Goal: Task Accomplishment & Management: Manage account settings

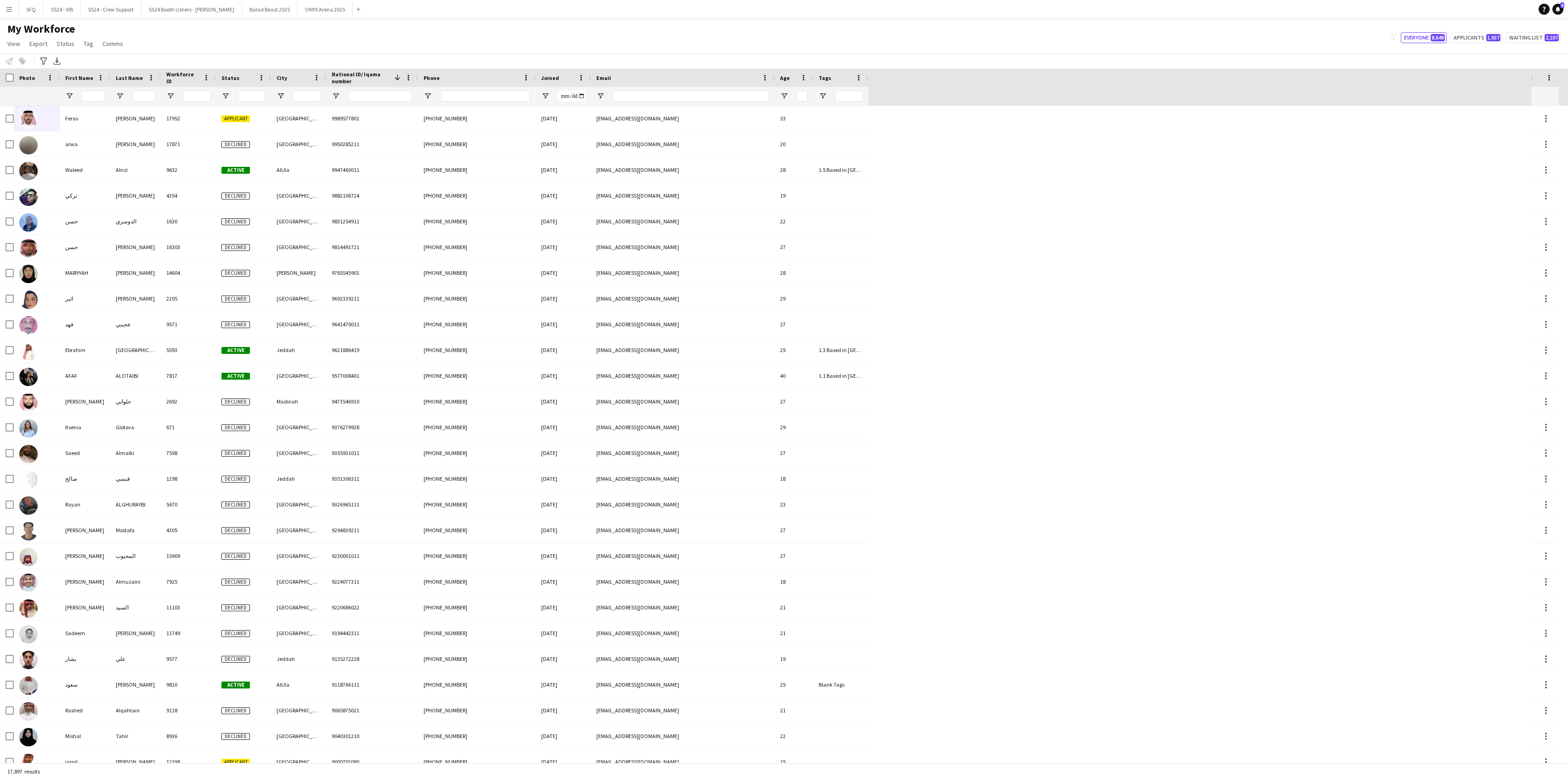
click at [366, 101] on input "National ID/ Iqama number Filter Input" at bounding box center [380, 95] width 64 height 11
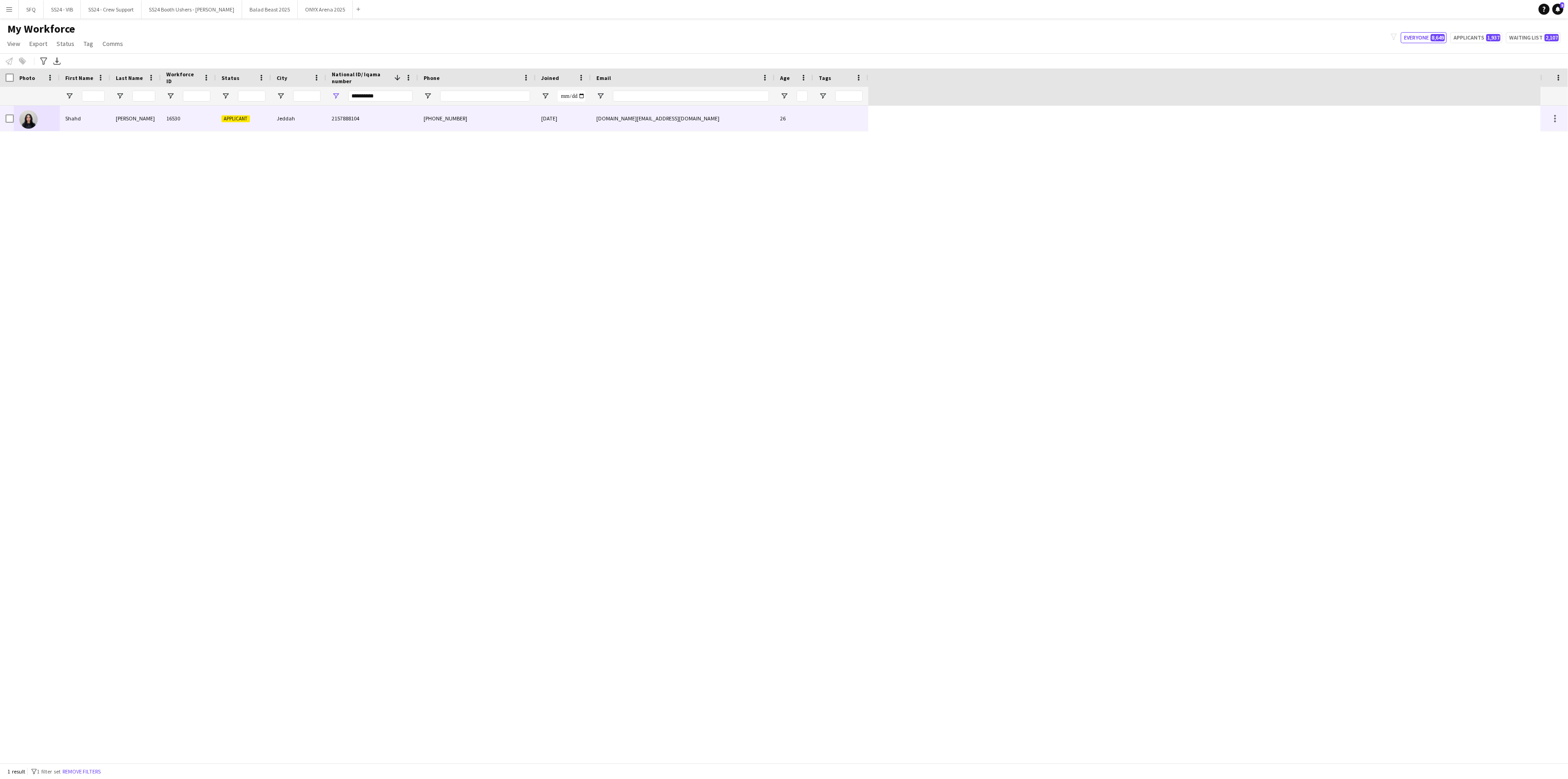
type input "**********"
click at [71, 124] on div "Shahd" at bounding box center [85, 119] width 51 height 25
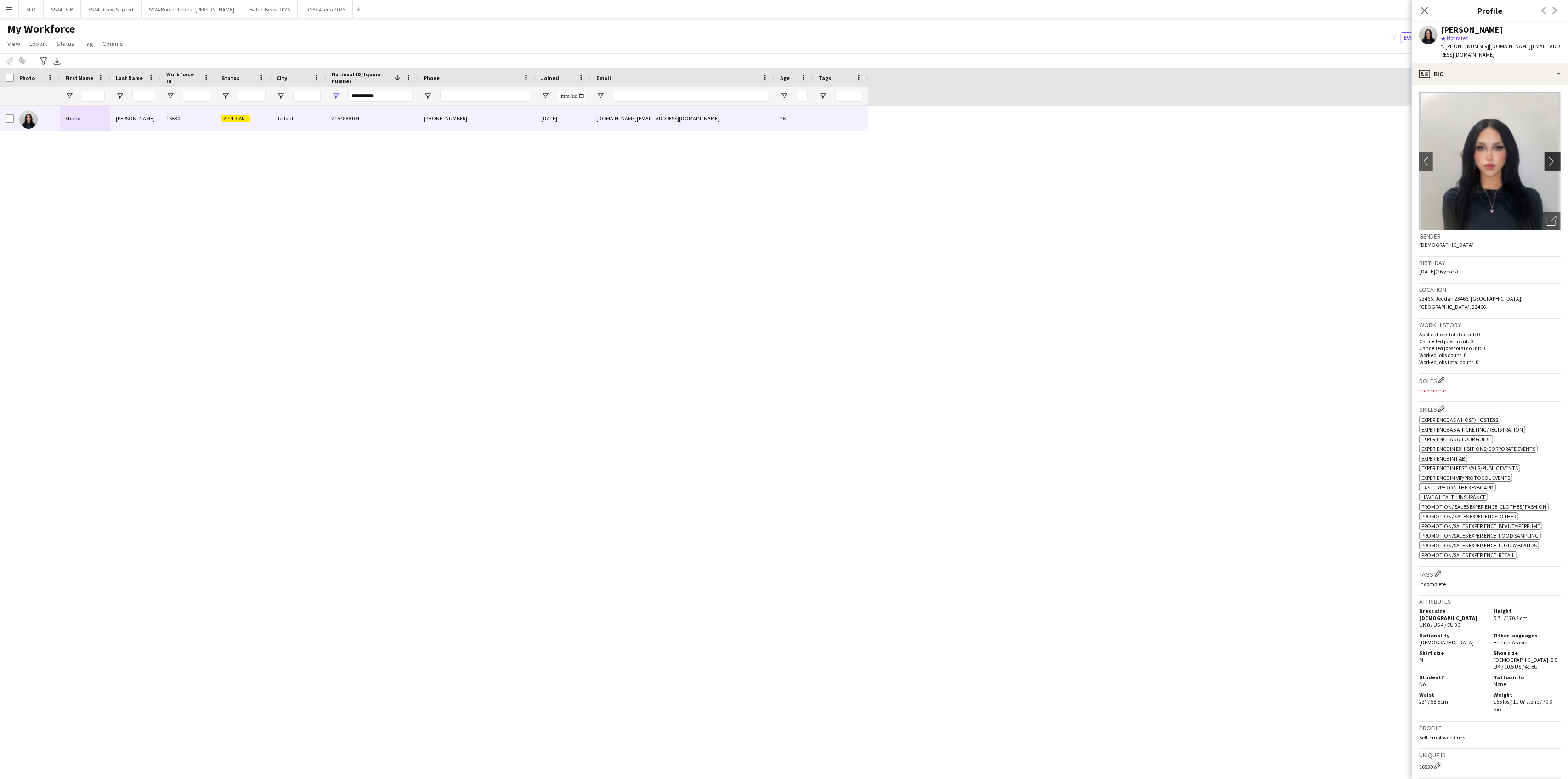
click at [1547, 157] on app-icon "chevron-right" at bounding box center [1554, 161] width 14 height 10
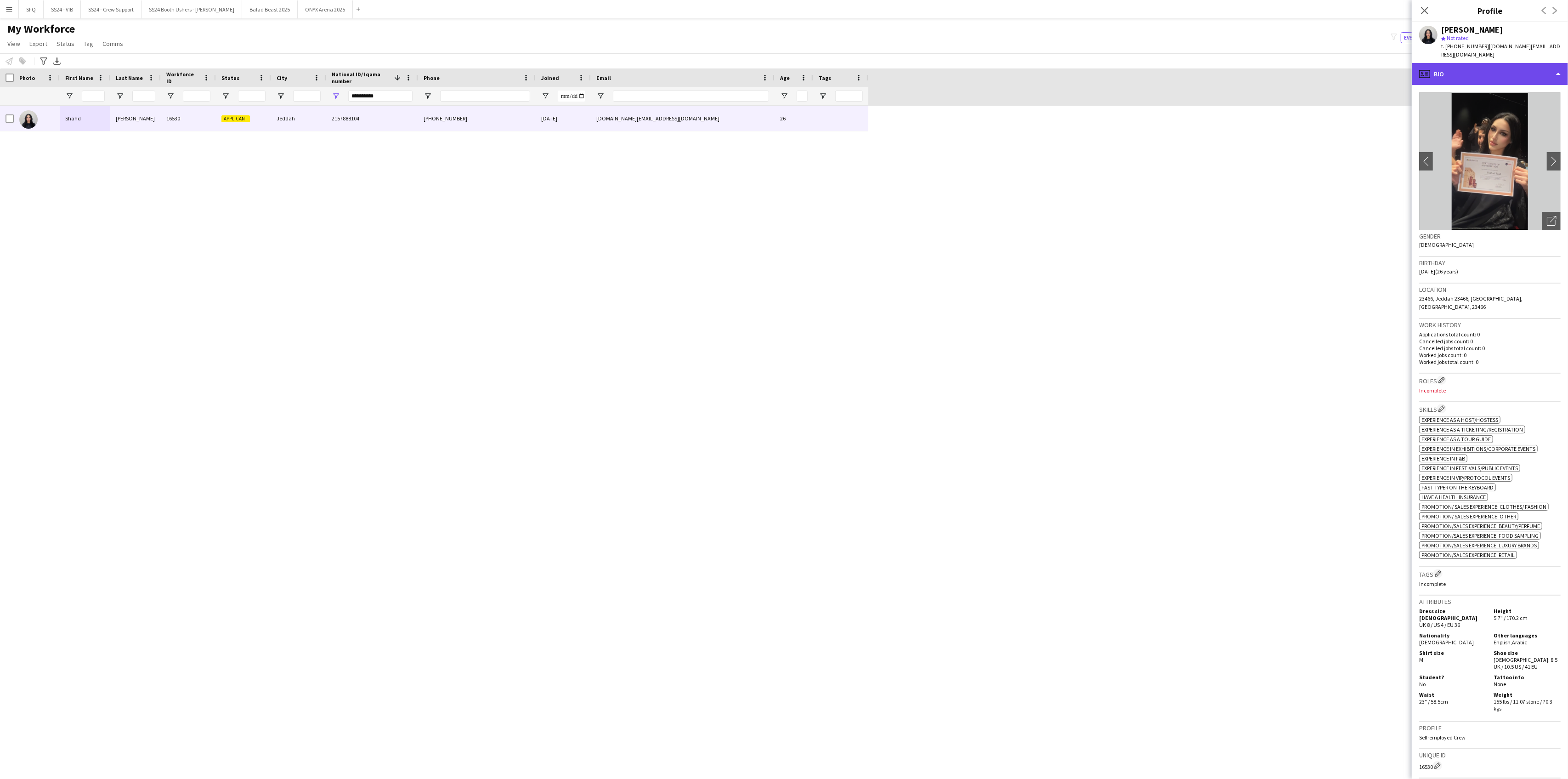
click at [1448, 70] on div "profile Bio" at bounding box center [1490, 73] width 156 height 22
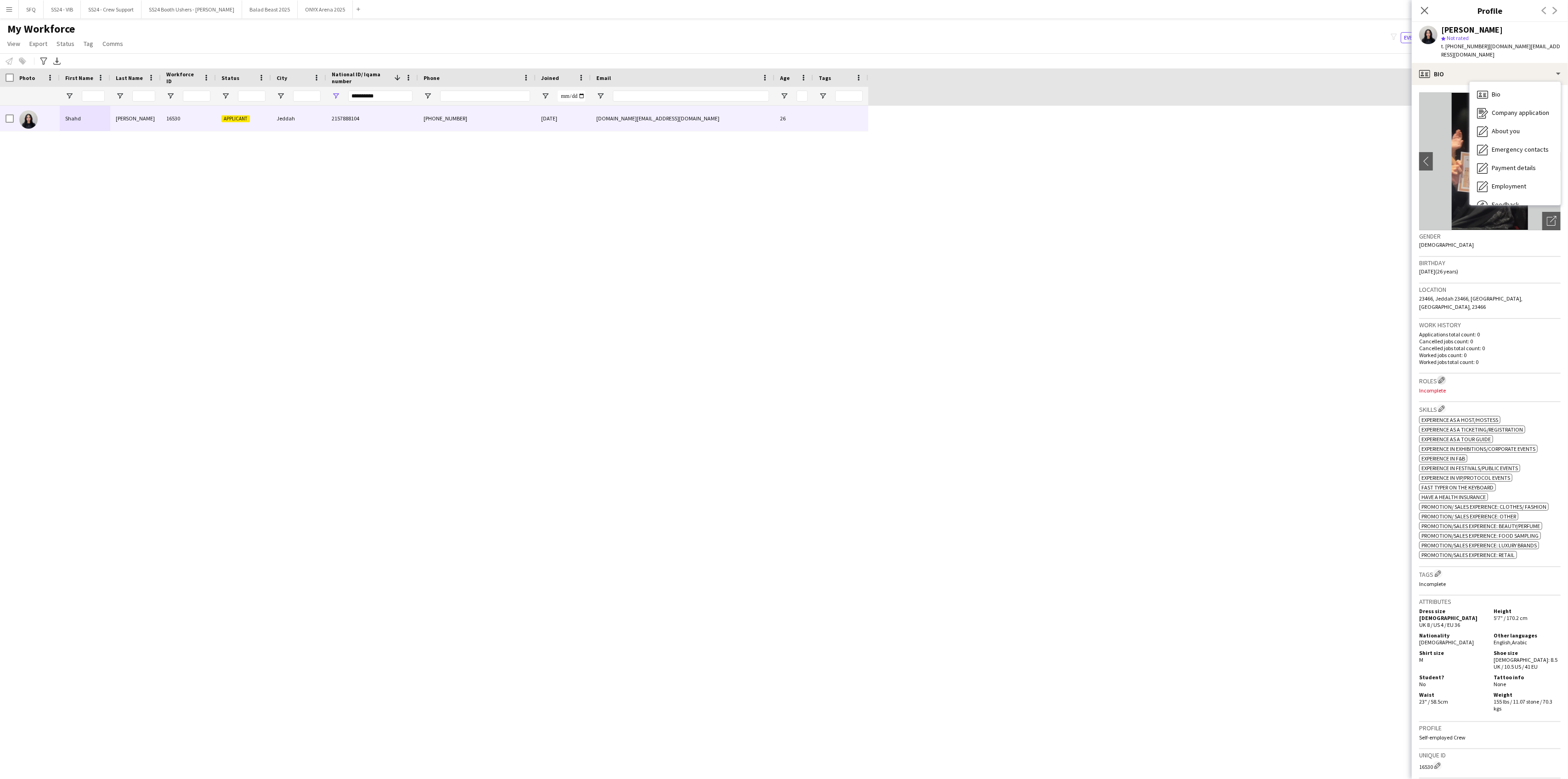
click at [1441, 377] on app-icon "Edit crew company roles" at bounding box center [1442, 380] width 7 height 7
click at [1349, 79] on input "text" at bounding box center [1334, 73] width 130 height 23
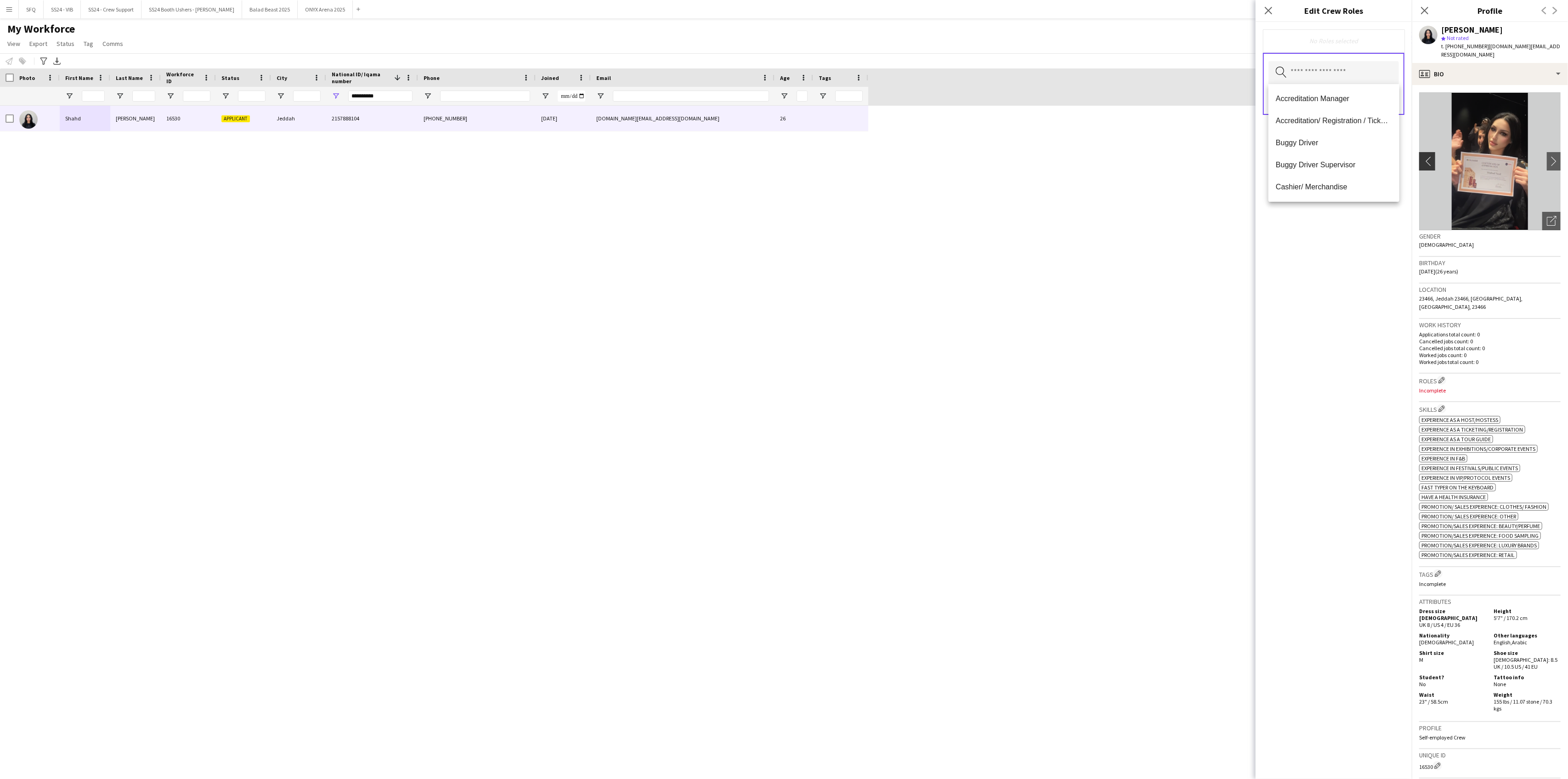
click at [1427, 156] on app-icon "chevron-left" at bounding box center [1426, 161] width 14 height 10
click at [1426, 156] on app-icon "chevron-left" at bounding box center [1426, 161] width 14 height 10
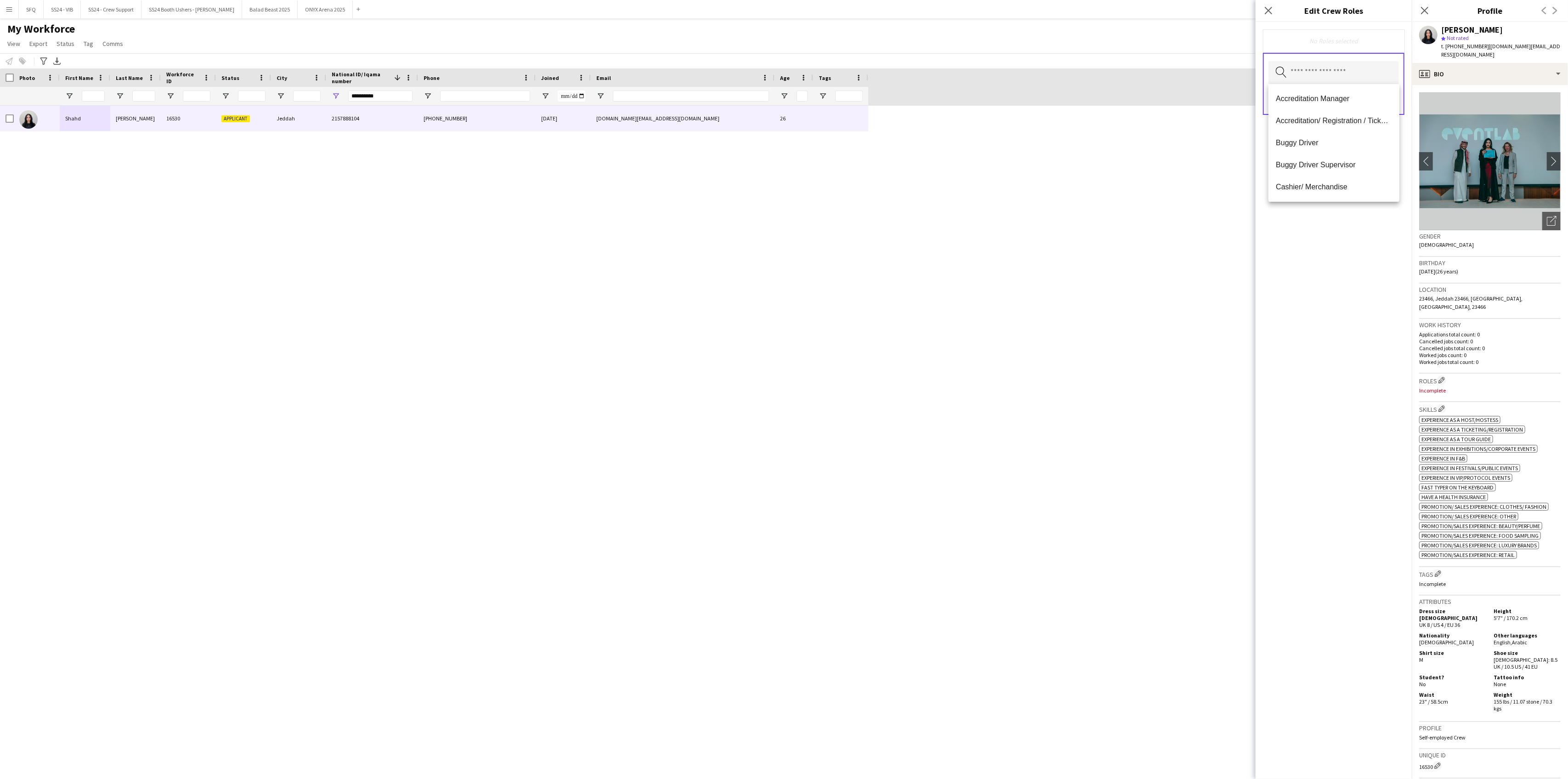
click at [1434, 146] on img at bounding box center [1490, 161] width 142 height 138
click at [1443, 377] on app-icon "Edit crew company roles" at bounding box center [1442, 380] width 7 height 7
click at [1318, 78] on input "text" at bounding box center [1334, 73] width 130 height 23
click at [1323, 119] on span "Accreditation/ Registration / Ticketing" at bounding box center [1334, 120] width 116 height 8
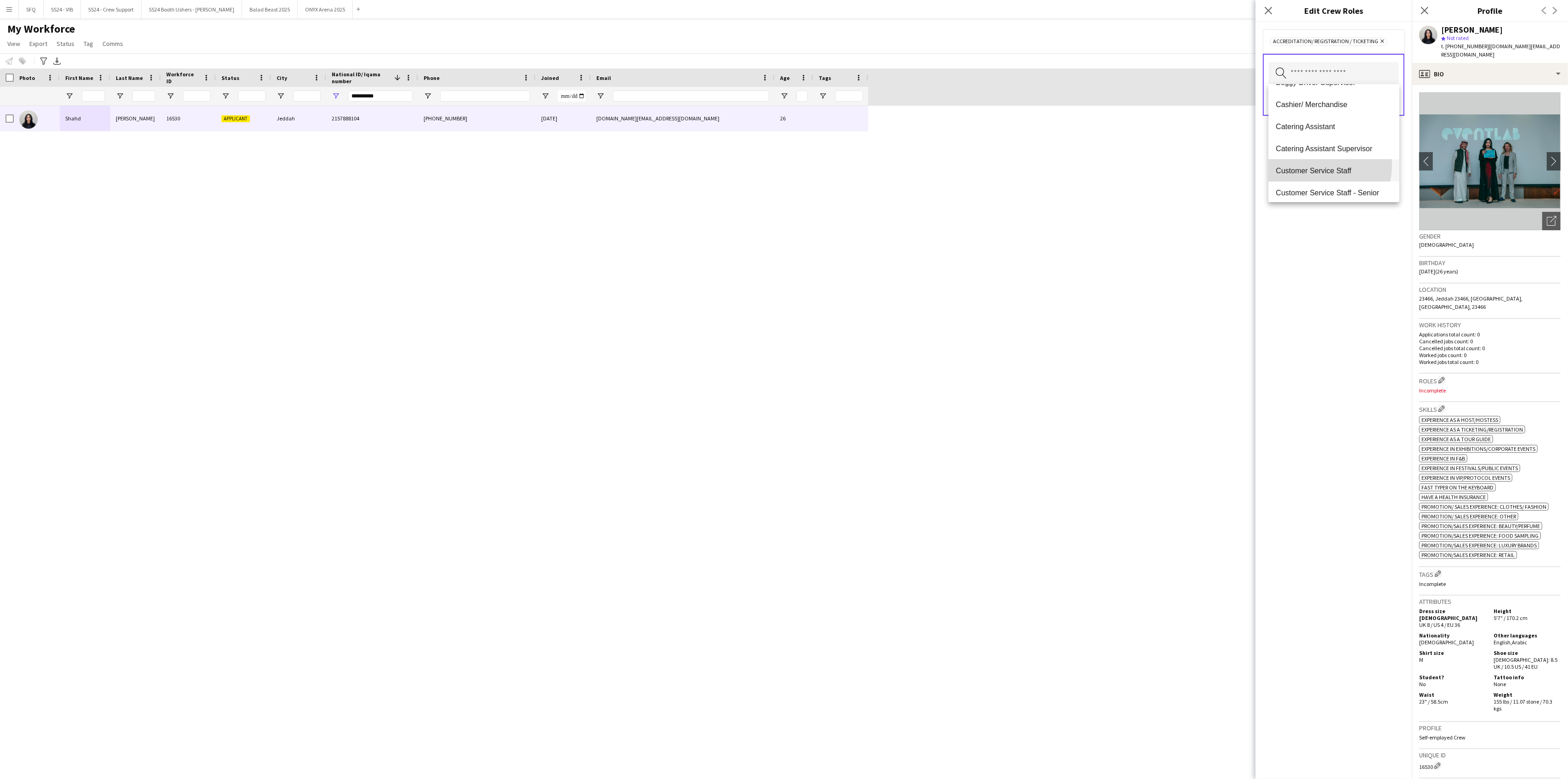
click at [1323, 165] on mat-option "Customer Service Staff" at bounding box center [1334, 170] width 130 height 22
click at [1304, 171] on span "Lost and Found" at bounding box center [1334, 173] width 116 height 8
click at [1293, 175] on span "Info Booth Staff" at bounding box center [1334, 176] width 116 height 8
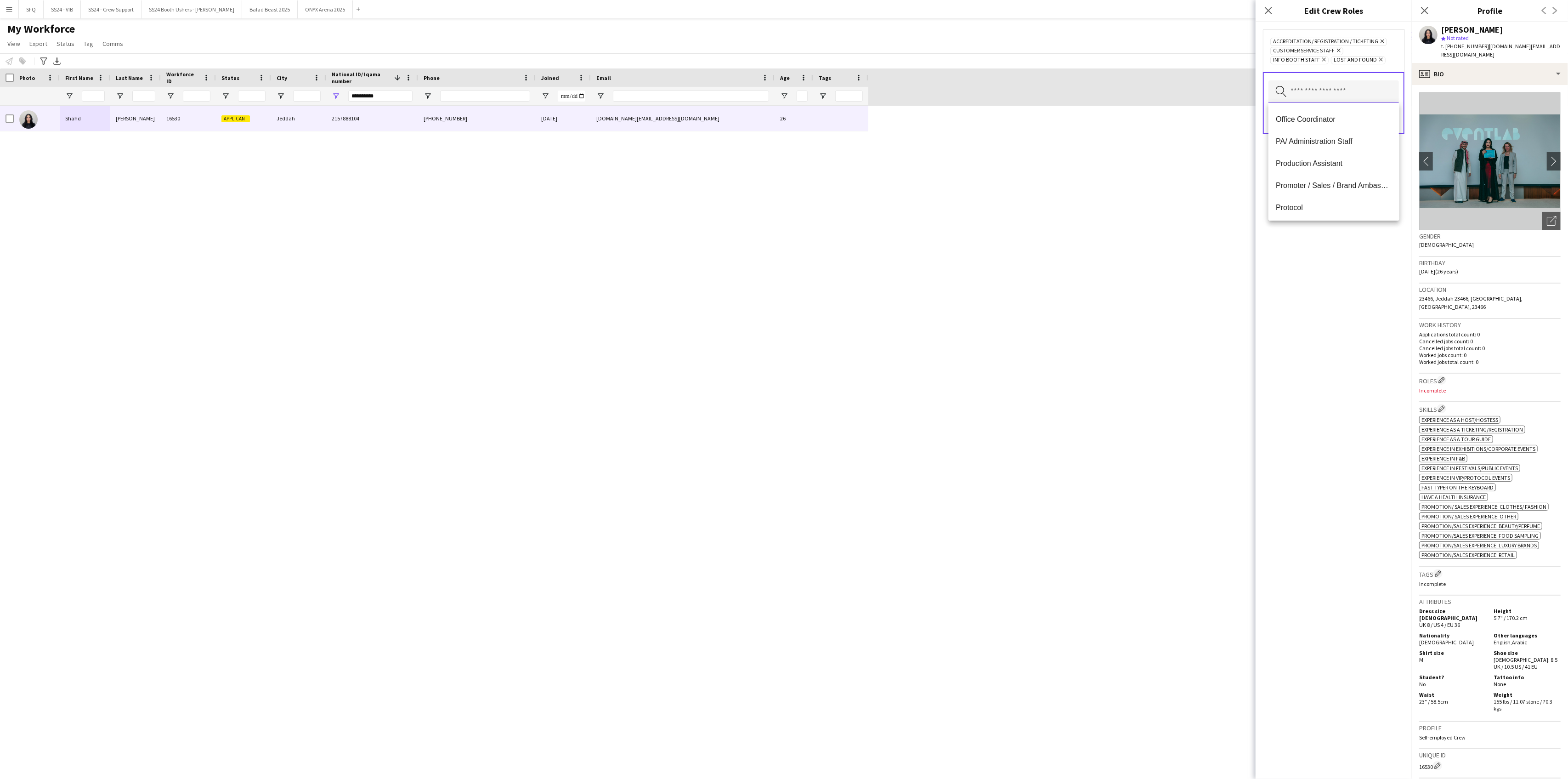
scroll to position [367, 0]
click at [1319, 167] on span "Promoter / Sales / Brand Ambassador" at bounding box center [1334, 169] width 116 height 8
click at [1290, 217] on span "PA/ Administration Staff" at bounding box center [1334, 215] width 116 height 8
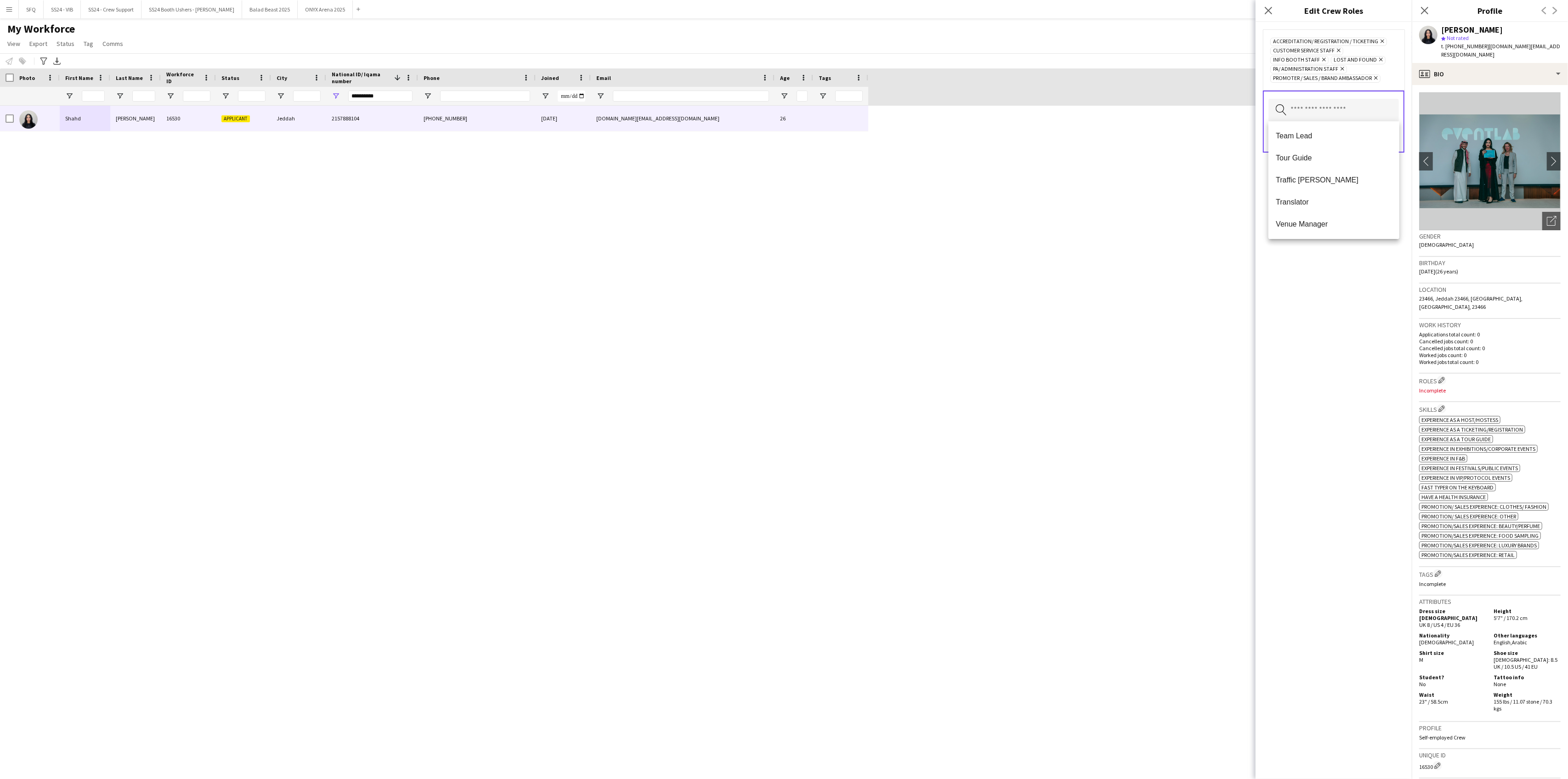
click at [1350, 274] on div "Accreditation/ Registration / Ticketing Remove Customer Service Staff Remove In…" at bounding box center [1334, 400] width 156 height 757
click at [1391, 139] on button "Save" at bounding box center [1389, 138] width 22 height 15
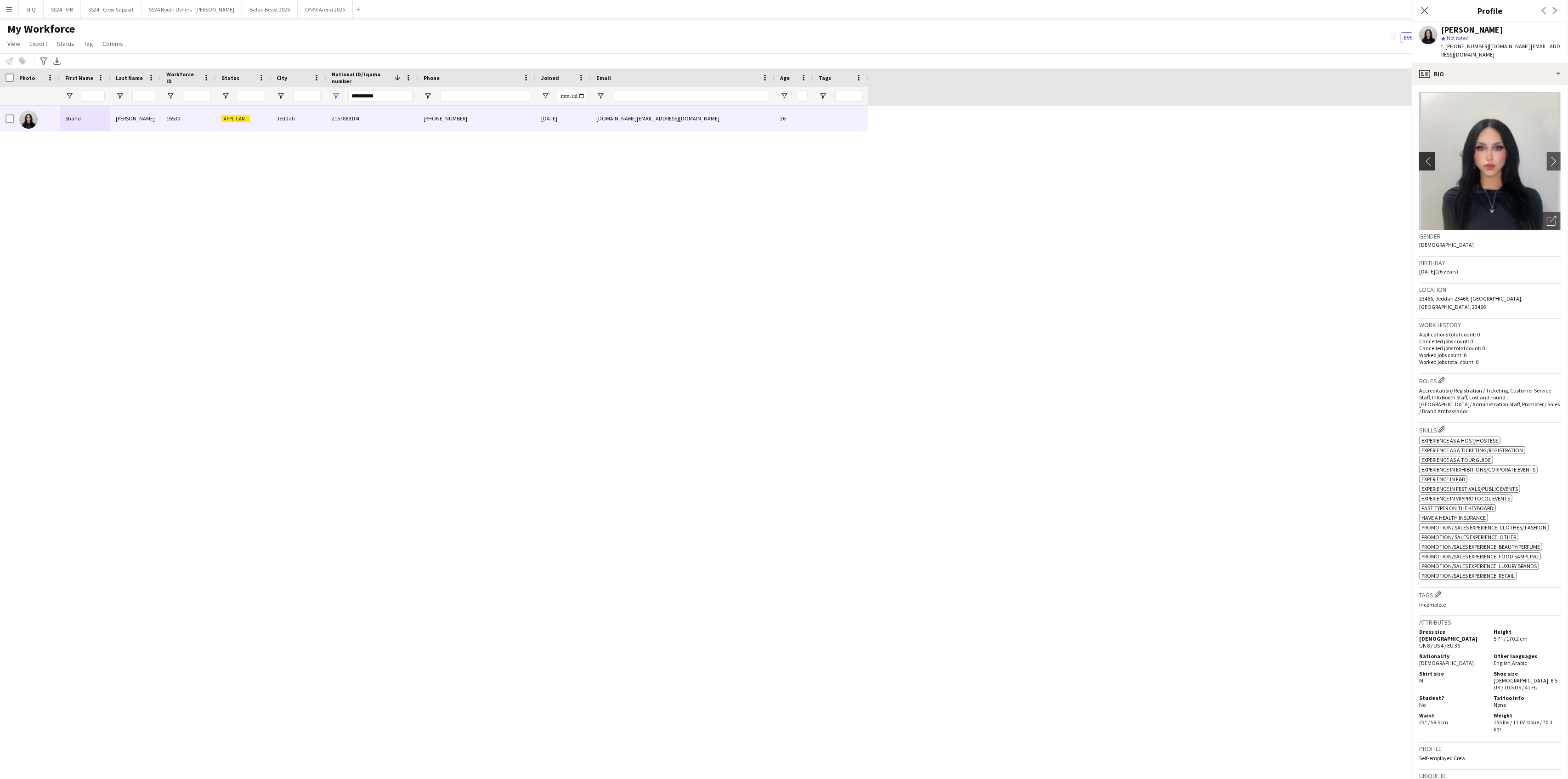
click at [1423, 156] on app-icon "chevron-left" at bounding box center [1426, 161] width 14 height 10
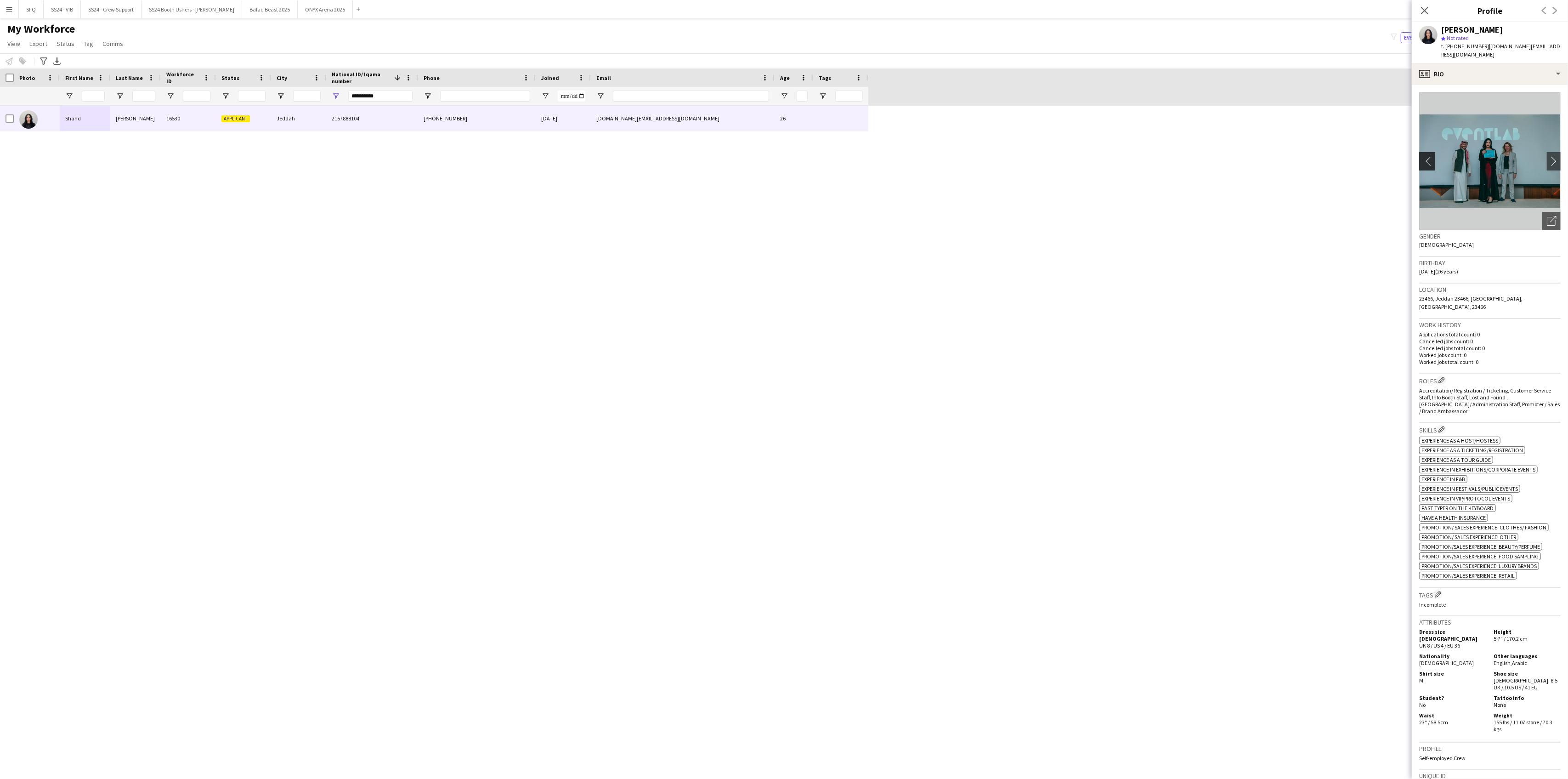
click at [1423, 156] on app-icon "chevron-left" at bounding box center [1426, 161] width 14 height 10
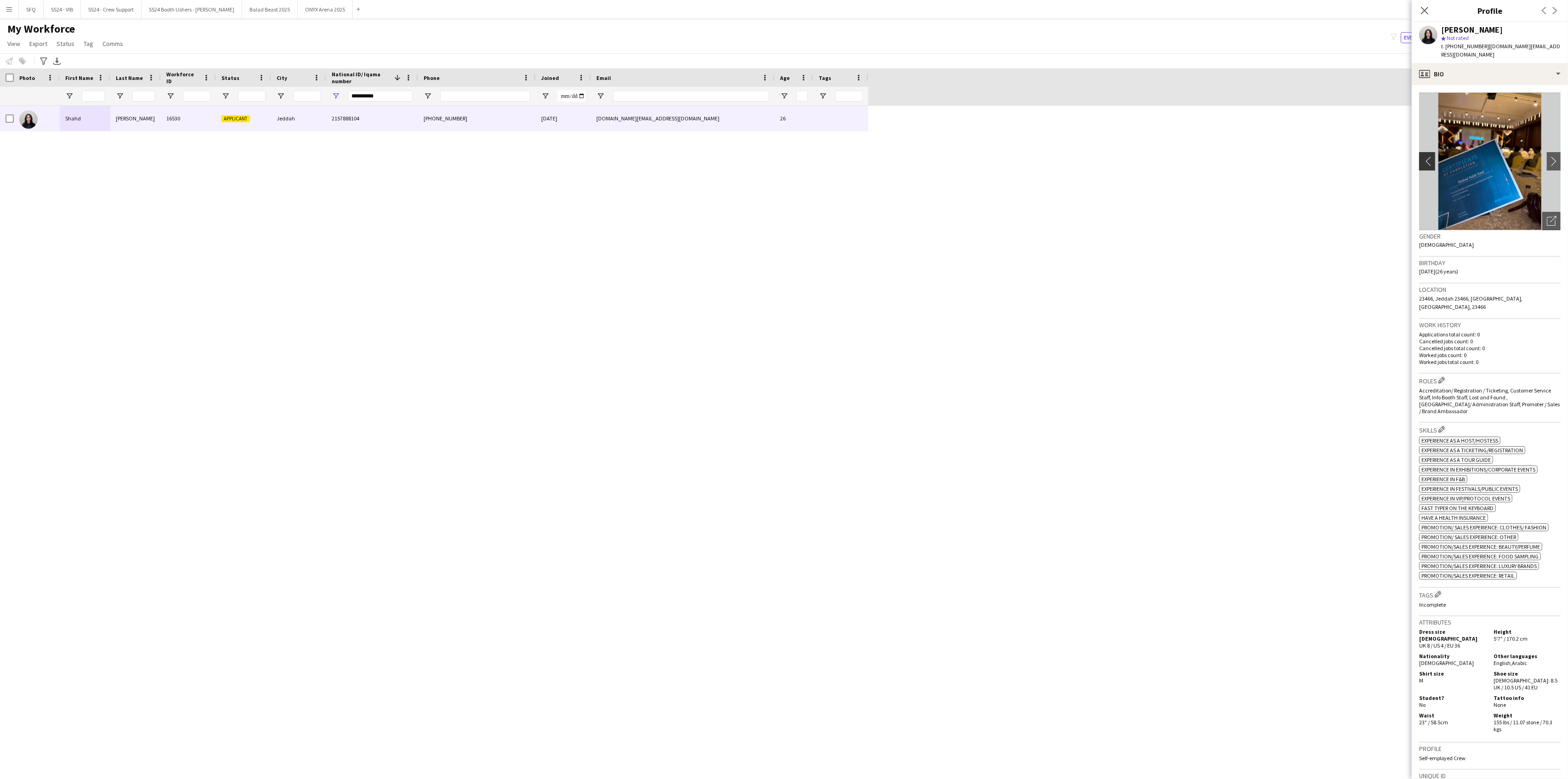
click at [1423, 156] on app-icon "chevron-left" at bounding box center [1426, 161] width 14 height 10
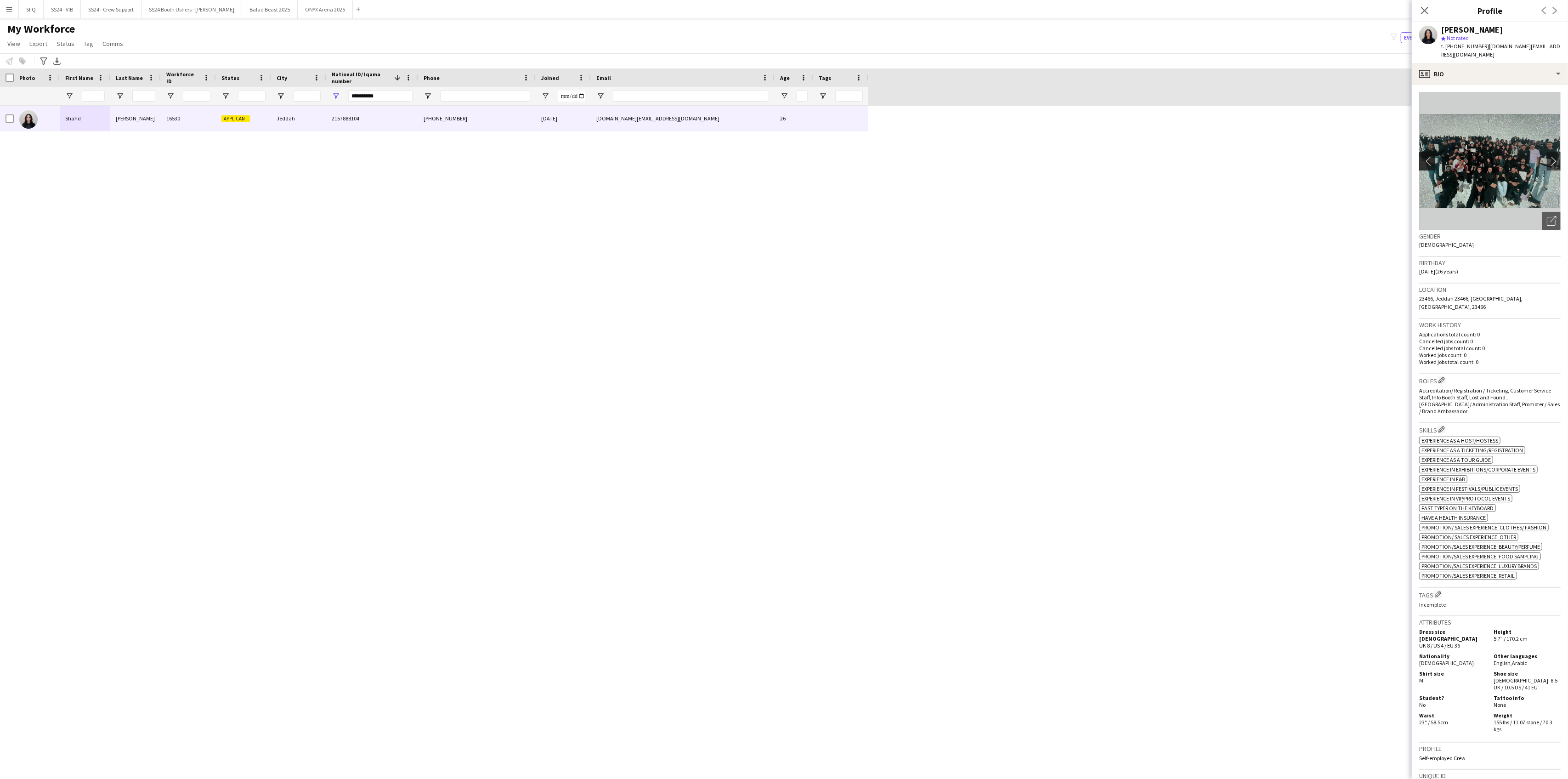
click at [1423, 156] on app-icon "chevron-left" at bounding box center [1426, 161] width 14 height 10
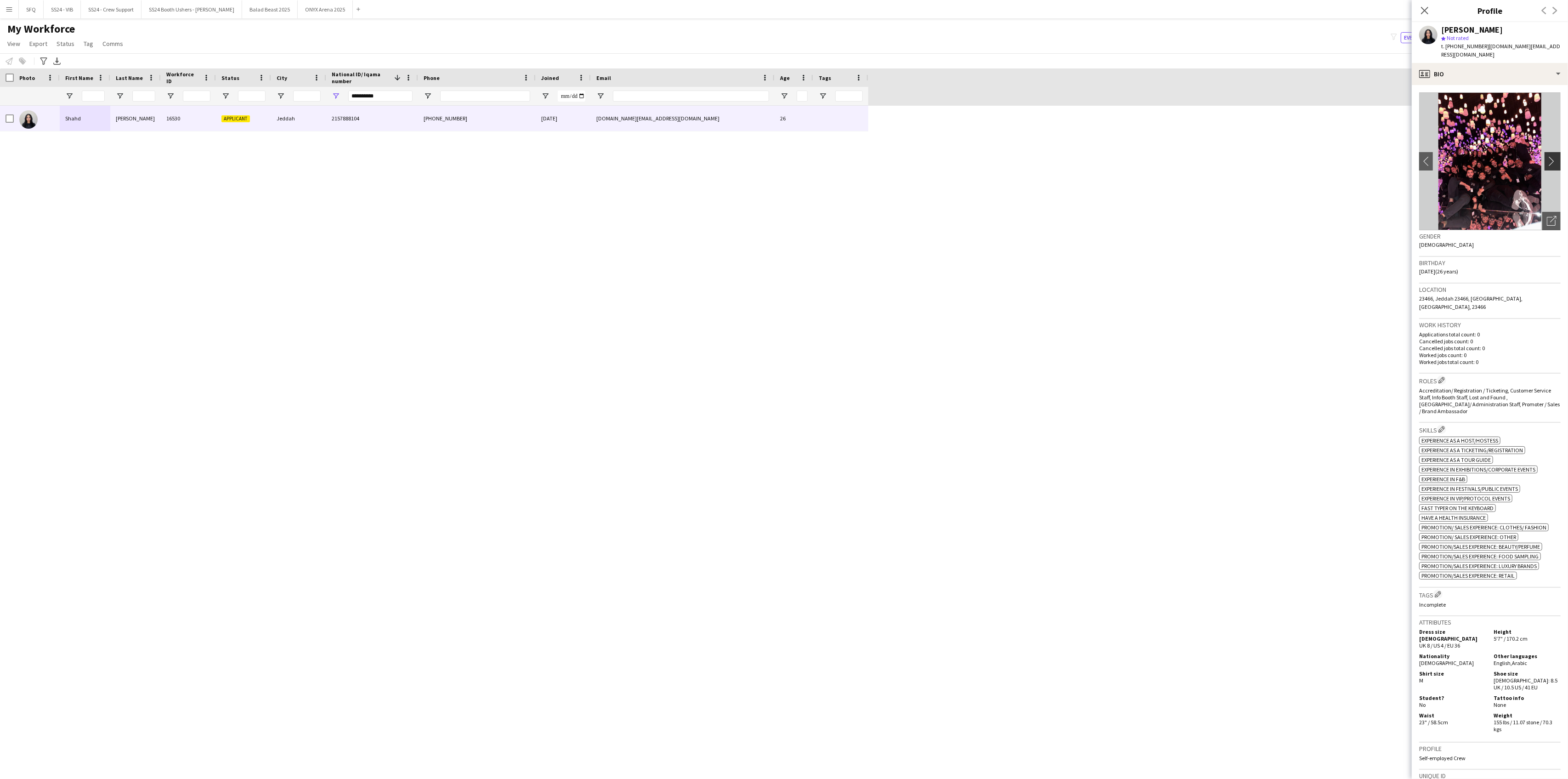
click at [1547, 156] on app-icon "chevron-right" at bounding box center [1554, 161] width 14 height 10
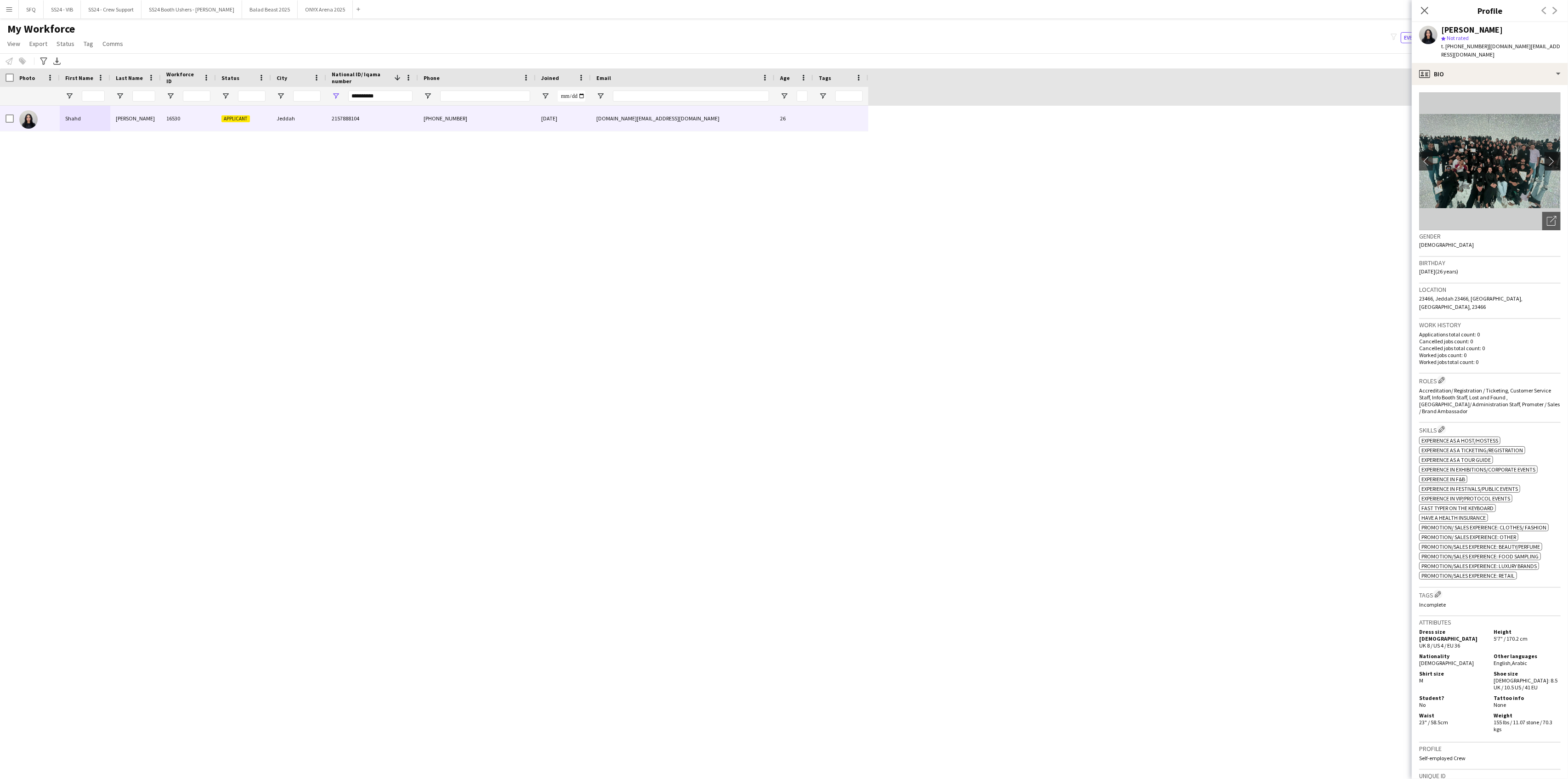
click at [1547, 156] on app-icon "chevron-right" at bounding box center [1554, 161] width 14 height 10
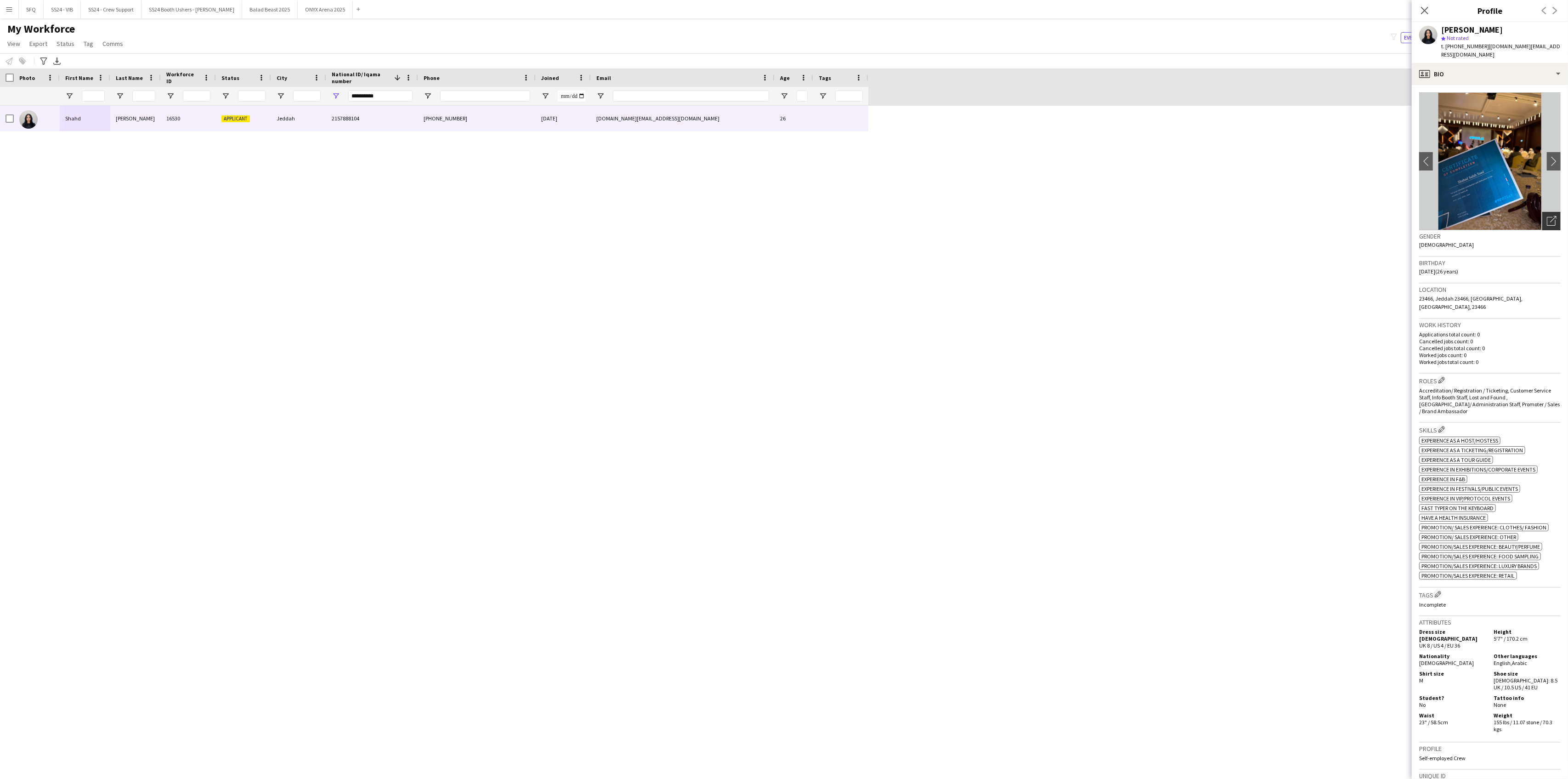
click at [1548, 213] on div "Open photos pop-in" at bounding box center [1551, 221] width 18 height 18
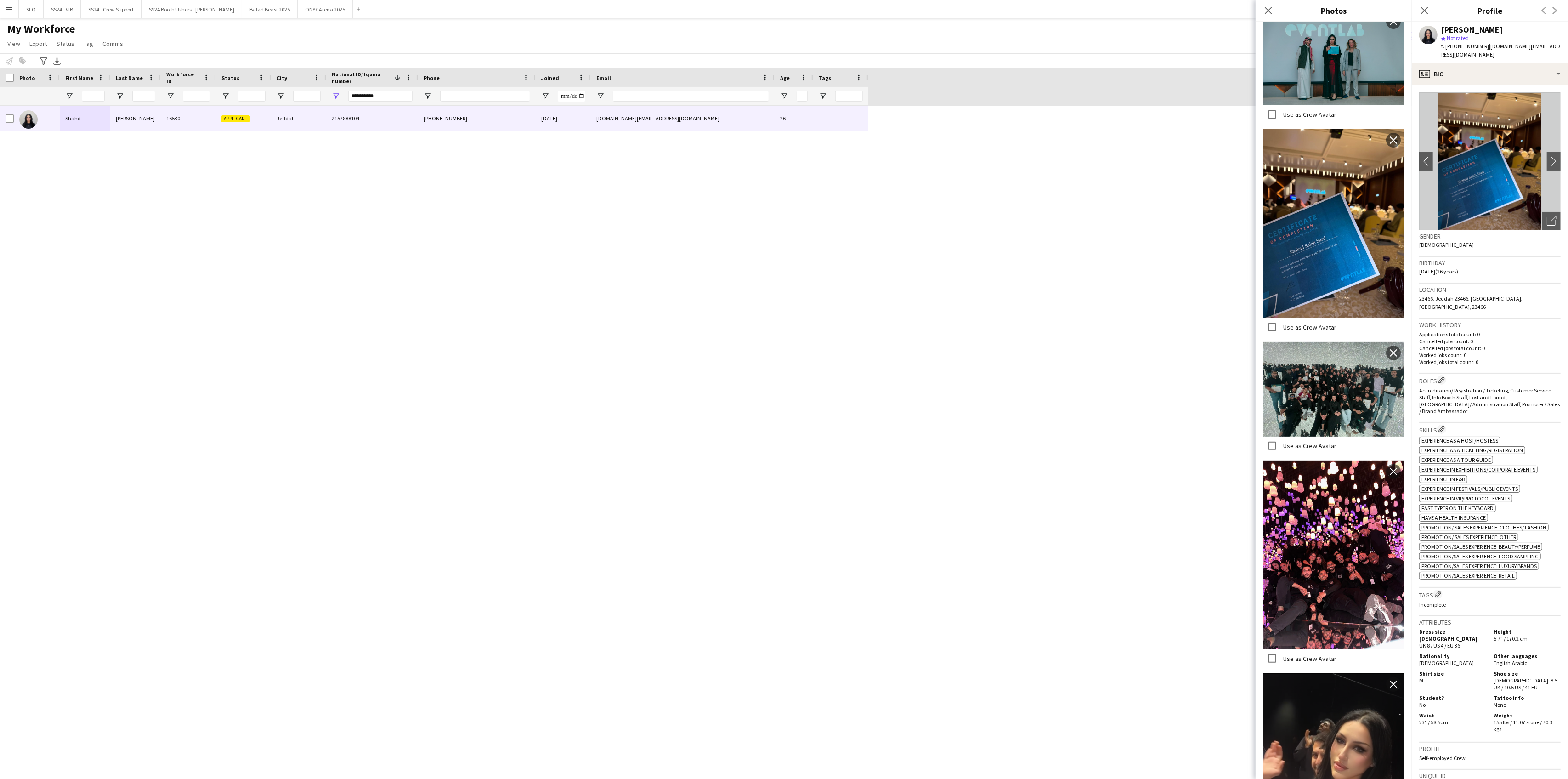
scroll to position [0, 0]
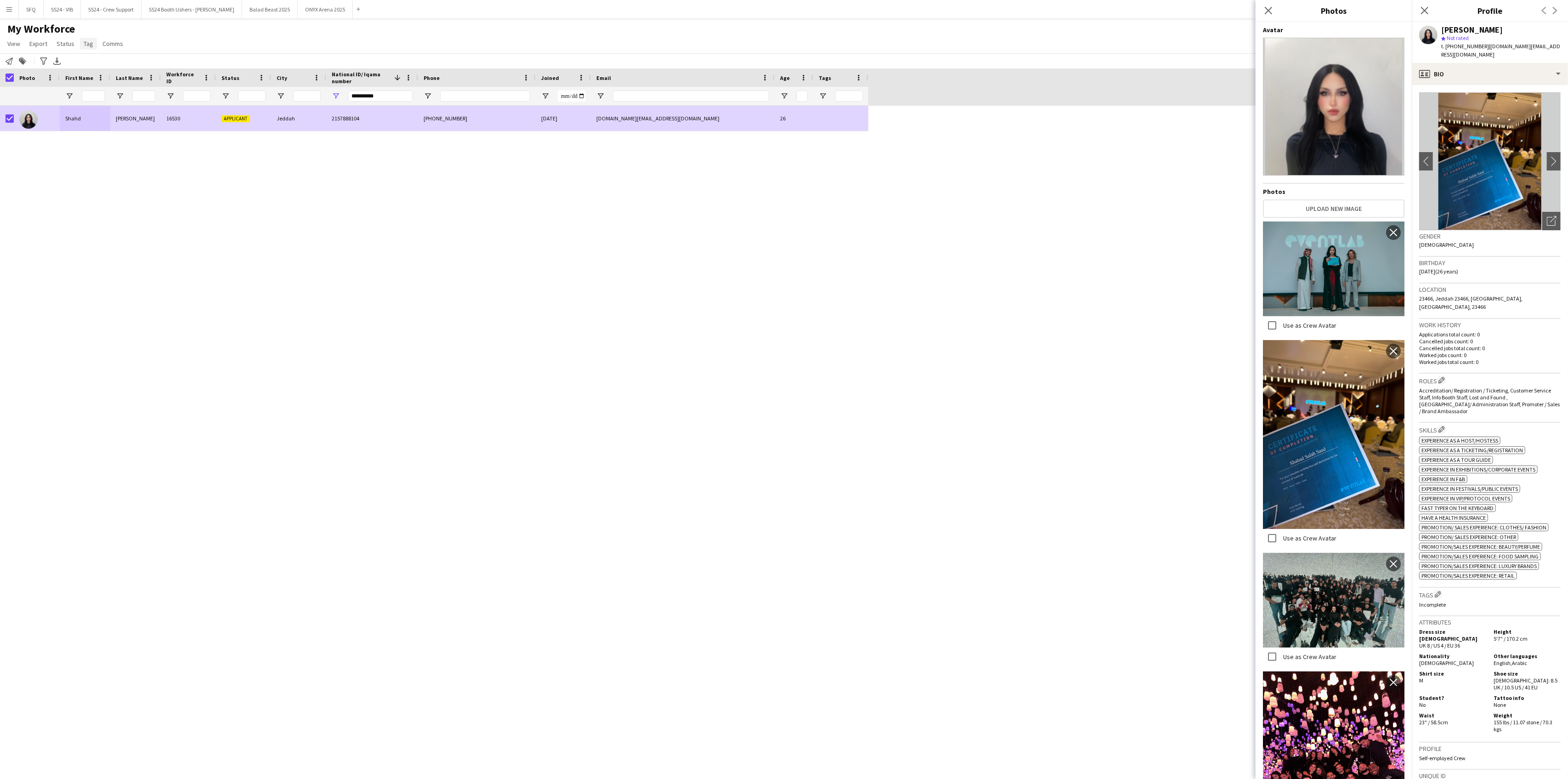
click at [88, 46] on span "Tag" at bounding box center [88, 43] width 10 height 8
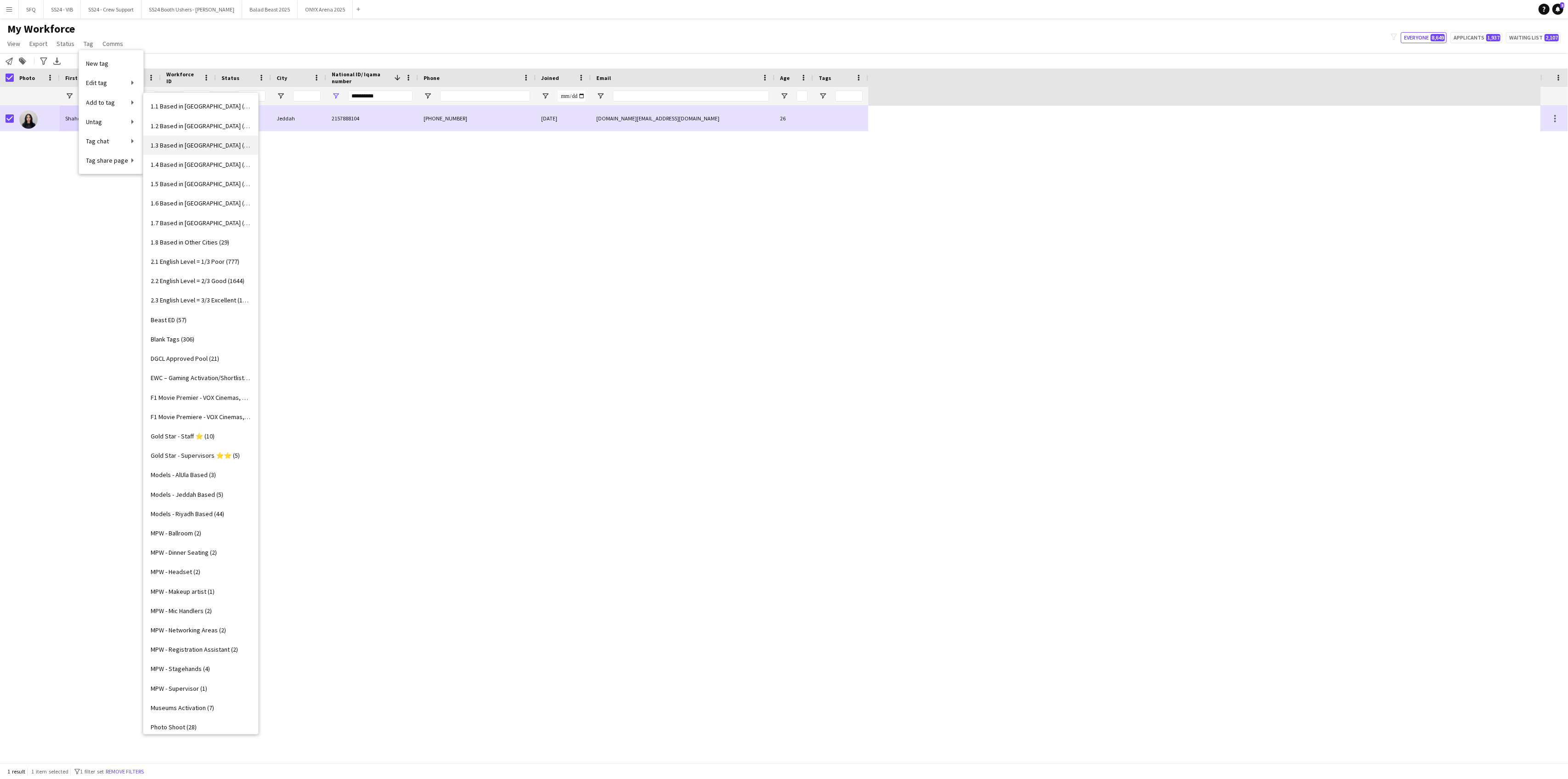
click at [189, 149] on link "1.3 Based in [GEOGRAPHIC_DATA] (1064)" at bounding box center [201, 144] width 115 height 19
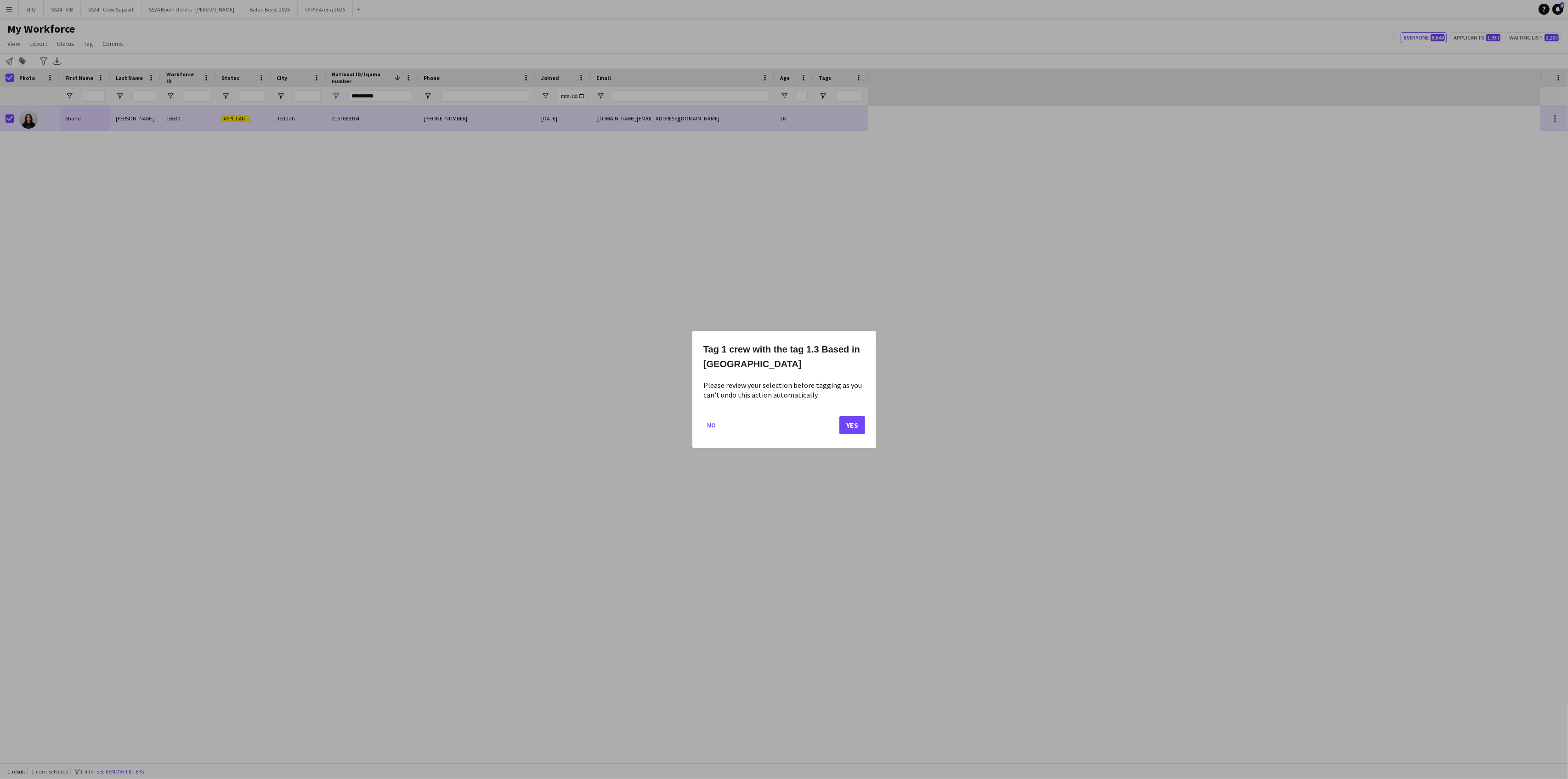
click at [864, 342] on h1 "Tag 1 crew with the tag 1.3 Based in [GEOGRAPHIC_DATA]" at bounding box center [784, 357] width 162 height 29
click at [850, 428] on button "Yes" at bounding box center [852, 425] width 26 height 18
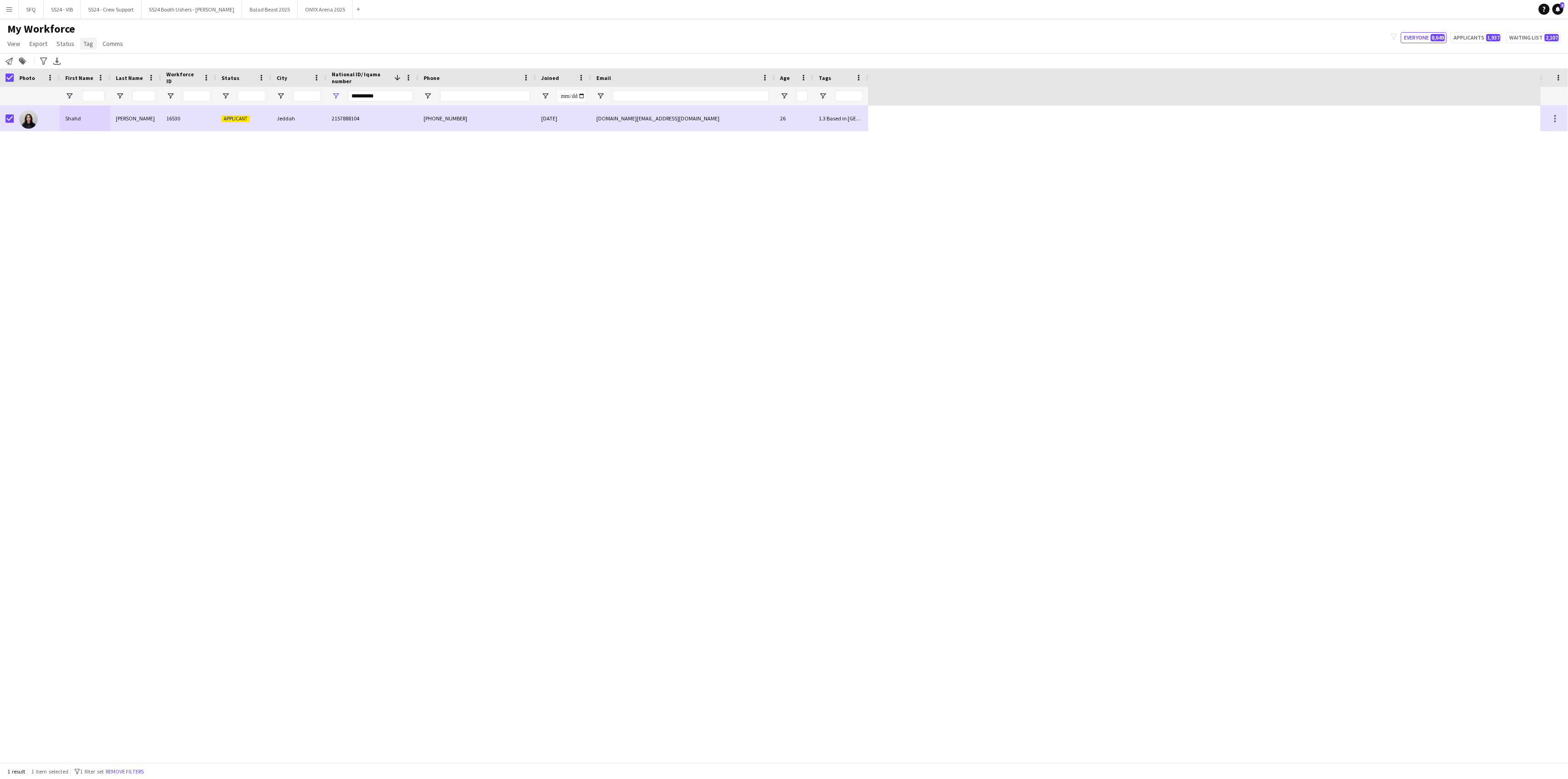
click at [86, 38] on link "Tag" at bounding box center [88, 43] width 17 height 12
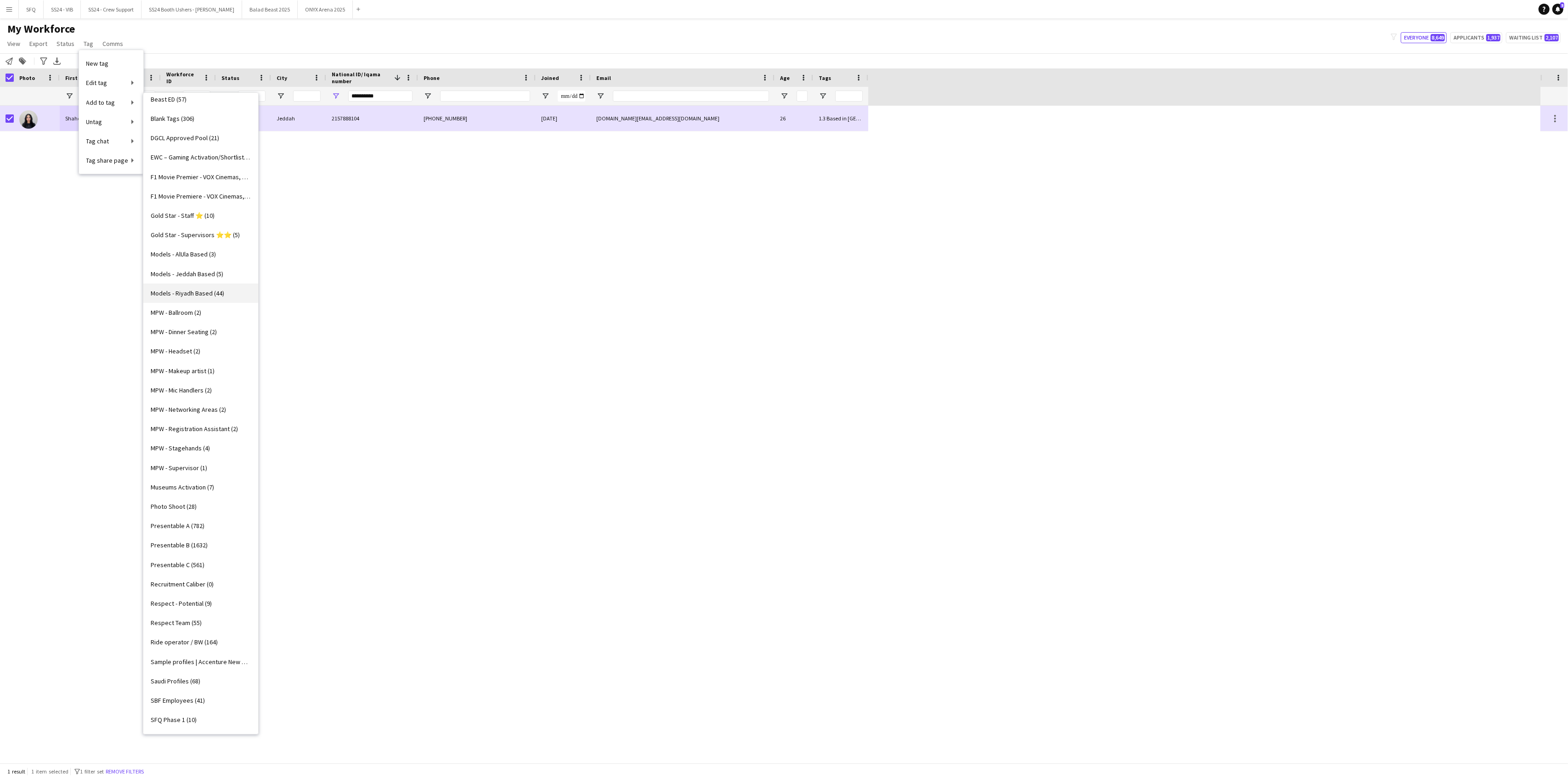
scroll to position [239, 0]
click at [189, 701] on span "SFQ Phase 1 (10)" at bounding box center [174, 702] width 46 height 8
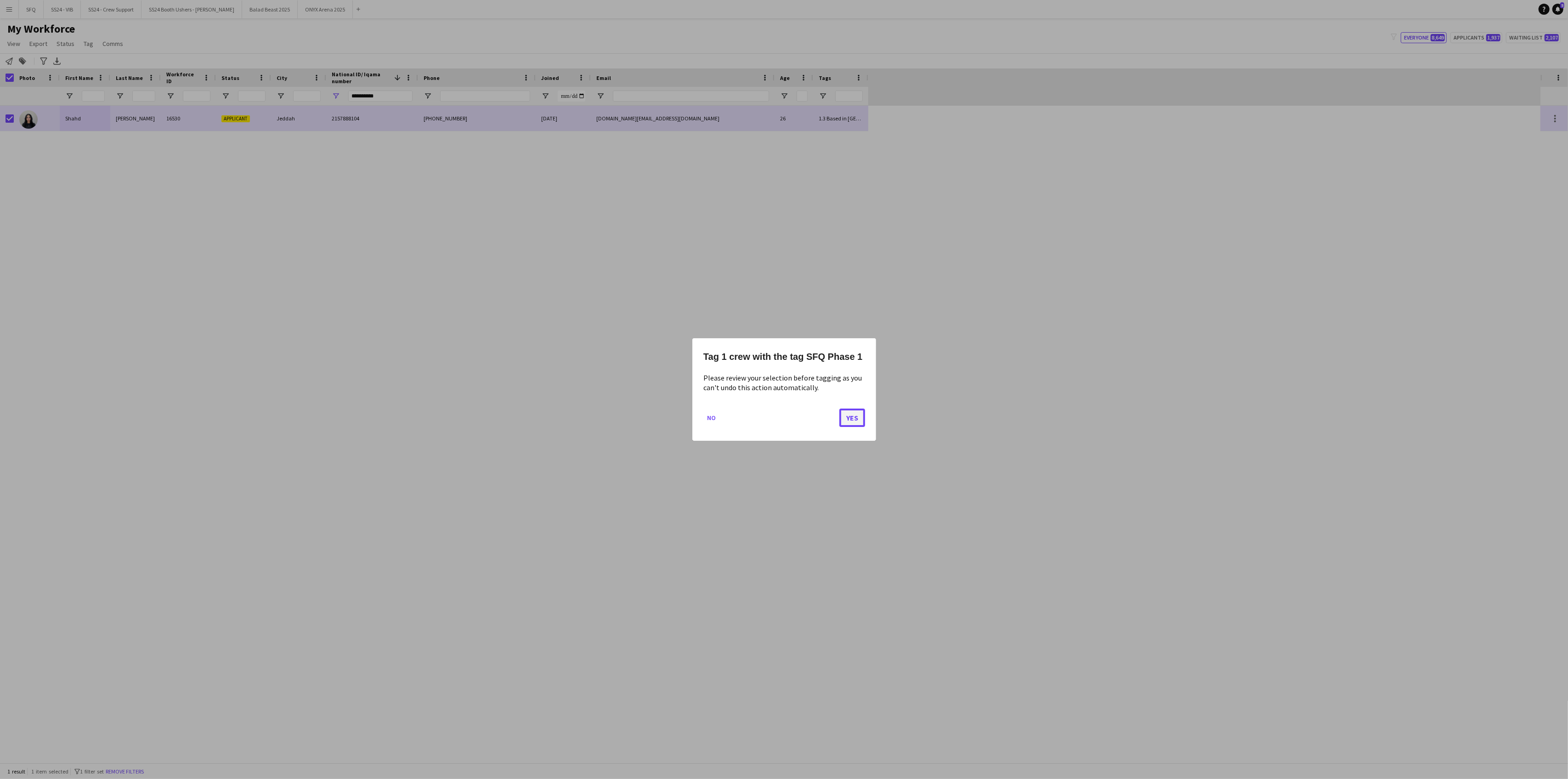
click at [849, 415] on button "Yes" at bounding box center [852, 417] width 26 height 18
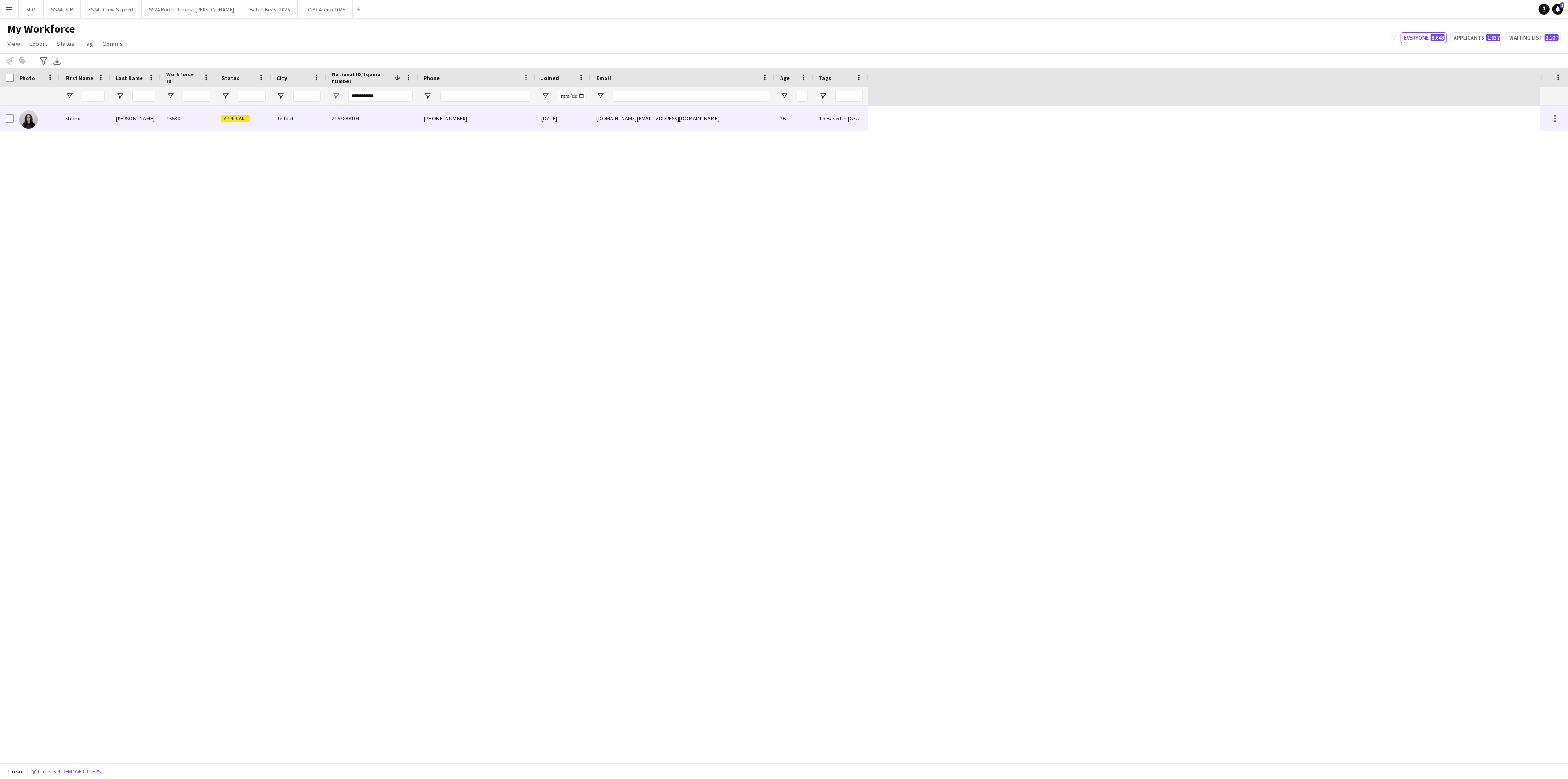
click at [21, 117] on img at bounding box center [28, 119] width 18 height 18
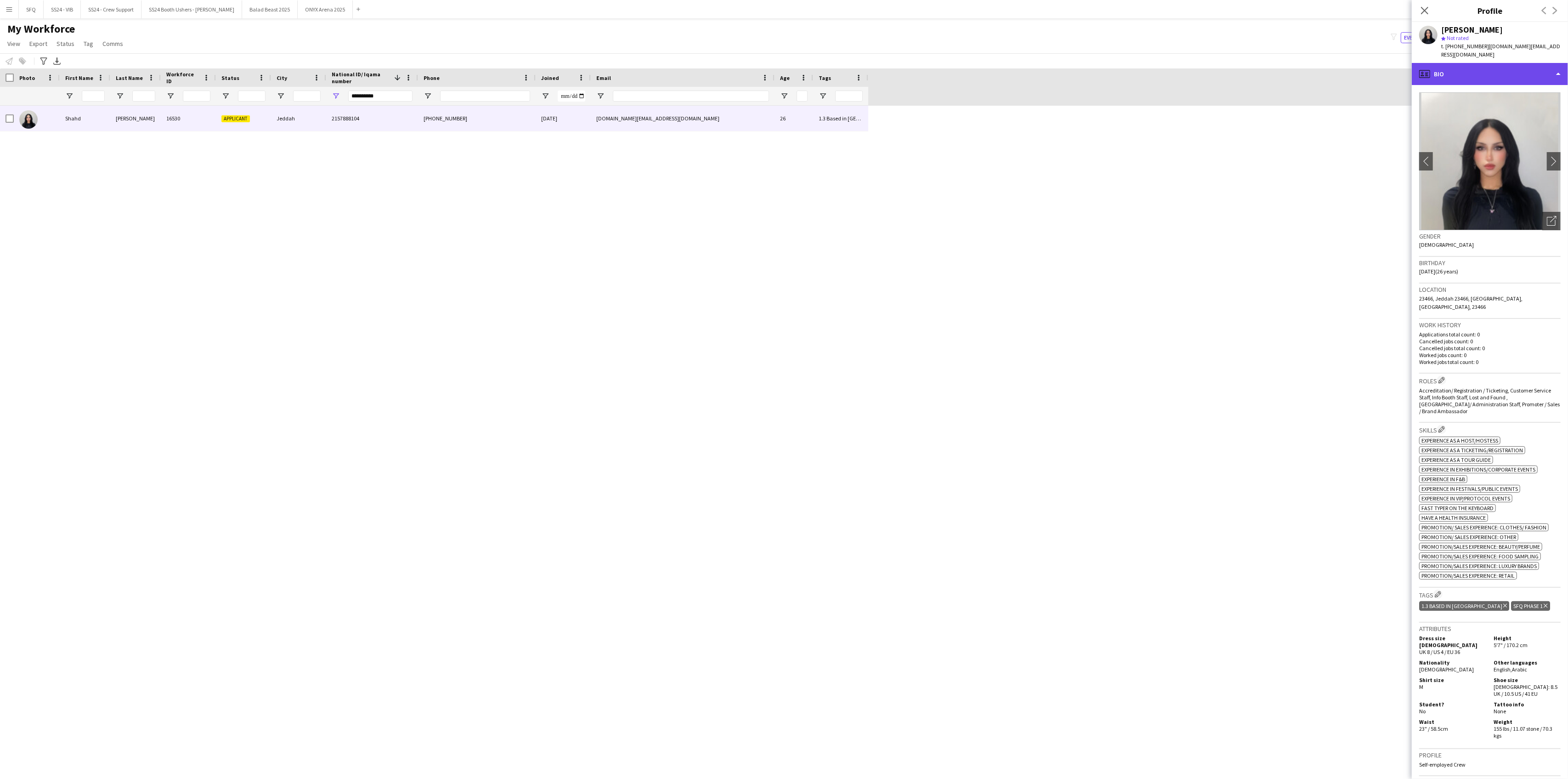
click at [1450, 64] on div "profile Bio" at bounding box center [1490, 73] width 156 height 22
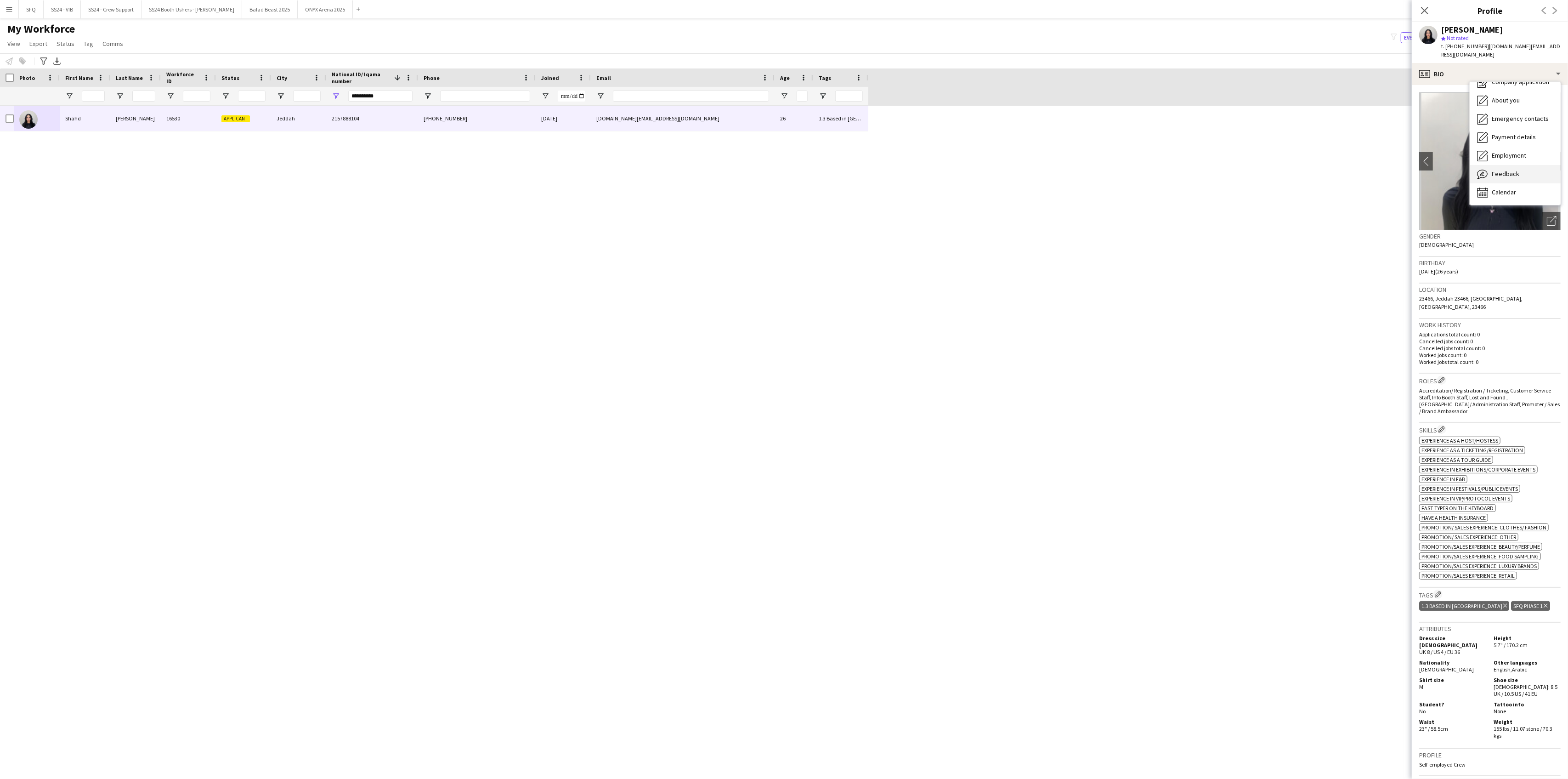
click at [1487, 169] on icon "Feedback" at bounding box center [1482, 174] width 11 height 11
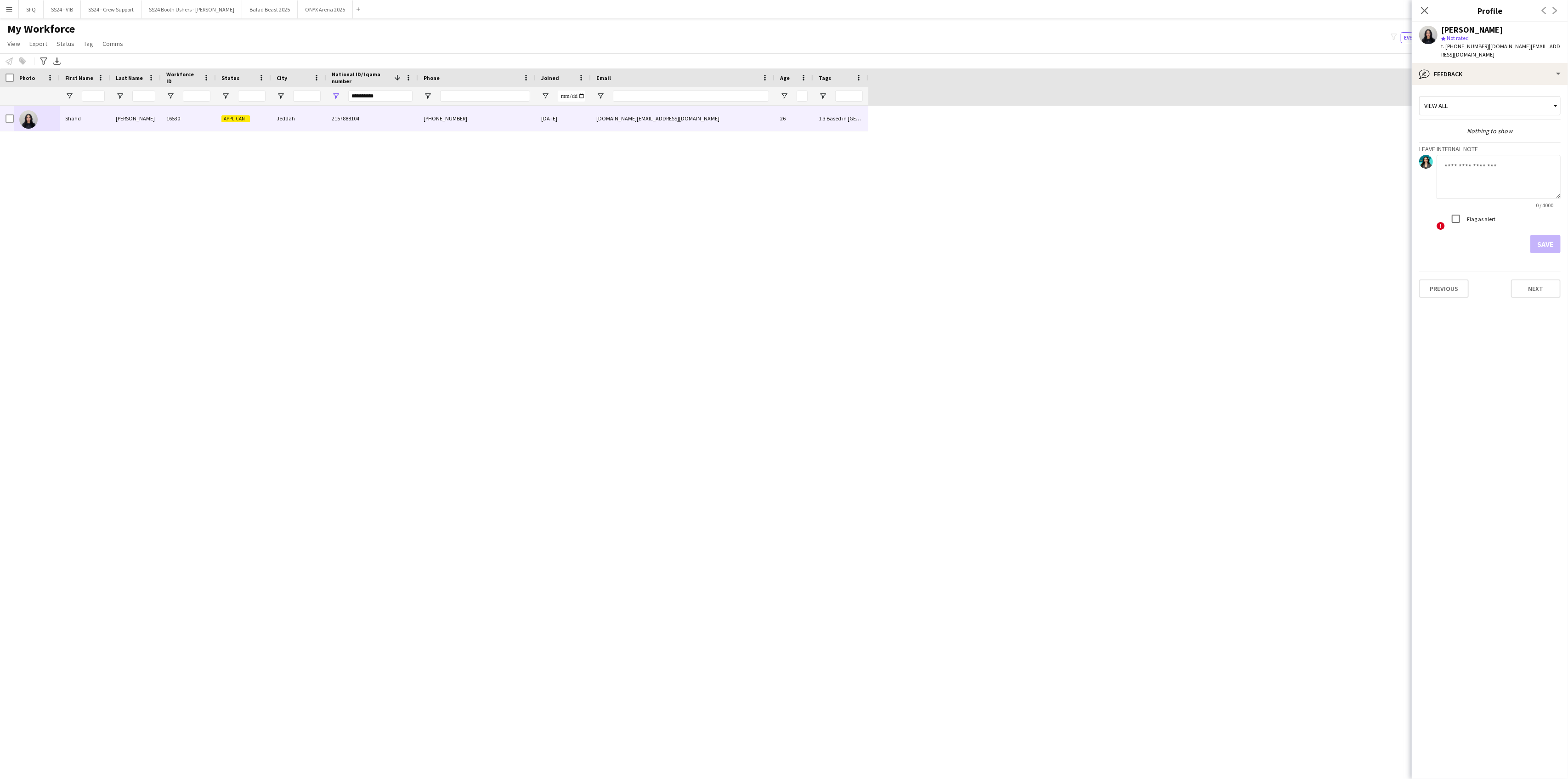
click at [1480, 179] on textarea at bounding box center [1499, 177] width 124 height 43
type textarea "**"
drag, startPoint x: 1455, startPoint y: 160, endPoint x: 1441, endPoint y: 163, distance: 14.3
click at [1441, 163] on textarea "**" at bounding box center [1499, 177] width 124 height 43
type textarea "*********"
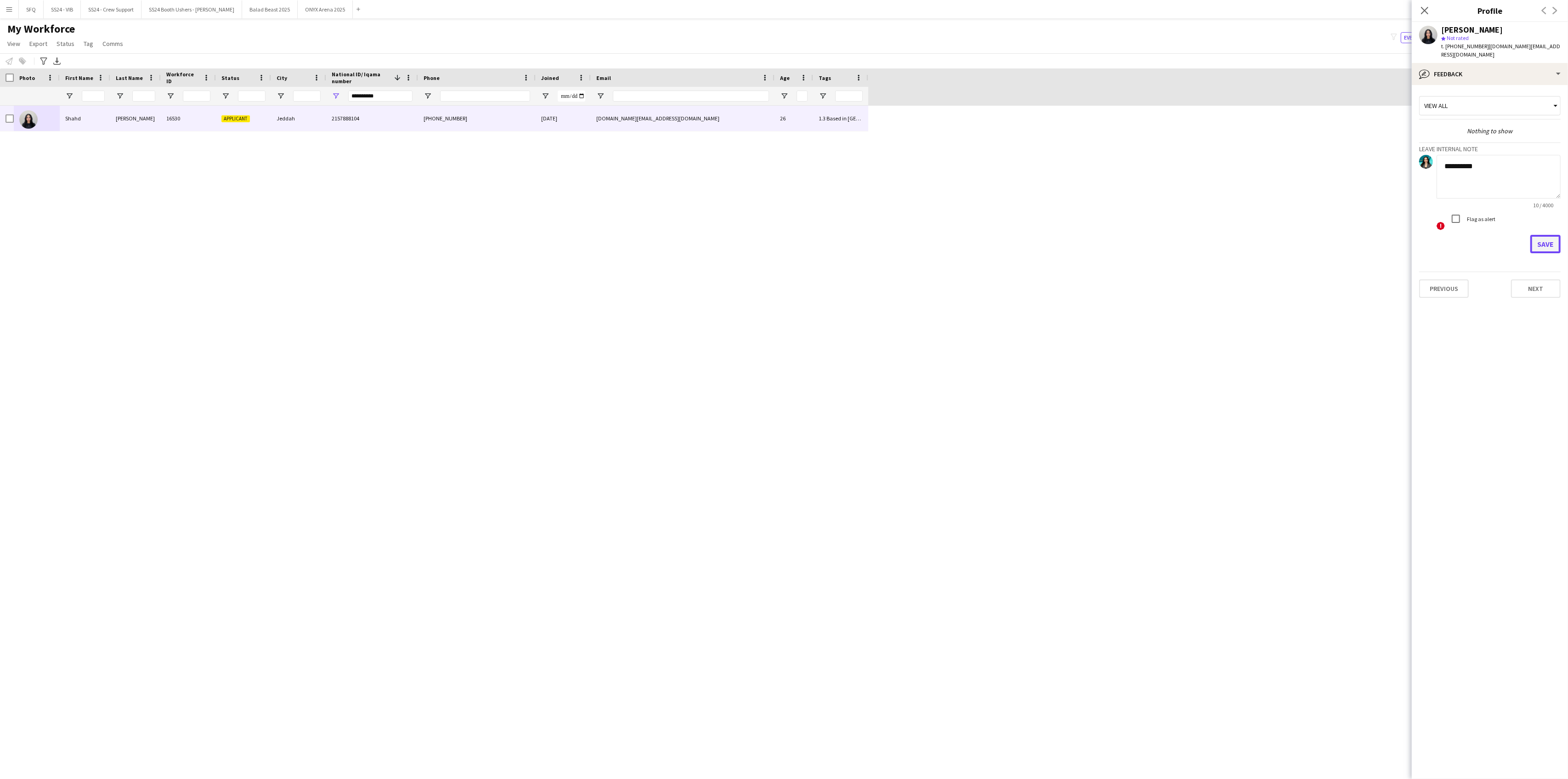
click at [1547, 235] on button "Save" at bounding box center [1545, 244] width 30 height 18
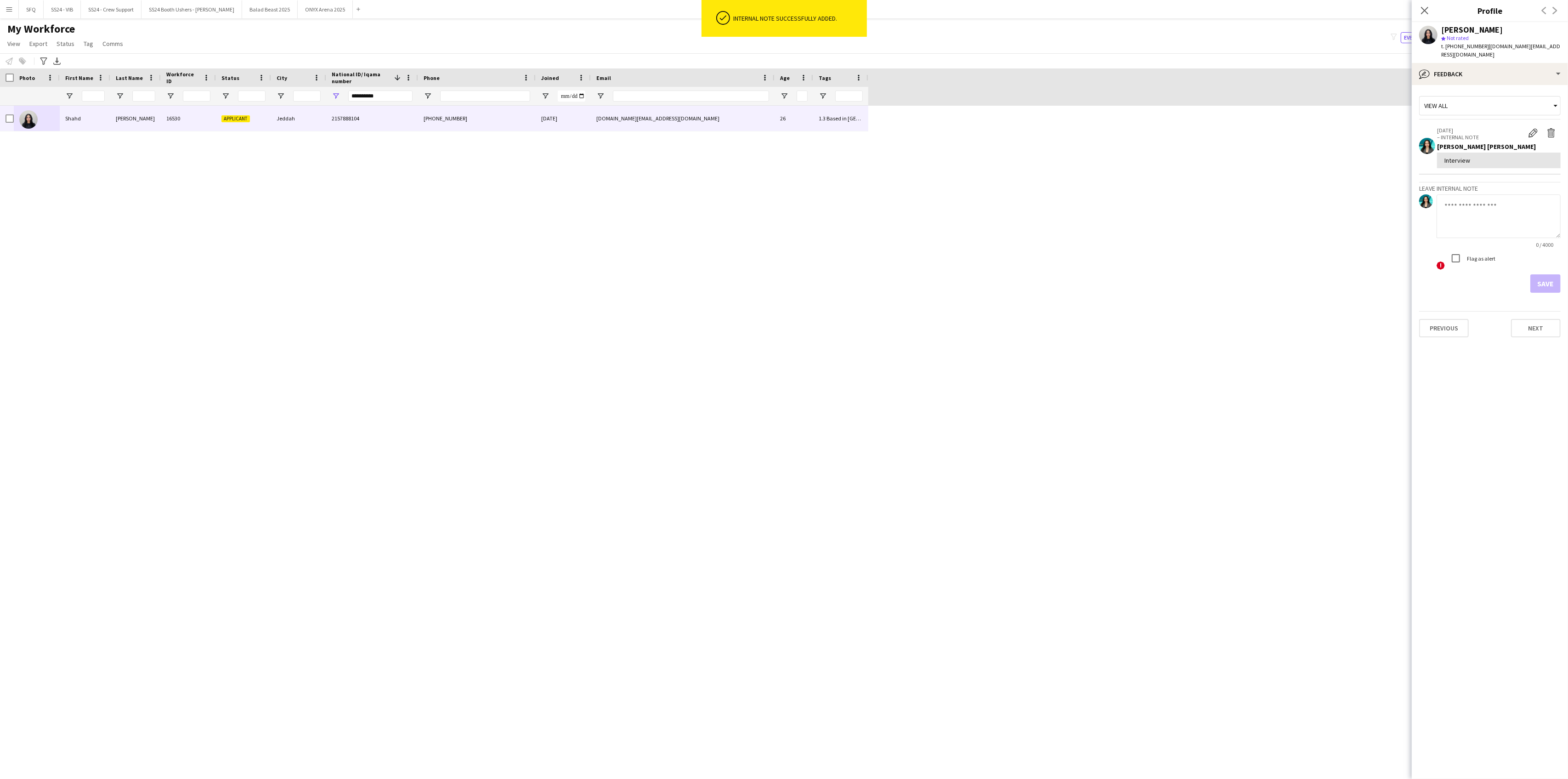
click at [1470, 202] on textarea at bounding box center [1499, 216] width 124 height 43
type textarea "**********"
click at [1555, 275] on button "Save" at bounding box center [1545, 284] width 30 height 18
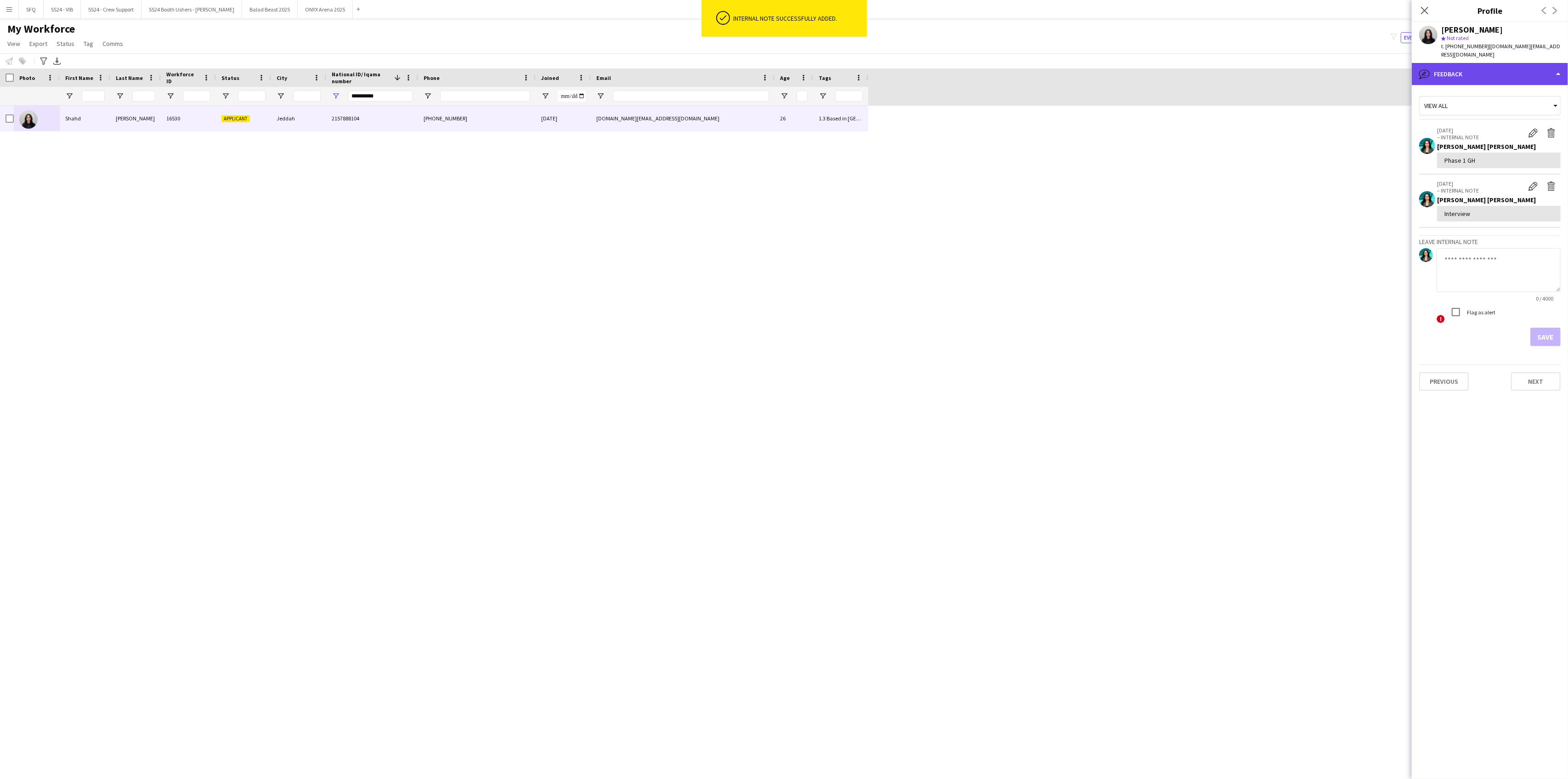
click at [1459, 63] on div "bubble-pencil Feedback" at bounding box center [1490, 73] width 156 height 22
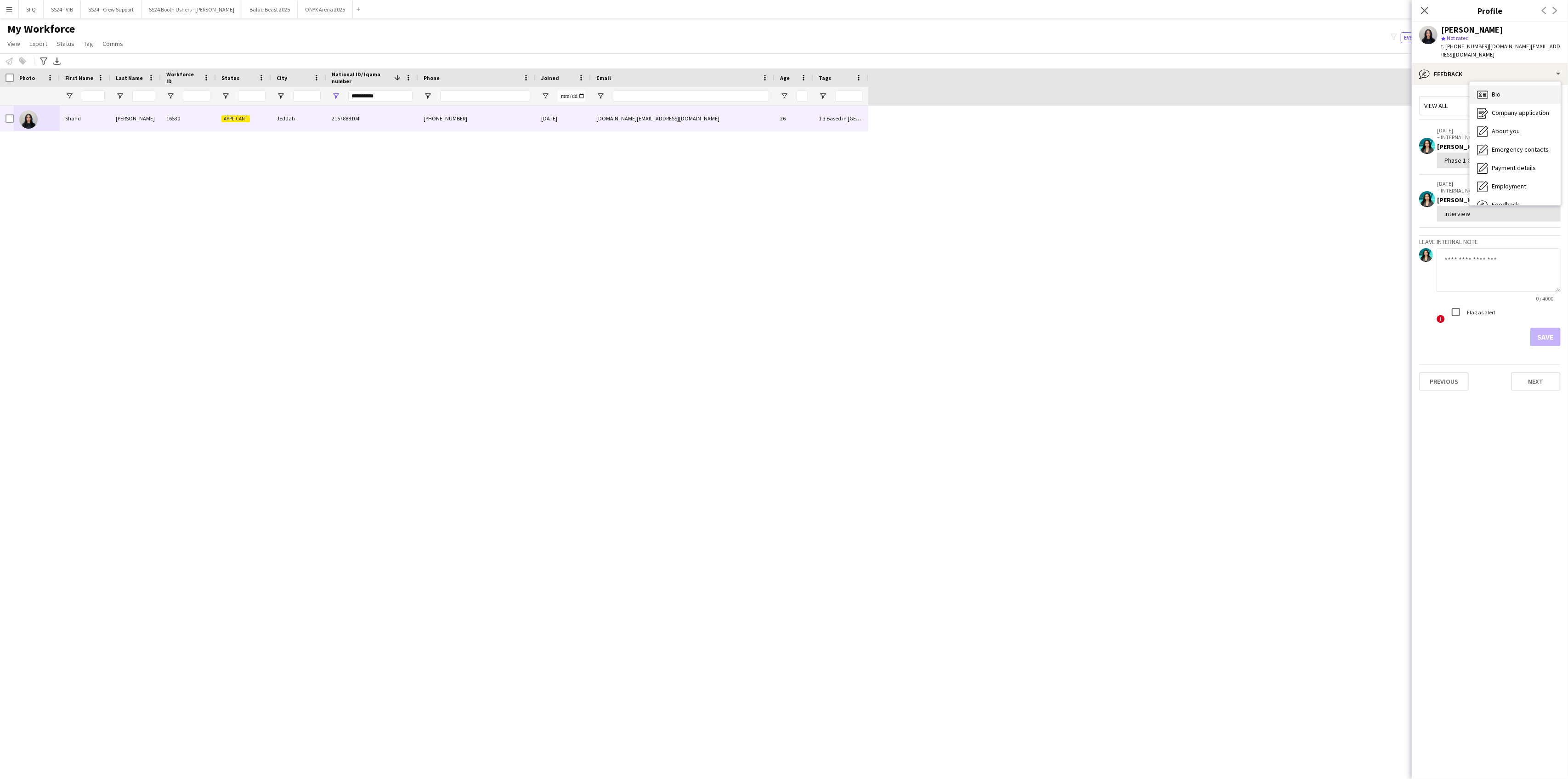
click at [1497, 90] on span "Bio" at bounding box center [1496, 94] width 8 height 8
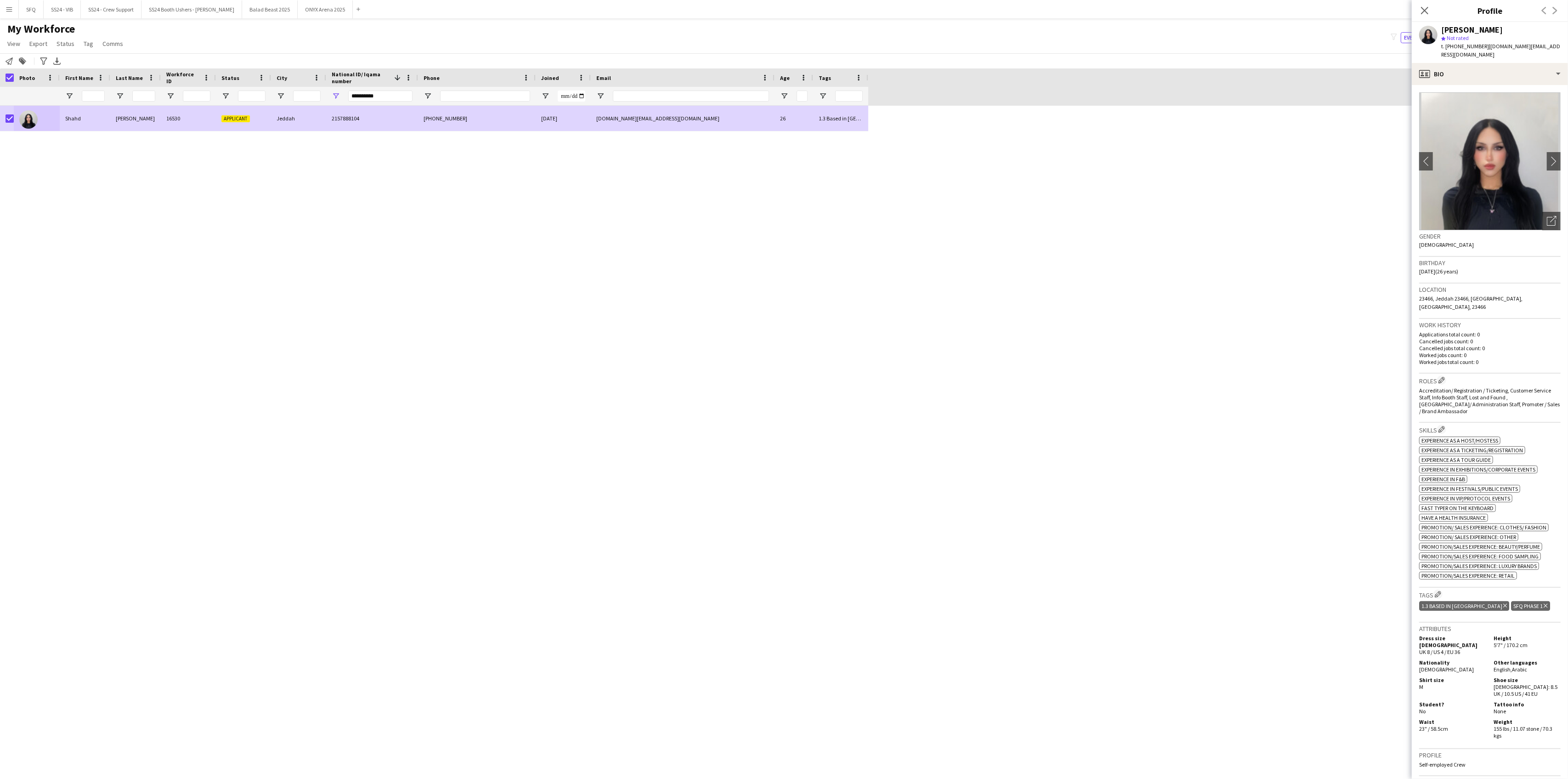
click at [83, 51] on app-page-menu "View Views Default view R4ven New view Update view Delete view Edit name Custom…" at bounding box center [66, 44] width 133 height 18
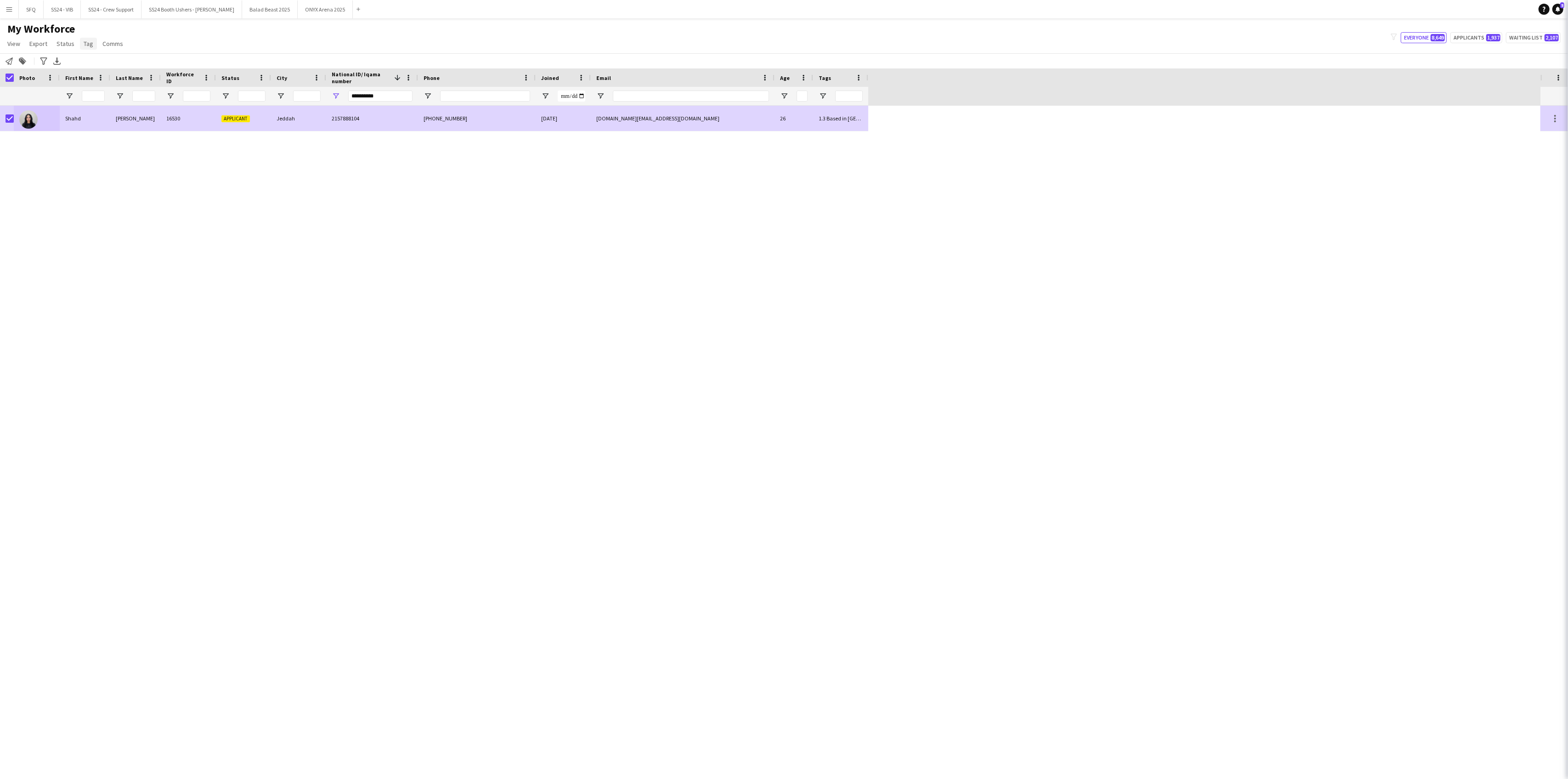
click at [84, 48] on link "Tag" at bounding box center [88, 43] width 17 height 12
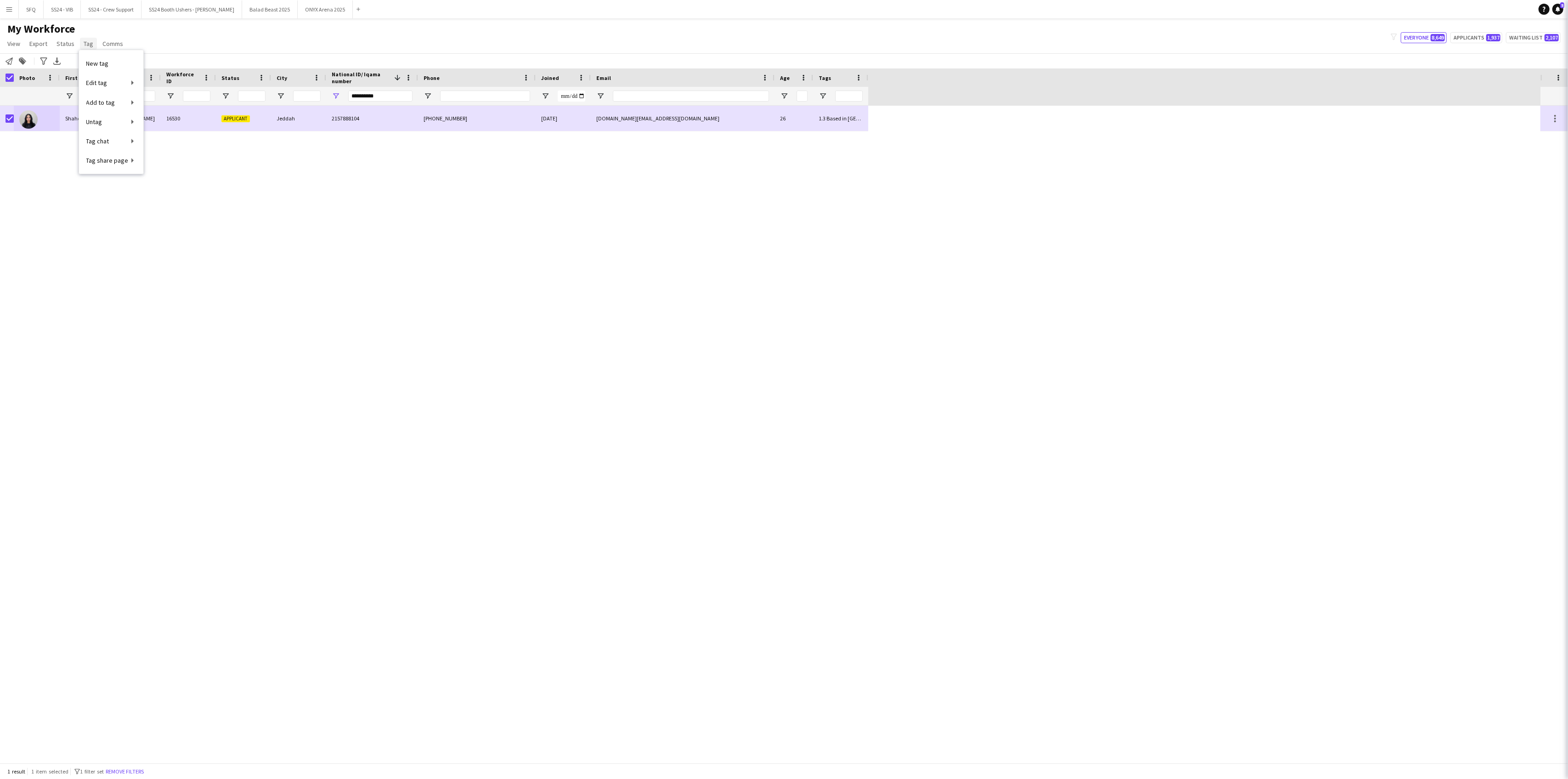
click at [86, 43] on span "Tag" at bounding box center [88, 43] width 10 height 8
click at [84, 46] on span "Tag" at bounding box center [88, 43] width 10 height 8
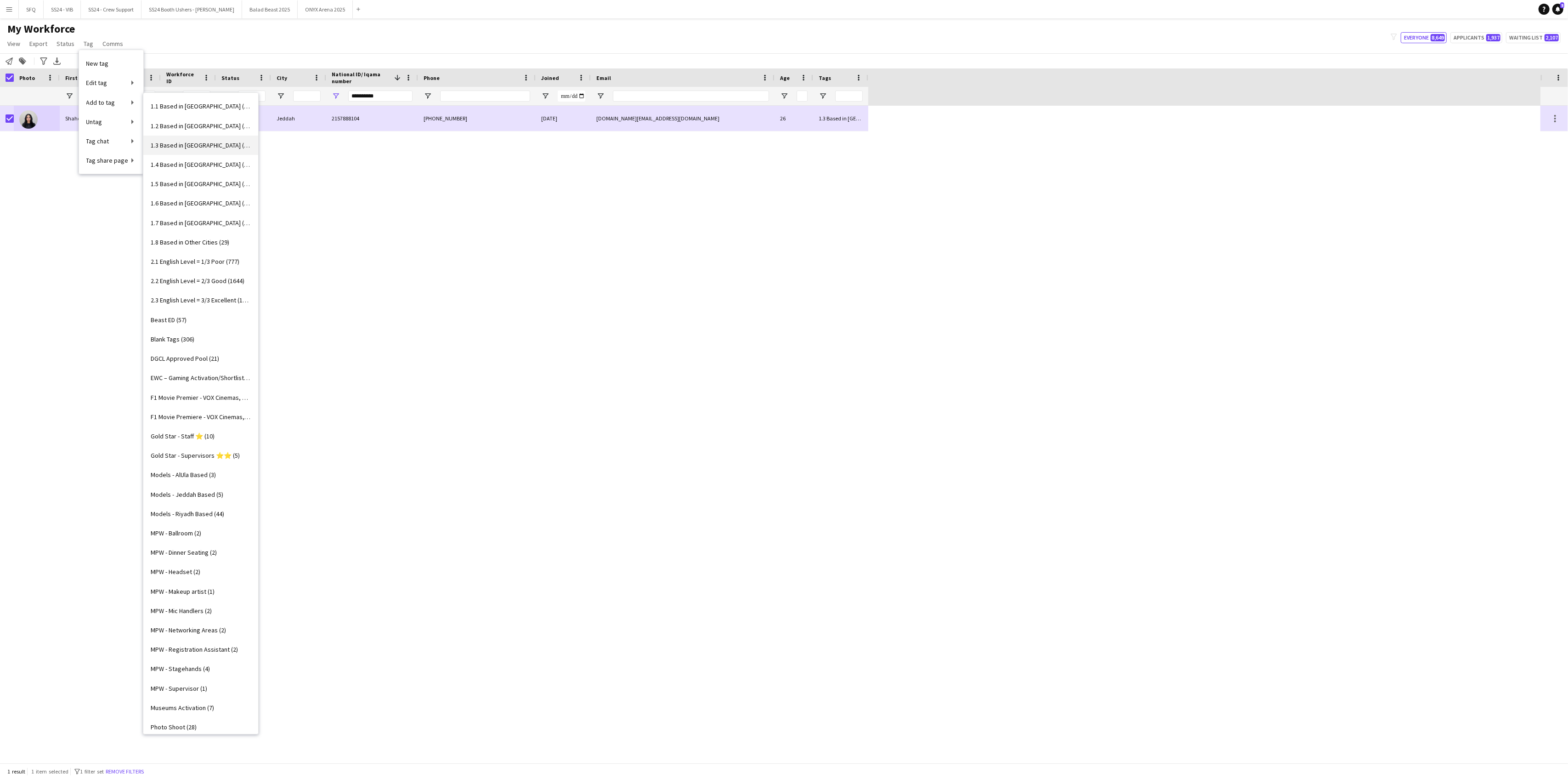
click at [204, 145] on span "1.3 Based in [GEOGRAPHIC_DATA] (1065)" at bounding box center [201, 145] width 100 height 8
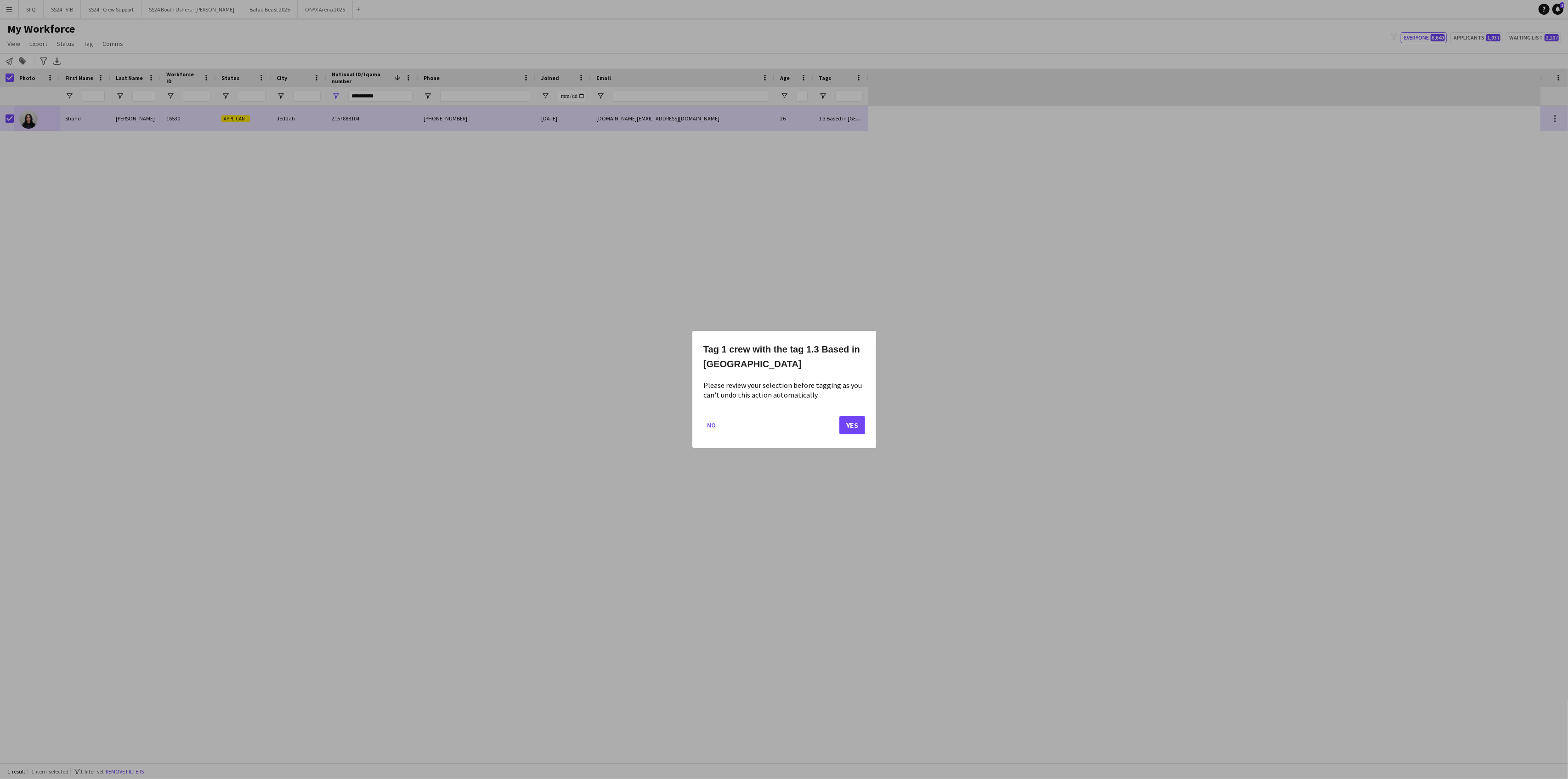
click at [840, 434] on mat-dialog-actions "No Yes" at bounding box center [784, 428] width 162 height 39
click at [850, 427] on button "Yes" at bounding box center [852, 425] width 26 height 18
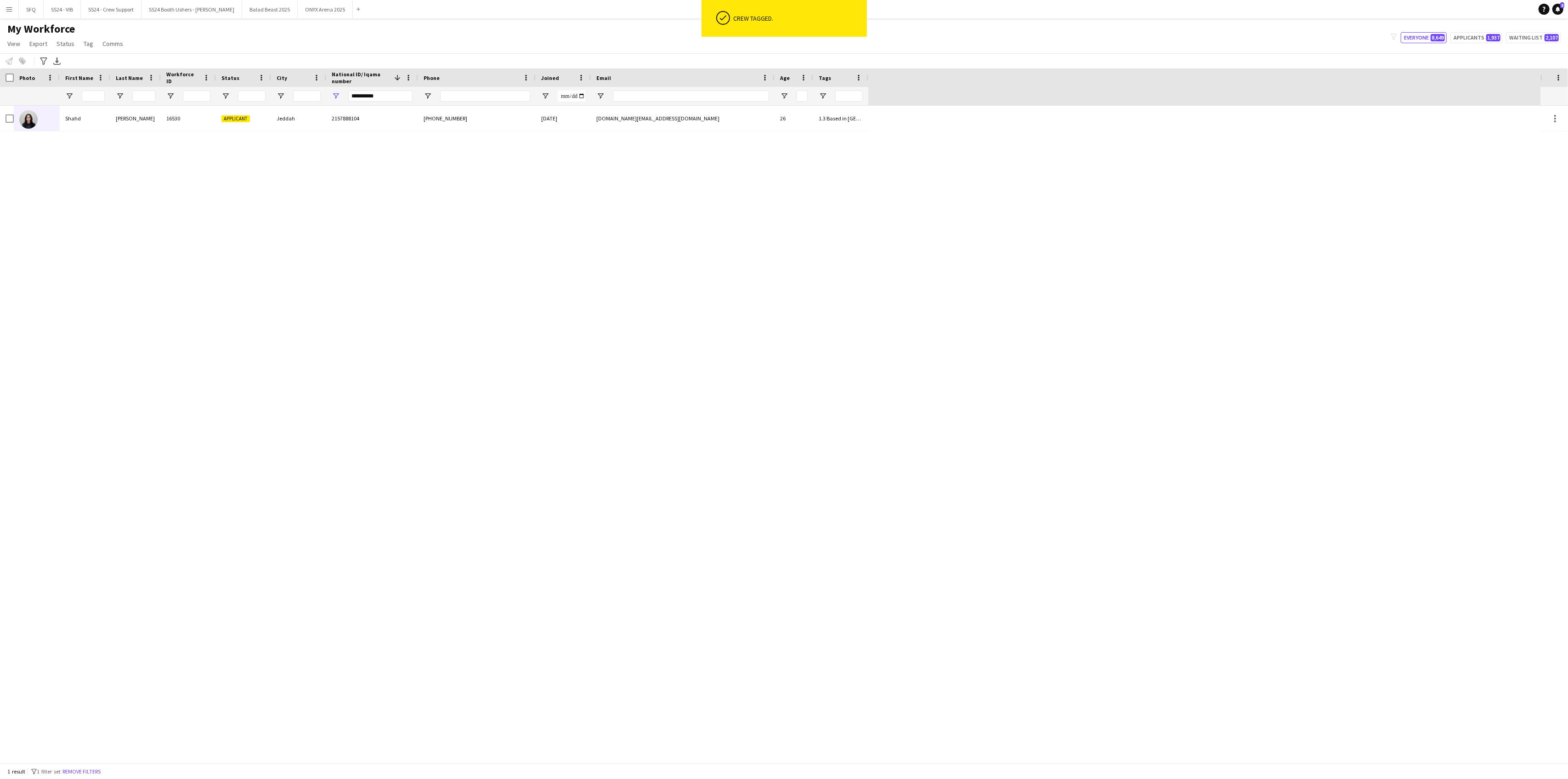
click at [230, 101] on div at bounding box center [244, 96] width 55 height 18
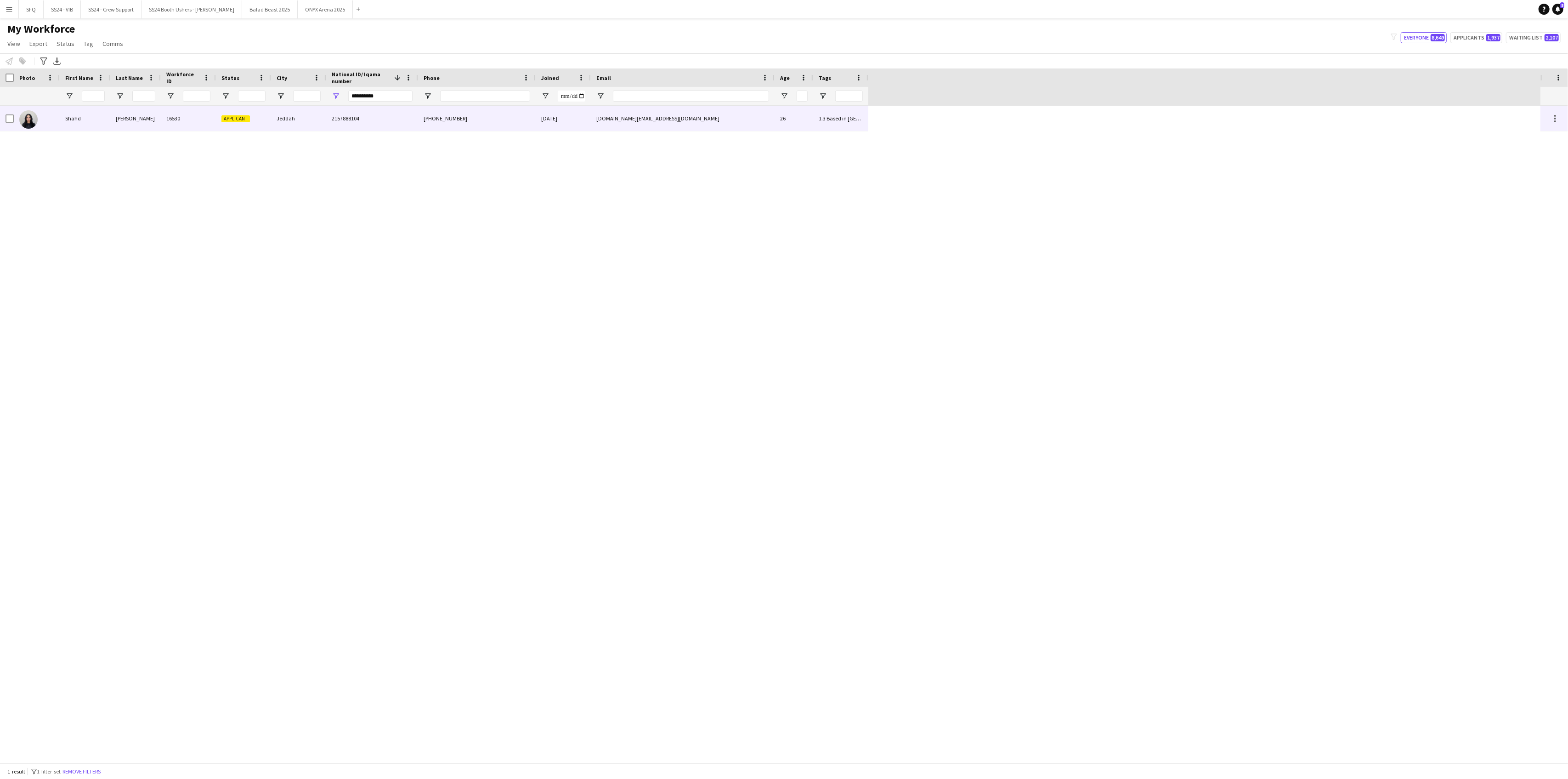
click at [230, 115] on span "Applicant" at bounding box center [235, 119] width 28 height 7
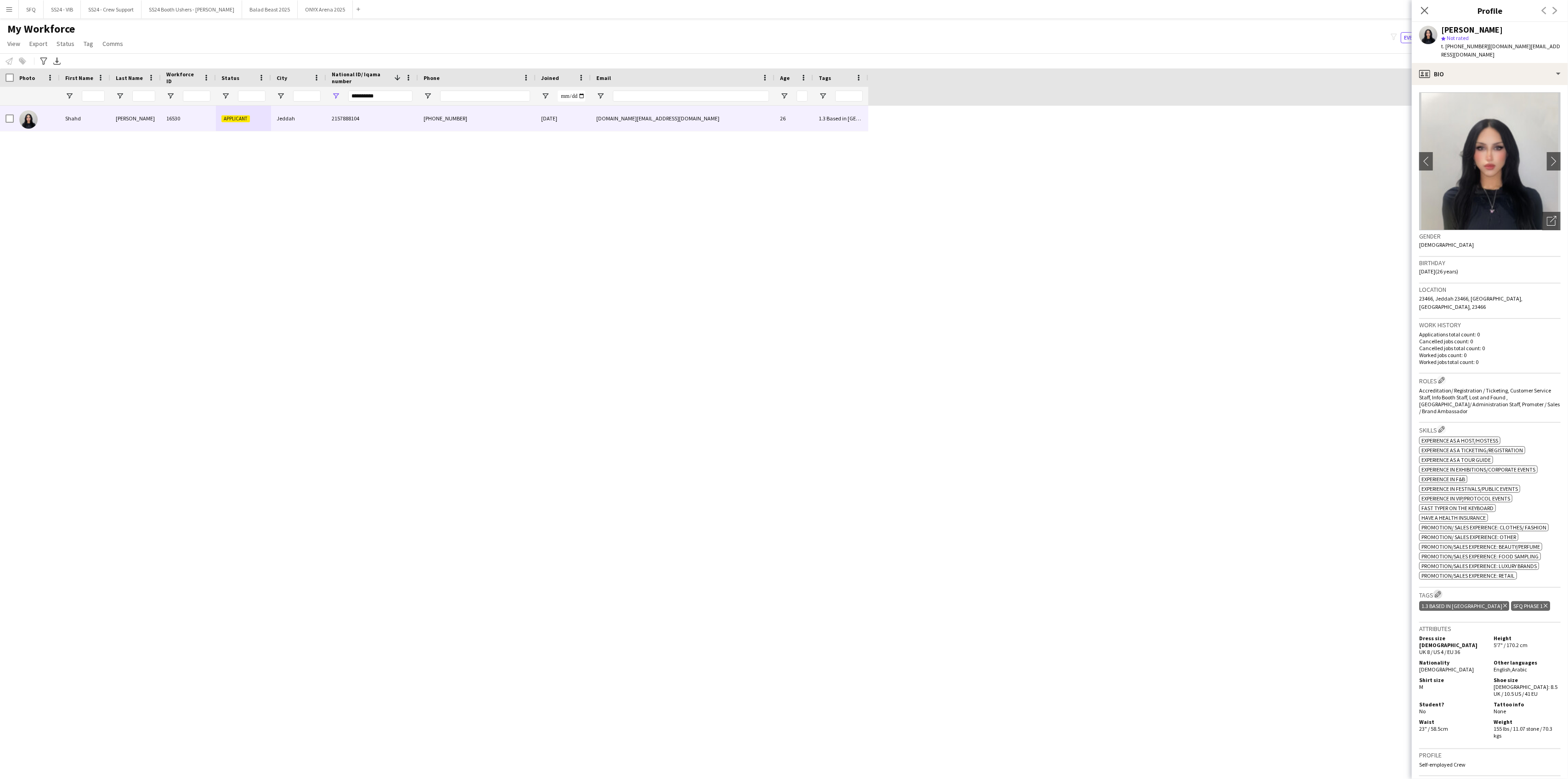
click at [1443, 589] on button "Edit crew company tags" at bounding box center [1438, 594] width 9 height 9
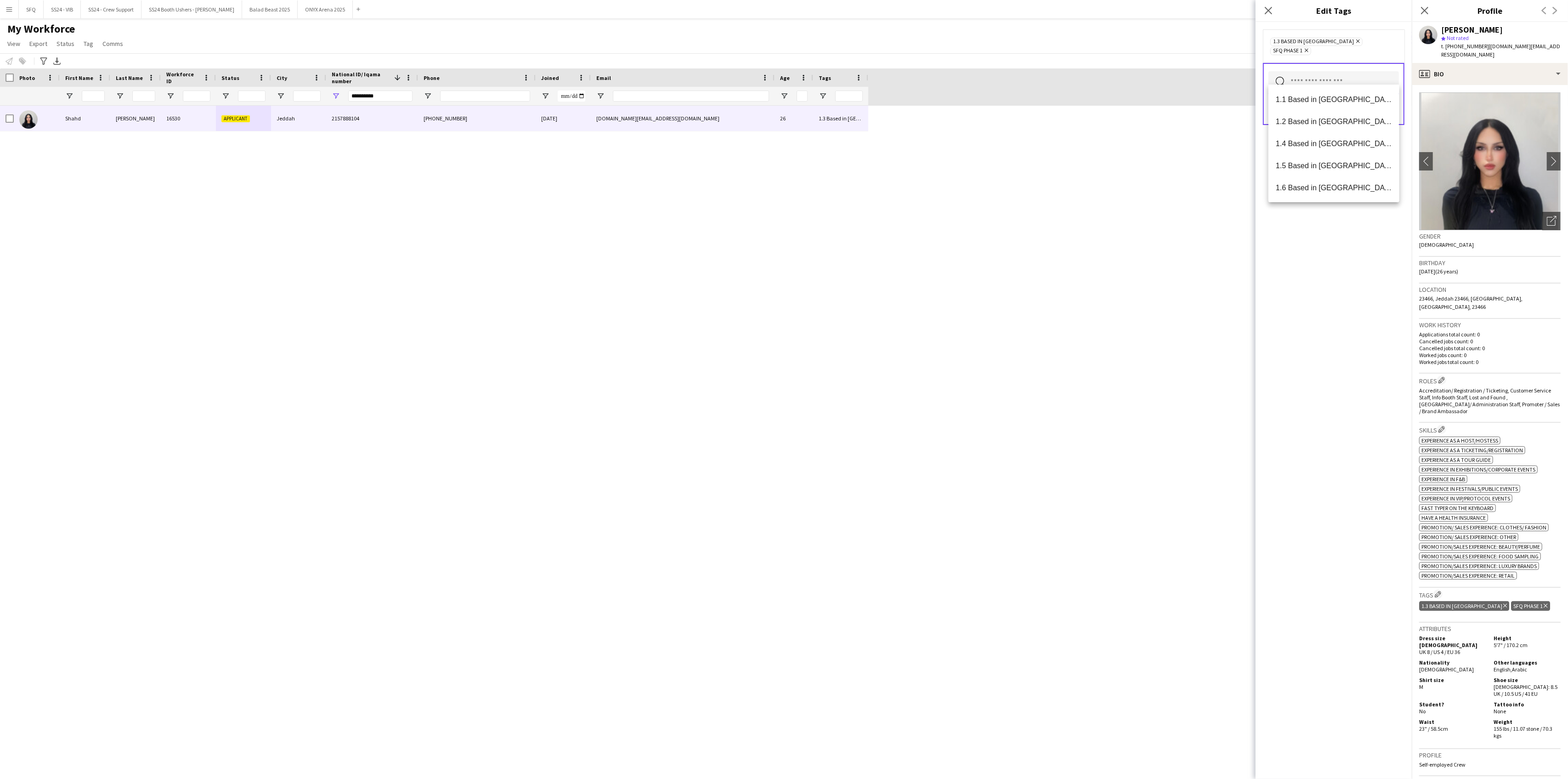
click at [1316, 81] on input "text" at bounding box center [1334, 83] width 130 height 23
click at [1327, 116] on span "2.3 English Level = 3/3 Excellent" at bounding box center [1334, 114] width 116 height 8
click at [1324, 149] on span "Presentable B" at bounding box center [1334, 150] width 116 height 8
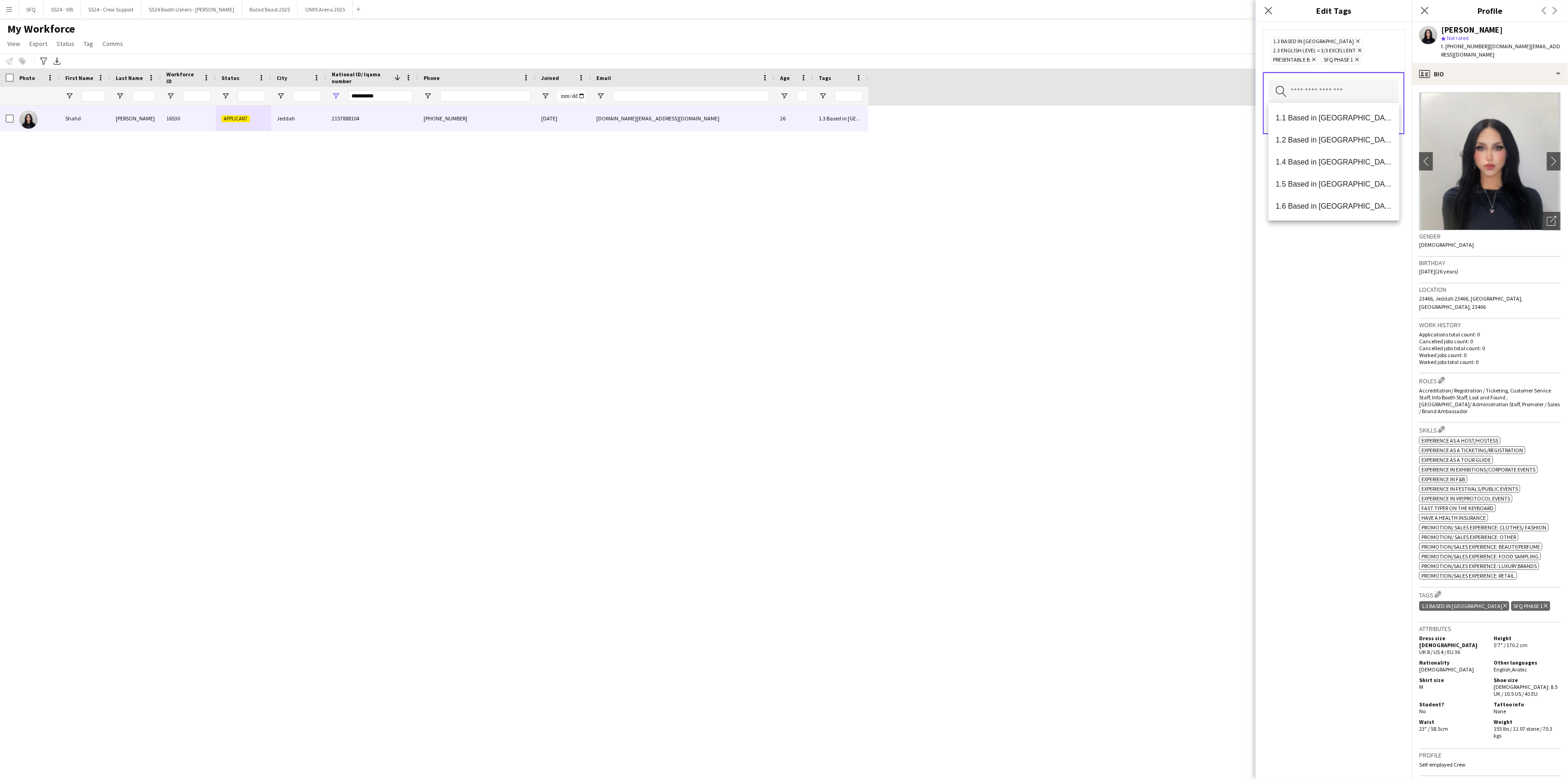
click at [1315, 382] on div "1.3 Based in [GEOGRAPHIC_DATA] Remove 2.3 English Level = 3/3 Excellent Remove …" at bounding box center [1334, 400] width 156 height 757
click at [1387, 120] on button "Save" at bounding box center [1389, 119] width 22 height 15
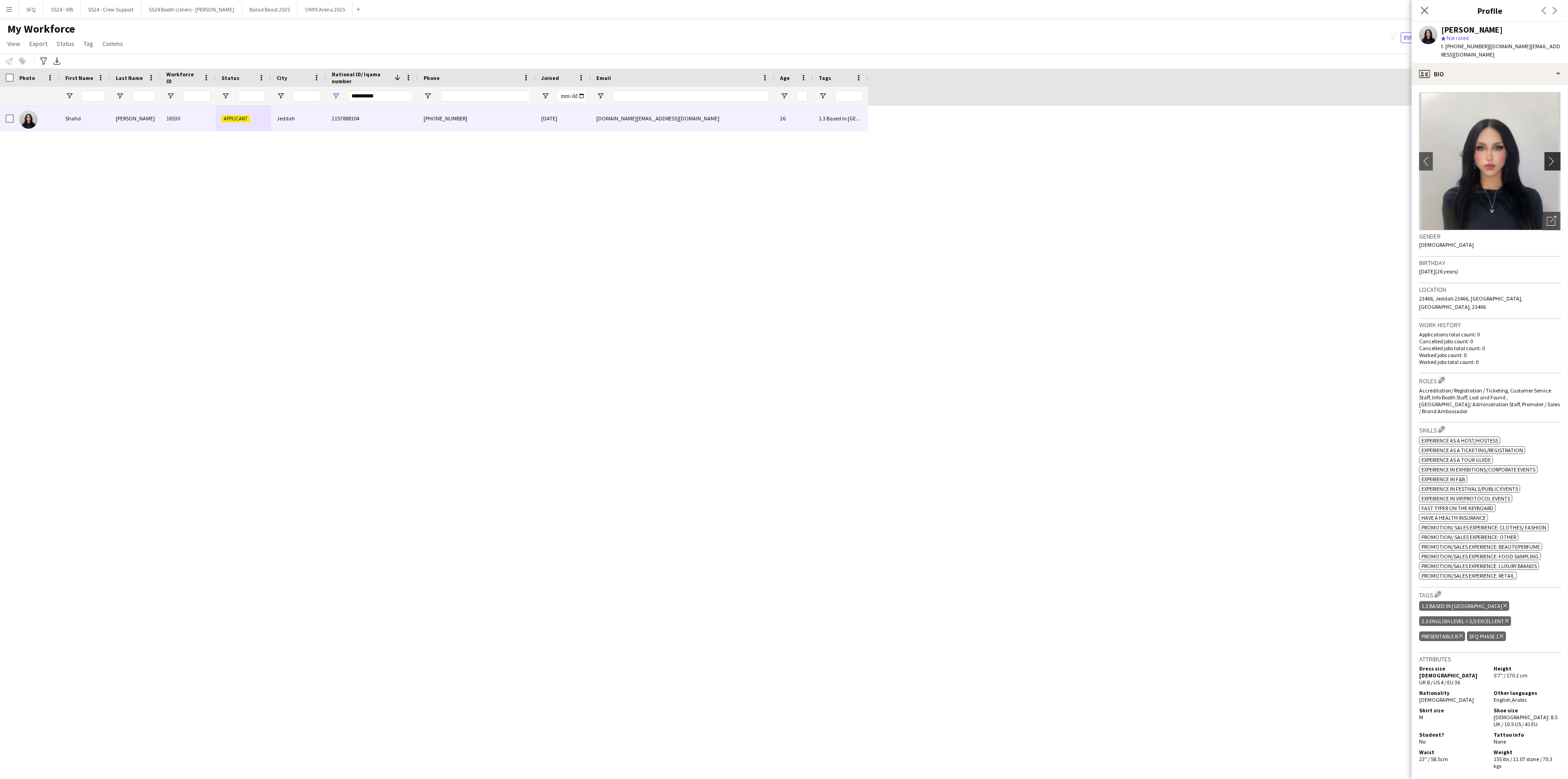
click at [1551, 156] on app-icon "chevron-right" at bounding box center [1554, 161] width 14 height 10
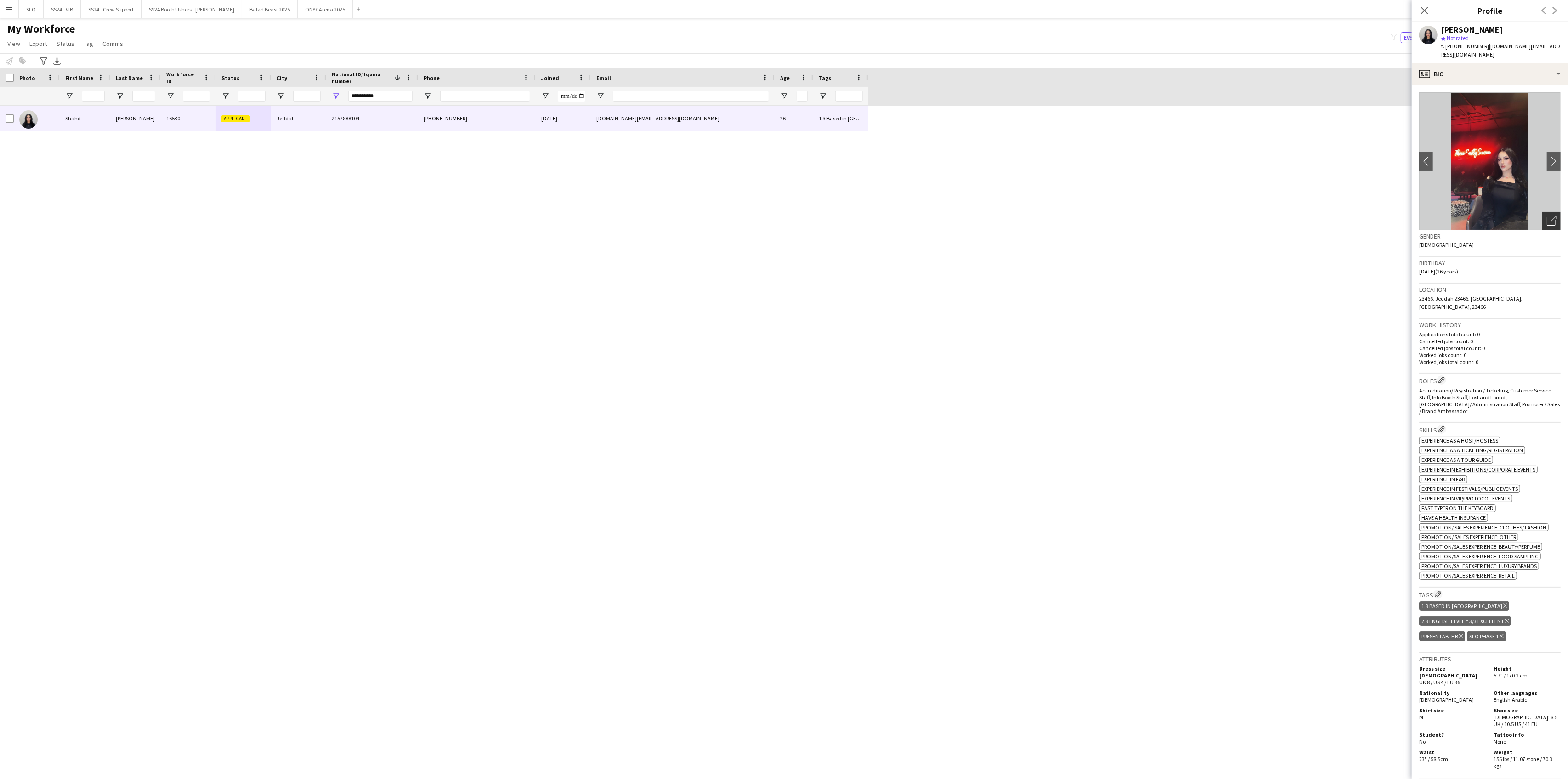
click at [1547, 216] on icon "Open photos pop-in" at bounding box center [1552, 221] width 10 height 10
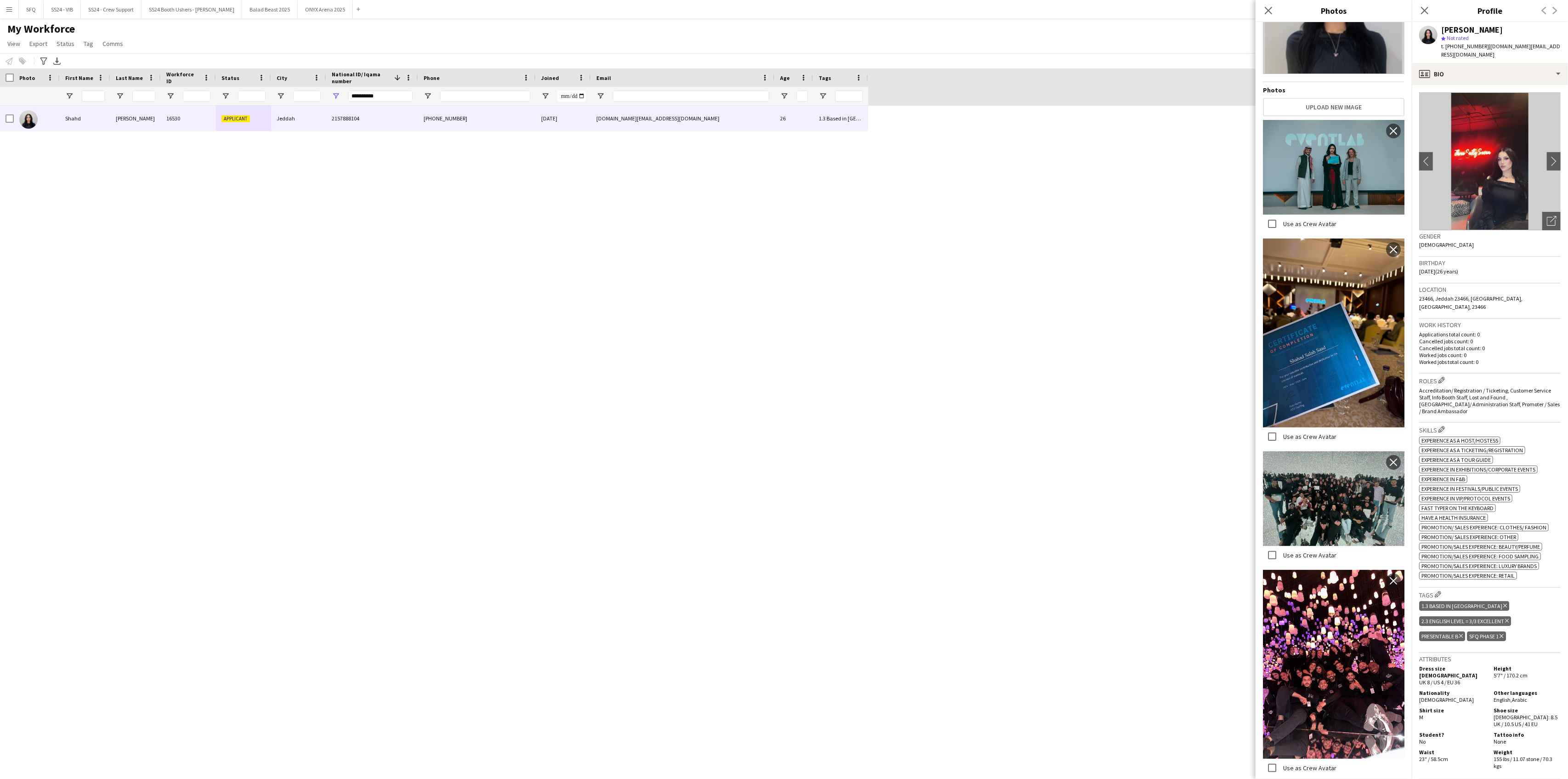
scroll to position [0, 0]
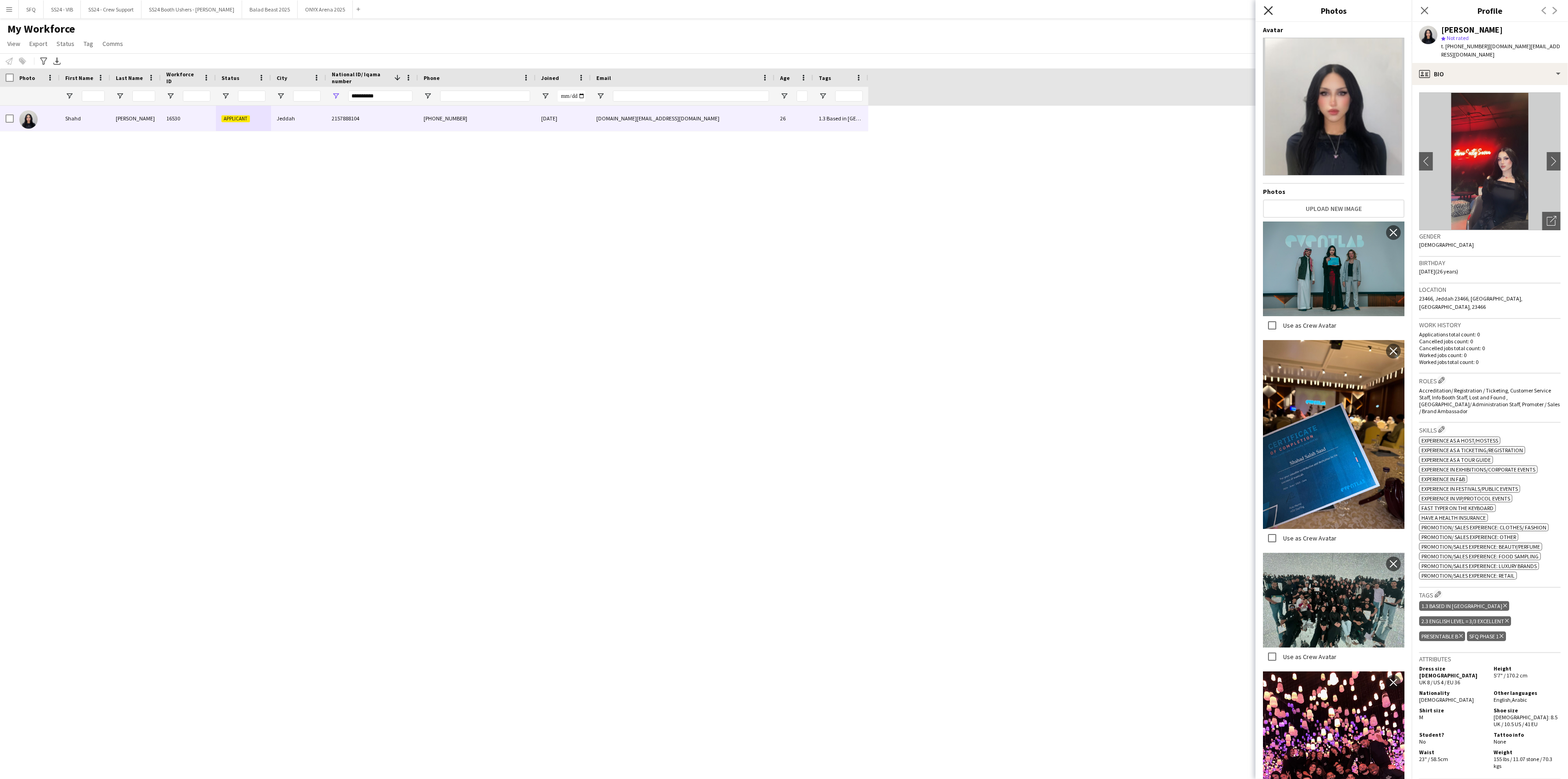
click at [1271, 8] on icon "Close pop-in" at bounding box center [1268, 10] width 8 height 8
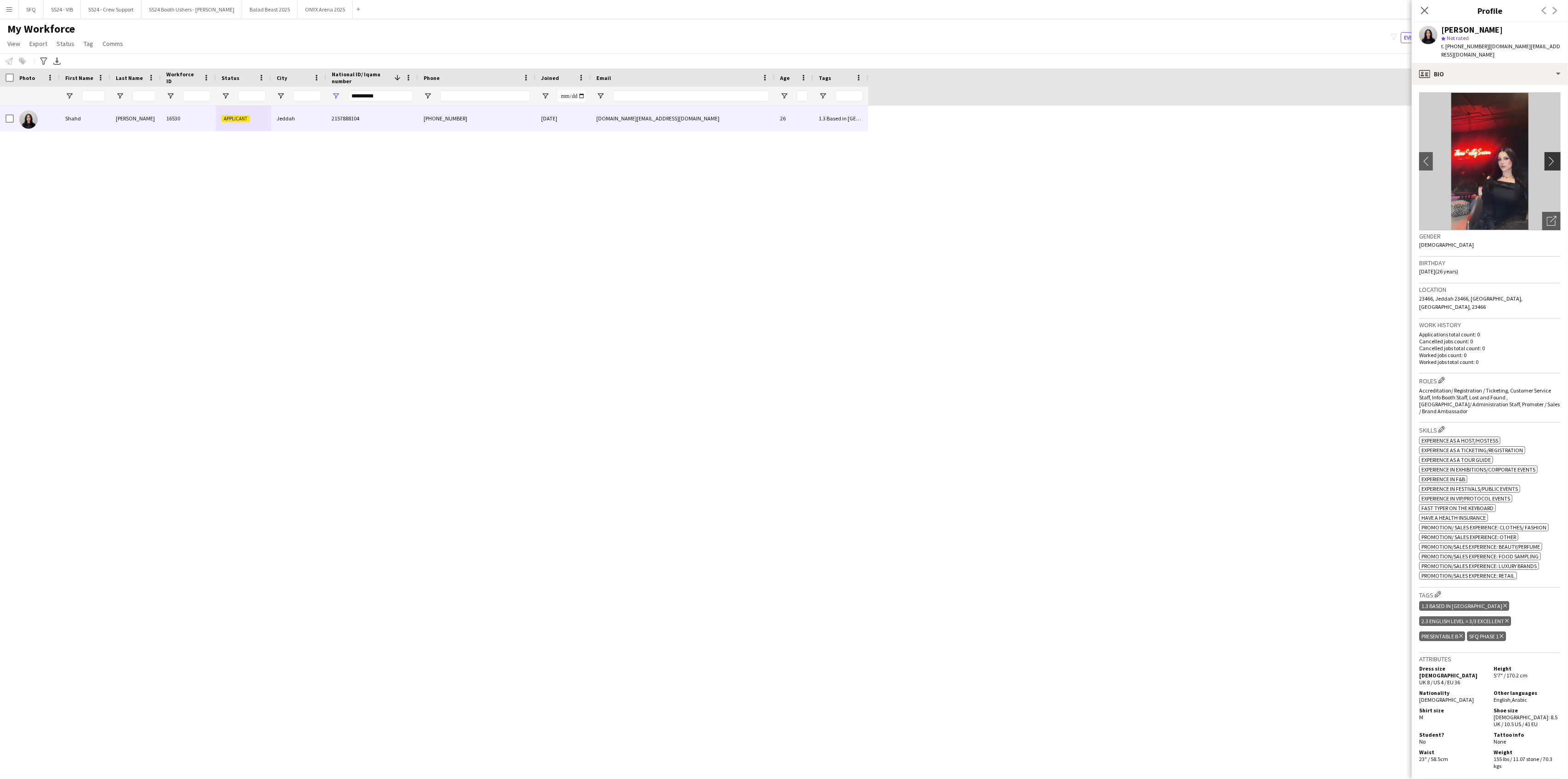
click at [1547, 156] on app-icon "chevron-right" at bounding box center [1554, 161] width 14 height 10
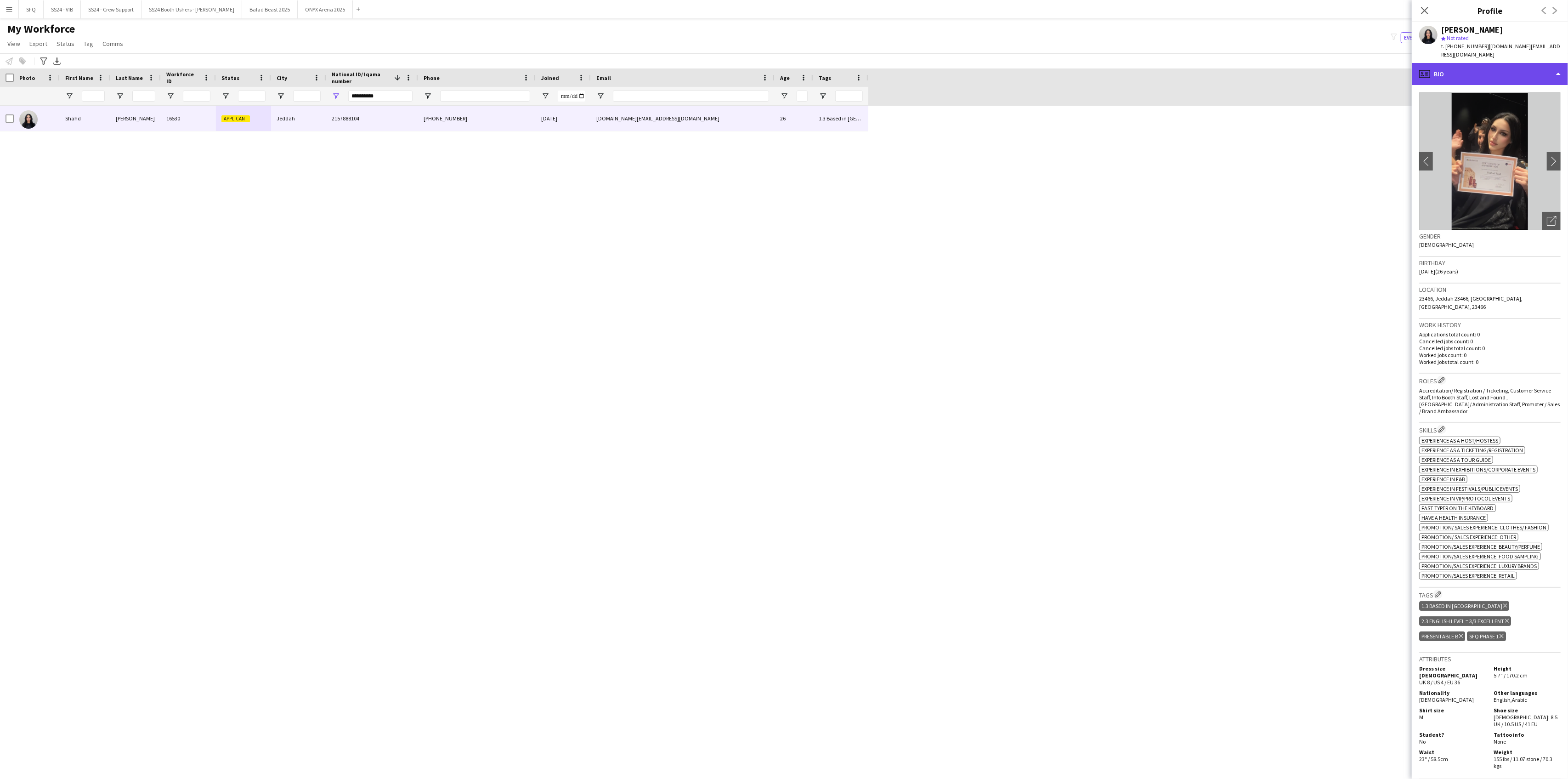
click at [1491, 70] on div "profile Bio" at bounding box center [1490, 73] width 156 height 22
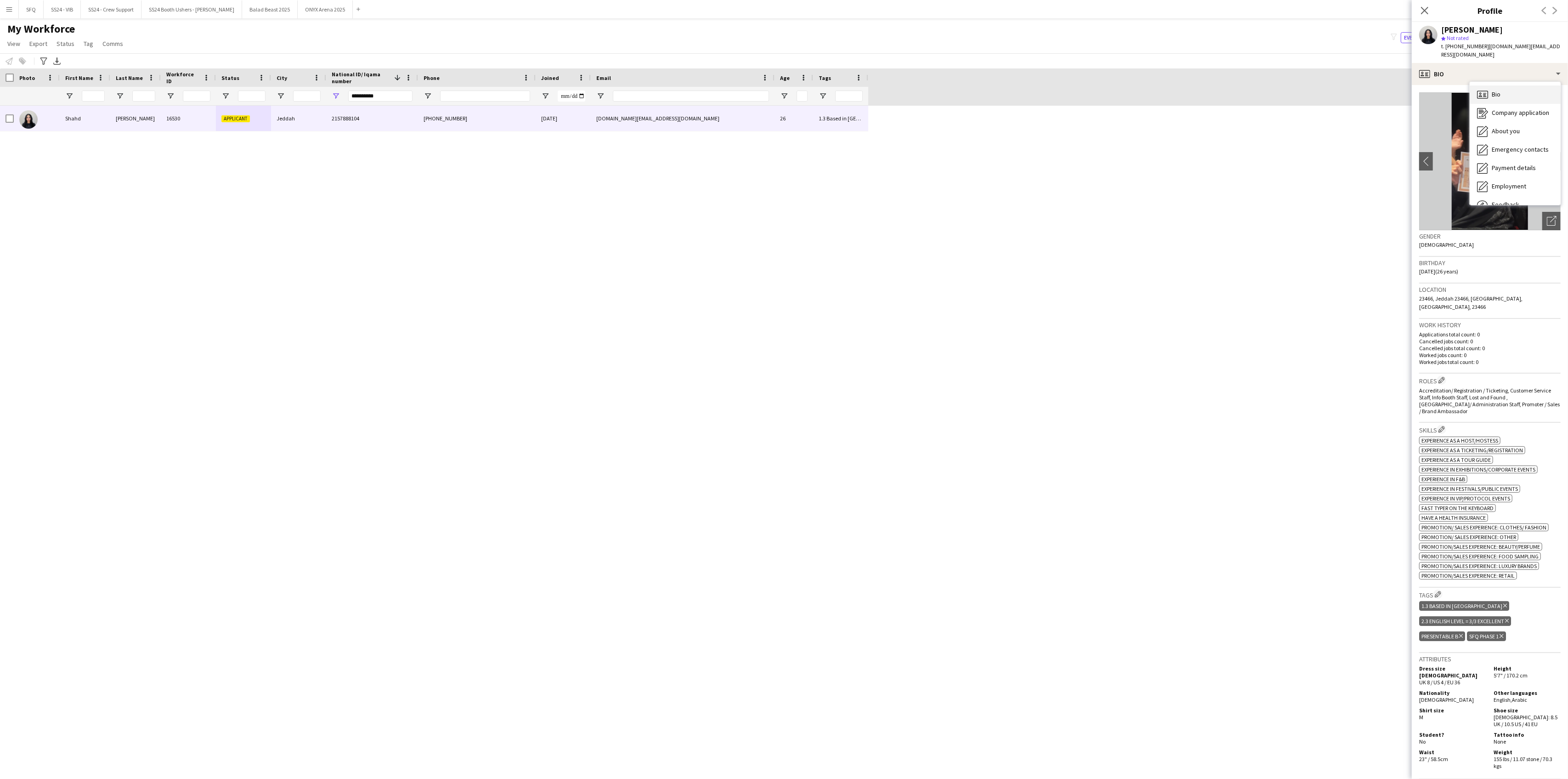
click at [1505, 89] on div "Bio Bio" at bounding box center [1515, 94] width 91 height 18
click at [1547, 156] on app-icon "chevron-right" at bounding box center [1554, 161] width 14 height 10
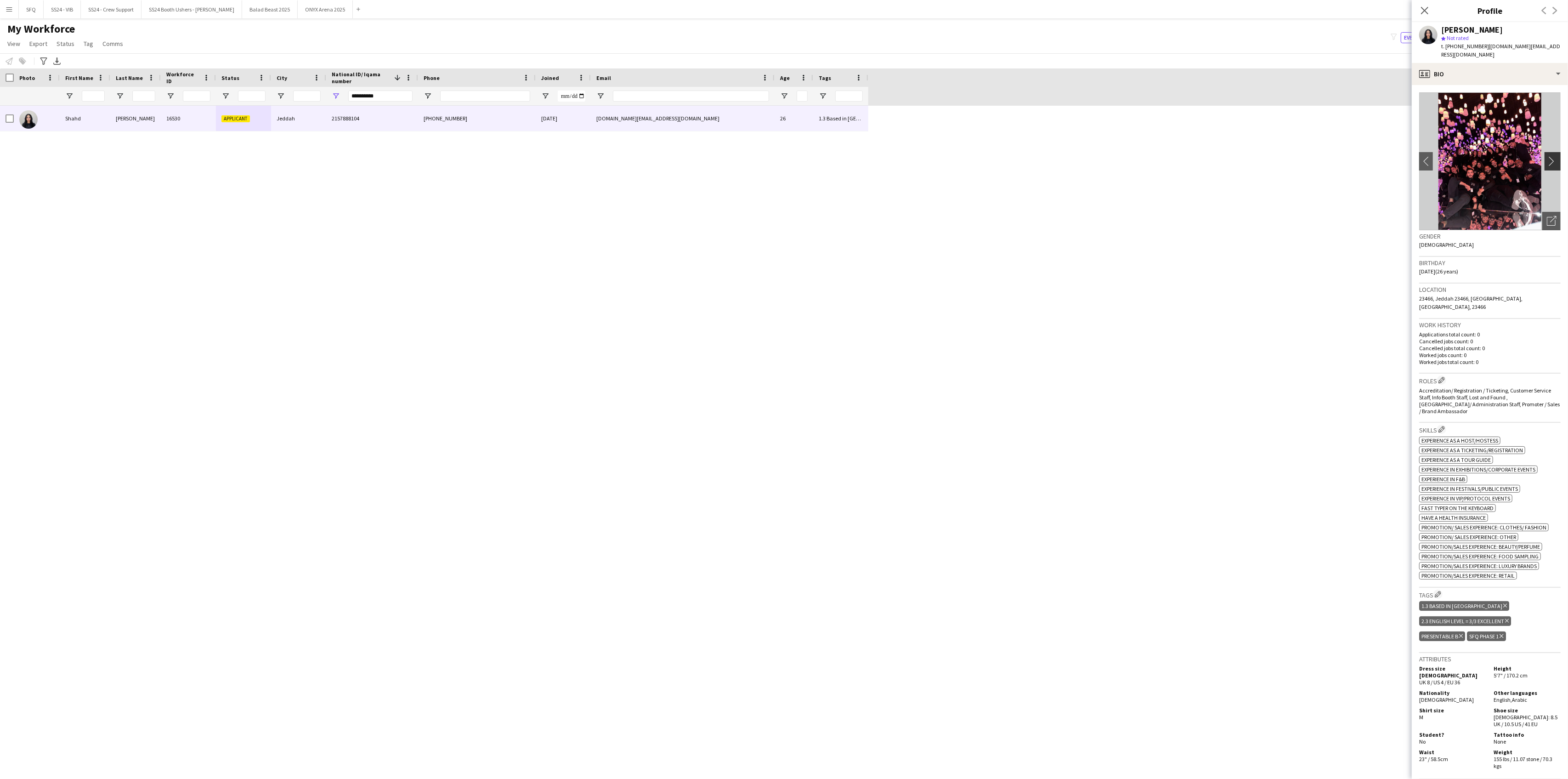
click at [1547, 156] on app-icon "chevron-right" at bounding box center [1554, 161] width 14 height 10
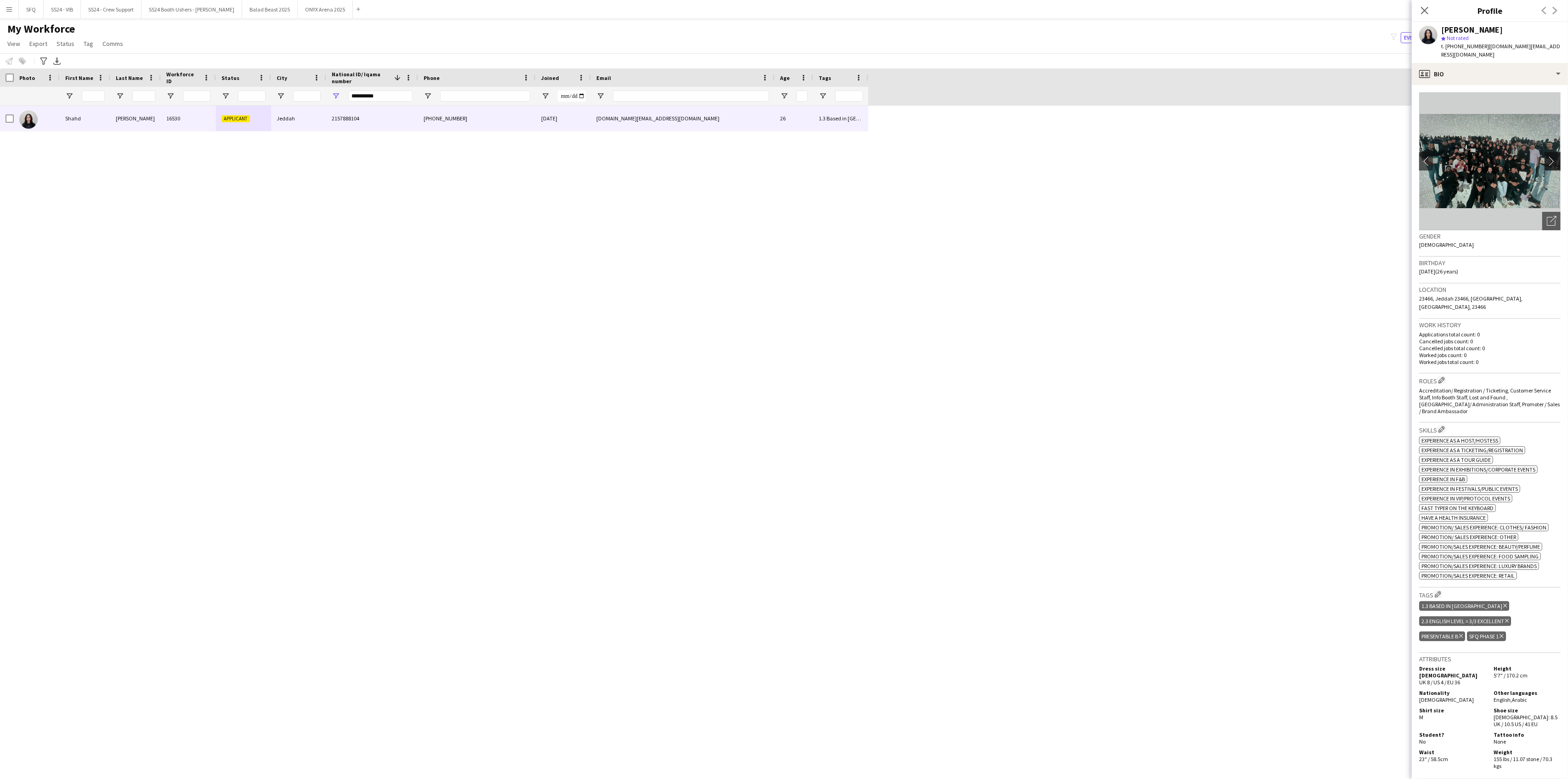
click at [1547, 156] on app-icon "chevron-right" at bounding box center [1554, 161] width 14 height 10
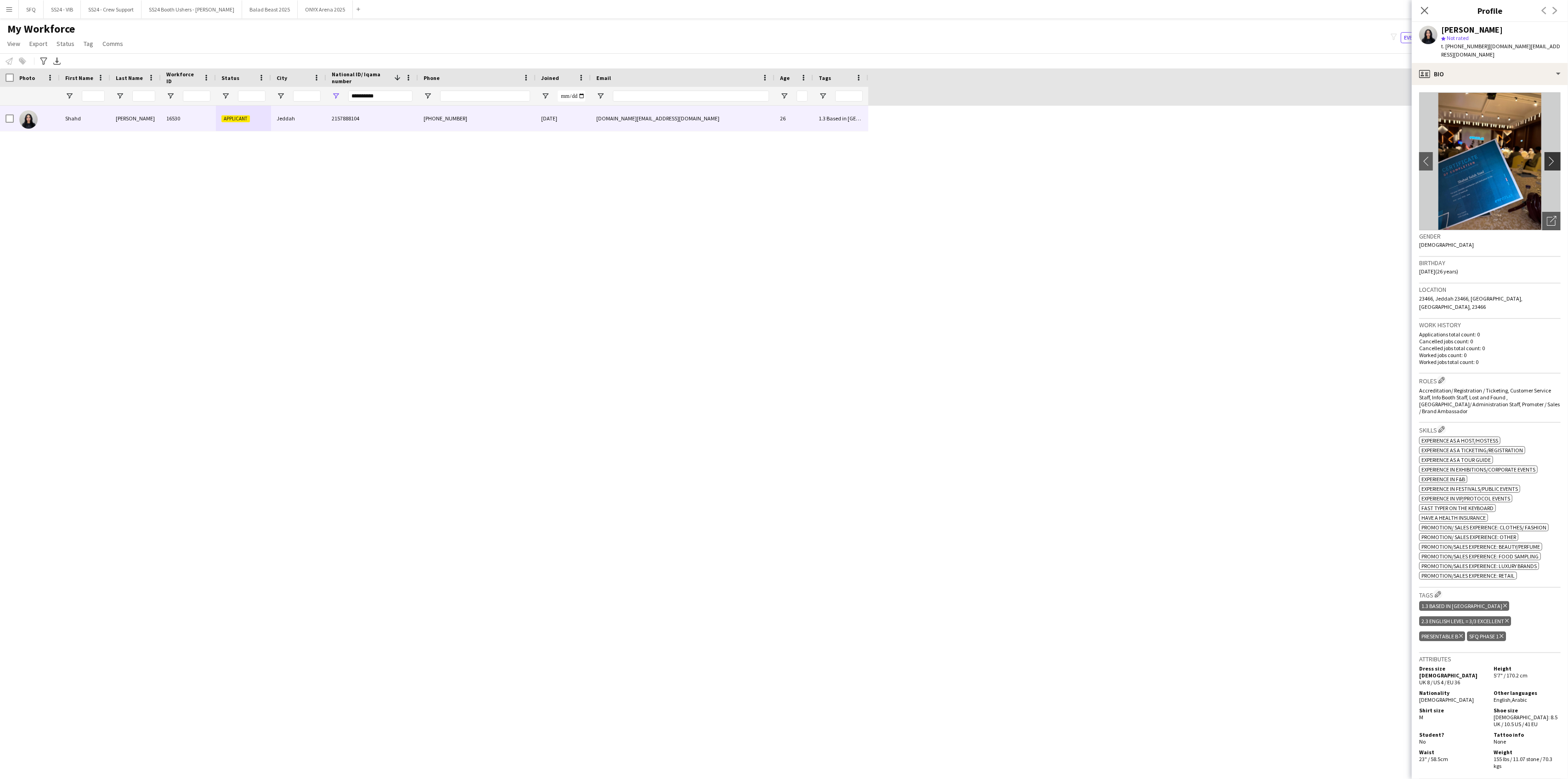
click at [1547, 156] on app-icon "chevron-right" at bounding box center [1554, 161] width 14 height 10
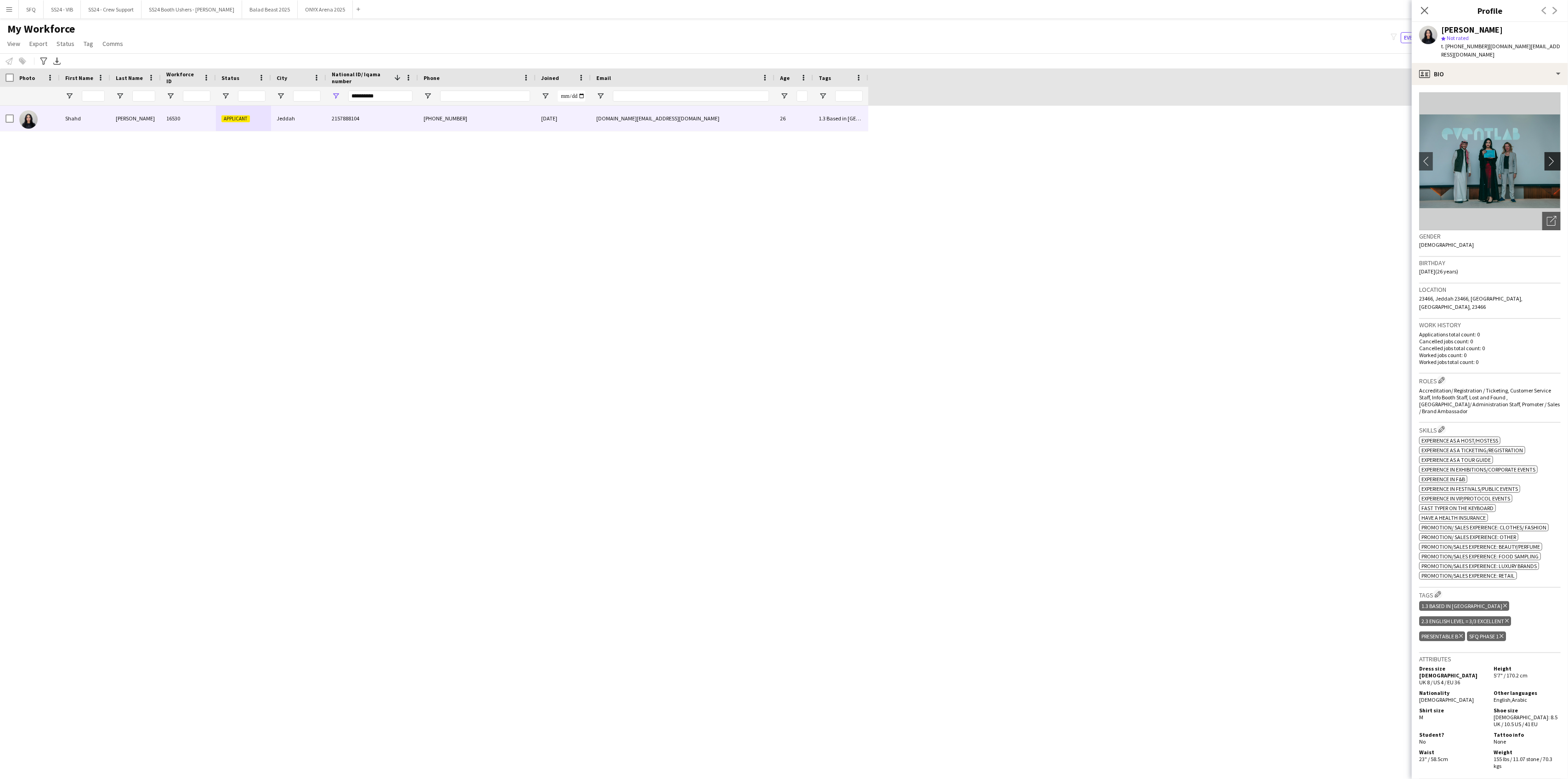
click at [1547, 156] on app-icon "chevron-right" at bounding box center [1554, 161] width 14 height 10
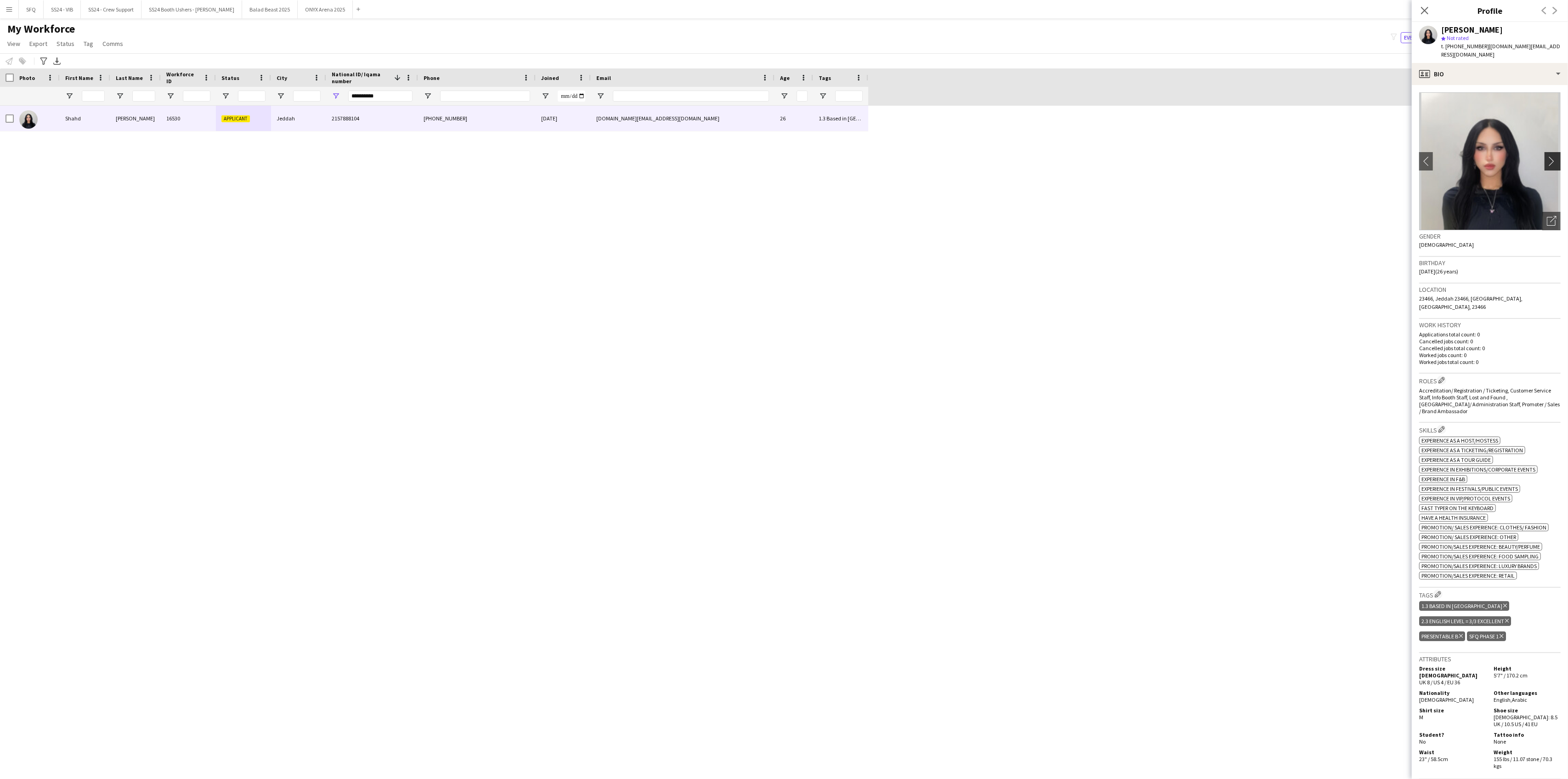
click at [1547, 156] on app-icon "chevron-right" at bounding box center [1554, 161] width 14 height 10
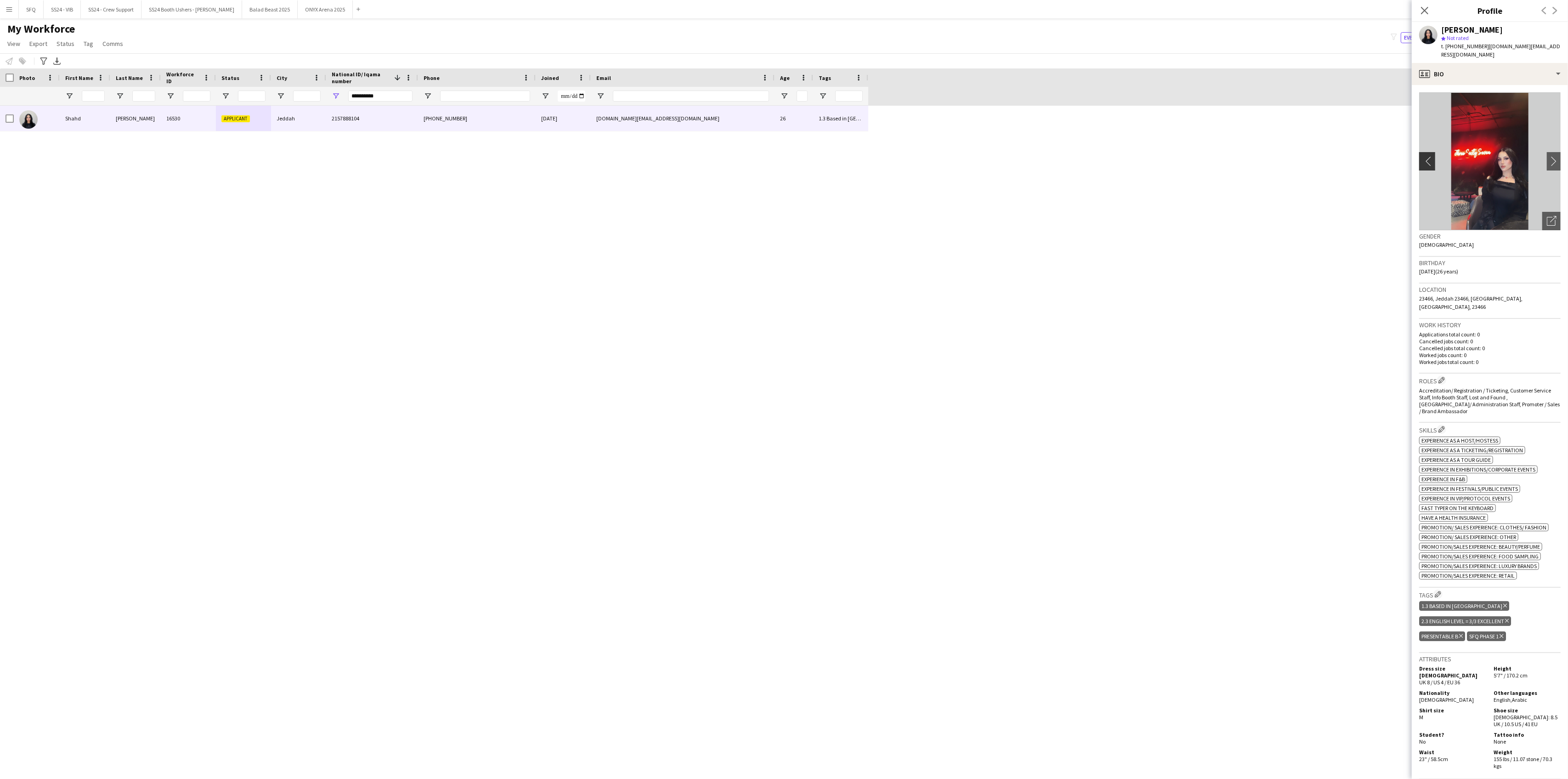
click at [1429, 156] on app-icon "chevron-left" at bounding box center [1426, 161] width 14 height 10
drag, startPoint x: 1442, startPoint y: 46, endPoint x: 1465, endPoint y: 52, distance: 23.8
click at [1443, 43] on span "t. [PHONE_NUMBER]" at bounding box center [1465, 46] width 48 height 7
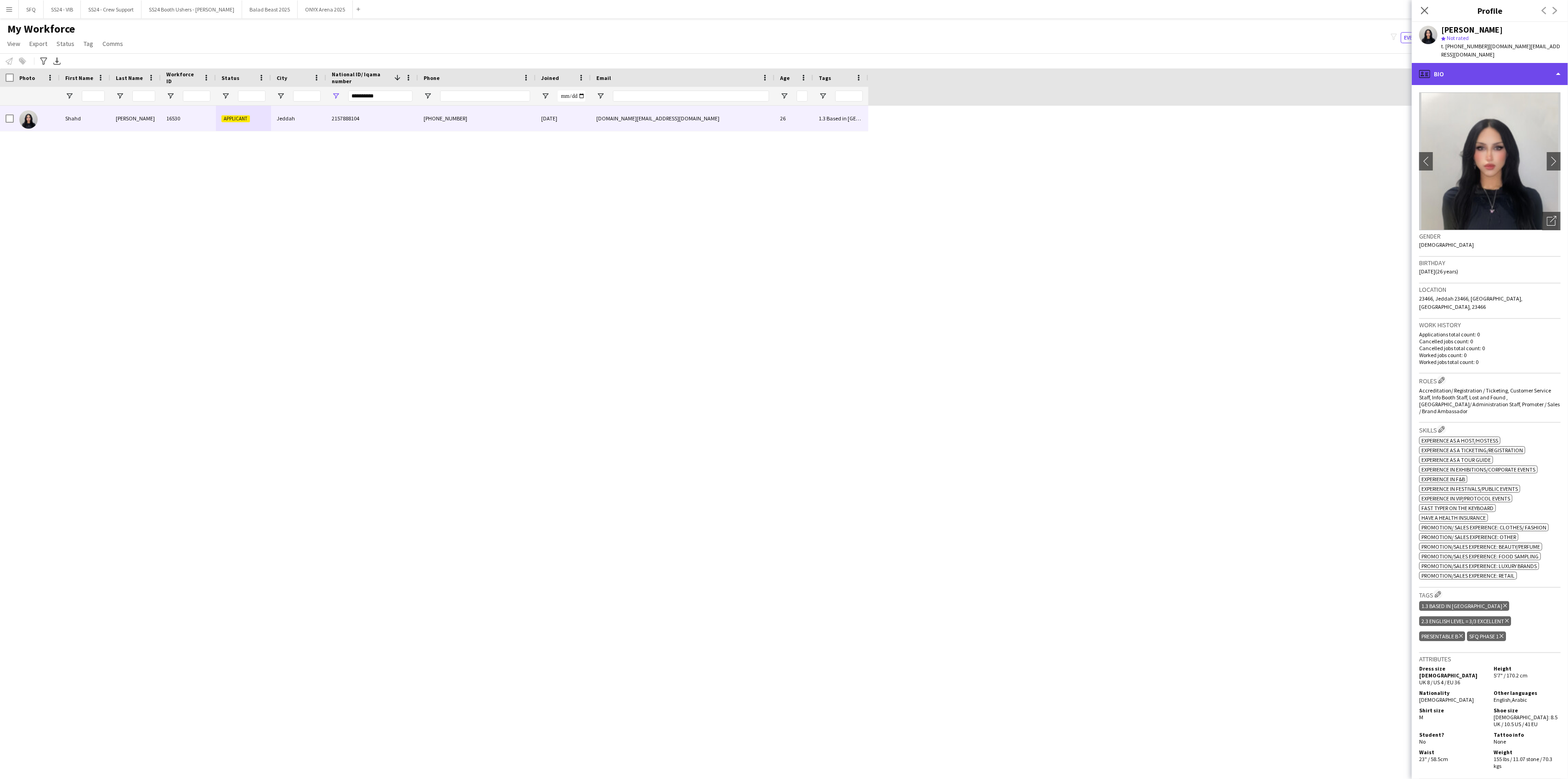
click at [1488, 73] on div "profile Bio" at bounding box center [1490, 73] width 156 height 22
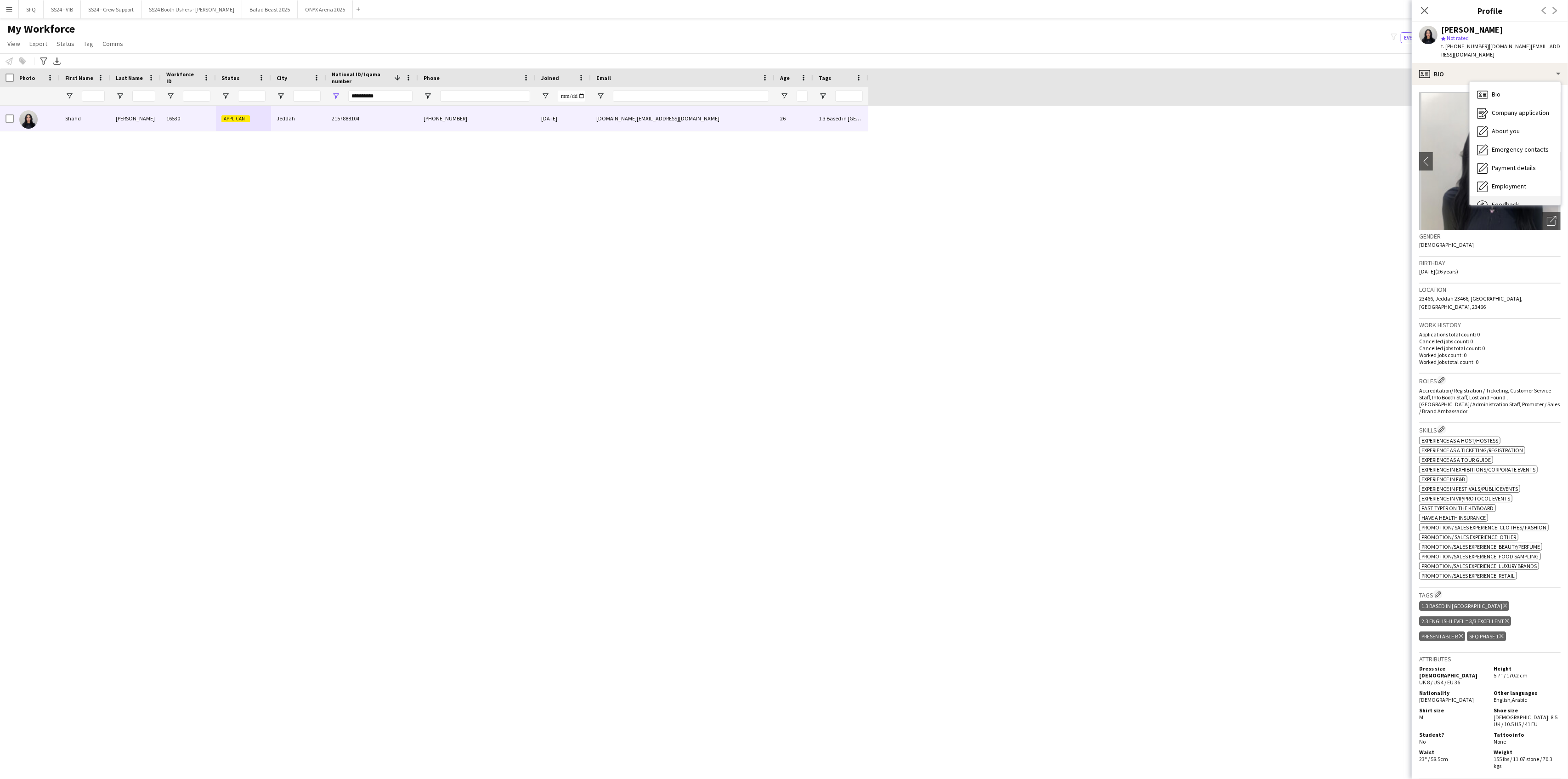
click at [1504, 200] on span "Feedback" at bounding box center [1505, 205] width 28 height 8
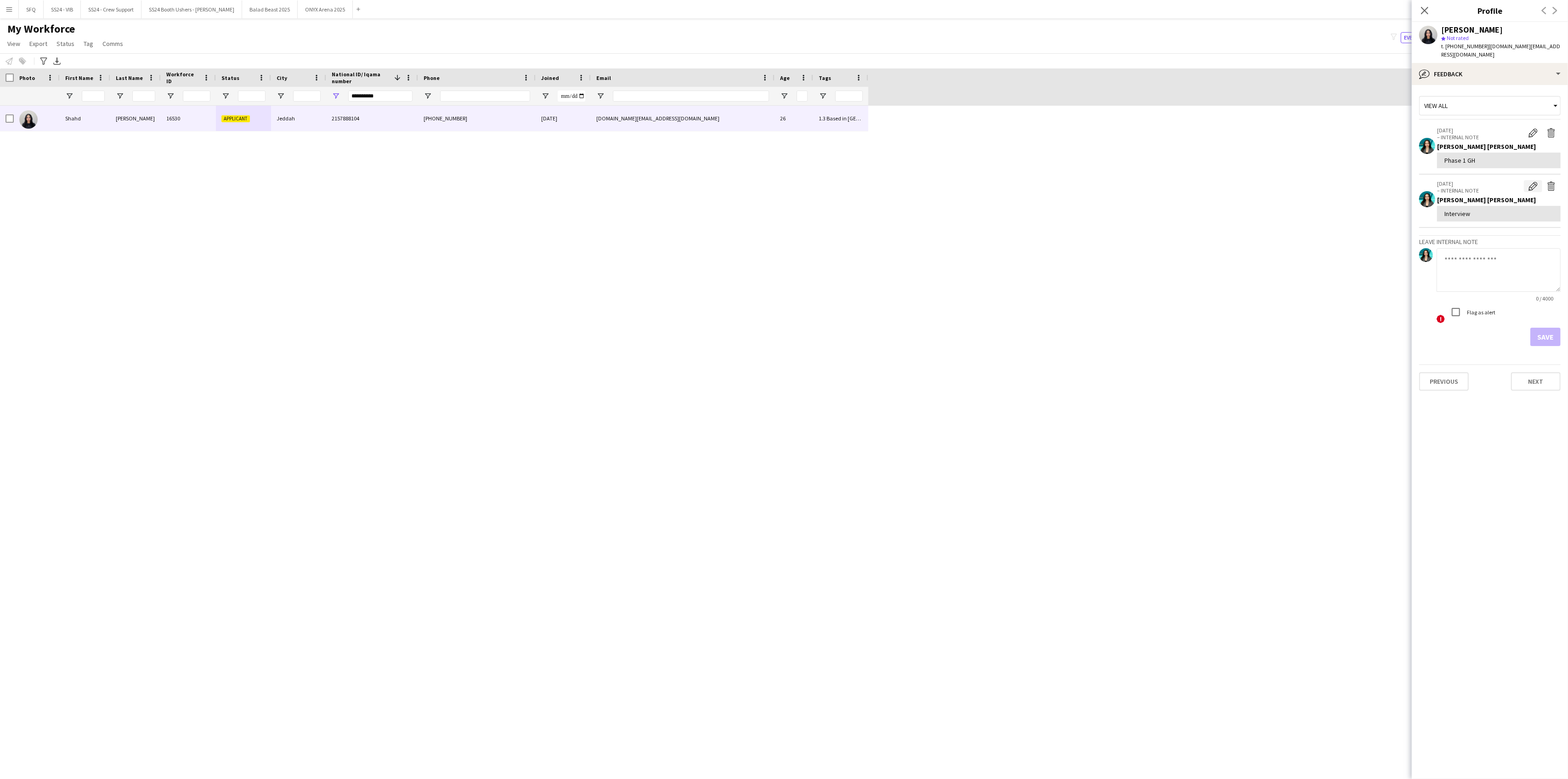
click at [1532, 181] on app-icon "Edit internal note" at bounding box center [1533, 185] width 9 height 9
click at [1329, 50] on textarea "*********" at bounding box center [1334, 57] width 142 height 55
type textarea "**********"
click at [1378, 130] on button "Save" at bounding box center [1389, 132] width 30 height 18
click at [1431, 28] on app-user-avatar at bounding box center [1429, 35] width 18 height 18
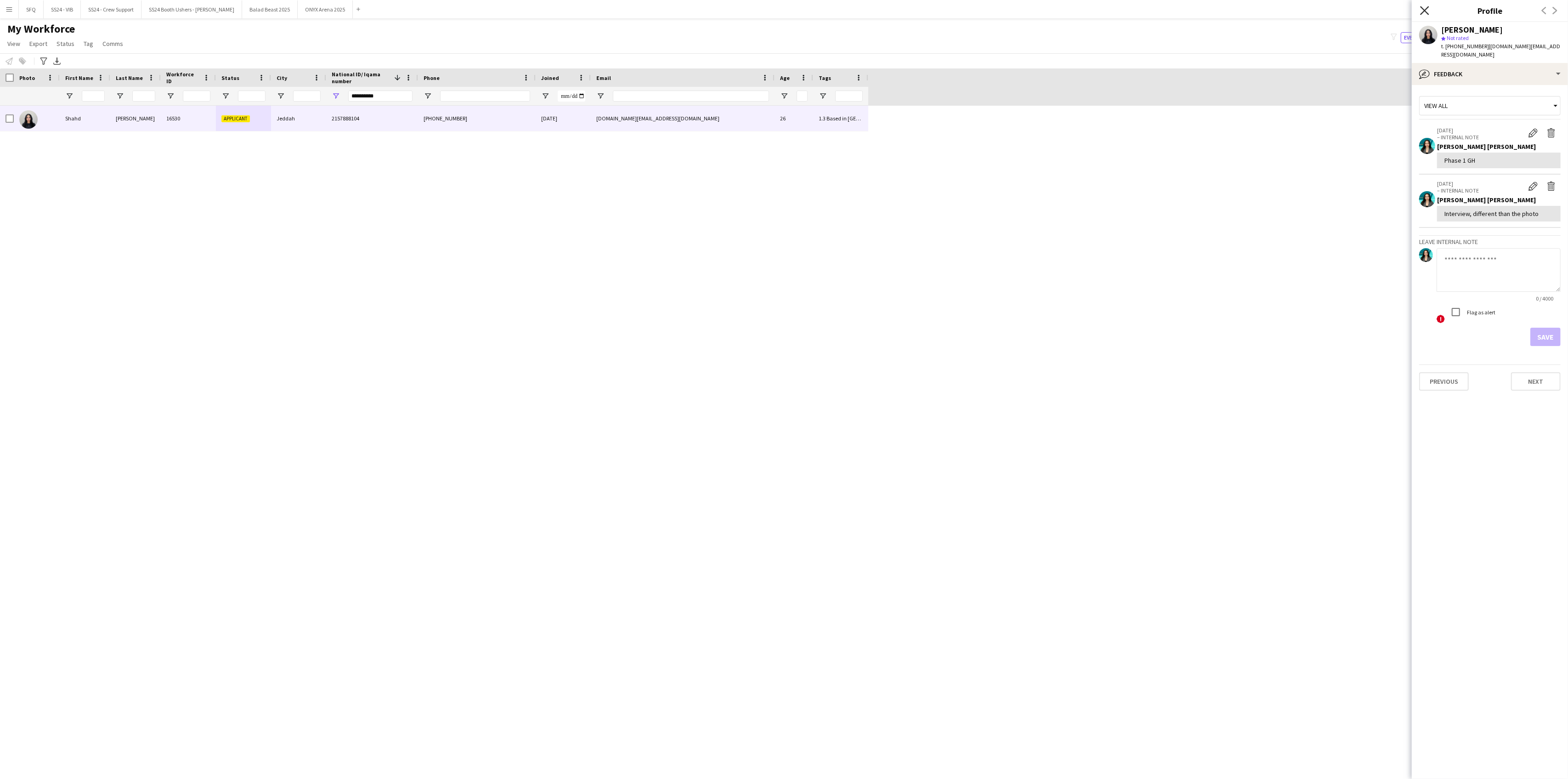
click at [1429, 13] on icon "Close pop-in" at bounding box center [1424, 10] width 8 height 8
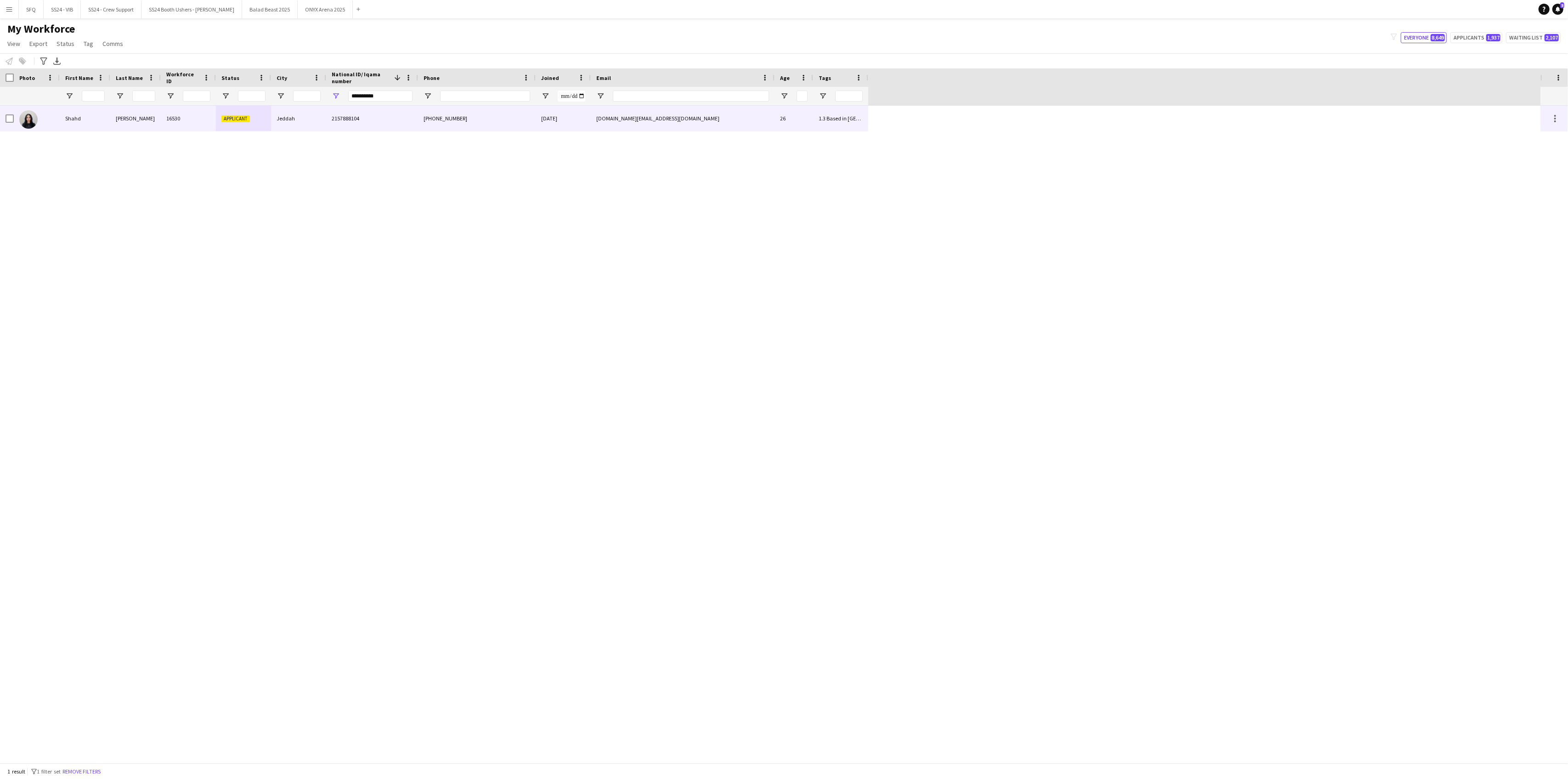
click at [352, 112] on div "2157888104" at bounding box center [372, 119] width 92 height 25
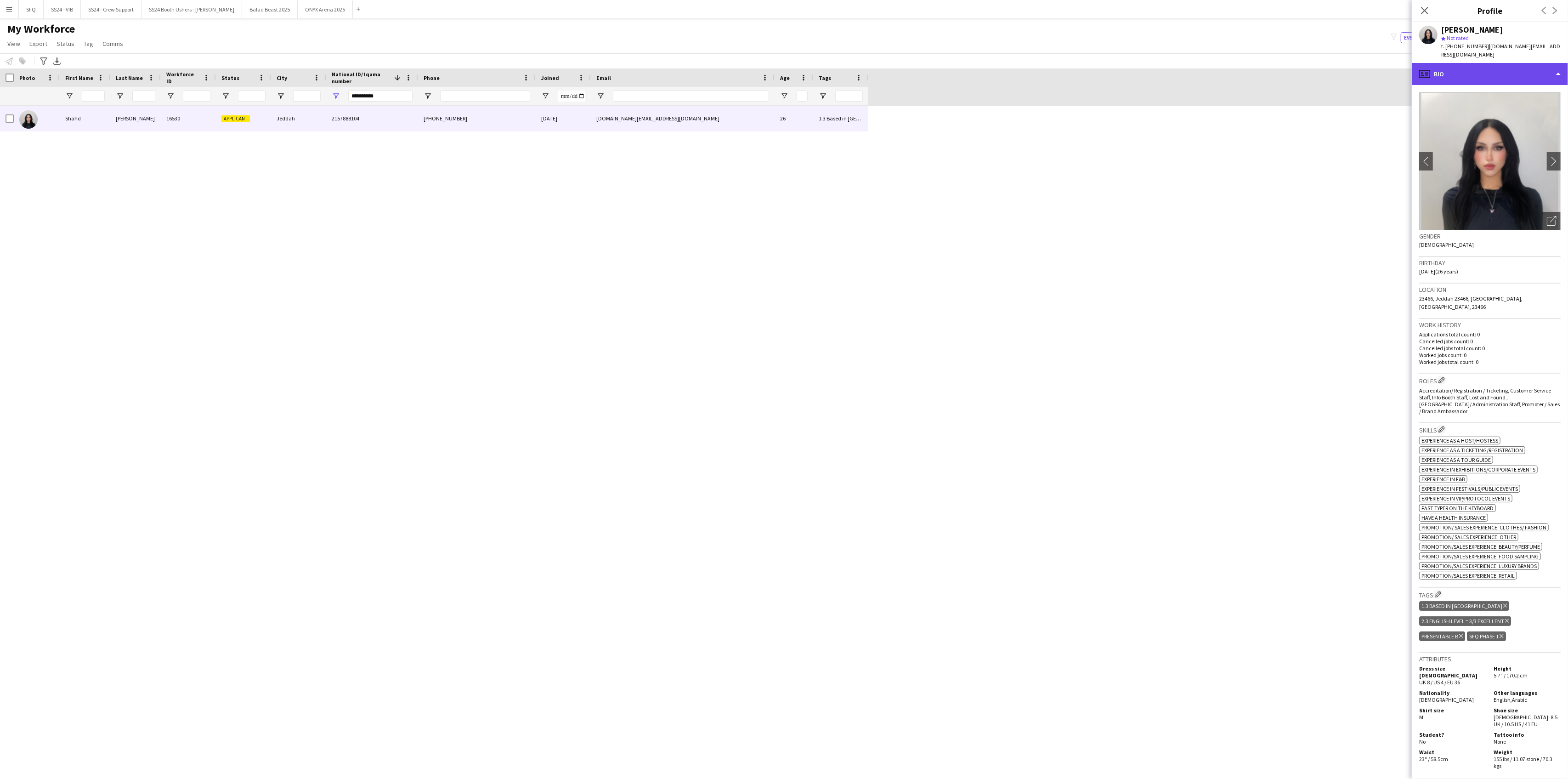
click at [1496, 74] on div "profile Bio" at bounding box center [1490, 73] width 156 height 22
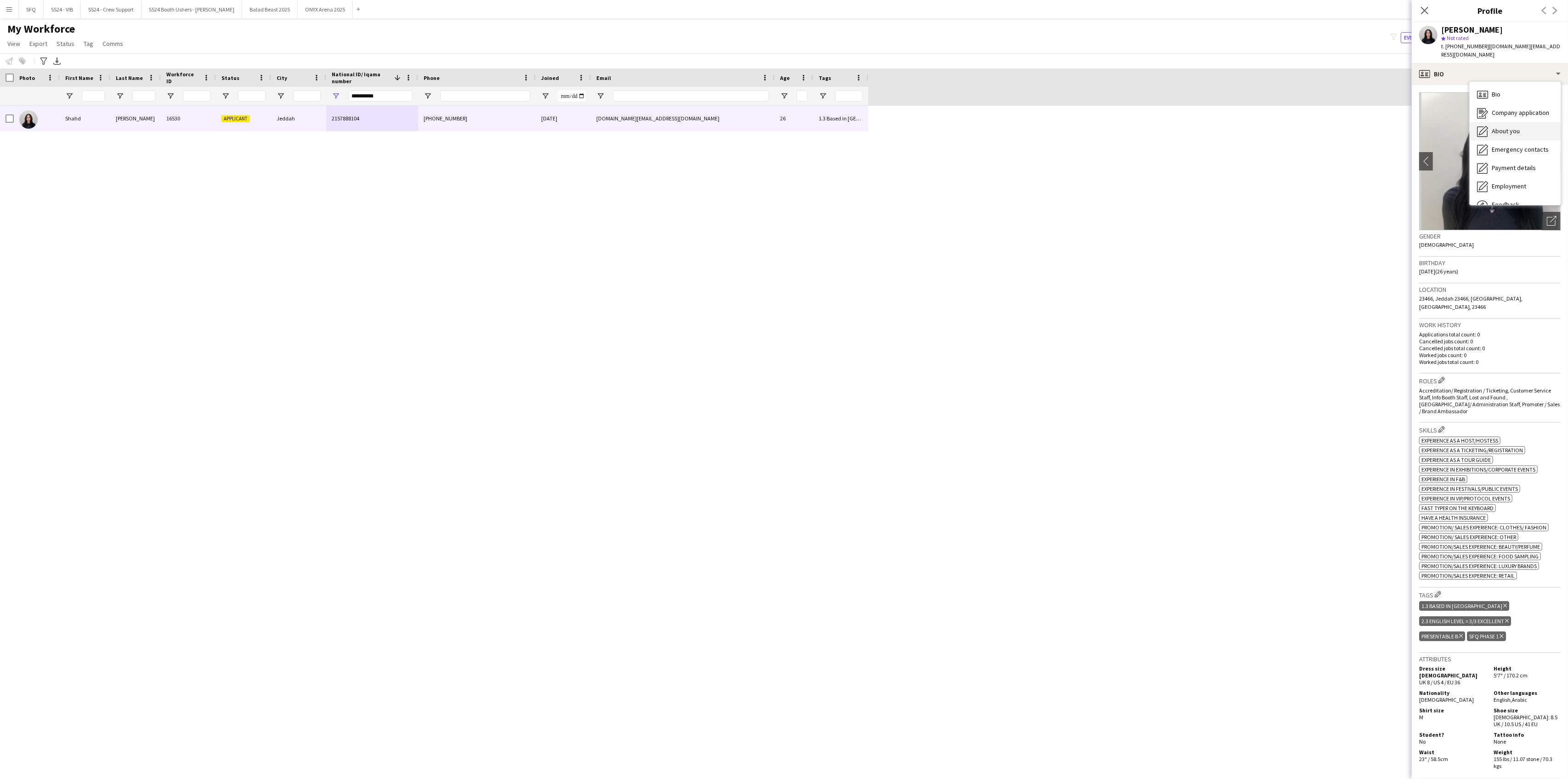
click at [1505, 127] on span "About you" at bounding box center [1506, 131] width 28 height 8
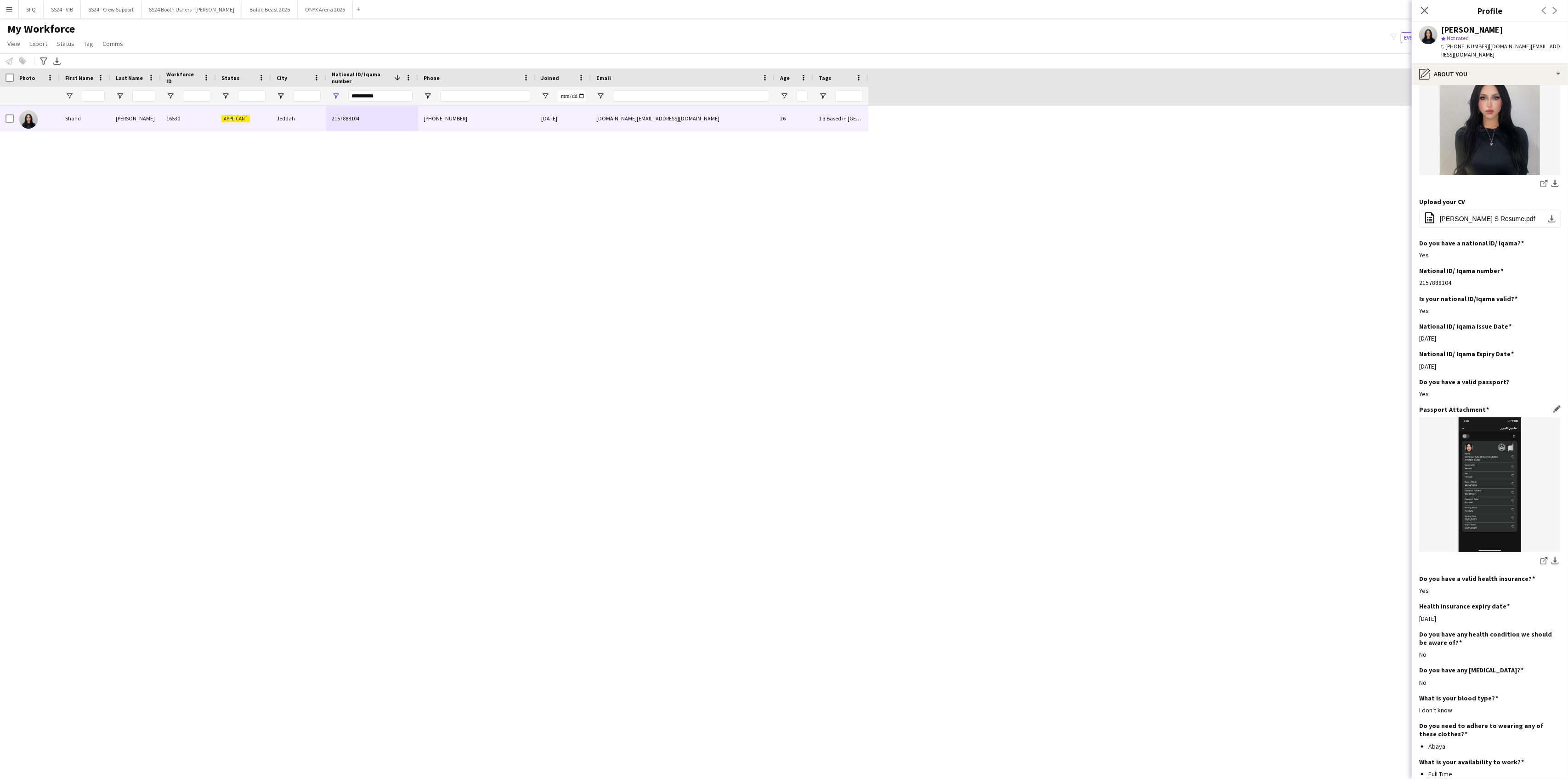
scroll to position [216, 0]
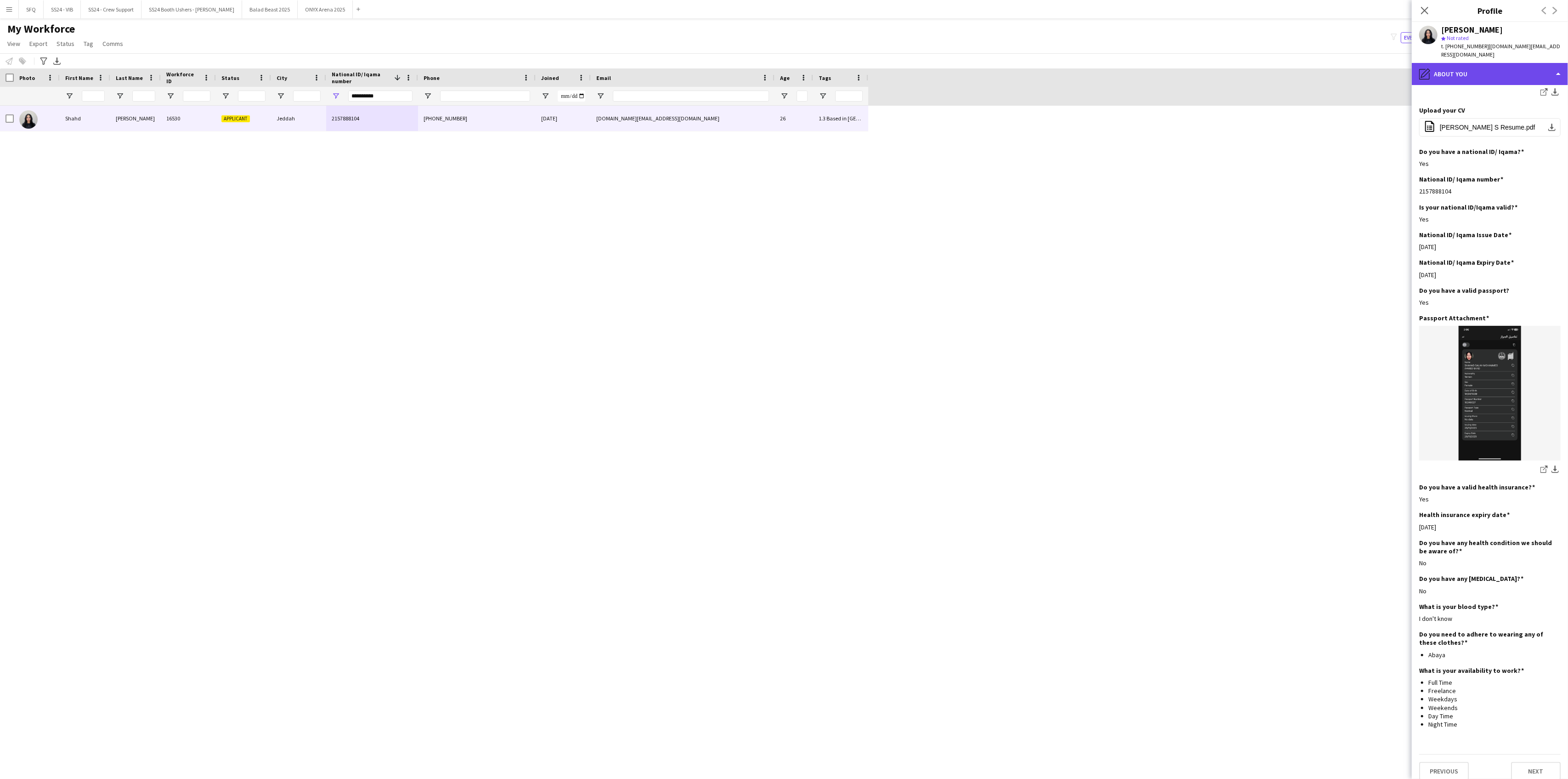
click at [1470, 71] on div "pencil4 About you" at bounding box center [1490, 73] width 156 height 22
click at [1509, 146] on div "Emergency contacts Emergency contacts" at bounding box center [1515, 149] width 91 height 18
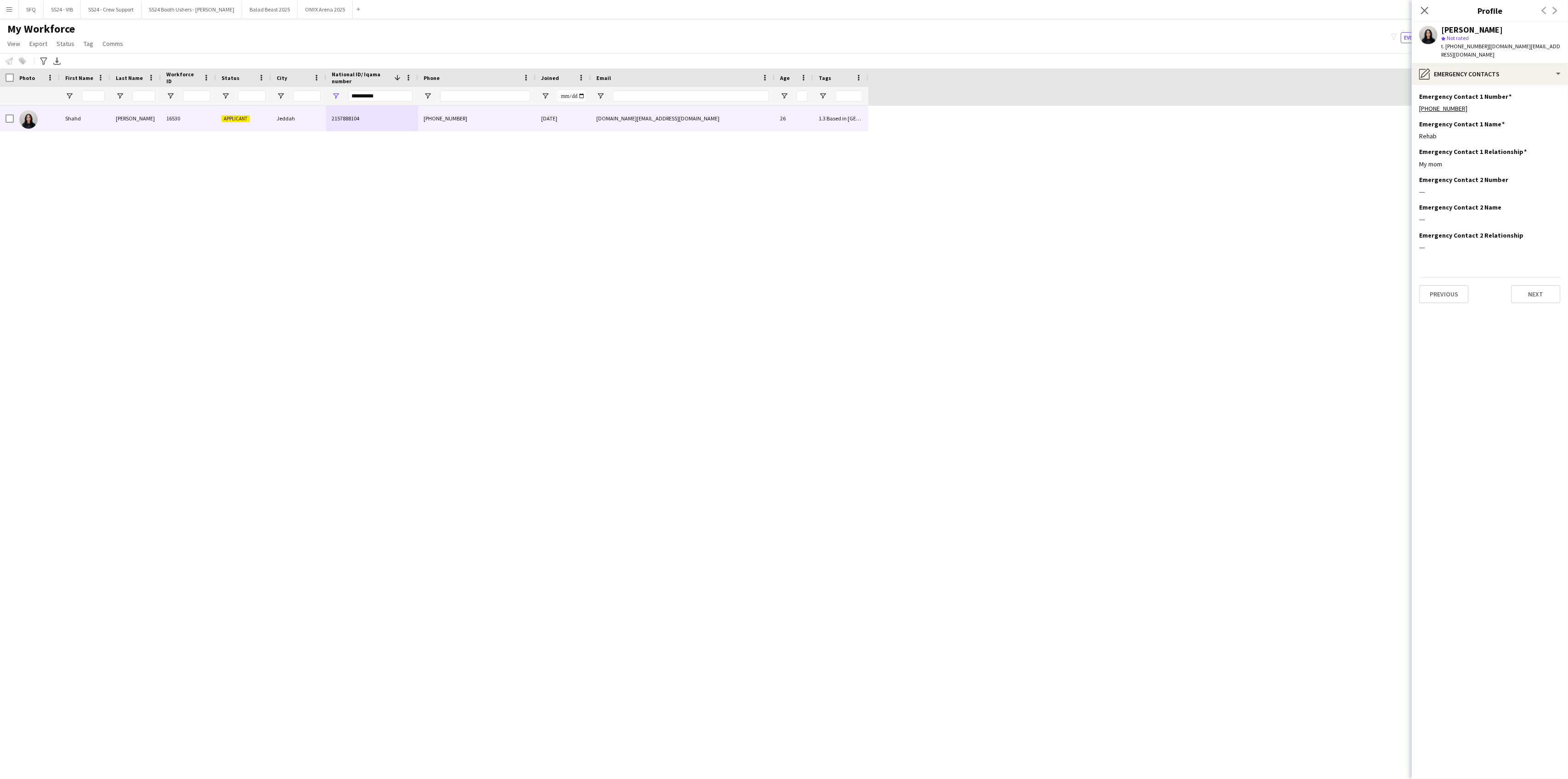
scroll to position [0, 0]
click at [1428, 68] on icon "pencil4" at bounding box center [1424, 73] width 11 height 11
click at [1498, 164] on span "Payment details" at bounding box center [1514, 168] width 44 height 8
click at [1498, 160] on div "2157888104" at bounding box center [1490, 164] width 142 height 8
click at [1485, 66] on div "pencil4 Payment details" at bounding box center [1490, 73] width 156 height 22
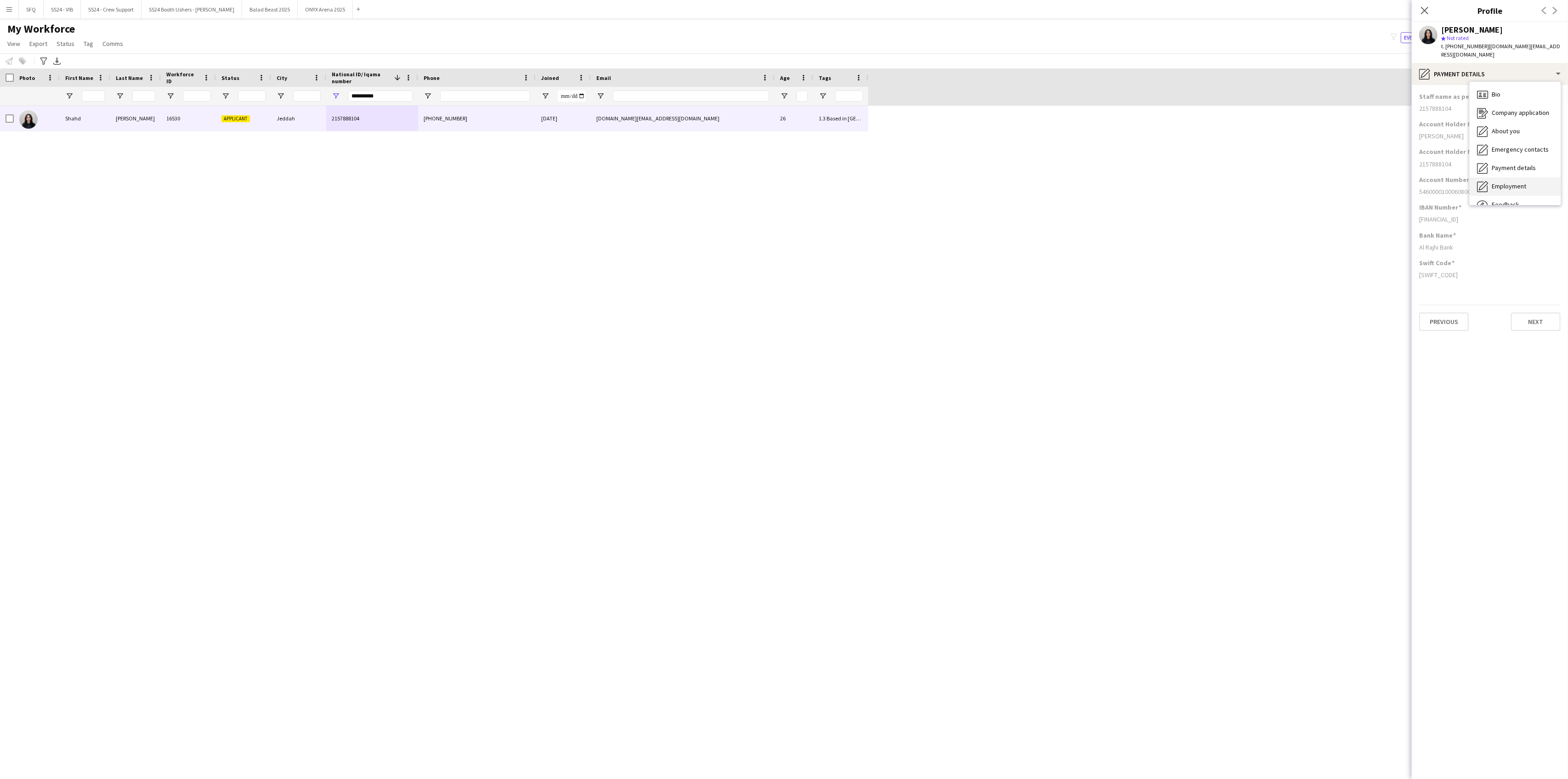
click at [1515, 182] on span "Employment" at bounding box center [1509, 186] width 34 height 8
click at [1447, 63] on div "pencil4 Employment" at bounding box center [1490, 73] width 156 height 22
click at [1510, 185] on div "Employment Employment" at bounding box center [1515, 187] width 91 height 18
click at [1459, 63] on div "pencil4 Employment" at bounding box center [1490, 73] width 156 height 22
click at [1505, 200] on span "Feedback" at bounding box center [1505, 205] width 28 height 8
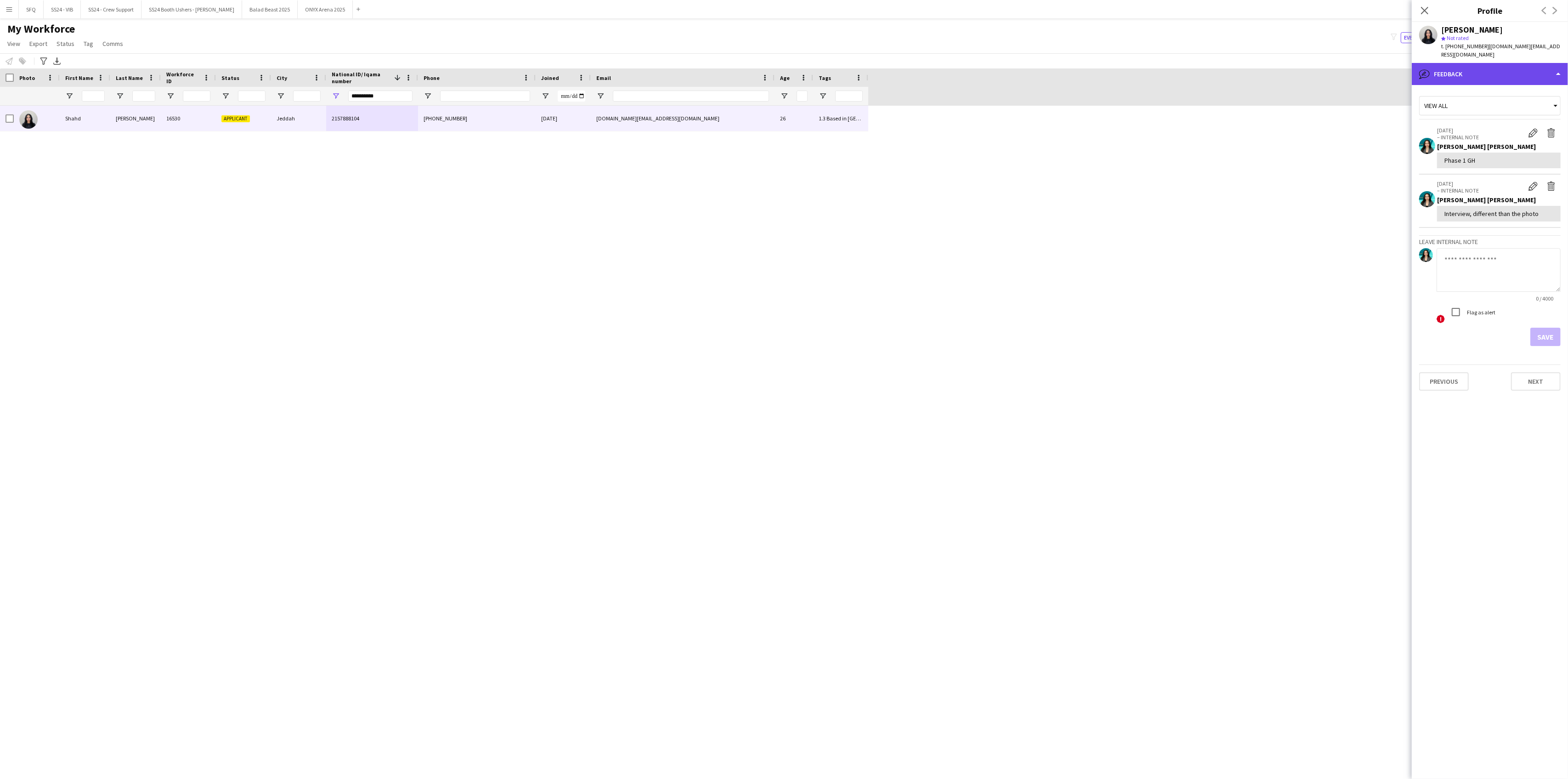
click at [1465, 64] on div "bubble-pencil Feedback" at bounding box center [1490, 73] width 156 height 22
click at [1497, 90] on span "Bio" at bounding box center [1496, 94] width 8 height 8
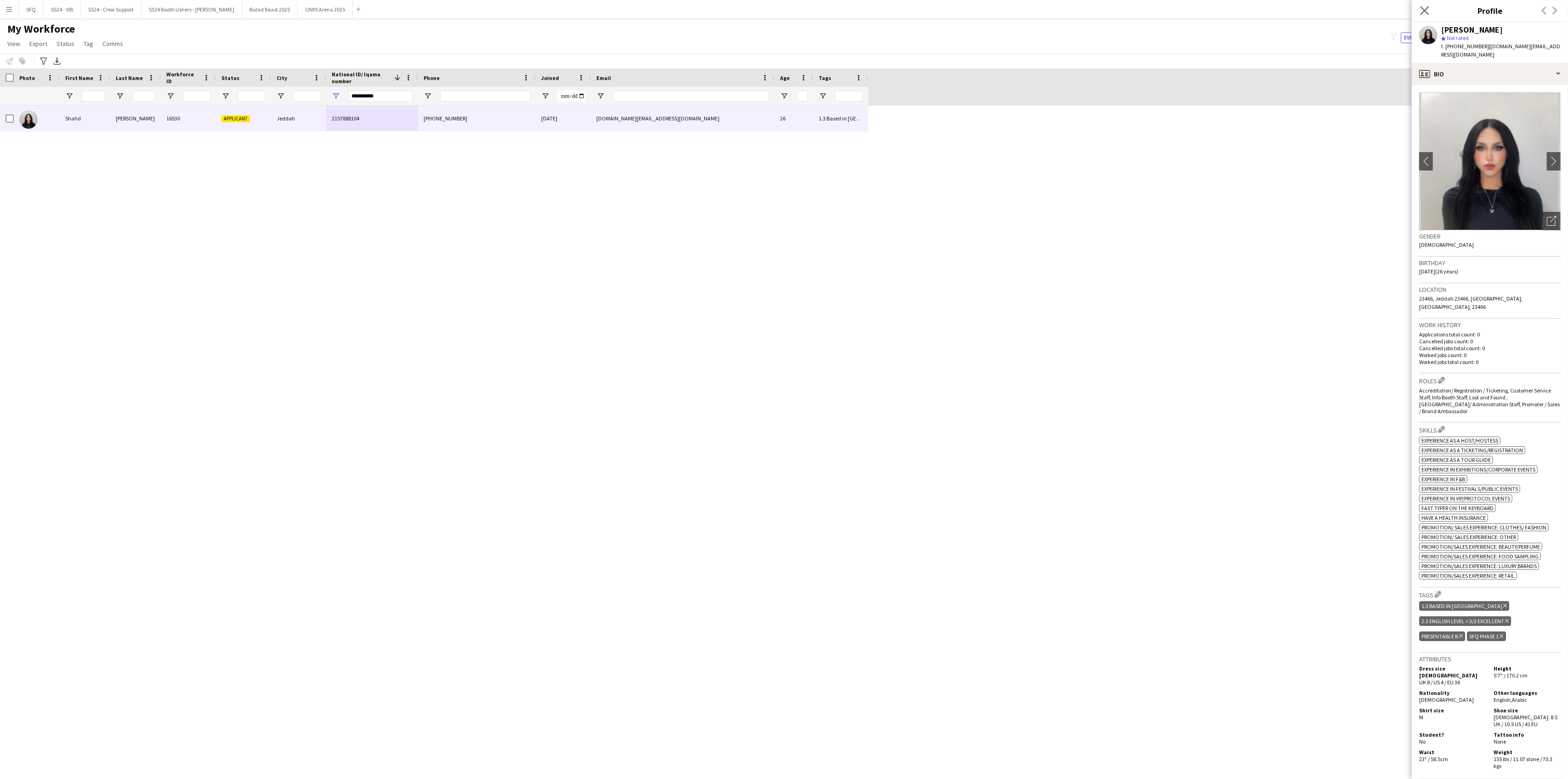
click at [1419, 8] on app-icon "Close pop-in" at bounding box center [1425, 11] width 13 height 13
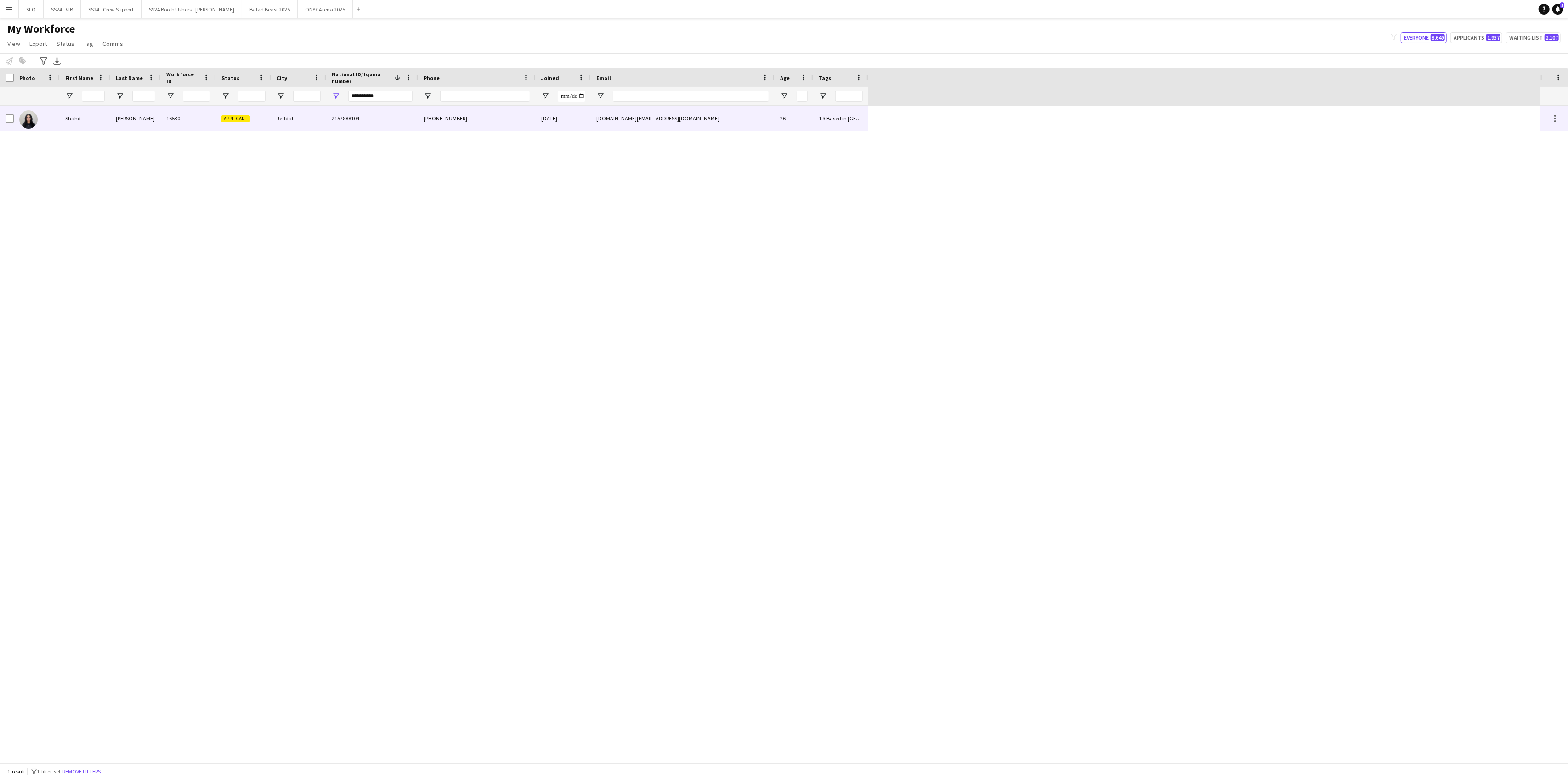
click at [14, 116] on div at bounding box center [37, 119] width 46 height 25
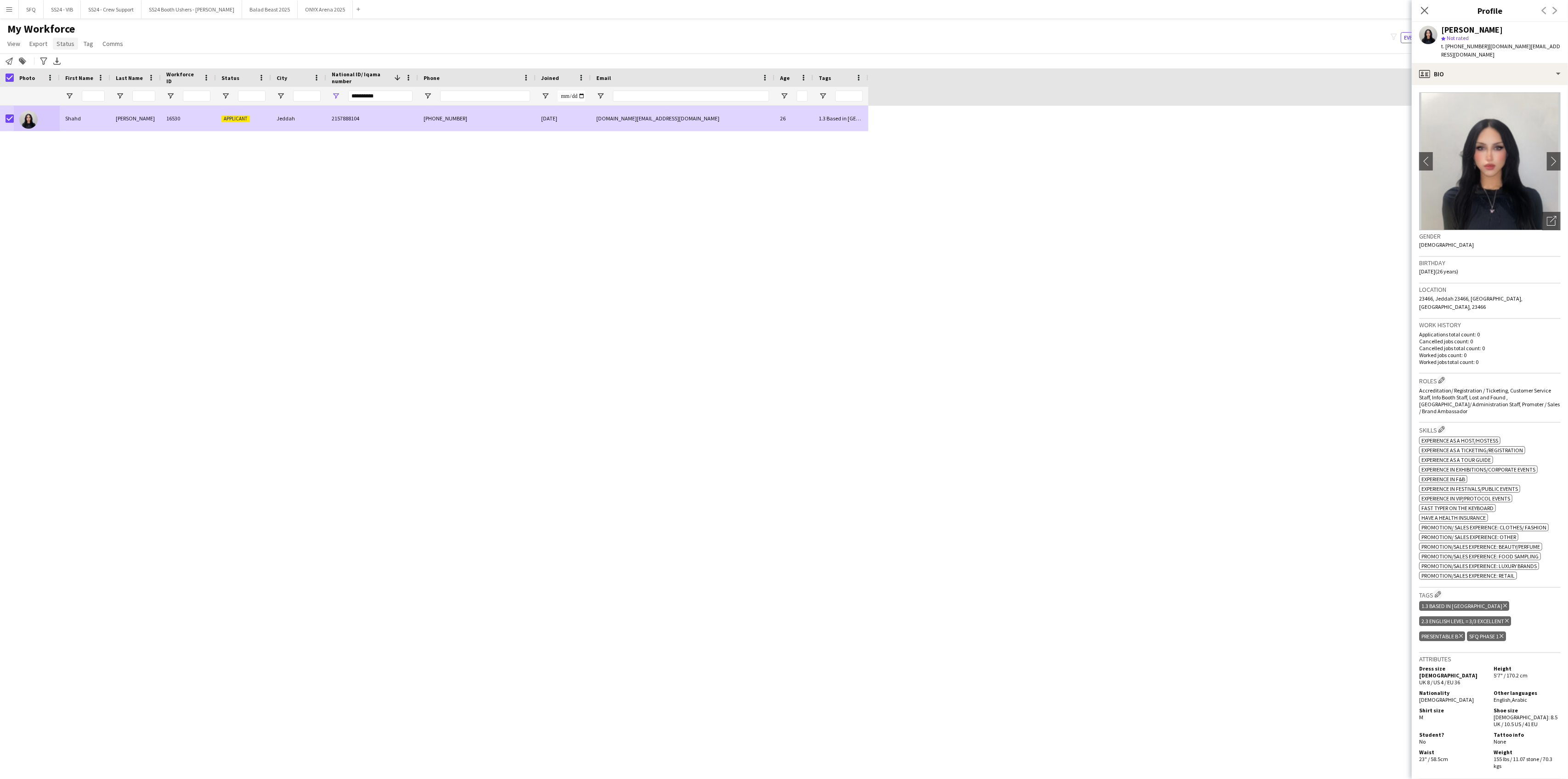
click at [64, 38] on link "Status" at bounding box center [65, 43] width 25 height 12
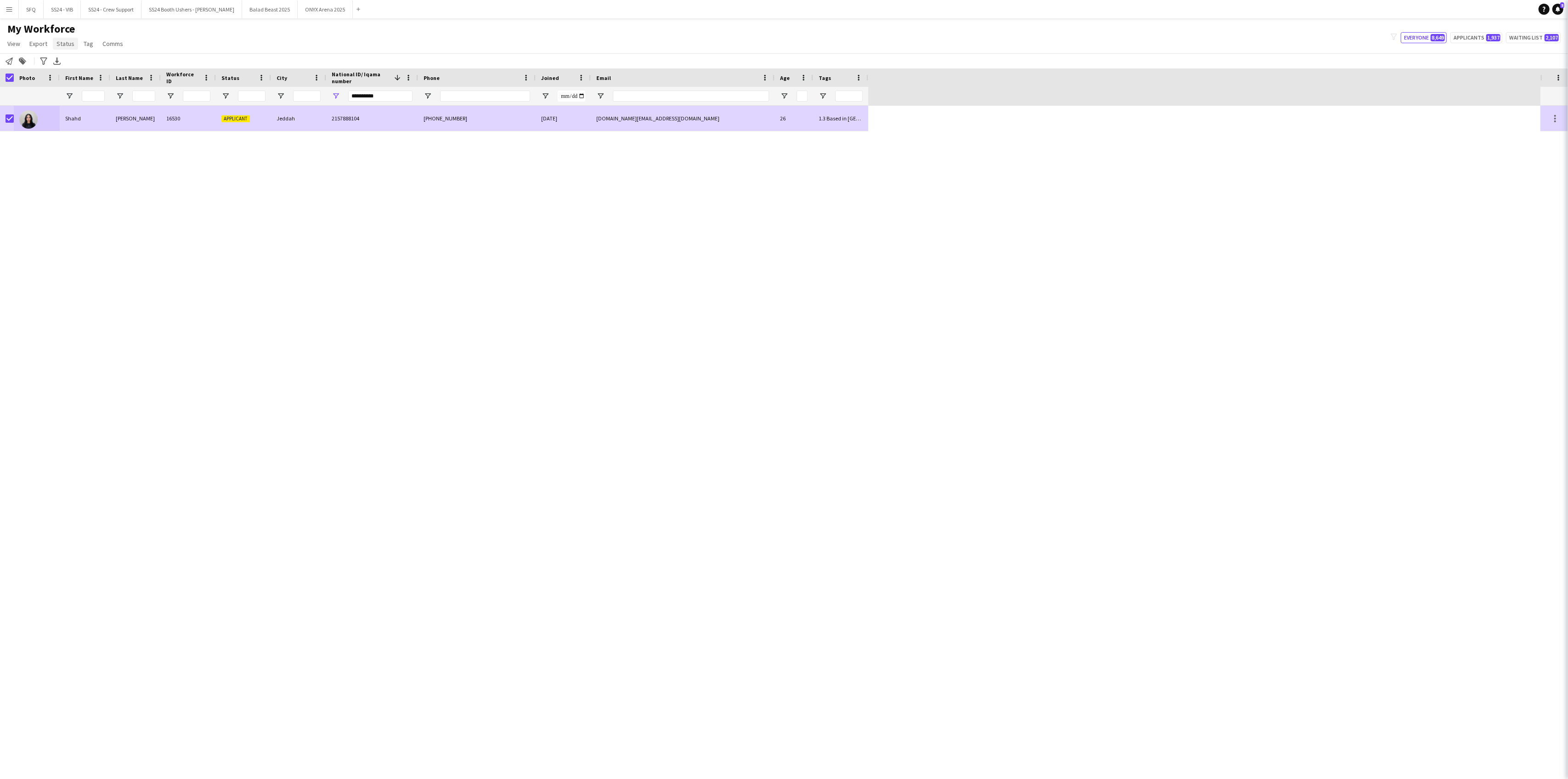
click at [64, 38] on link "Status" at bounding box center [65, 43] width 25 height 12
click at [78, 62] on link "Edit" at bounding box center [84, 63] width 64 height 19
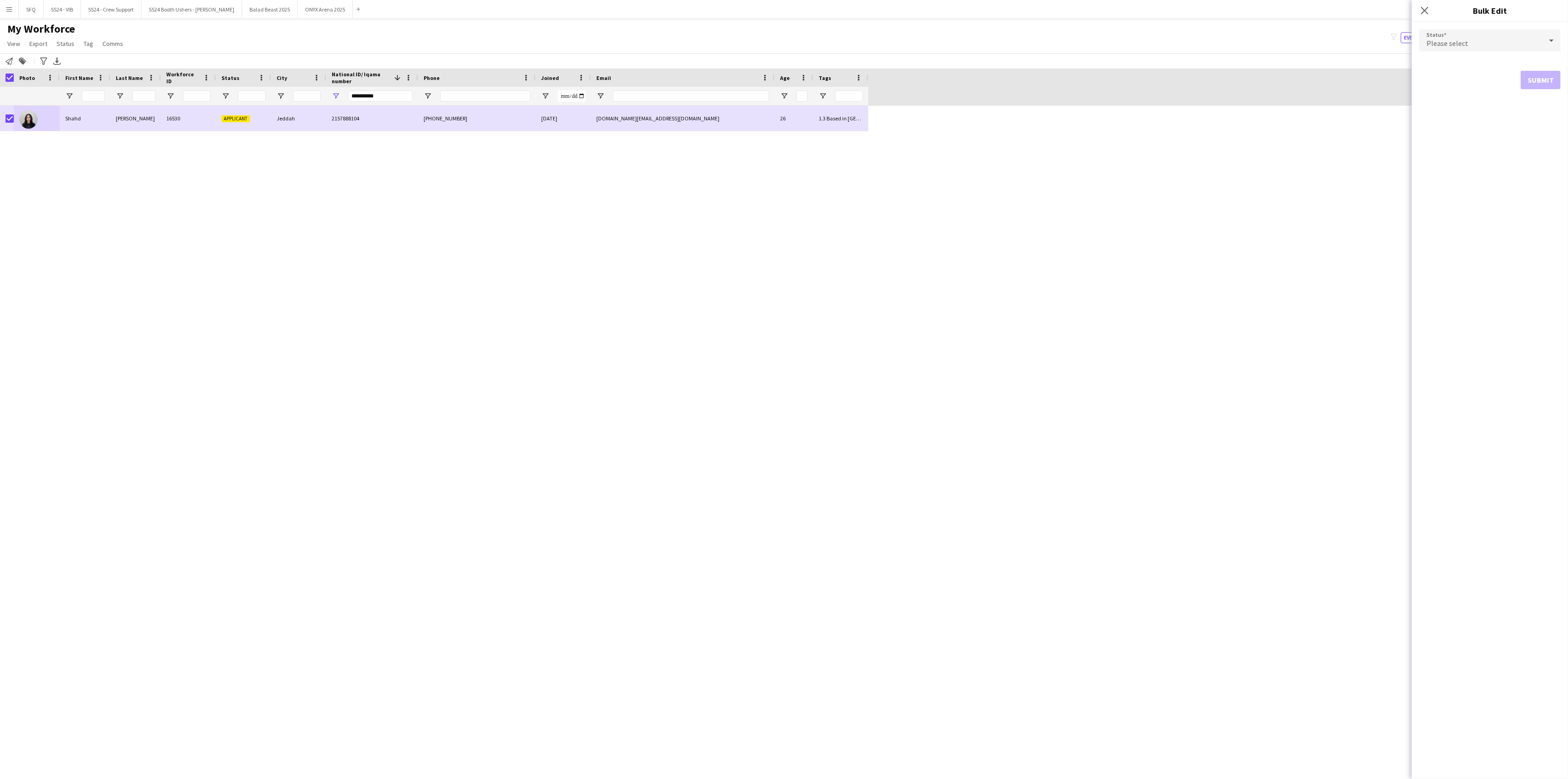
click at [1445, 43] on span "Please select" at bounding box center [1448, 43] width 42 height 9
click at [1458, 63] on span "Active" at bounding box center [1490, 66] width 127 height 8
click at [1553, 117] on button "Submit" at bounding box center [1541, 111] width 40 height 18
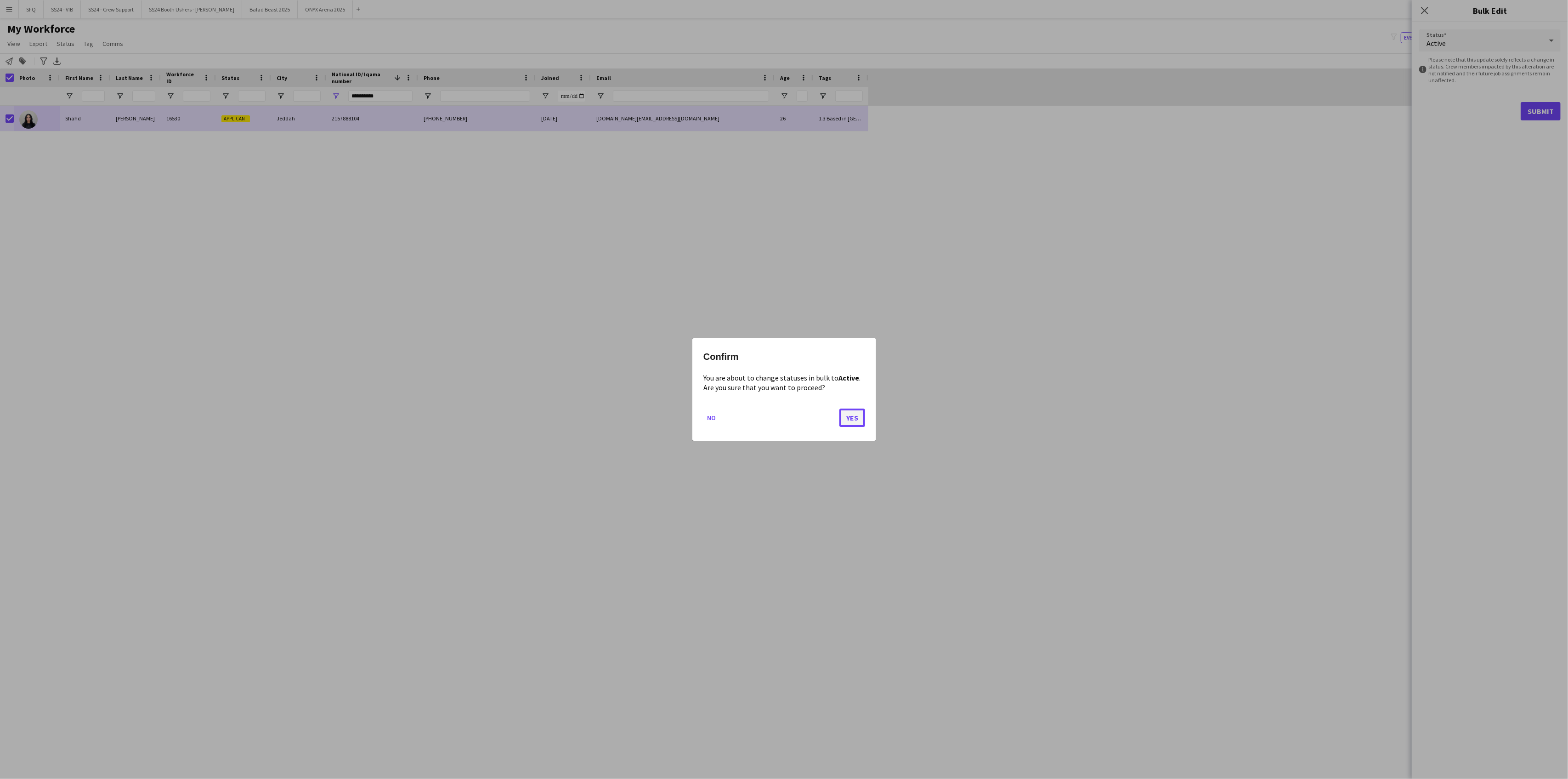
click at [853, 416] on button "Yes" at bounding box center [852, 417] width 26 height 18
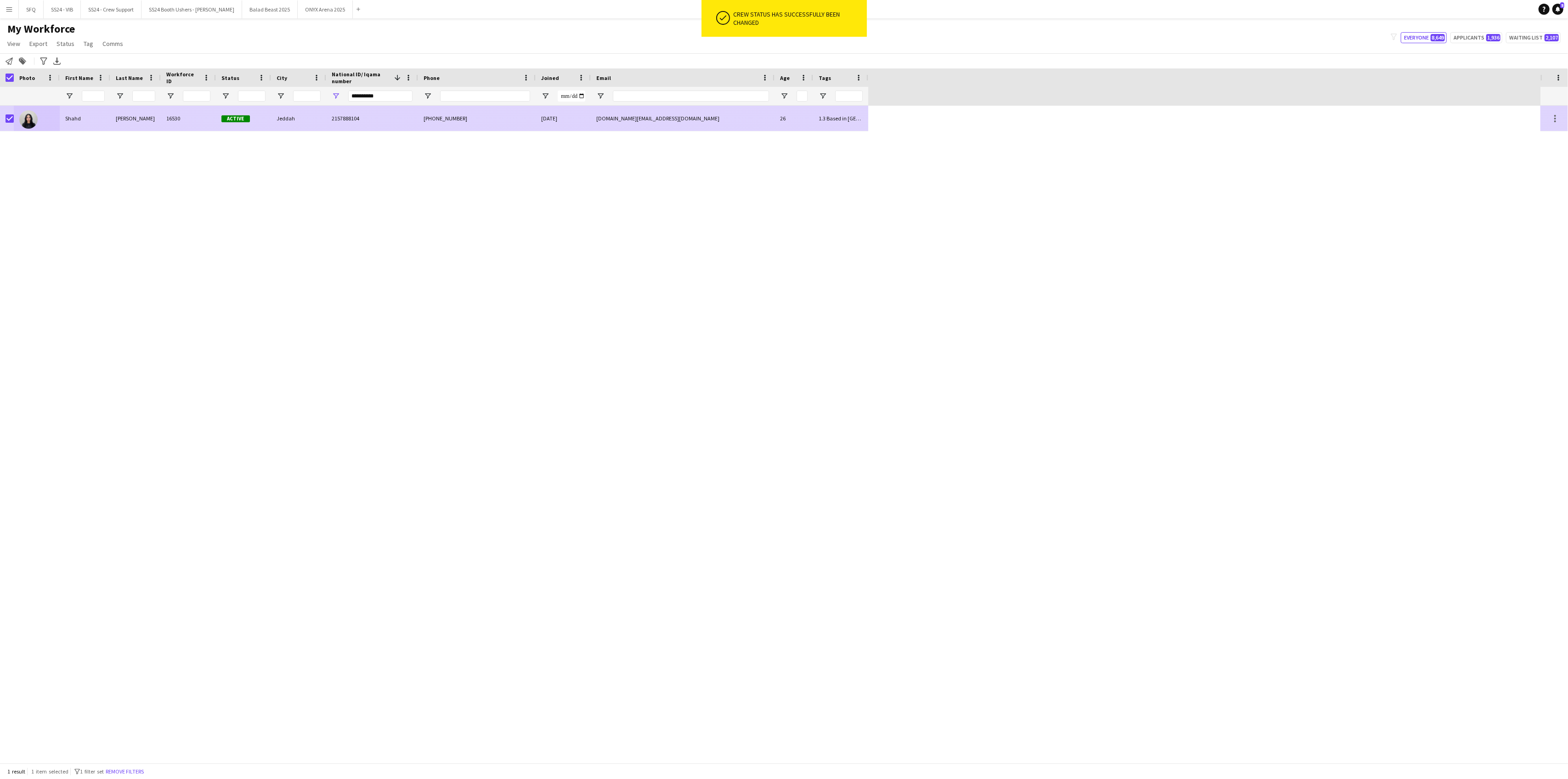
click at [14, 119] on div at bounding box center [37, 119] width 46 height 25
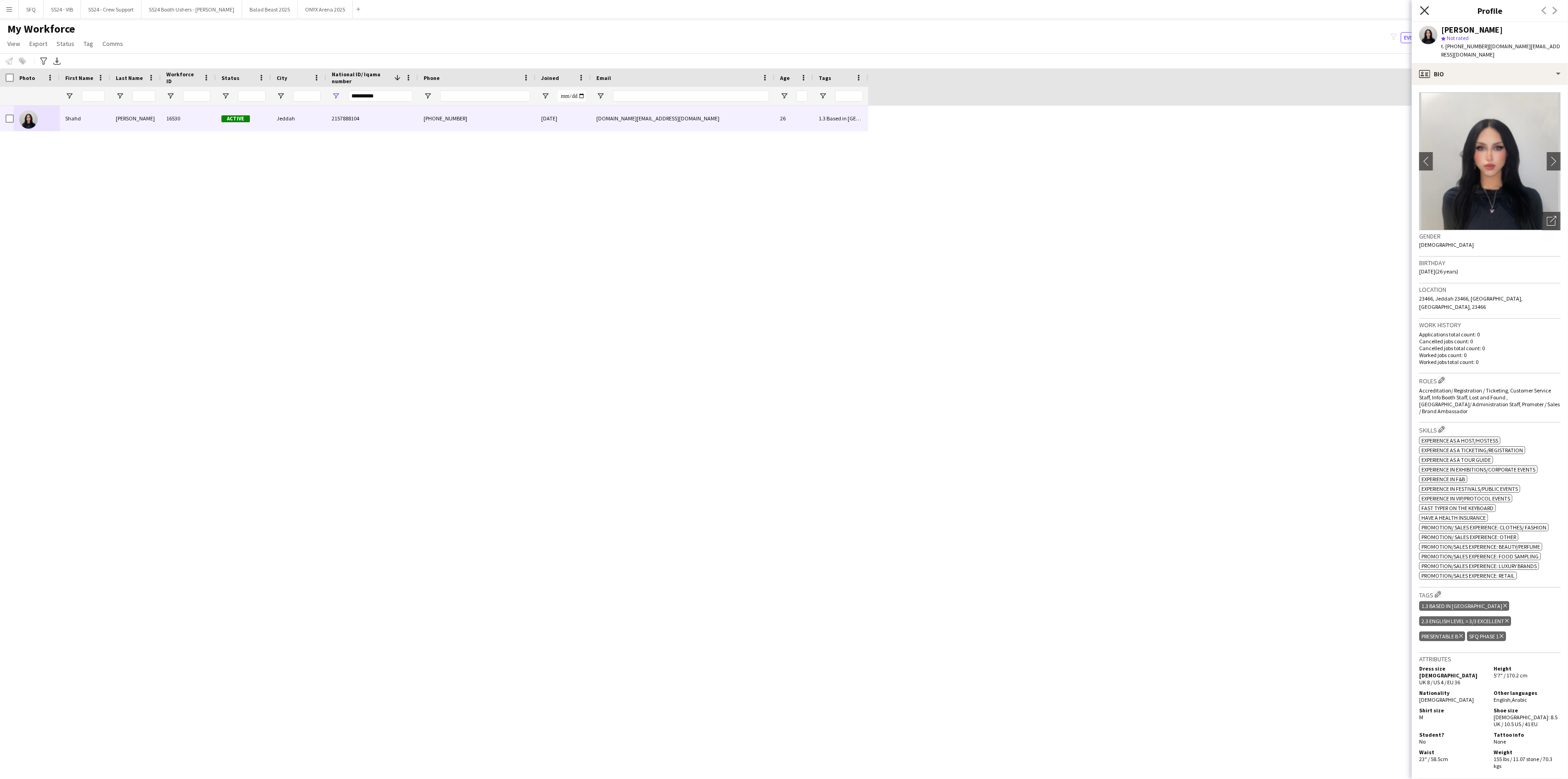
click at [1424, 13] on icon "Close pop-in" at bounding box center [1424, 10] width 8 height 8
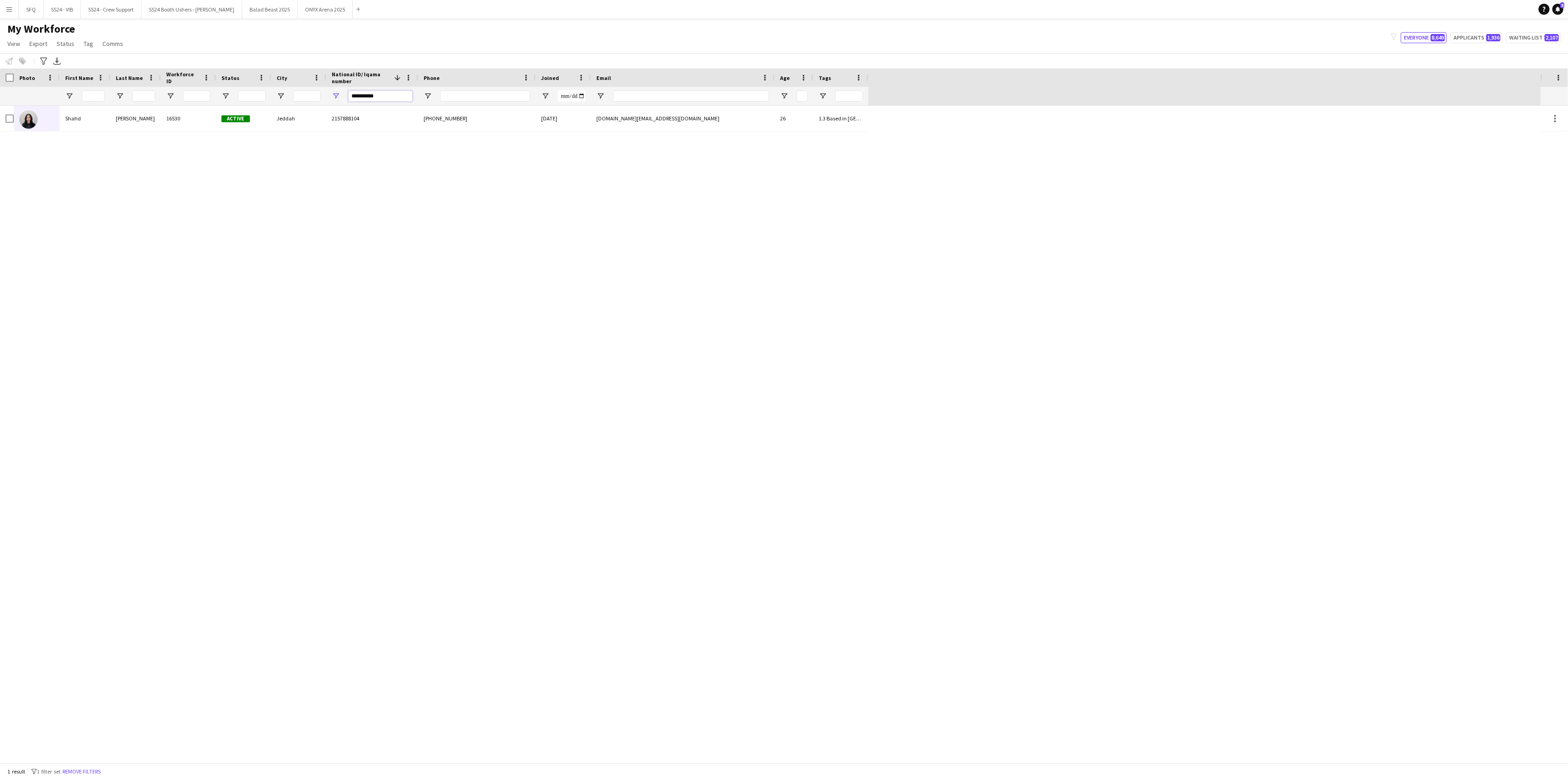
click at [366, 100] on input "**********" at bounding box center [380, 95] width 64 height 11
paste input "National ID/ Iqama number Filter Input"
type input "**********"
click at [83, 117] on div "saad" at bounding box center [85, 119] width 51 height 25
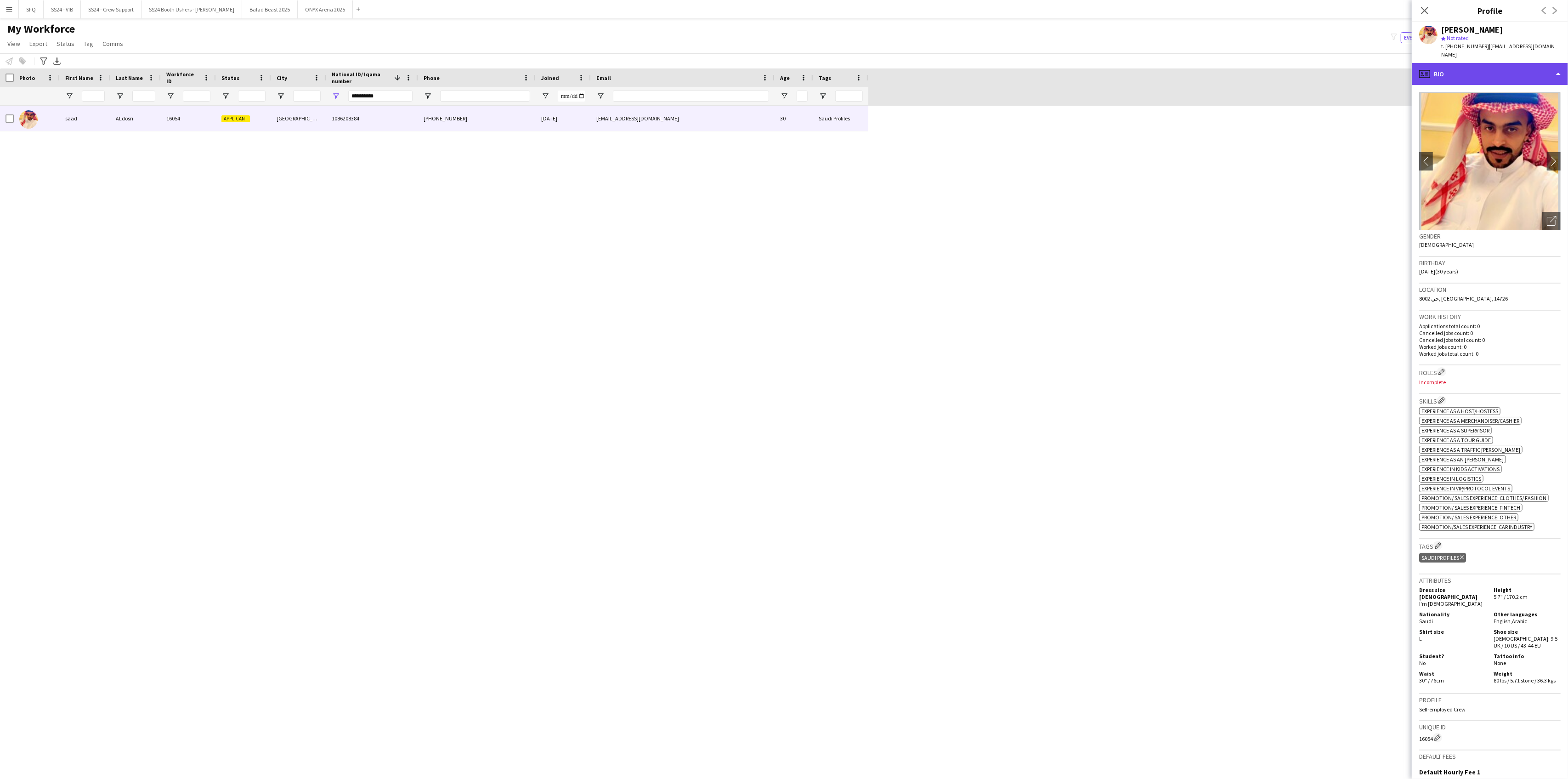
click at [1474, 65] on div "profile Bio" at bounding box center [1490, 73] width 156 height 22
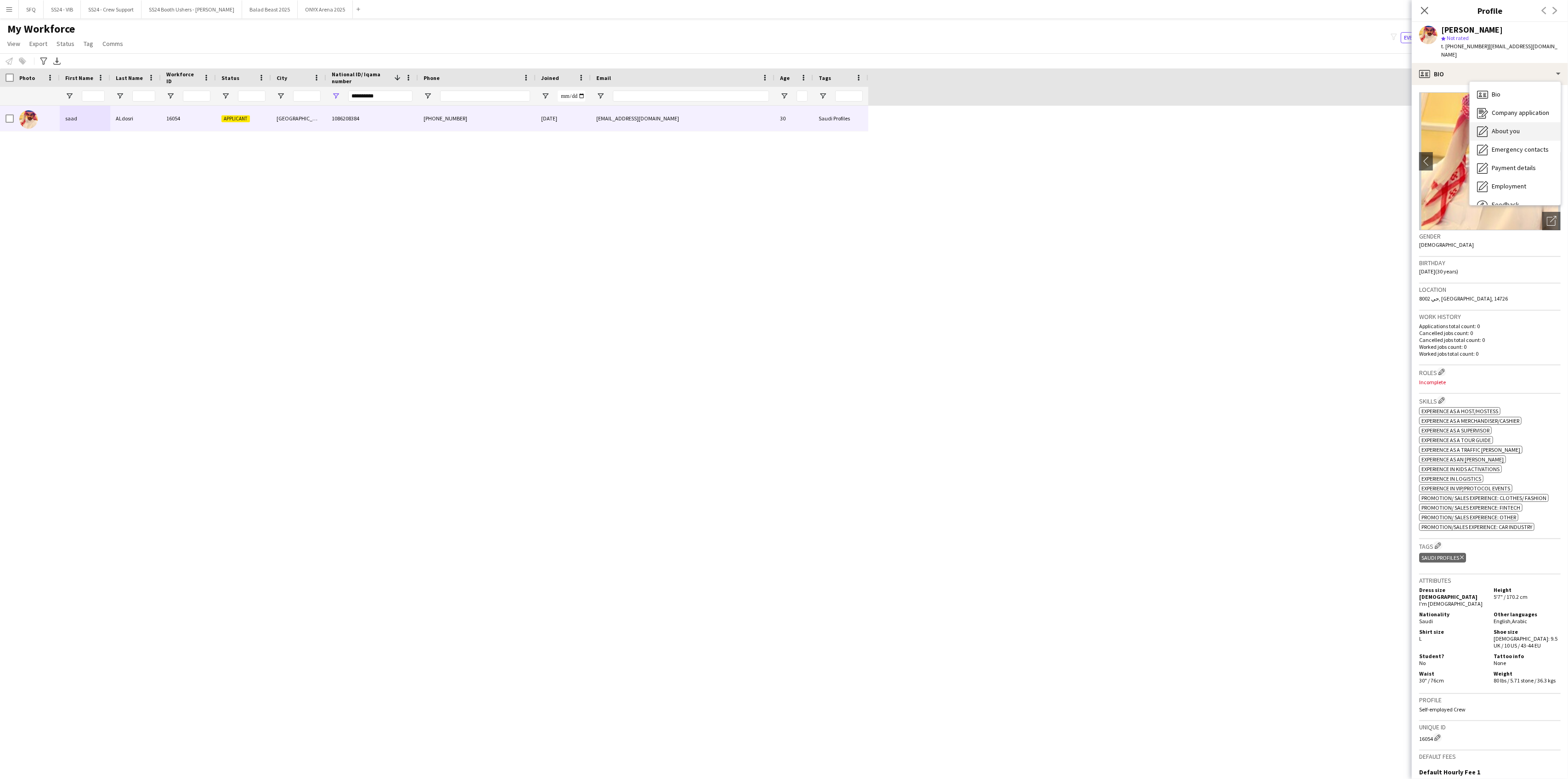
click at [1510, 127] on span "About you" at bounding box center [1506, 131] width 28 height 8
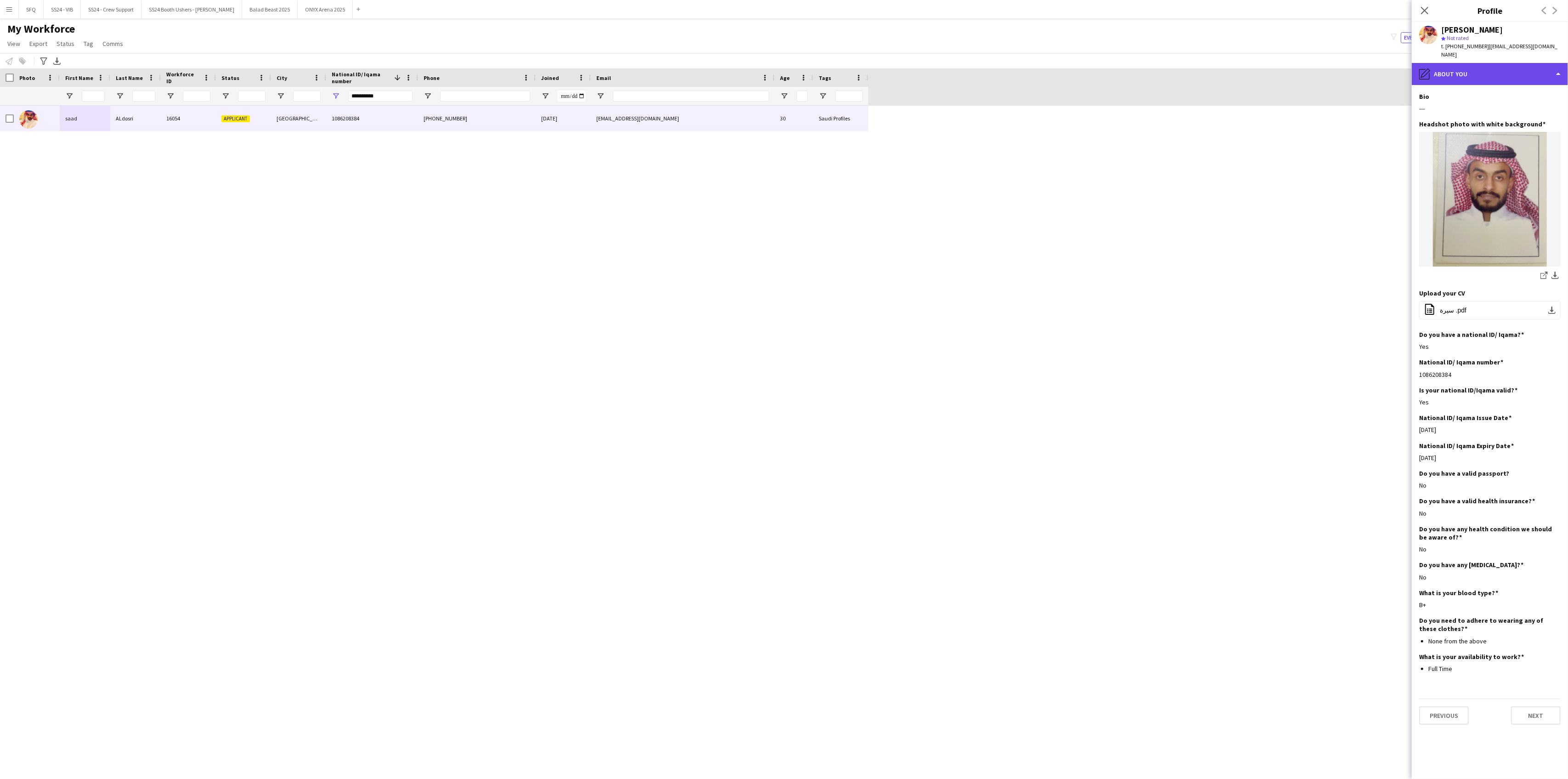
click at [1449, 73] on div "pencil4 About you" at bounding box center [1490, 73] width 156 height 22
click at [1485, 90] on icon "Bio" at bounding box center [1482, 94] width 11 height 11
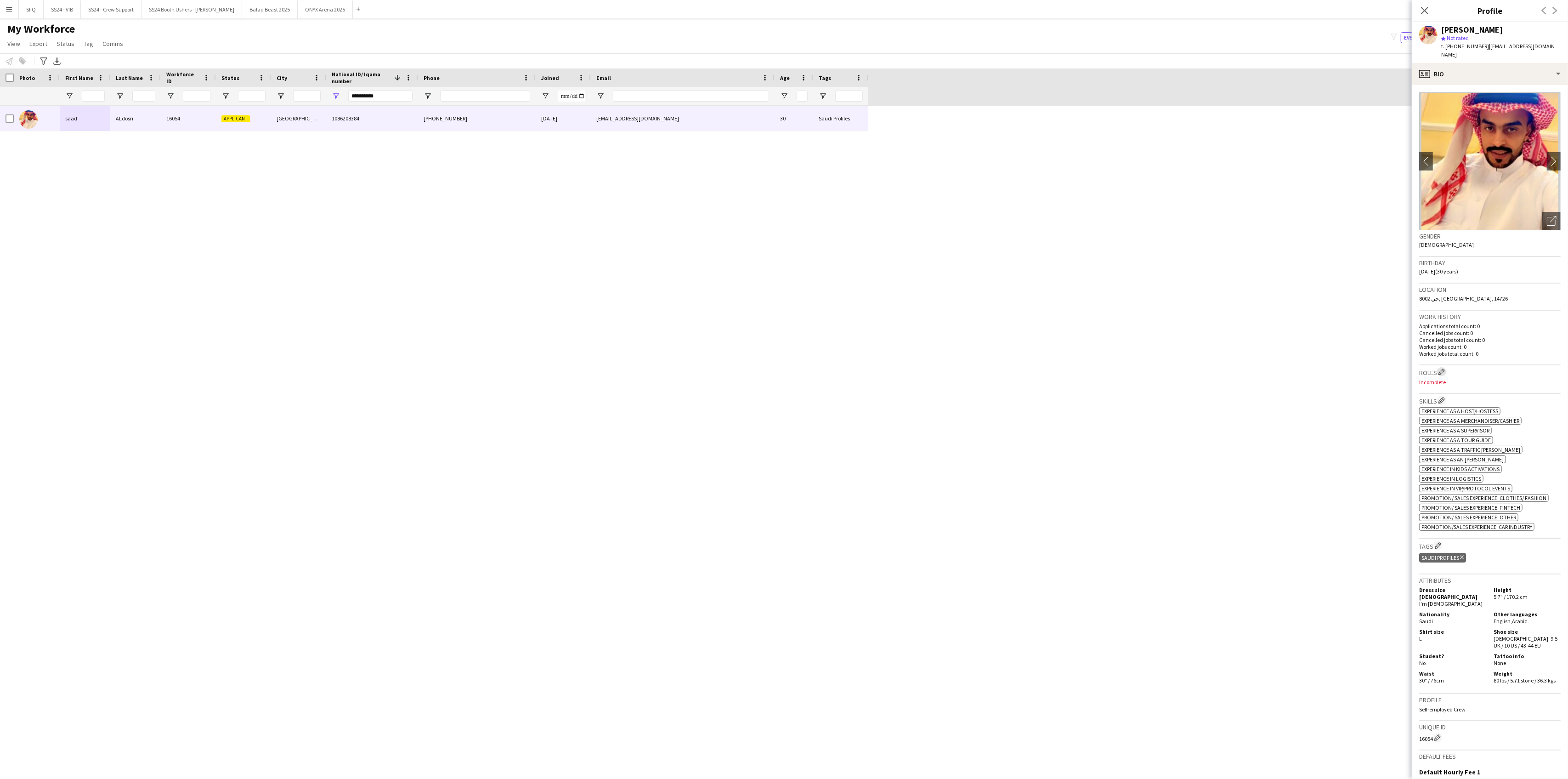
click at [1444, 369] on app-icon "Edit crew company roles" at bounding box center [1442, 372] width 7 height 7
click at [1273, 10] on app-icon "Close pop-in" at bounding box center [1269, 11] width 13 height 13
click at [1500, 68] on div "profile Bio" at bounding box center [1490, 73] width 156 height 22
click at [1507, 164] on span "Payment details" at bounding box center [1514, 168] width 44 height 8
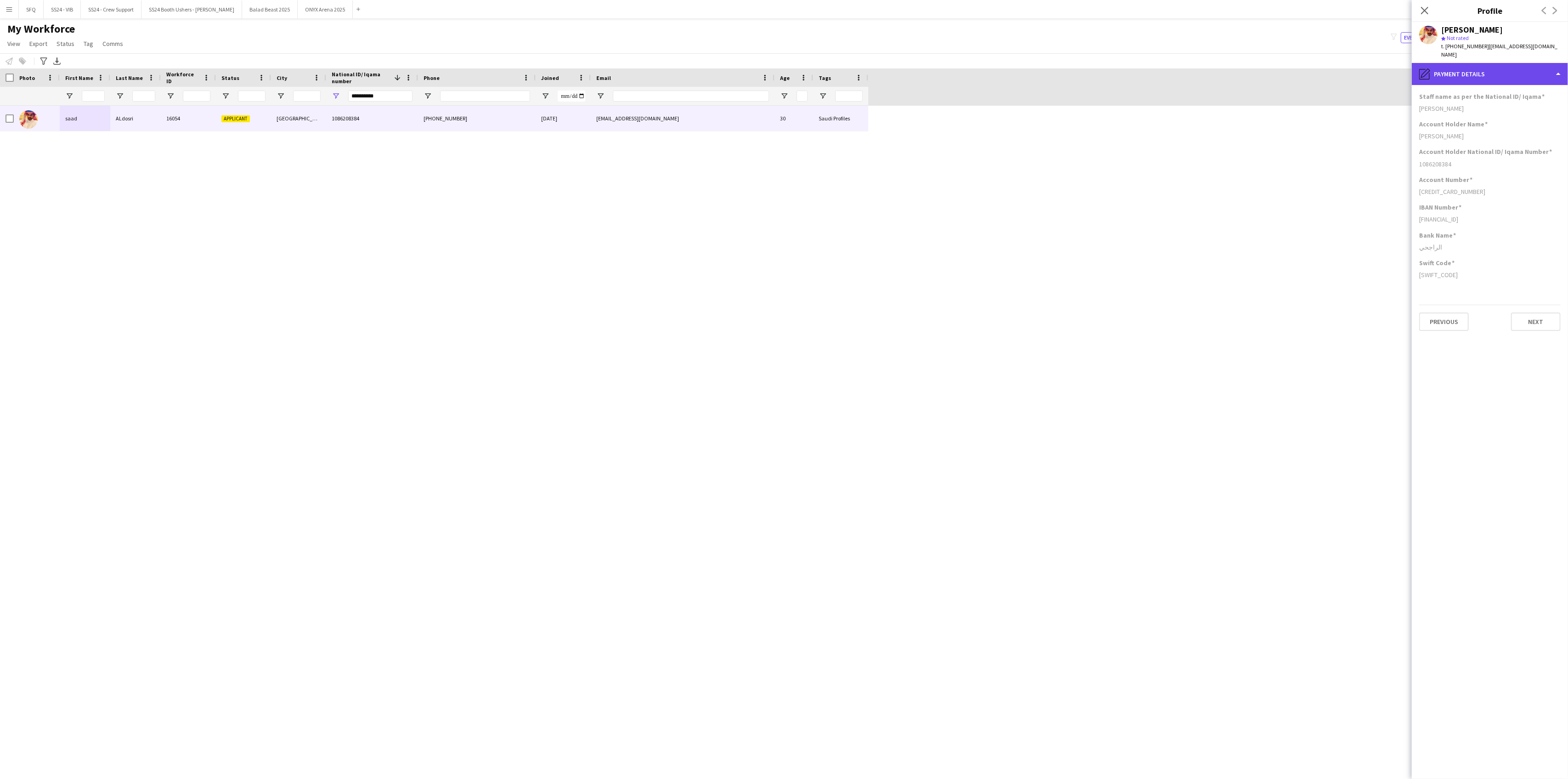
click at [1480, 73] on div "pencil4 Payment details" at bounding box center [1490, 73] width 156 height 22
click at [1505, 89] on div "Bio Bio" at bounding box center [1515, 94] width 91 height 18
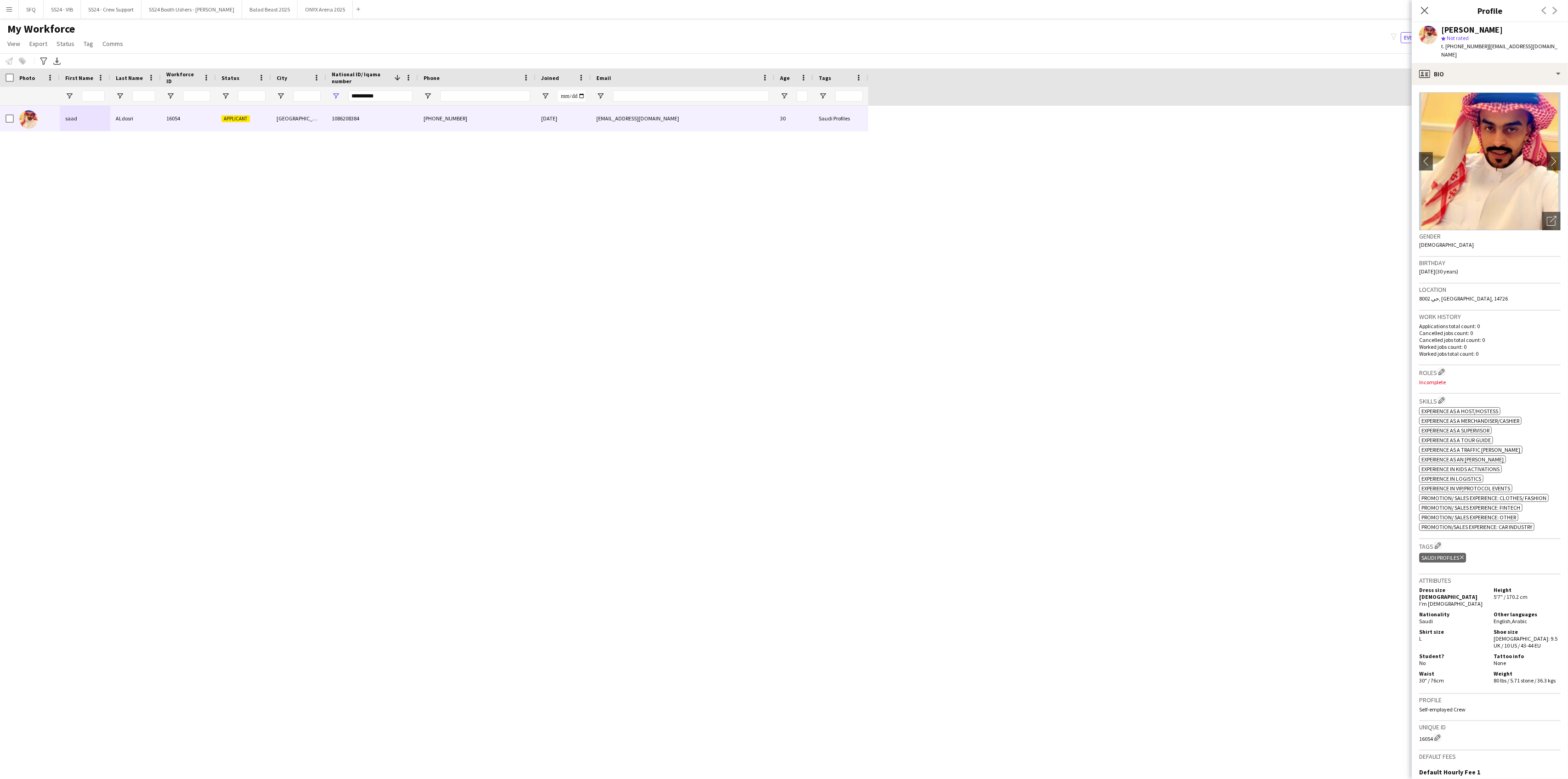
click at [1493, 259] on h3 "Birthday" at bounding box center [1490, 263] width 142 height 8
drag, startPoint x: 1480, startPoint y: 48, endPoint x: 1462, endPoint y: 46, distance: 18.1
click at [1456, 47] on span "t. [PHONE_NUMBER]" at bounding box center [1465, 46] width 48 height 7
drag, startPoint x: 1482, startPoint y: 46, endPoint x: 1447, endPoint y: 48, distance: 35.1
click at [1447, 48] on span "t. [PHONE_NUMBER]" at bounding box center [1465, 46] width 48 height 7
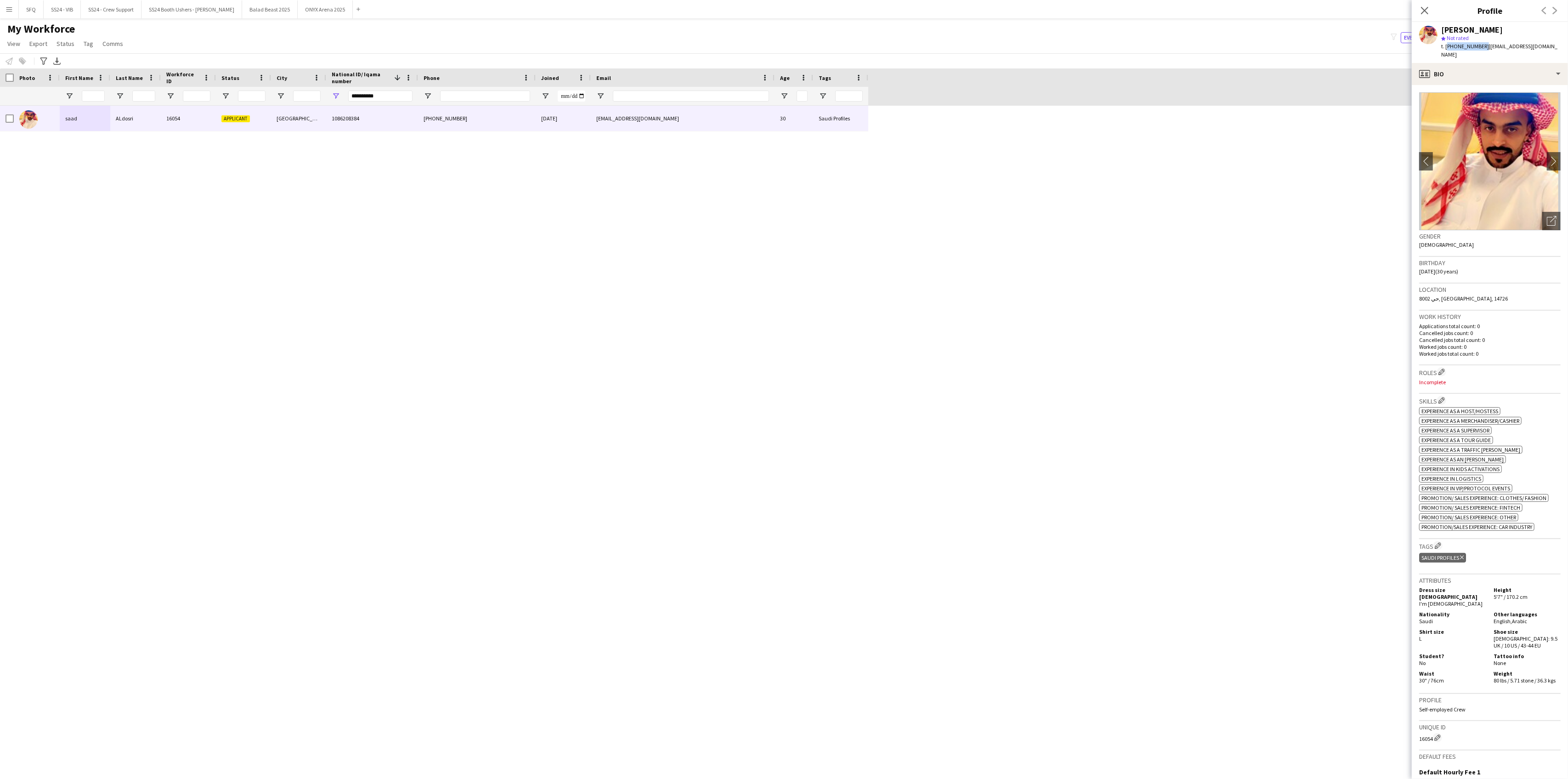
copy span "[PHONE_NUMBER]"
click at [1434, 542] on h3 "Tags Edit crew company tags" at bounding box center [1490, 546] width 142 height 10
click at [1437, 543] on app-icon "Edit crew company tags" at bounding box center [1439, 546] width 7 height 7
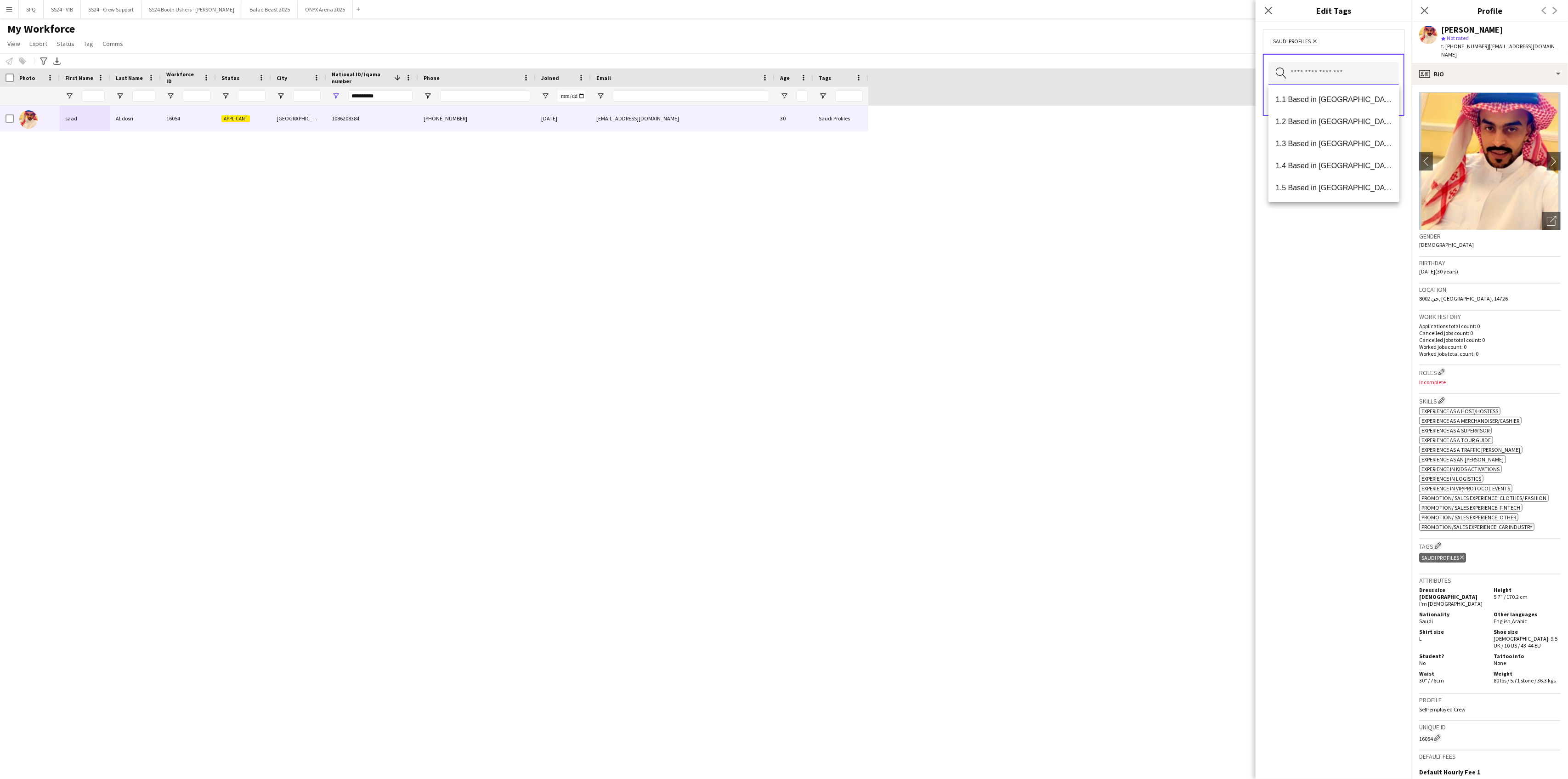
click at [1290, 78] on input "text" at bounding box center [1334, 73] width 130 height 23
click at [1305, 104] on mat-option "1.1 Based in [GEOGRAPHIC_DATA]" at bounding box center [1334, 99] width 130 height 22
click at [1330, 130] on span "2.1 English Level = 1/3 Poor" at bounding box center [1334, 132] width 116 height 8
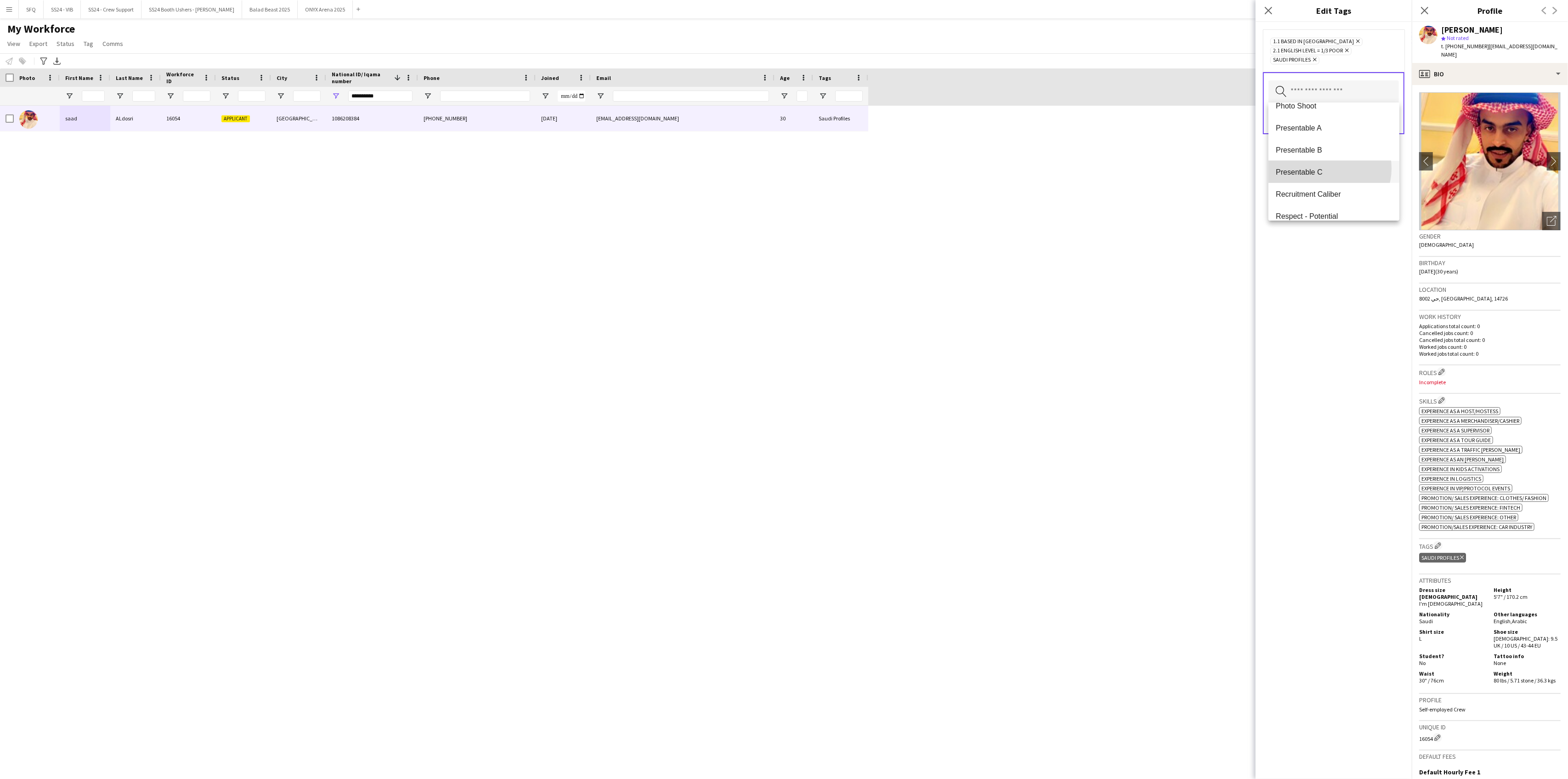
click at [1329, 169] on span "Presentable C" at bounding box center [1334, 172] width 116 height 8
click at [1369, 291] on div "1.1 Based in [GEOGRAPHIC_DATA] Remove 2.1 English Level = 1/3 Poor Remove Prese…" at bounding box center [1334, 400] width 156 height 757
click at [1384, 119] on button "Save" at bounding box center [1389, 119] width 22 height 15
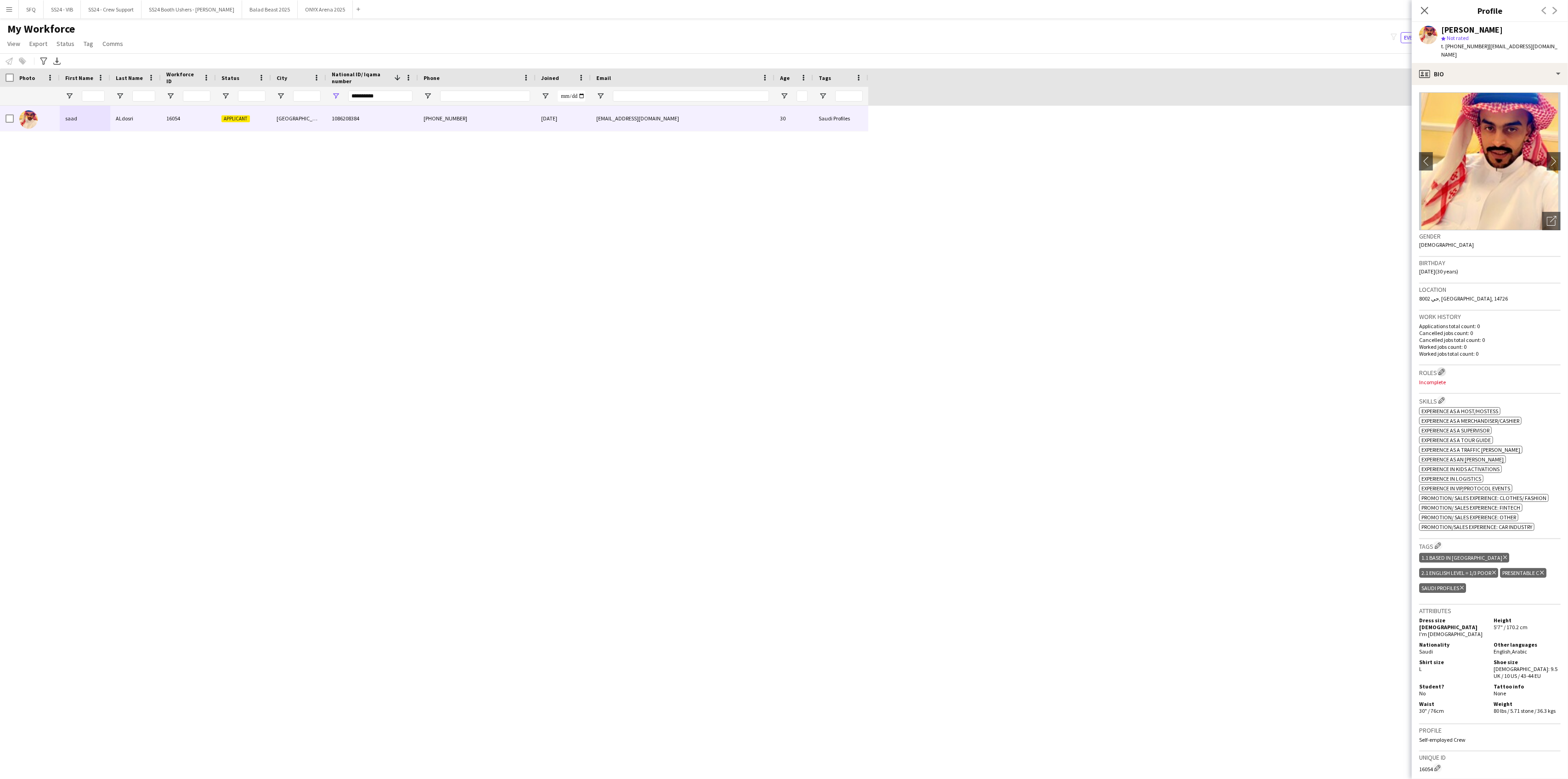
click at [1441, 369] on app-icon "Edit crew company roles" at bounding box center [1442, 372] width 7 height 7
click at [1331, 70] on input "text" at bounding box center [1334, 73] width 130 height 23
click at [1308, 211] on div "No Roles selected Search by role type Save" at bounding box center [1334, 400] width 156 height 757
click at [1341, 68] on input "text" at bounding box center [1334, 73] width 130 height 23
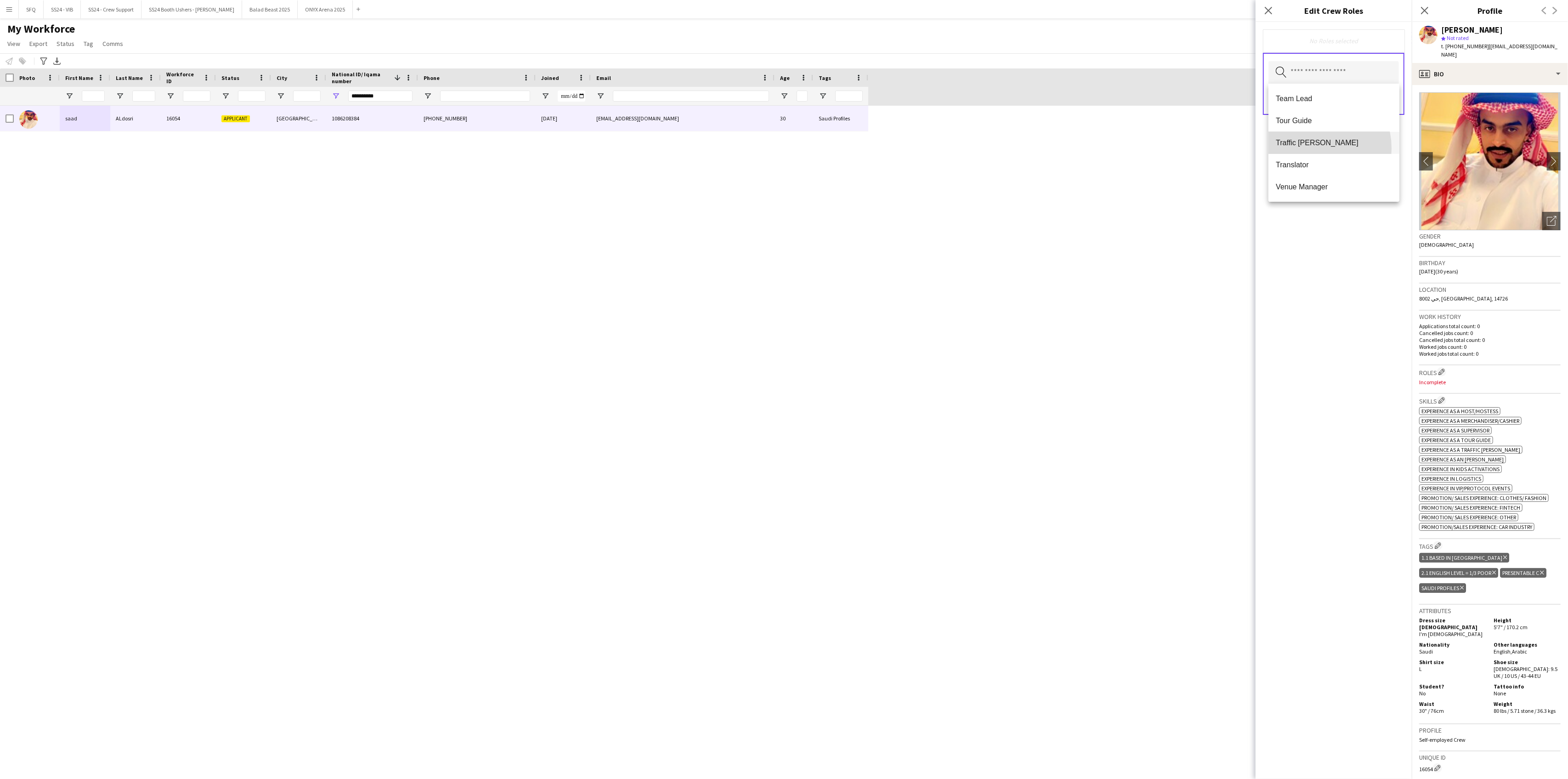
click at [1311, 149] on mat-option "Traffic [PERSON_NAME]" at bounding box center [1334, 143] width 130 height 22
click at [1316, 184] on span "Runner" at bounding box center [1334, 185] width 116 height 8
click at [1317, 153] on mat-option "Ride Attendant" at bounding box center [1334, 149] width 130 height 22
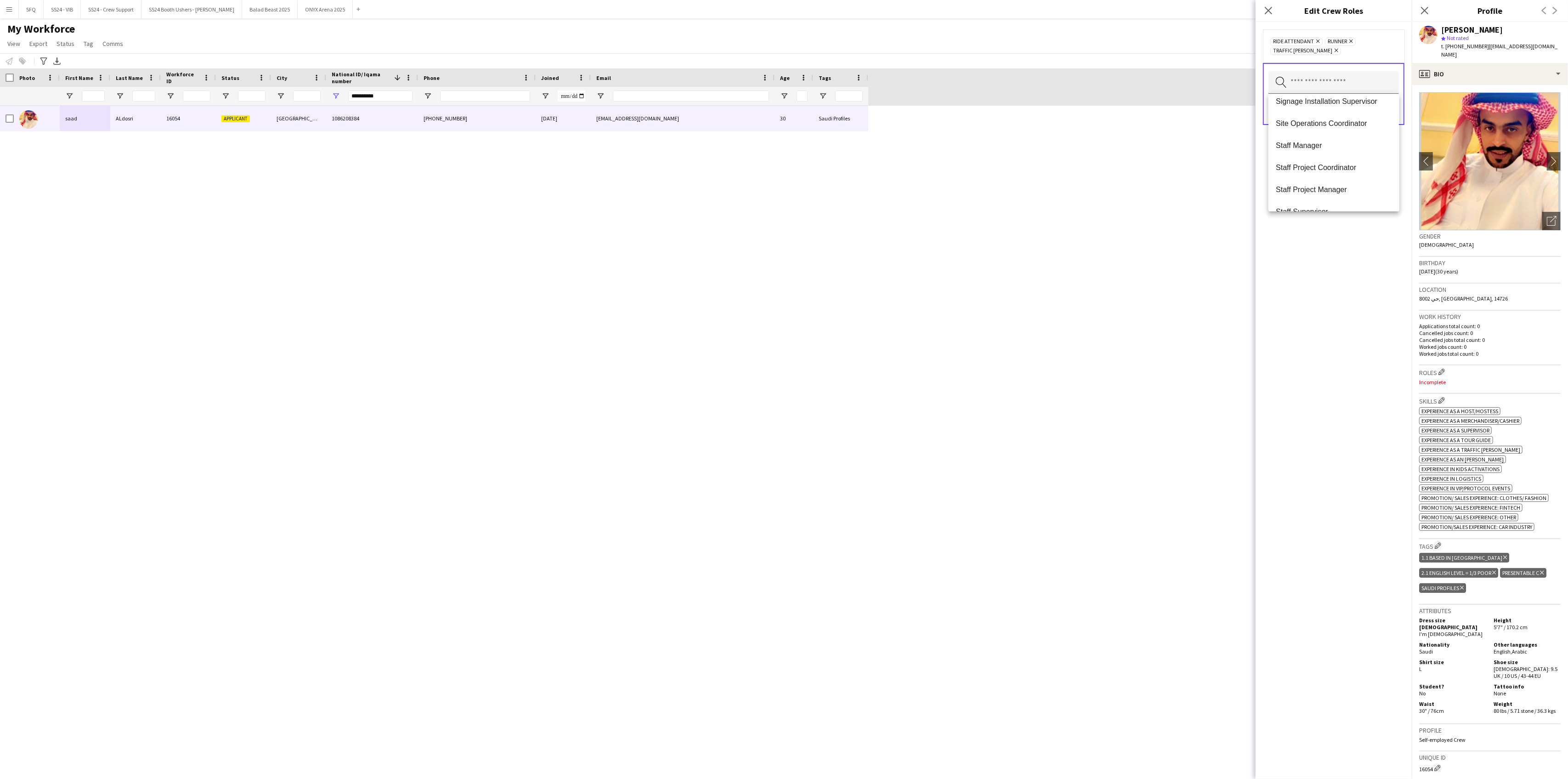
scroll to position [883, 0]
click at [1338, 283] on div "Ride Attendant Remove Runner Remove Traffic [PERSON_NAME] Remove Search by role…" at bounding box center [1334, 400] width 156 height 757
click at [1321, 94] on body "Menu Boards Boards Boards All jobs Status Workforce Workforce My Workforce Recr…" at bounding box center [784, 389] width 1568 height 779
drag, startPoint x: 1375, startPoint y: 277, endPoint x: 1373, endPoint y: 164, distance: 113.0
click at [1374, 274] on div "Ride Attendant Remove Runner Remove Traffic [PERSON_NAME] Remove Search by role…" at bounding box center [1334, 400] width 156 height 757
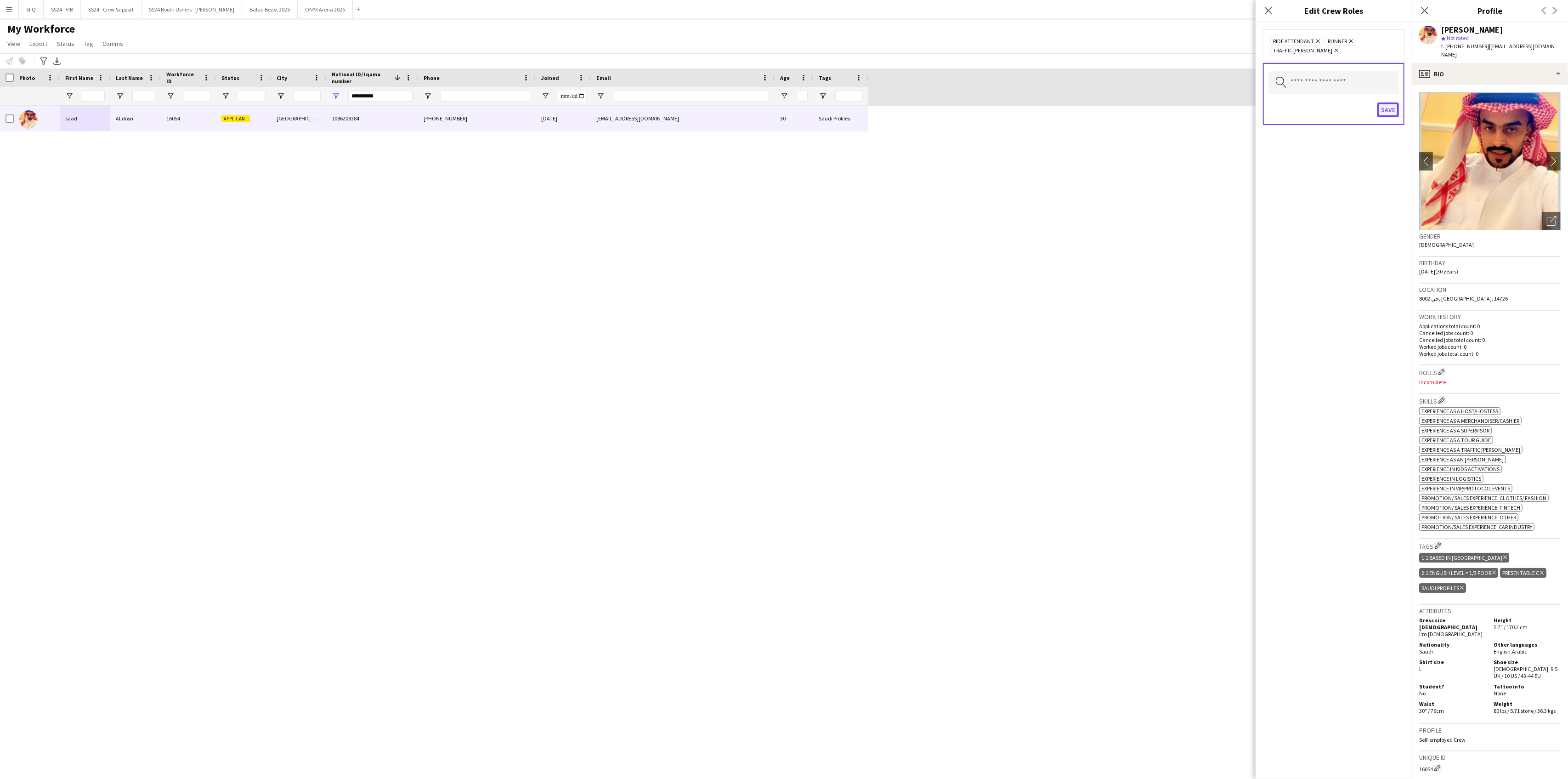
click at [1391, 113] on button "Save" at bounding box center [1389, 110] width 22 height 15
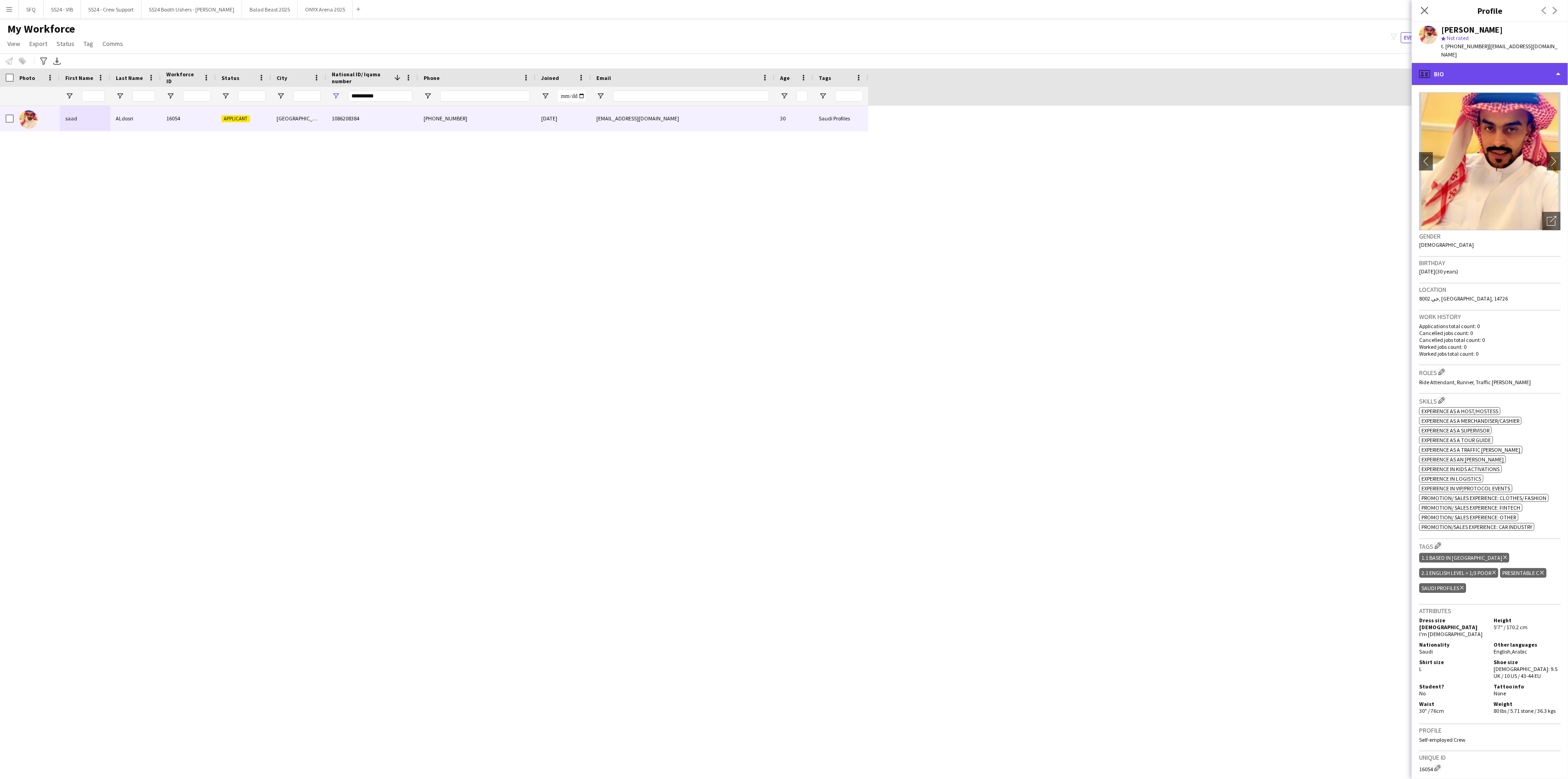
click at [1460, 68] on div "profile Bio" at bounding box center [1490, 73] width 156 height 22
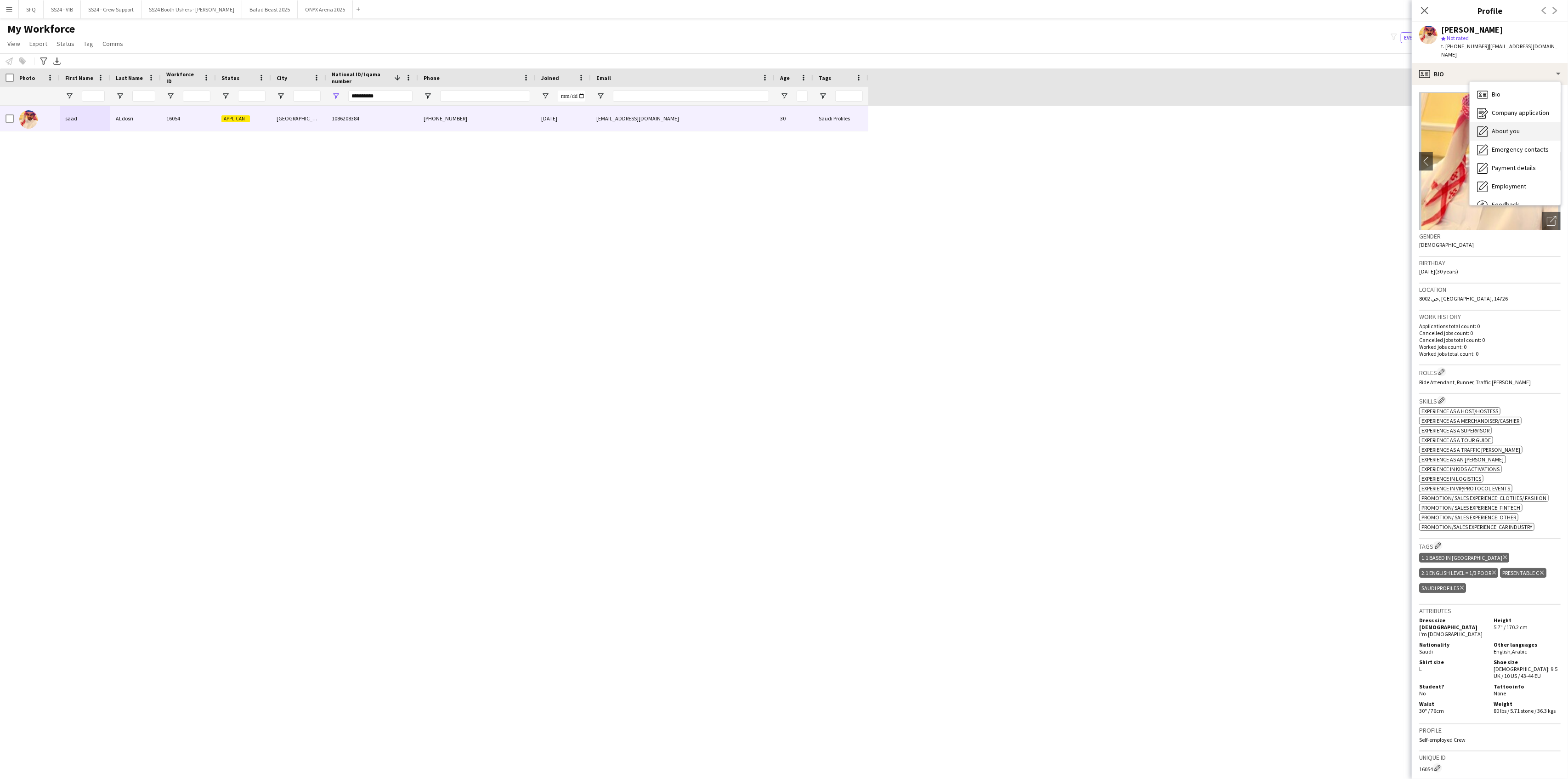
click at [1505, 127] on span "About you" at bounding box center [1506, 131] width 28 height 8
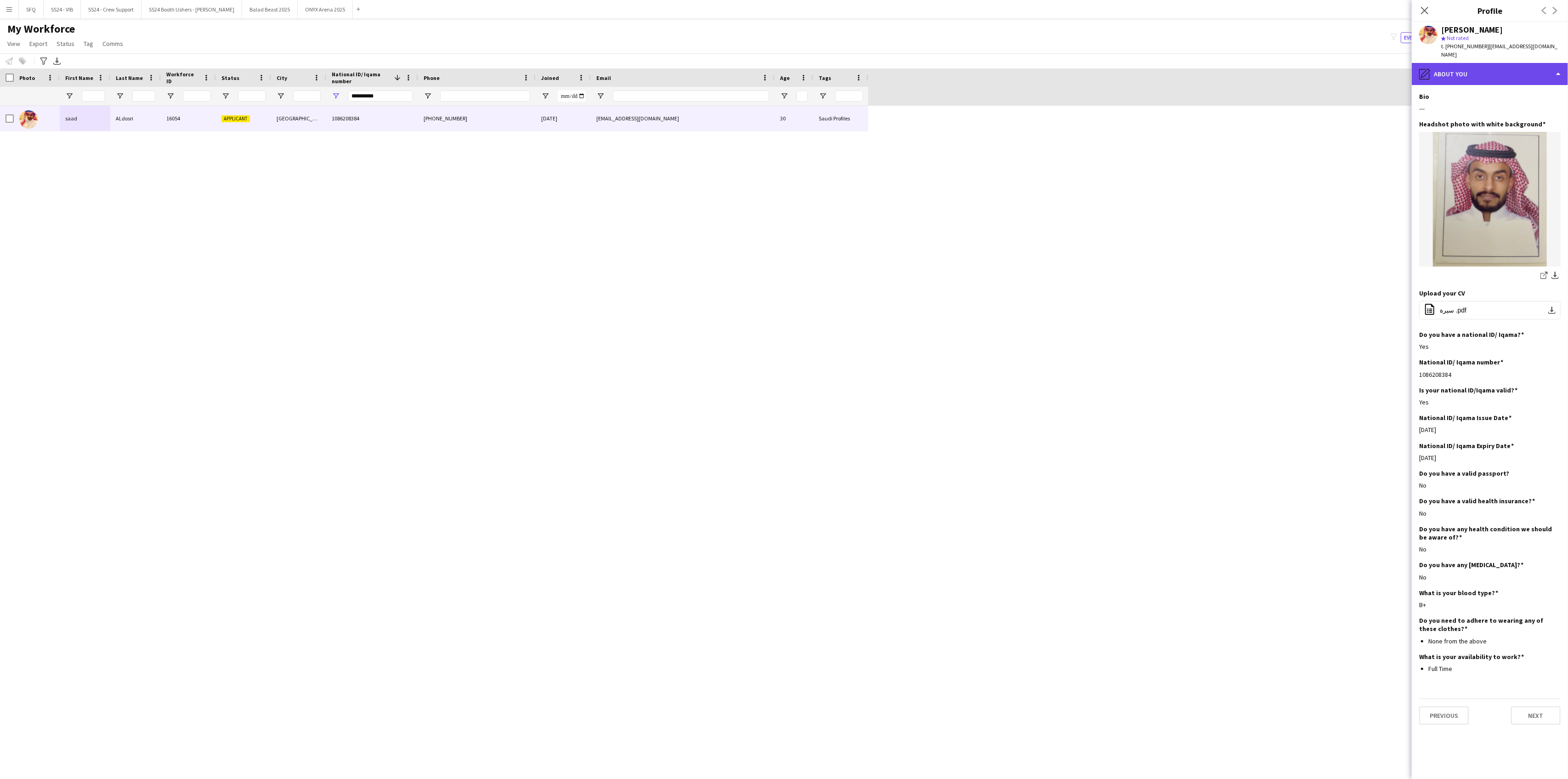
click at [1488, 71] on div "pencil4 About you" at bounding box center [1490, 73] width 156 height 22
click at [1459, 93] on div "Bio Edit this field" at bounding box center [1490, 97] width 142 height 8
click at [1444, 75] on div "pencil4 About you" at bounding box center [1490, 73] width 156 height 22
click at [1478, 126] on icon "About you" at bounding box center [1482, 131] width 11 height 11
click at [1479, 68] on div "pencil4 About you" at bounding box center [1490, 73] width 156 height 22
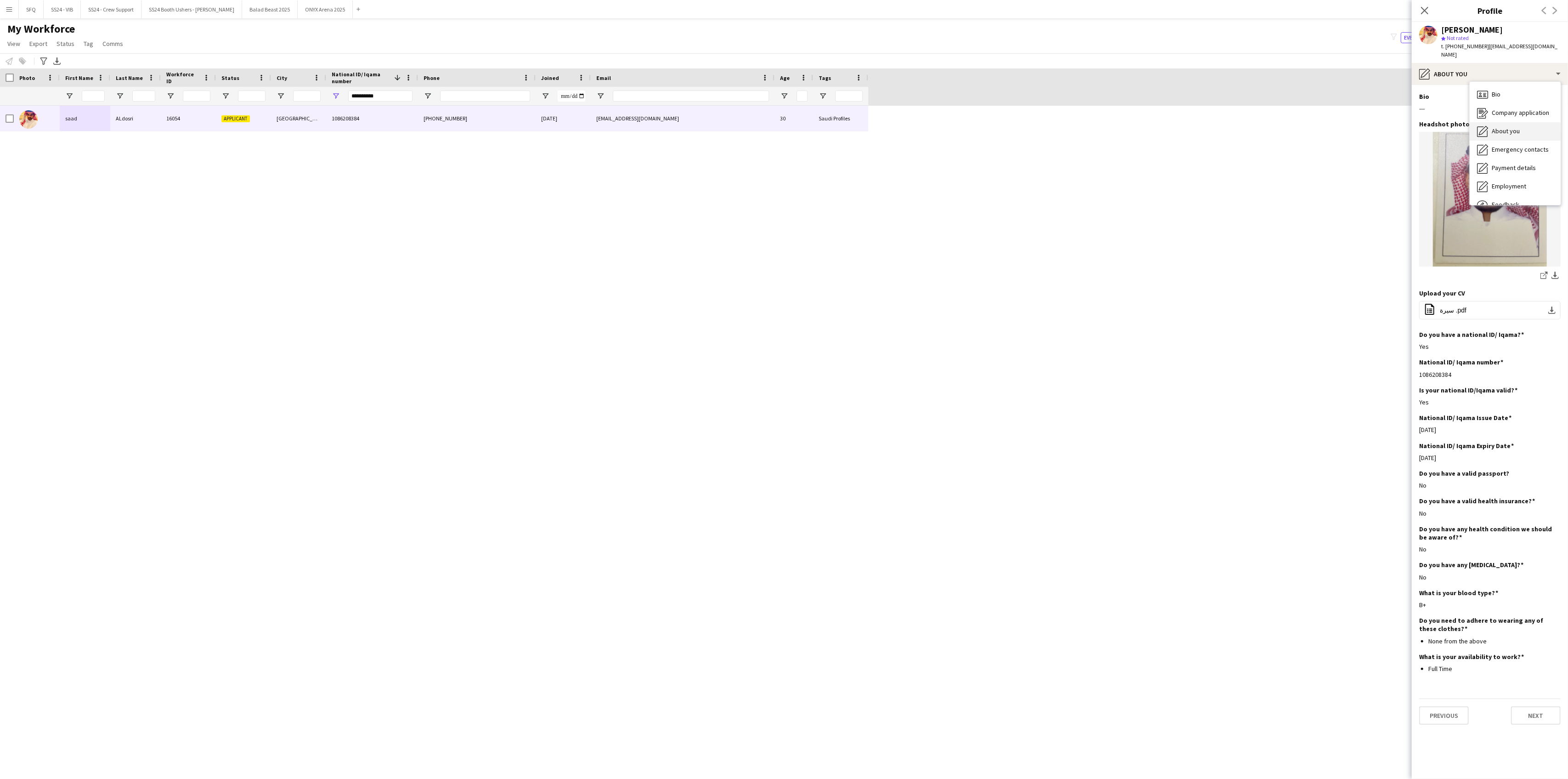
click at [1522, 122] on div "About you About you" at bounding box center [1515, 131] width 91 height 18
click at [1500, 63] on div "pencil4 About you" at bounding box center [1490, 73] width 156 height 22
click at [1504, 85] on div "Bio Bio" at bounding box center [1515, 94] width 91 height 18
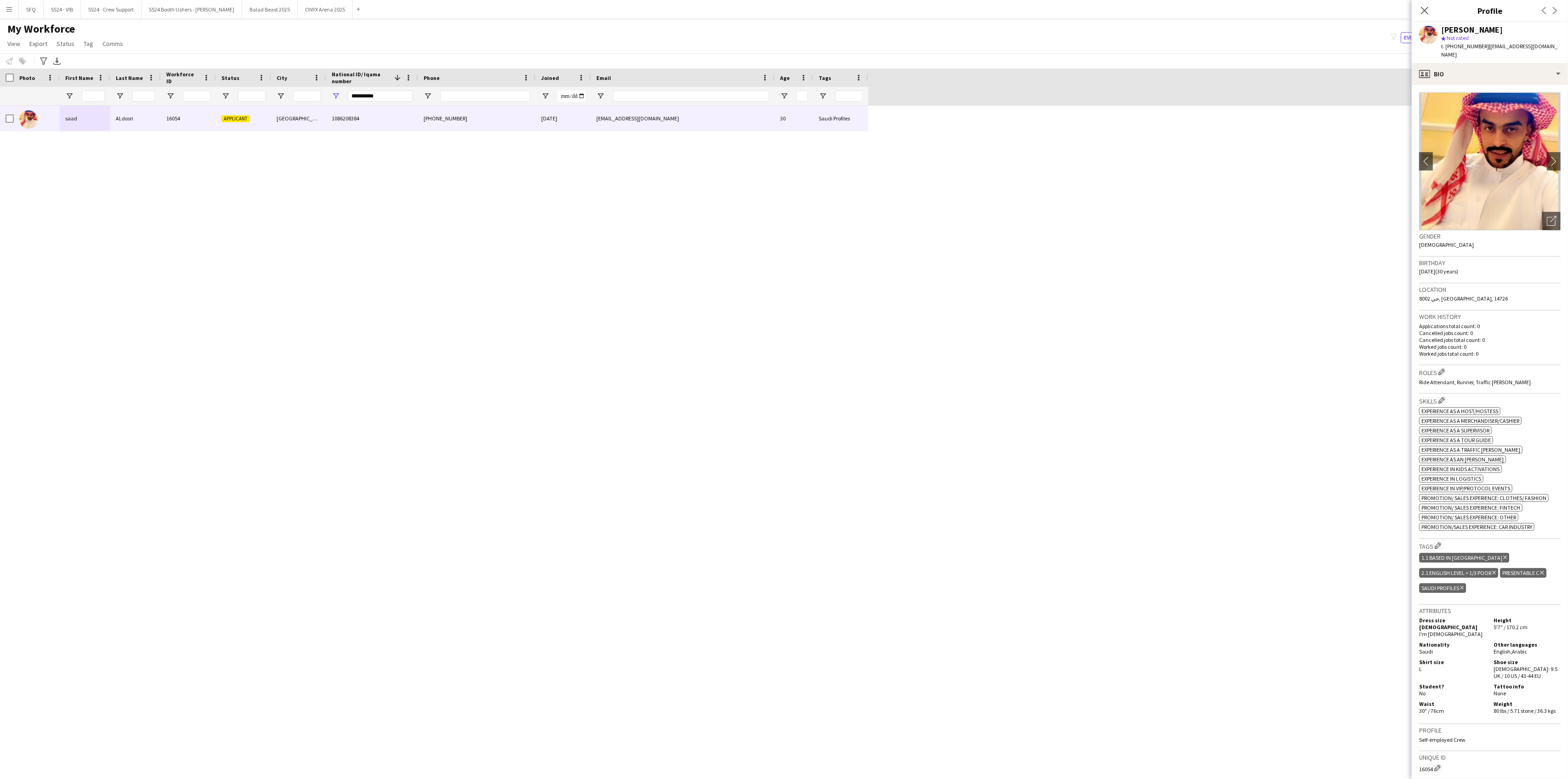
click at [1452, 367] on h3 "Roles Edit crew company roles" at bounding box center [1490, 372] width 142 height 10
click at [1443, 369] on app-icon "Edit crew company roles" at bounding box center [1442, 372] width 7 height 7
click at [1319, 94] on div "Search by role type Save" at bounding box center [1334, 94] width 142 height 62
click at [1319, 88] on input "text" at bounding box center [1334, 83] width 130 height 23
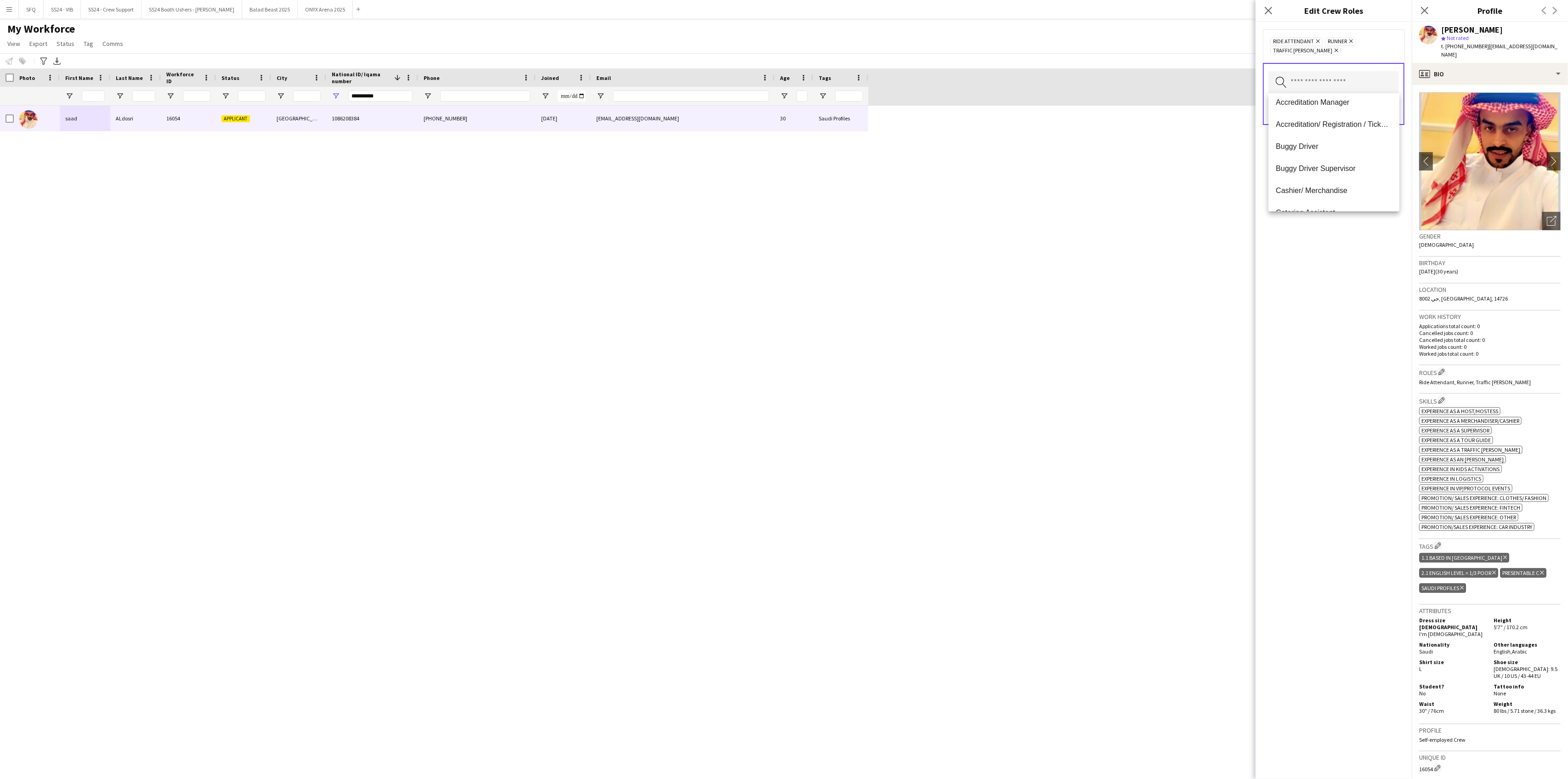
scroll to position [0, 0]
click at [1364, 240] on div "Ride Attendant Remove Runner Remove Traffic [PERSON_NAME] Remove Search by role…" at bounding box center [1334, 400] width 156 height 757
click at [1358, 87] on input "text" at bounding box center [1334, 83] width 130 height 23
click at [1369, 267] on div "Ride Attendant Remove Runner Remove Traffic [PERSON_NAME] Remove Search by role…" at bounding box center [1334, 400] width 156 height 757
click at [1271, 7] on icon "Close pop-in" at bounding box center [1268, 10] width 8 height 8
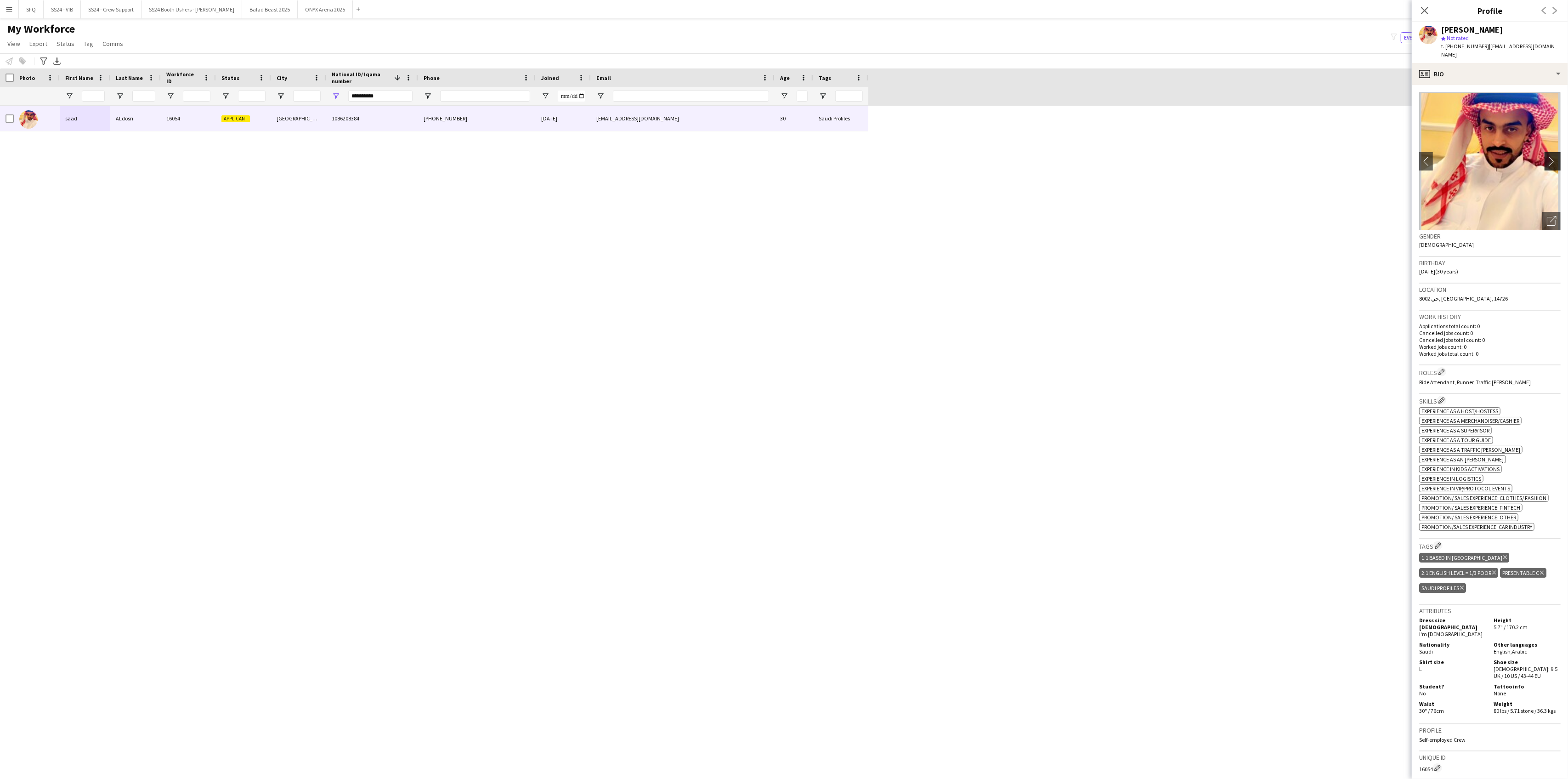
click at [1547, 156] on app-icon "chevron-right" at bounding box center [1554, 161] width 14 height 10
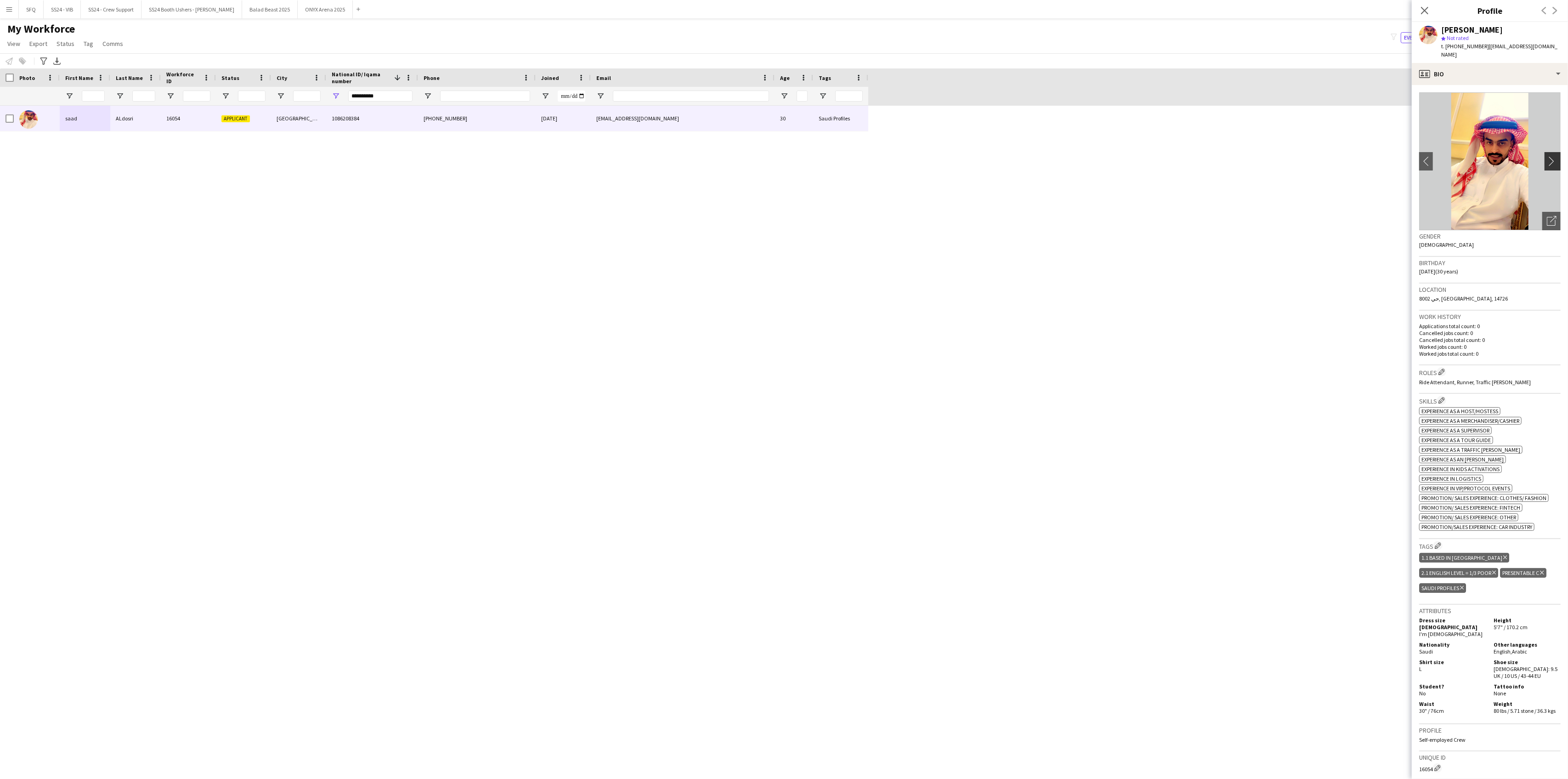
click at [1547, 156] on app-icon "chevron-right" at bounding box center [1554, 161] width 14 height 10
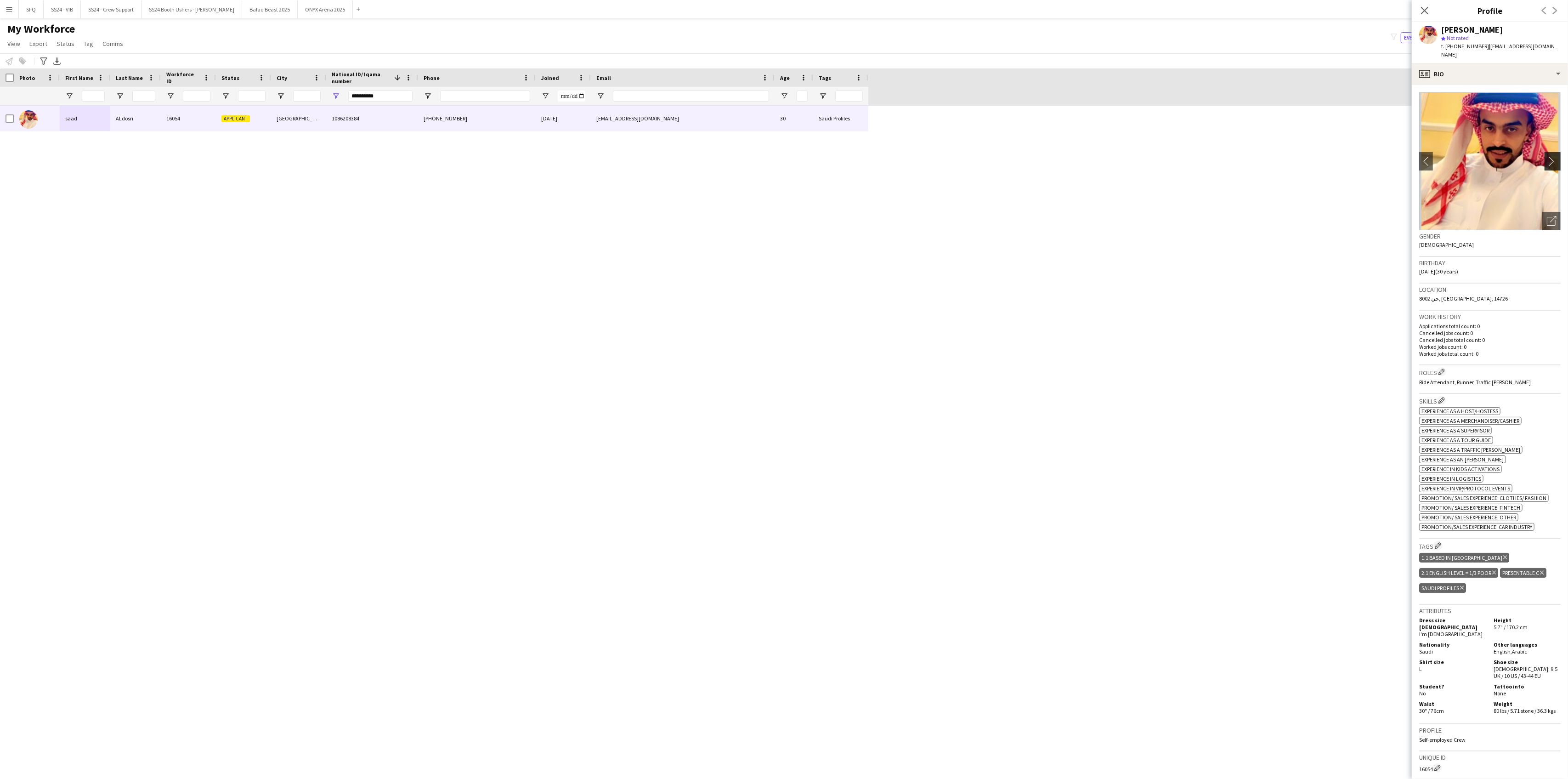
click at [1547, 157] on app-icon "chevron-right" at bounding box center [1554, 161] width 14 height 10
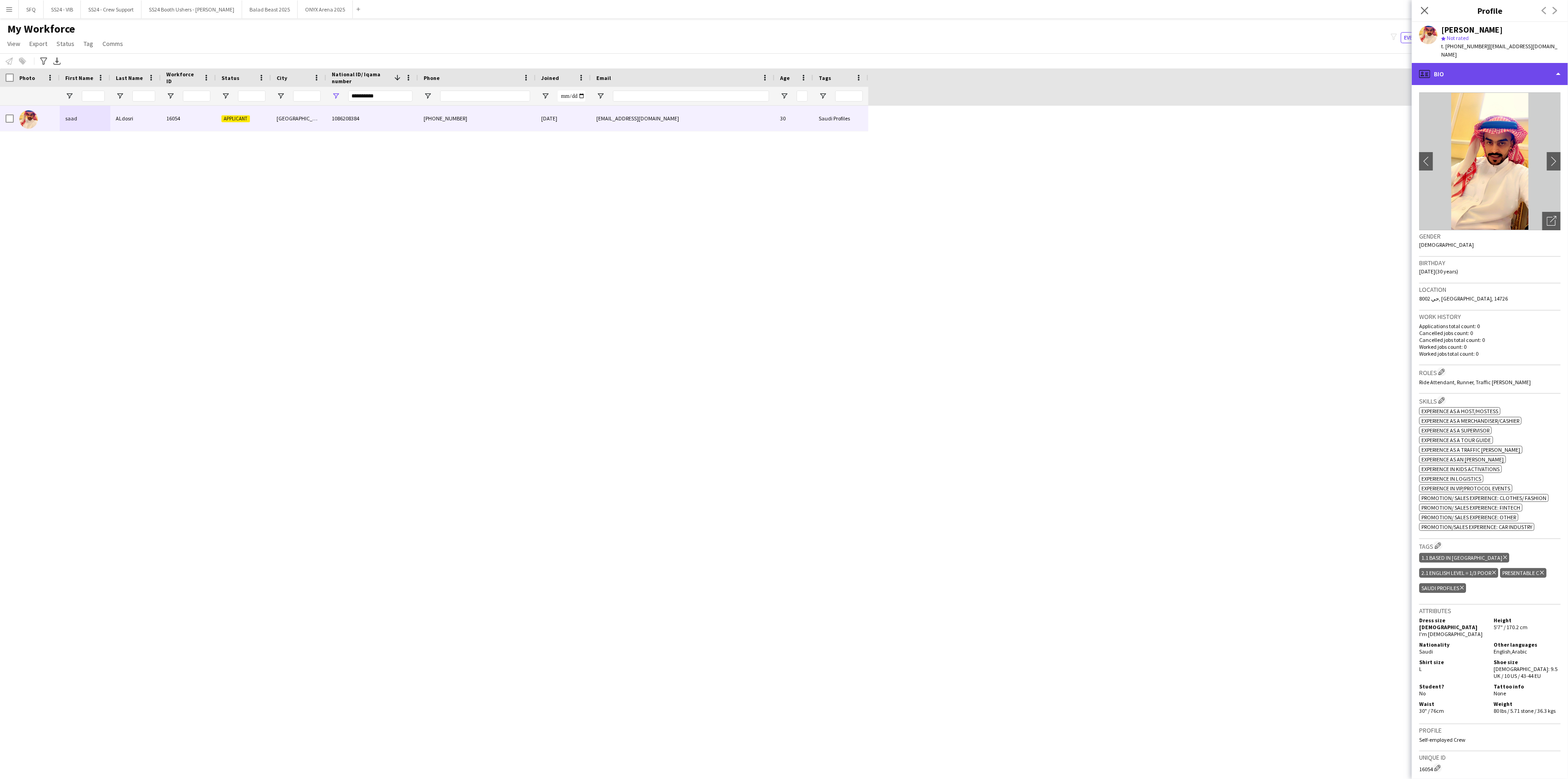
click at [1480, 64] on div "profile Bio" at bounding box center [1490, 73] width 156 height 22
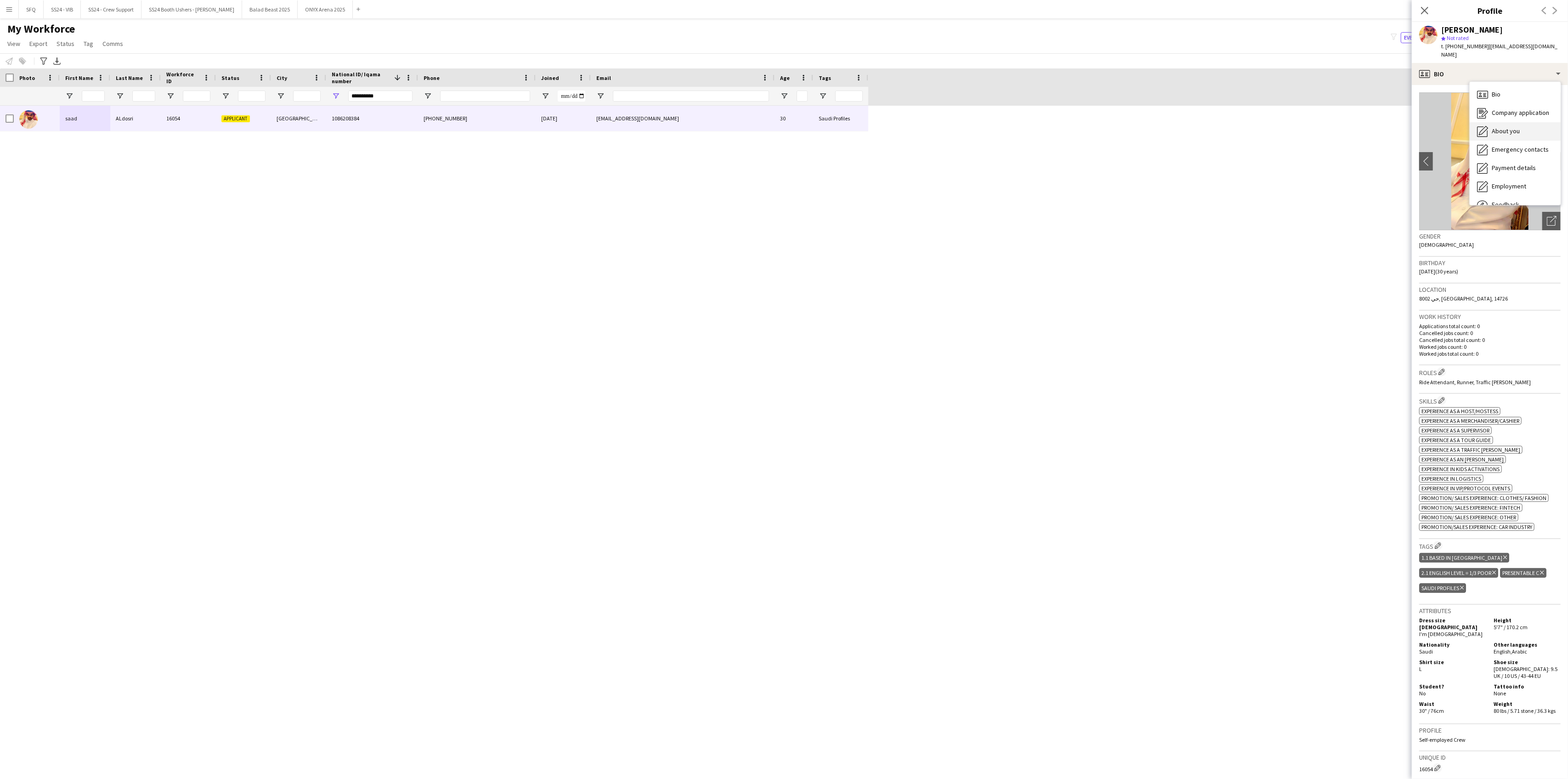
click at [1505, 122] on div "About you About you" at bounding box center [1515, 131] width 91 height 18
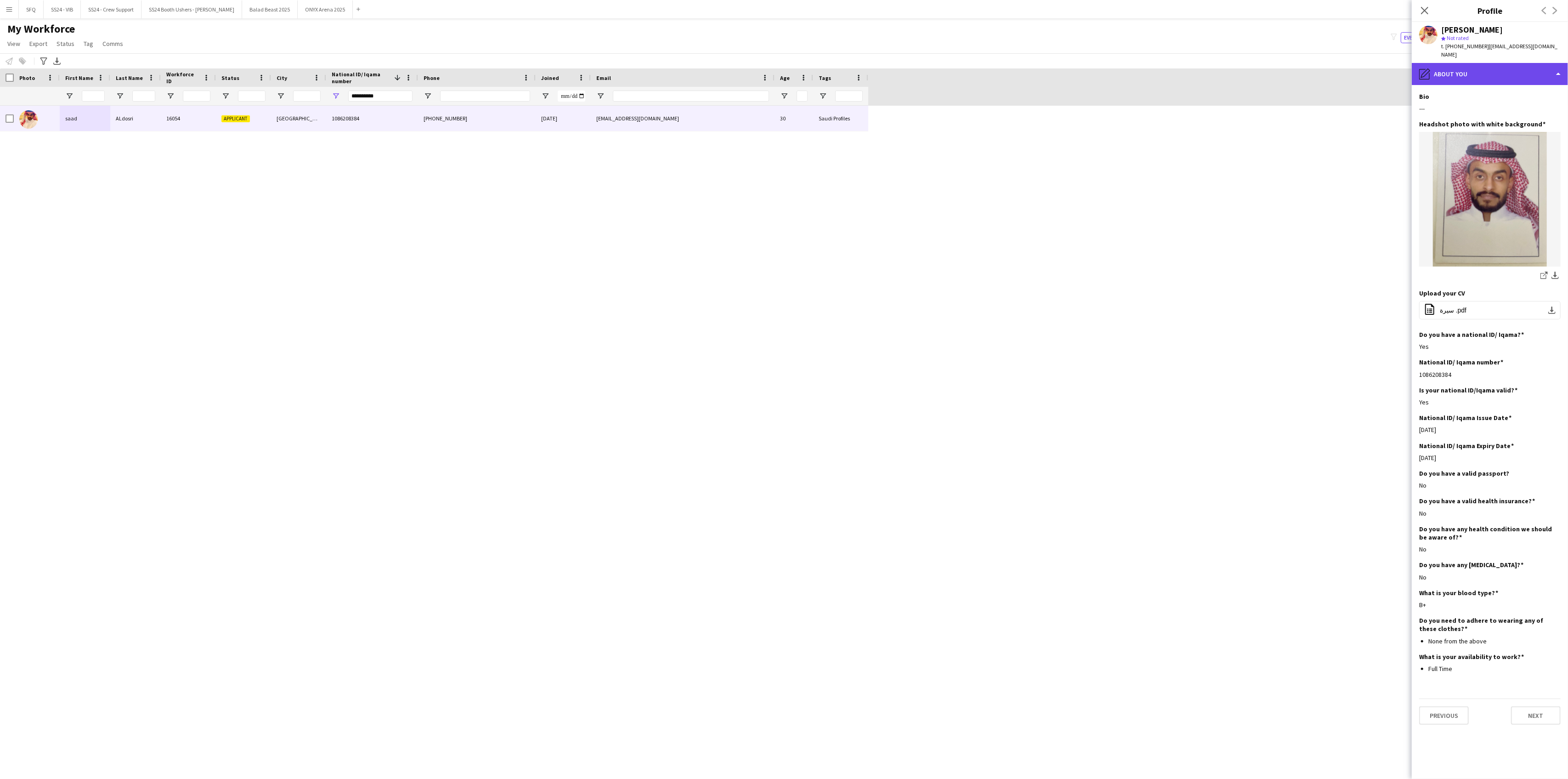
click at [1477, 63] on div "pencil4 About you" at bounding box center [1490, 73] width 156 height 22
click at [1506, 93] on div "Bio Bio" at bounding box center [1515, 94] width 91 height 18
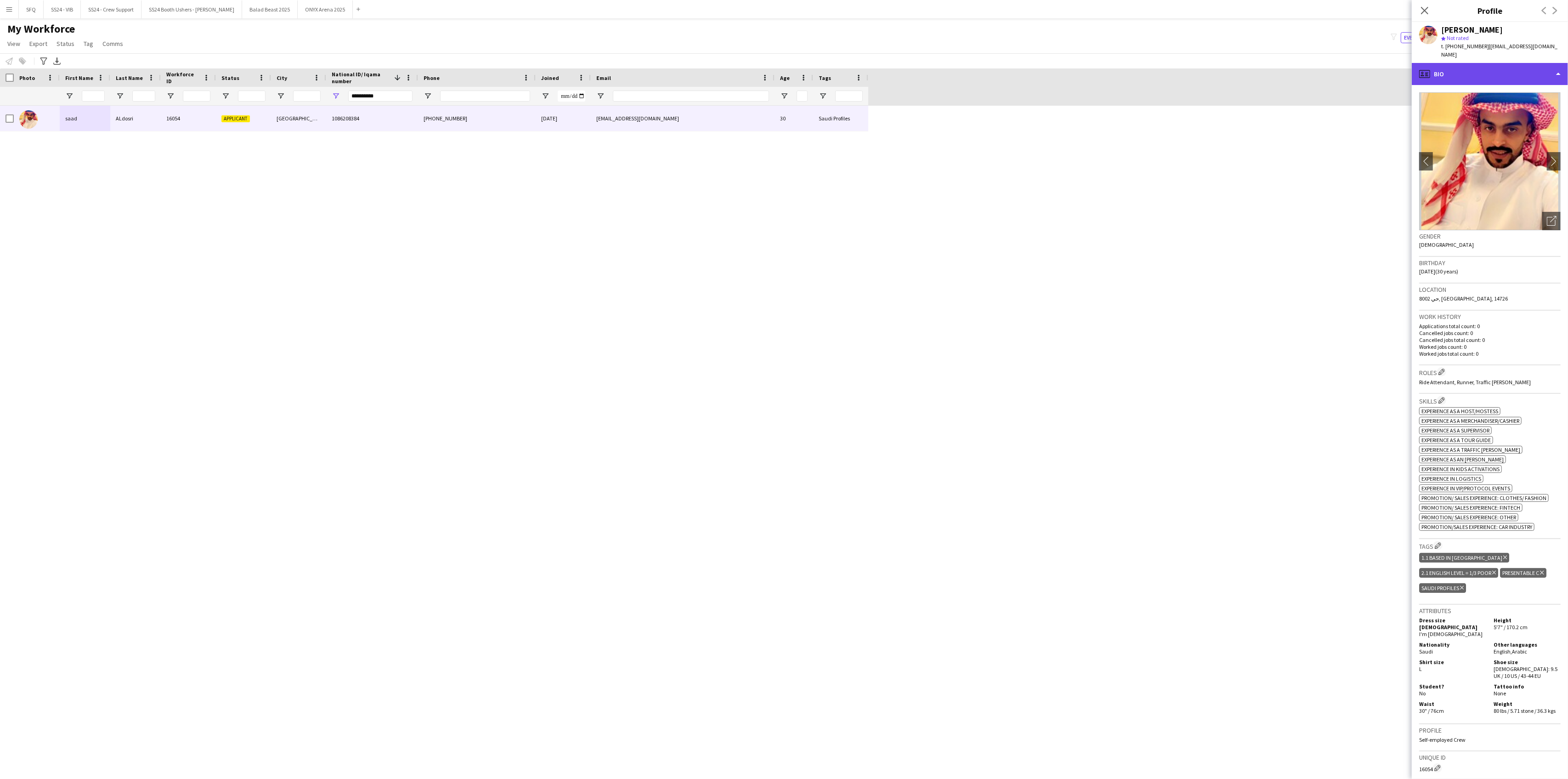
click at [1451, 63] on div "profile Bio" at bounding box center [1490, 73] width 156 height 22
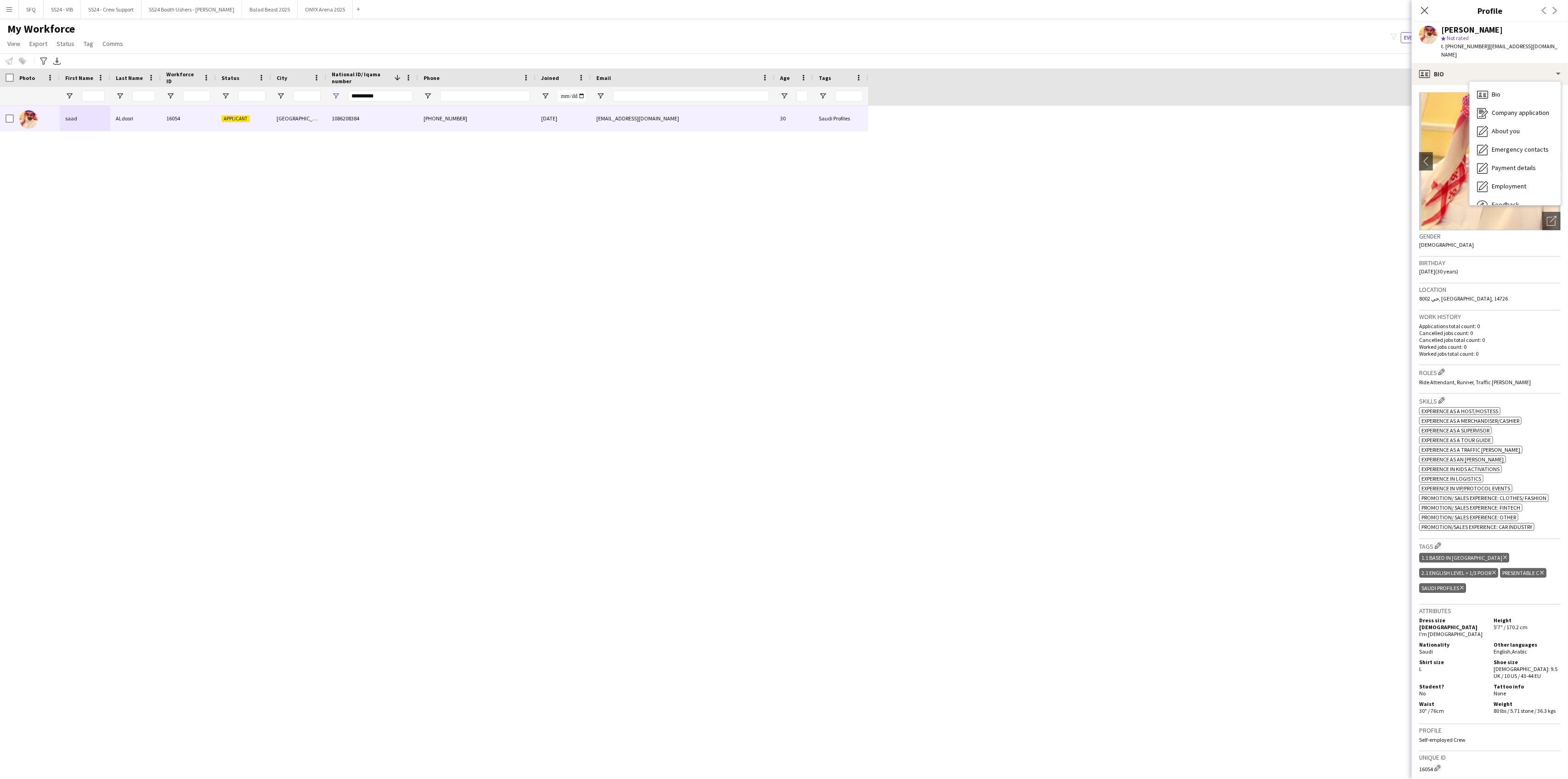
click at [1510, 240] on div "Gender [DEMOGRAPHIC_DATA]" at bounding box center [1490, 244] width 142 height 27
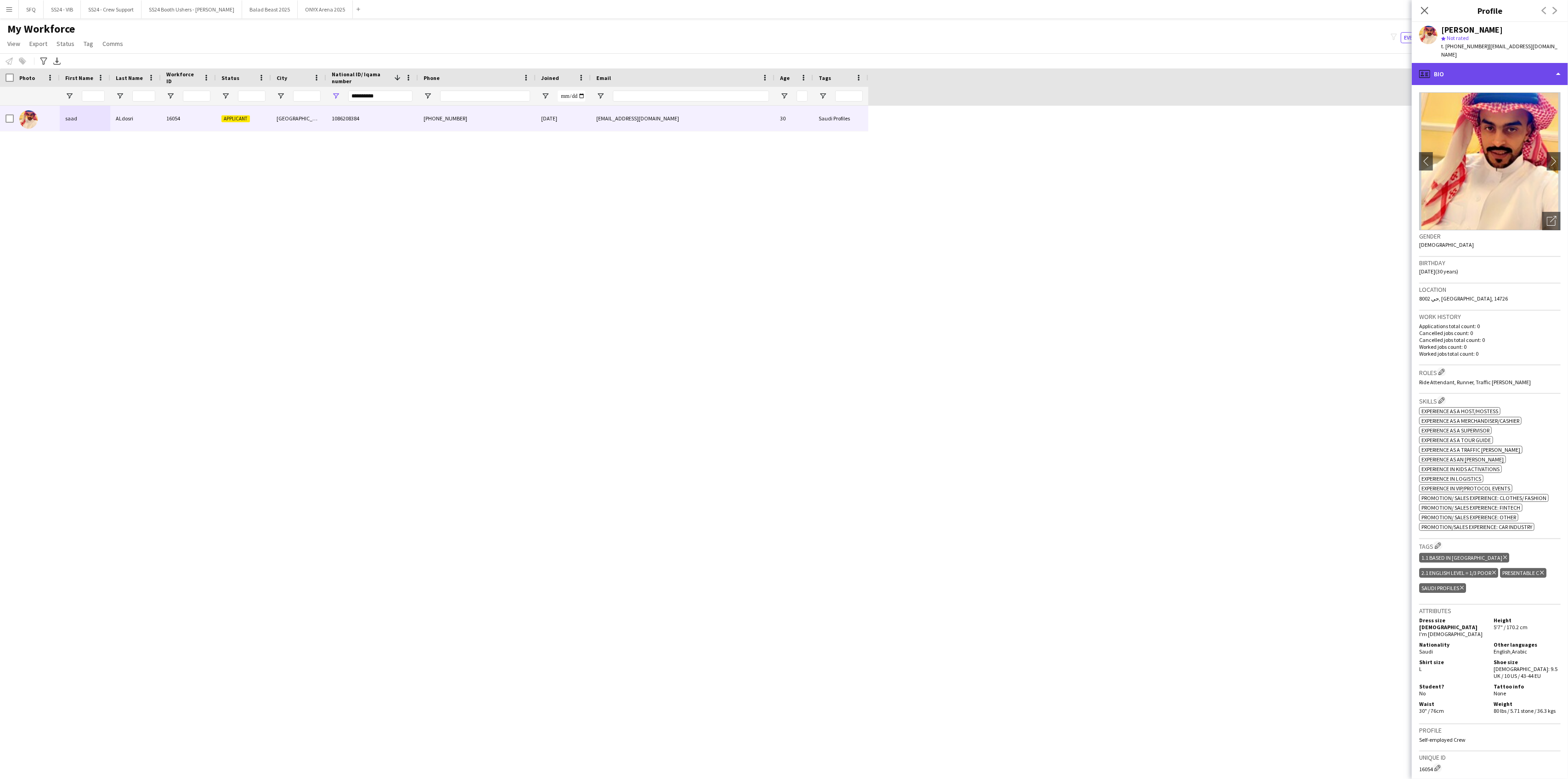
click at [1419, 70] on icon at bounding box center [1424, 73] width 11 height 8
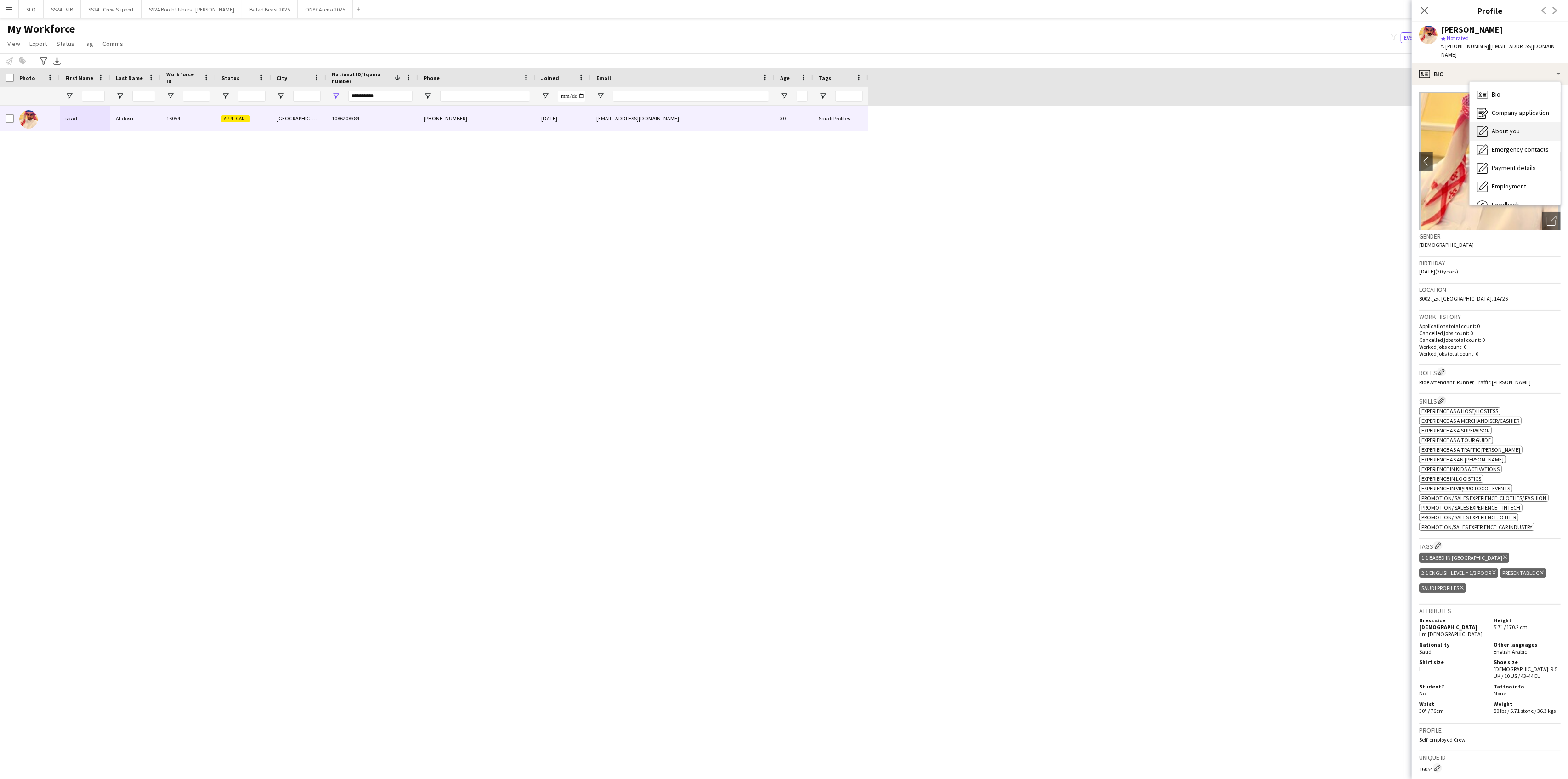
click at [1525, 127] on div "About you About you" at bounding box center [1515, 131] width 91 height 18
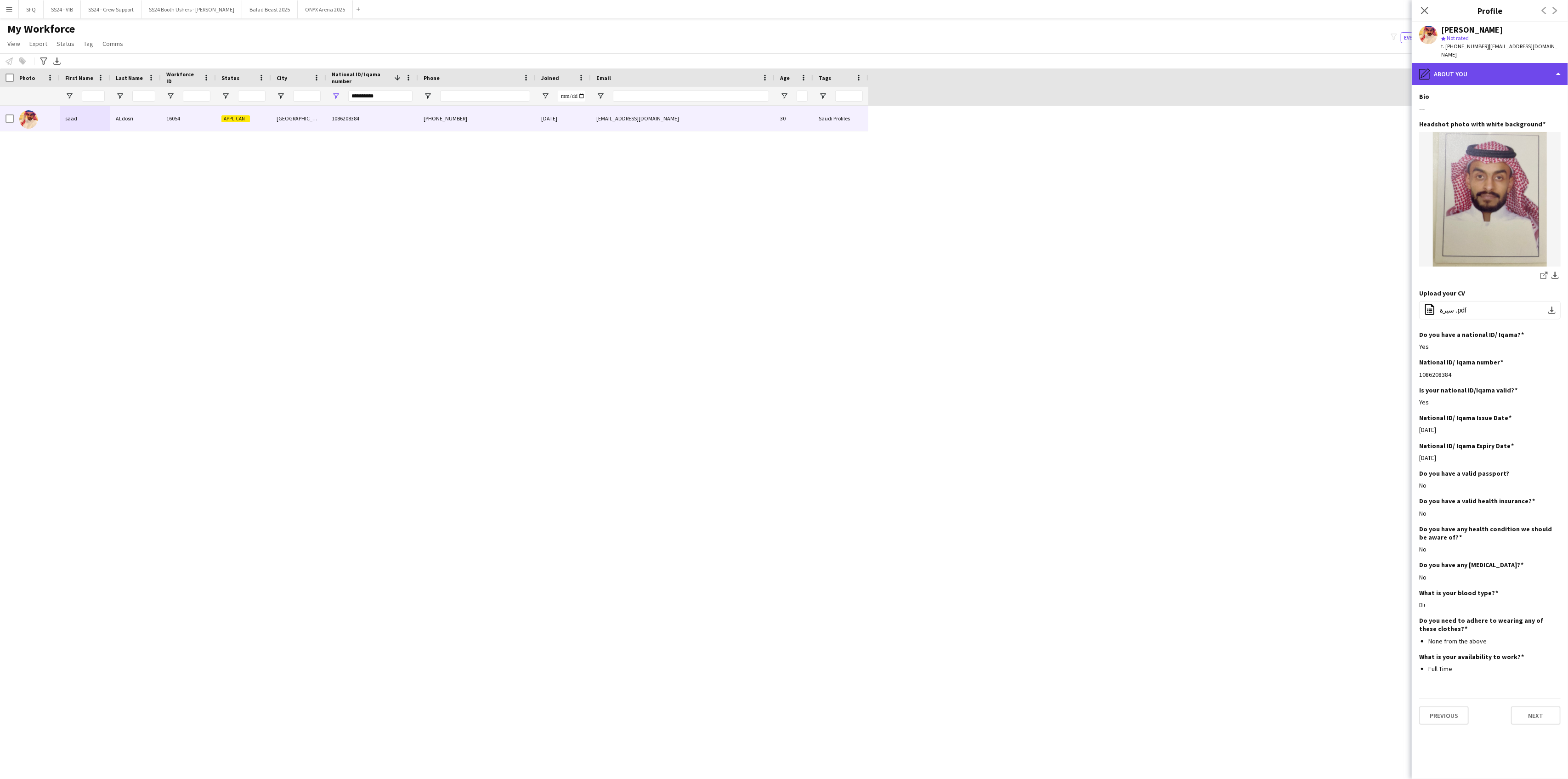
click at [1470, 63] on div "pencil4 About you" at bounding box center [1490, 73] width 156 height 22
click at [1485, 127] on icon "About you" at bounding box center [1482, 131] width 11 height 11
click at [1419, 63] on div "pencil4 About you" at bounding box center [1490, 73] width 156 height 22
click at [1481, 144] on icon "Emergency contacts" at bounding box center [1482, 149] width 11 height 11
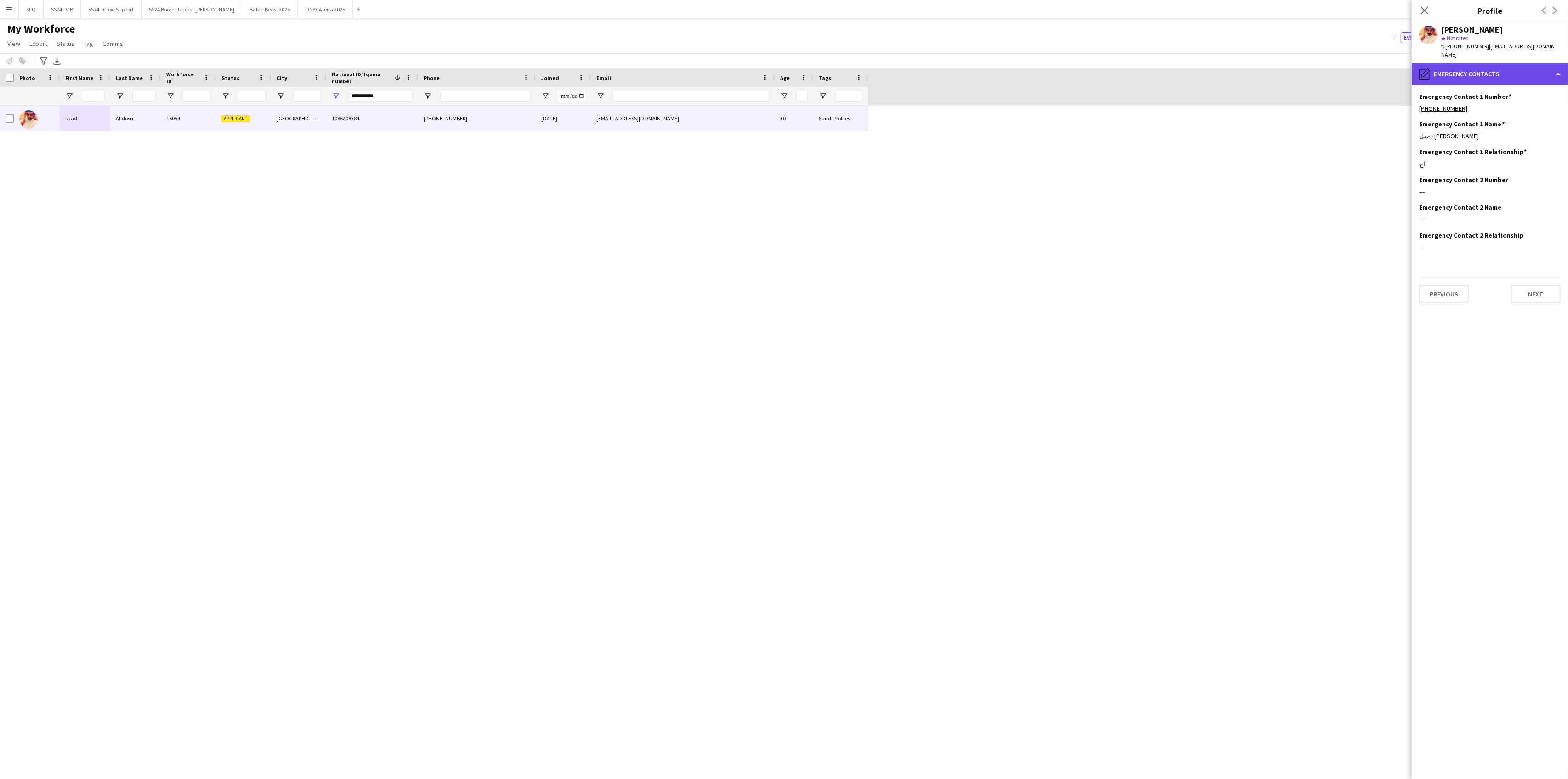
click at [1451, 63] on div "pencil4 Emergency contacts" at bounding box center [1490, 73] width 156 height 22
click at [1496, 164] on span "Payment details" at bounding box center [1514, 168] width 44 height 8
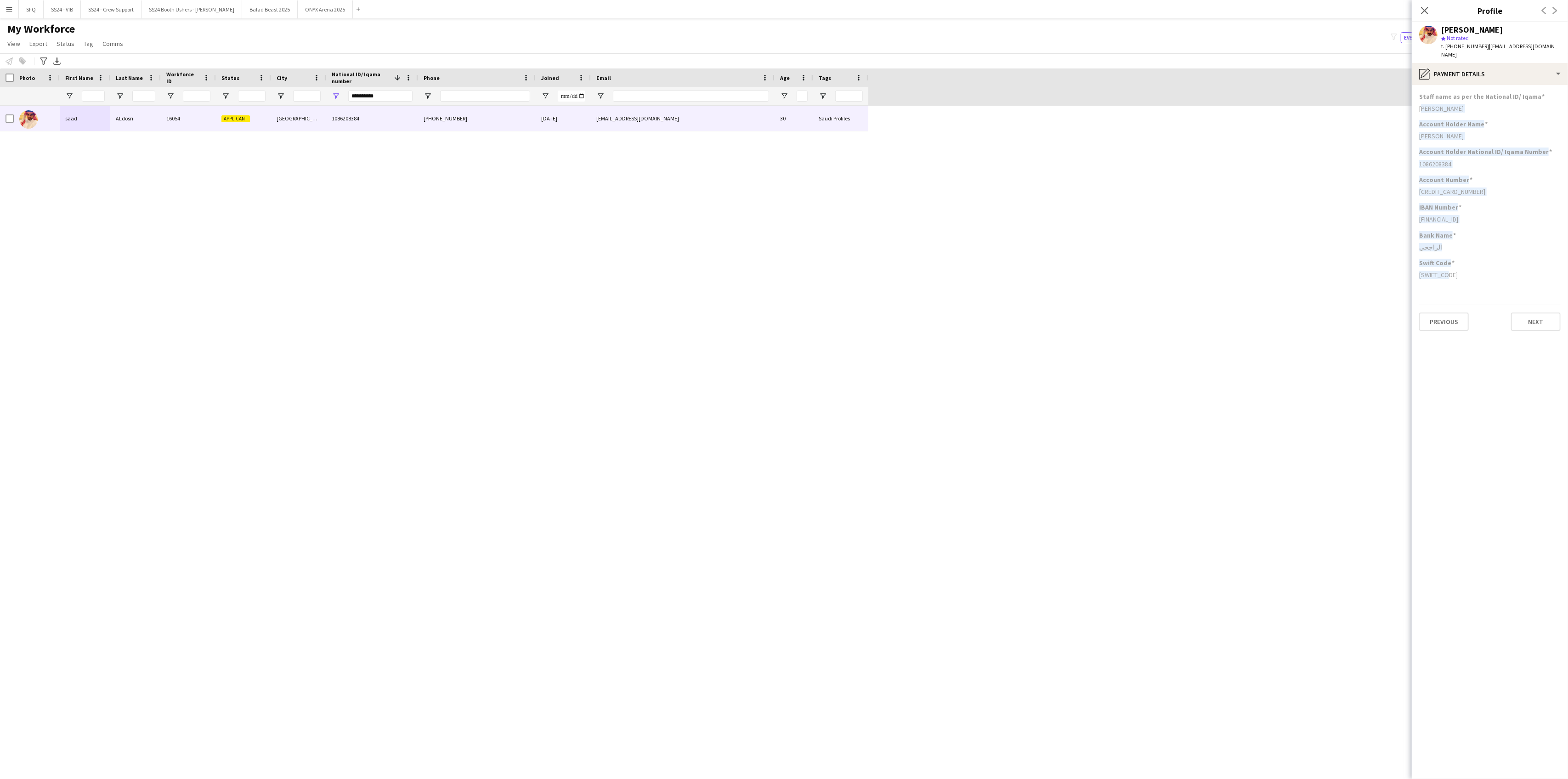
drag, startPoint x: 1414, startPoint y: 93, endPoint x: 1489, endPoint y: 273, distance: 195.0
click at [1489, 273] on app-section-data-types "Staff name as per the National ID/ [PERSON_NAME] Account Holder Name [PERSON_NA…" at bounding box center [1490, 432] width 156 height 694
click at [1478, 248] on div "Bank Name الراجحي" at bounding box center [1490, 245] width 142 height 28
click at [1447, 70] on div "pencil4 Payment details" at bounding box center [1490, 73] width 156 height 22
click at [1526, 196] on div "Feedback Feedback" at bounding box center [1515, 205] width 91 height 18
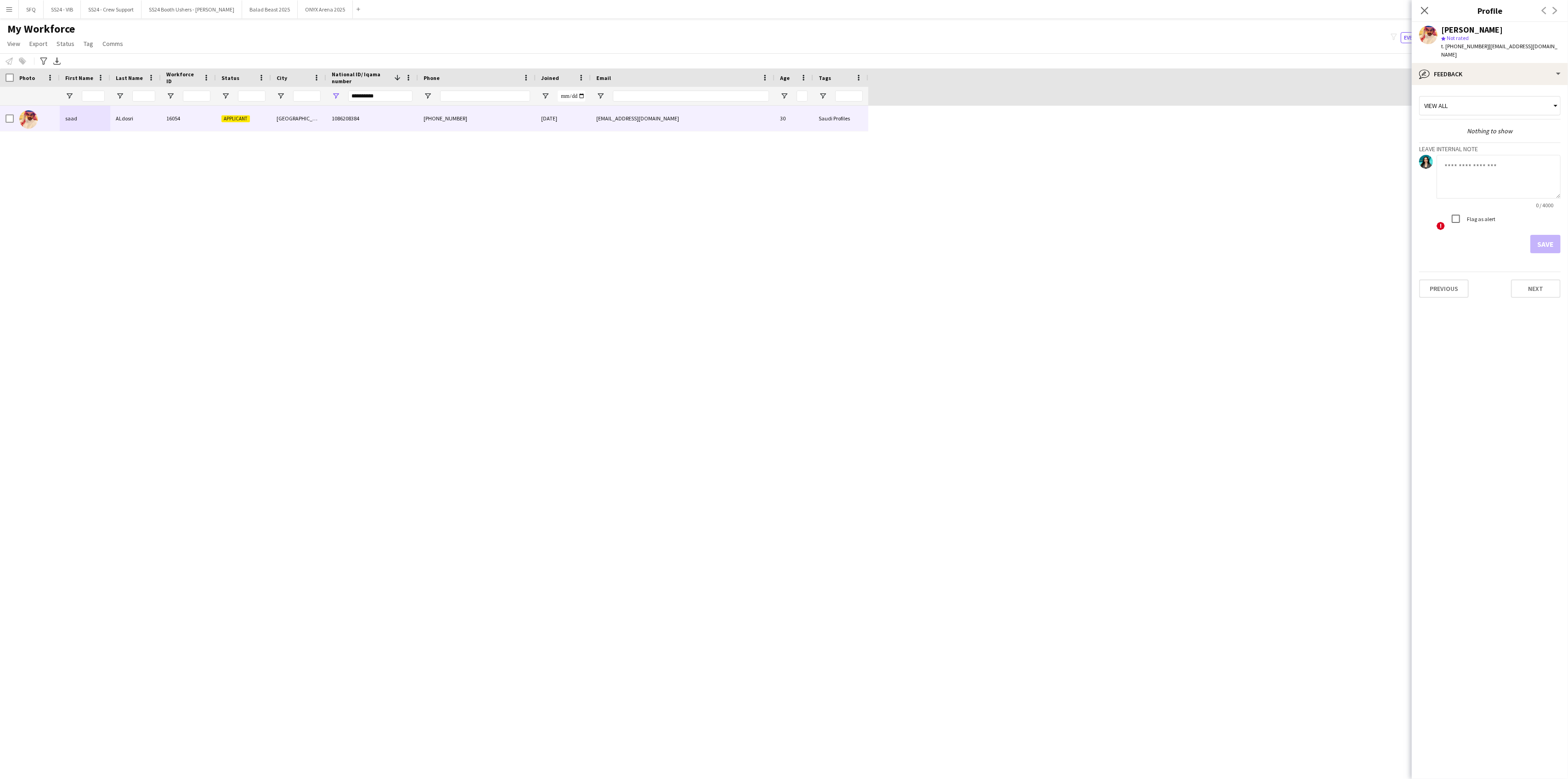
click at [1523, 144] on h3 "Leave internal note" at bounding box center [1490, 149] width 142 height 8
click at [1515, 165] on textarea at bounding box center [1499, 177] width 124 height 43
type textarea "*********"
click at [1538, 235] on button "Save" at bounding box center [1545, 244] width 30 height 18
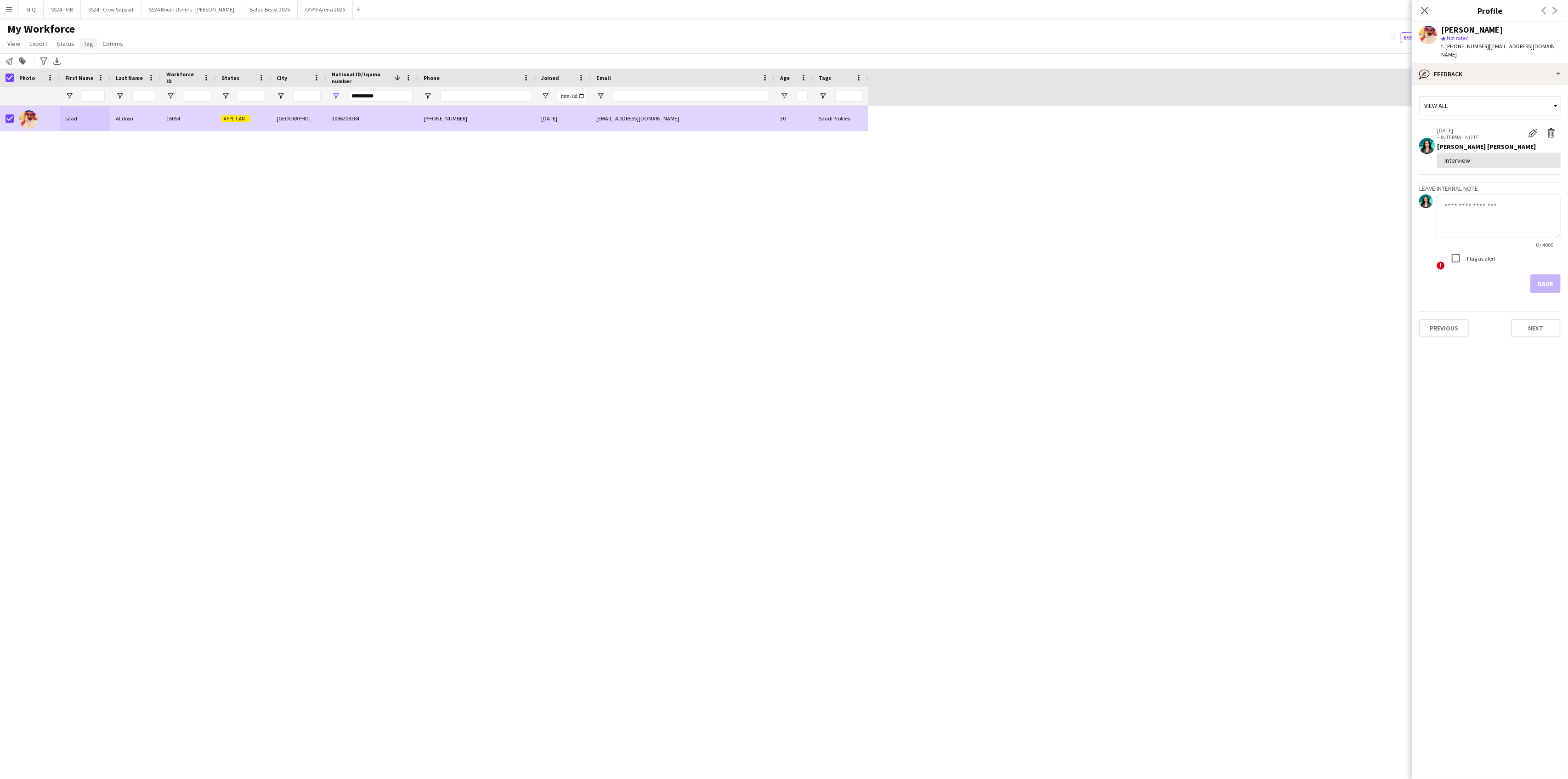
click at [81, 42] on link "Tag" at bounding box center [88, 43] width 17 height 12
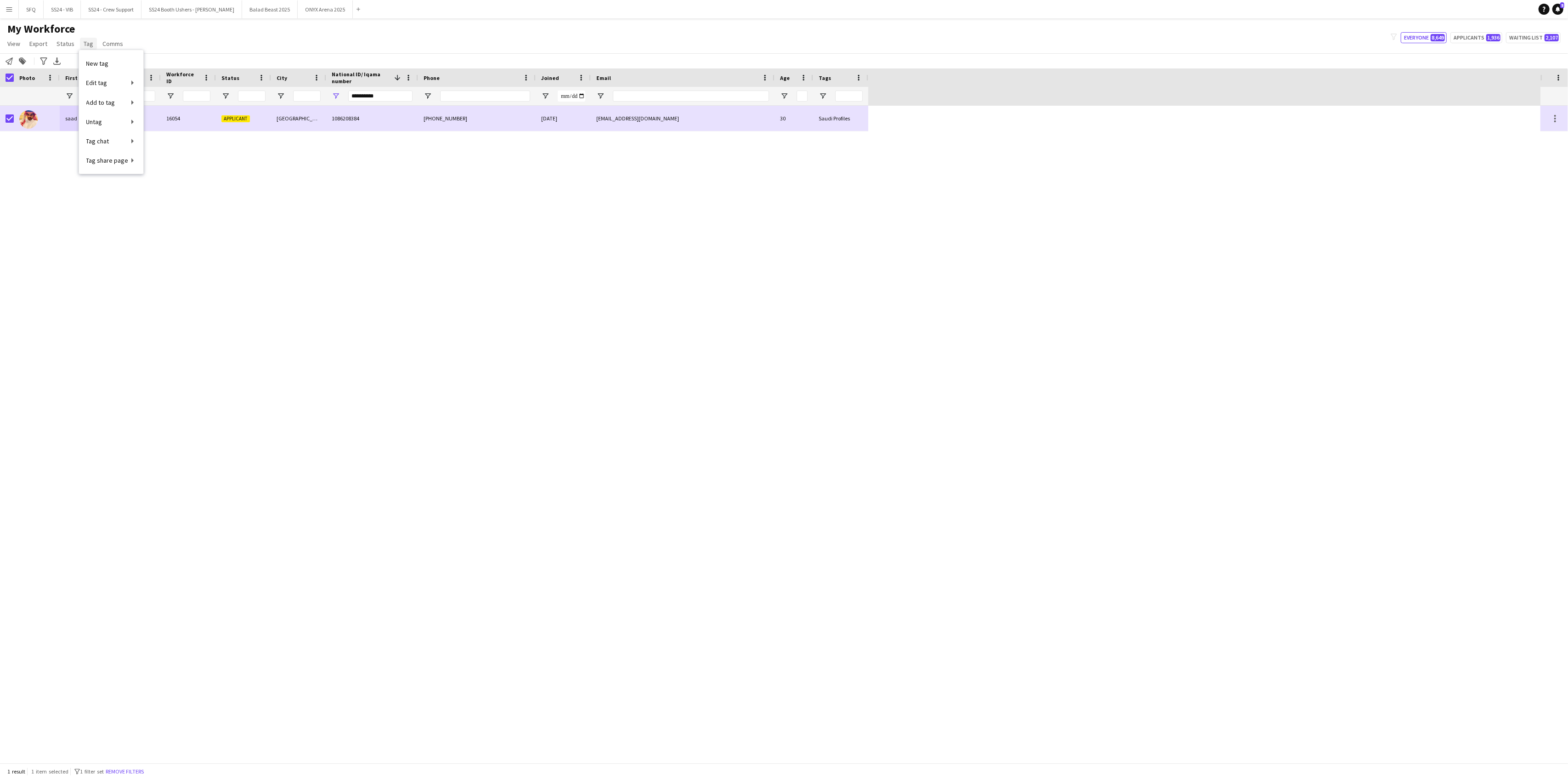
click at [84, 43] on span "Tag" at bounding box center [88, 43] width 10 height 8
click at [89, 44] on span "Tag" at bounding box center [88, 43] width 10 height 8
click at [62, 109] on div "saad" at bounding box center [85, 119] width 51 height 25
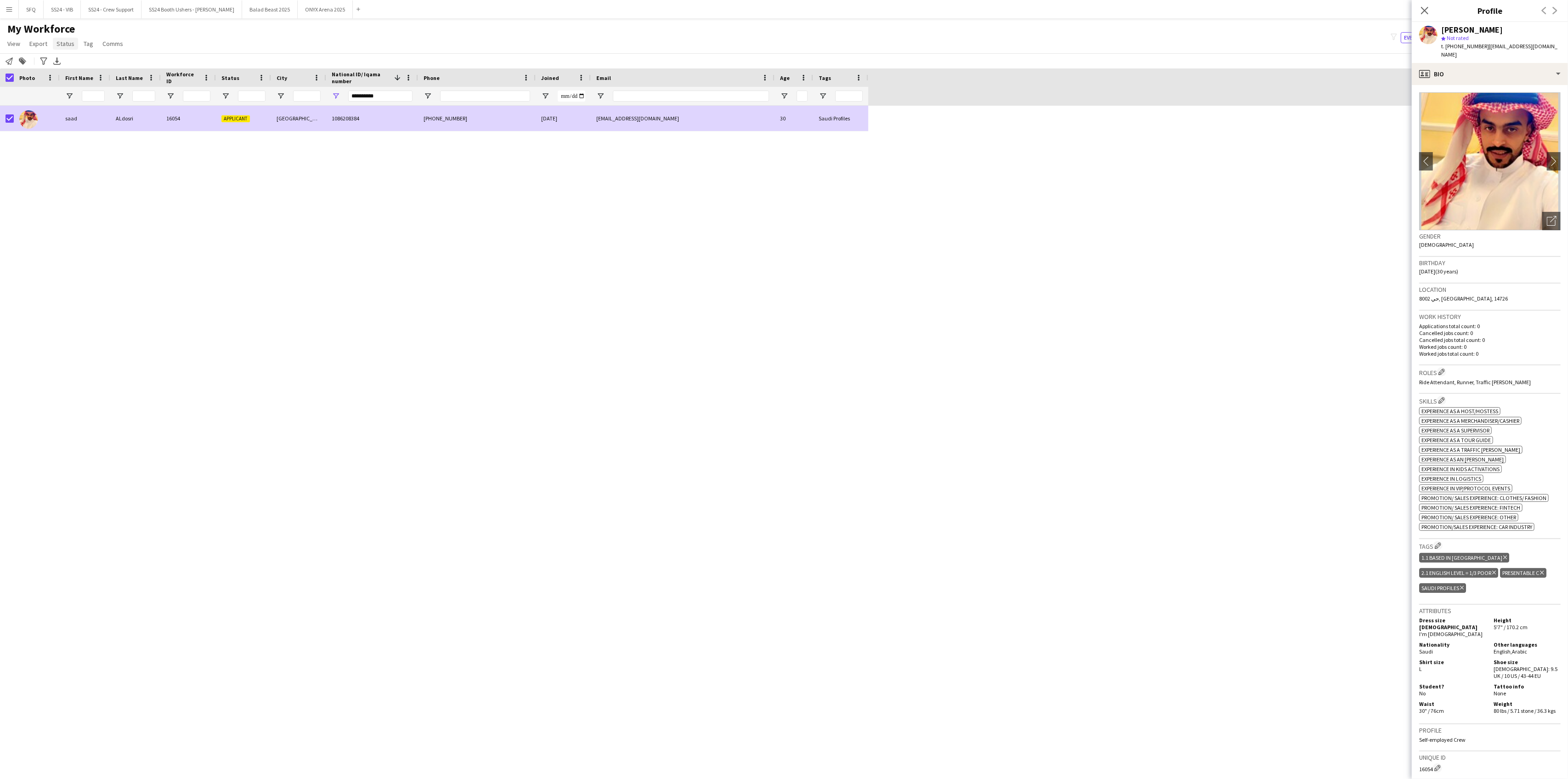
click at [63, 49] on link "Status" at bounding box center [65, 43] width 25 height 12
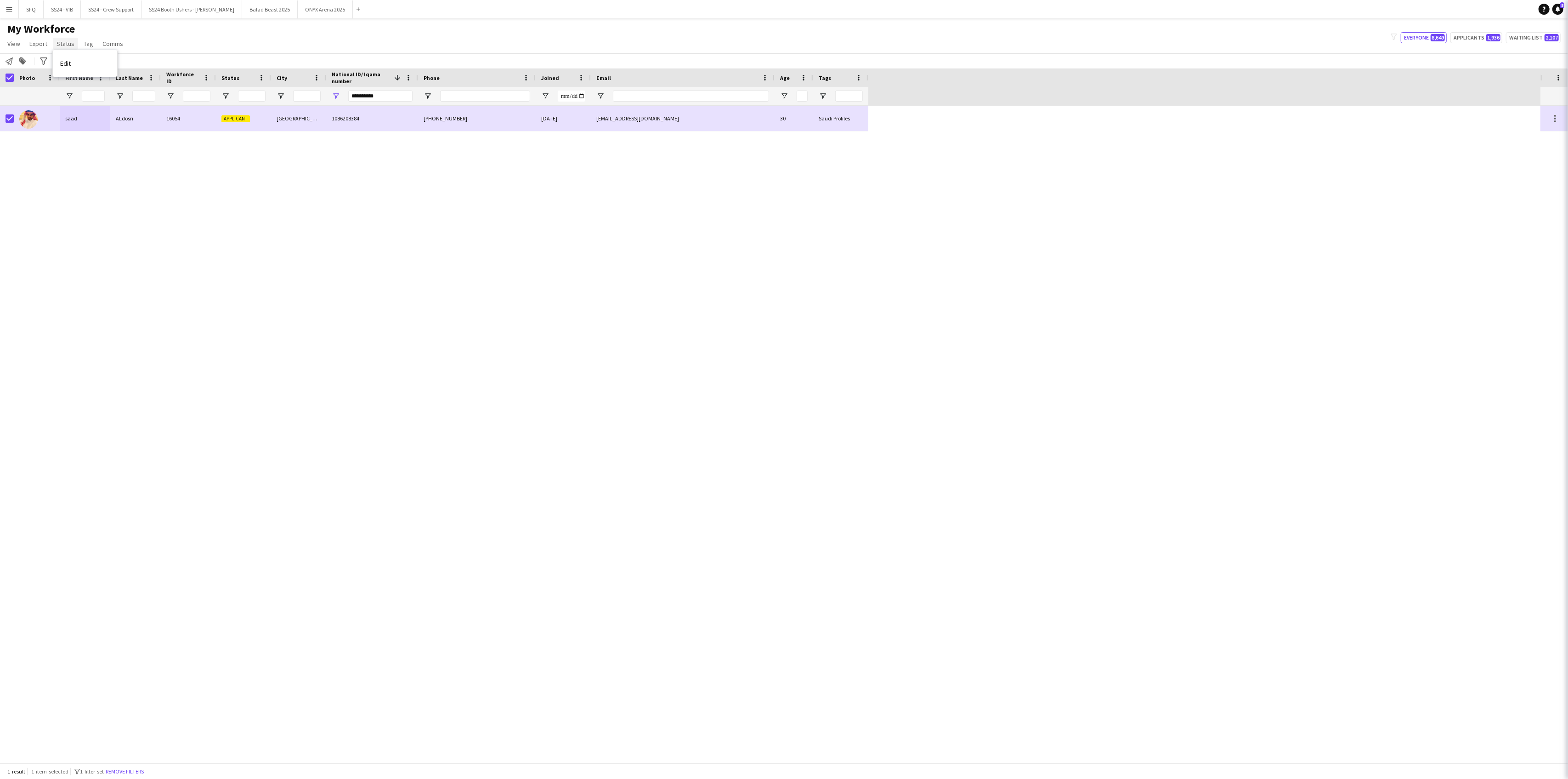
click at [63, 47] on span "Status" at bounding box center [65, 43] width 18 height 8
click at [64, 48] on link "Status" at bounding box center [65, 43] width 25 height 12
click at [69, 66] on span "Edit" at bounding box center [65, 63] width 11 height 8
click at [1439, 46] on span "Please select" at bounding box center [1448, 43] width 42 height 9
click at [1446, 69] on span "Active" at bounding box center [1490, 66] width 127 height 8
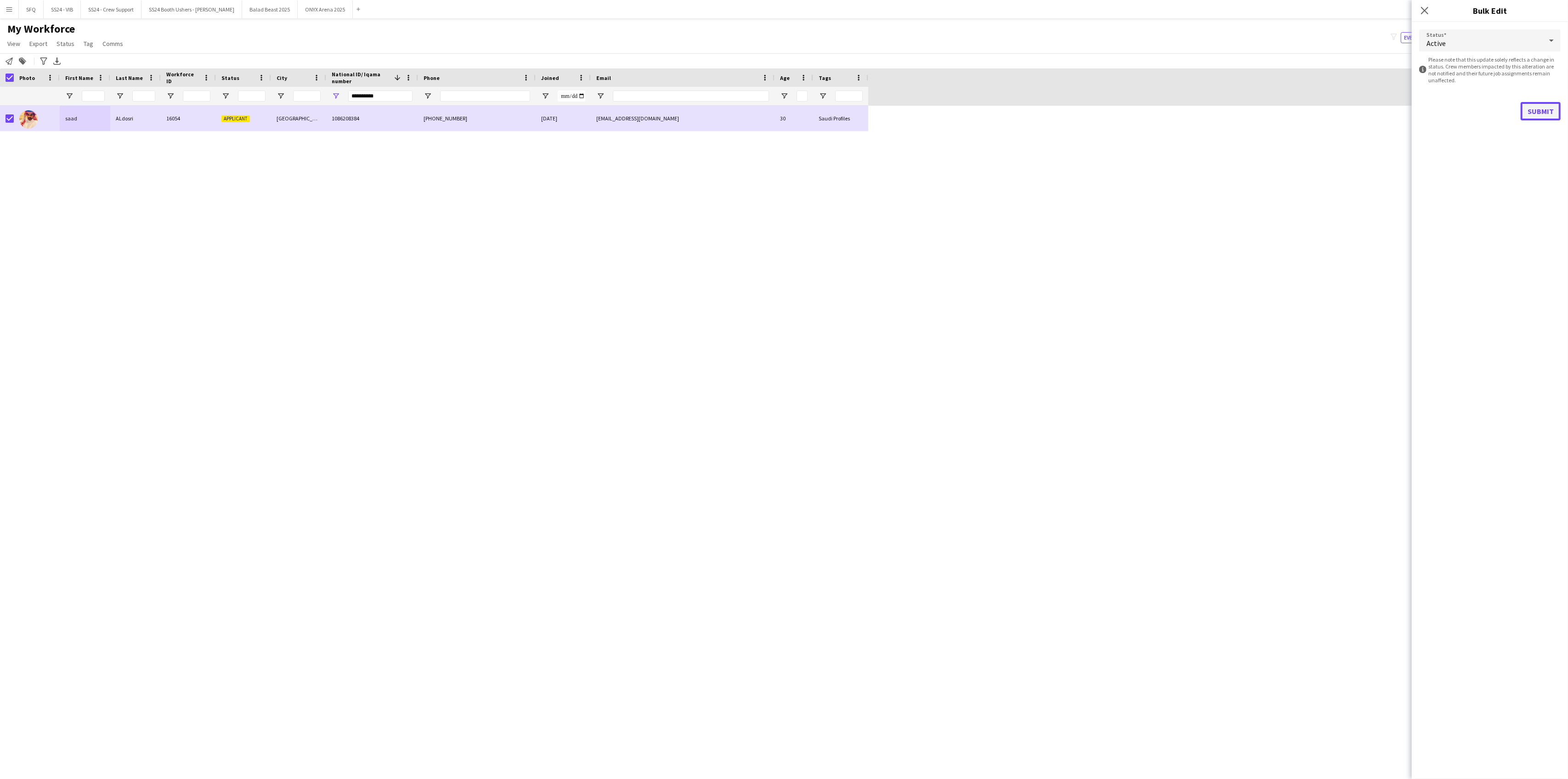
click at [1546, 112] on button "Submit" at bounding box center [1541, 111] width 40 height 18
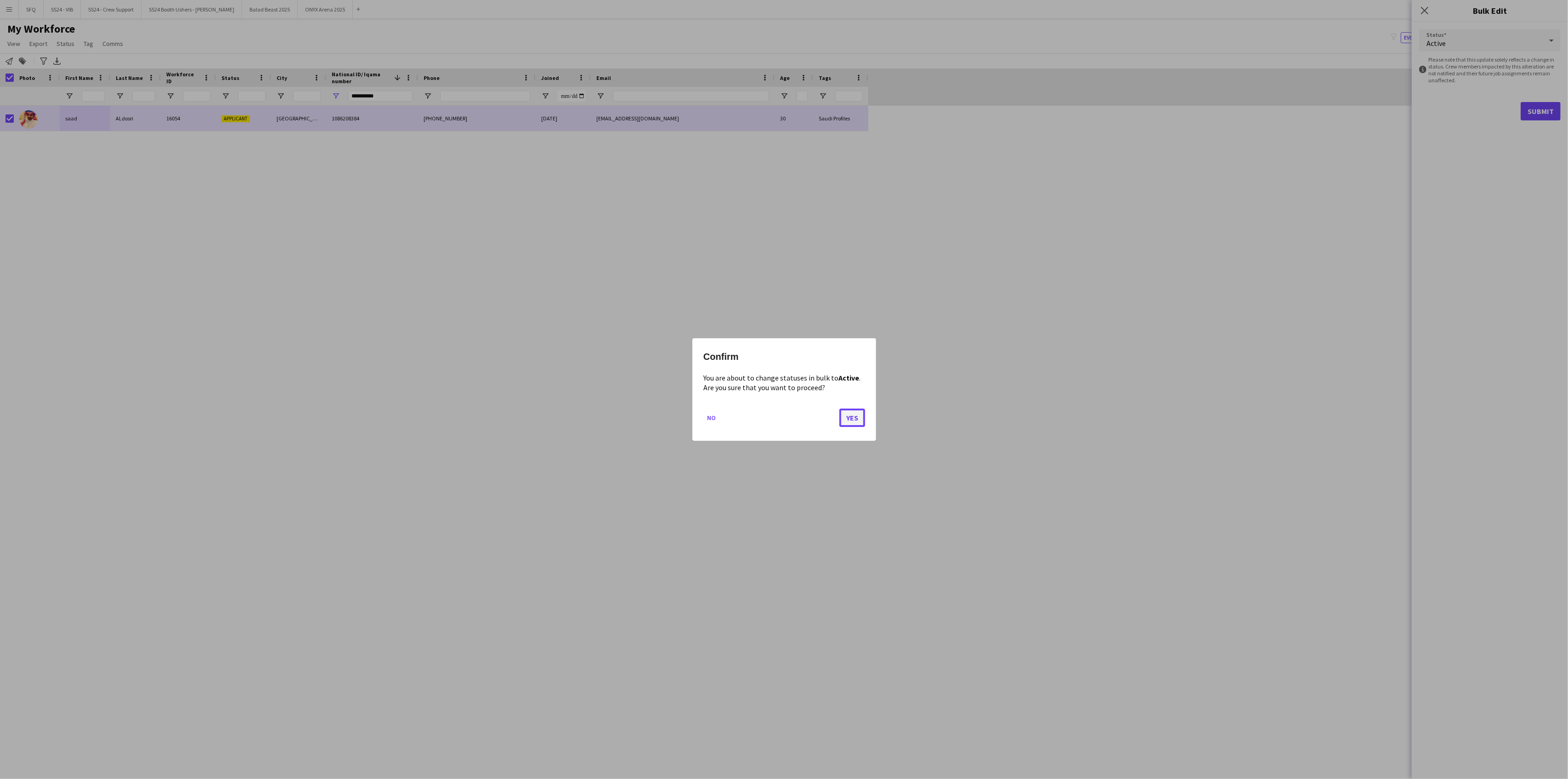
click at [851, 416] on button "Yes" at bounding box center [852, 417] width 26 height 18
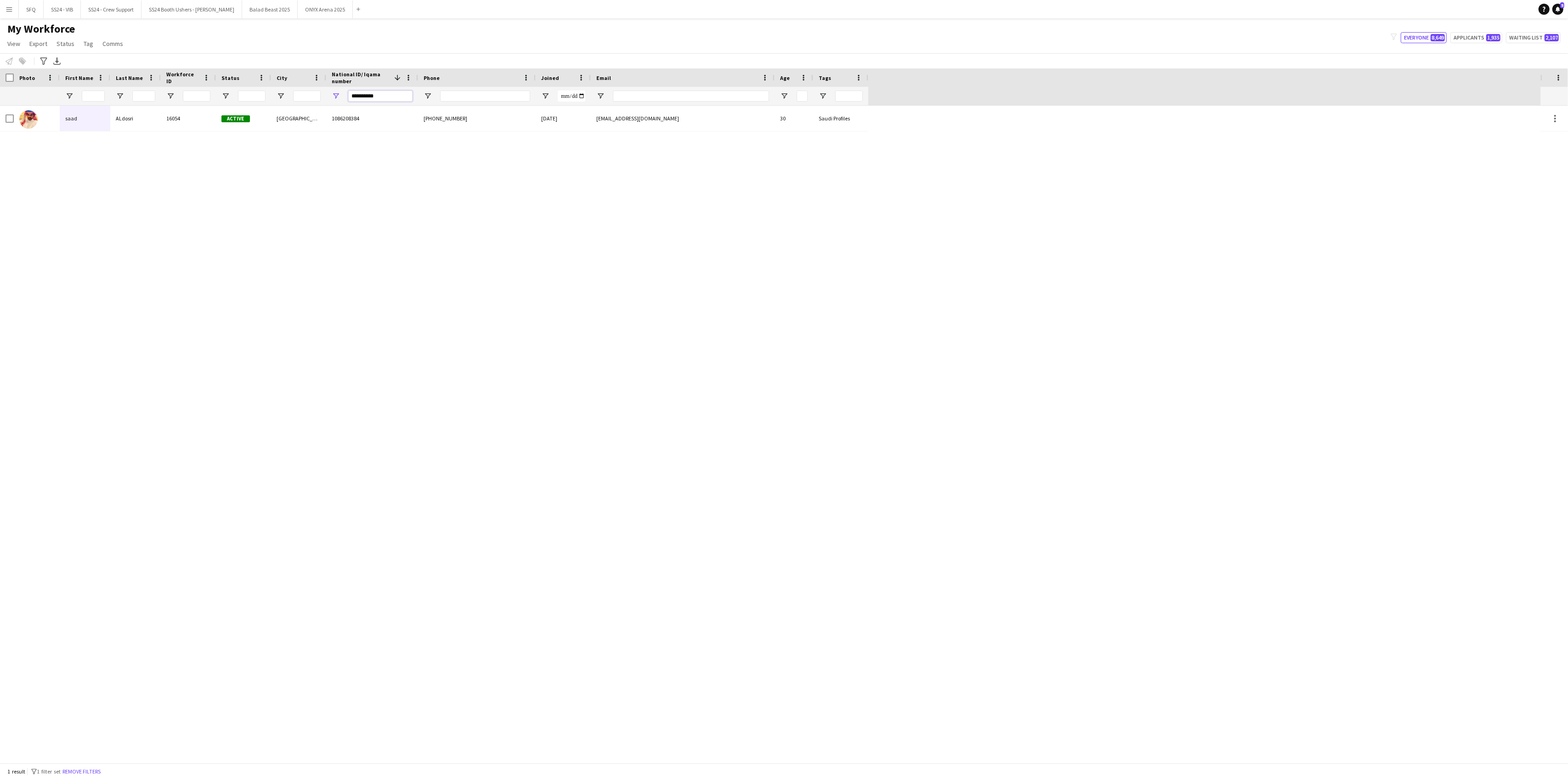
drag, startPoint x: 375, startPoint y: 91, endPoint x: 387, endPoint y: 90, distance: 12.0
click at [387, 90] on div "**********" at bounding box center [380, 96] width 64 height 18
click at [386, 94] on input "**********" at bounding box center [380, 95] width 64 height 11
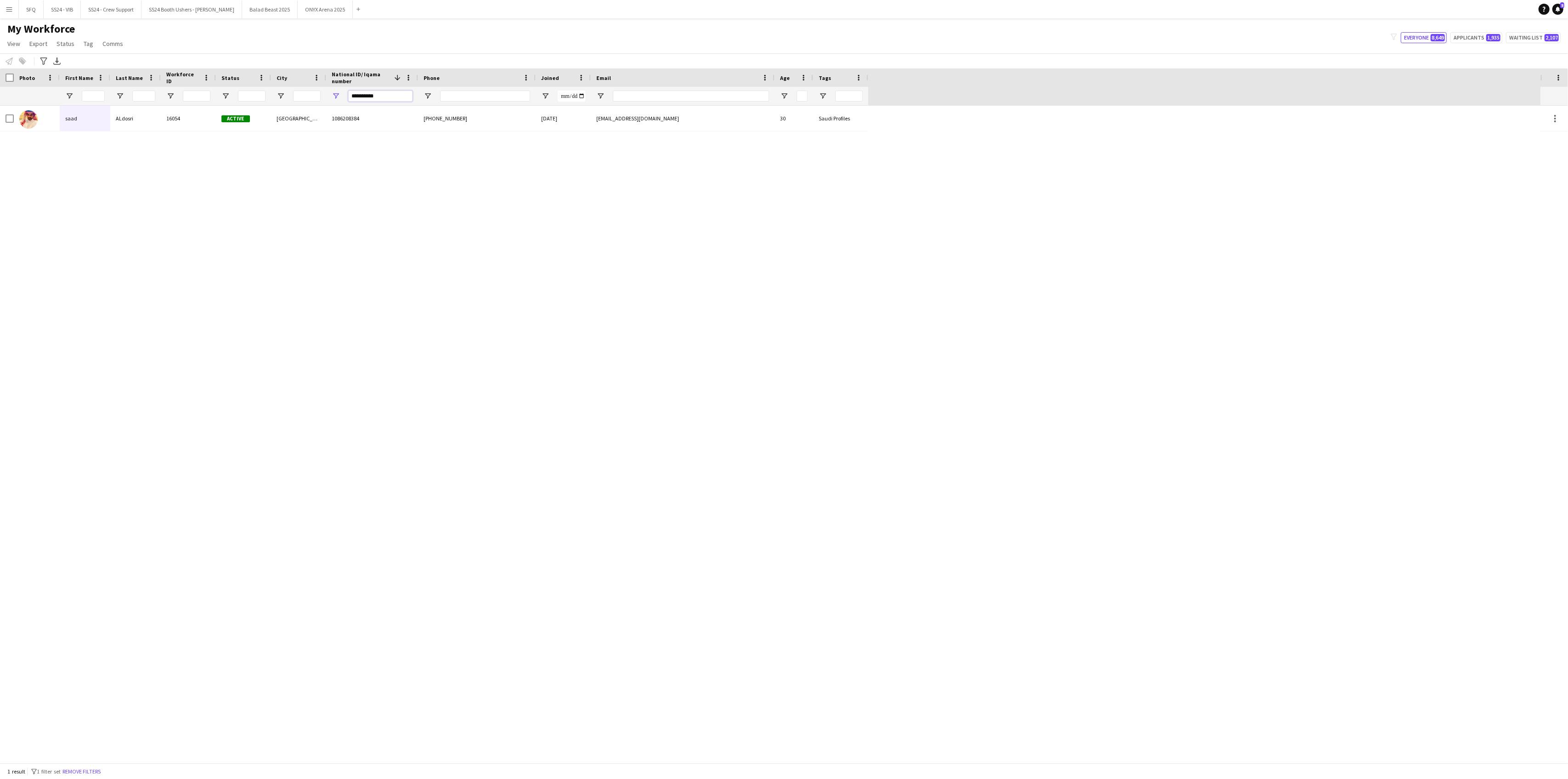
click at [396, 94] on input "**********" at bounding box center [380, 95] width 64 height 11
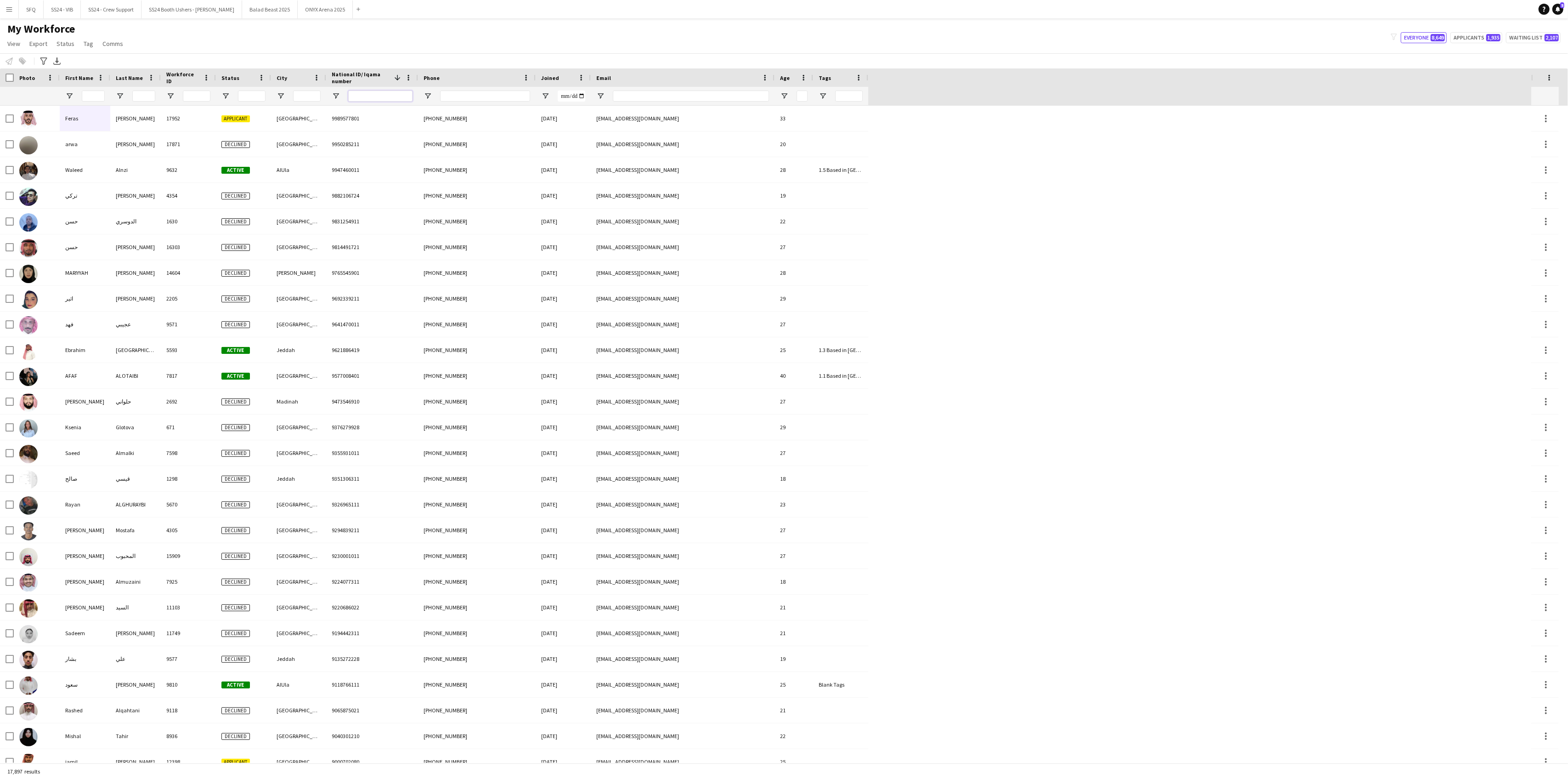
click at [375, 98] on input "National ID/ Iqama number Filter Input" at bounding box center [380, 95] width 64 height 11
paste input "**********"
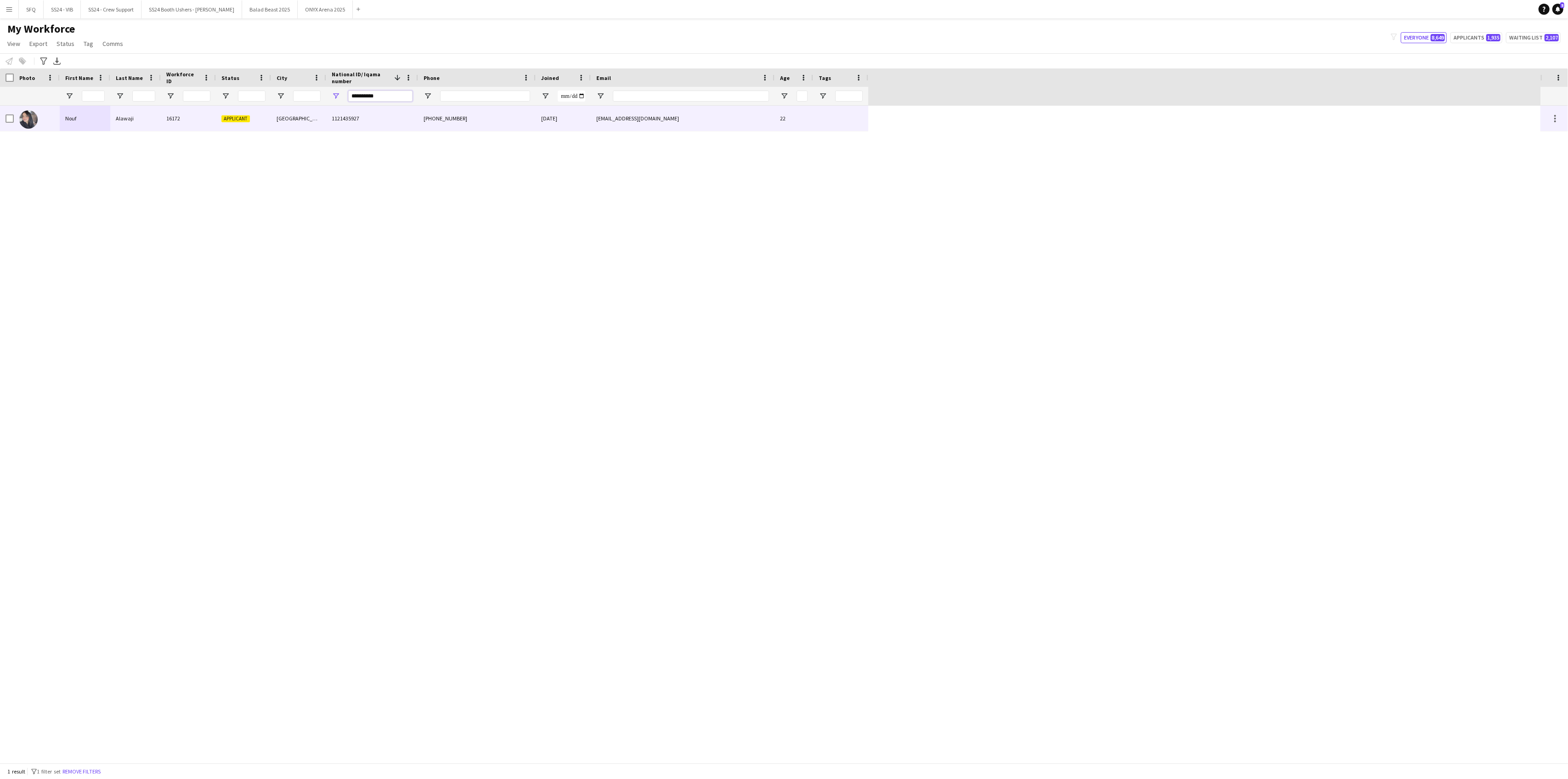
type input "**********"
click at [108, 124] on div "Nouf" at bounding box center [85, 119] width 51 height 25
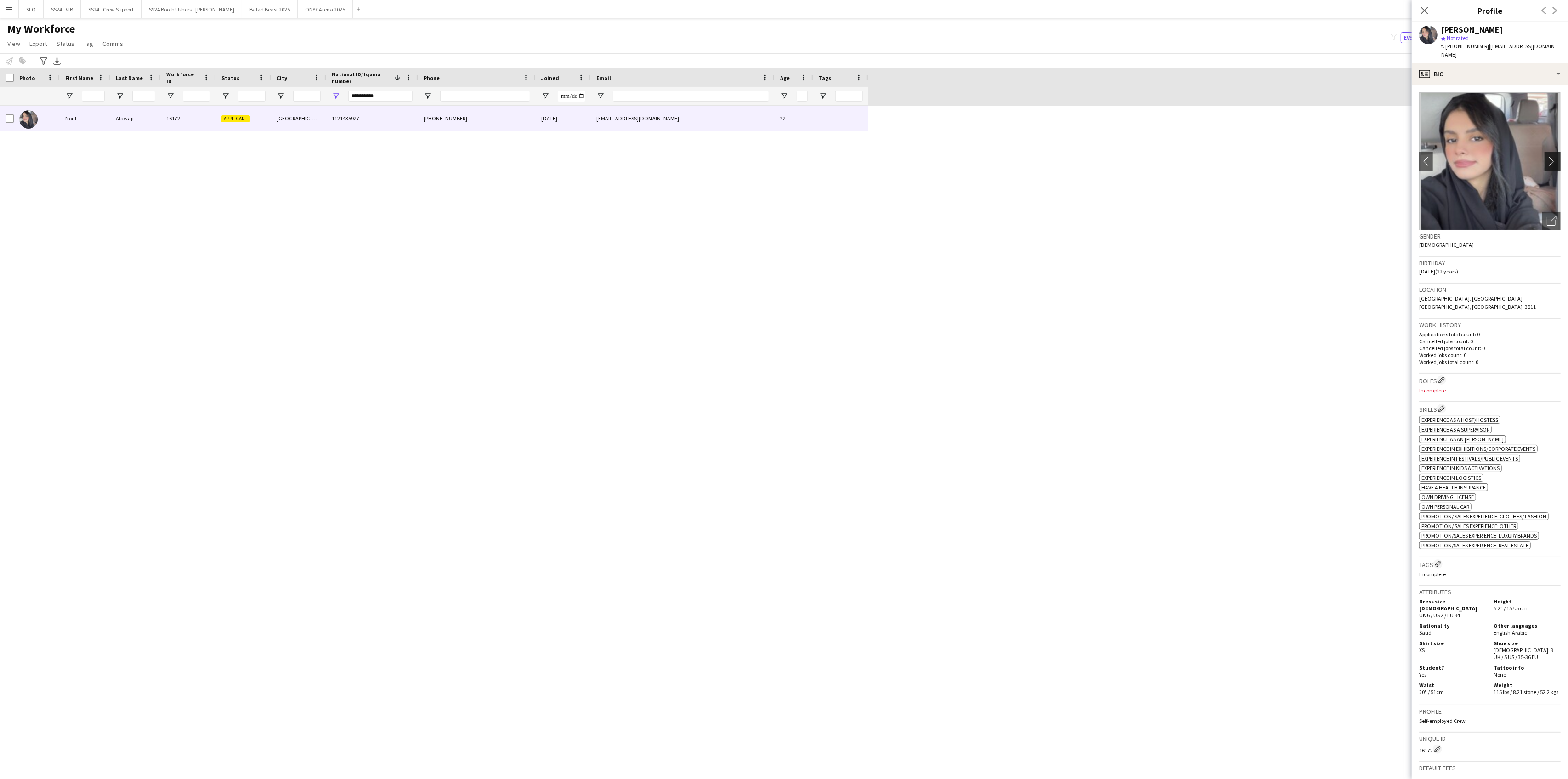
click at [1550, 156] on app-icon "chevron-right" at bounding box center [1554, 161] width 14 height 10
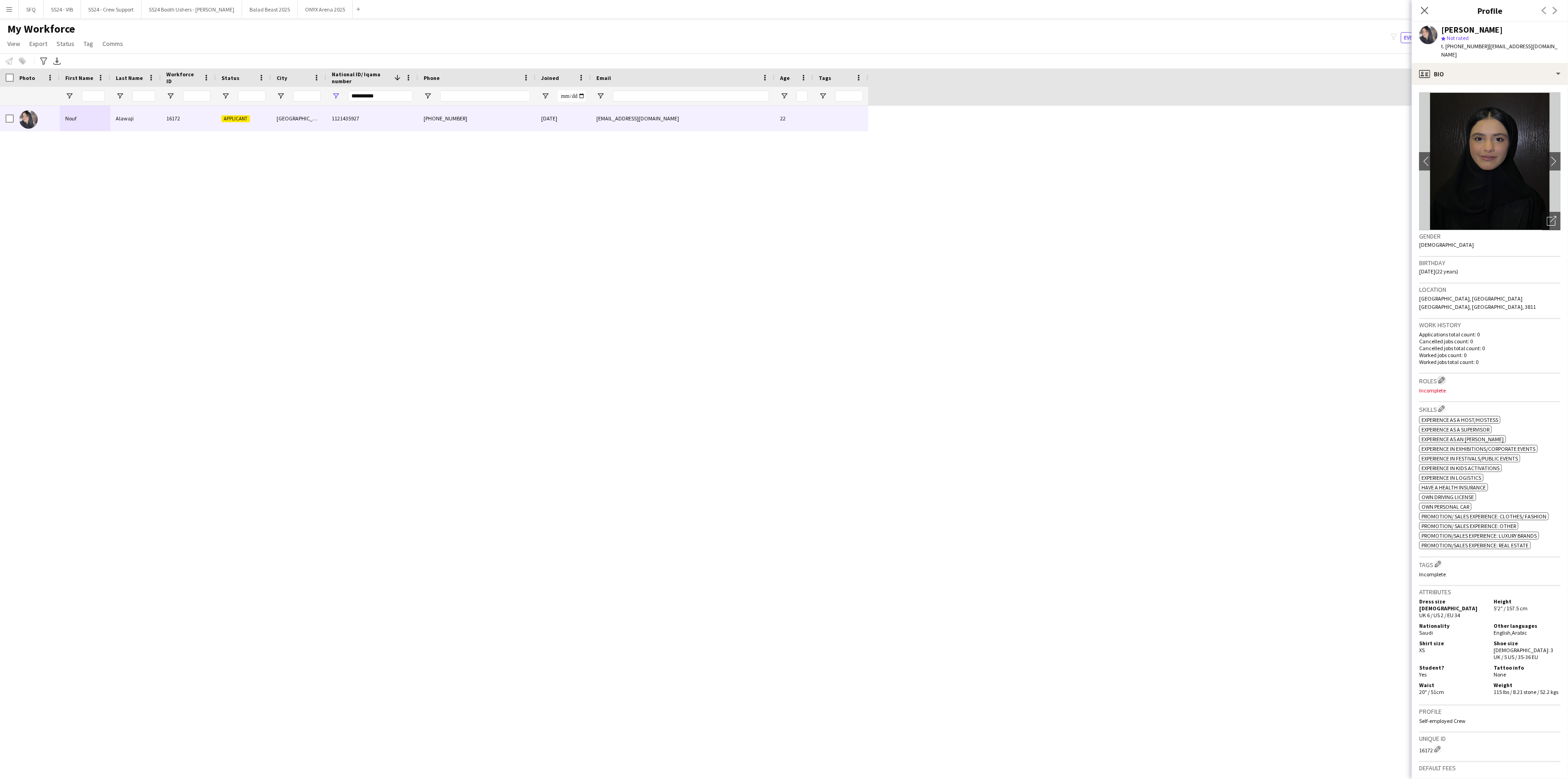
click at [1443, 377] on app-icon "Edit crew company roles" at bounding box center [1442, 380] width 7 height 7
click at [1307, 80] on input "text" at bounding box center [1334, 73] width 130 height 23
click at [1317, 144] on span "Promoter / Sales / Brand Ambassador" at bounding box center [1334, 148] width 116 height 8
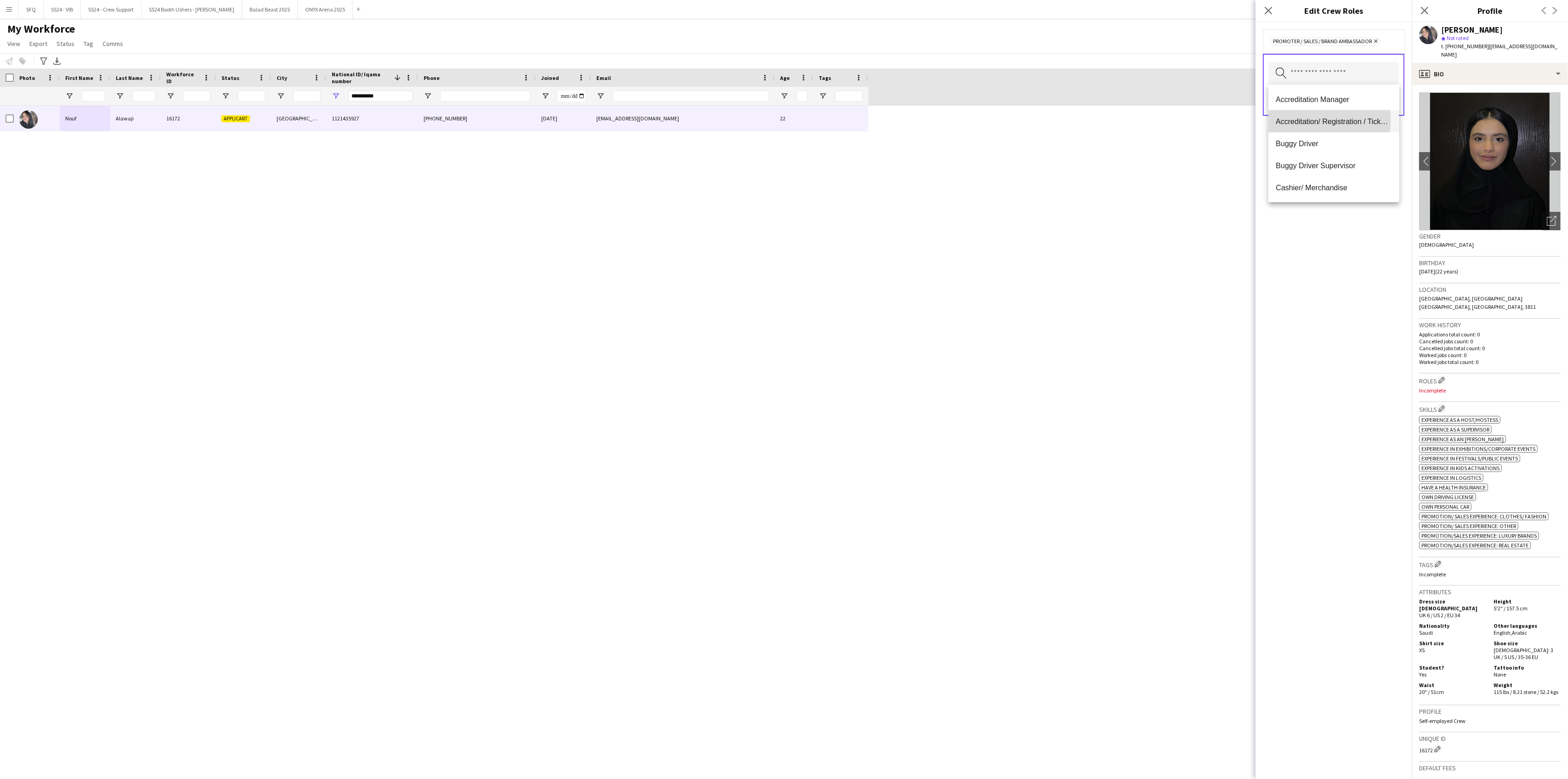
click at [1290, 121] on span "Accreditation/ Registration / Ticketing" at bounding box center [1334, 121] width 116 height 8
click at [1330, 175] on span "Customer Service Staff" at bounding box center [1334, 180] width 116 height 8
click at [1285, 147] on span "Data Entry" at bounding box center [1334, 150] width 116 height 8
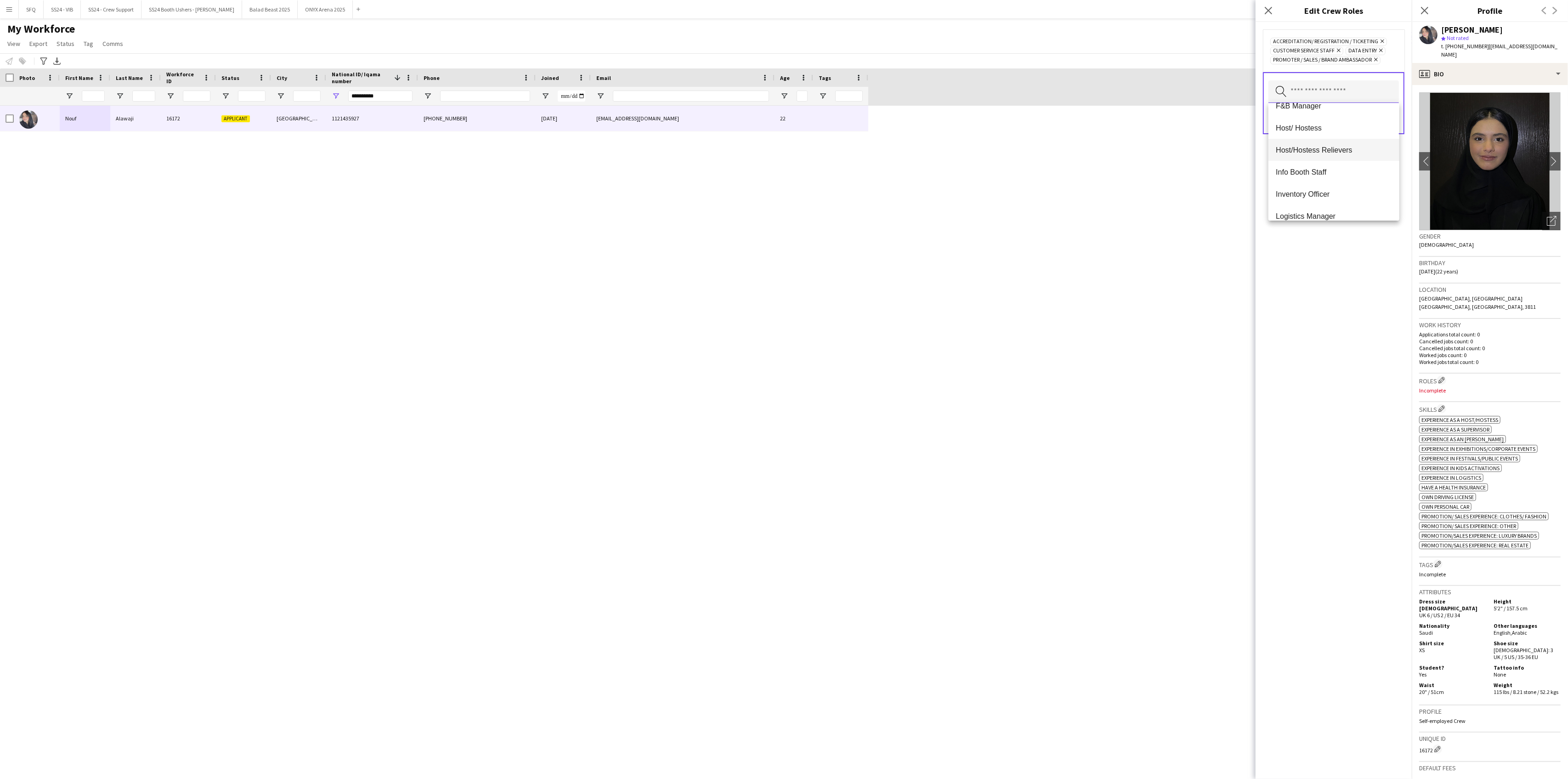
scroll to position [184, 0]
click at [1322, 157] on span "Info Booth Staff" at bounding box center [1334, 154] width 116 height 8
click at [1311, 204] on span "Lost and Found" at bounding box center [1334, 208] width 116 height 8
click at [1384, 424] on div "Accreditation/ Registration / Ticketing Remove Customer Service Staff Remove Da…" at bounding box center [1334, 400] width 156 height 757
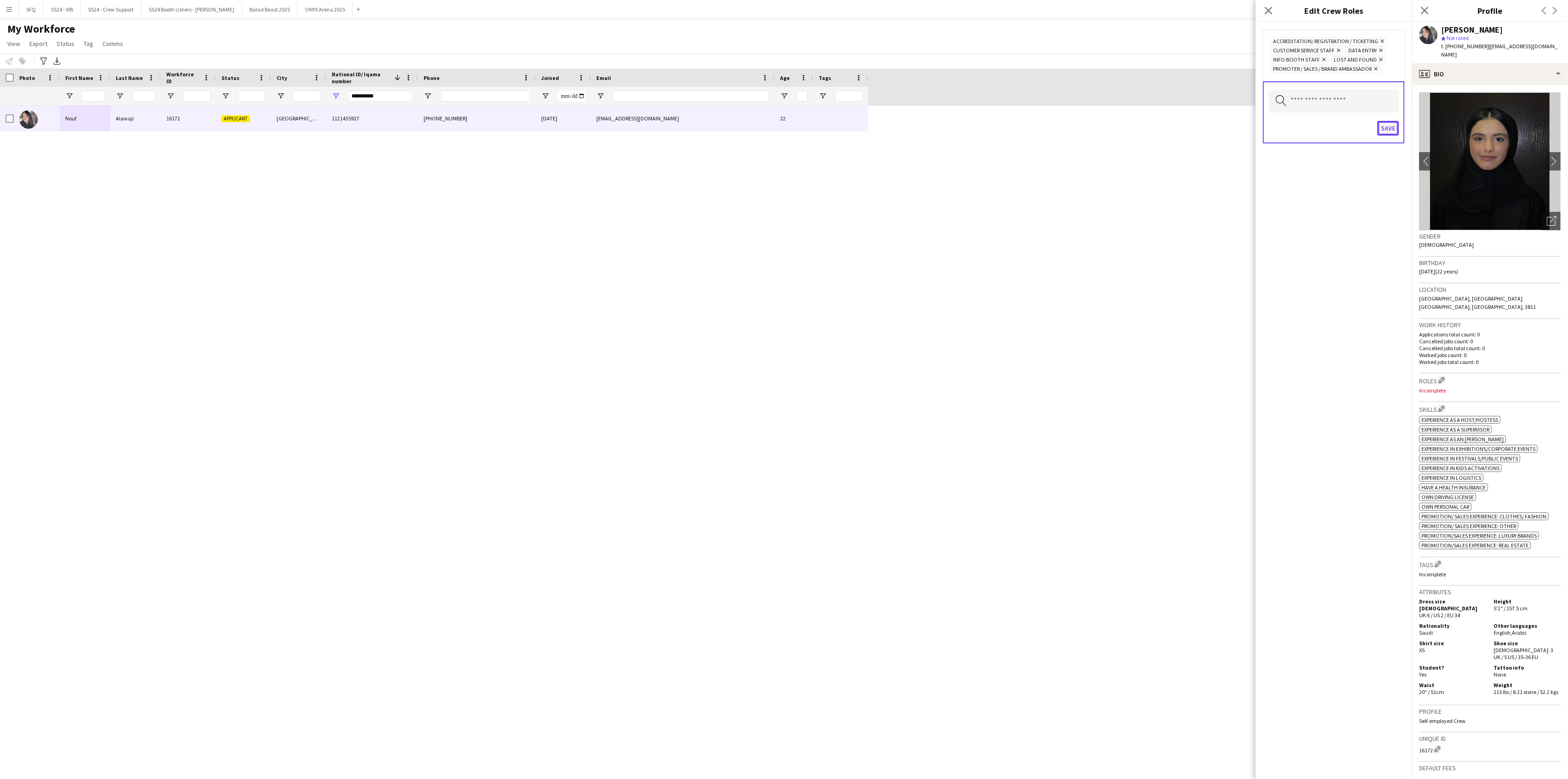
click at [1389, 125] on button "Save" at bounding box center [1389, 129] width 22 height 15
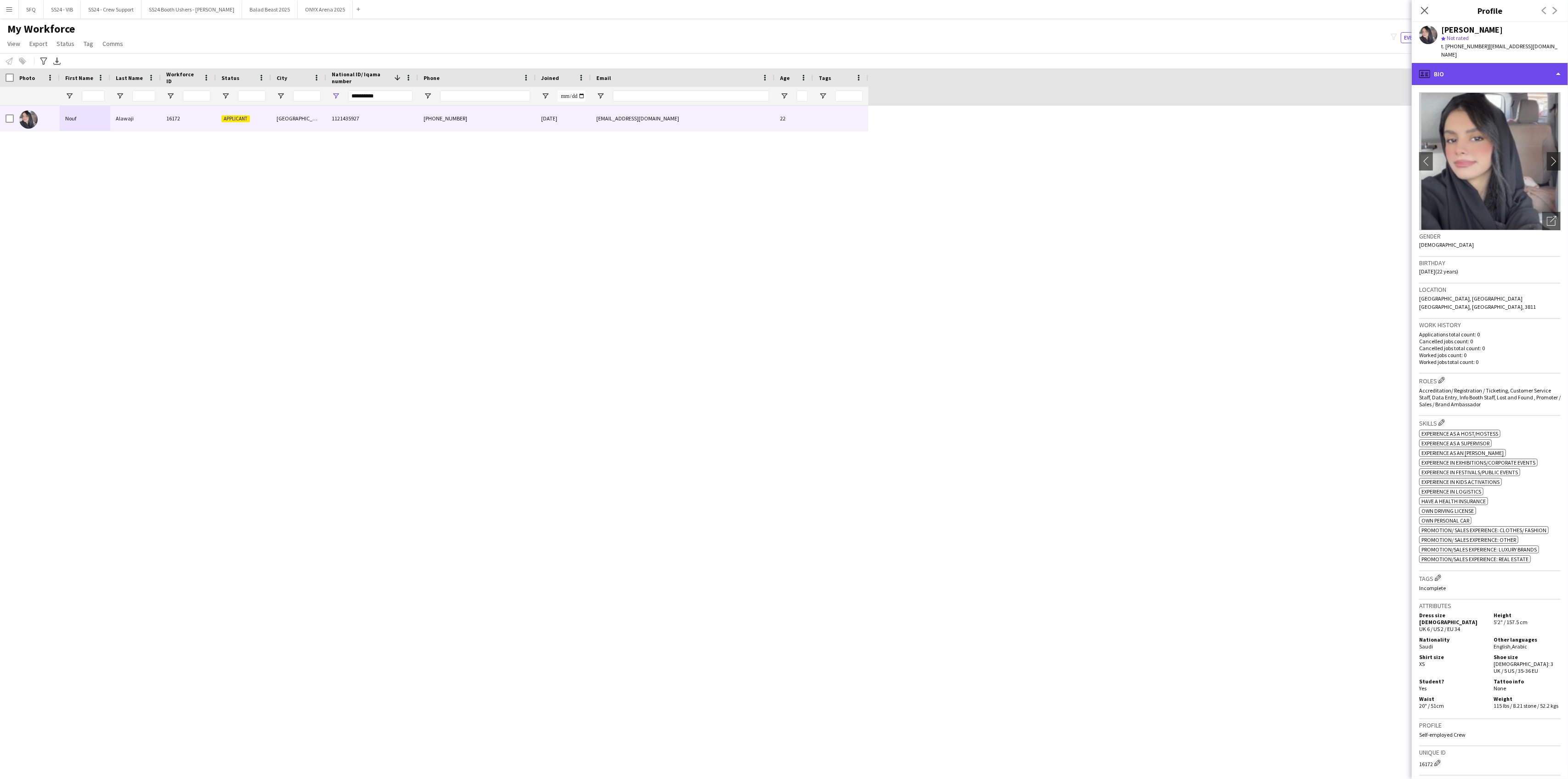
click at [1514, 66] on div "profile Bio" at bounding box center [1490, 73] width 156 height 22
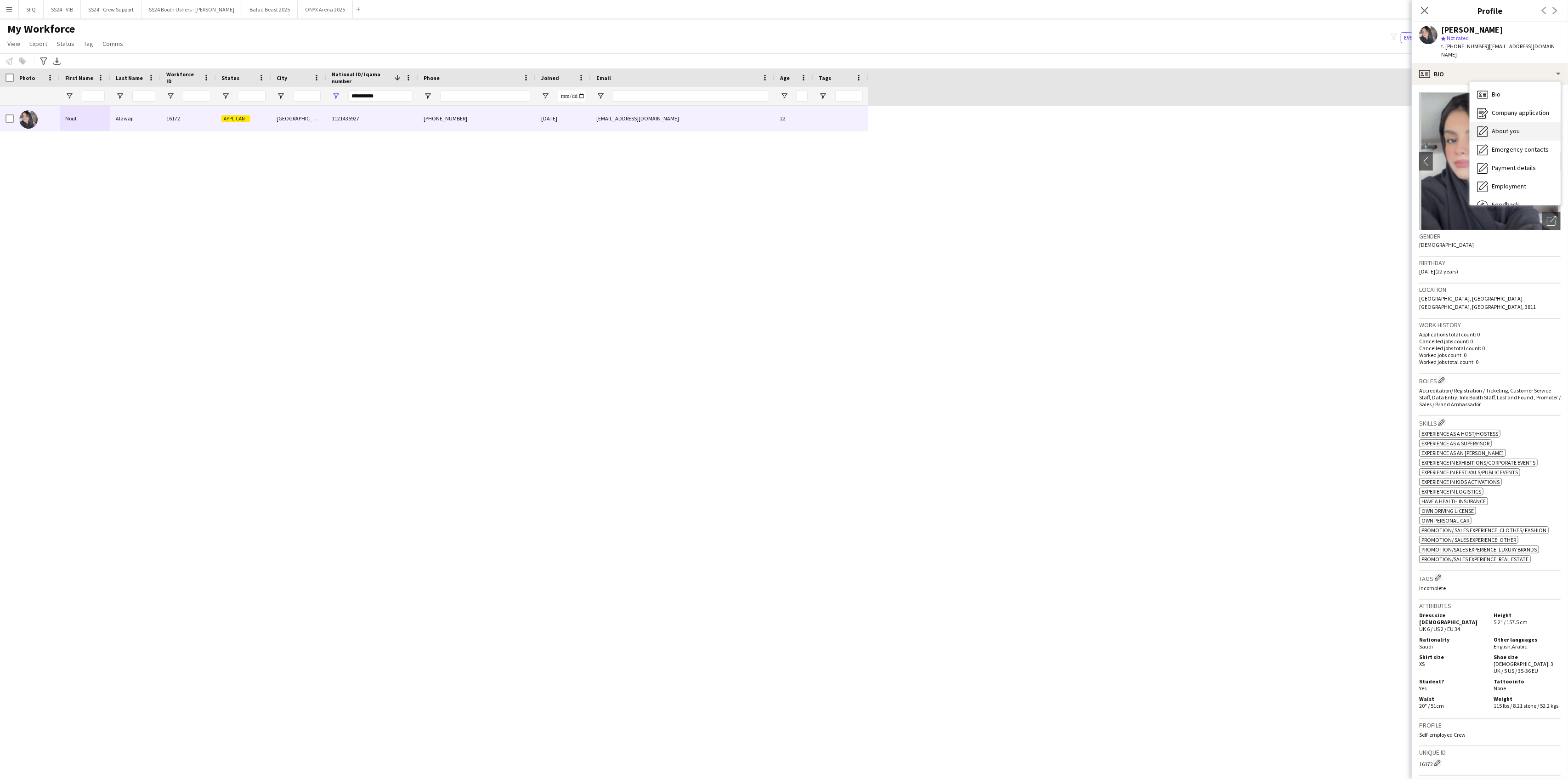
click at [1523, 122] on div "About you About you" at bounding box center [1515, 131] width 91 height 18
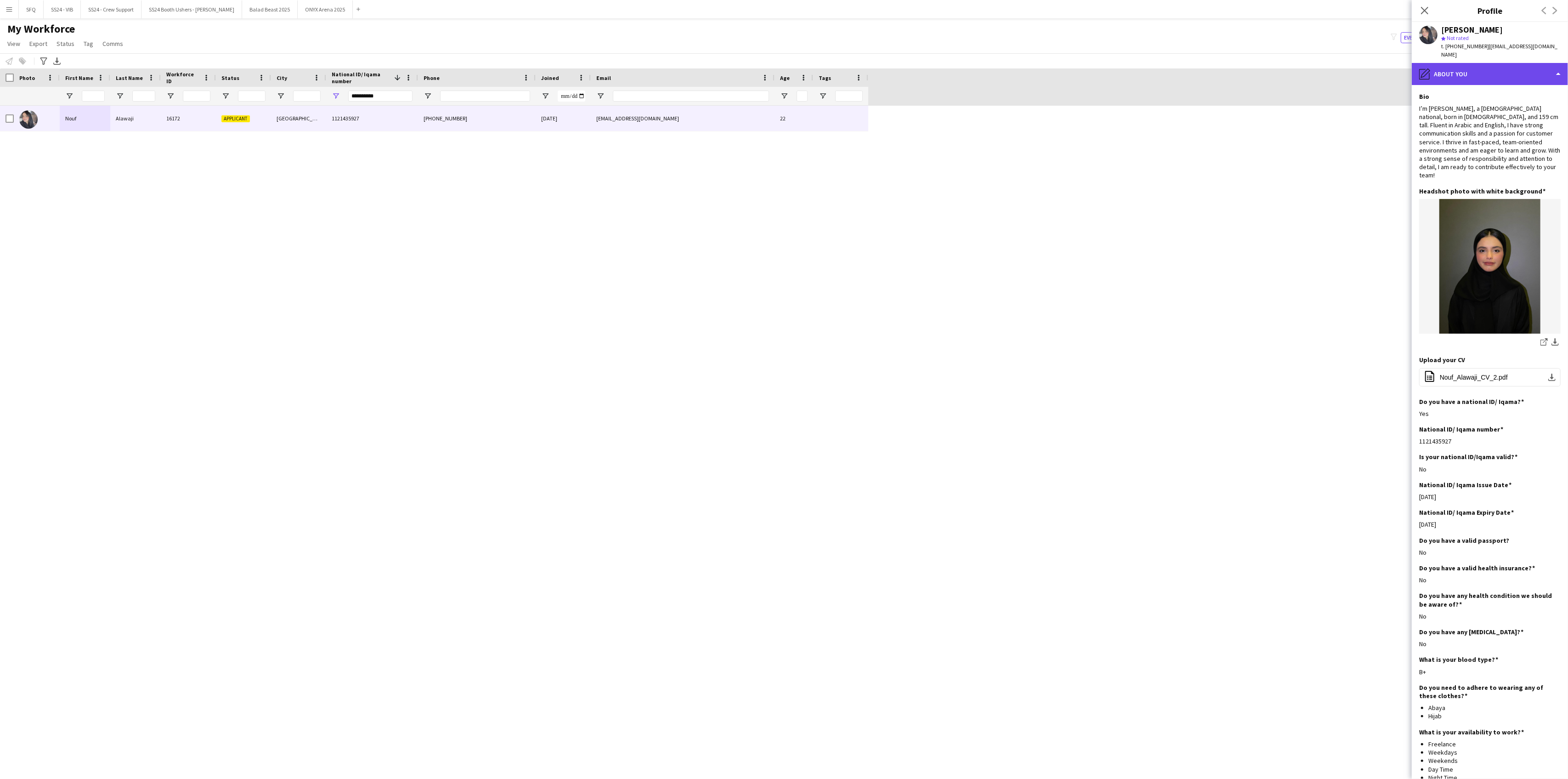
click at [1477, 63] on div "pencil4 About you" at bounding box center [1490, 73] width 156 height 22
click at [1504, 127] on span "About you" at bounding box center [1506, 131] width 28 height 8
drag, startPoint x: 1480, startPoint y: 78, endPoint x: 1490, endPoint y: 87, distance: 13.5
click at [1480, 85] on app-section-data-types "Bio Edit this field I’m [PERSON_NAME], a [DEMOGRAPHIC_DATA] national, born in […" at bounding box center [1490, 432] width 156 height 694
click at [1478, 64] on div "pencil4 About you" at bounding box center [1490, 73] width 156 height 22
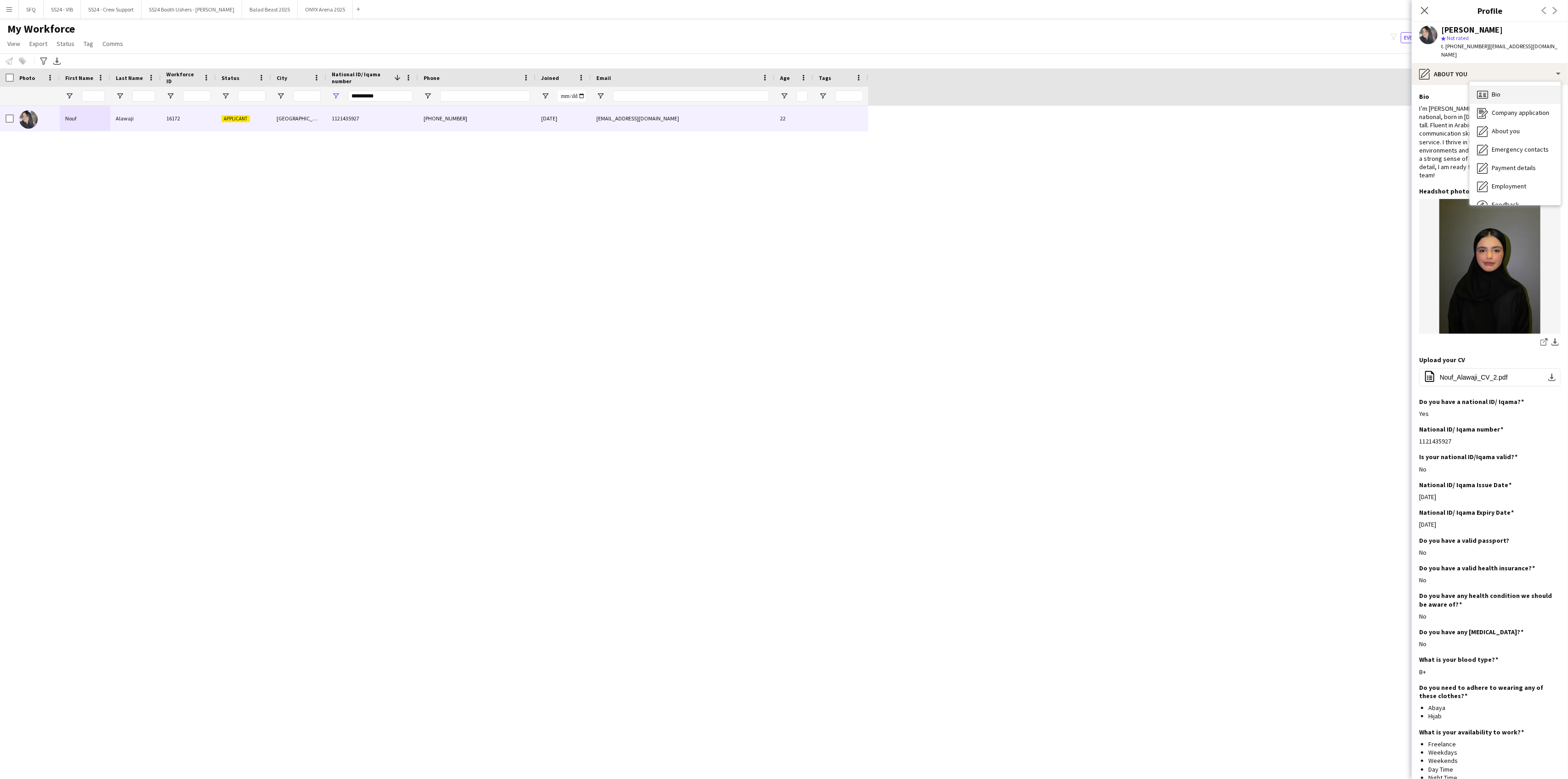
click at [1489, 87] on div "Bio Bio" at bounding box center [1515, 94] width 91 height 18
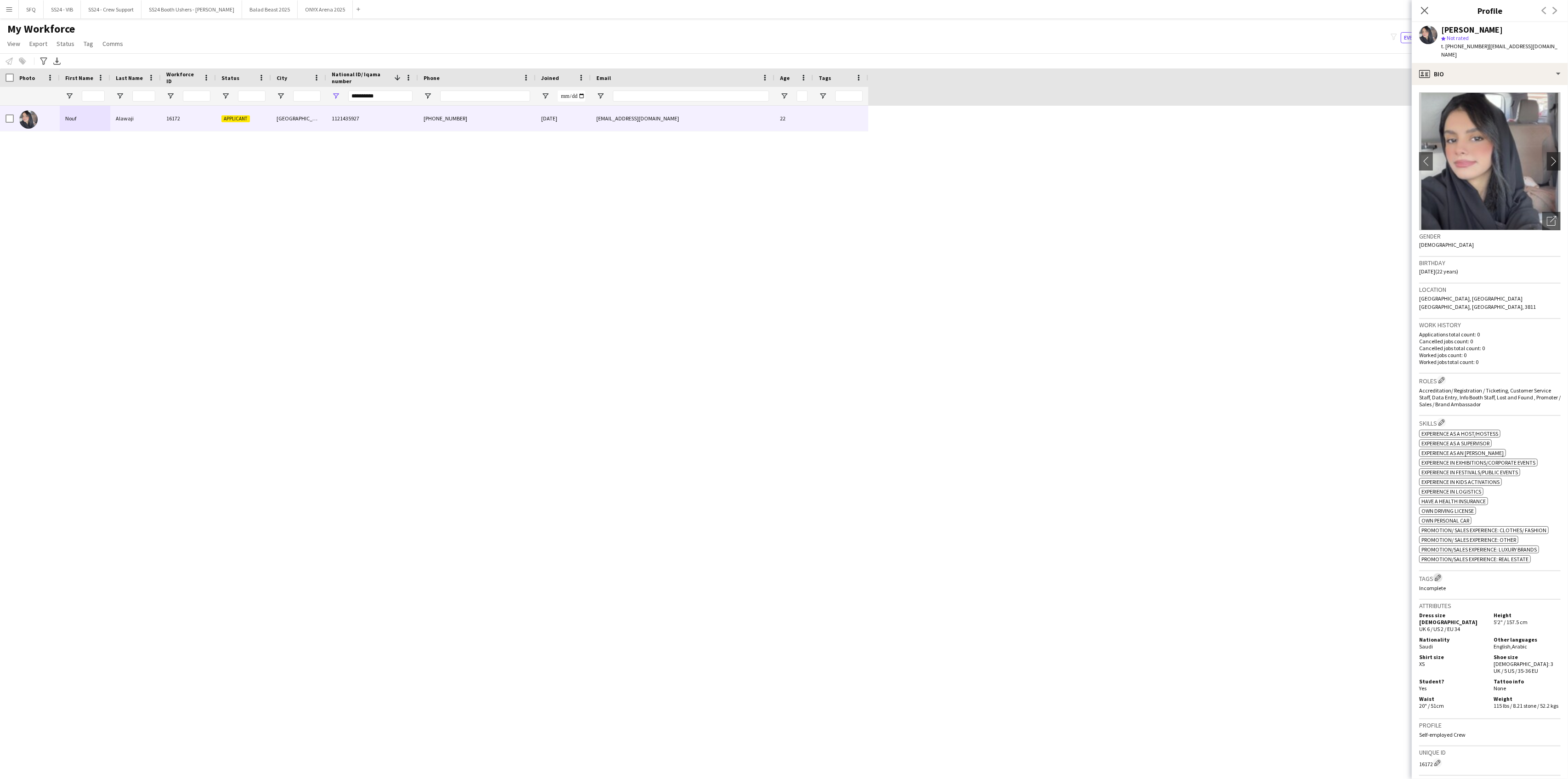
click at [1441, 574] on button "Edit crew company tags" at bounding box center [1438, 578] width 9 height 9
click at [1323, 55] on div "Search by tag name Save" at bounding box center [1334, 83] width 142 height 62
click at [1319, 63] on input "text" at bounding box center [1334, 73] width 130 height 23
click at [1308, 101] on span "1.1 Based in [GEOGRAPHIC_DATA]" at bounding box center [1334, 99] width 116 height 8
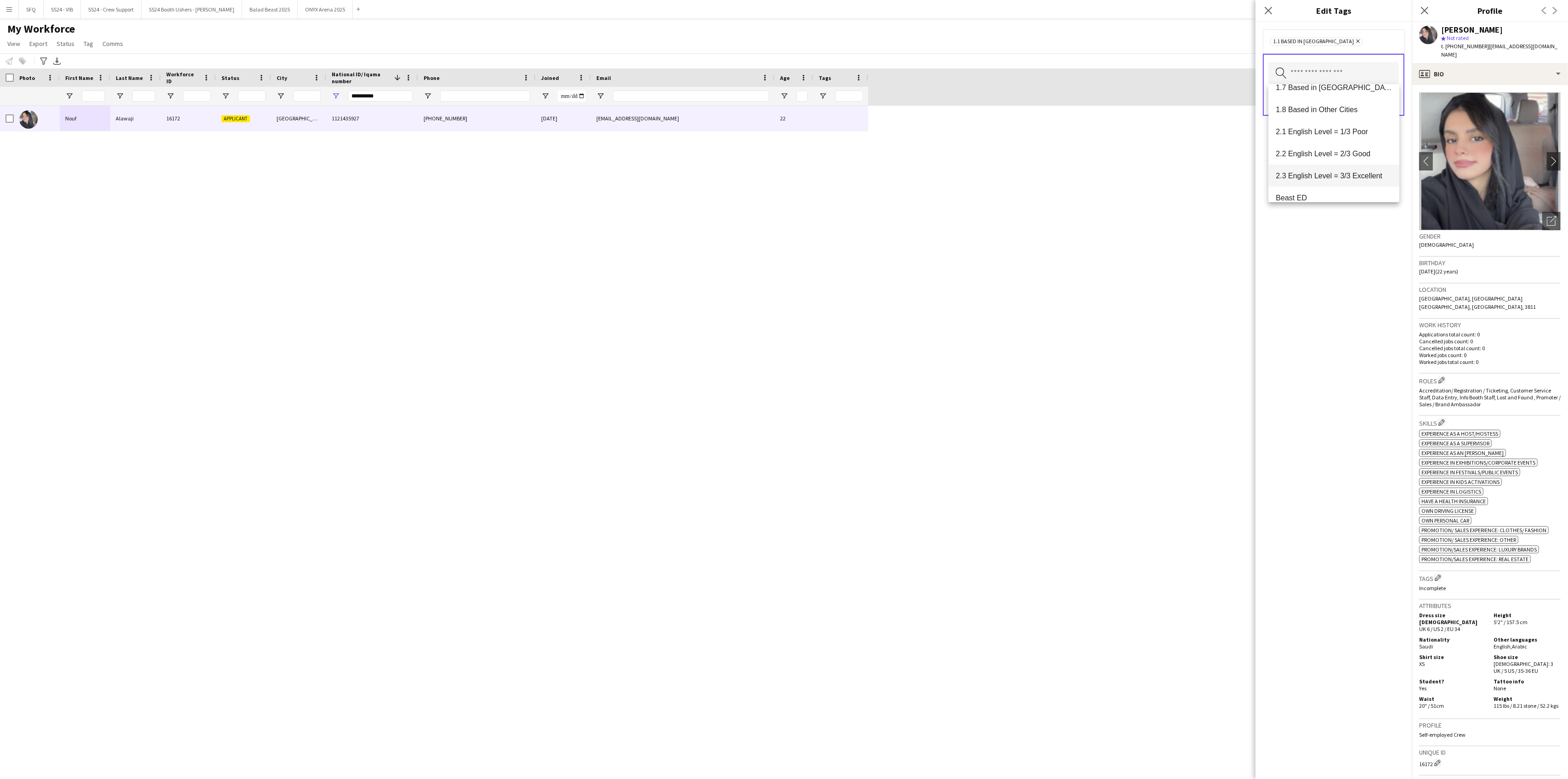
click at [1334, 180] on mat-option "2.3 English Level = 3/3 Excellent" at bounding box center [1334, 175] width 130 height 22
click at [1334, 198] on span "Presentable B" at bounding box center [1334, 202] width 116 height 8
click at [1353, 243] on div "1.1 Based in [GEOGRAPHIC_DATA] Remove 2.3 English Level = 3/3 Excellent Remove …" at bounding box center [1334, 400] width 156 height 757
click at [1386, 117] on button "Save" at bounding box center [1389, 119] width 22 height 15
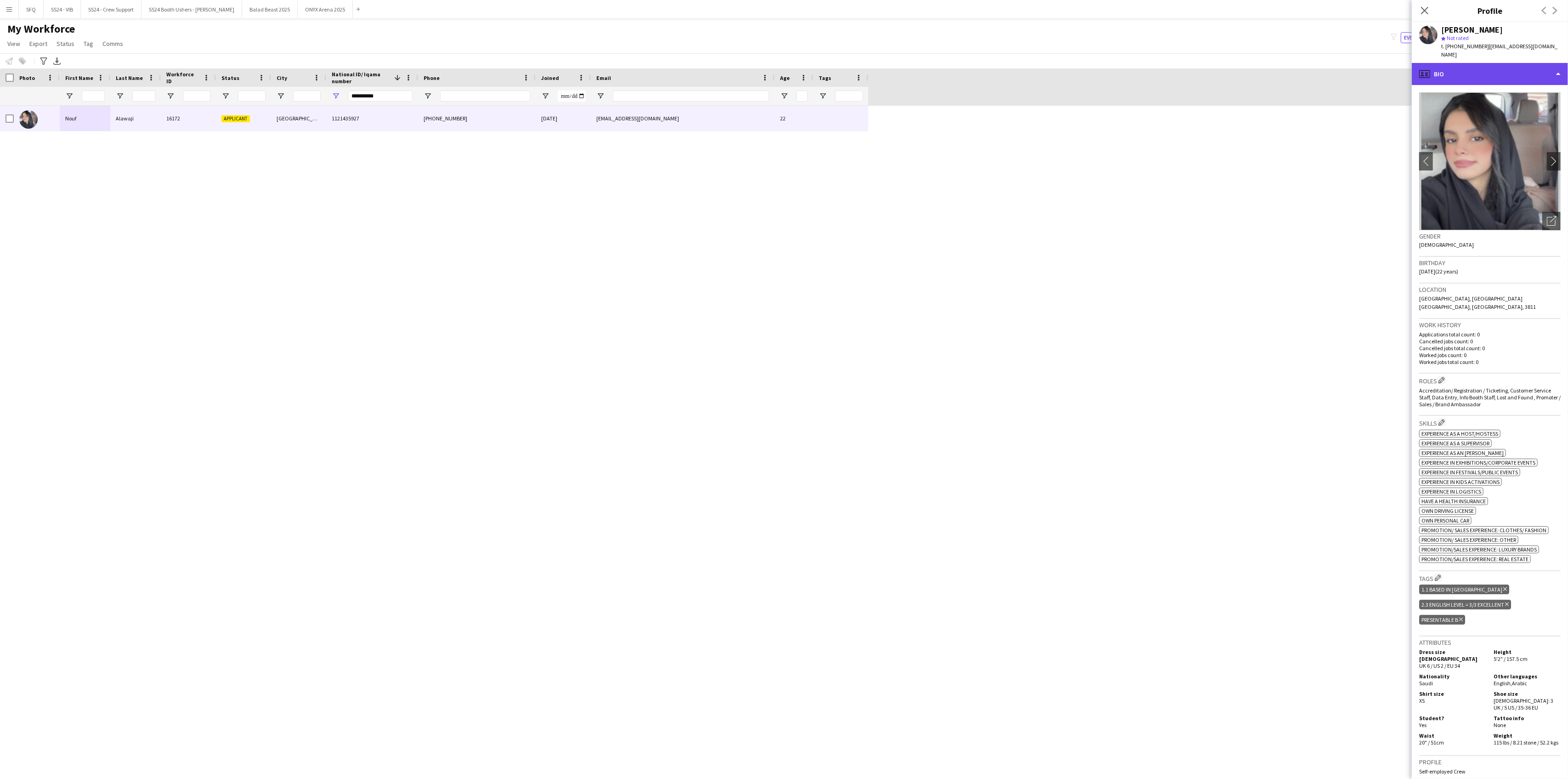
click at [1459, 63] on div "profile Bio" at bounding box center [1490, 73] width 156 height 22
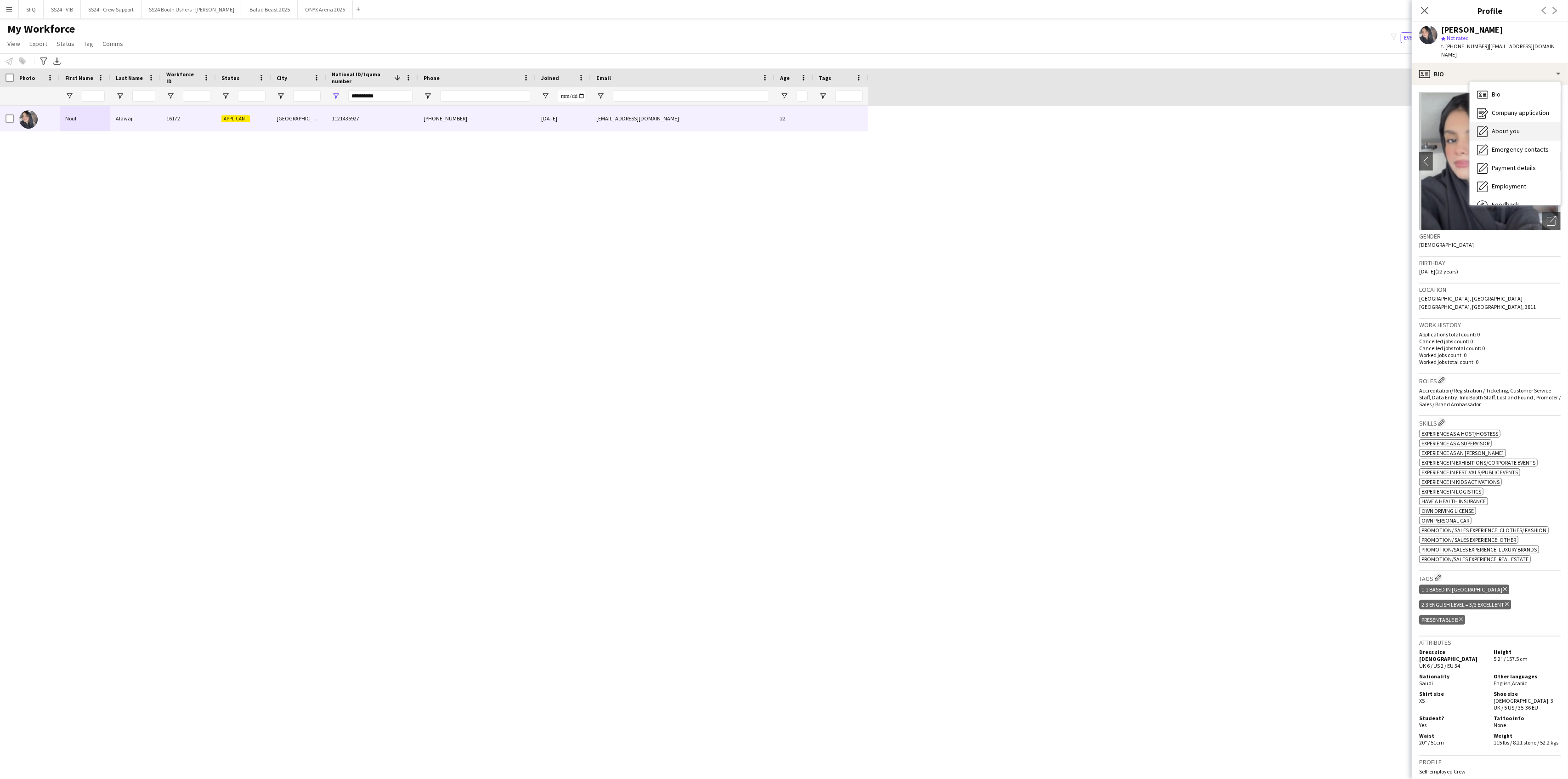
click at [1493, 127] on span "About you" at bounding box center [1506, 131] width 28 height 8
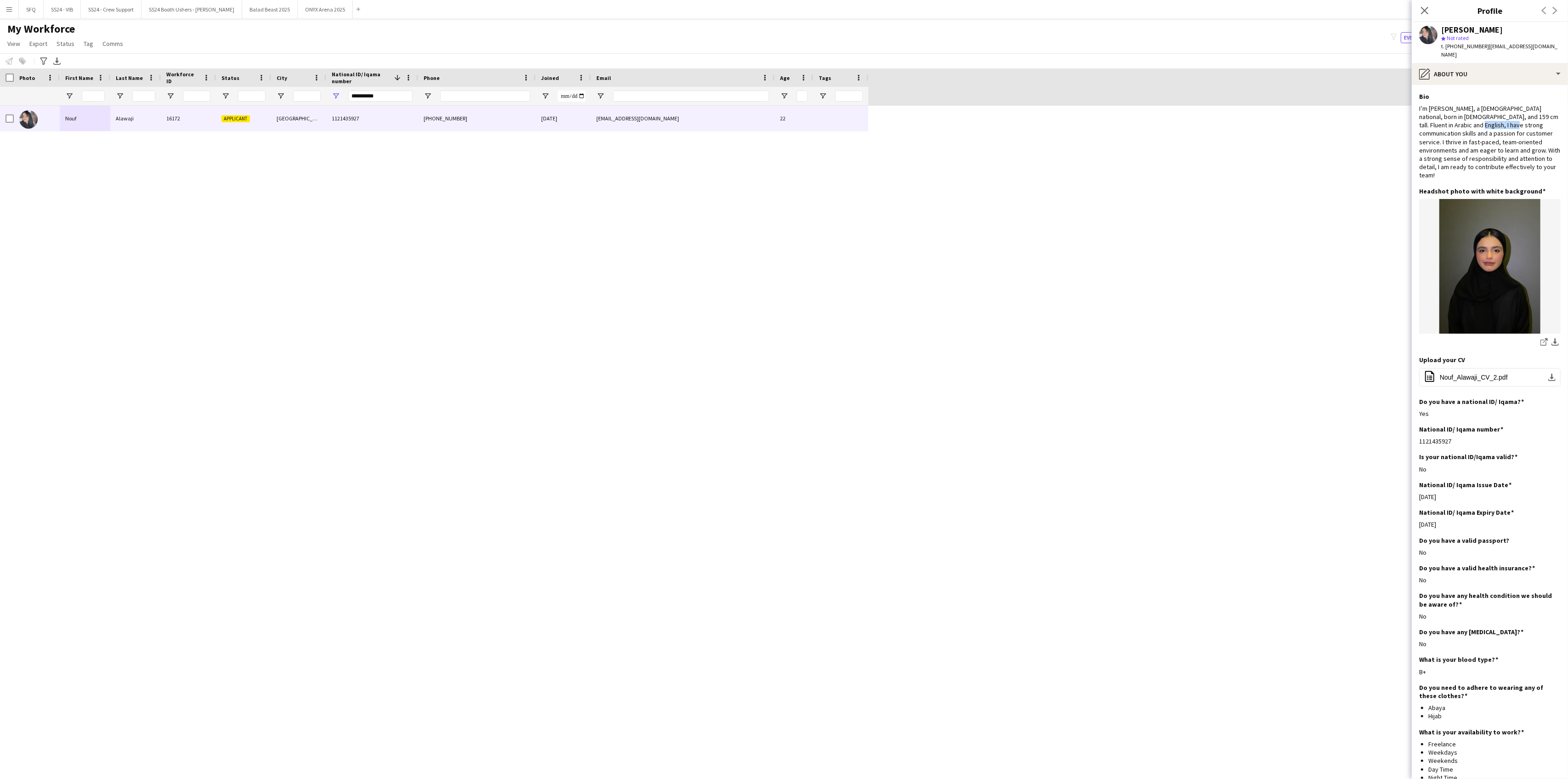
click at [1493, 120] on div "I’m [PERSON_NAME], a [DEMOGRAPHIC_DATA] national, born in [DEMOGRAPHIC_DATA], a…" at bounding box center [1490, 142] width 142 height 75
click at [1510, 64] on div "pencil4 About you" at bounding box center [1490, 73] width 156 height 22
click at [1505, 85] on div "Bio Bio" at bounding box center [1515, 94] width 91 height 18
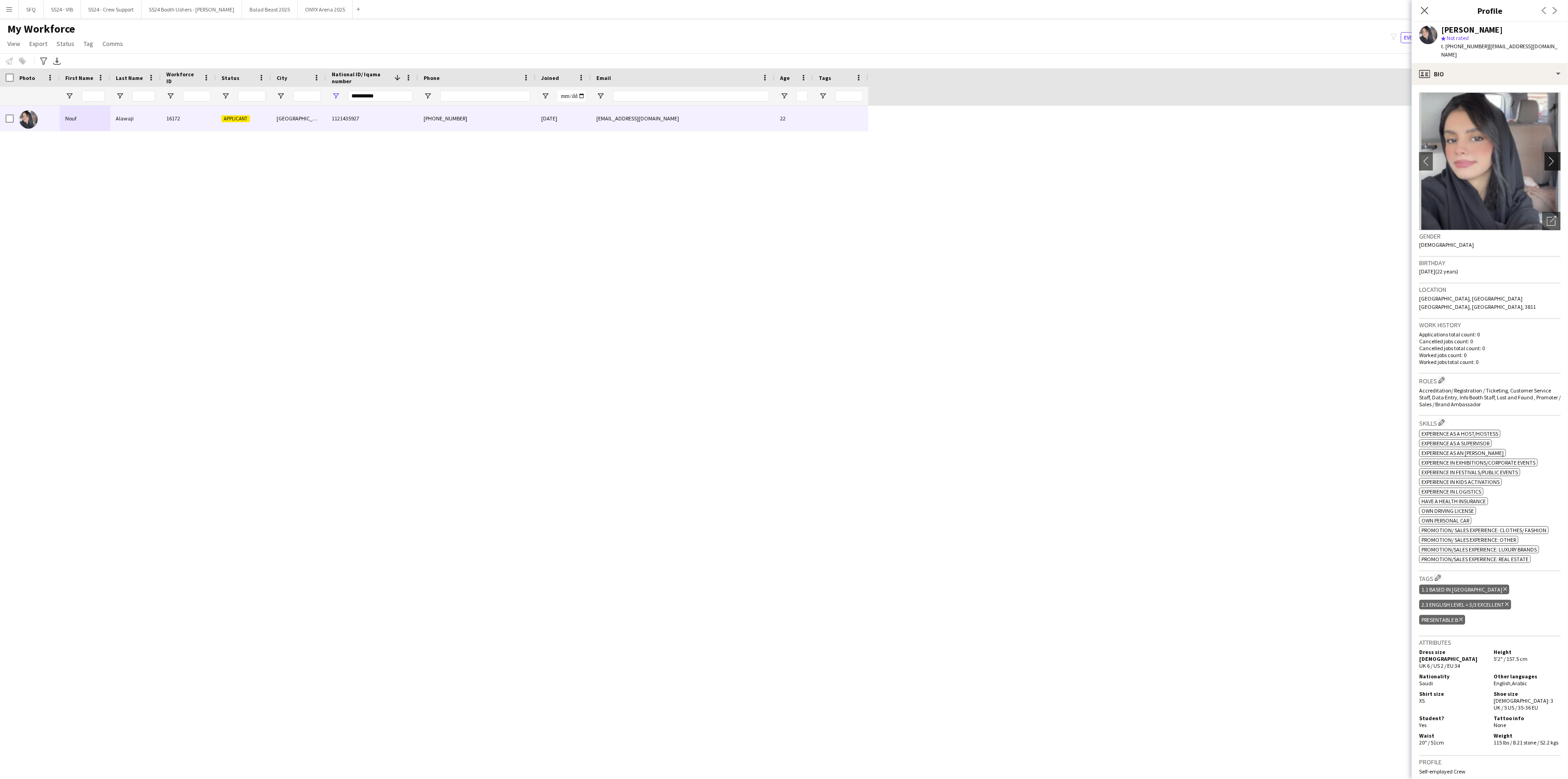
click at [1545, 152] on button "chevron-right" at bounding box center [1554, 161] width 18 height 18
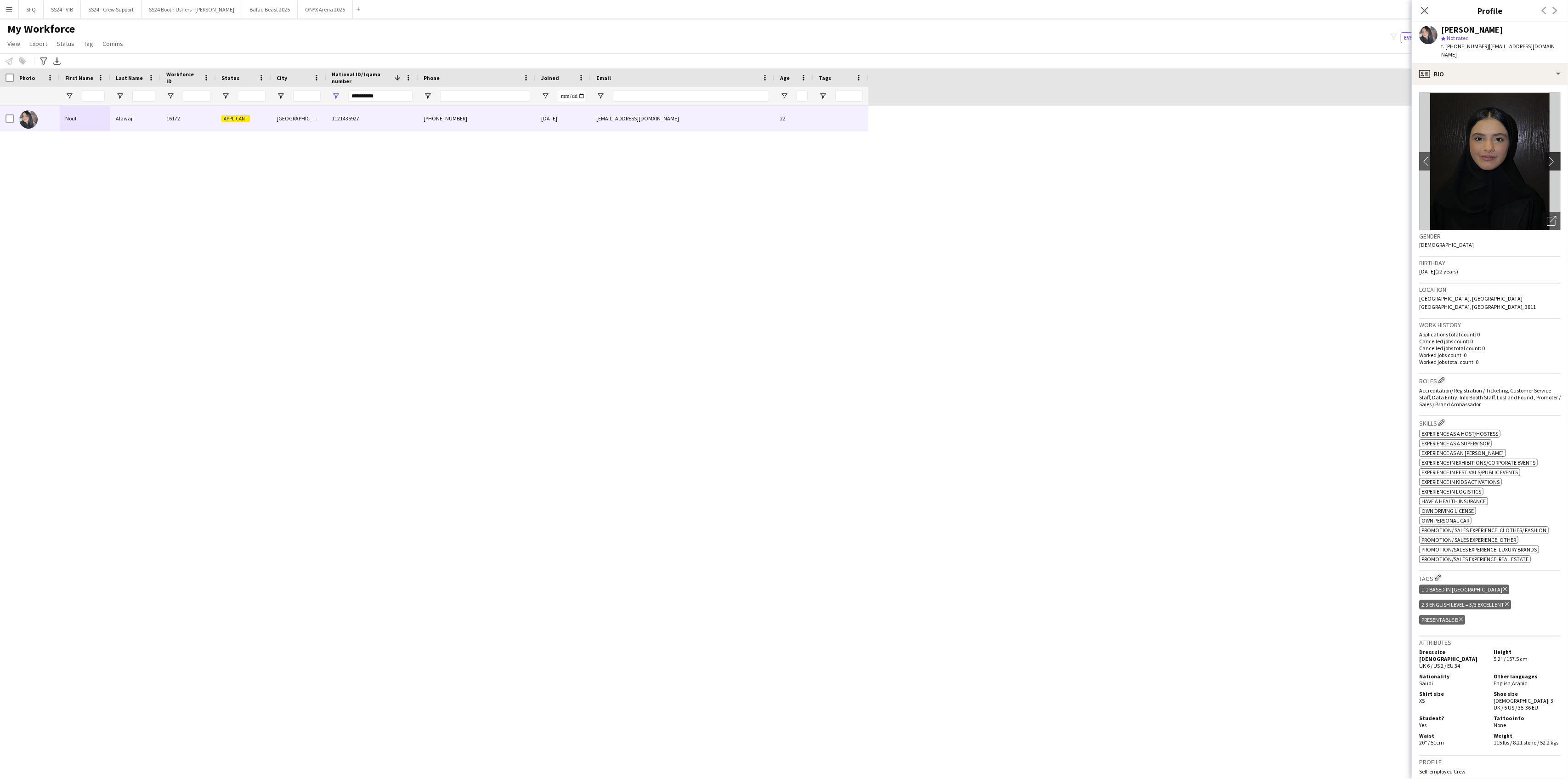
click at [1545, 152] on button "chevron-right" at bounding box center [1554, 161] width 18 height 18
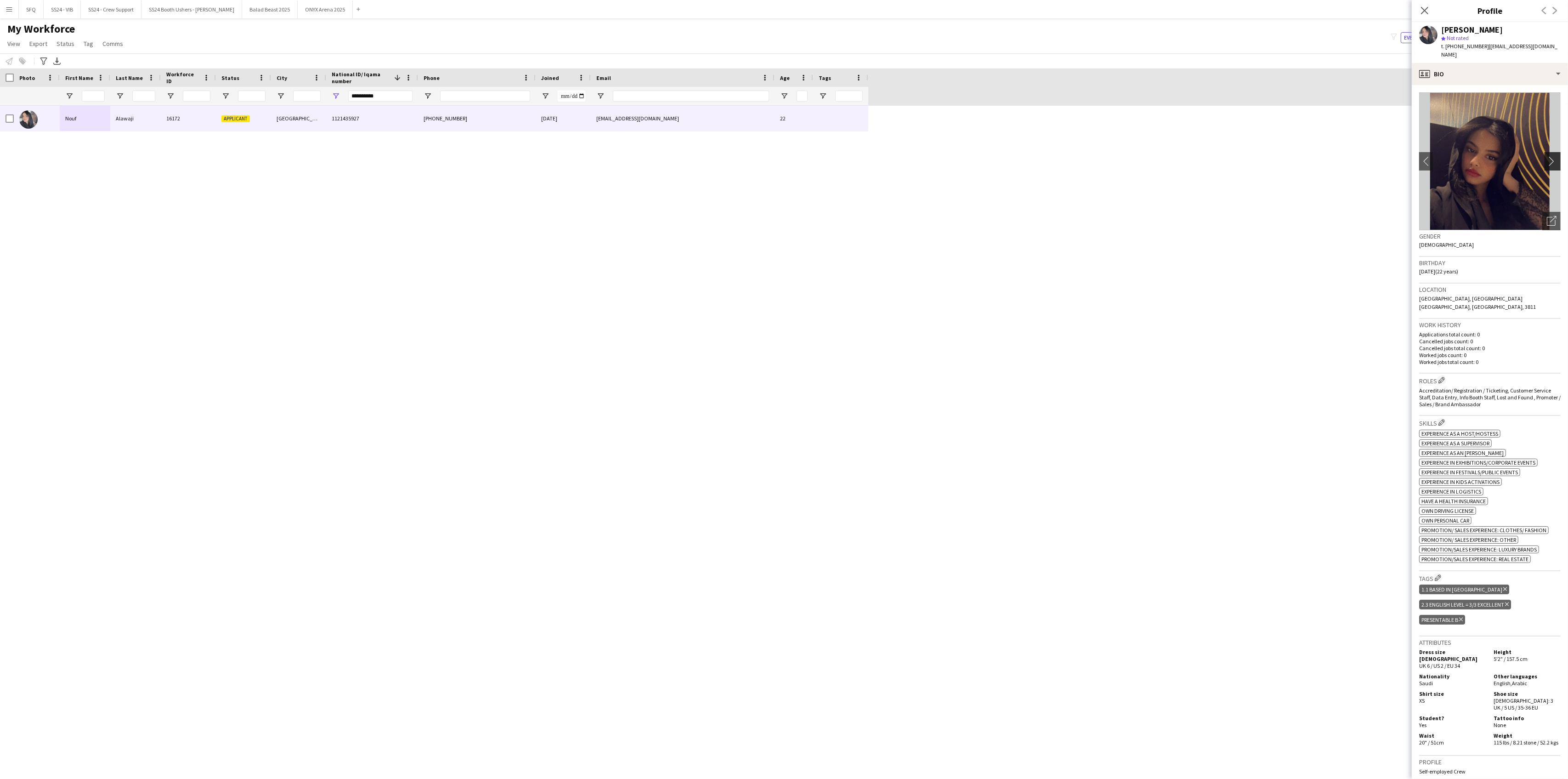
click at [1547, 156] on app-icon "chevron-right" at bounding box center [1554, 161] width 14 height 10
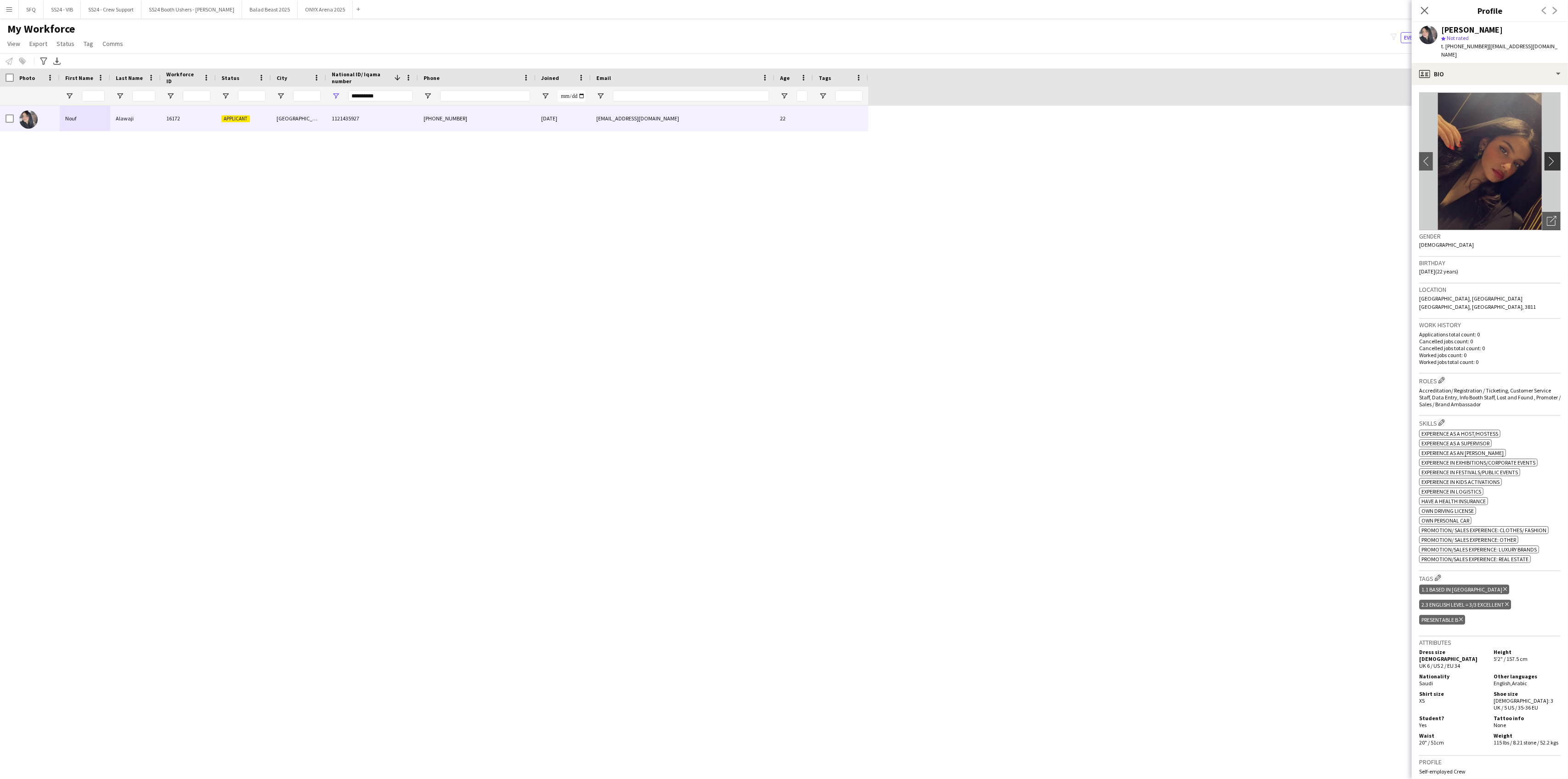
click at [1547, 156] on app-icon "chevron-right" at bounding box center [1554, 161] width 14 height 10
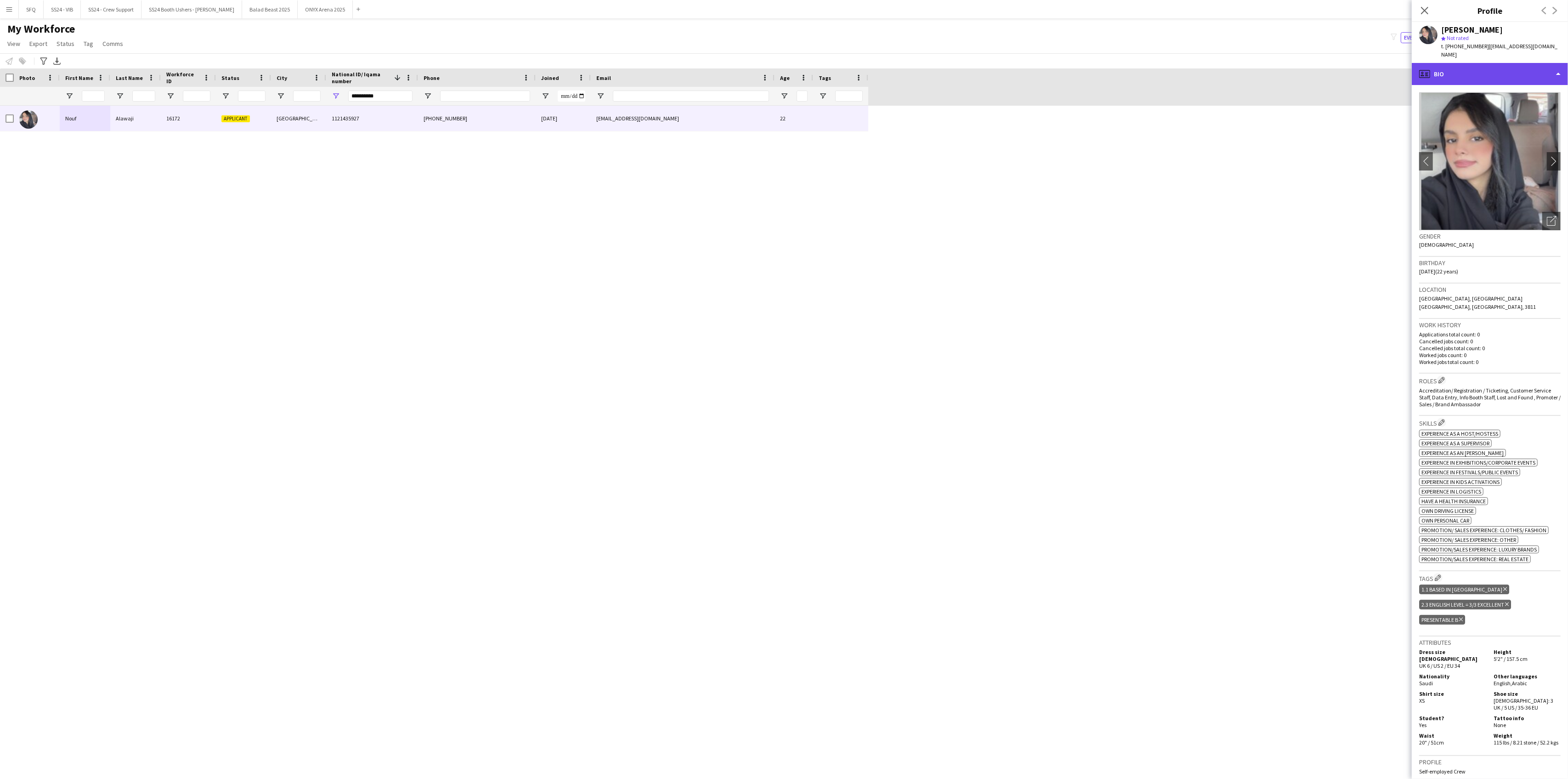
click at [1480, 63] on div "profile Bio" at bounding box center [1490, 73] width 156 height 22
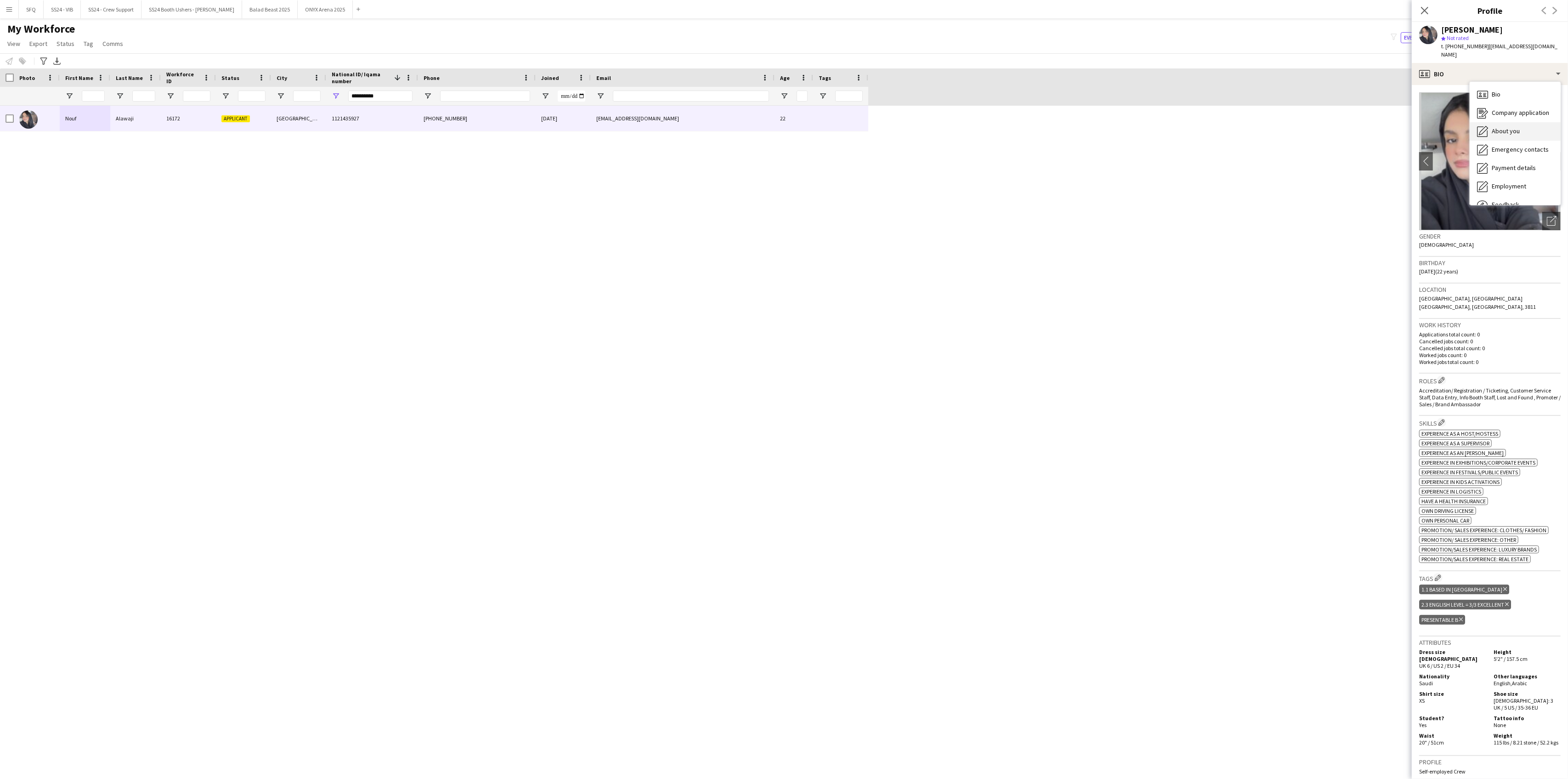
click at [1500, 127] on span "About you" at bounding box center [1506, 131] width 28 height 8
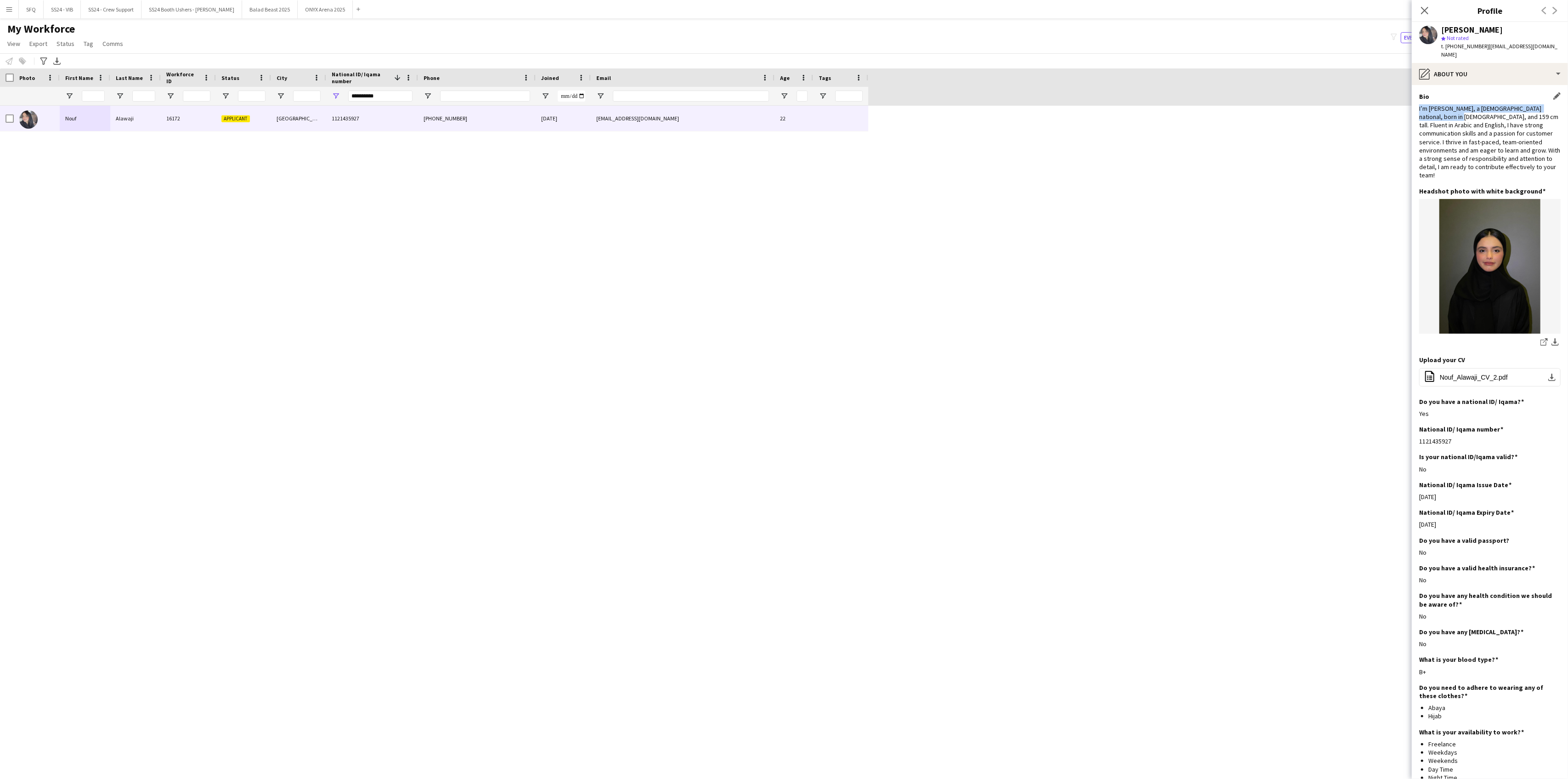
drag, startPoint x: 1418, startPoint y: 100, endPoint x: 1445, endPoint y: 109, distance: 28.5
click at [1445, 109] on app-section-data-types "Bio Edit this field I’m [PERSON_NAME], a [DEMOGRAPHIC_DATA] national, born in […" at bounding box center [1490, 432] width 156 height 694
click at [1446, 124] on div "I’m [PERSON_NAME], a [DEMOGRAPHIC_DATA] national, born in [DEMOGRAPHIC_DATA], a…" at bounding box center [1490, 142] width 142 height 75
drag, startPoint x: 1461, startPoint y: 109, endPoint x: 1469, endPoint y: 109, distance: 8.0
click at [1469, 109] on div "I’m [PERSON_NAME], a [DEMOGRAPHIC_DATA] national, born in [DEMOGRAPHIC_DATA], a…" at bounding box center [1490, 142] width 142 height 75
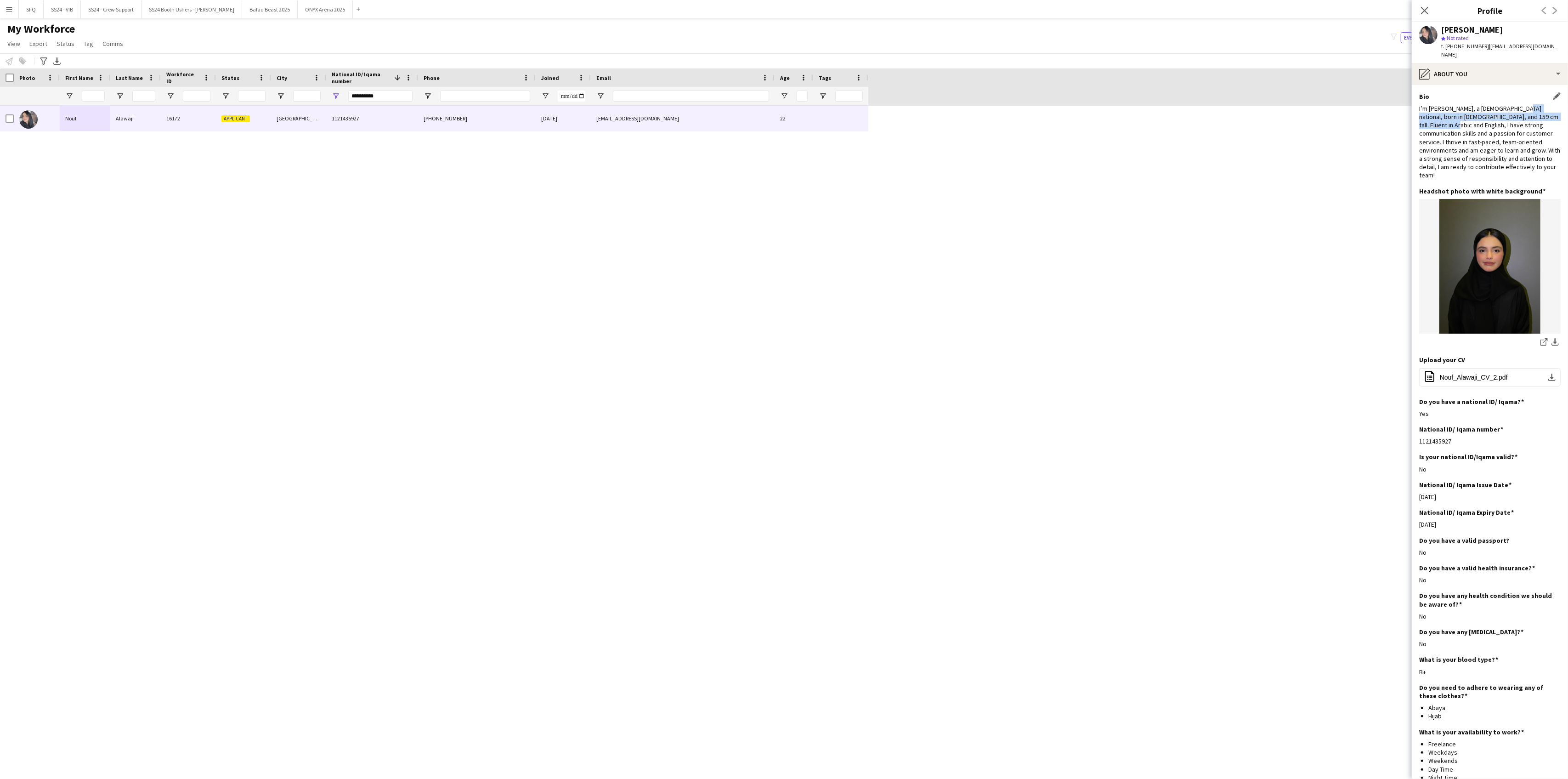
drag, startPoint x: 1455, startPoint y: 117, endPoint x: 1514, endPoint y: 103, distance: 60.6
click at [1514, 104] on div "I’m [PERSON_NAME], a [DEMOGRAPHIC_DATA] national, born in [DEMOGRAPHIC_DATA], a…" at bounding box center [1490, 142] width 142 height 75
drag, startPoint x: 1434, startPoint y: 124, endPoint x: 1452, endPoint y: 124, distance: 18.0
click at [1452, 124] on div "I’m [PERSON_NAME], a [DEMOGRAPHIC_DATA] national, born in [DEMOGRAPHIC_DATA], a…" at bounding box center [1490, 142] width 142 height 75
drag, startPoint x: 1429, startPoint y: 138, endPoint x: 1479, endPoint y: 137, distance: 50.0
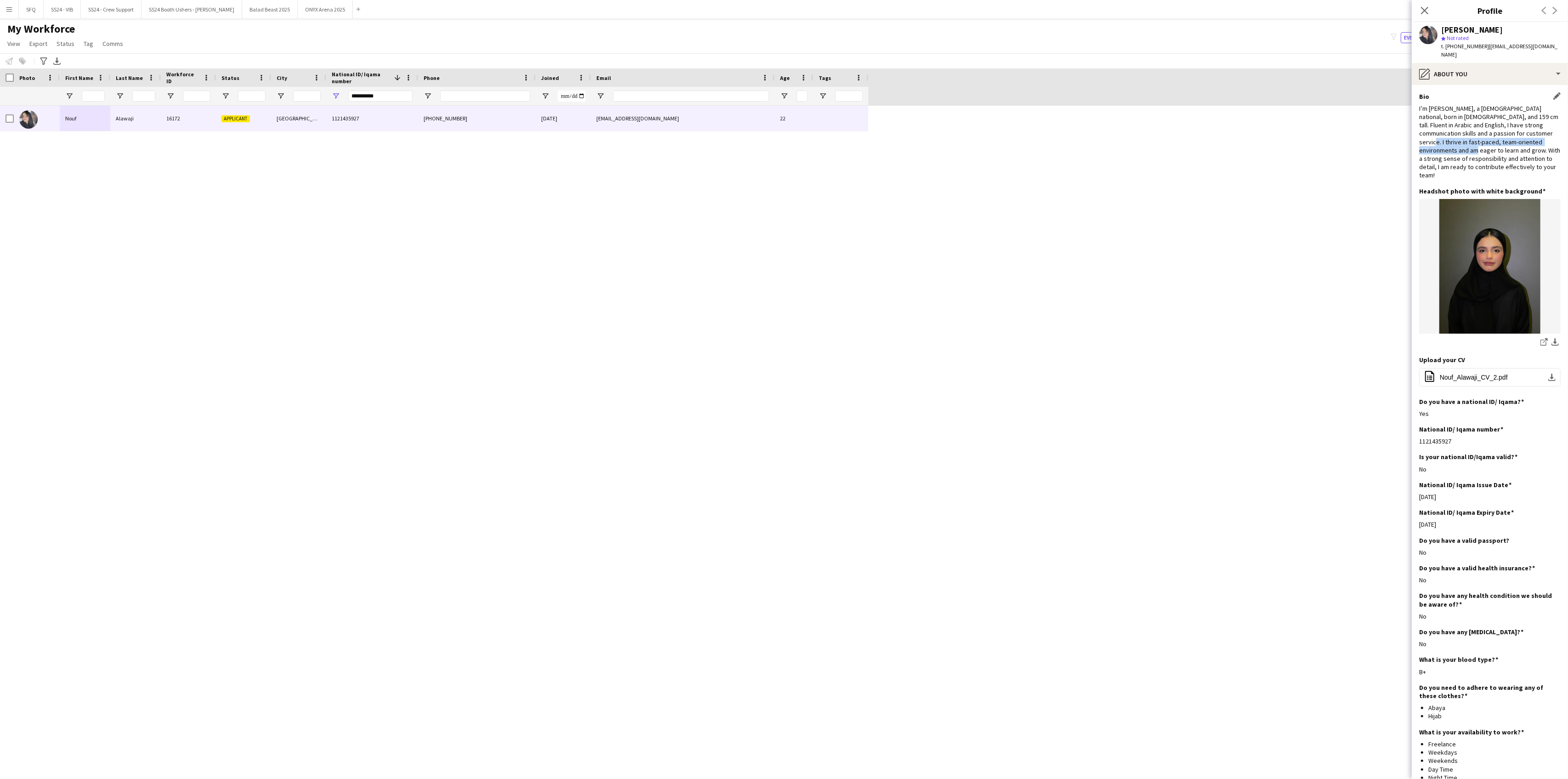
click at [1479, 138] on div "I’m [PERSON_NAME], a [DEMOGRAPHIC_DATA] national, born in [DEMOGRAPHIC_DATA], a…" at bounding box center [1490, 142] width 142 height 75
click at [1463, 144] on div "I’m [PERSON_NAME], a [DEMOGRAPHIC_DATA] national, born in [DEMOGRAPHIC_DATA], a…" at bounding box center [1490, 142] width 142 height 75
drag, startPoint x: 1446, startPoint y: 119, endPoint x: 1513, endPoint y: 154, distance: 75.6
click at [1513, 154] on div "I’m [PERSON_NAME], a [DEMOGRAPHIC_DATA] national, born in [DEMOGRAPHIC_DATA], a…" at bounding box center [1490, 142] width 142 height 75
click at [1442, 116] on div "I’m [PERSON_NAME], a [DEMOGRAPHIC_DATA] national, born in [DEMOGRAPHIC_DATA], a…" at bounding box center [1490, 142] width 142 height 75
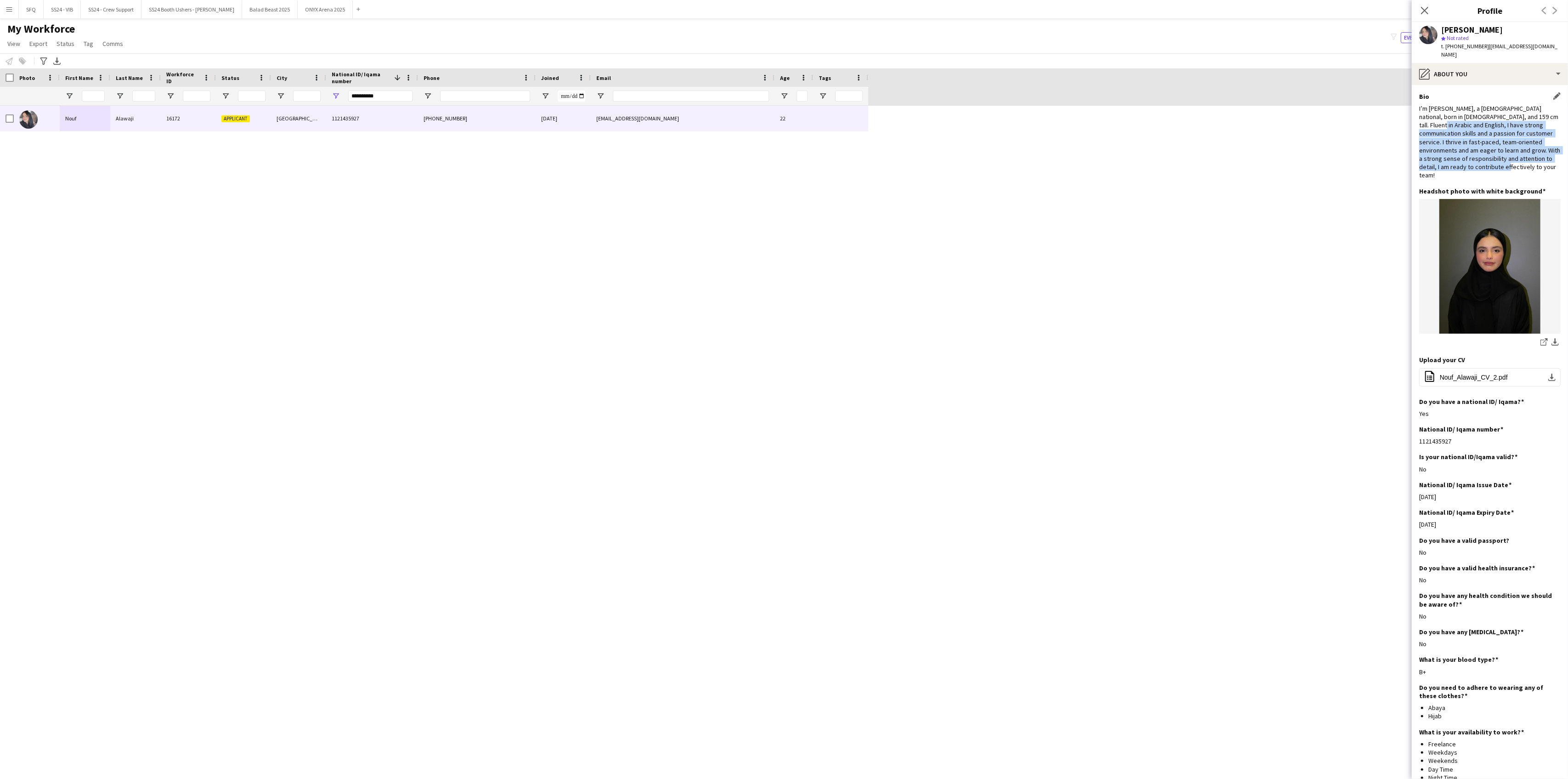
drag, startPoint x: 1440, startPoint y: 117, endPoint x: 1527, endPoint y: 155, distance: 94.9
click at [1527, 155] on div "I’m [PERSON_NAME], a [DEMOGRAPHIC_DATA] national, born in [DEMOGRAPHIC_DATA], a…" at bounding box center [1490, 142] width 142 height 75
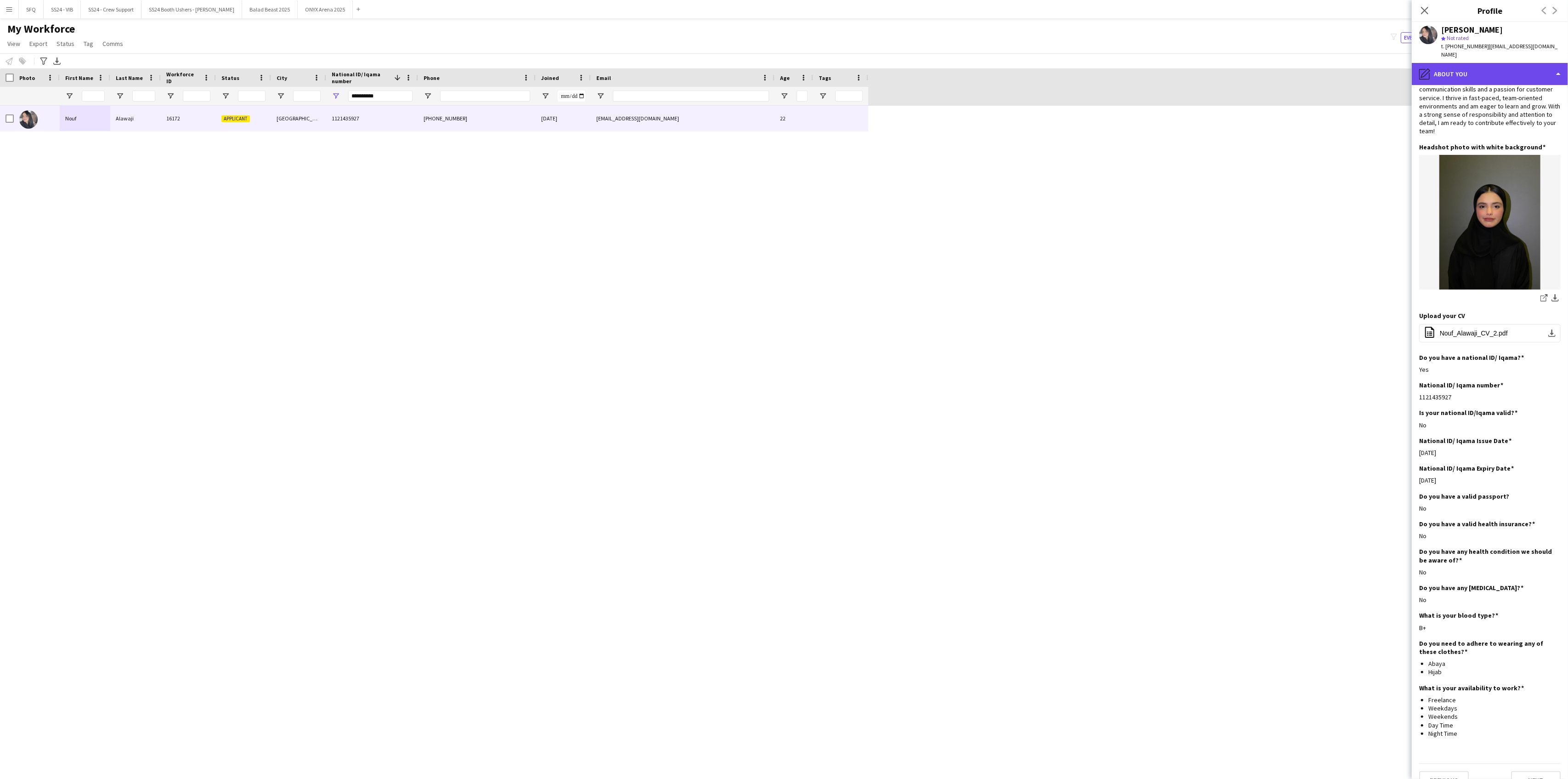
click at [1460, 72] on div "pencil4 About you" at bounding box center [1490, 73] width 156 height 22
click at [1505, 145] on span "Emergency contacts" at bounding box center [1520, 149] width 57 height 8
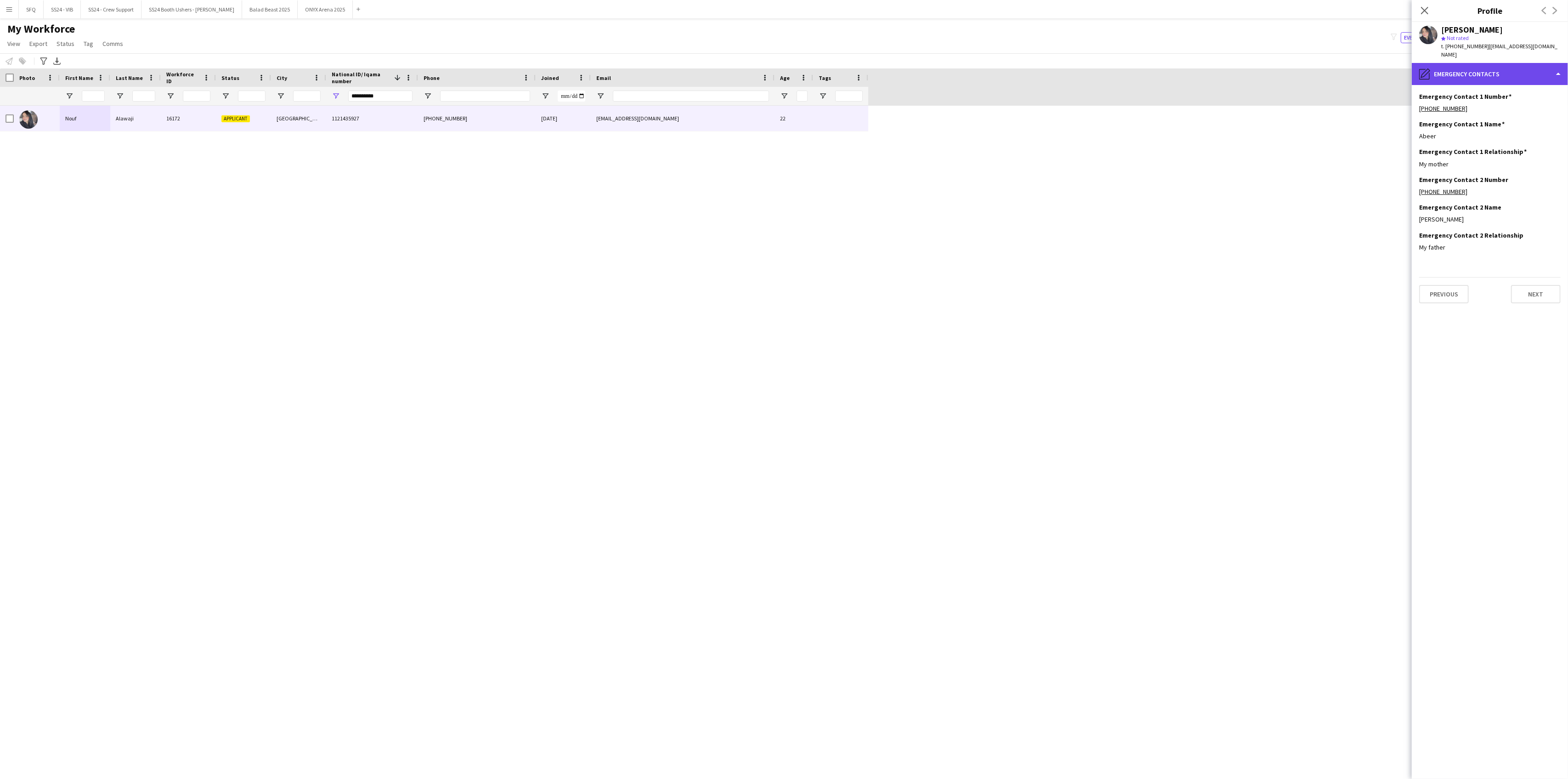
click at [1437, 67] on div "pencil4 Emergency contacts" at bounding box center [1490, 73] width 156 height 22
click at [1506, 164] on span "Payment details" at bounding box center [1514, 168] width 44 height 8
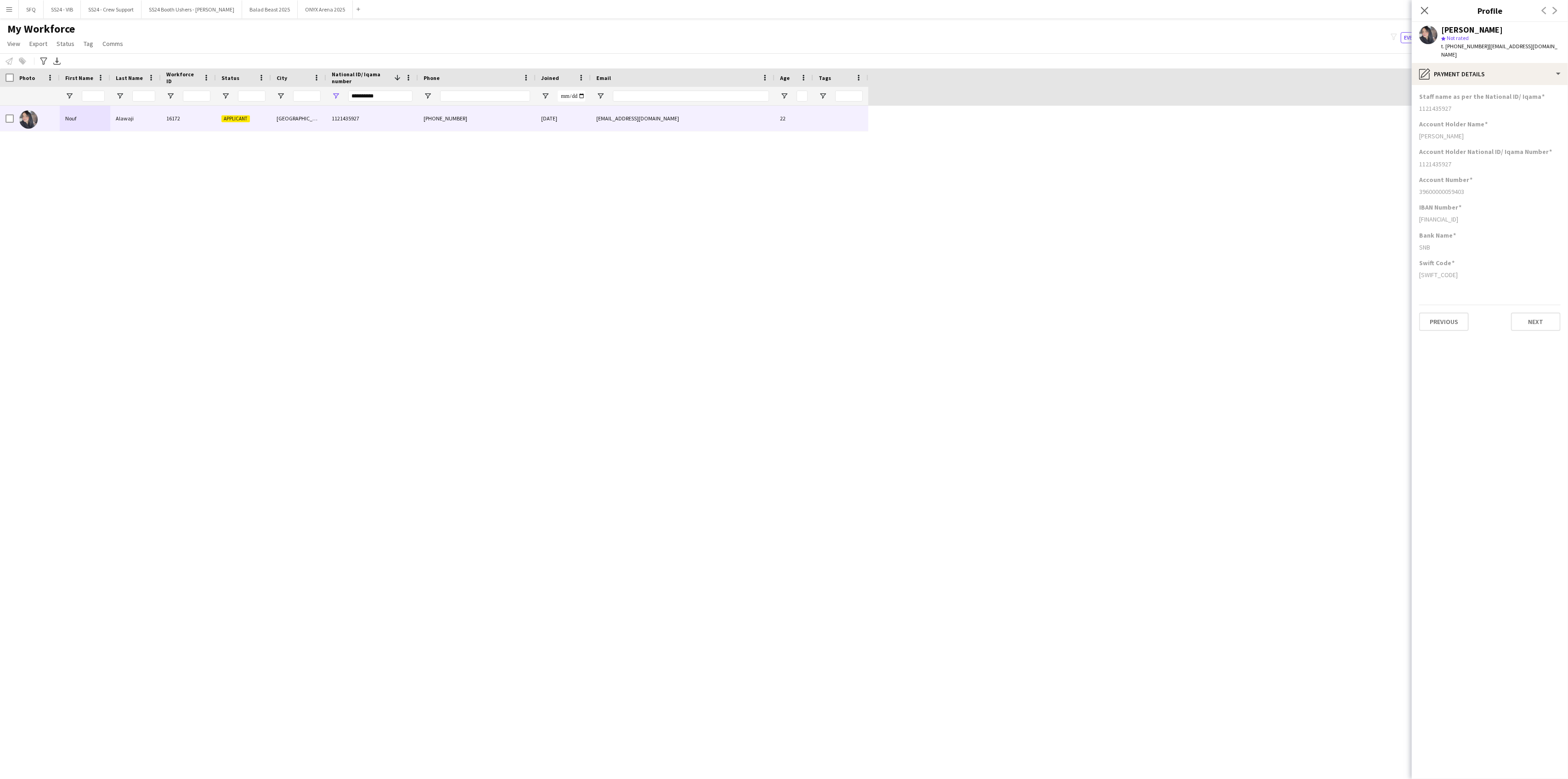
drag, startPoint x: 1423, startPoint y: 99, endPoint x: 1543, endPoint y: 102, distance: 120.0
click at [1543, 104] on div "1121435927" at bounding box center [1490, 109] width 142 height 8
click at [1419, 101] on app-section-data-types "Staff name as per the National ID/ Iqama 1121435927 Account Holder Name [PERSON…" at bounding box center [1490, 432] width 156 height 694
drag, startPoint x: 1417, startPoint y: 101, endPoint x: 1484, endPoint y: 101, distance: 67.0
click at [1484, 101] on app-section-data-types "Staff name as per the National ID/ Iqama 1121435927 Account Holder Name [PERSON…" at bounding box center [1490, 432] width 156 height 694
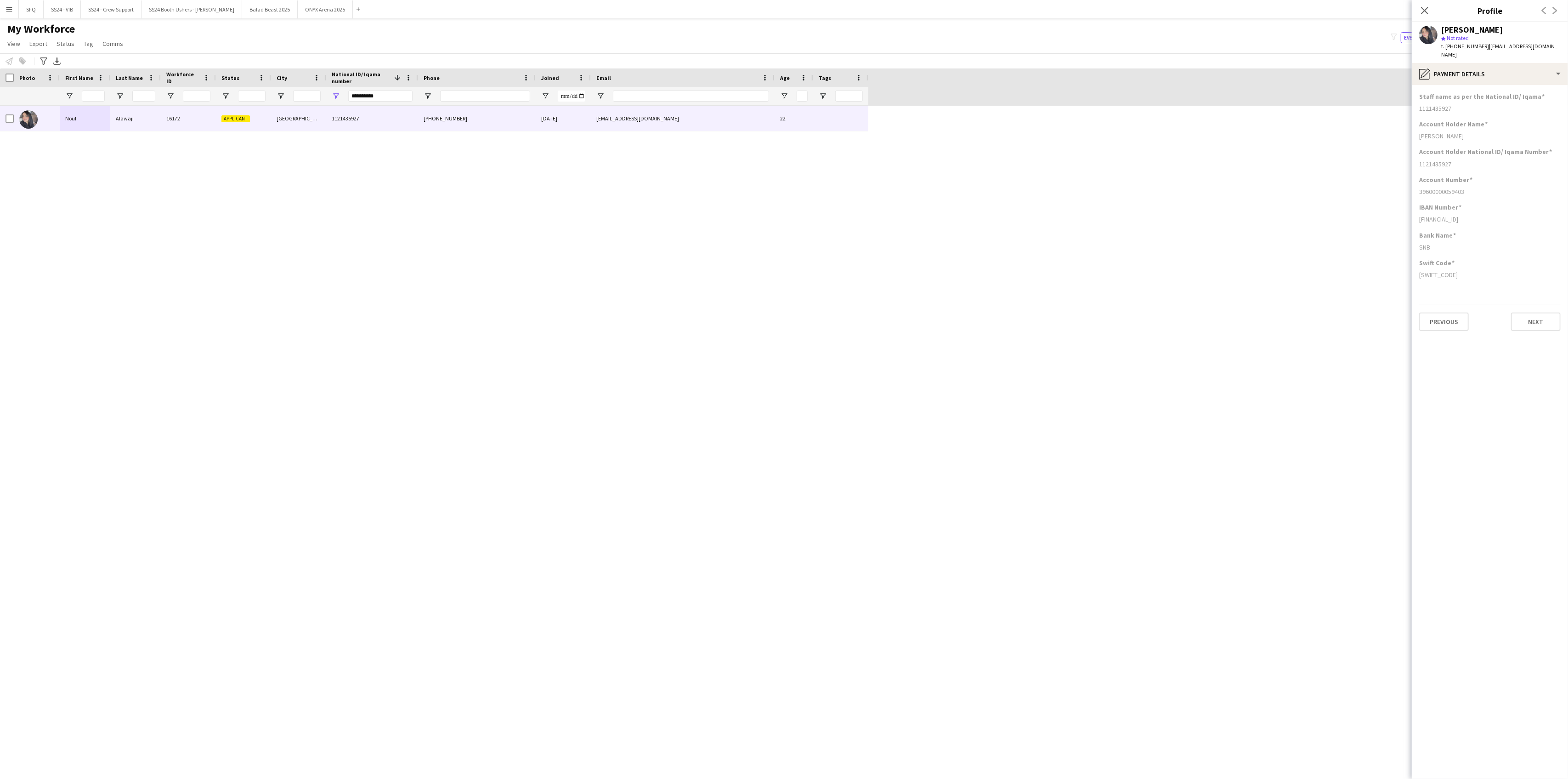
click at [1463, 104] on div "1121435927" at bounding box center [1490, 109] width 142 height 8
drag, startPoint x: 1460, startPoint y: 101, endPoint x: 1424, endPoint y: 101, distance: 36.0
click at [1424, 104] on div "1121435927" at bounding box center [1490, 109] width 142 height 8
drag, startPoint x: 1439, startPoint y: 239, endPoint x: 1419, endPoint y: 238, distance: 20.0
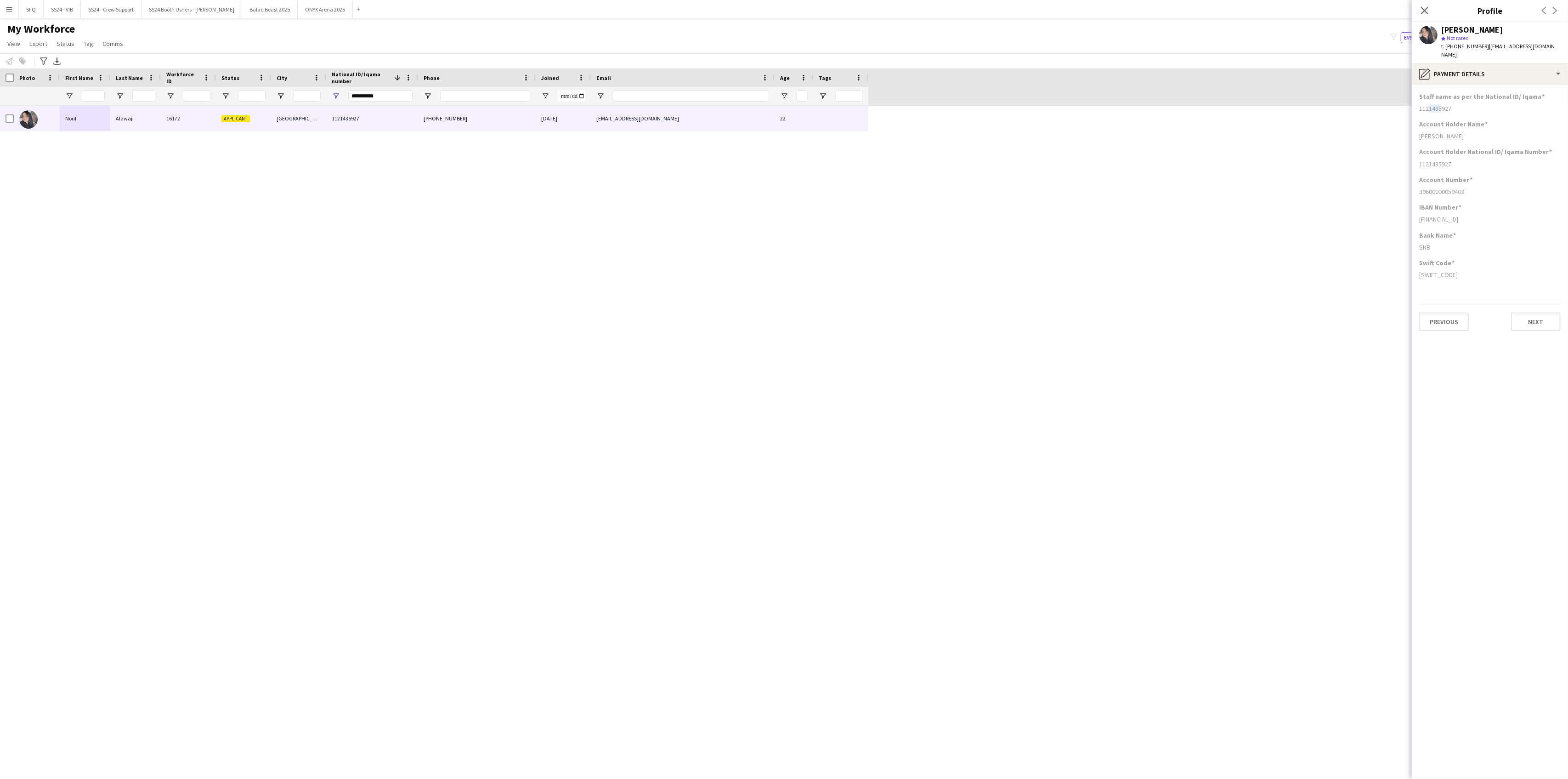
click at [1419, 243] on div "SNB" at bounding box center [1490, 247] width 142 height 8
drag, startPoint x: 1405, startPoint y: 239, endPoint x: 1444, endPoint y: 232, distance: 39.6
click at [1444, 238] on body "Menu Boards Boards Boards All jobs Status Workforce Workforce My Workforce Recr…" at bounding box center [784, 389] width 1568 height 779
click at [1469, 64] on div "pencil4 Payment details" at bounding box center [1490, 73] width 156 height 22
click at [1504, 182] on span "Employment" at bounding box center [1509, 186] width 34 height 8
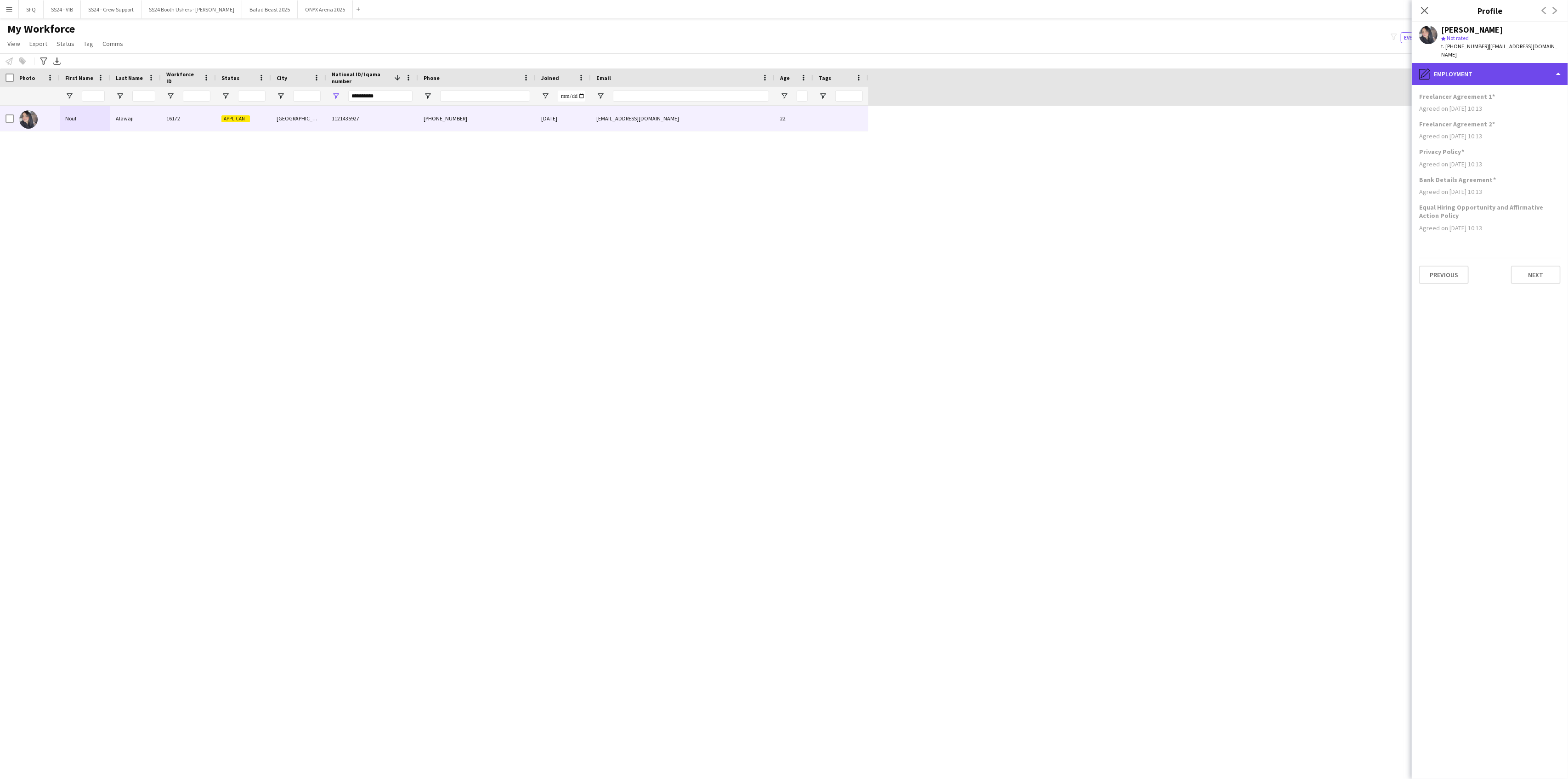
click at [1425, 63] on div "pencil4 Employment" at bounding box center [1490, 73] width 156 height 22
click at [1495, 200] on span "Feedback" at bounding box center [1505, 205] width 28 height 8
click at [1483, 198] on app-form-group "0 / 4000" at bounding box center [1499, 225] width 124 height 53
type textarea "*********"
click at [1530, 238] on div "Save" at bounding box center [1490, 244] width 142 height 18
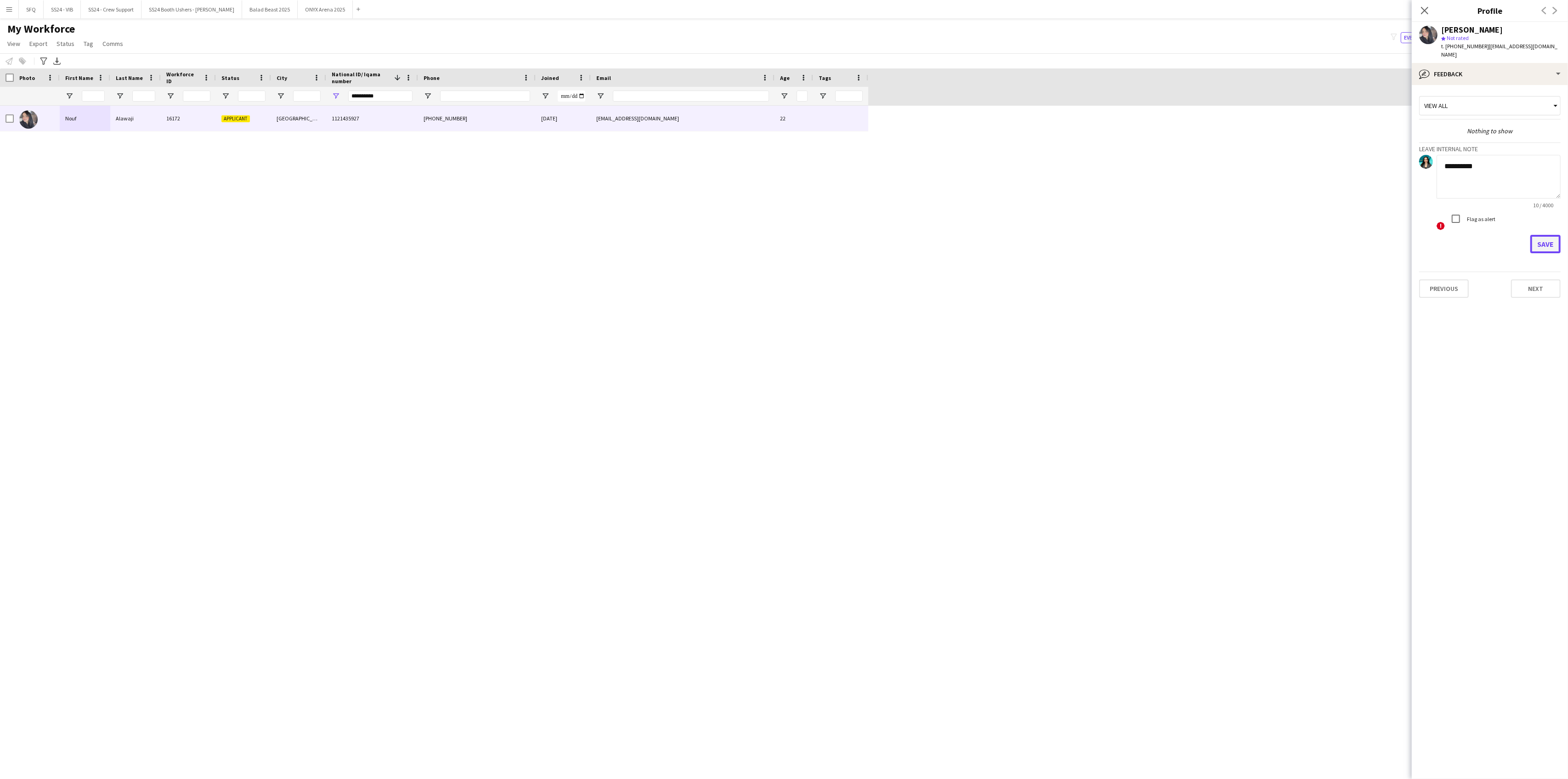
click at [1540, 235] on button "Save" at bounding box center [1545, 244] width 30 height 18
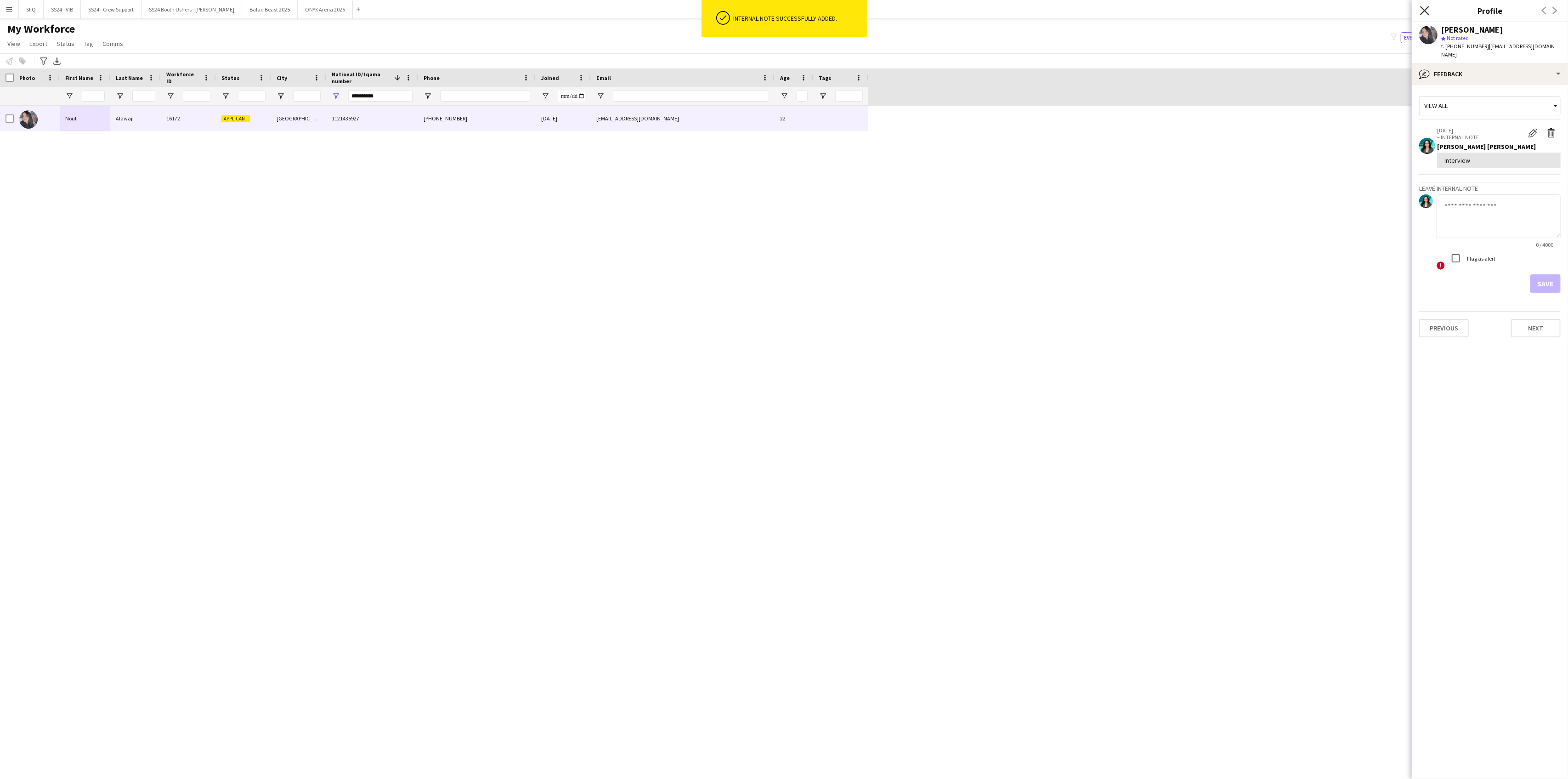
click at [1423, 12] on icon "Close pop-in" at bounding box center [1424, 10] width 8 height 8
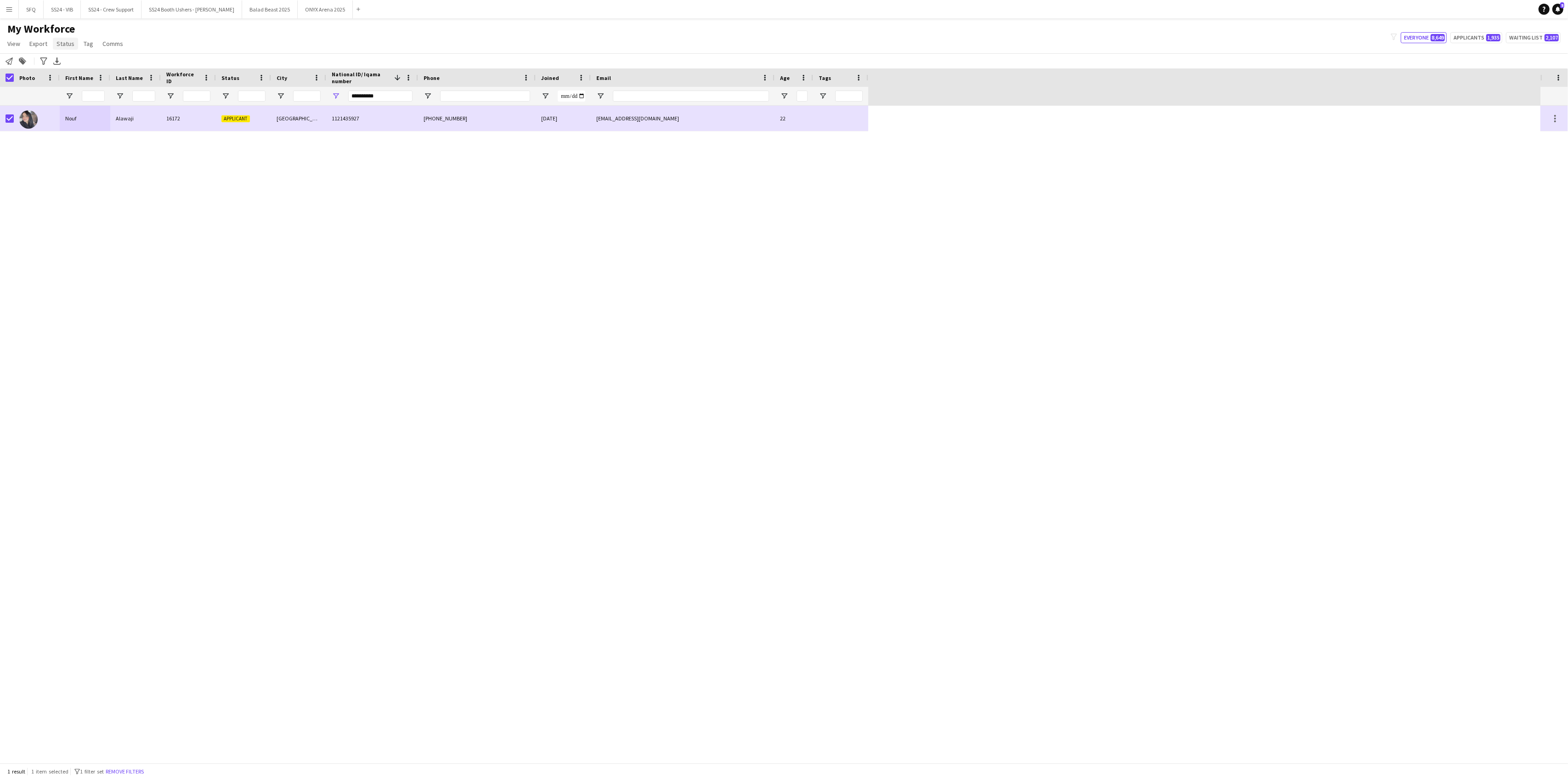
click at [66, 39] on span "Status" at bounding box center [65, 43] width 18 height 8
click at [78, 63] on link "Edit" at bounding box center [84, 63] width 64 height 19
click at [1470, 31] on div "Please select" at bounding box center [1481, 40] width 124 height 22
click at [1461, 64] on span "Active" at bounding box center [1490, 66] width 127 height 8
click at [1535, 112] on button "Submit" at bounding box center [1541, 111] width 40 height 18
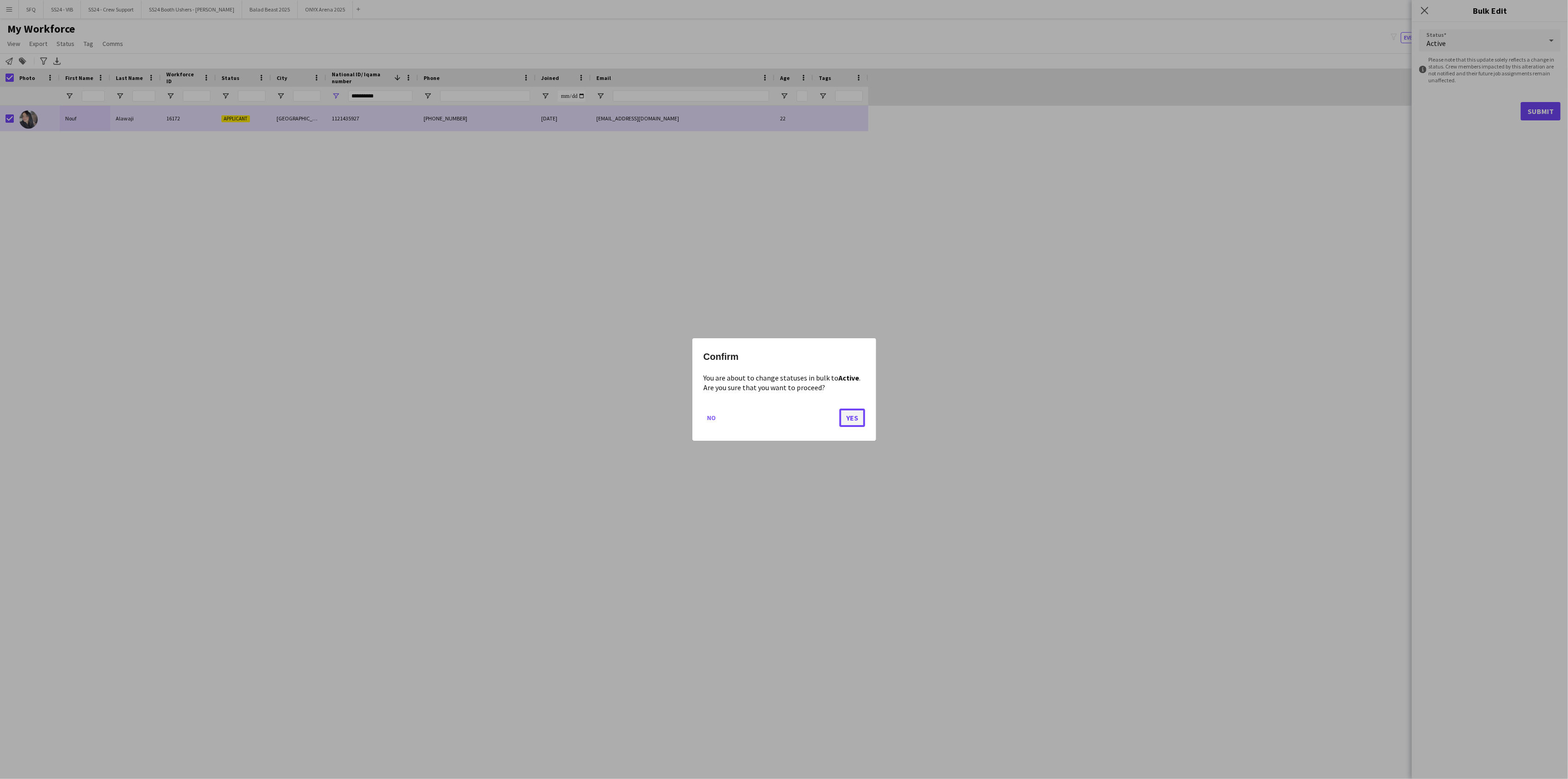
click at [854, 409] on button "Yes" at bounding box center [852, 417] width 26 height 18
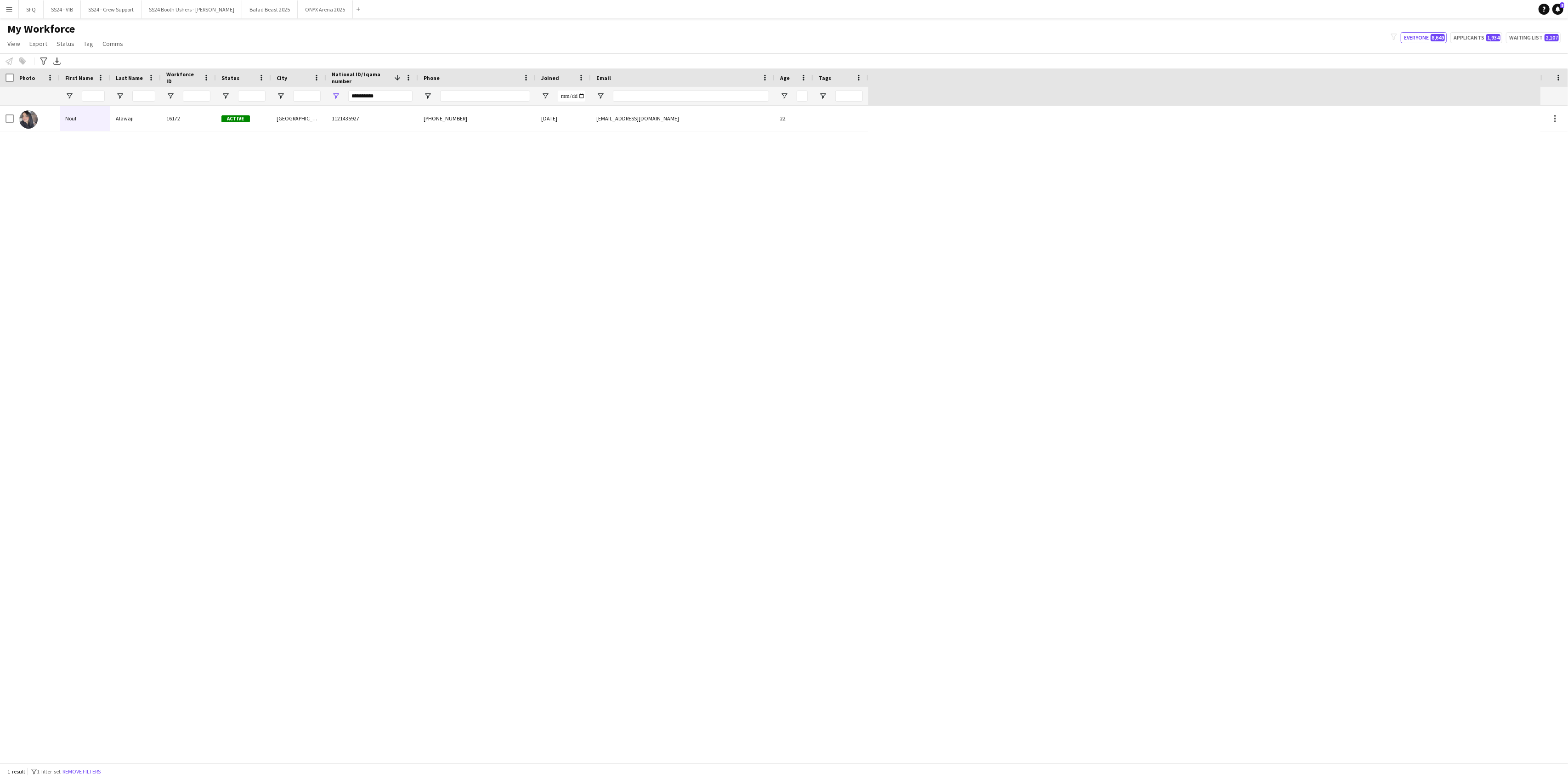
click at [201, 49] on div "My Workforce View Views Default view R4ven New view Update view Delete view Edi…" at bounding box center [784, 37] width 1568 height 31
click at [378, 98] on input "**********" at bounding box center [380, 95] width 64 height 11
paste input "National ID/ Iqama number Filter Input"
type input "**********"
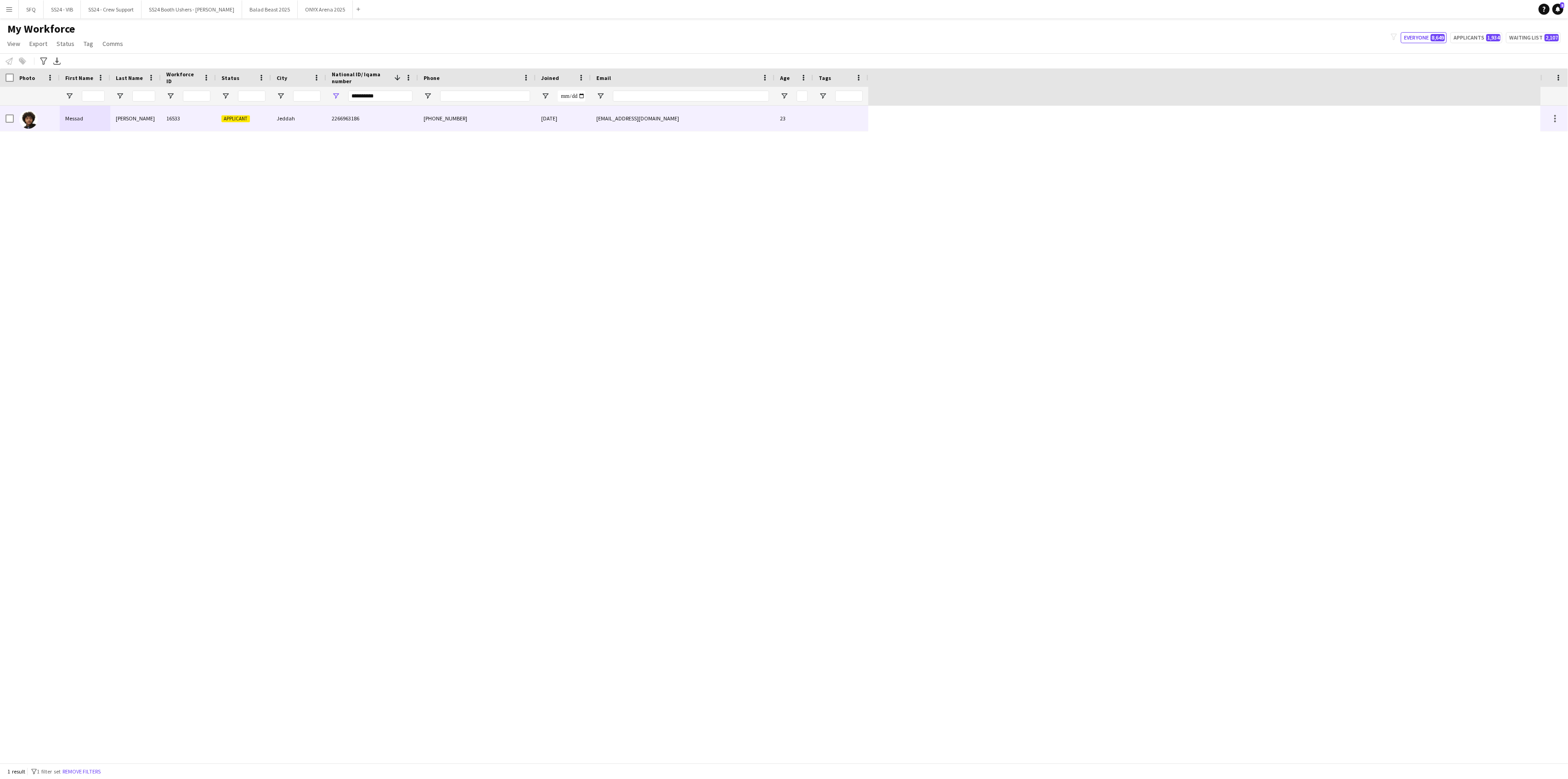
click at [170, 127] on div "16533" at bounding box center [189, 119] width 55 height 25
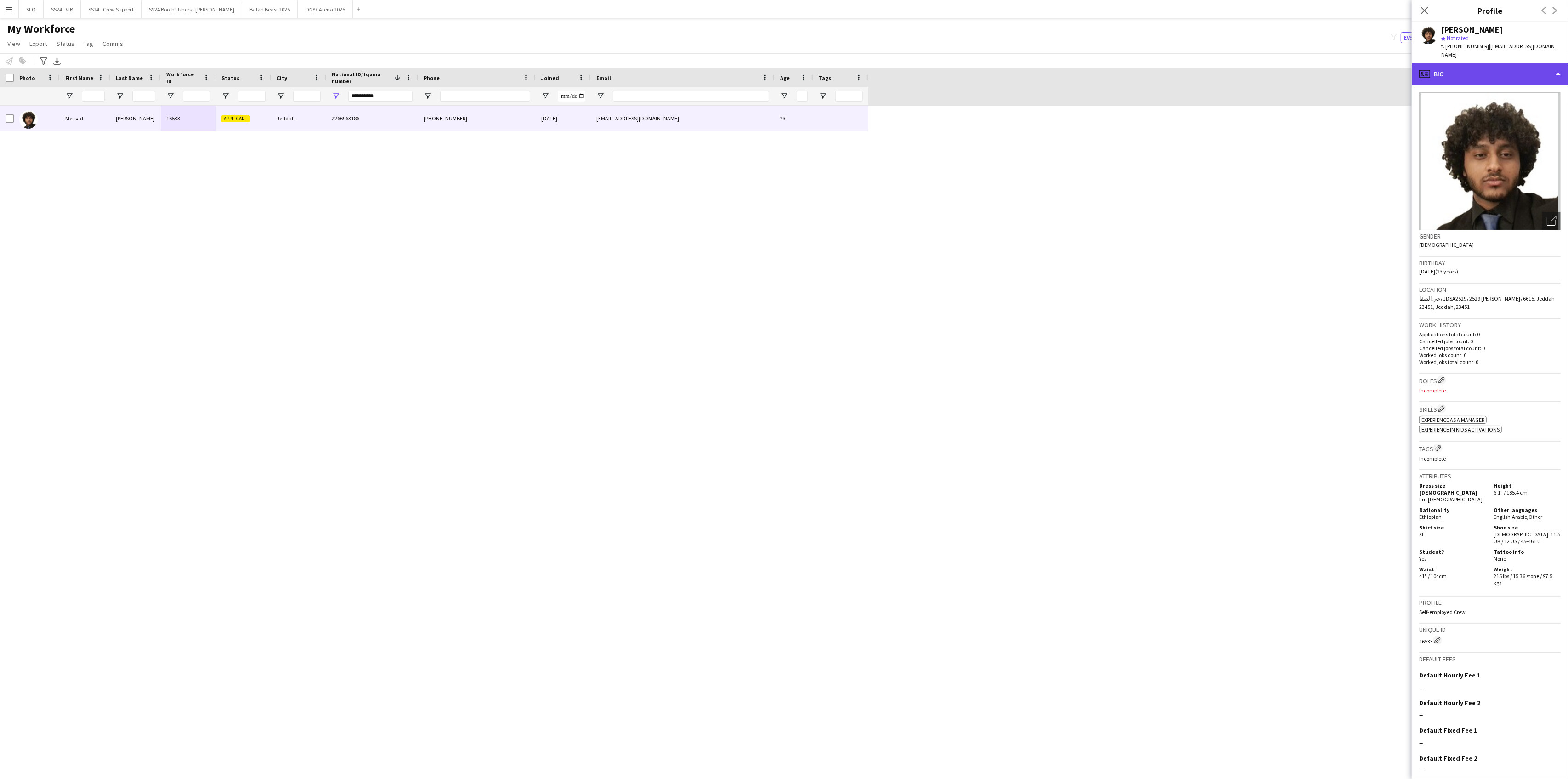
click at [1457, 72] on div "profile Bio" at bounding box center [1490, 73] width 156 height 22
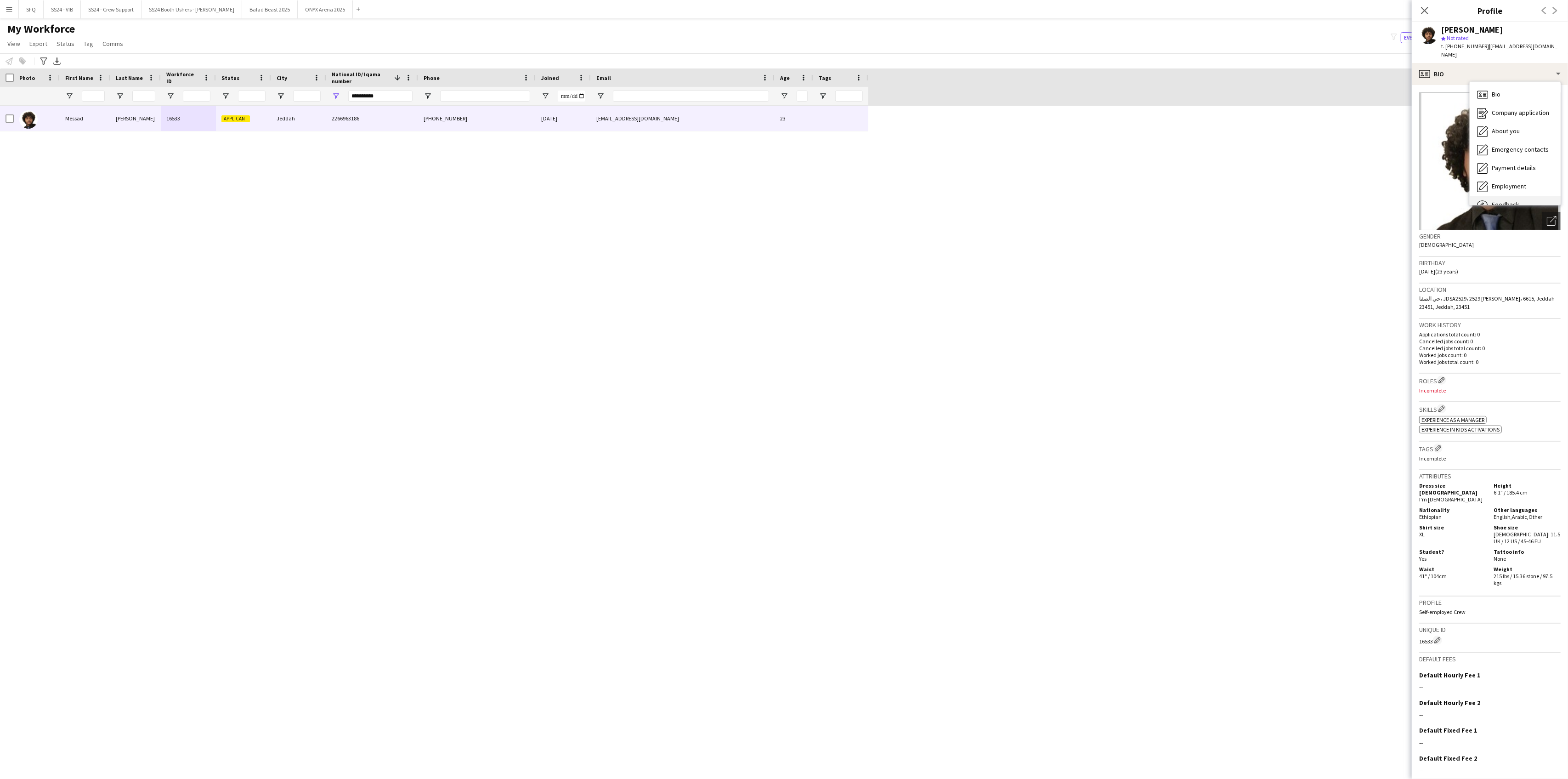
click at [1490, 196] on div "Feedback Feedback" at bounding box center [1515, 205] width 91 height 18
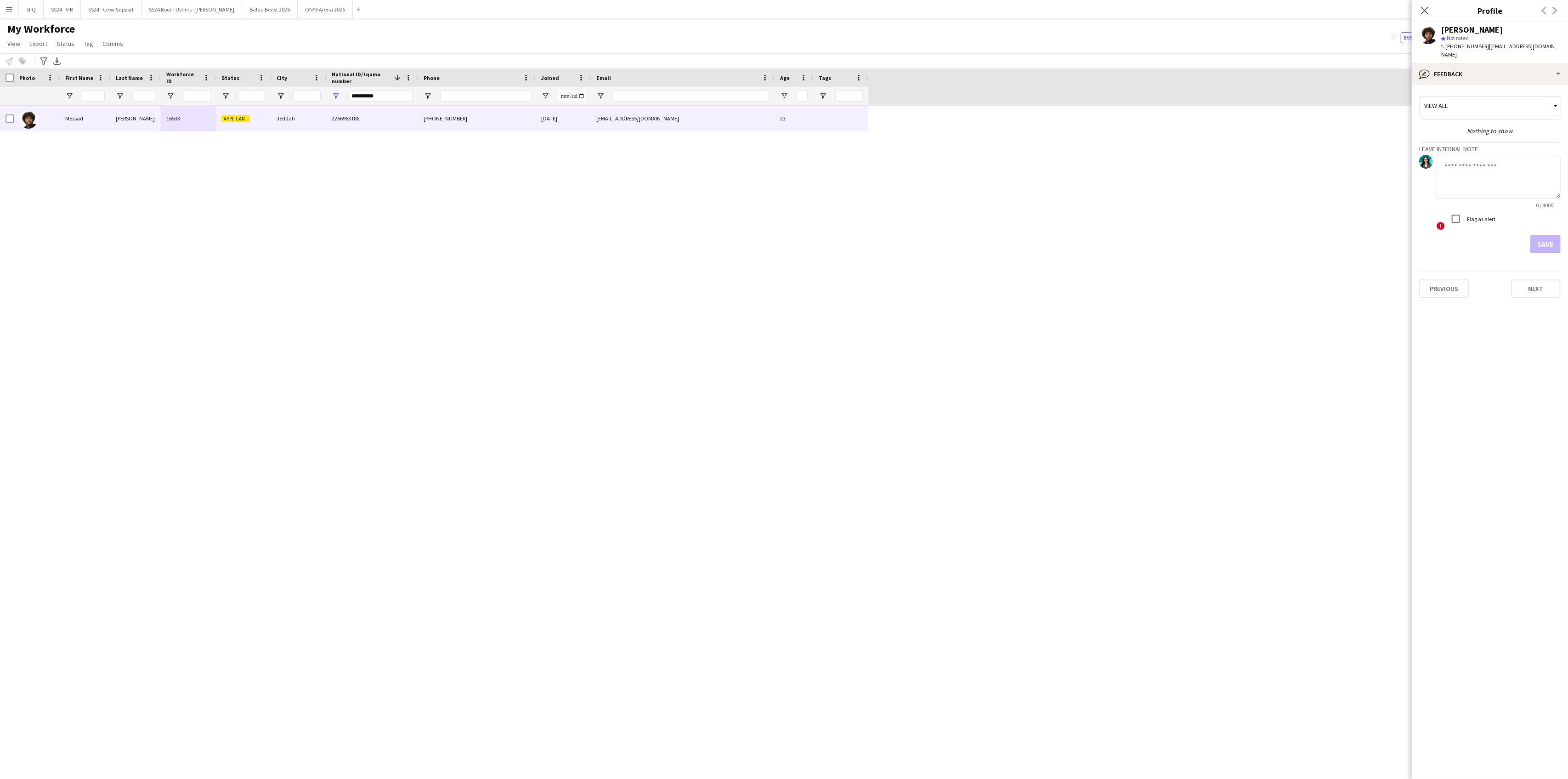
click at [1483, 155] on textarea at bounding box center [1499, 177] width 124 height 43
type textarea "*******"
click at [1545, 235] on button "Save" at bounding box center [1545, 244] width 30 height 18
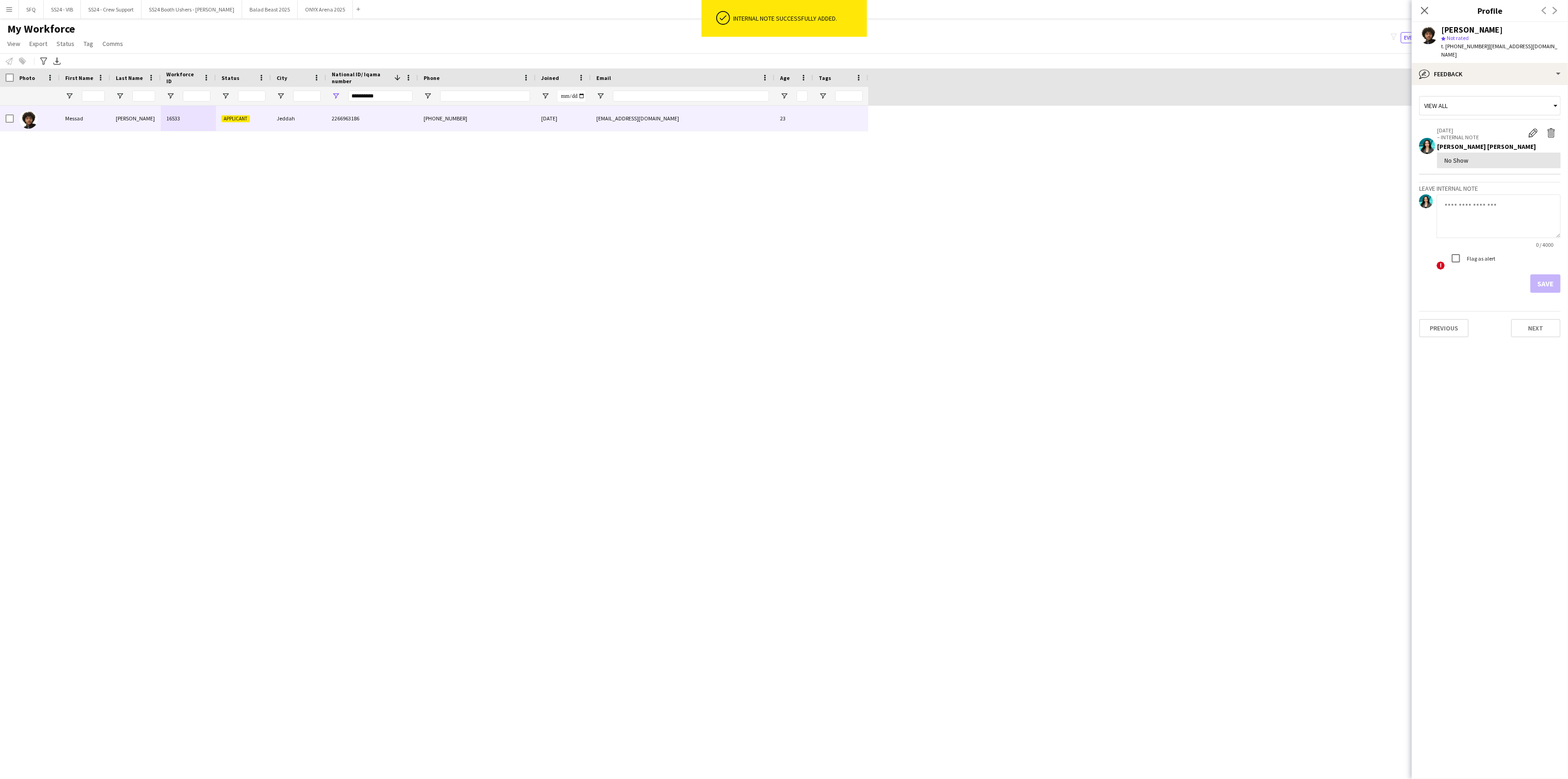
click at [1534, 133] on div "[DATE] – INTERNAL NOTE Edit internal note Delete internal note Raghad Faisal No…" at bounding box center [1499, 148] width 124 height 42
click at [1534, 129] on button "Edit internal note" at bounding box center [1533, 133] width 18 height 12
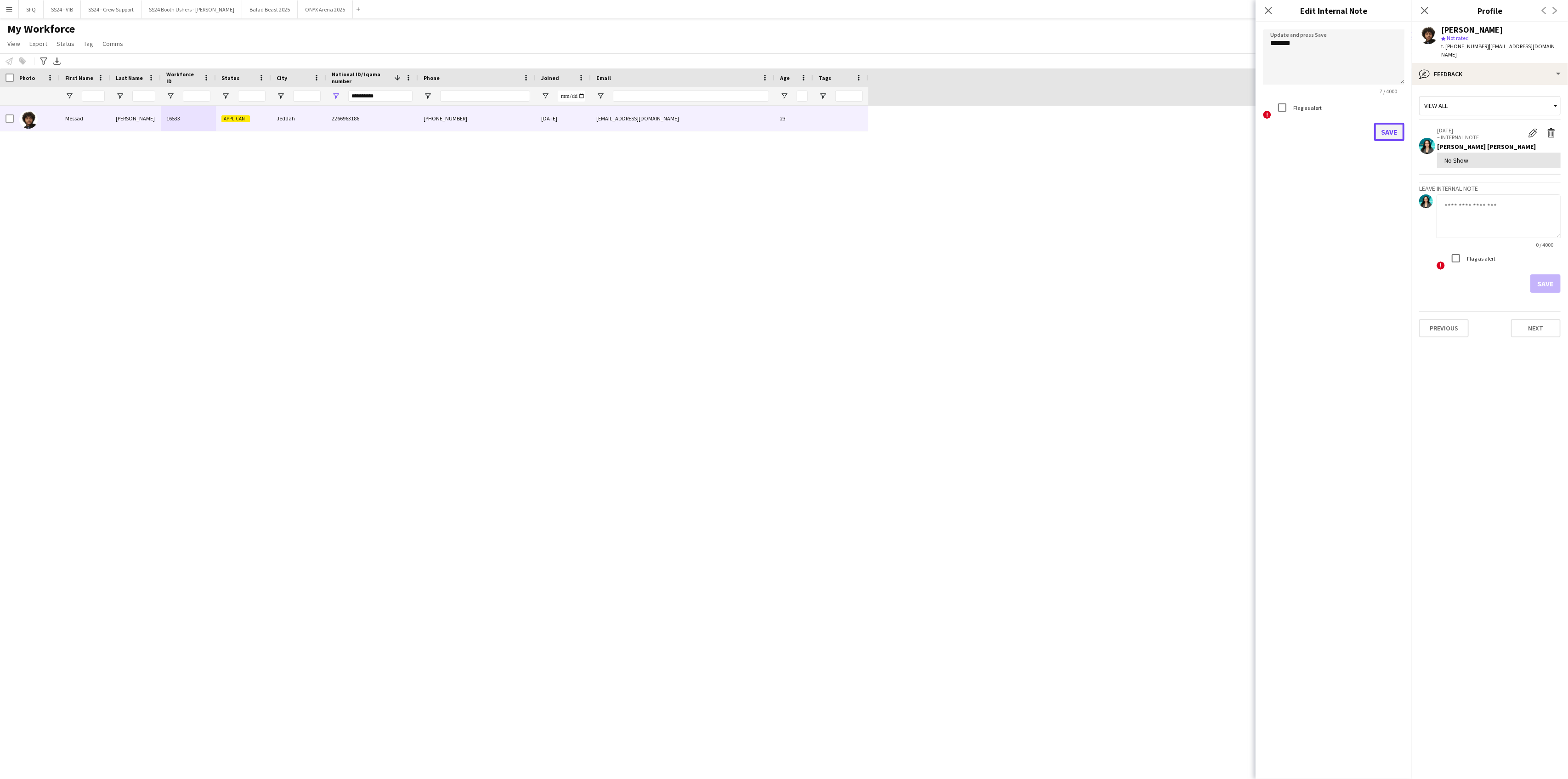
click at [1387, 125] on button "Save" at bounding box center [1389, 132] width 30 height 18
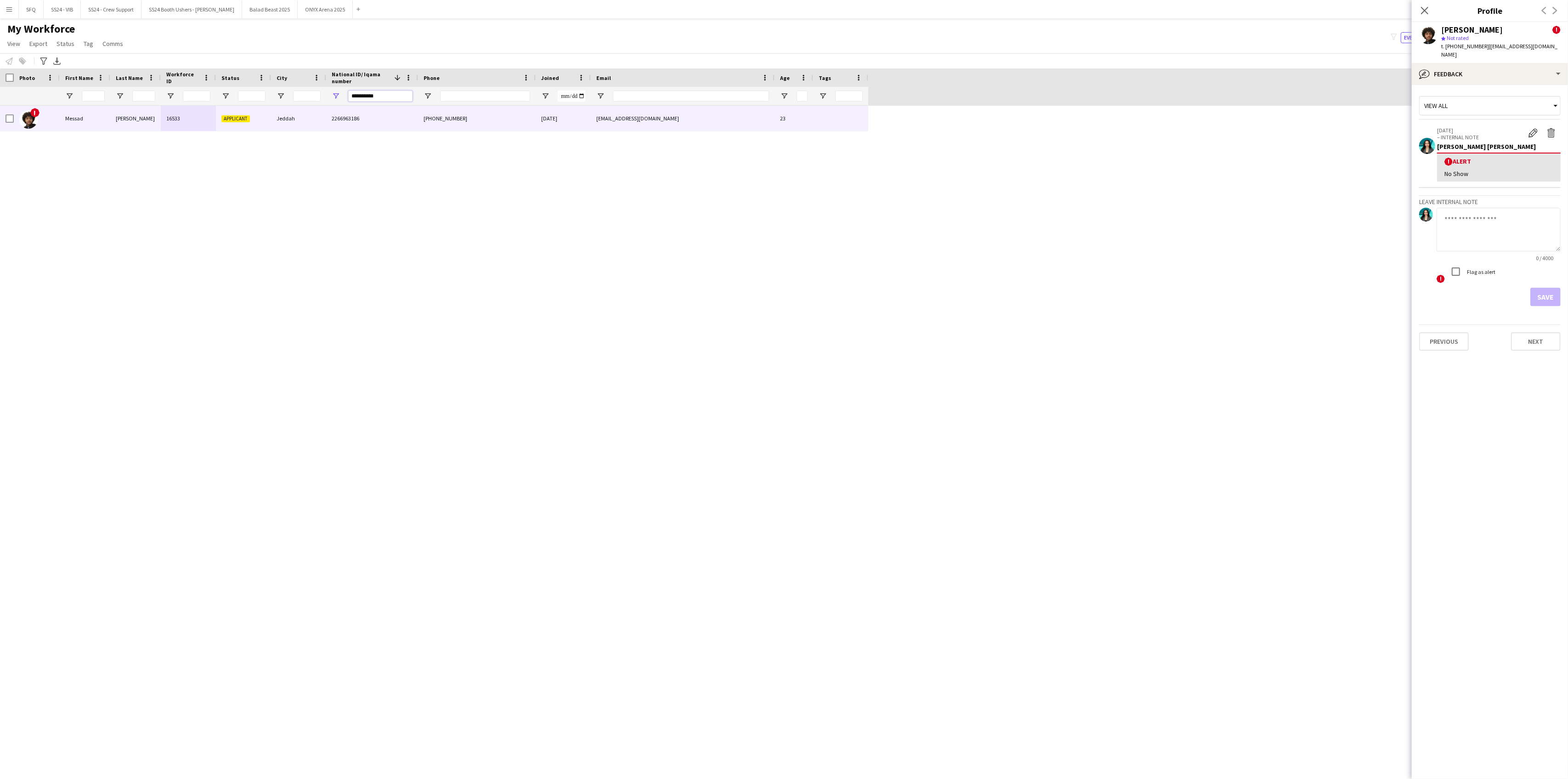
click at [359, 95] on input "**********" at bounding box center [380, 95] width 64 height 11
paste input "National ID/ Iqama number Filter Input"
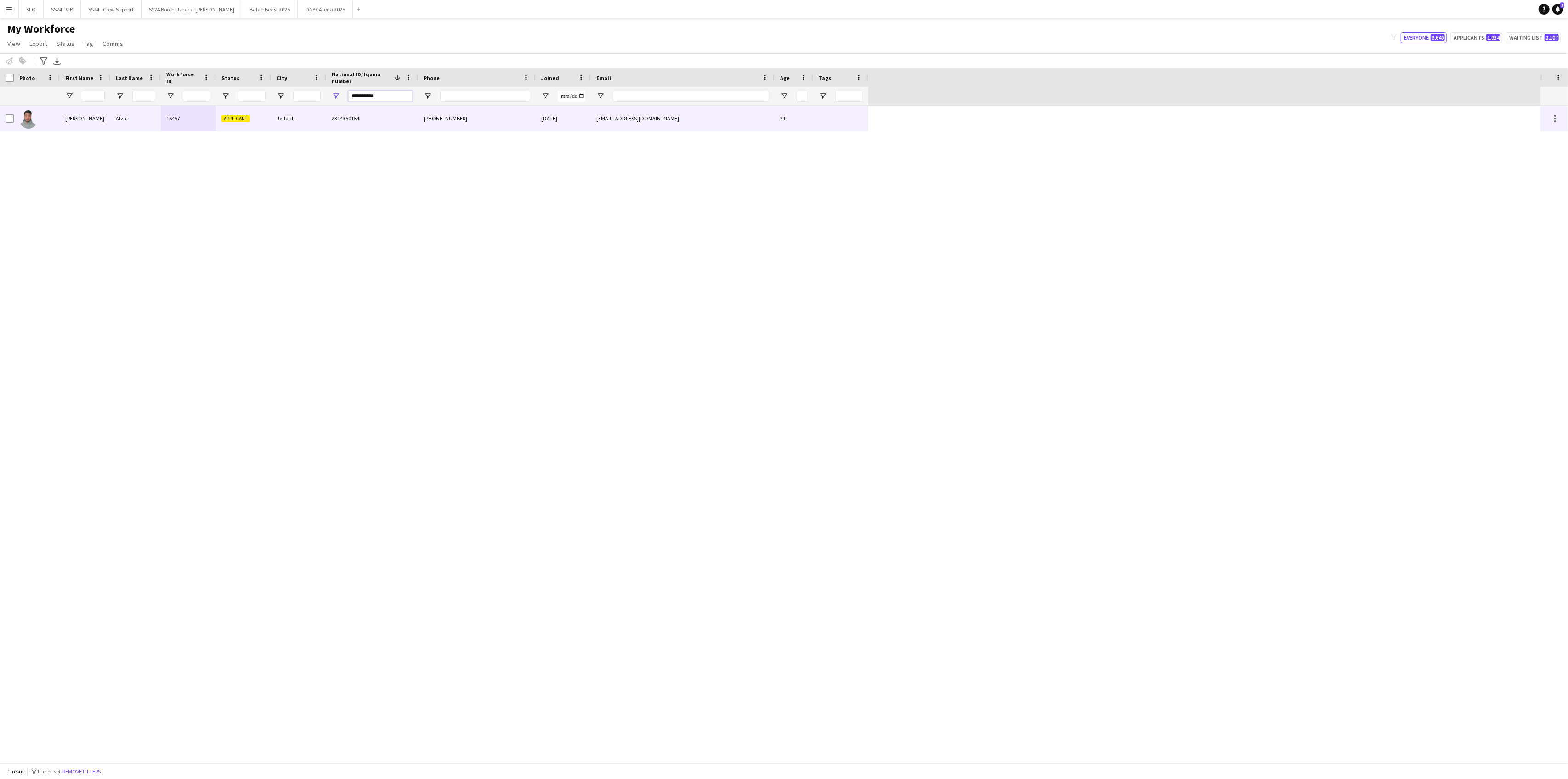
type input "**********"
click at [163, 119] on div "16457" at bounding box center [189, 119] width 55 height 25
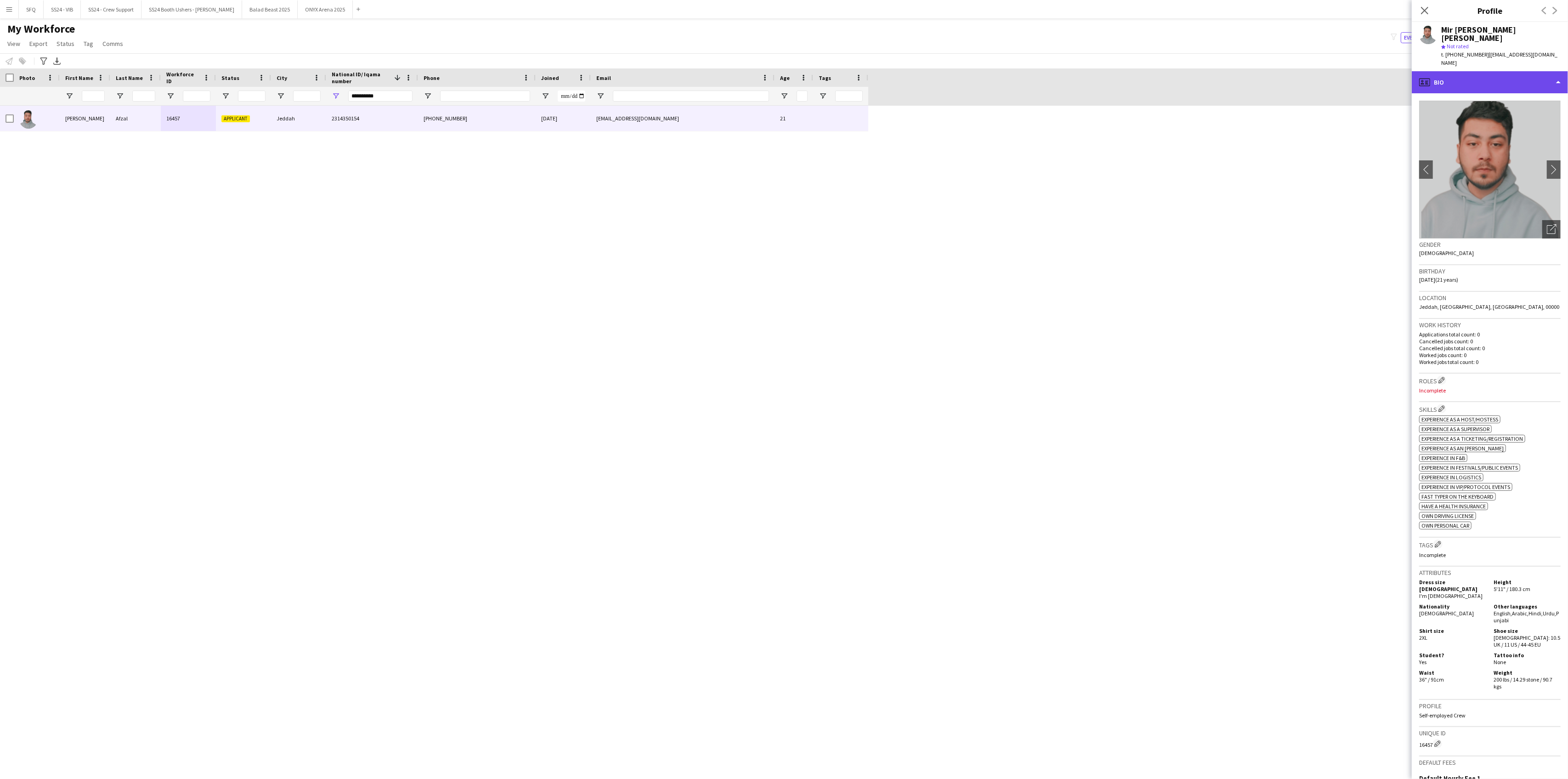
click at [1455, 71] on div "profile Bio" at bounding box center [1490, 82] width 156 height 22
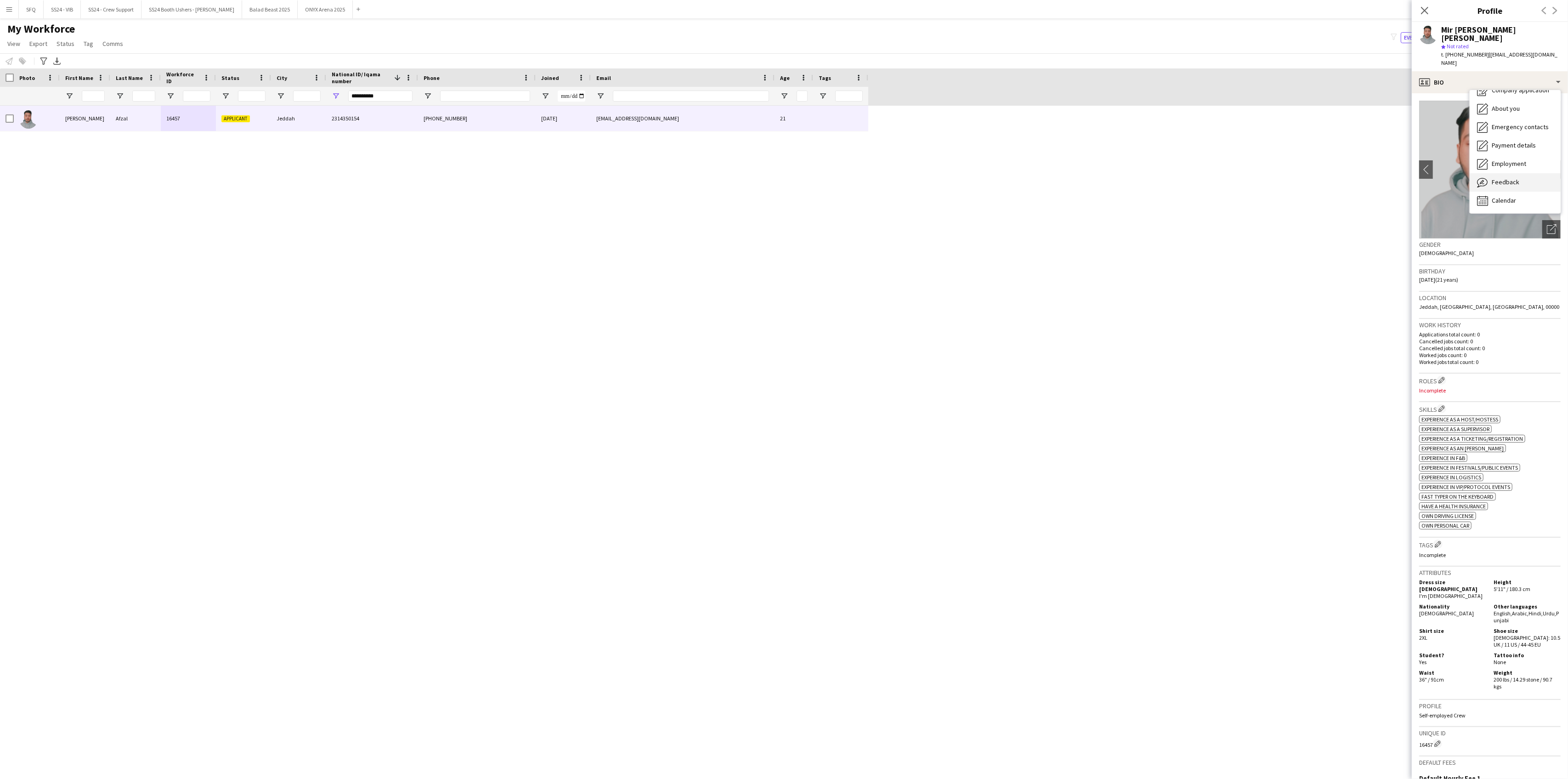
click at [1496, 178] on span "Feedback" at bounding box center [1505, 182] width 28 height 8
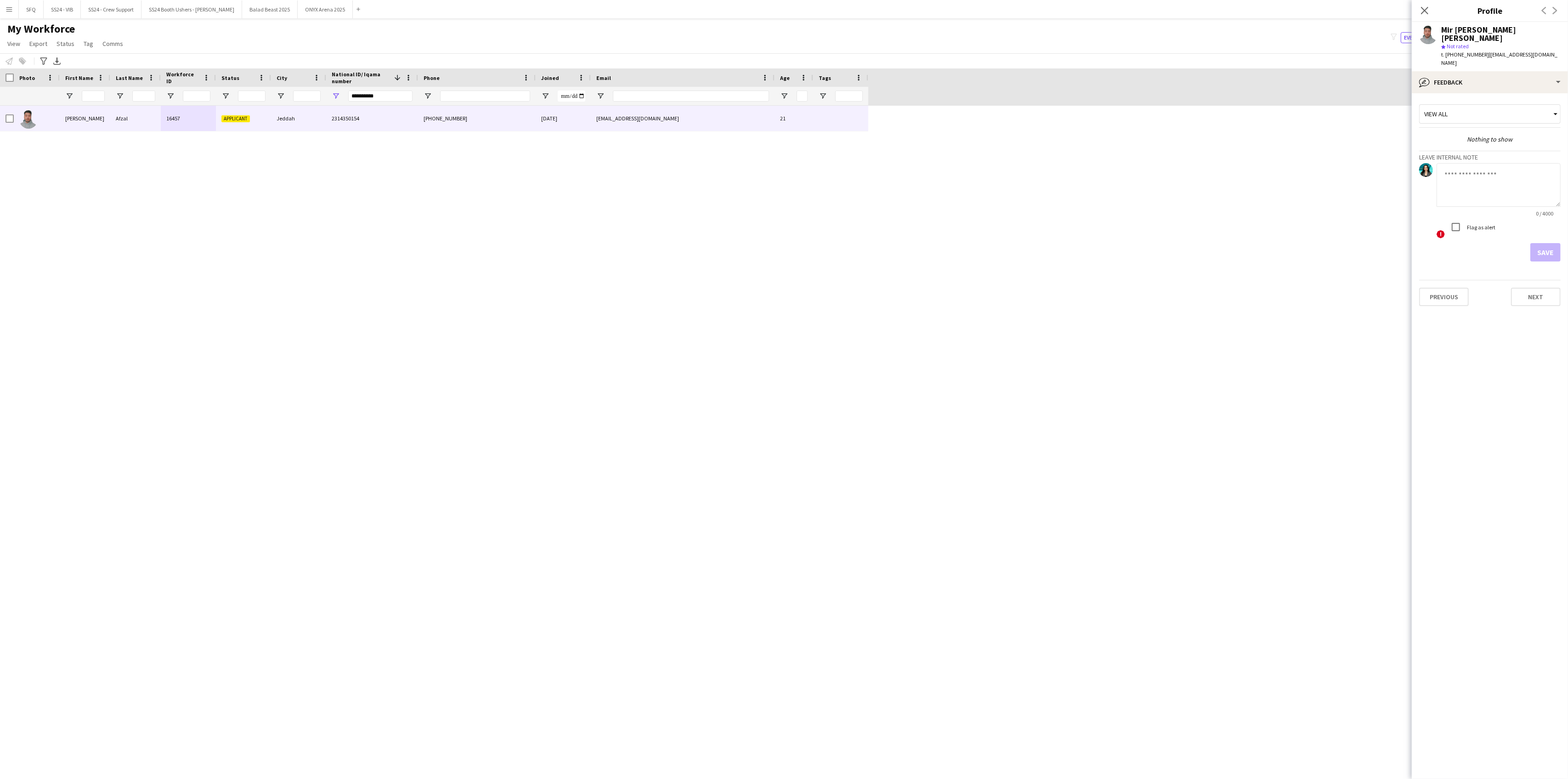
click at [1497, 167] on textarea at bounding box center [1499, 185] width 124 height 43
type textarea "*******"
click at [1547, 243] on button "Save" at bounding box center [1545, 252] width 30 height 18
click at [364, 97] on input "**********" at bounding box center [380, 95] width 64 height 11
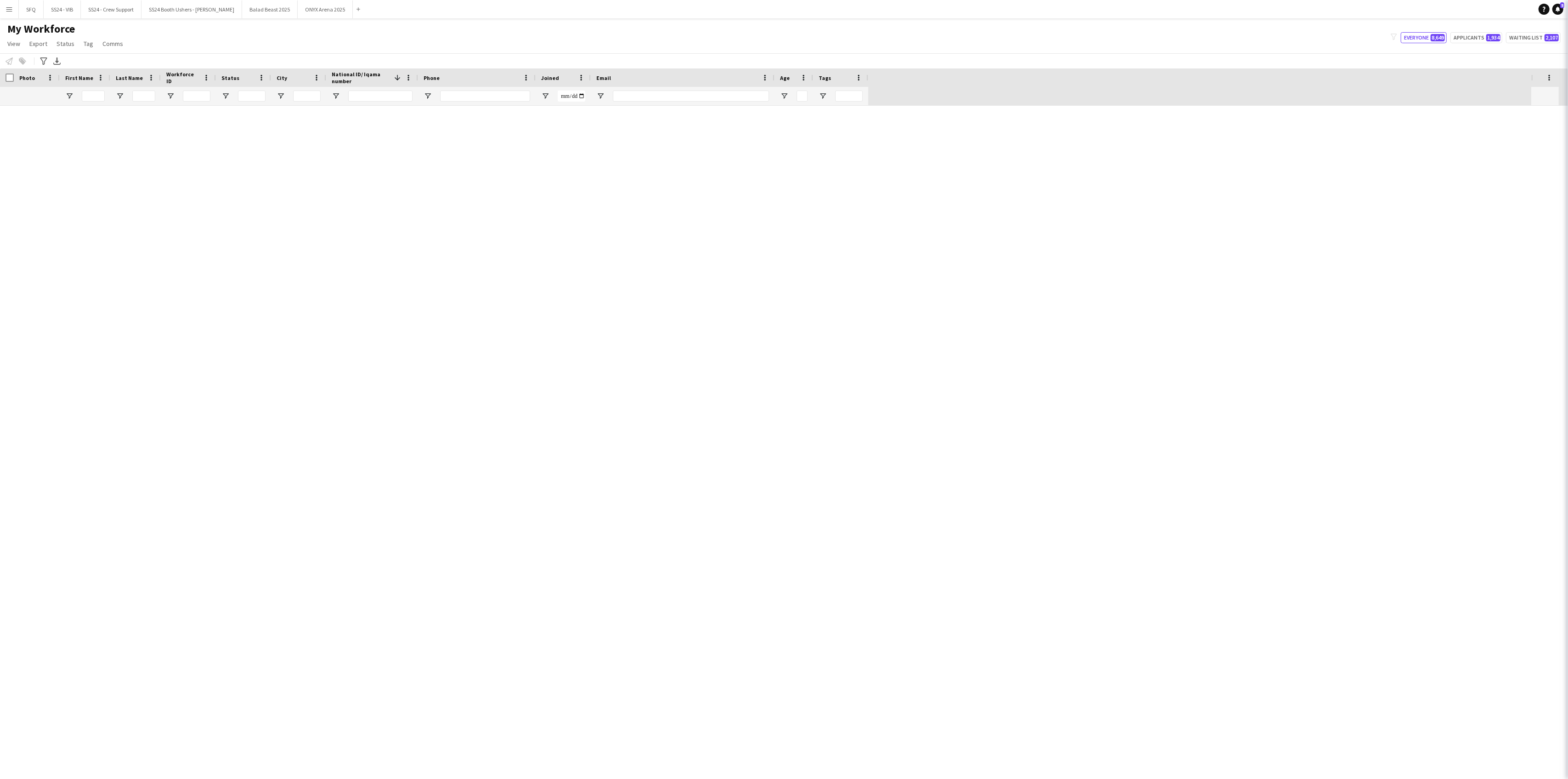
click at [456, 107] on div "[PHONE_NUMBER]" at bounding box center [476, 119] width 118 height 25
click at [451, 97] on input "Phone Filter Input" at bounding box center [485, 95] width 90 height 11
click at [479, 90] on input "Phone Filter Input" at bounding box center [485, 95] width 90 height 11
click at [478, 96] on input "Phone Filter Input" at bounding box center [485, 95] width 90 height 11
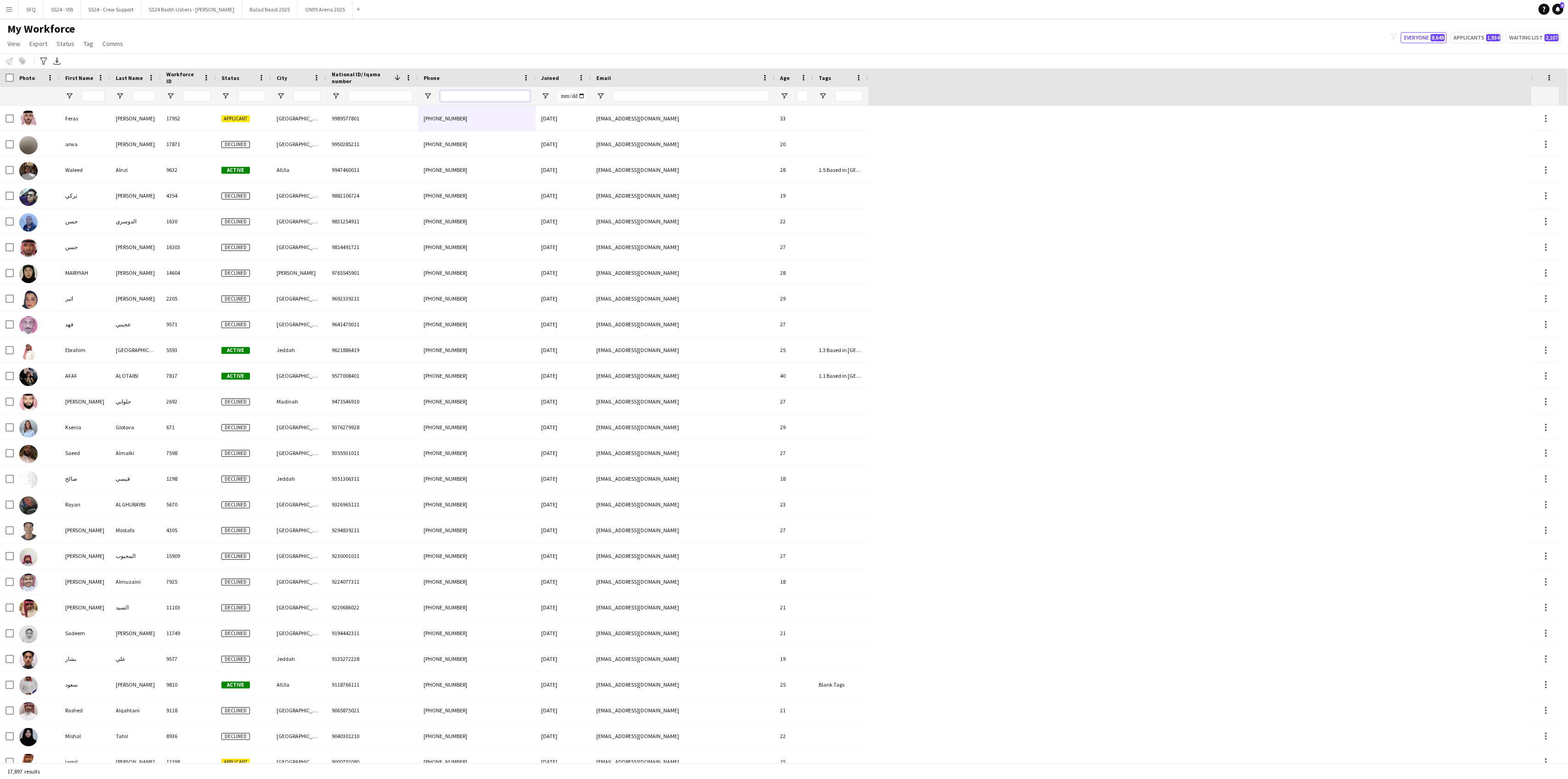
paste input "**********"
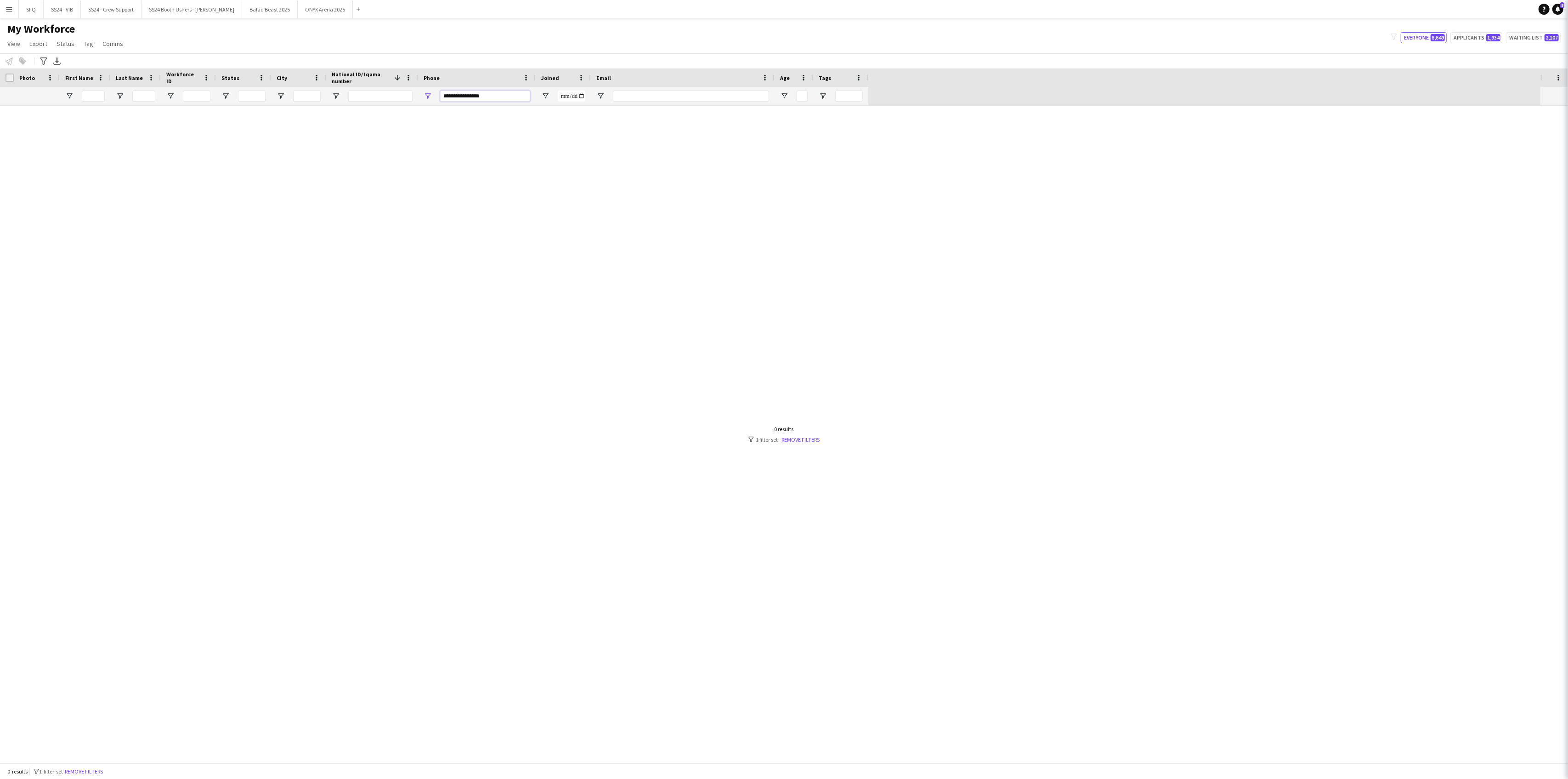
click at [474, 98] on input "**********" at bounding box center [485, 95] width 90 height 11
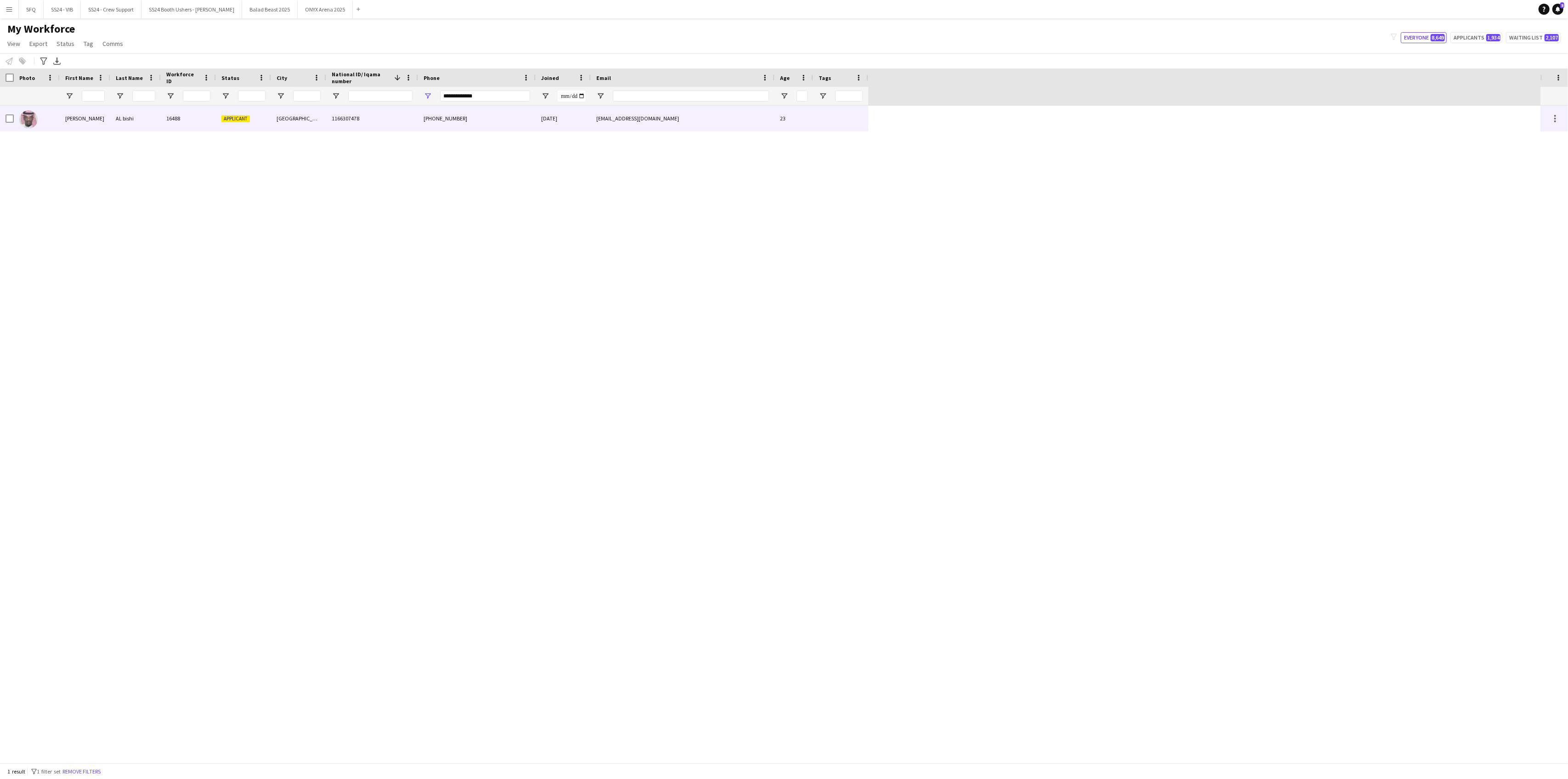
click at [136, 119] on div "AL bishi" at bounding box center [135, 119] width 51 height 25
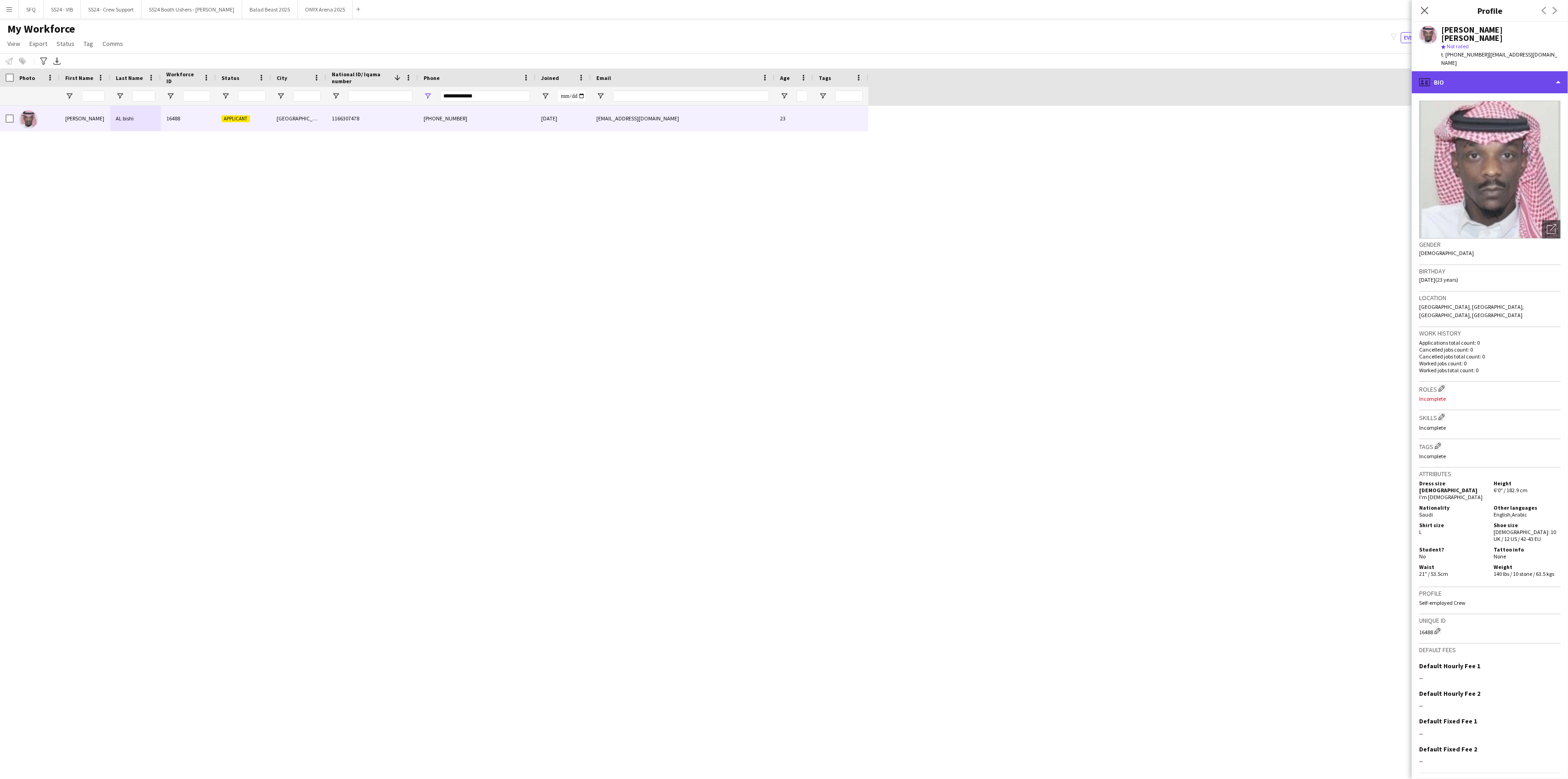
click at [1451, 71] on div "profile Bio" at bounding box center [1490, 82] width 156 height 22
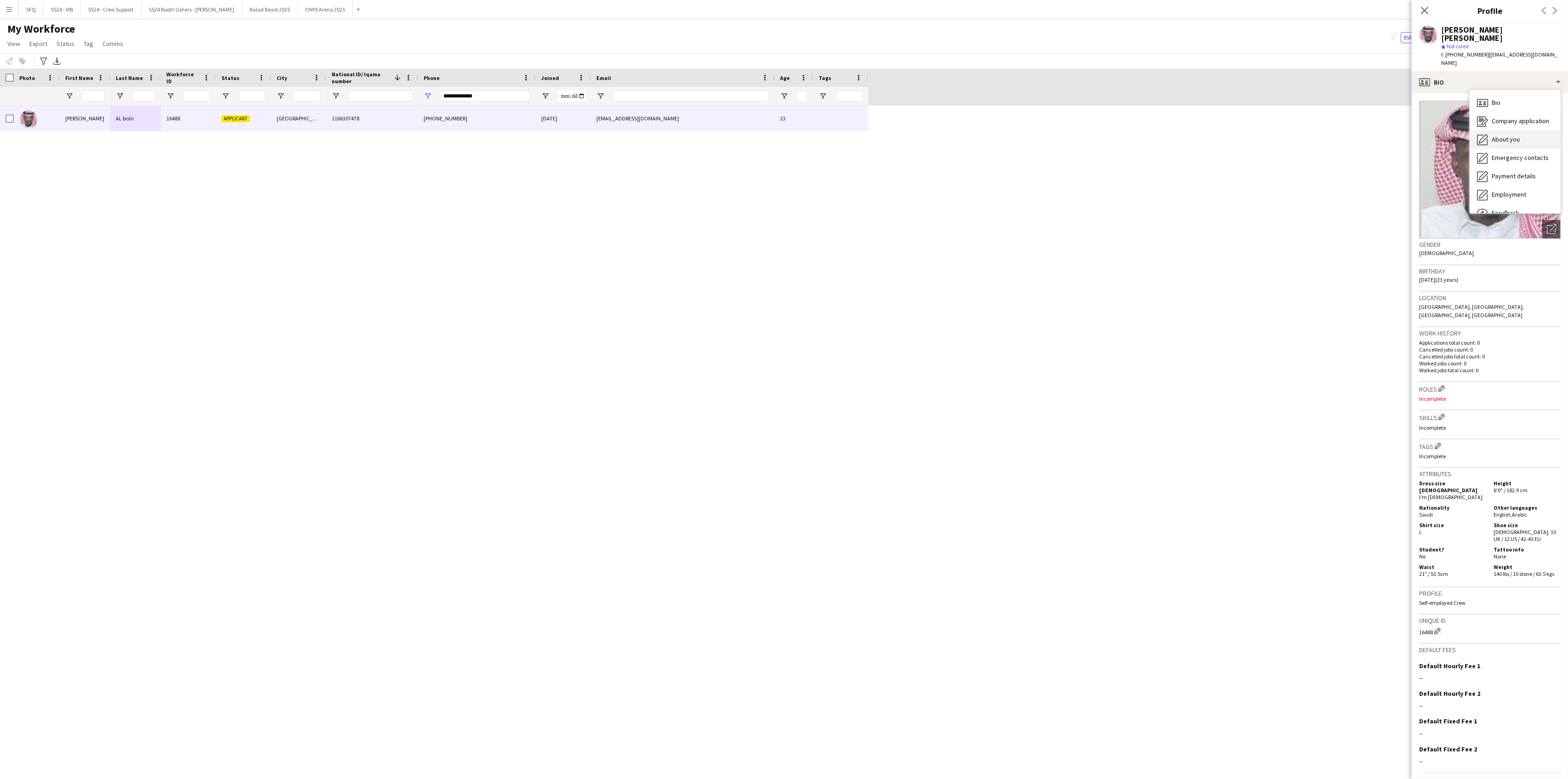
click at [1506, 135] on span "About you" at bounding box center [1506, 139] width 28 height 8
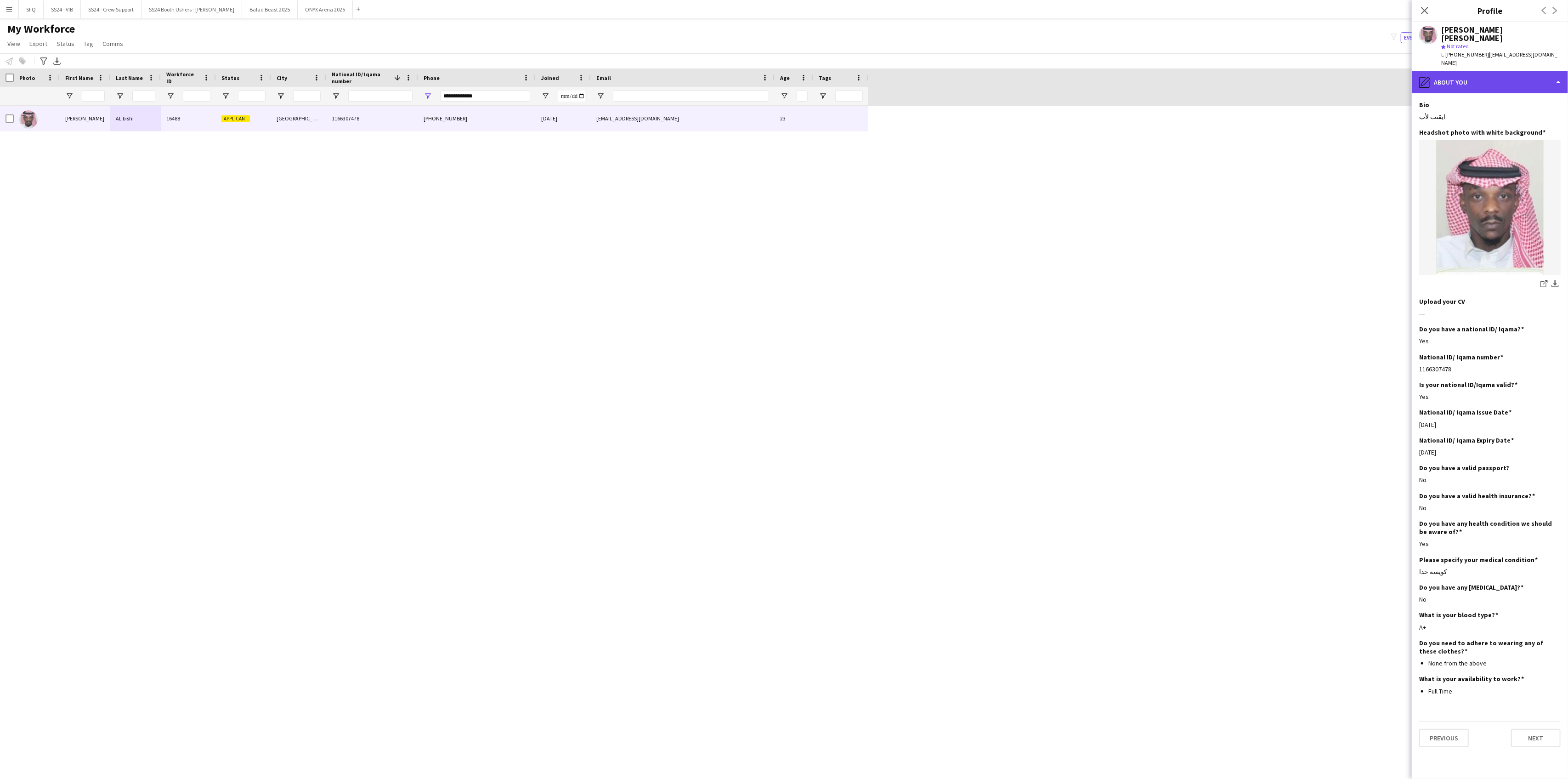
click at [1455, 71] on div "pencil4 About you" at bounding box center [1490, 82] width 156 height 22
click at [1515, 154] on span "Emergency contacts" at bounding box center [1520, 158] width 57 height 8
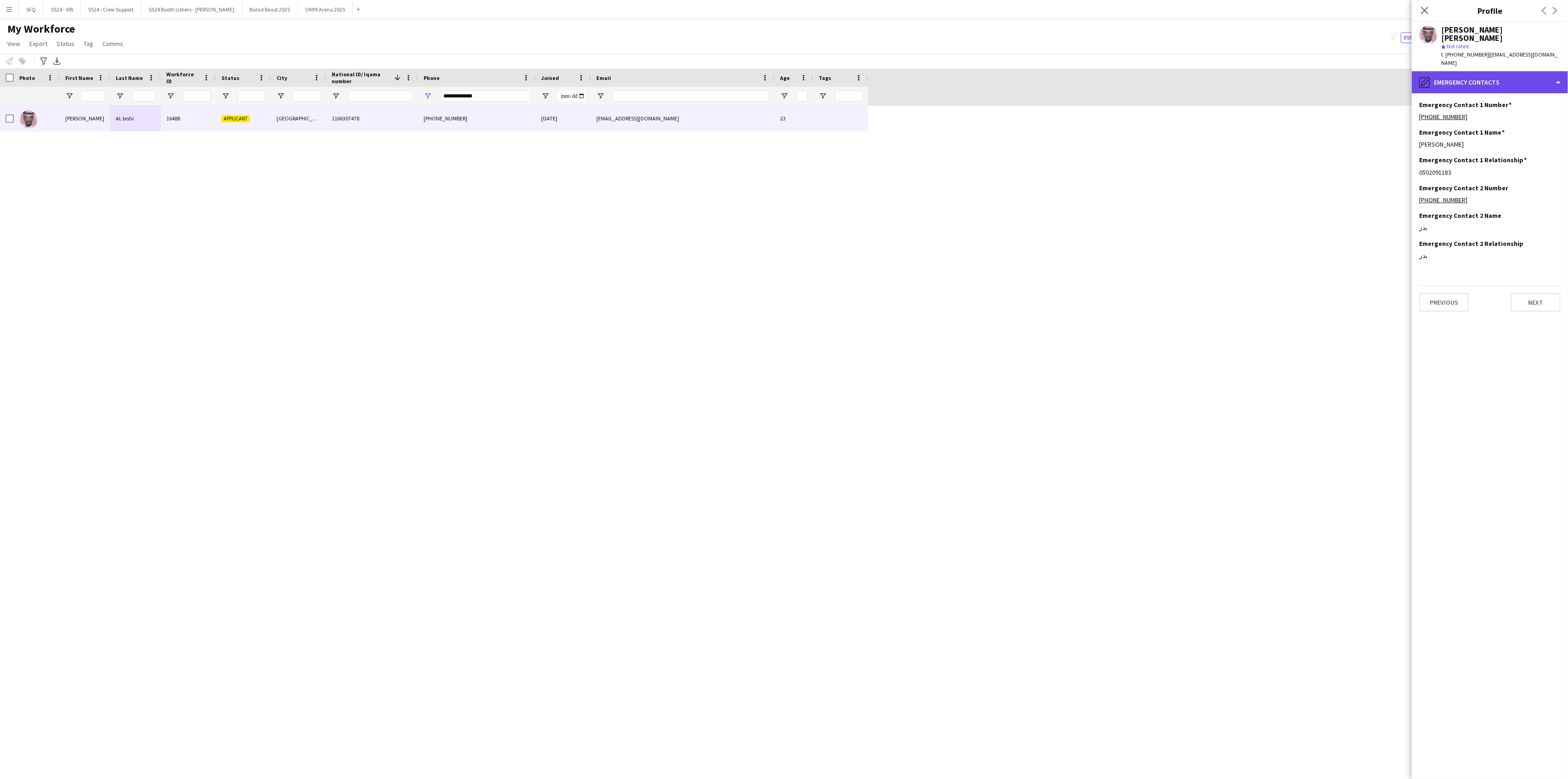
click at [1470, 71] on div "pencil4 Emergency contacts" at bounding box center [1490, 82] width 156 height 22
click at [1521, 204] on div "Feedback Feedback" at bounding box center [1515, 213] width 91 height 18
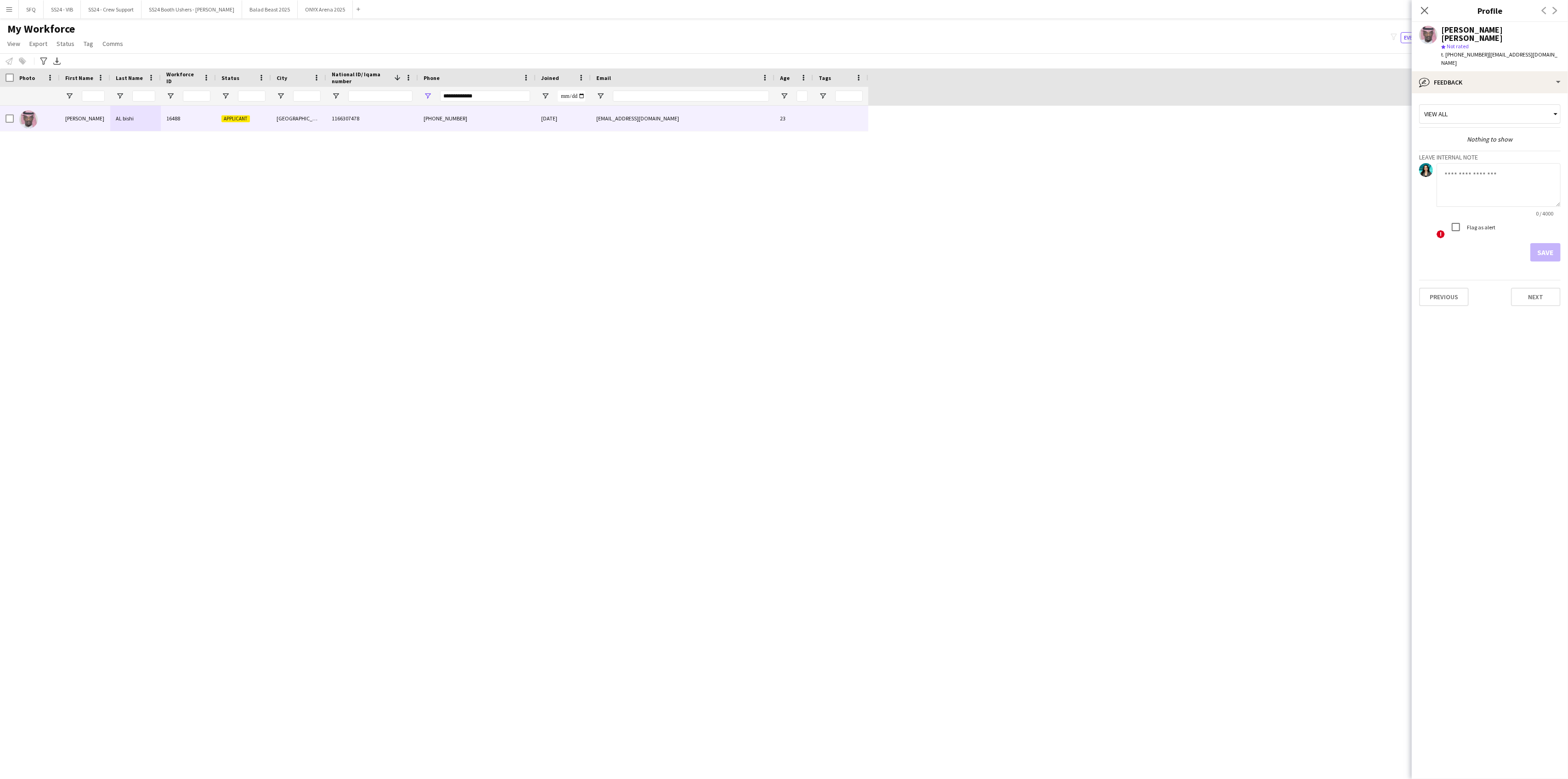
click at [1476, 105] on div "View all" at bounding box center [1485, 114] width 131 height 18
click at [1422, 12] on div at bounding box center [784, 389] width 1568 height 779
click at [1434, 11] on div "Close pop-in" at bounding box center [1424, 10] width 26 height 21
click at [1422, 10] on icon "Close pop-in" at bounding box center [1424, 10] width 8 height 8
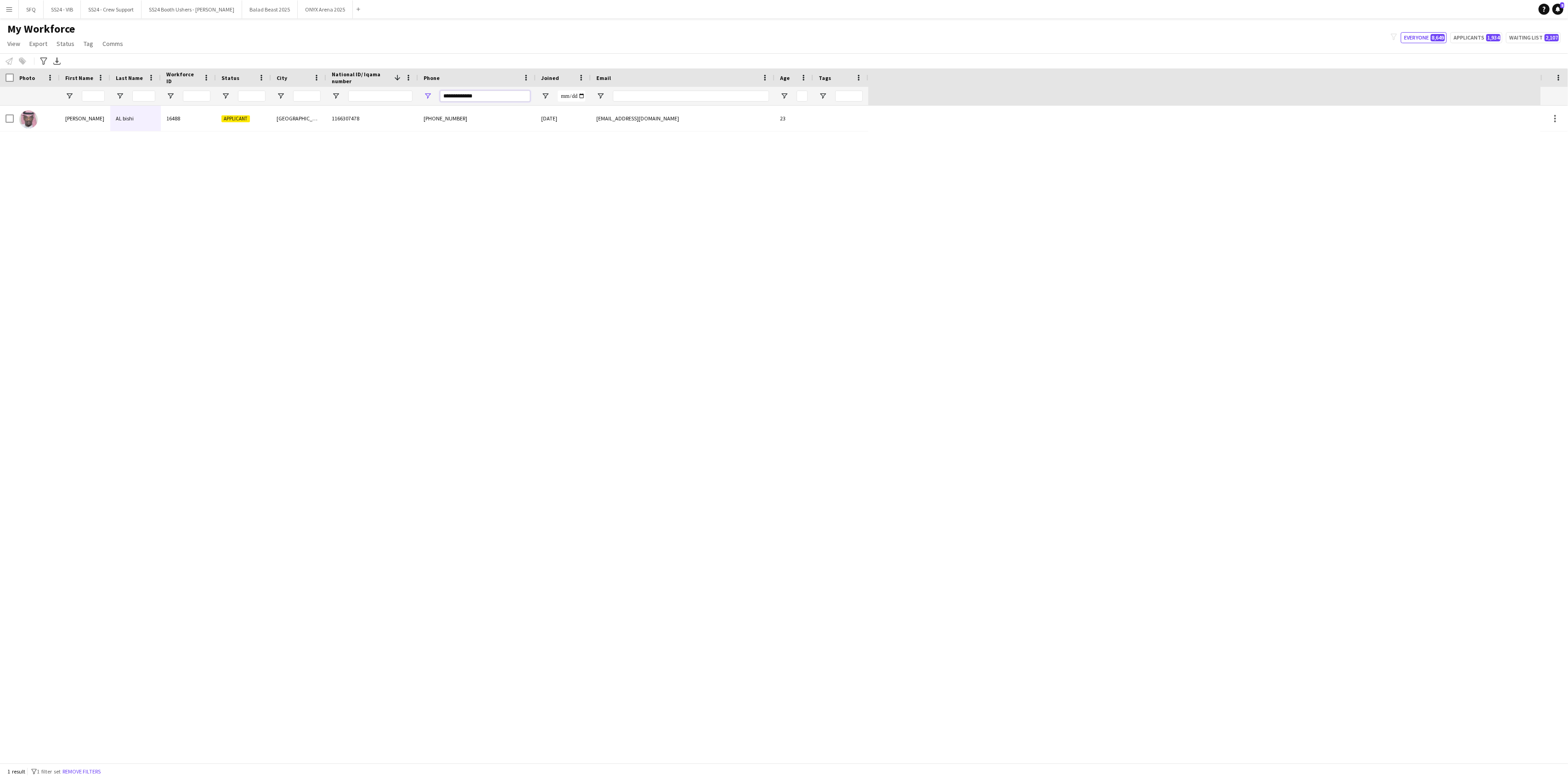
click at [507, 99] on input "**********" at bounding box center [485, 95] width 90 height 11
type input "*"
click at [453, 99] on input "**********" at bounding box center [485, 95] width 90 height 11
click at [482, 98] on input "*********" at bounding box center [485, 95] width 90 height 11
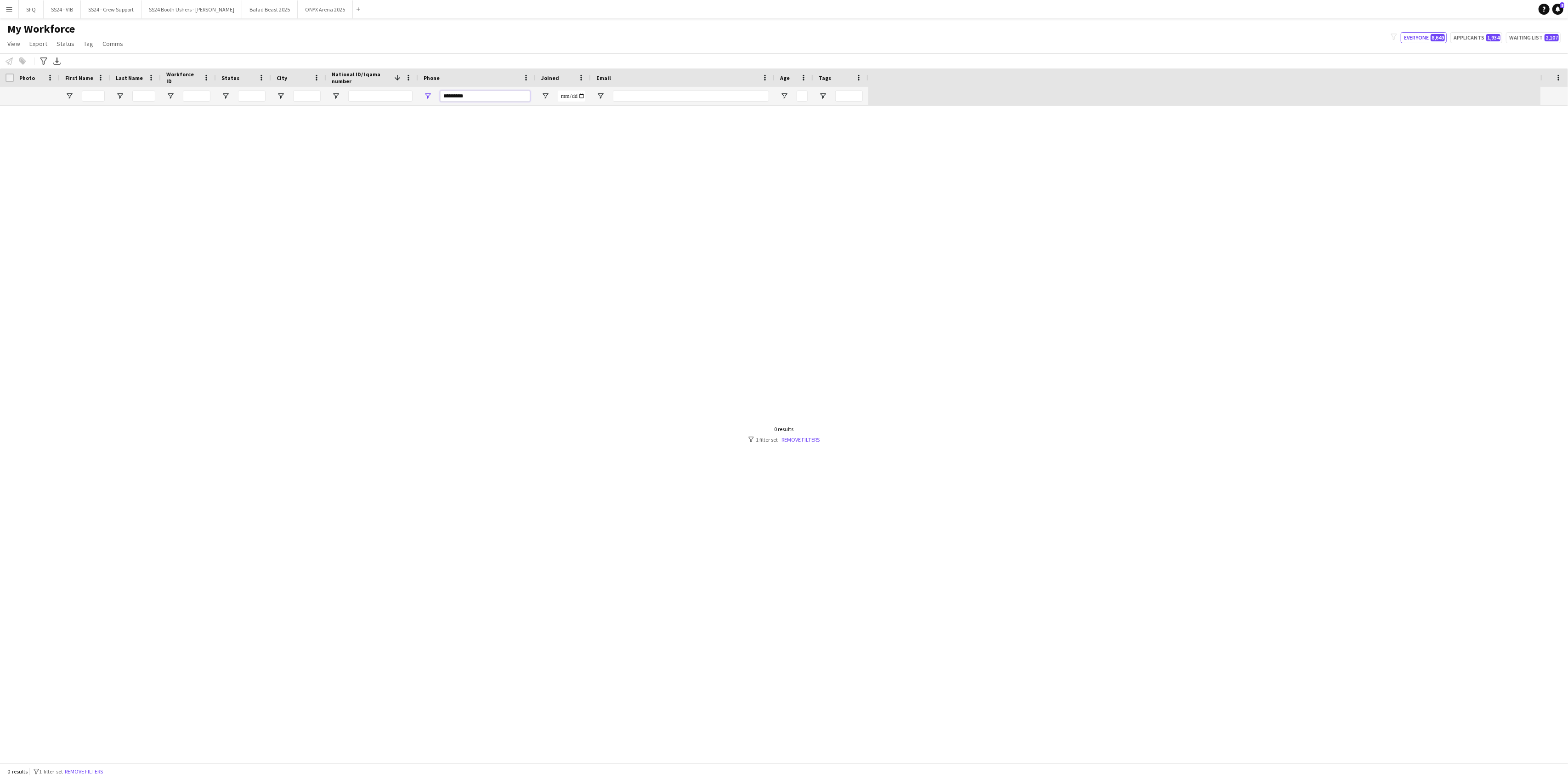
click at [485, 99] on input "*********" at bounding box center [485, 95] width 90 height 11
type input "*********"
click at [105, 771] on button "Remove filters" at bounding box center [83, 771] width 42 height 10
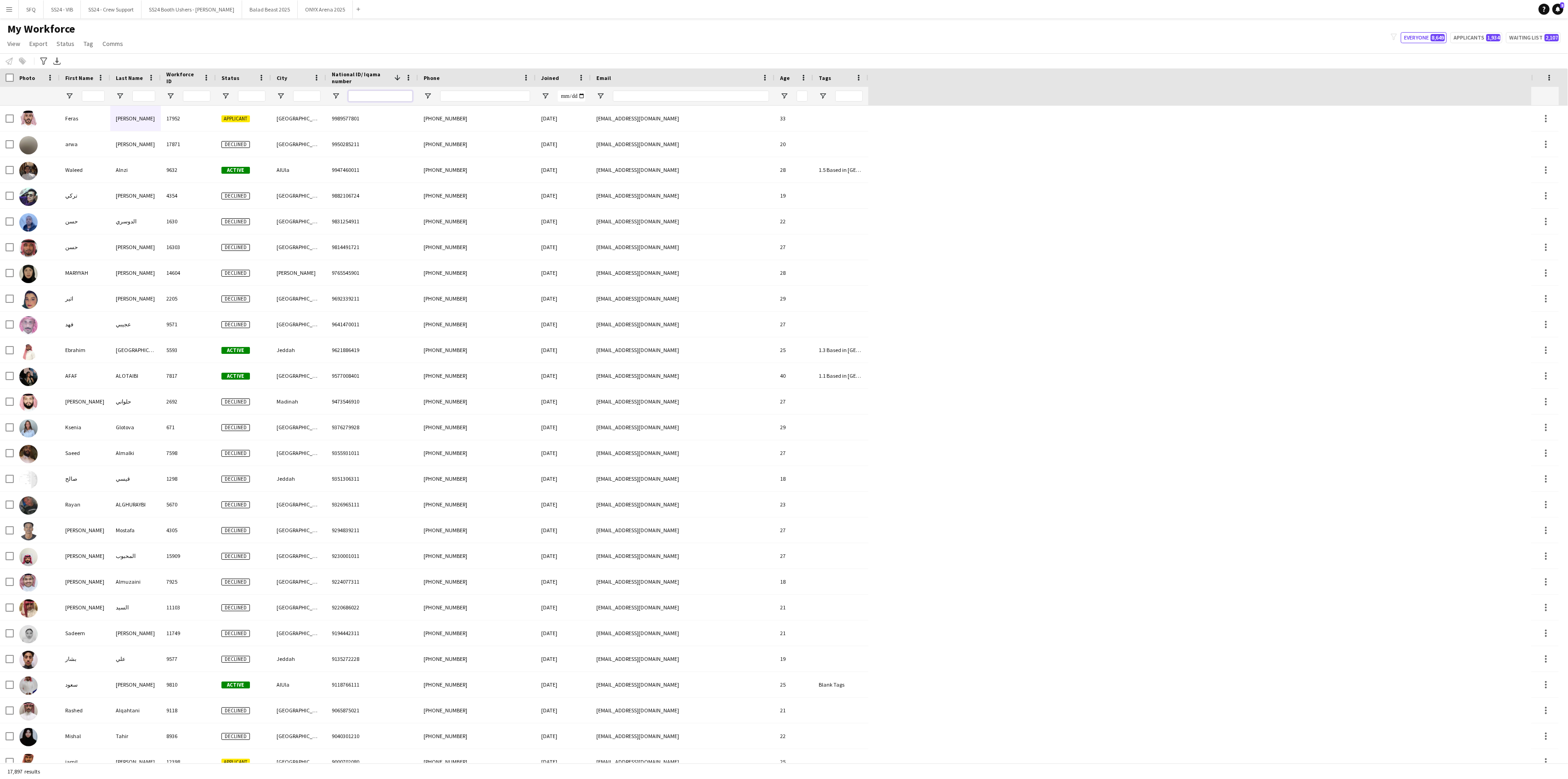
click at [389, 94] on input "National ID/ Iqama number Filter Input" at bounding box center [380, 95] width 64 height 11
paste input "**********"
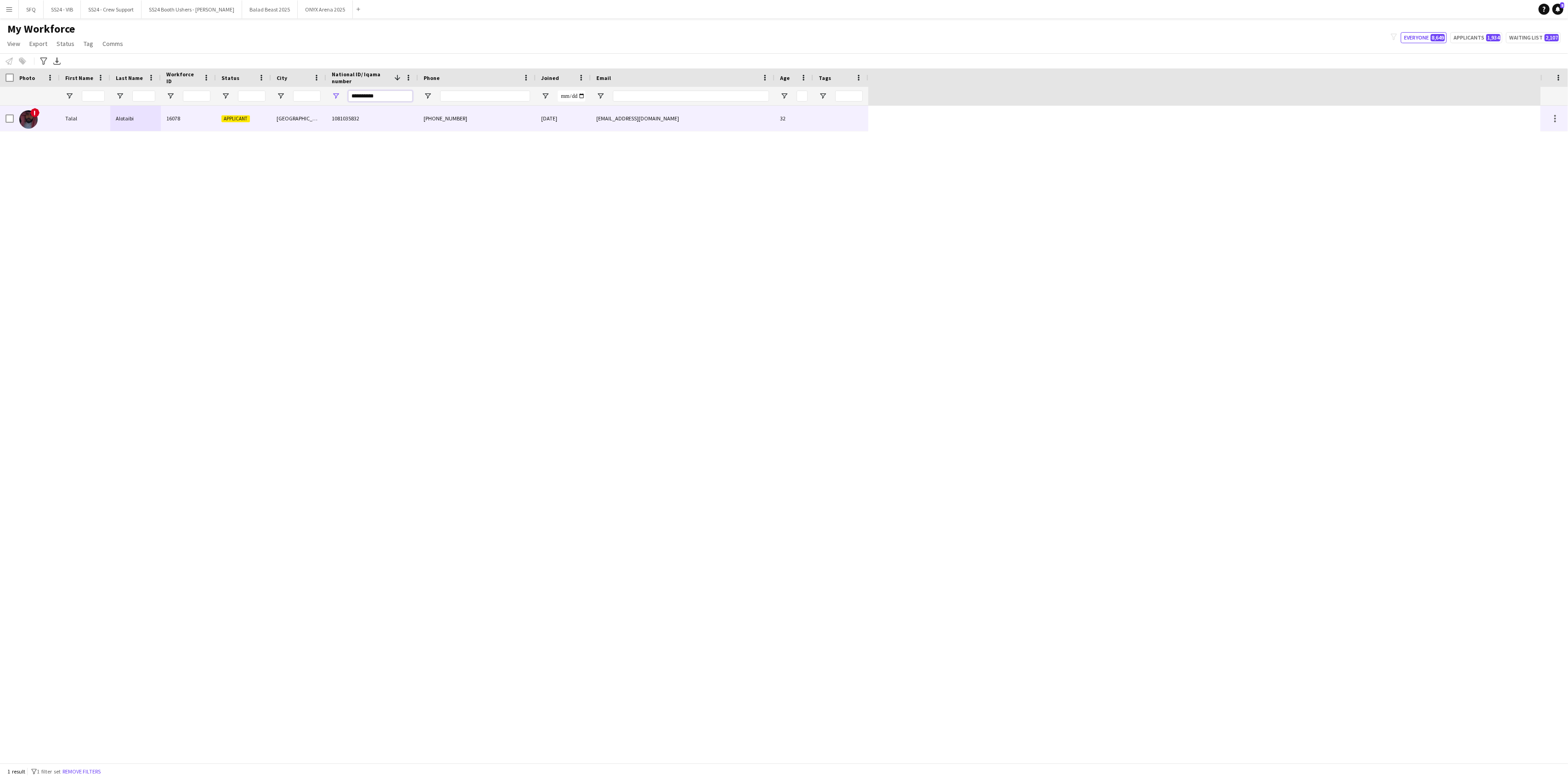
type input "**********"
click at [401, 118] on div "1081035832" at bounding box center [372, 119] width 92 height 25
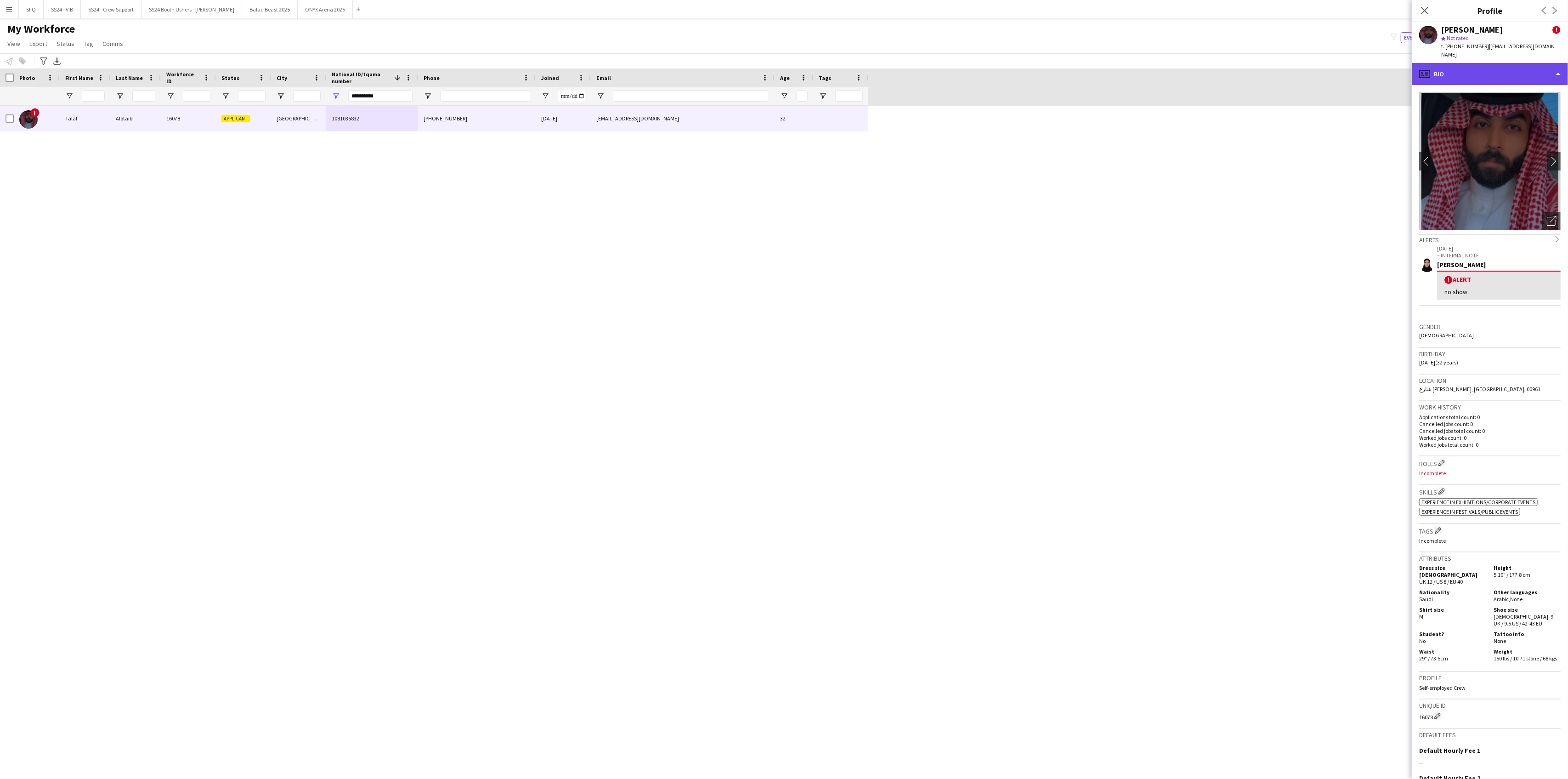
click at [1452, 72] on div "profile Bio" at bounding box center [1490, 73] width 156 height 22
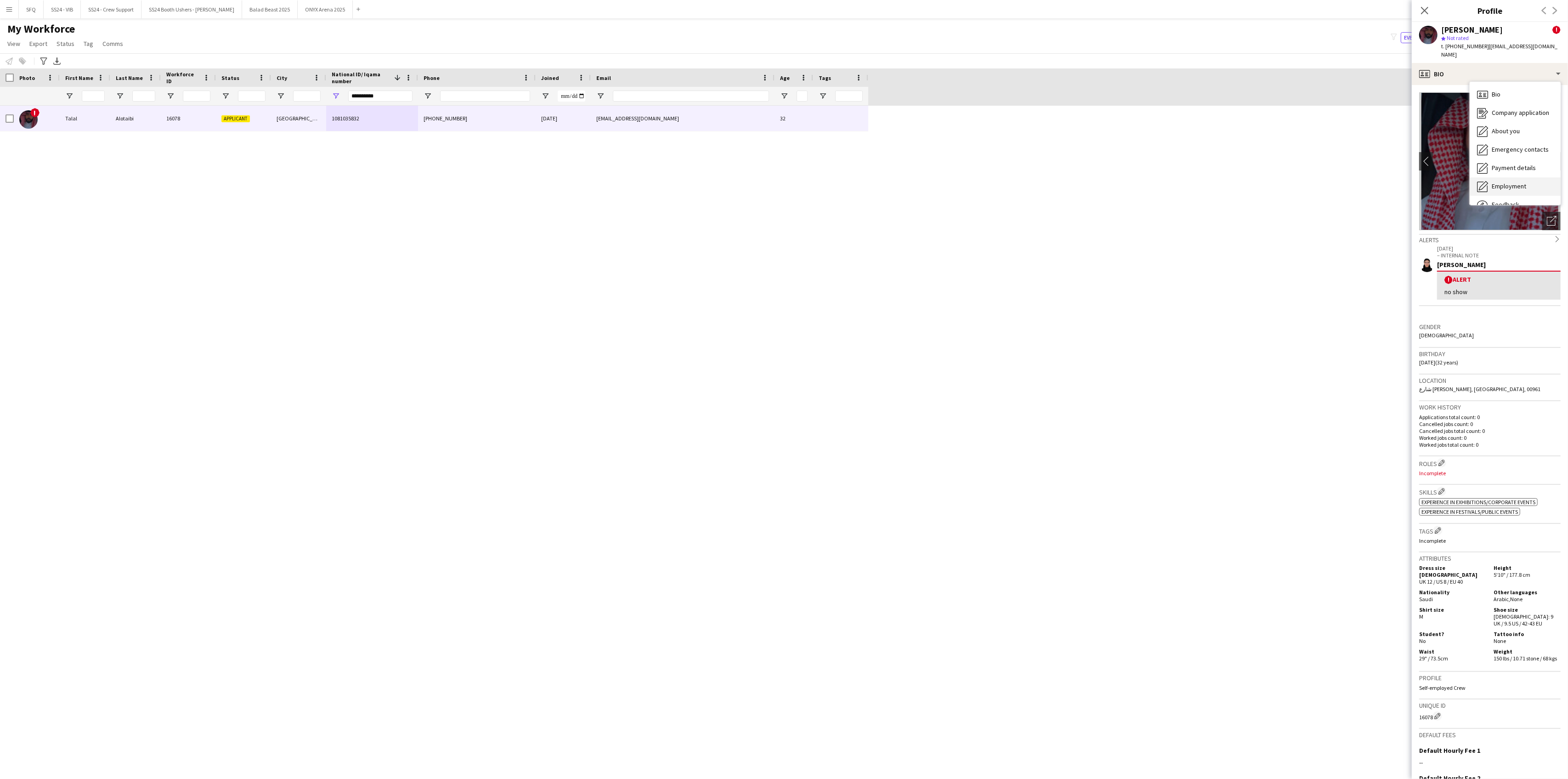
click at [1513, 185] on div "Employment Employment" at bounding box center [1515, 187] width 91 height 18
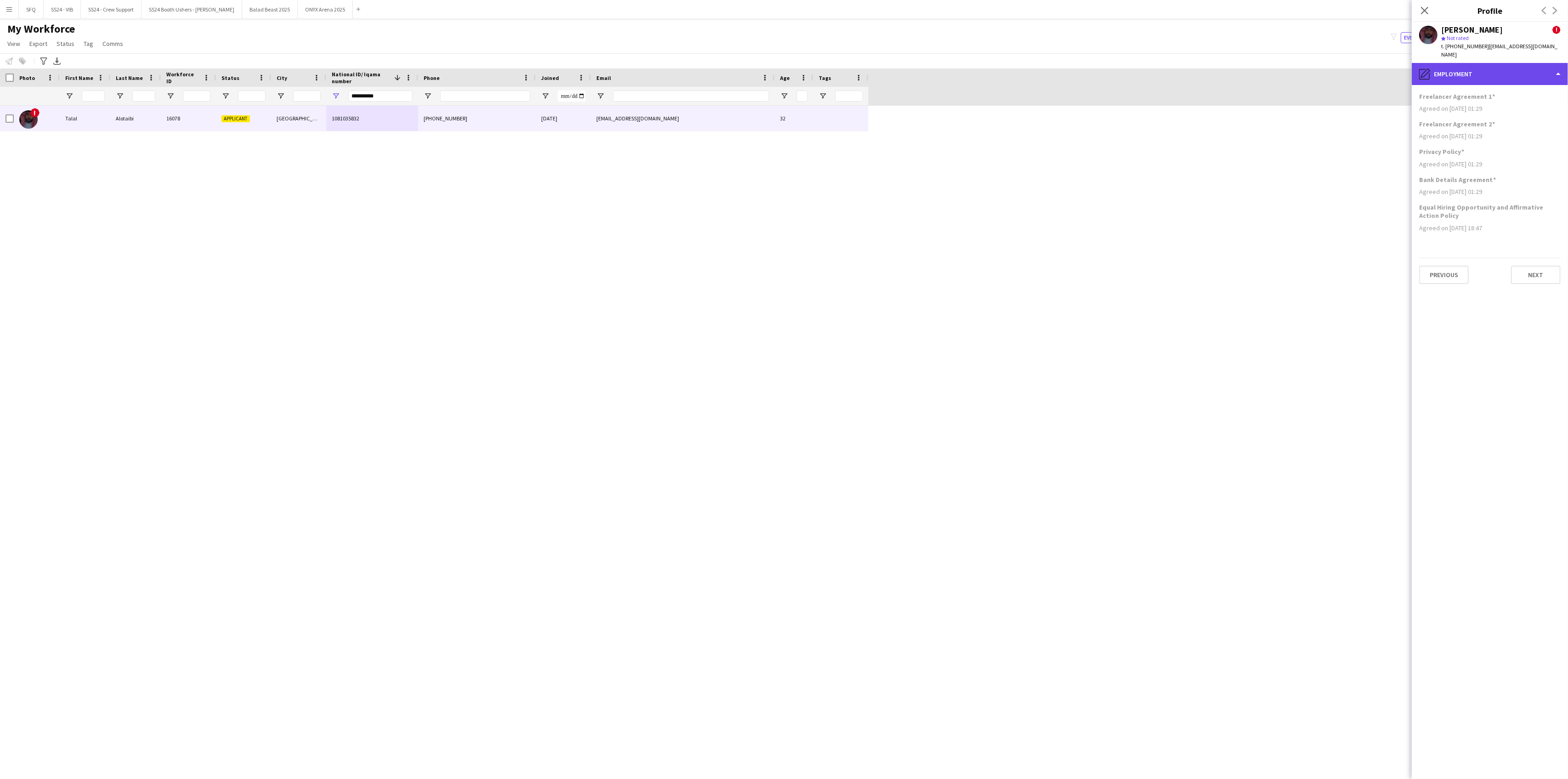
click at [1460, 64] on div "pencil4 Employment" at bounding box center [1490, 73] width 156 height 22
click at [1507, 169] on span "Feedback" at bounding box center [1505, 174] width 28 height 8
click at [1469, 97] on div "View all" at bounding box center [1485, 105] width 131 height 18
click at [1469, 65] on div at bounding box center [784, 389] width 1568 height 779
click at [1496, 63] on div "bubble-pencil Feedback" at bounding box center [1490, 73] width 156 height 22
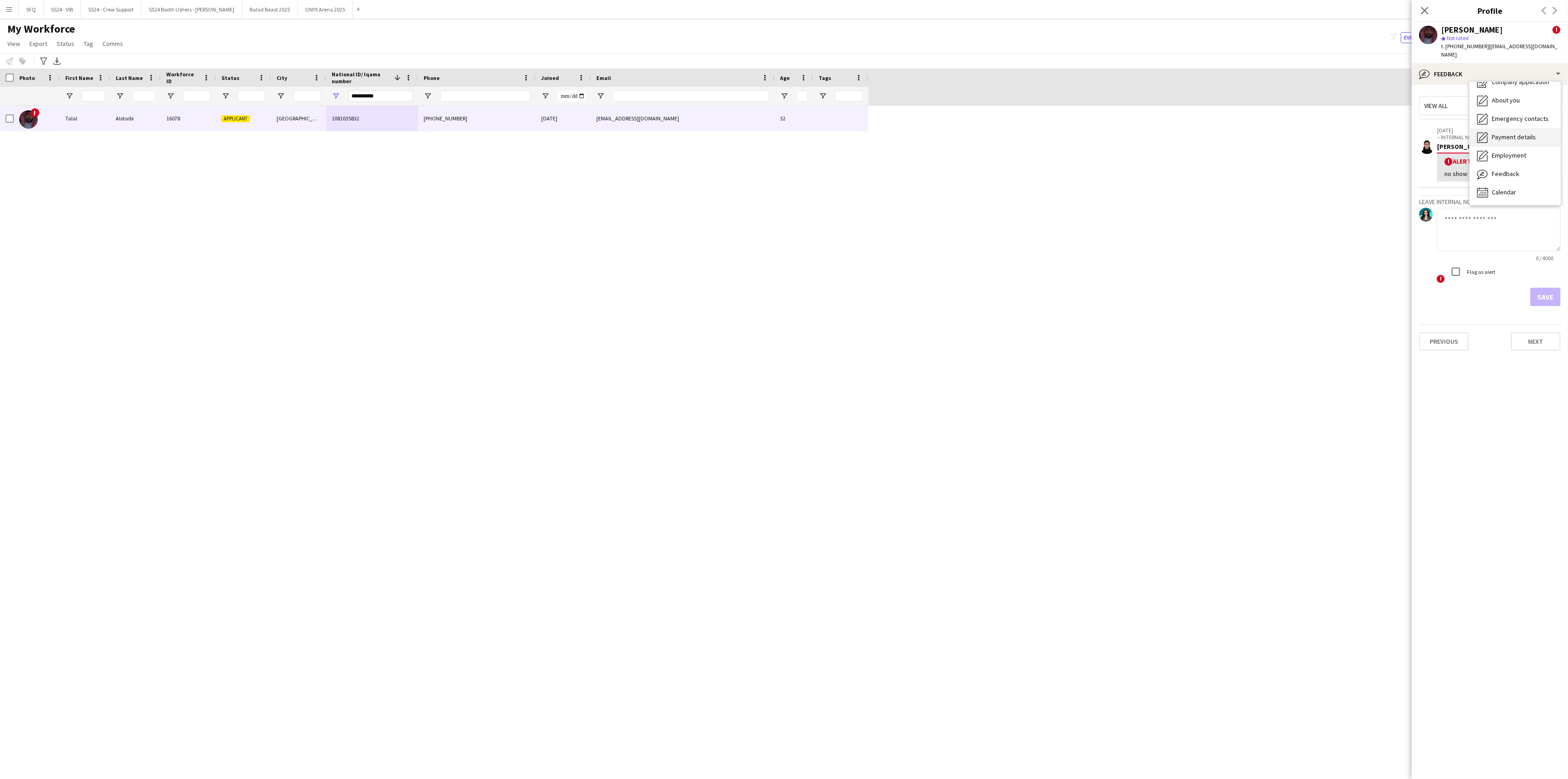
click at [1505, 133] on span "Payment details" at bounding box center [1514, 137] width 44 height 8
click at [1477, 85] on app-section-data-types "Staff name as per the National ID/ Iqama TALAL MISLAT ALOTAIBI Account Holder N…" at bounding box center [1490, 432] width 156 height 694
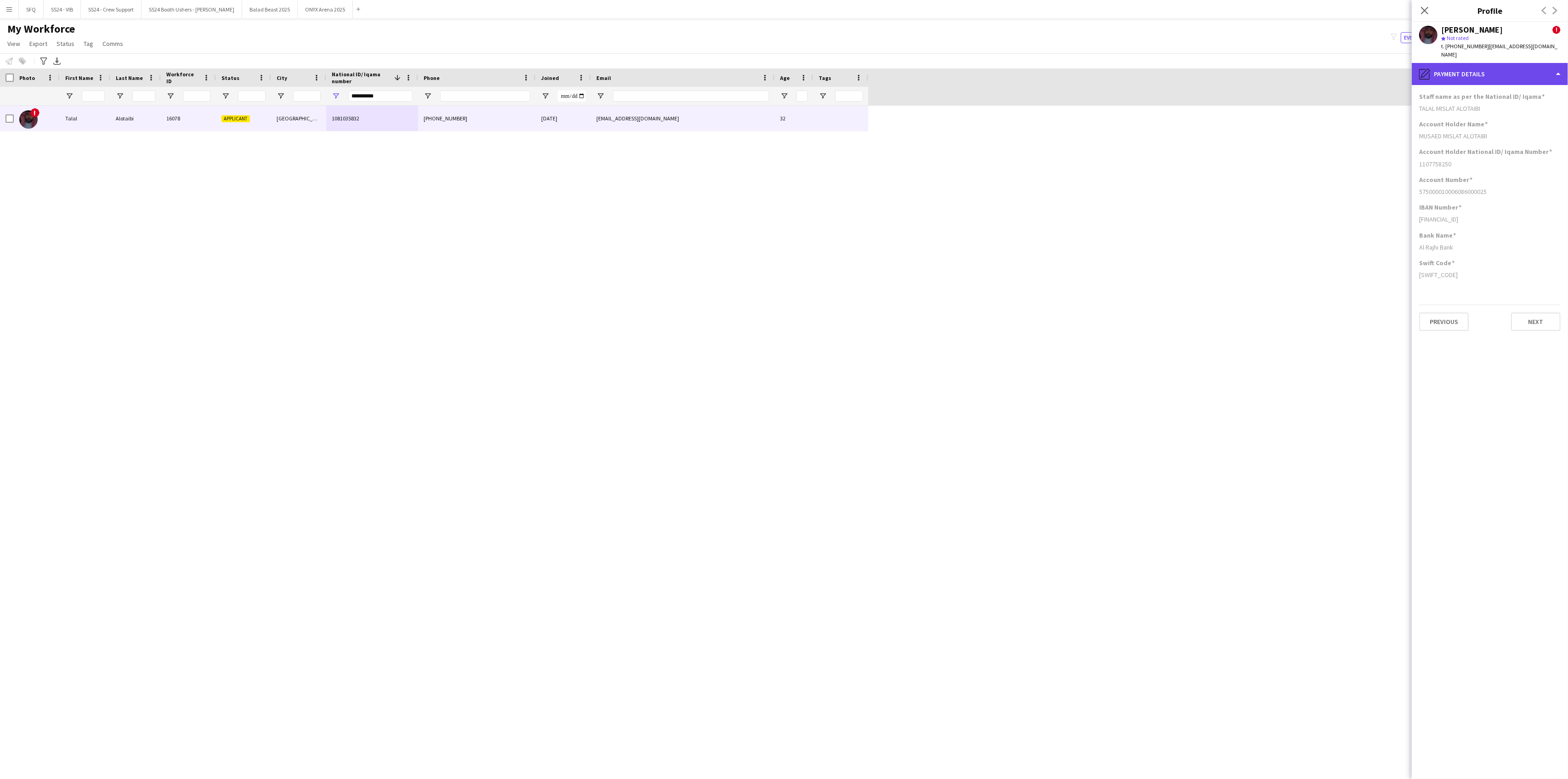
click at [1477, 73] on div "pencil4 Payment details" at bounding box center [1490, 73] width 156 height 22
click at [1495, 92] on div "Bio Bio" at bounding box center [1515, 94] width 91 height 18
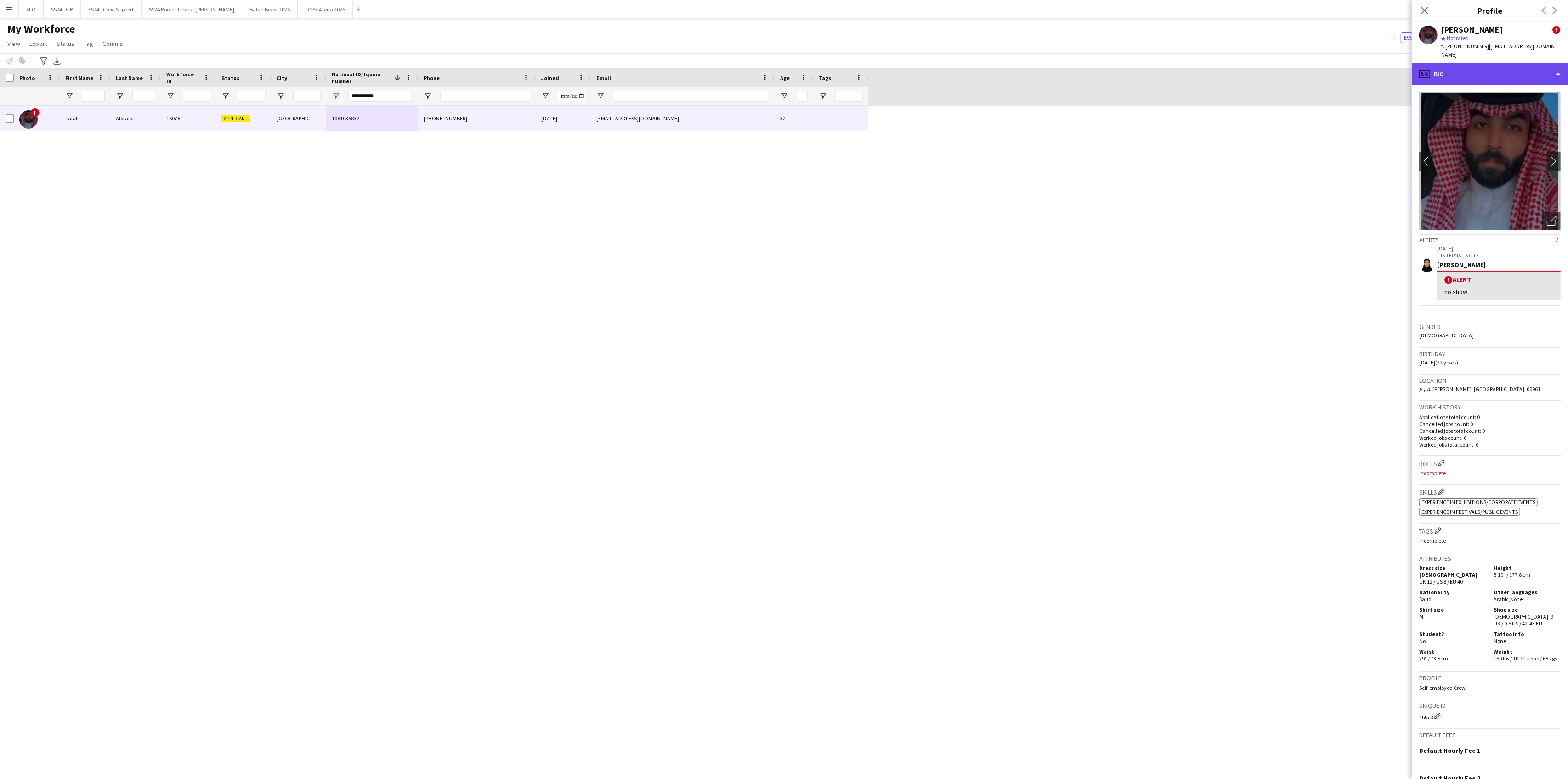
click at [1429, 68] on icon "profile" at bounding box center [1424, 73] width 11 height 11
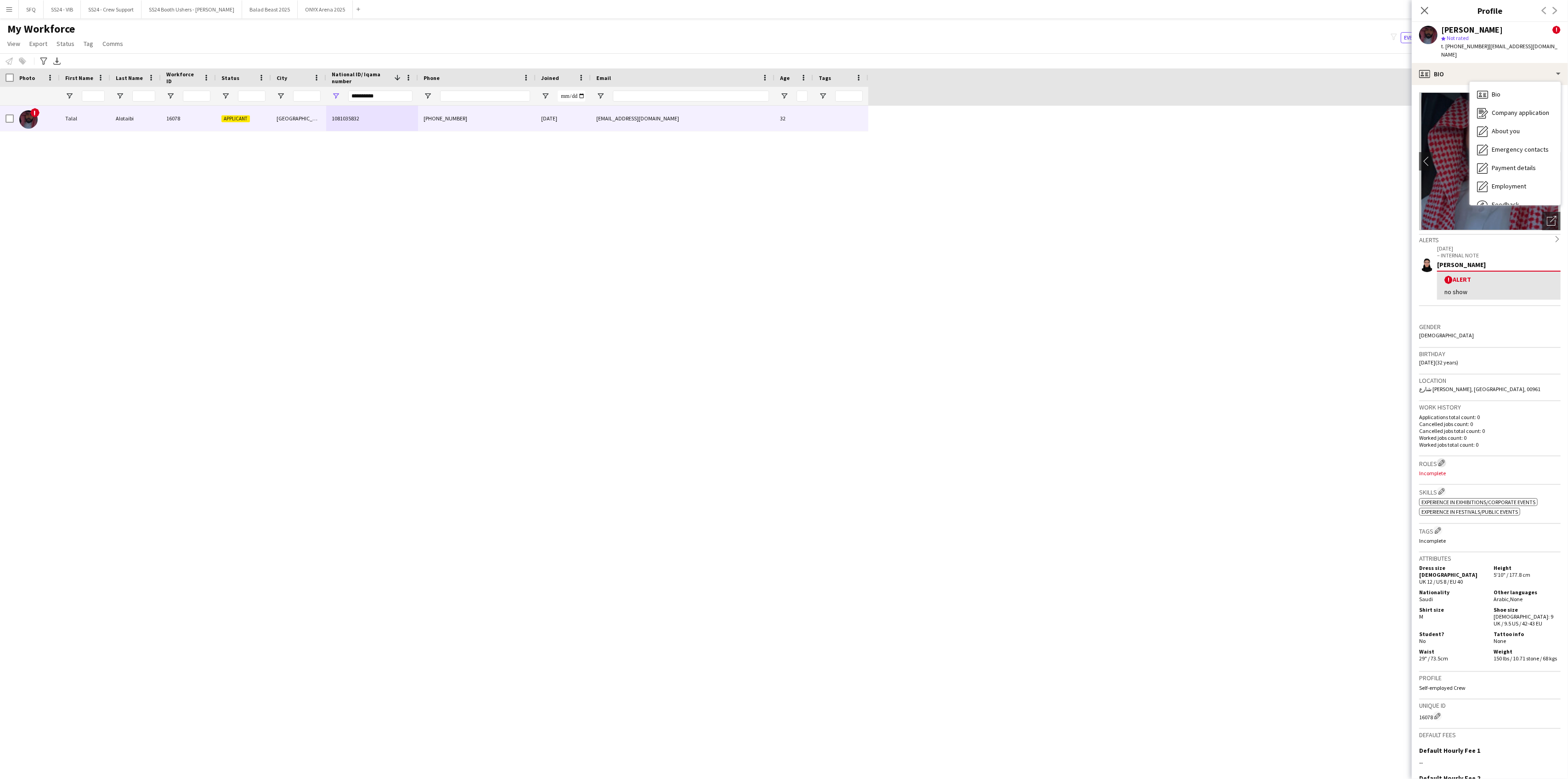
click at [1441, 460] on app-icon "Edit crew company roles" at bounding box center [1442, 463] width 7 height 7
click at [1301, 72] on input "text" at bounding box center [1334, 73] width 130 height 23
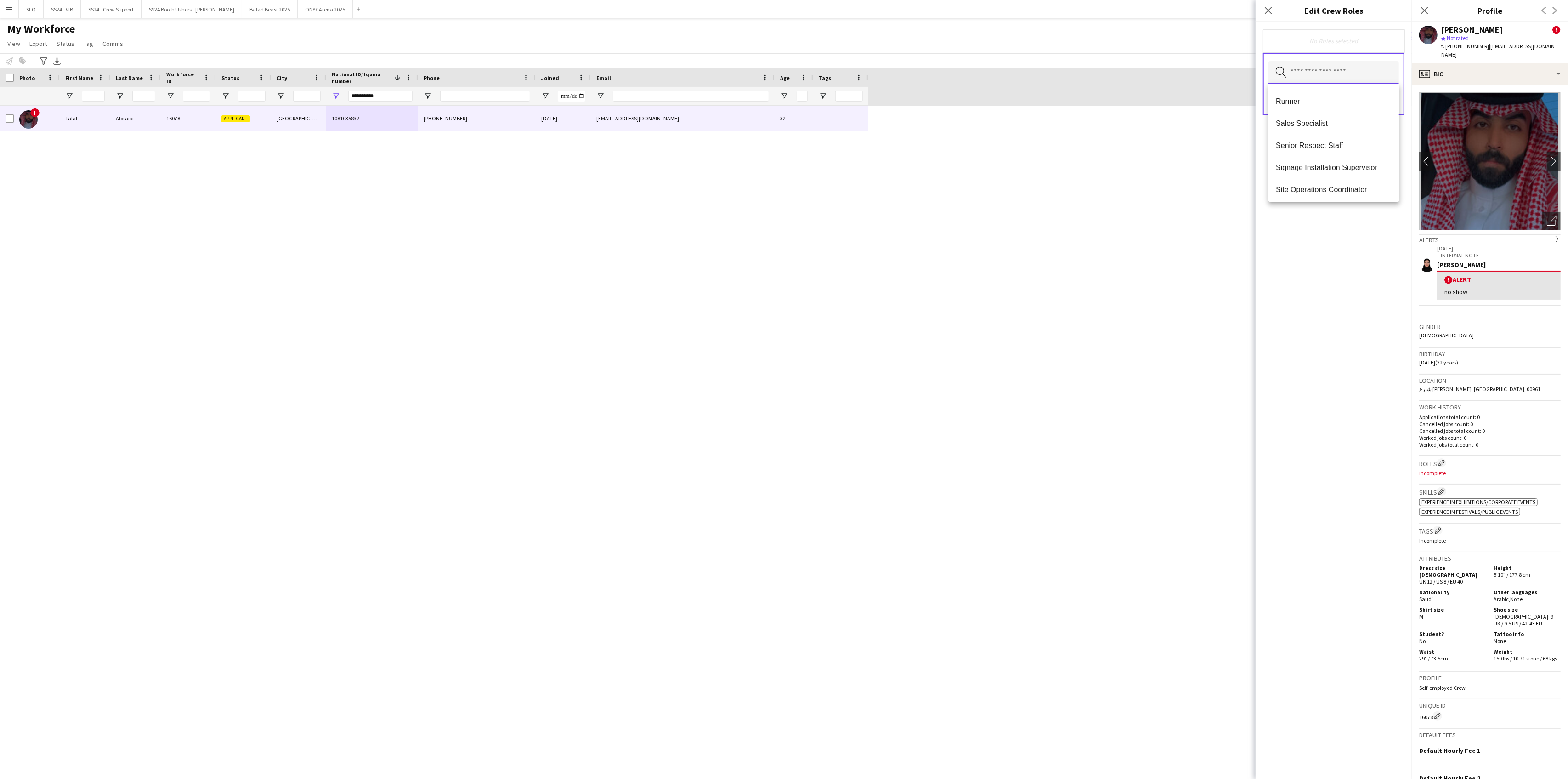
scroll to position [642, 0]
click at [1316, 117] on span "Ride Attendant" at bounding box center [1334, 119] width 116 height 8
click at [1318, 126] on mat-option "Accreditation/ Registration / Ticketing" at bounding box center [1334, 121] width 130 height 22
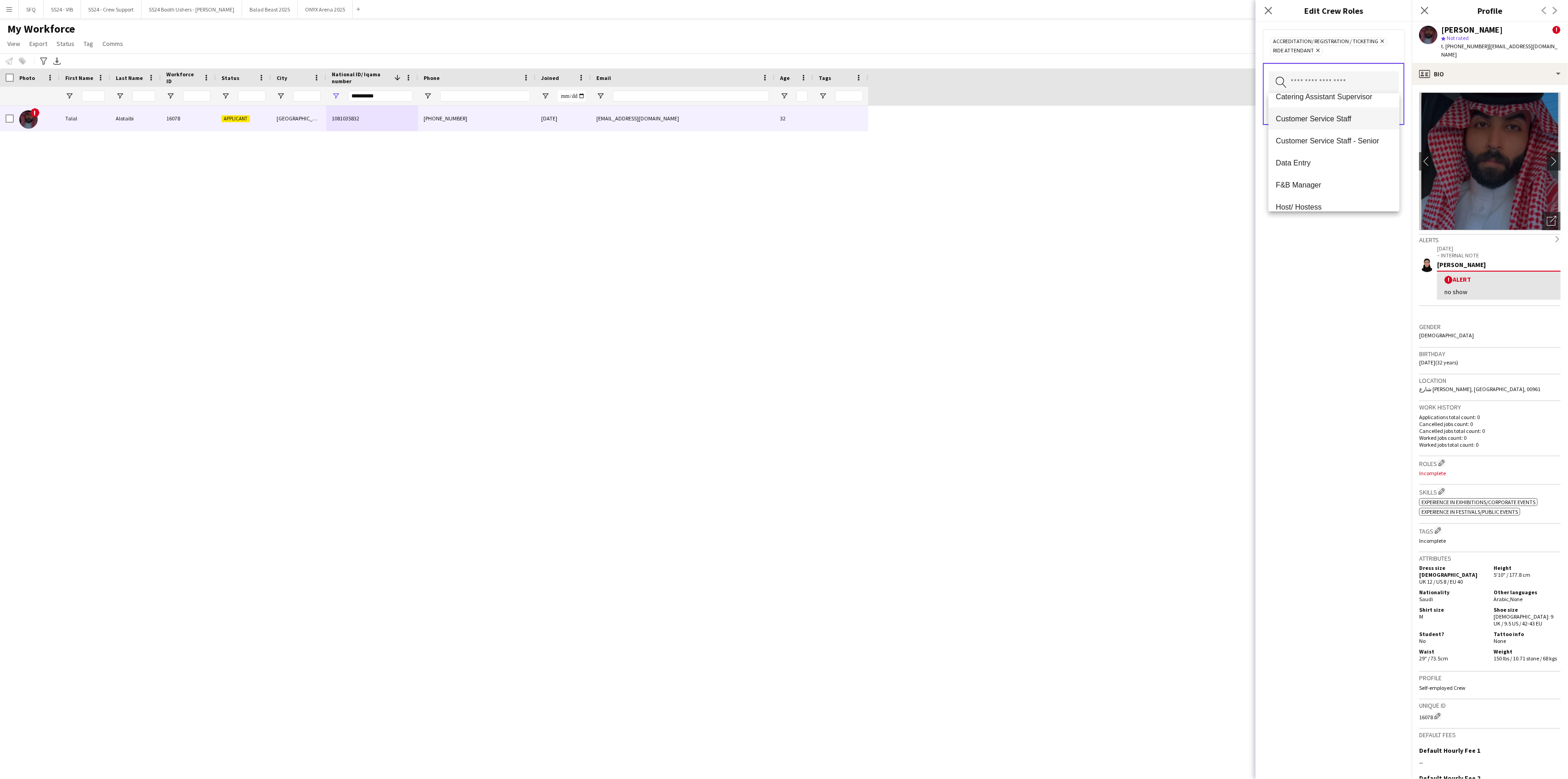
click at [1289, 120] on span "Customer Service Staff" at bounding box center [1334, 119] width 116 height 8
click at [1323, 307] on div "Accreditation/ Registration / Ticketing Remove Customer Service Staff Remove Ri…" at bounding box center [1334, 400] width 156 height 757
click at [1379, 112] on button "Save" at bounding box center [1389, 119] width 22 height 15
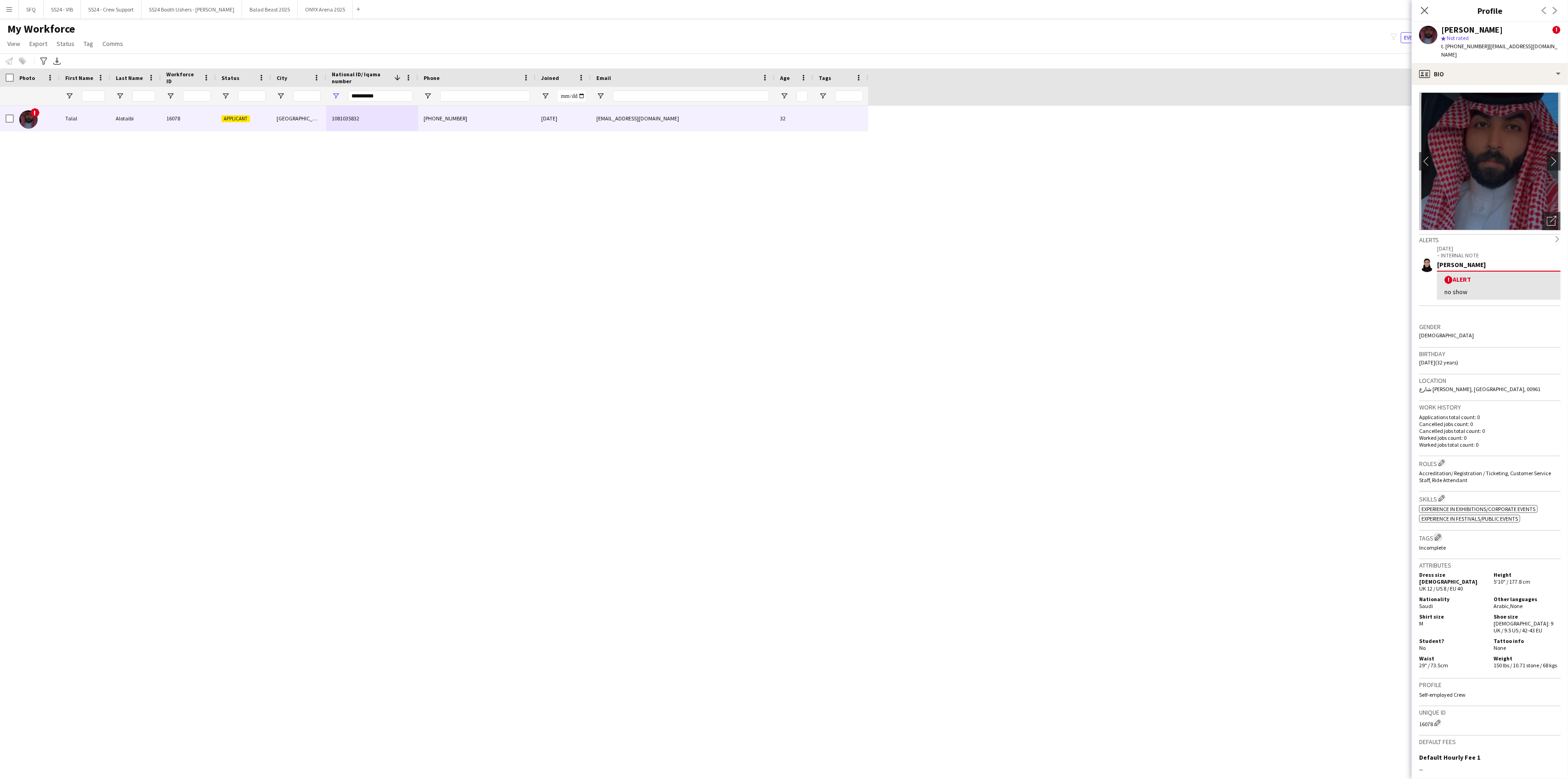
click at [1439, 534] on app-icon "Edit crew company tags" at bounding box center [1439, 538] width 7 height 7
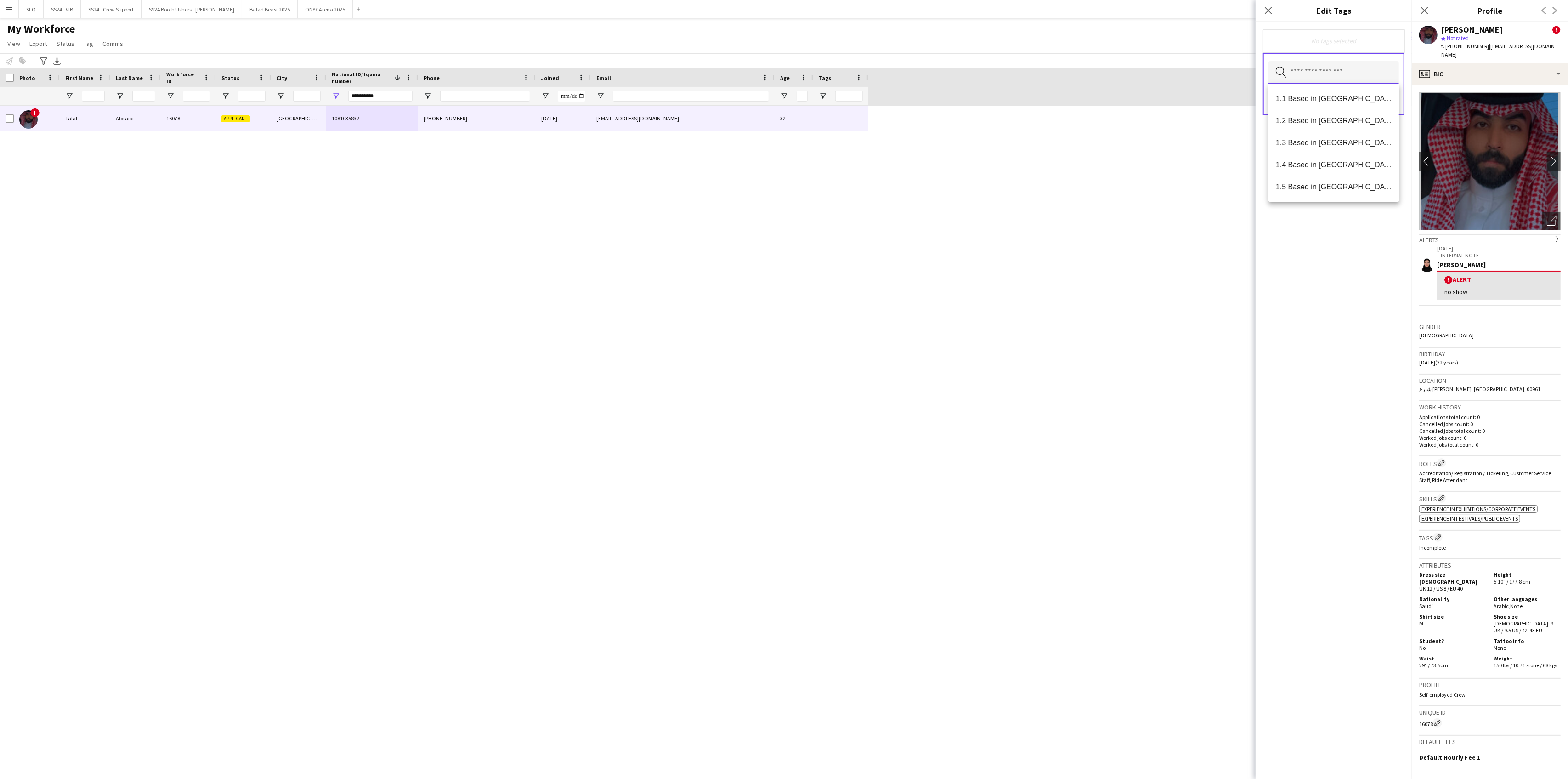
click at [1346, 74] on input "text" at bounding box center [1334, 73] width 130 height 23
click at [1345, 98] on span "1.1 Based in [GEOGRAPHIC_DATA]" at bounding box center [1334, 99] width 116 height 8
click at [1352, 126] on mat-option "2.1 English Level = 1/3 Poor" at bounding box center [1334, 131] width 130 height 22
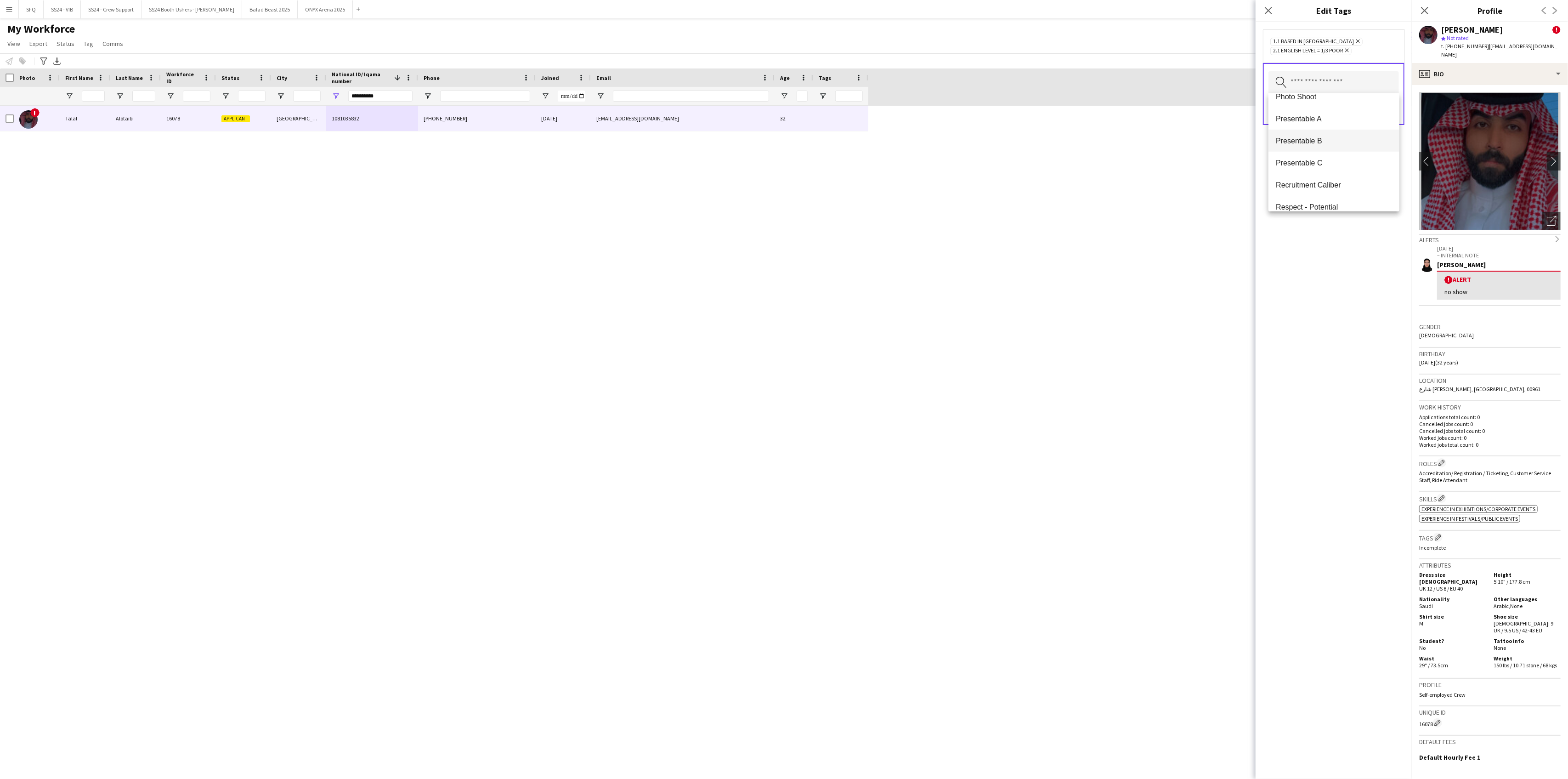
click at [1319, 142] on span "Presentable B" at bounding box center [1334, 141] width 116 height 8
click at [1323, 263] on div "1.1 Based in [GEOGRAPHIC_DATA] Remove 2.1 English Level = 1/3 Poor Remove Prese…" at bounding box center [1334, 400] width 156 height 757
click at [1387, 116] on button "Save" at bounding box center [1389, 119] width 22 height 15
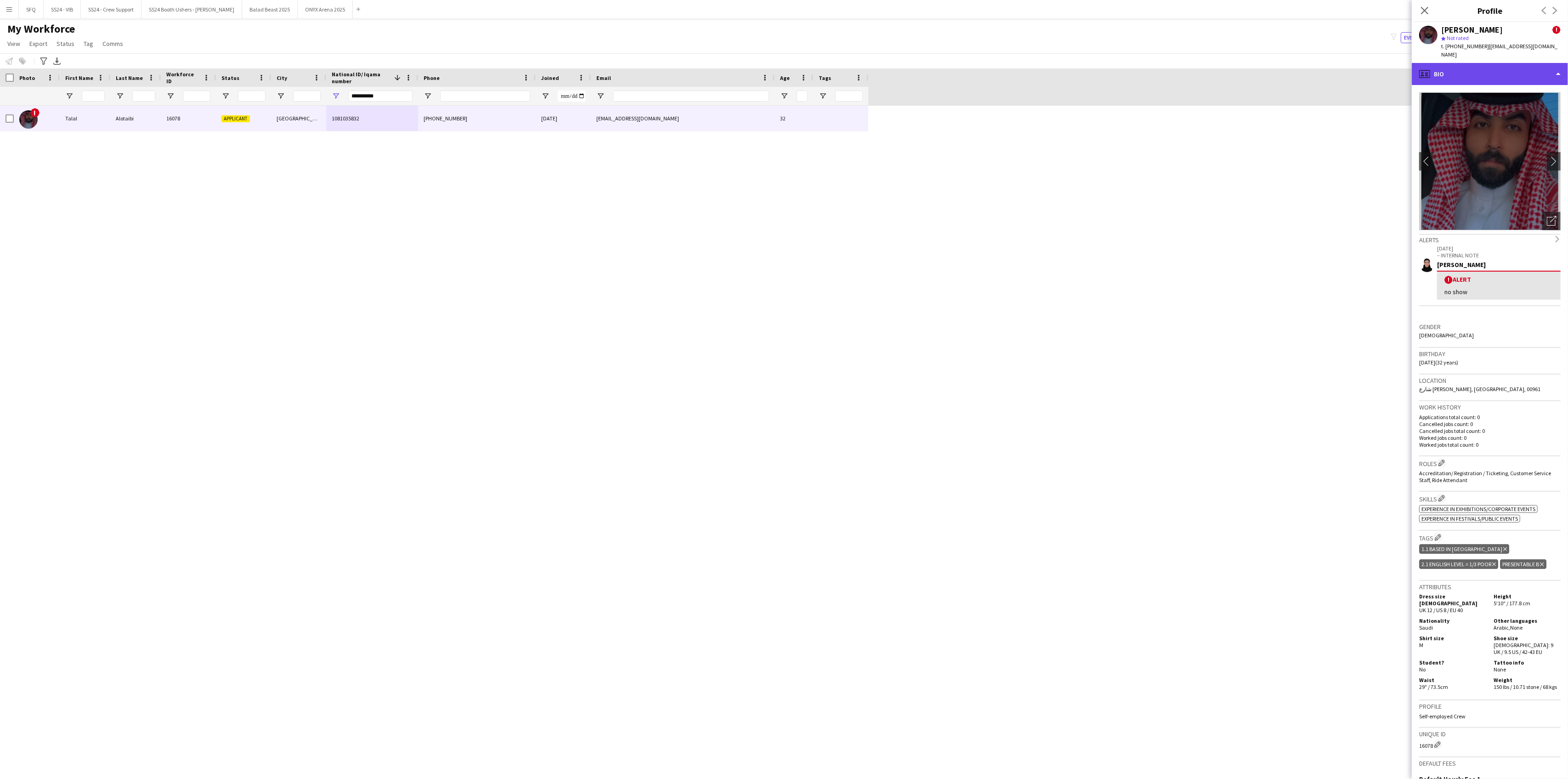
click at [1463, 63] on div "profile Bio" at bounding box center [1490, 73] width 156 height 22
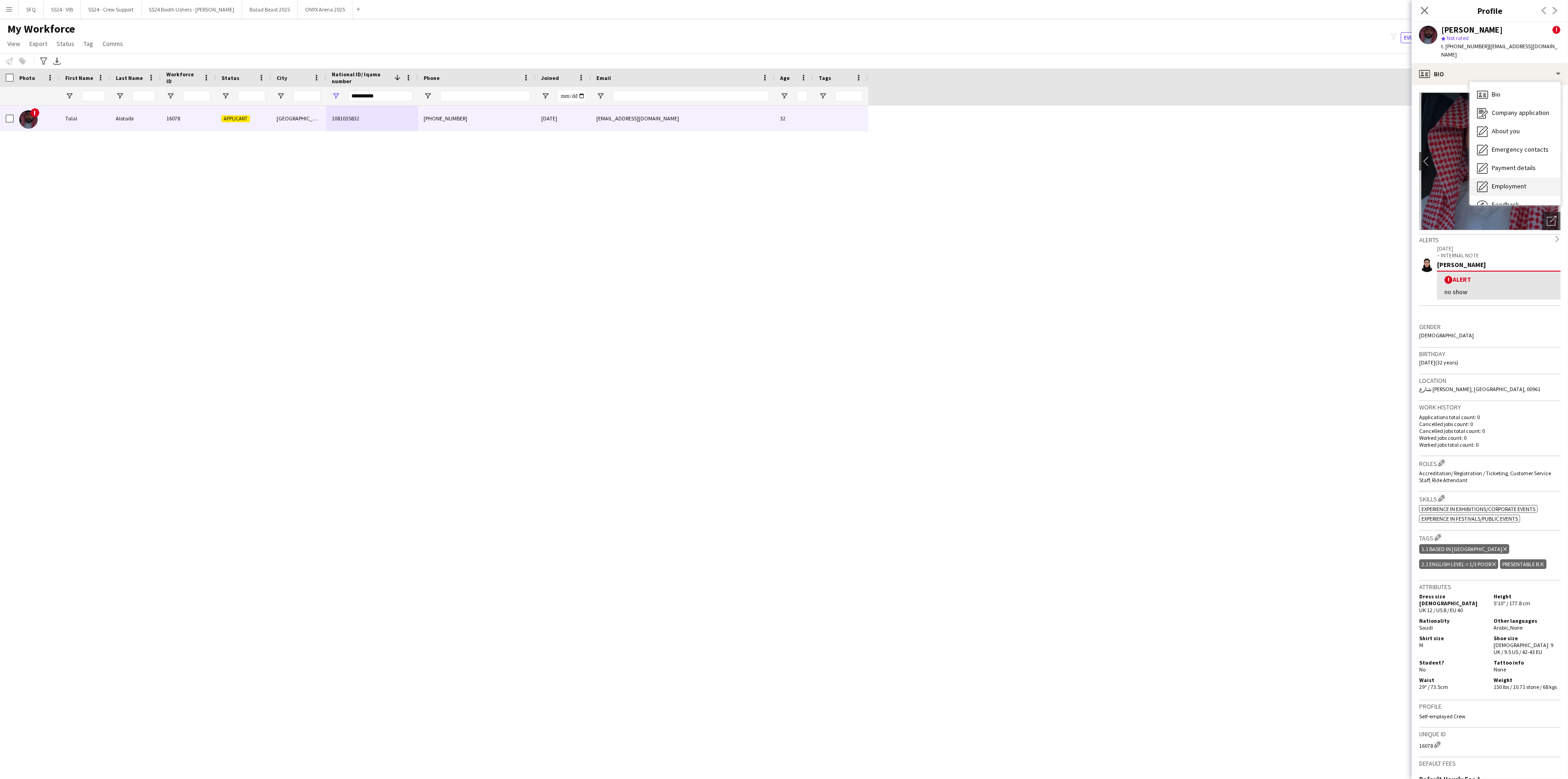
click at [1520, 185] on div "Employment Employment" at bounding box center [1515, 187] width 91 height 18
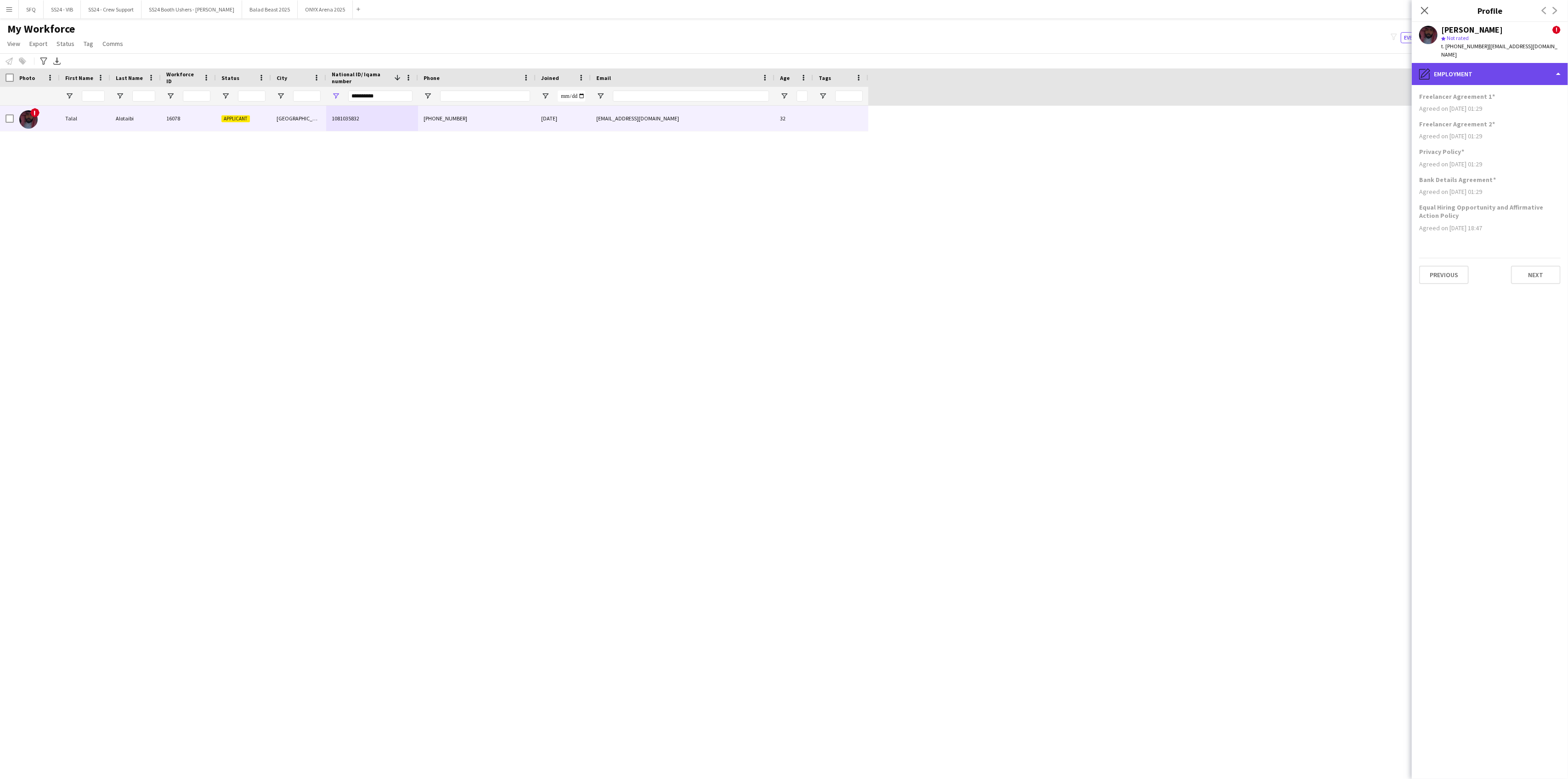
click at [1480, 64] on div "pencil4 Employment" at bounding box center [1490, 73] width 156 height 22
click at [1515, 184] on div "Calendar Calendar" at bounding box center [1515, 193] width 91 height 18
click at [1490, 74] on div "calendar-full Calendar" at bounding box center [1490, 73] width 156 height 22
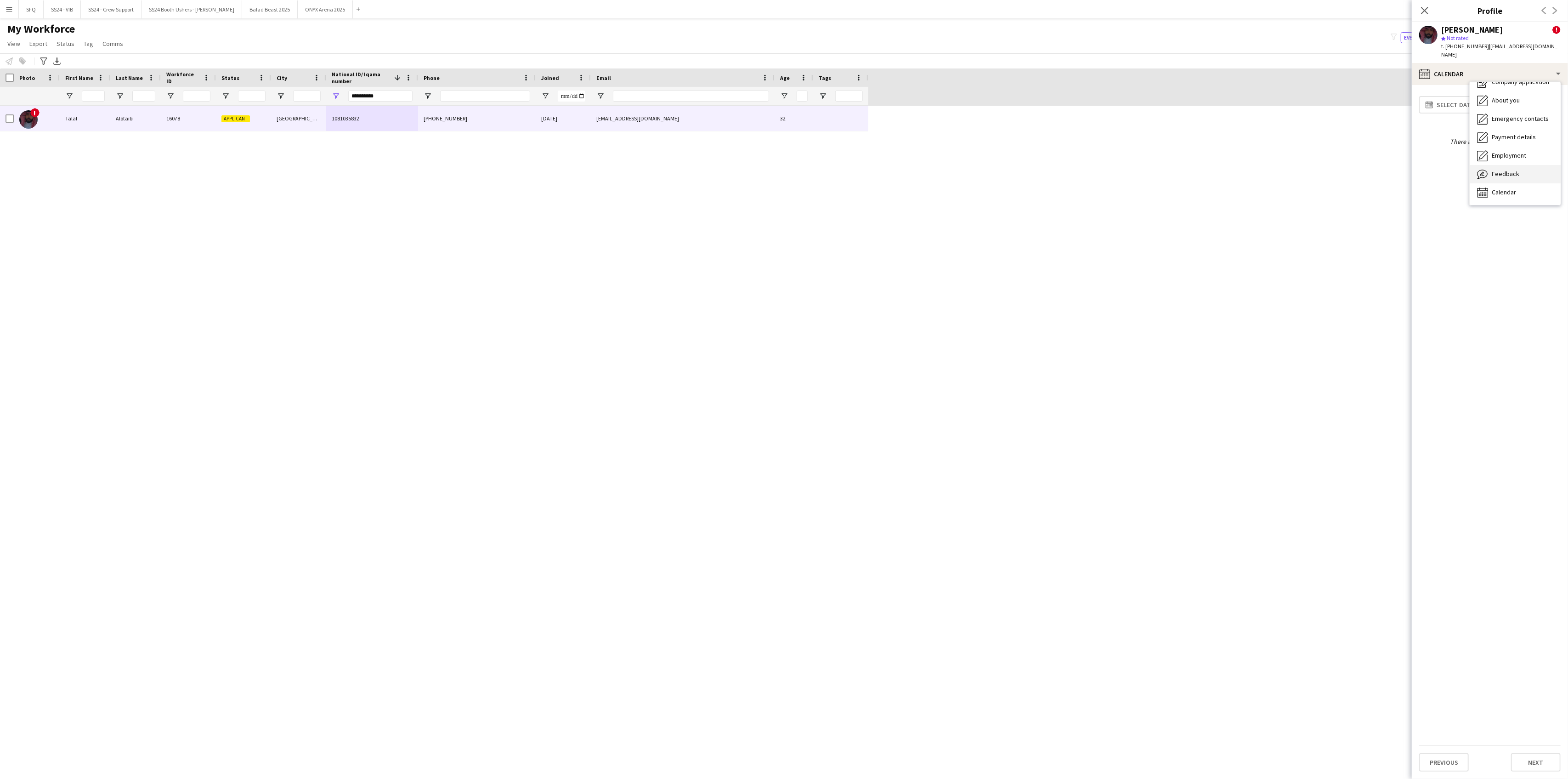
click at [1521, 166] on div "Feedback Feedback" at bounding box center [1515, 175] width 91 height 18
click at [1495, 215] on textarea at bounding box center [1499, 230] width 124 height 43
type textarea "**********"
drag, startPoint x: 1535, startPoint y: 283, endPoint x: 1525, endPoint y: 284, distance: 10.0
click at [1523, 288] on div "Save" at bounding box center [1490, 297] width 142 height 18
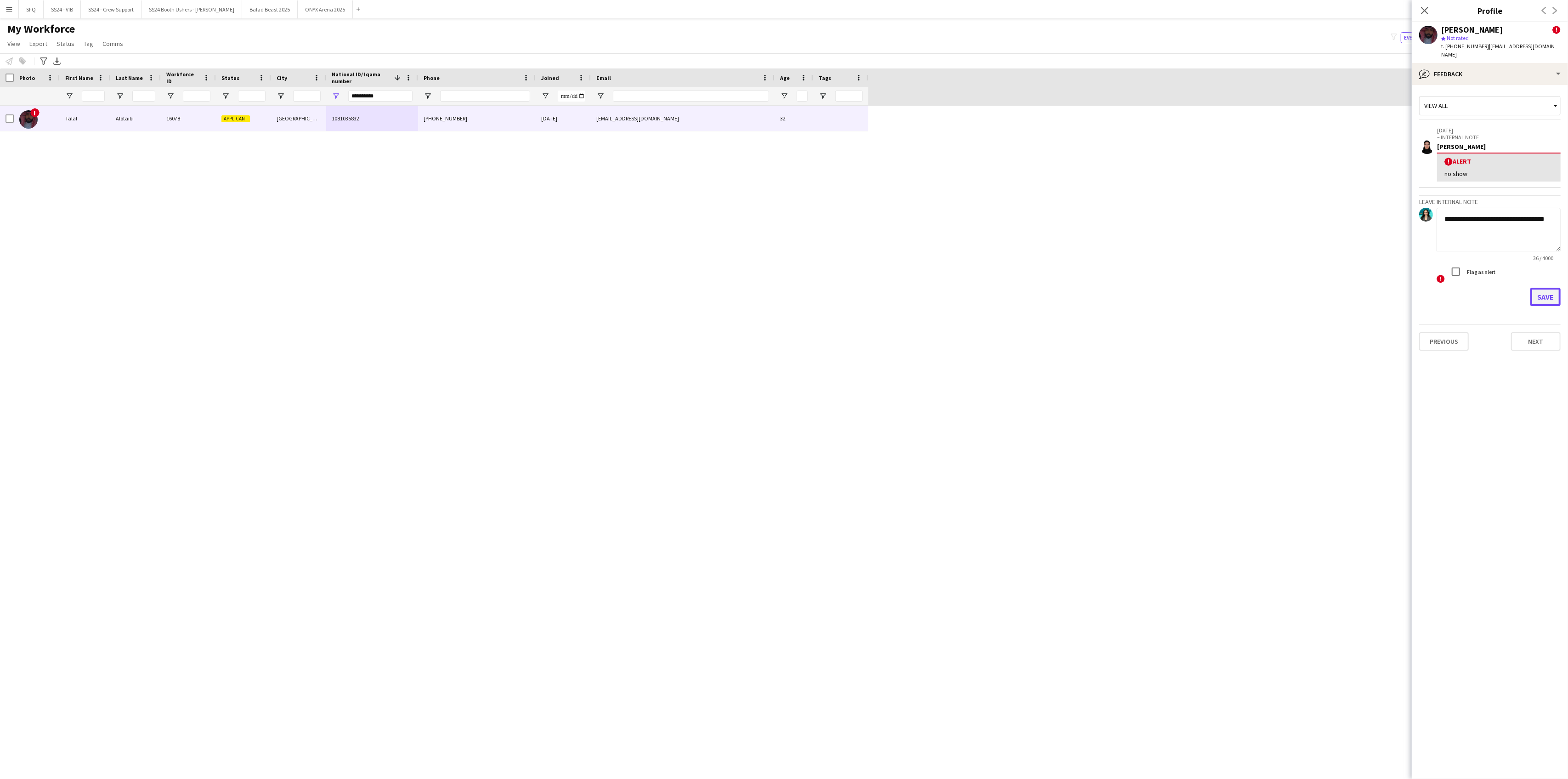
click at [1537, 288] on button "Save" at bounding box center [1545, 297] width 30 height 18
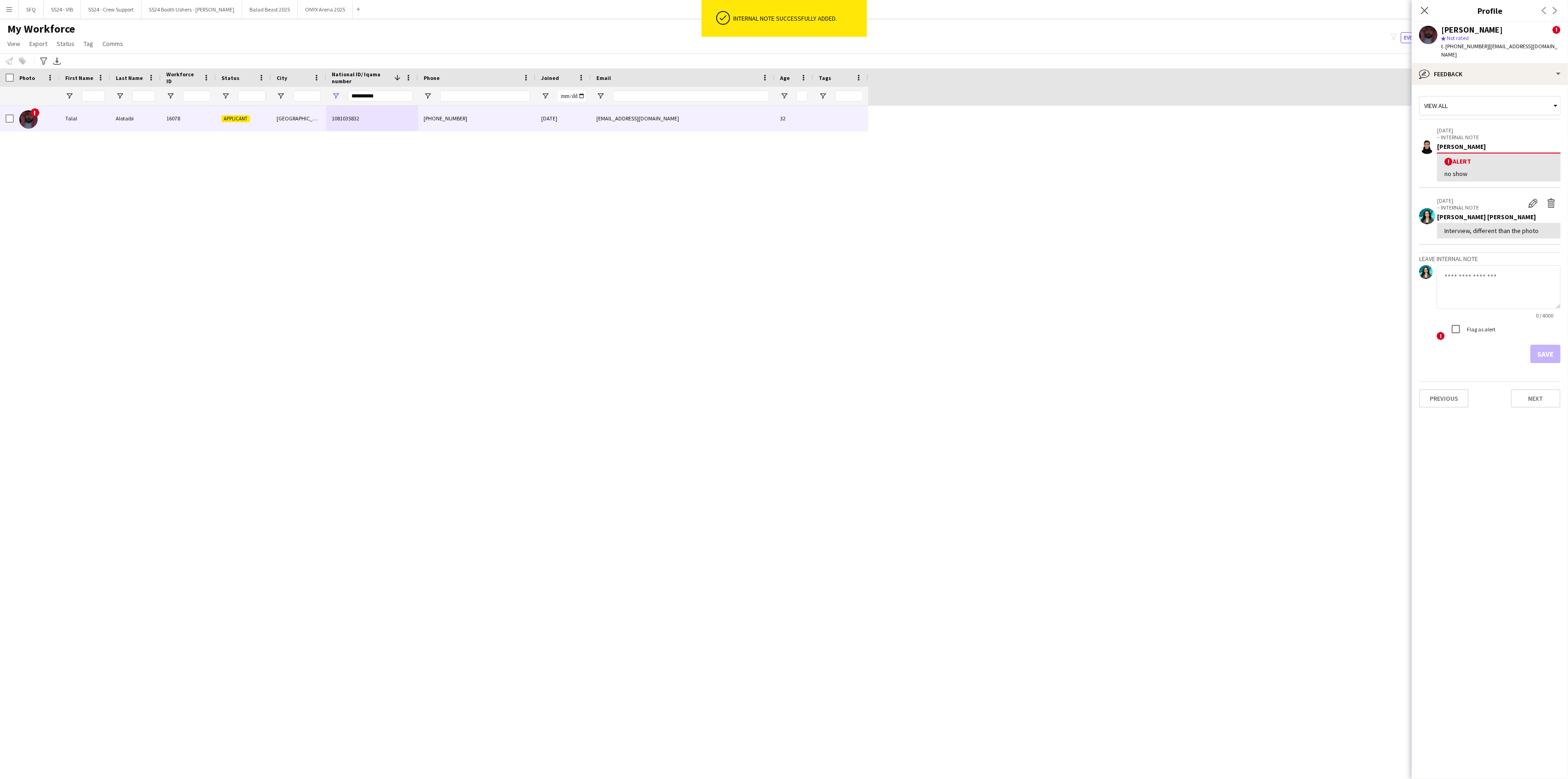
click at [1488, 97] on div "View all" at bounding box center [1485, 105] width 131 height 18
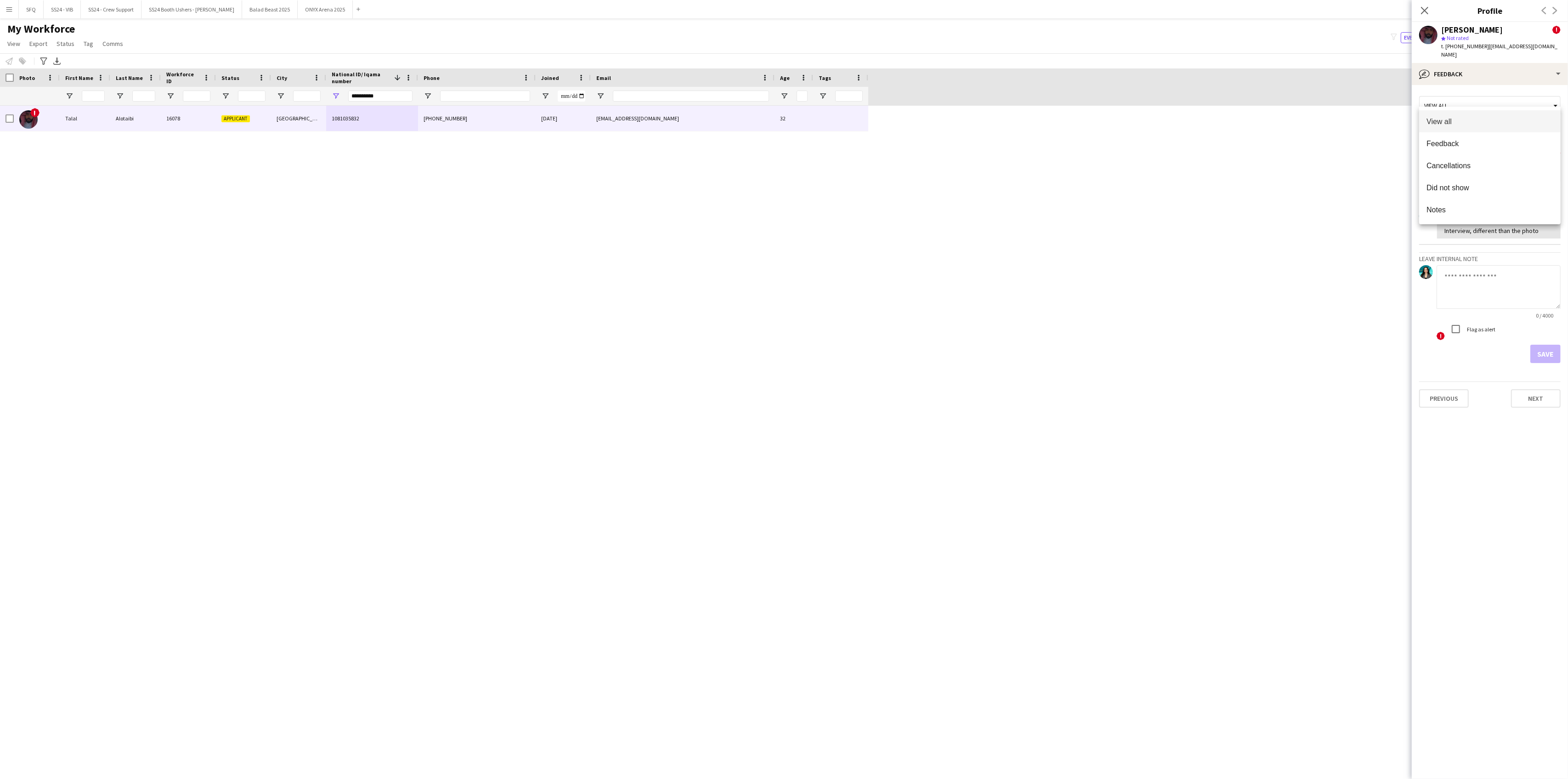
click at [1468, 63] on div at bounding box center [784, 389] width 1568 height 779
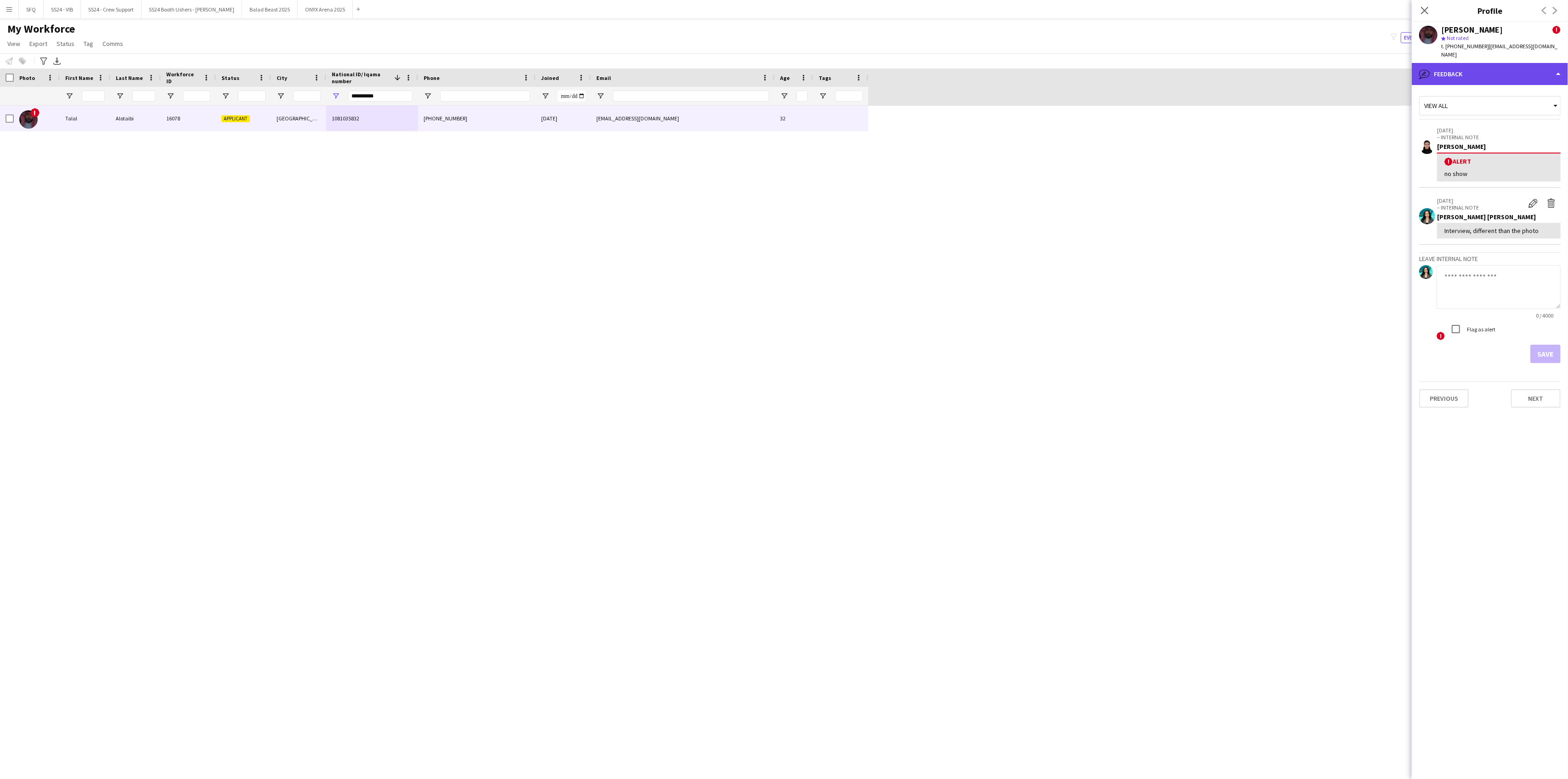
click at [1444, 65] on div "bubble-pencil Feedback" at bounding box center [1490, 73] width 156 height 22
click at [1505, 85] on div "Bio Bio" at bounding box center [1515, 94] width 91 height 18
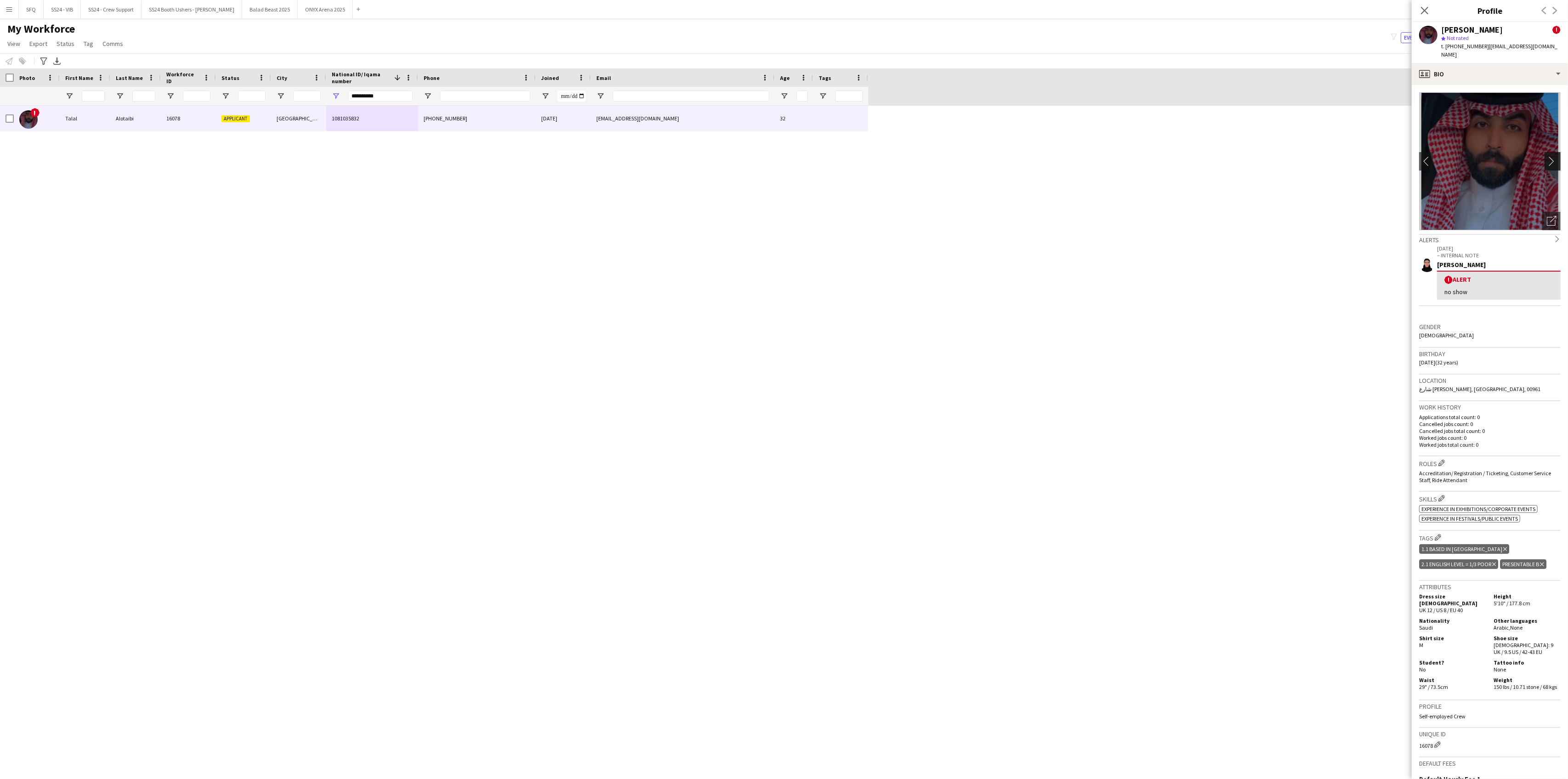
click at [1545, 161] on button "chevron-right" at bounding box center [1554, 161] width 18 height 18
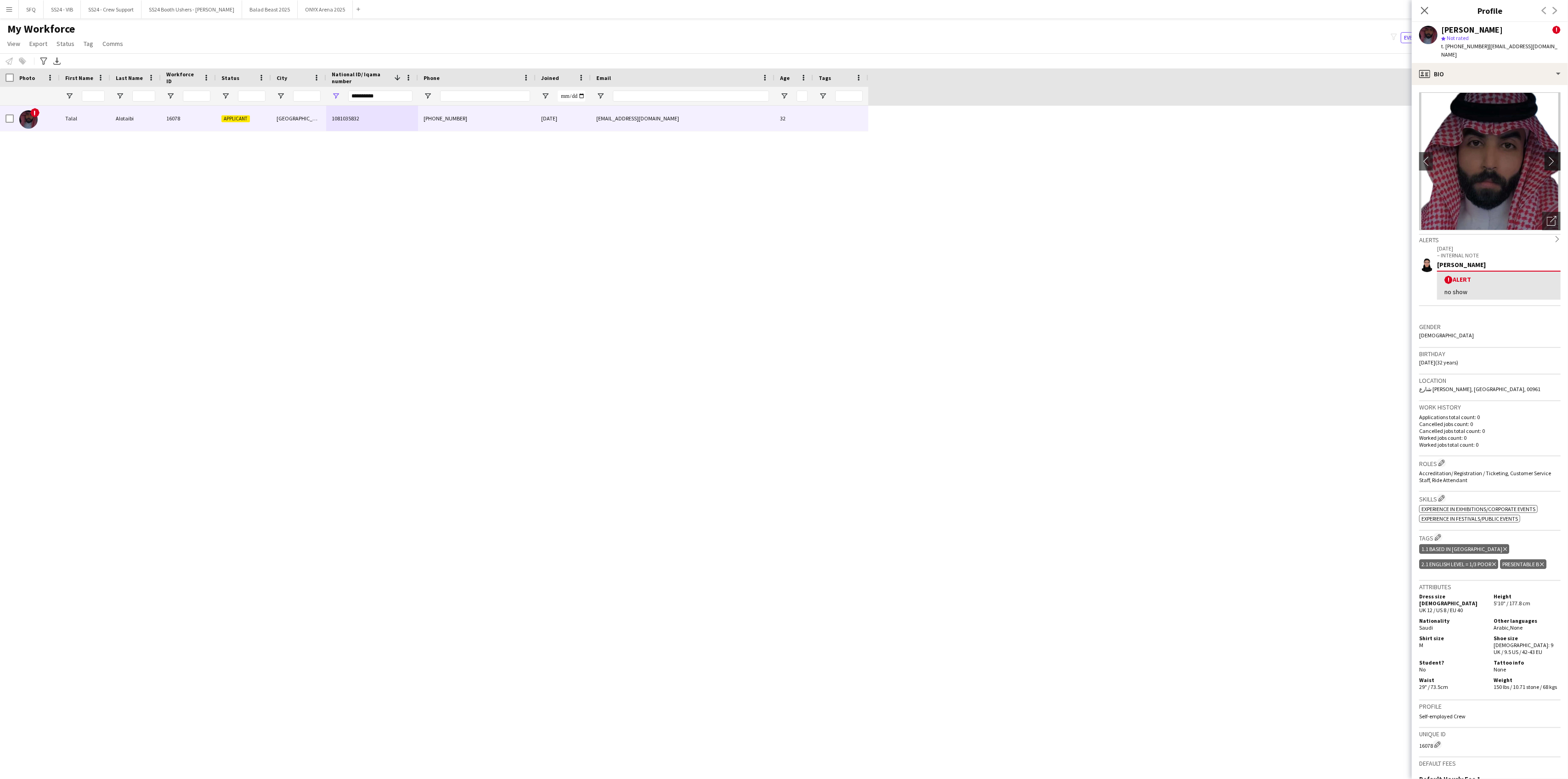
click at [1545, 161] on button "chevron-right" at bounding box center [1554, 161] width 18 height 18
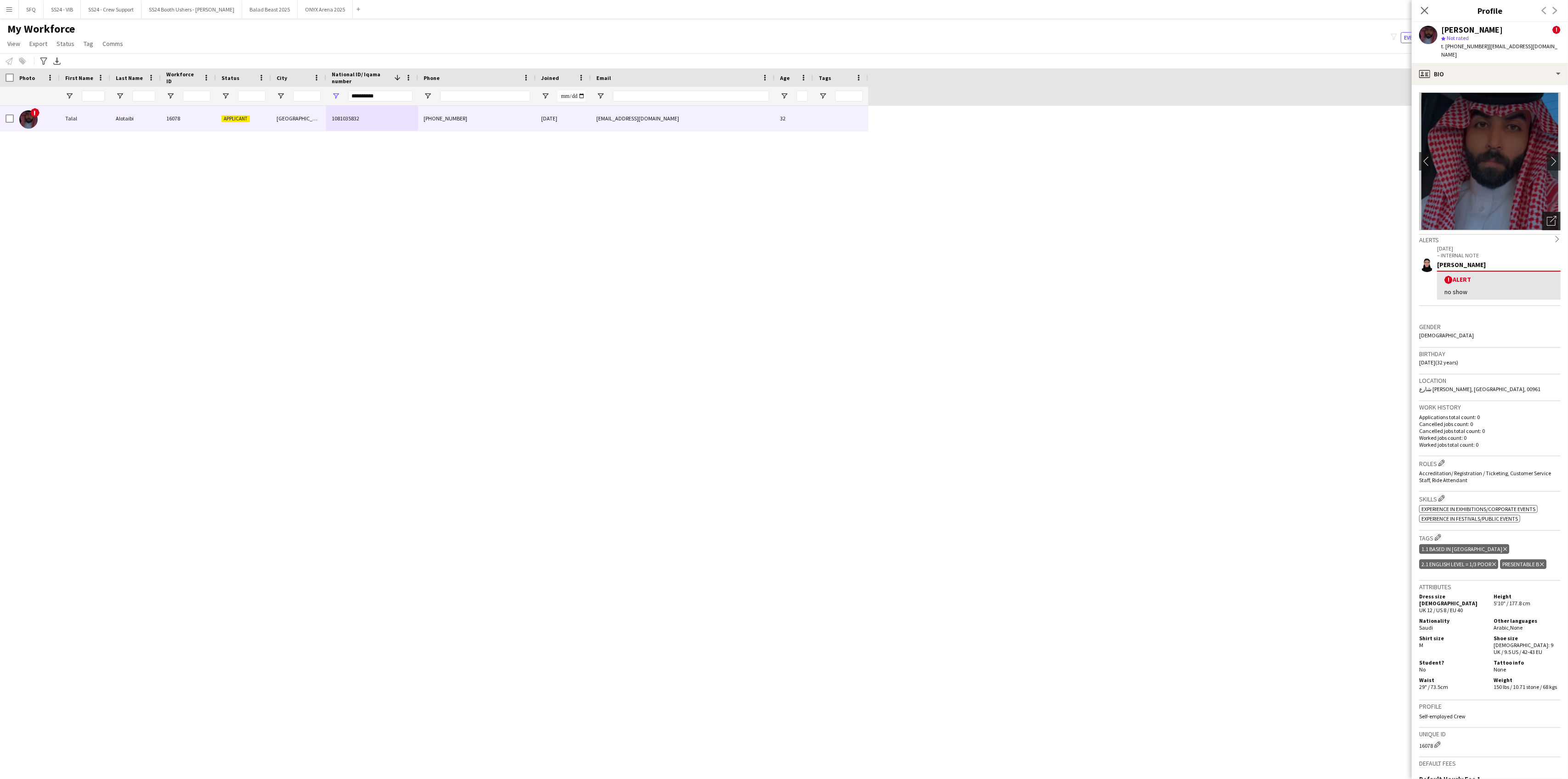
click at [1542, 215] on div "Open photos pop-in" at bounding box center [1551, 221] width 18 height 18
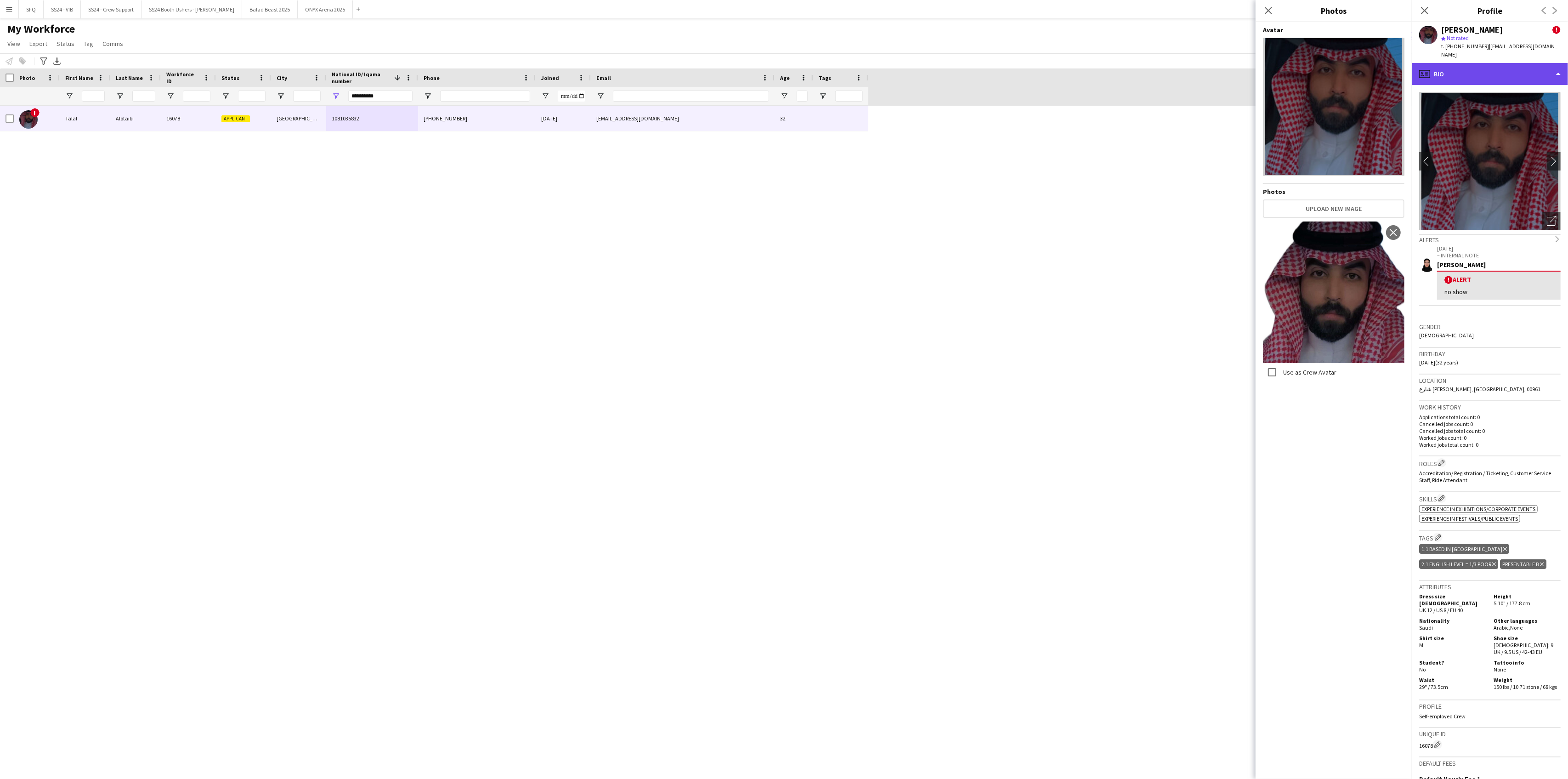
click at [1448, 68] on div "profile Bio" at bounding box center [1490, 73] width 156 height 22
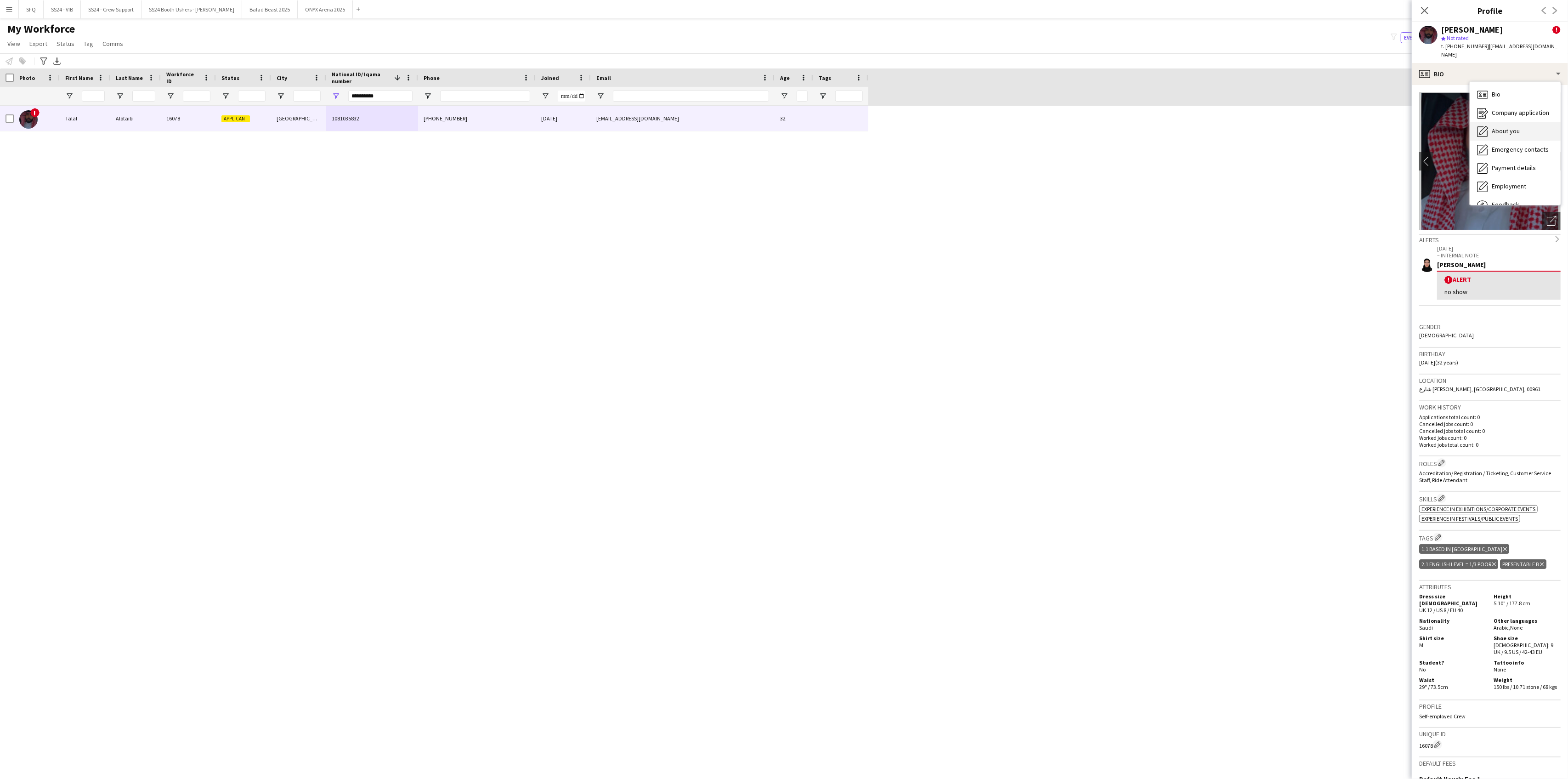
click at [1494, 127] on span "About you" at bounding box center [1506, 131] width 28 height 8
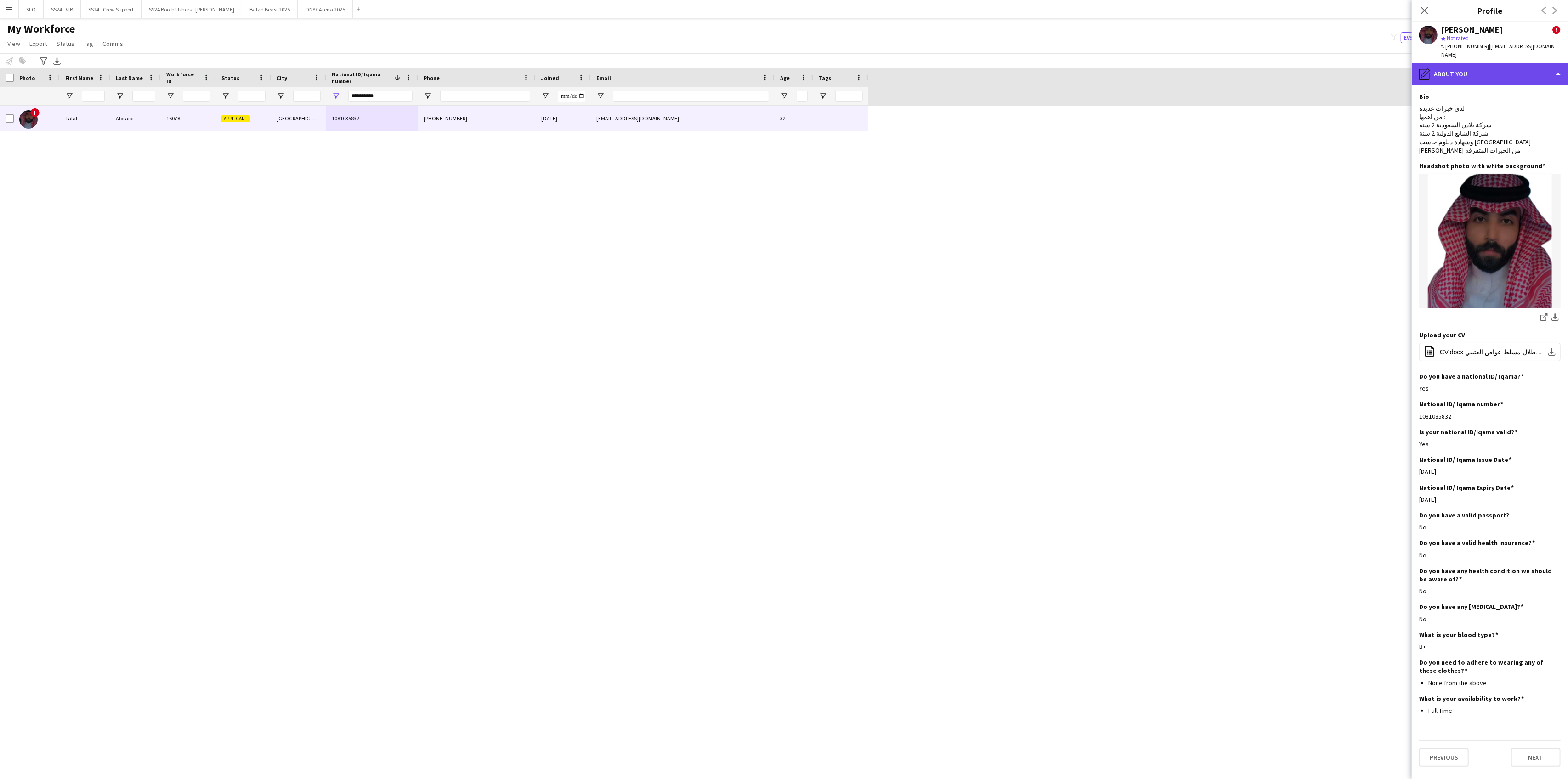
click at [1480, 69] on div "pencil4 About you" at bounding box center [1490, 73] width 156 height 22
click at [1491, 87] on div "Bio Bio" at bounding box center [1515, 94] width 91 height 18
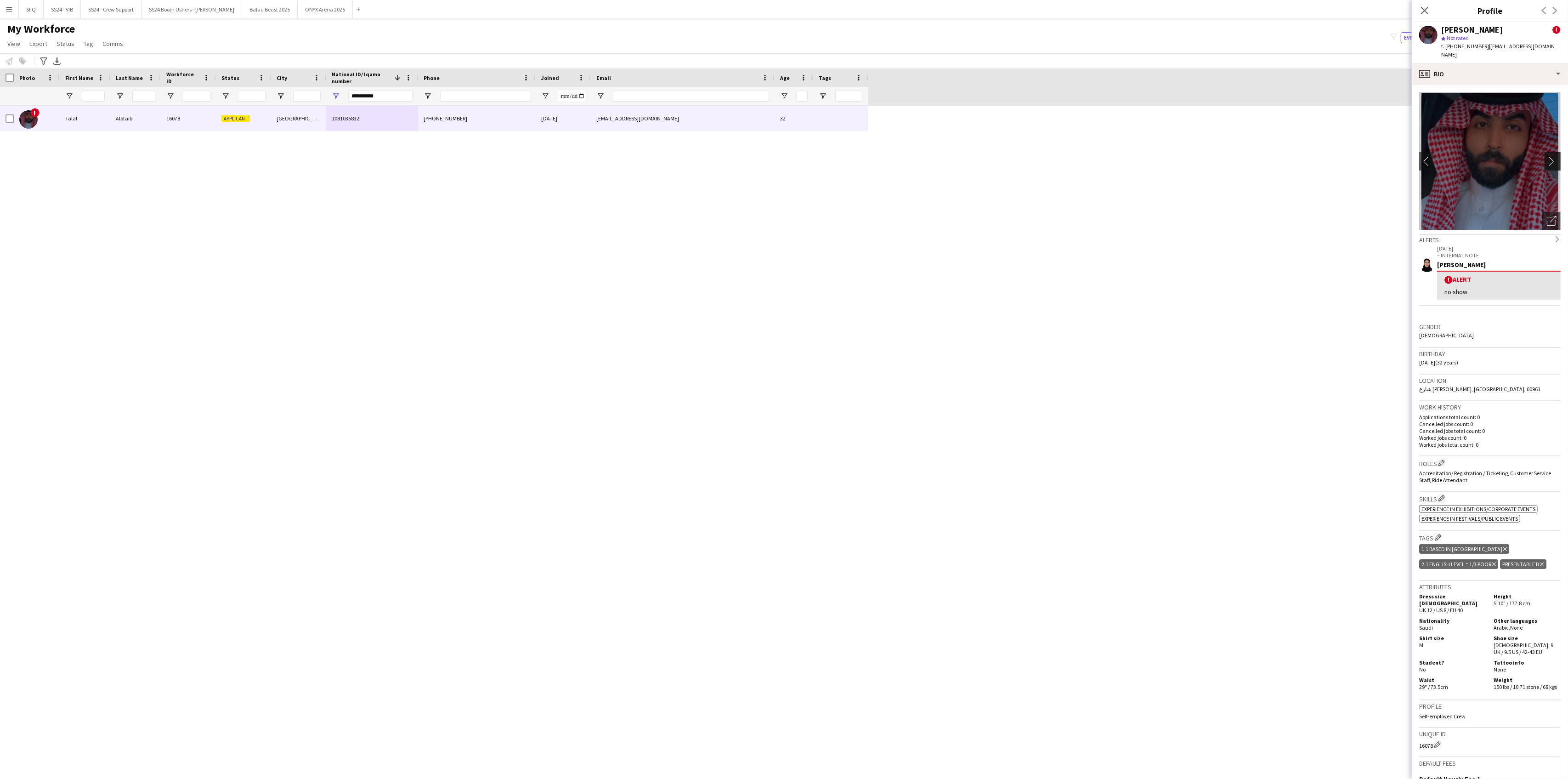
click at [1547, 156] on app-icon "chevron-right" at bounding box center [1554, 161] width 14 height 10
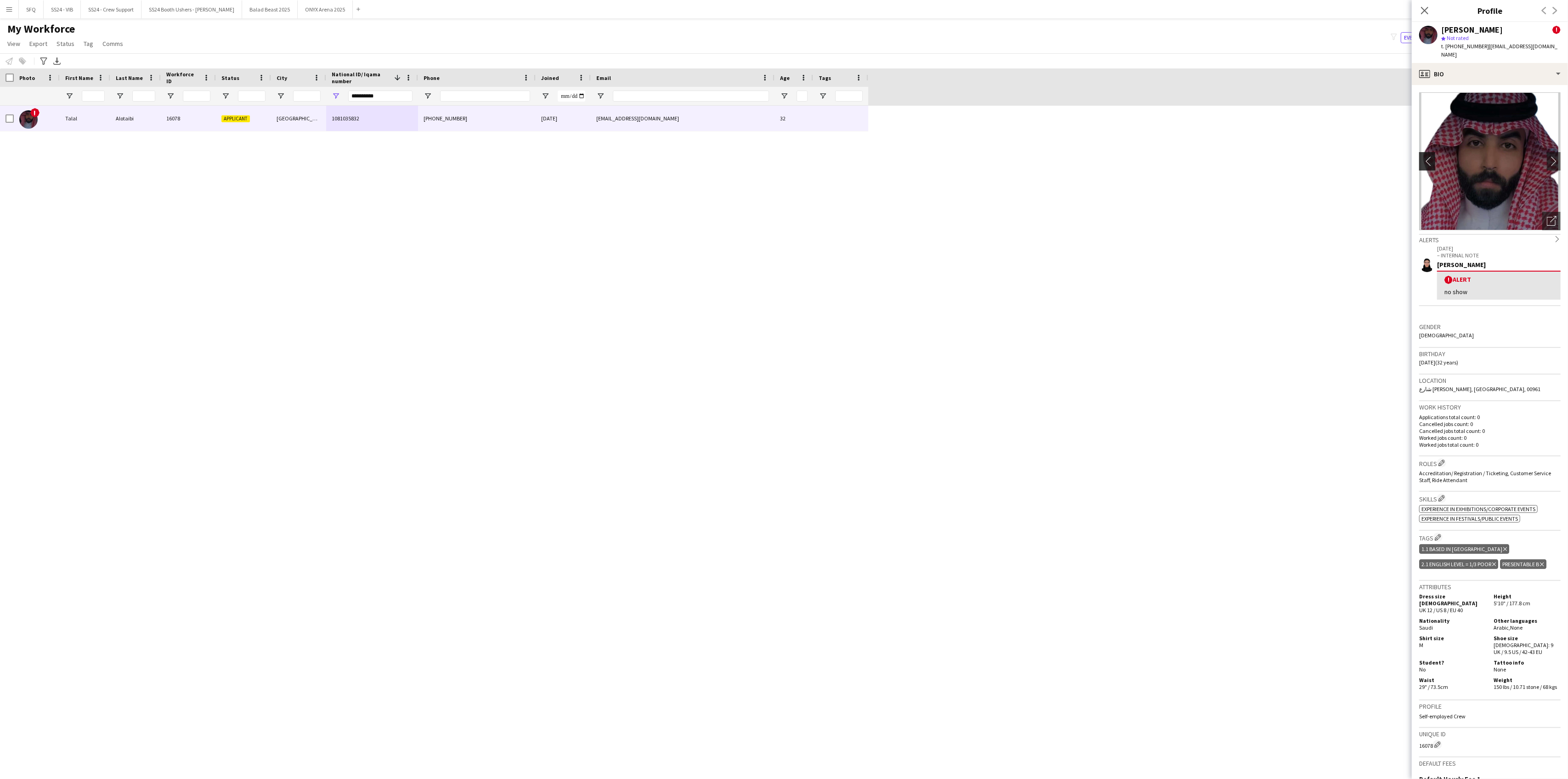
click at [1424, 156] on app-icon "chevron-left" at bounding box center [1426, 161] width 14 height 10
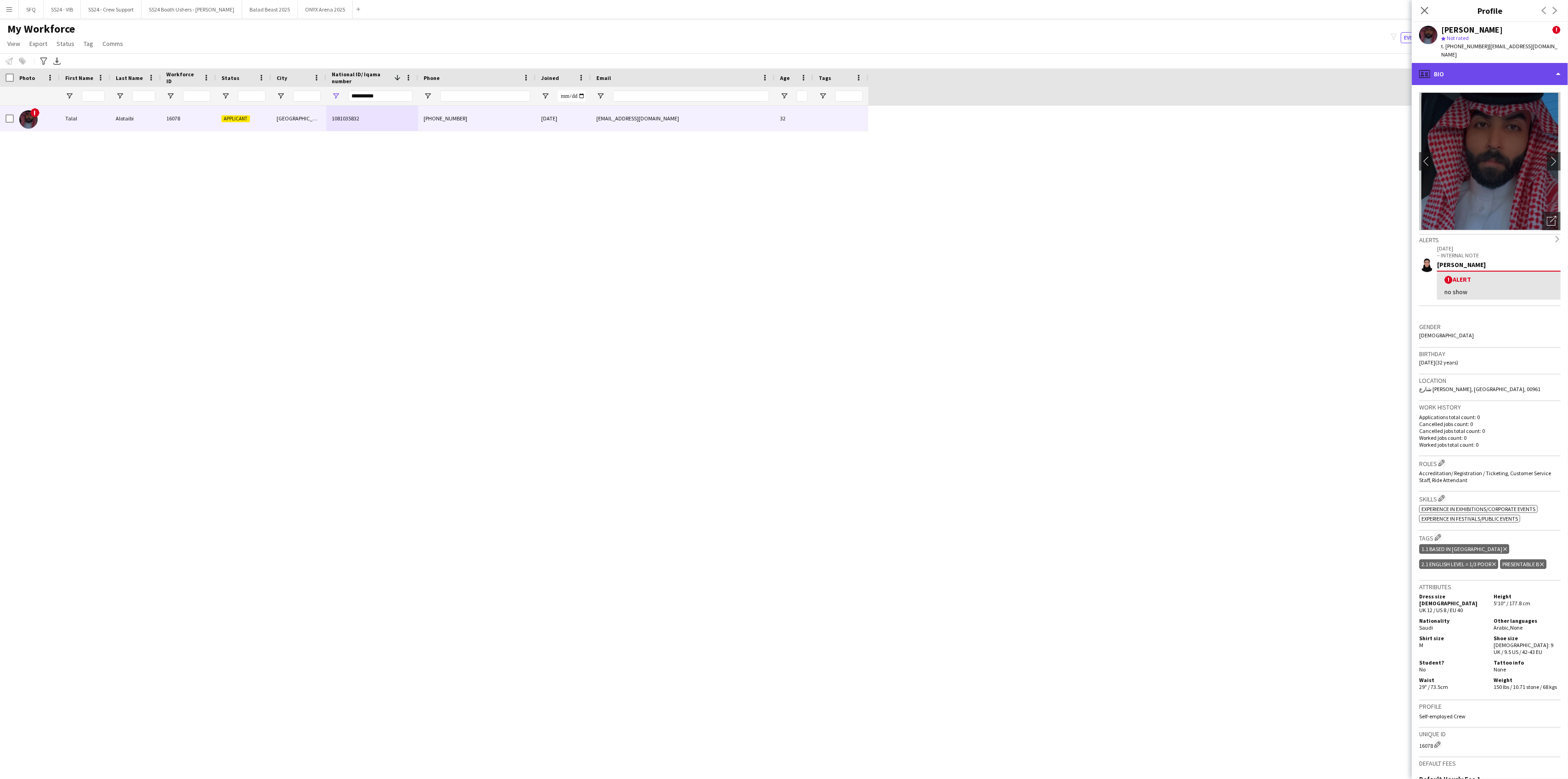
click at [1460, 64] on div "profile Bio" at bounding box center [1490, 73] width 156 height 22
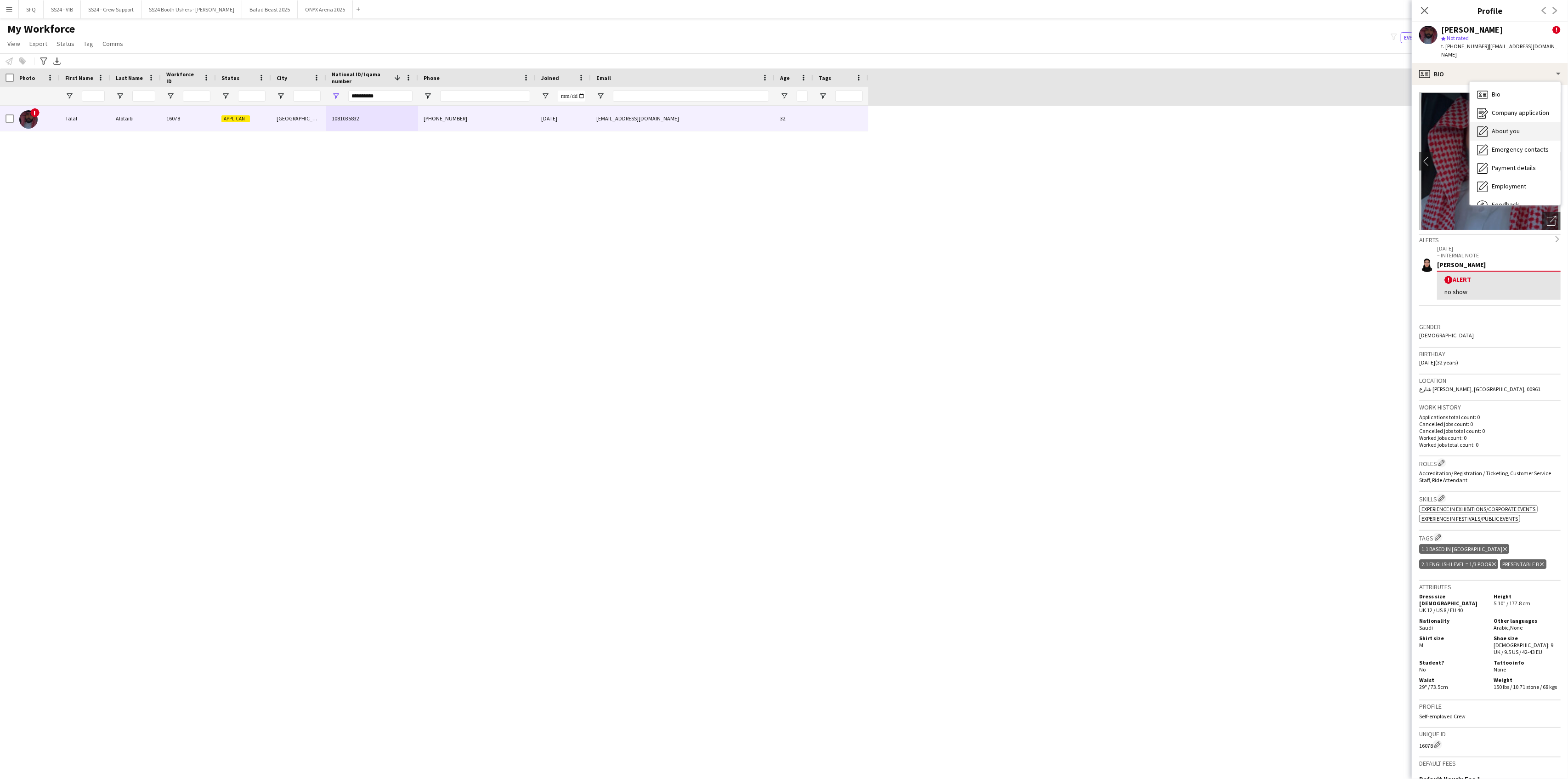
click at [1496, 127] on span "About you" at bounding box center [1506, 131] width 28 height 8
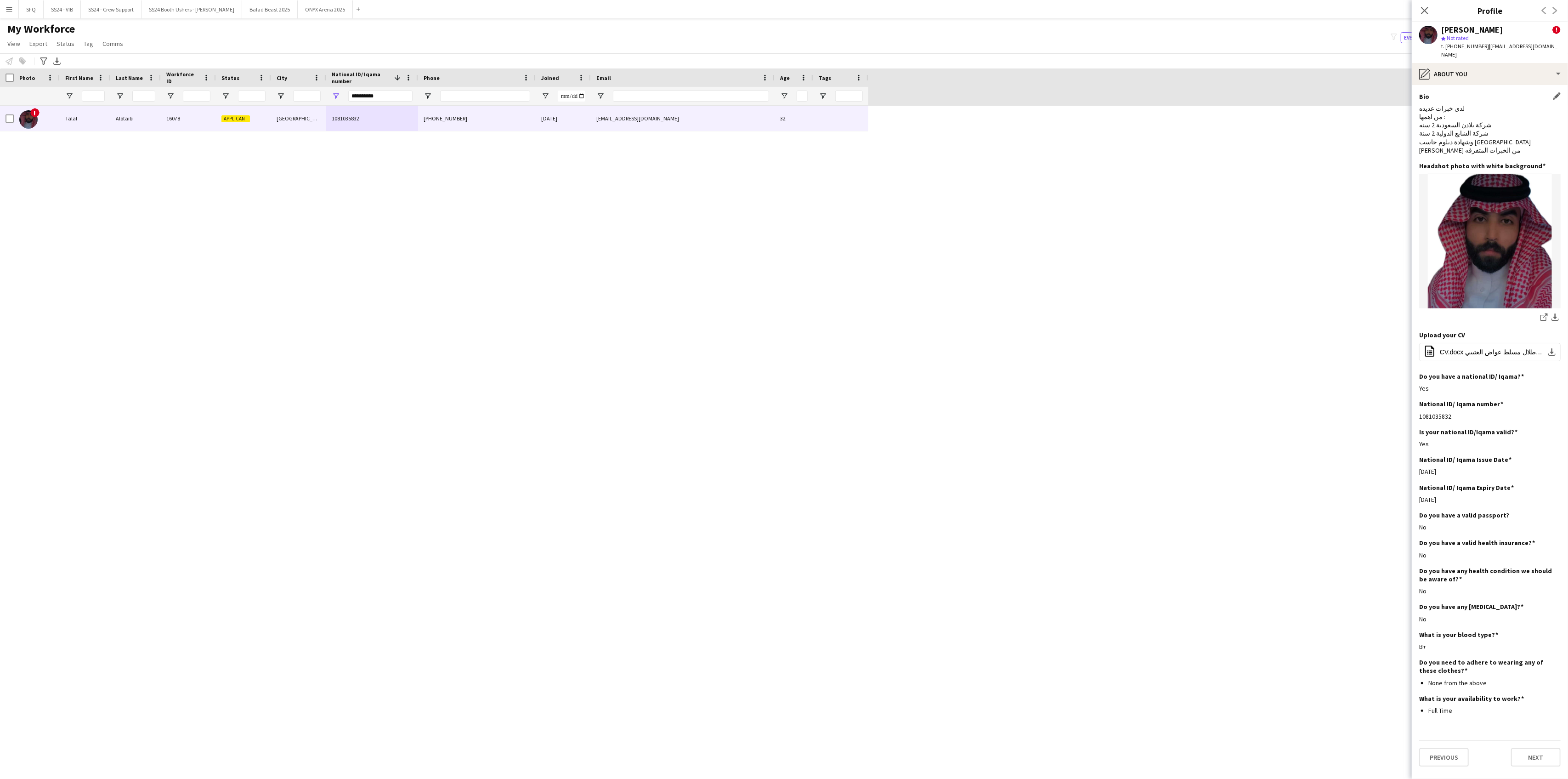
drag, startPoint x: 1474, startPoint y: 138, endPoint x: 1427, endPoint y: 86, distance: 70.1
click at [1427, 93] on div "Bio Edit this field لدي خبرات عديده من اهمها : شركة بلادن السعودية 2 سنه شركة ا…" at bounding box center [1490, 127] width 142 height 69
click at [1496, 125] on div "لدي خبرات عديده من اهمها : شركة بلادن السعودية 2 سنه شركة الشايع الدولية 2 سنة …" at bounding box center [1490, 129] width 142 height 50
drag, startPoint x: 1416, startPoint y: 94, endPoint x: 1514, endPoint y: 144, distance: 110.0
click at [1514, 144] on app-section-data-types "Bio Edit this field لدي خبرات عديده من اهمها : شركة بلادن السعودية 2 سنه شركة ا…" at bounding box center [1490, 432] width 156 height 694
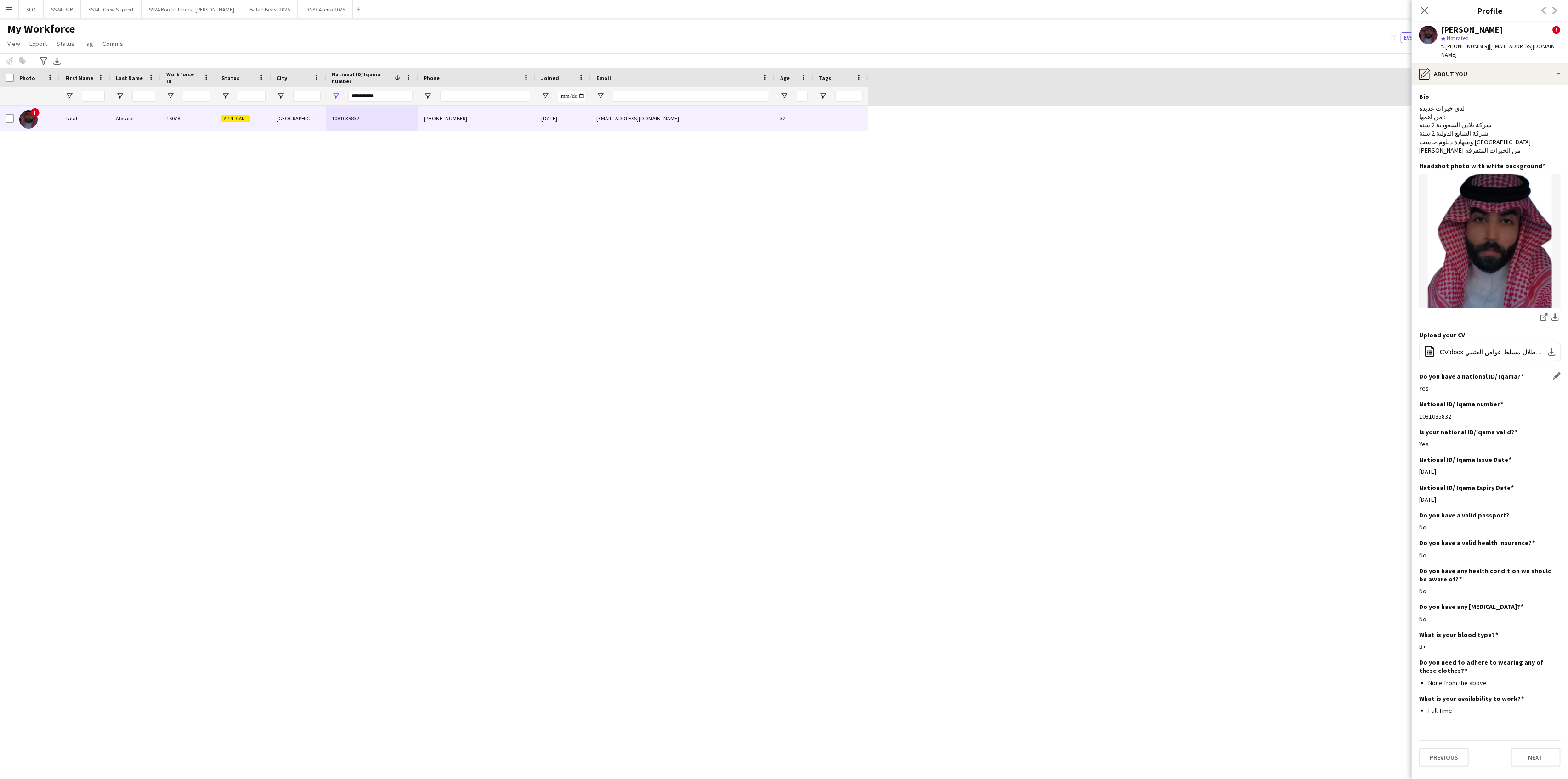
click at [1555, 384] on div "Yes" at bounding box center [1490, 388] width 142 height 8
click at [1446, 63] on div "pencil4 About you" at bounding box center [1490, 73] width 156 height 22
click at [1483, 144] on icon "Emergency contacts" at bounding box center [1482, 149] width 11 height 11
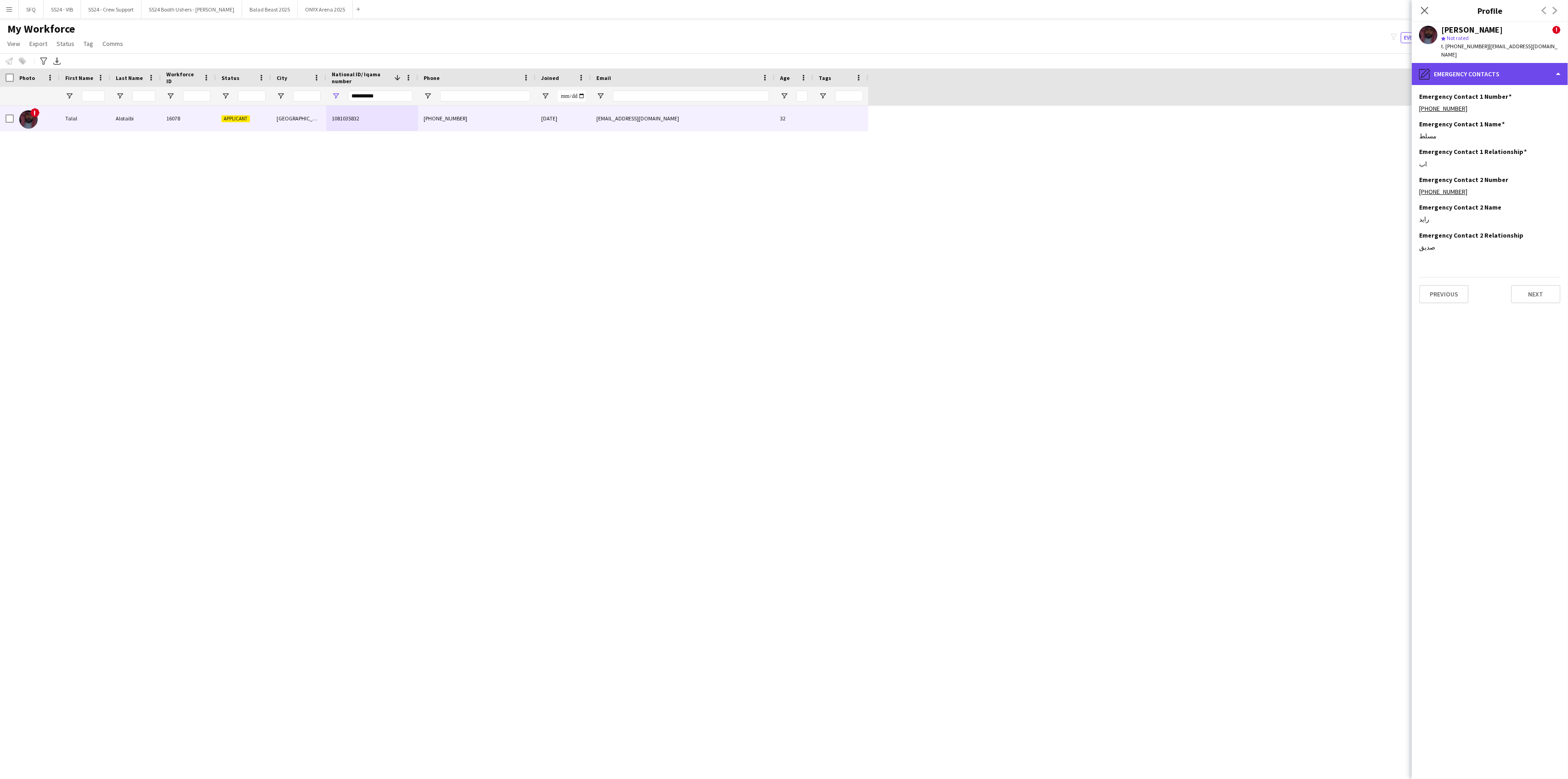
click at [1485, 63] on div "pencil4 Emergency contacts" at bounding box center [1490, 73] width 156 height 22
drag, startPoint x: 1502, startPoint y: 145, endPoint x: 1503, endPoint y: 155, distance: 10.0
click at [1503, 155] on div "Bio Bio Company application Company application About you About you Emergency c…" at bounding box center [1515, 144] width 91 height 124
click at [1503, 164] on span "Payment details" at bounding box center [1514, 168] width 44 height 8
click at [1458, 63] on div "pencil4 Payment details" at bounding box center [1490, 73] width 156 height 22
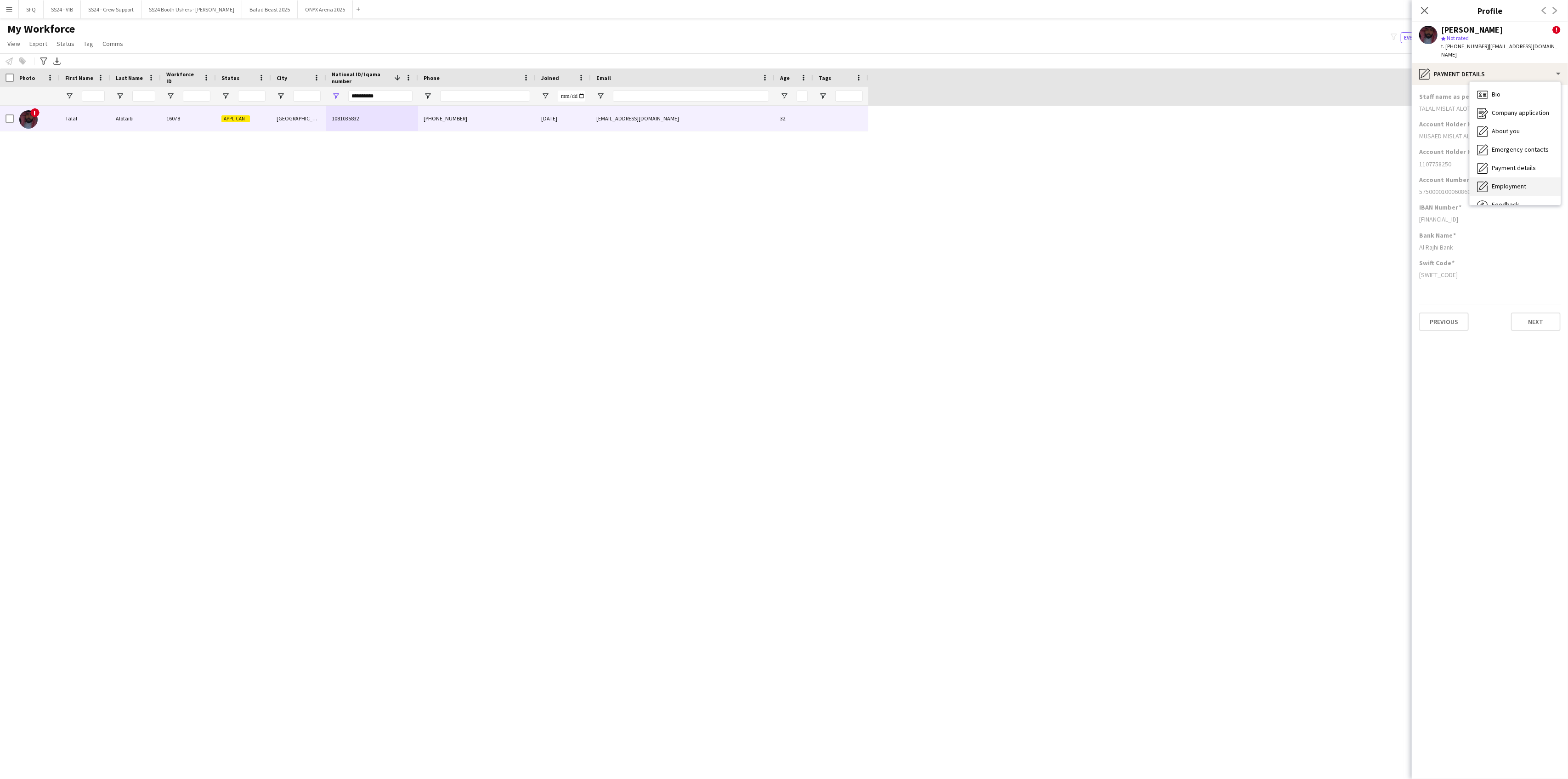
click at [1494, 178] on div "Employment Employment" at bounding box center [1515, 187] width 91 height 18
click at [1452, 63] on div "pencil4 Employment" at bounding box center [1490, 73] width 156 height 22
click at [1502, 169] on span "Feedback" at bounding box center [1505, 174] width 28 height 8
click at [1423, 10] on icon "Close pop-in" at bounding box center [1424, 10] width 8 height 8
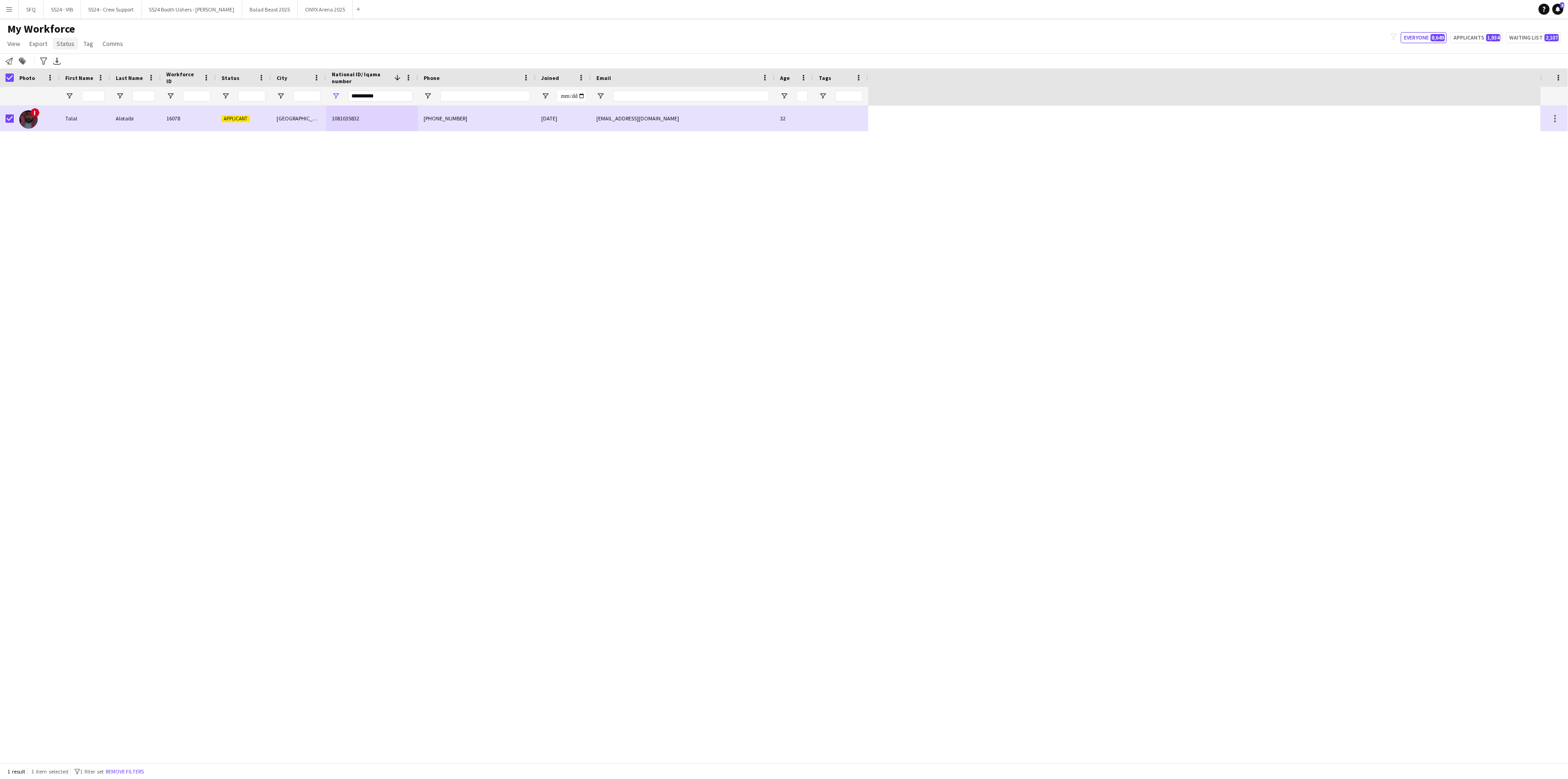
click at [75, 45] on link "Status" at bounding box center [65, 43] width 25 height 12
click at [78, 64] on link "Edit" at bounding box center [84, 63] width 64 height 19
click at [1460, 43] on span "Please select" at bounding box center [1448, 43] width 42 height 9
click at [1463, 63] on span "Active" at bounding box center [1490, 66] width 127 height 8
click at [1543, 115] on button "Submit" at bounding box center [1541, 111] width 40 height 18
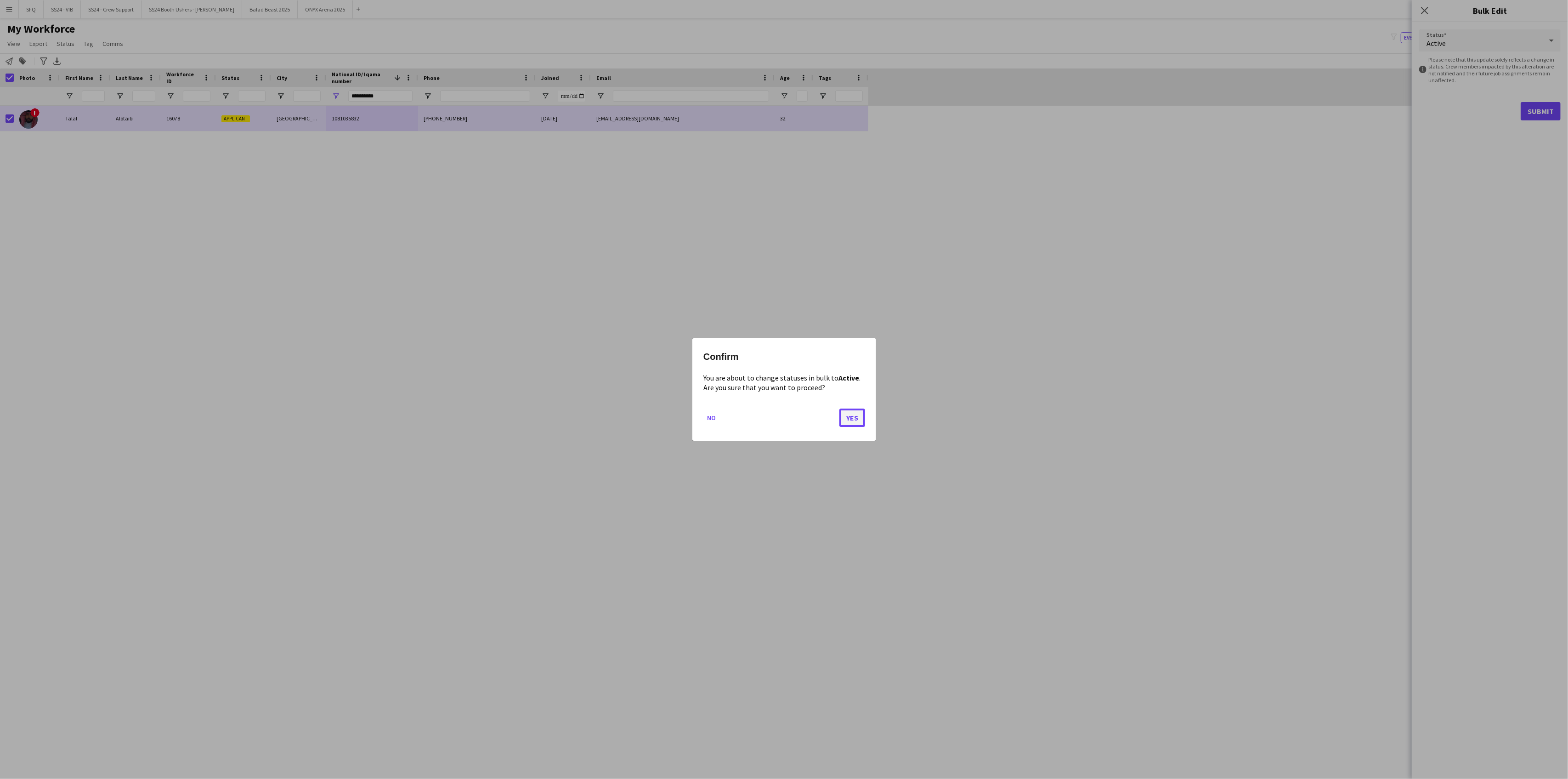
click at [849, 418] on button "Yes" at bounding box center [852, 417] width 26 height 18
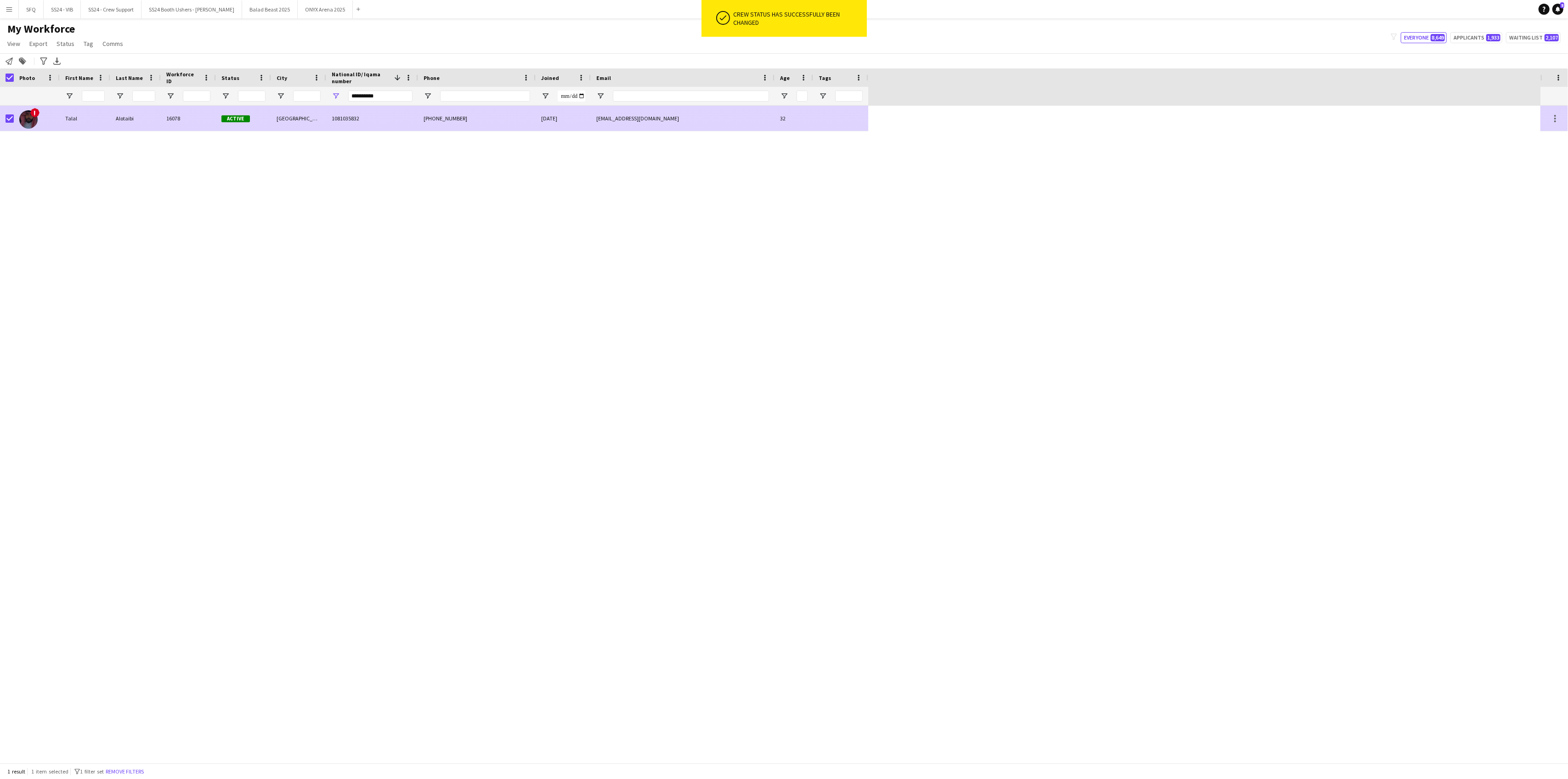
click at [14, 119] on div "!" at bounding box center [37, 119] width 46 height 25
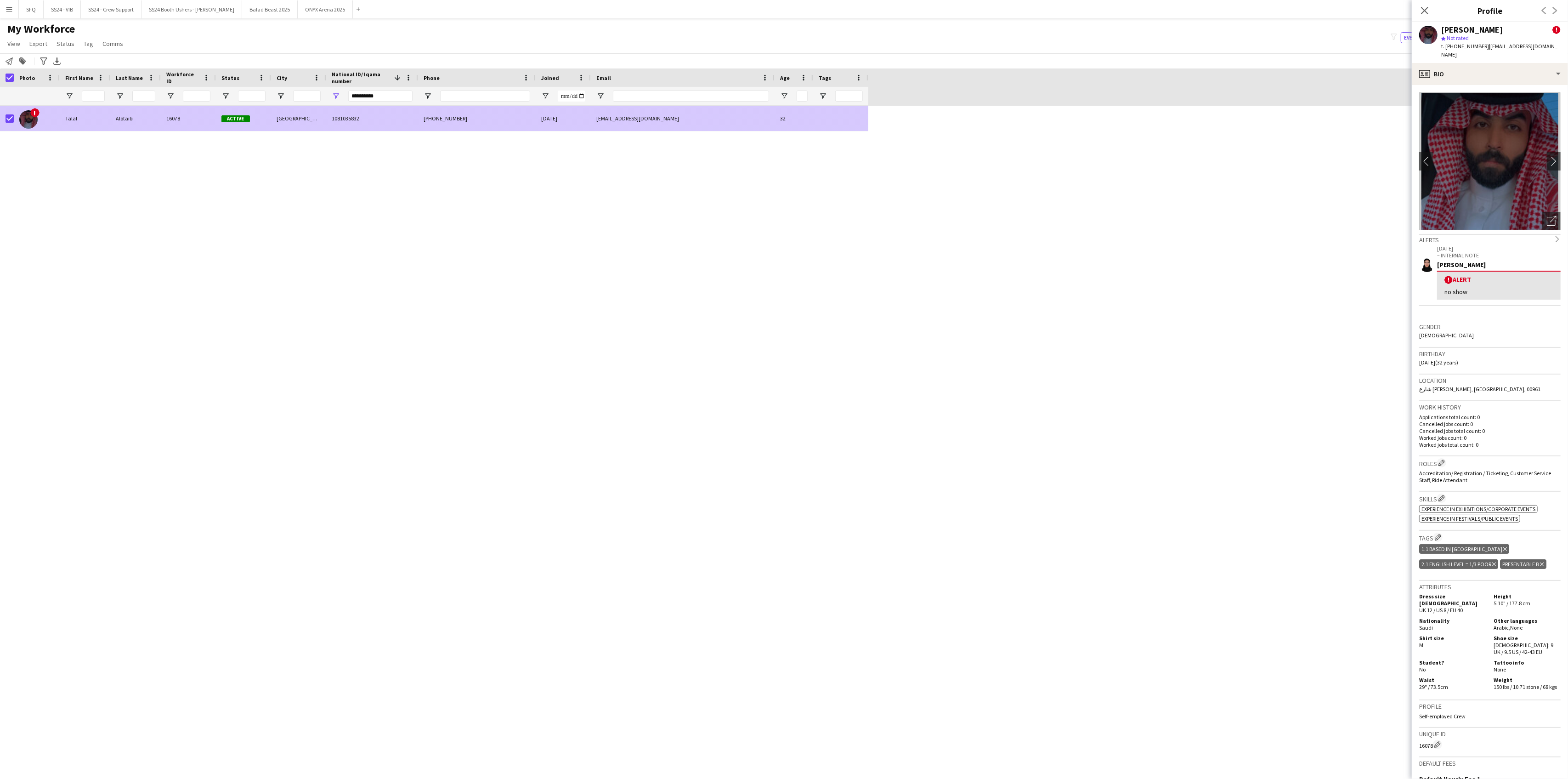
click at [14, 119] on div "!" at bounding box center [37, 119] width 46 height 25
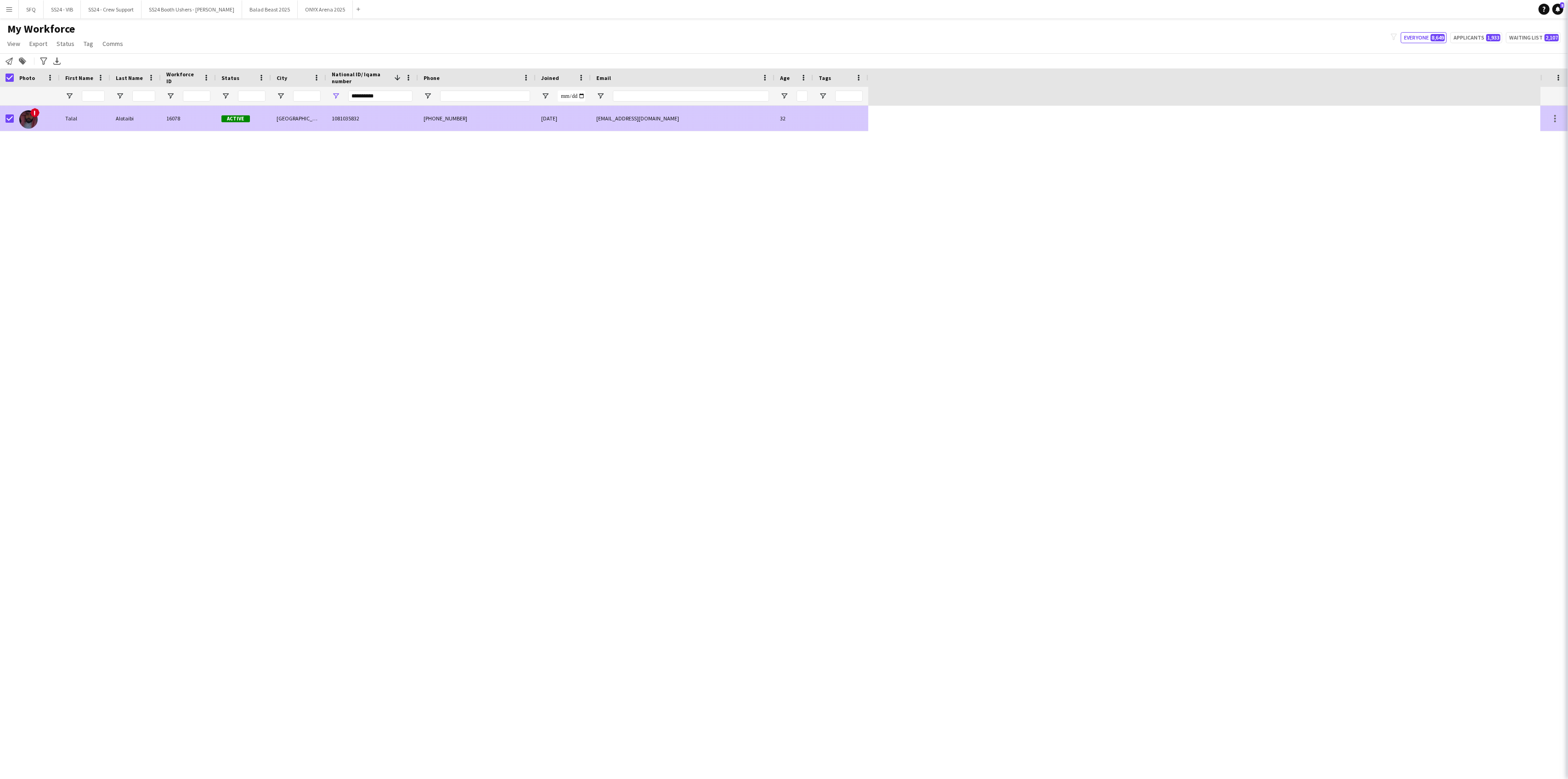
click at [5, 119] on div at bounding box center [7, 119] width 14 height 25
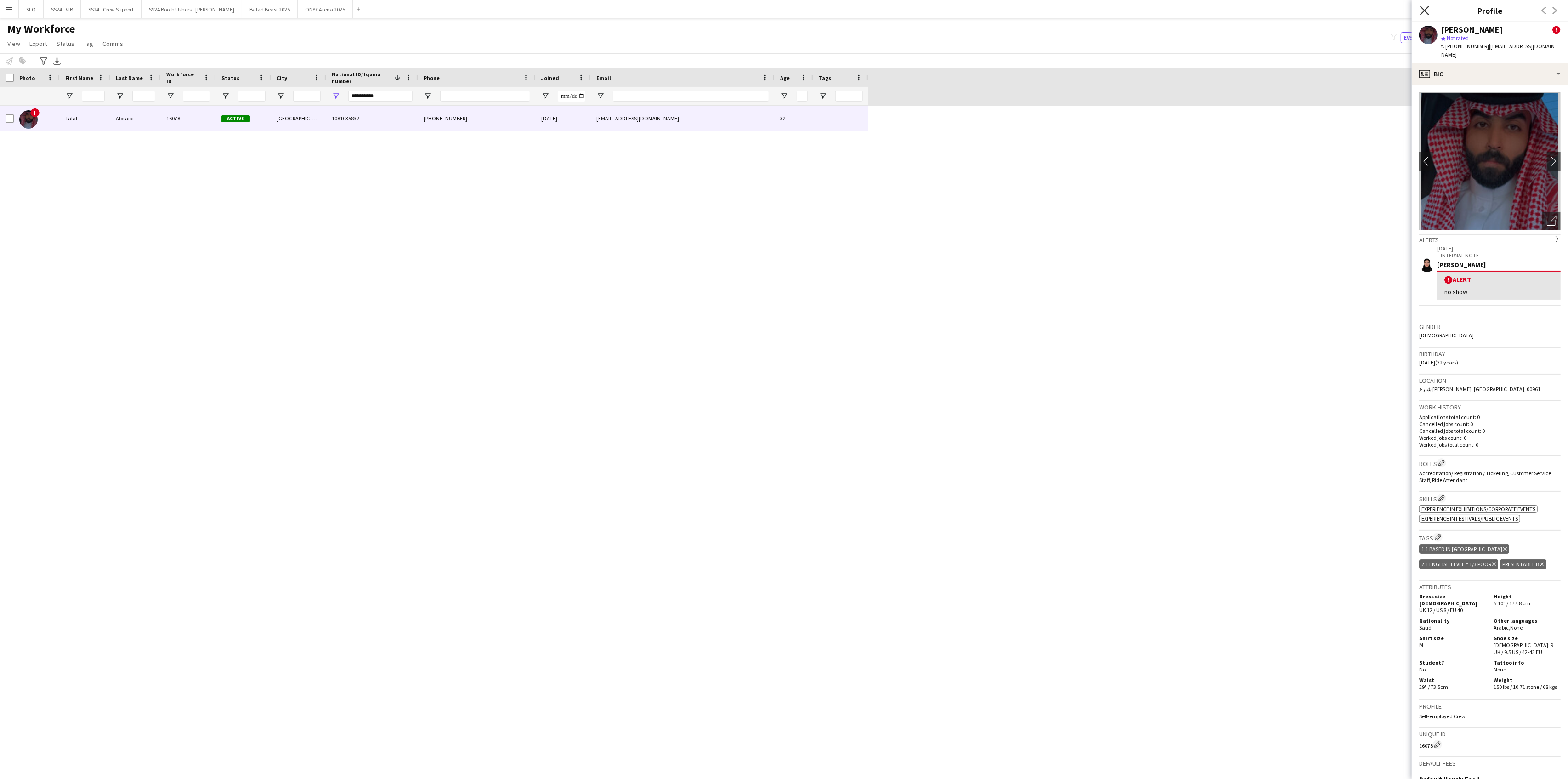
click at [1427, 7] on icon "Close pop-in" at bounding box center [1424, 10] width 8 height 8
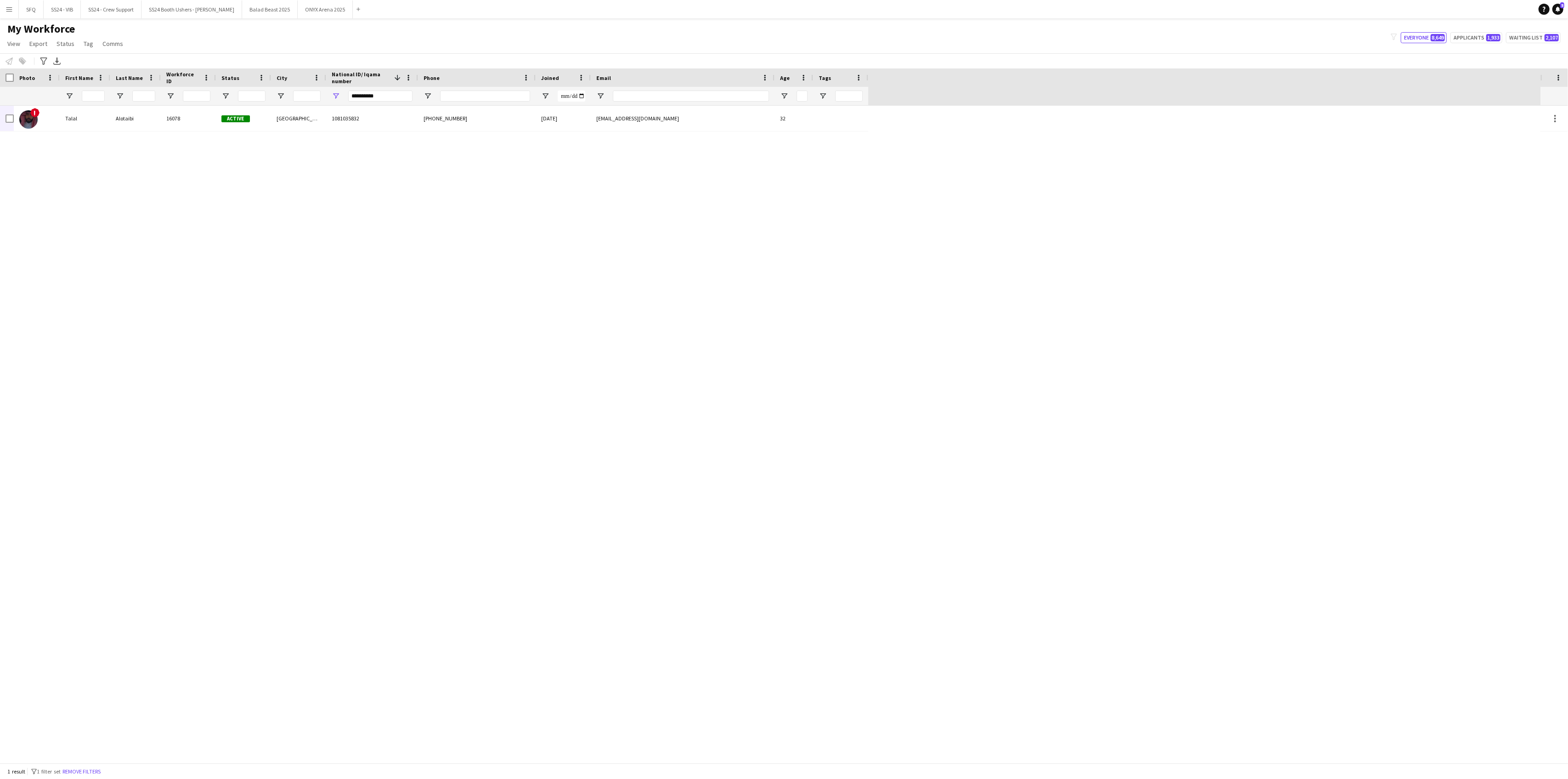
click at [1020, 31] on div "My Workforce View Views Default view R4ven New view Update view Delete view Edi…" at bounding box center [784, 37] width 1568 height 31
click at [399, 99] on input "**********" at bounding box center [380, 95] width 64 height 11
paste input "National ID/ Iqama number Filter Input"
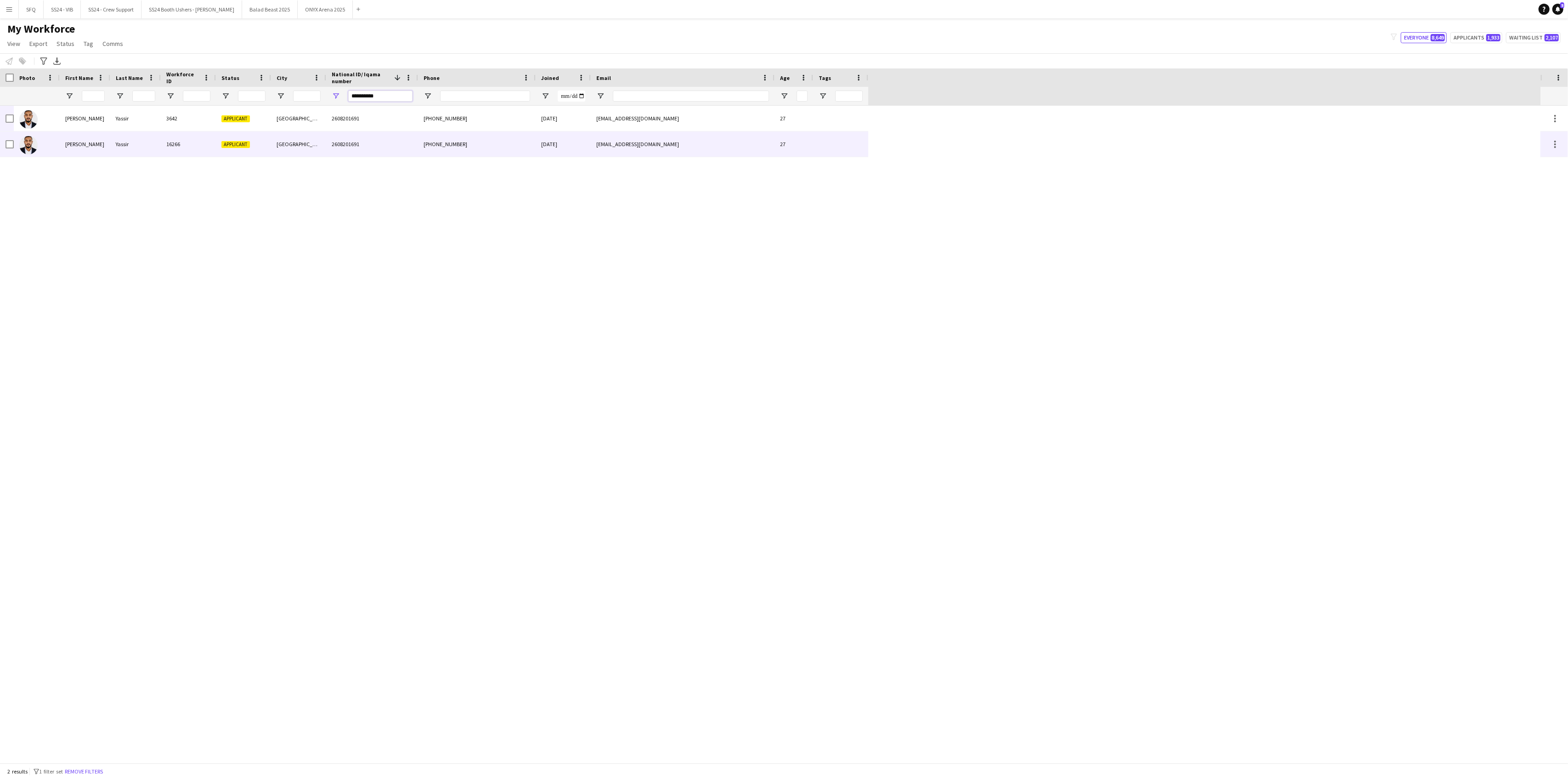
type input "**********"
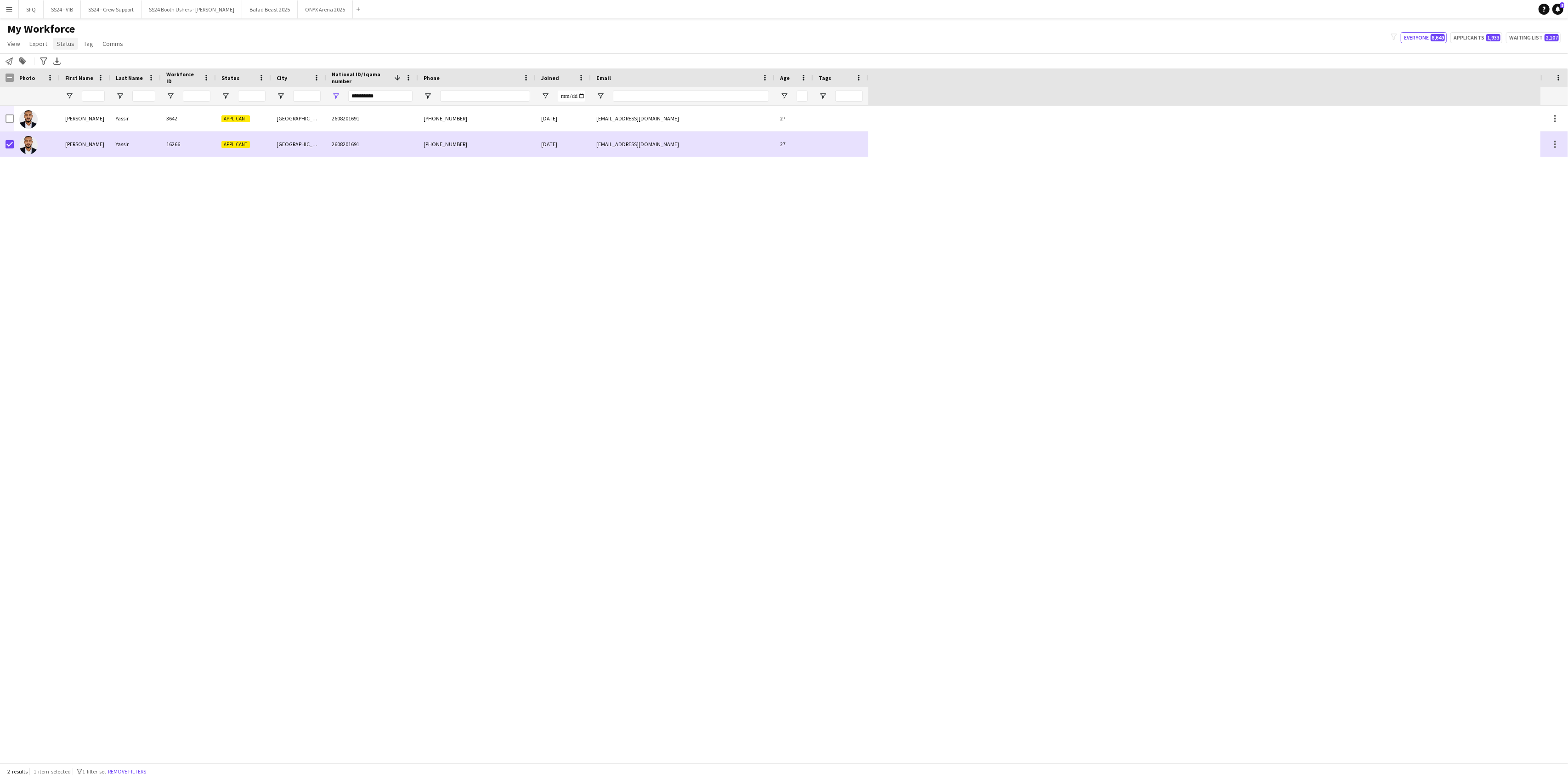
click at [63, 39] on span "Status" at bounding box center [65, 43] width 18 height 8
click at [87, 66] on link "Edit" at bounding box center [84, 63] width 64 height 19
click at [1434, 39] on span "Please select" at bounding box center [1448, 43] width 42 height 9
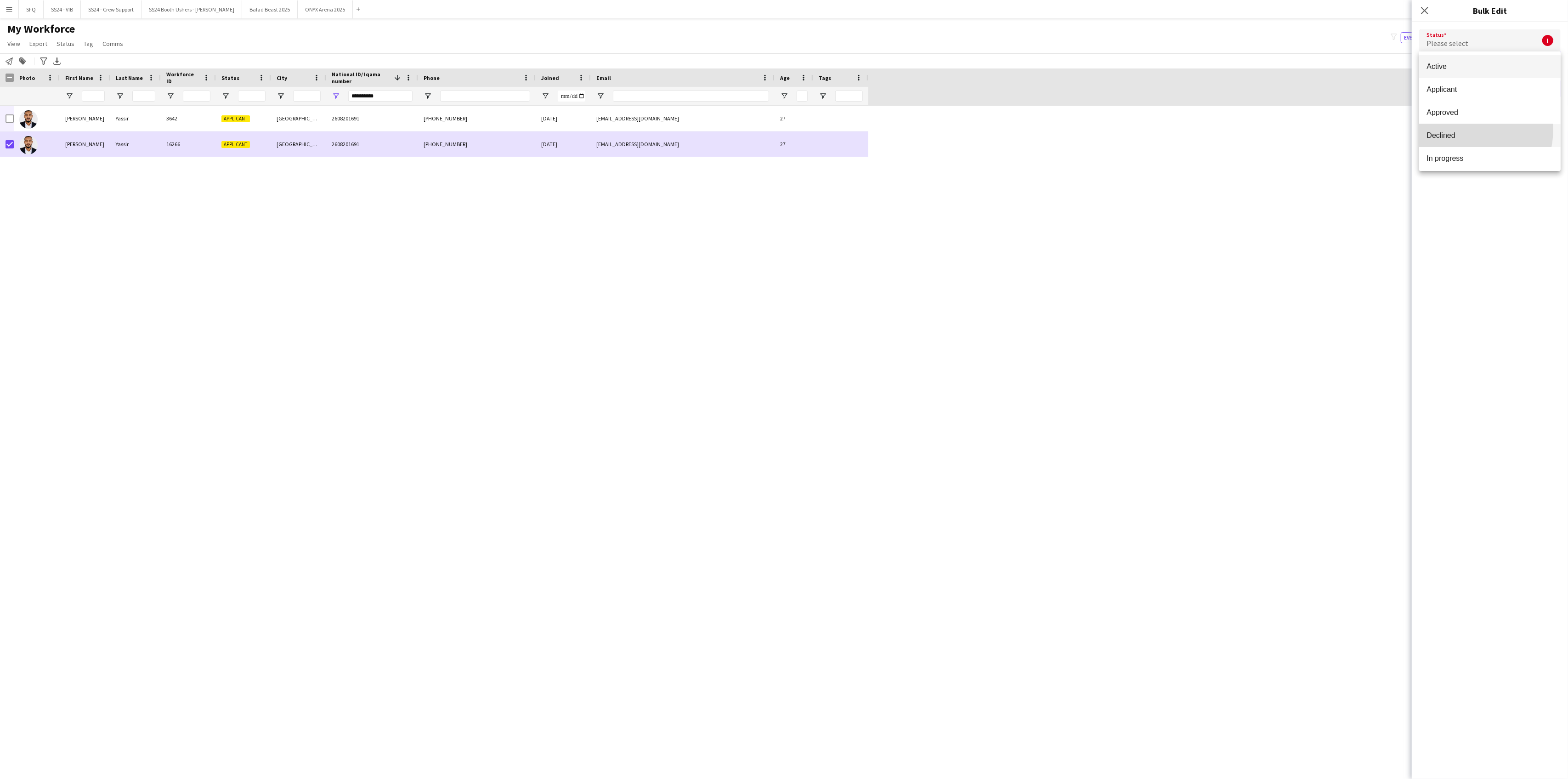
click at [1454, 129] on mat-option "Declined" at bounding box center [1490, 136] width 142 height 23
click at [1539, 112] on button "Submit" at bounding box center [1541, 111] width 40 height 18
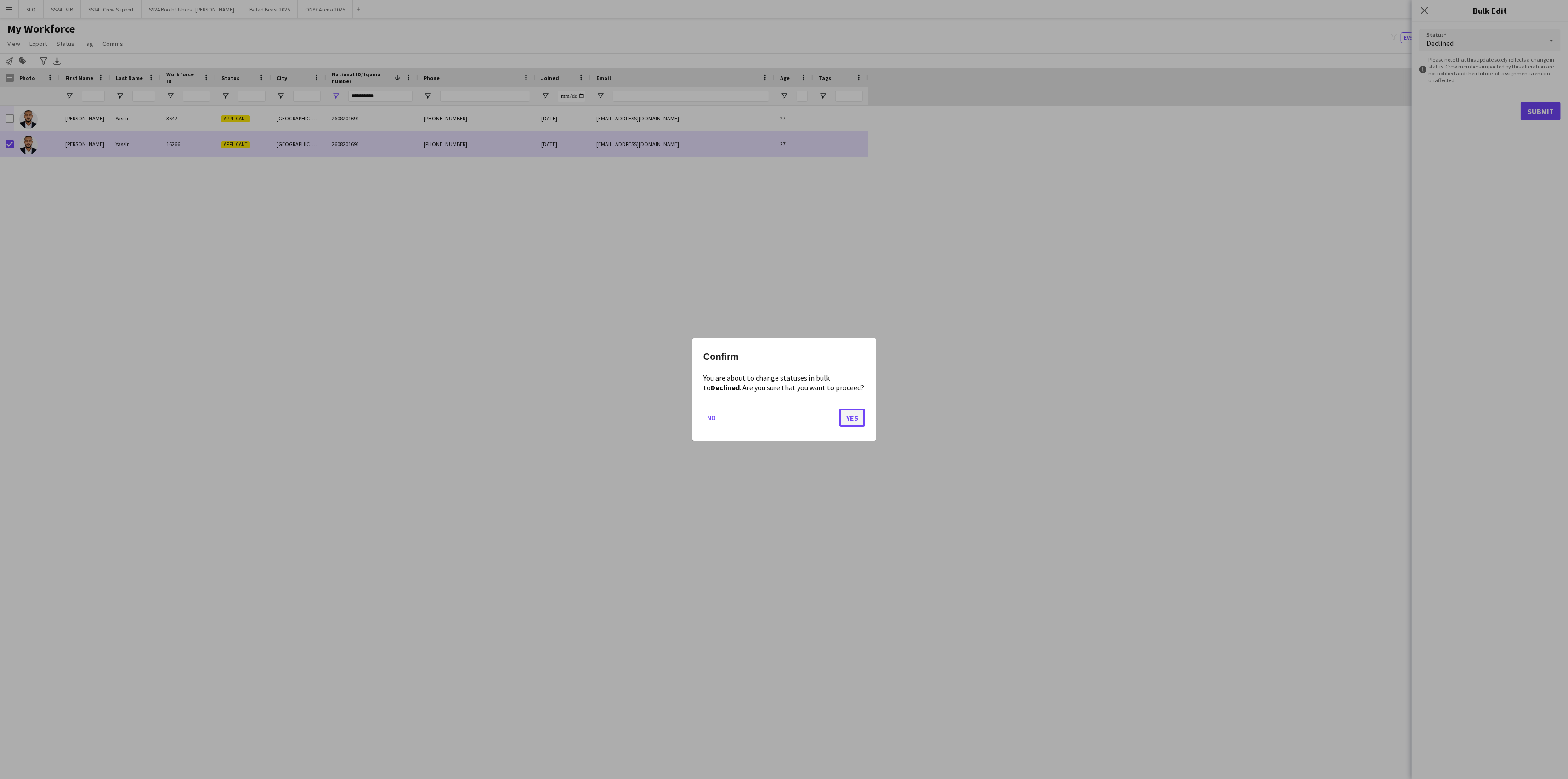
click at [855, 423] on button "Yes" at bounding box center [852, 417] width 26 height 18
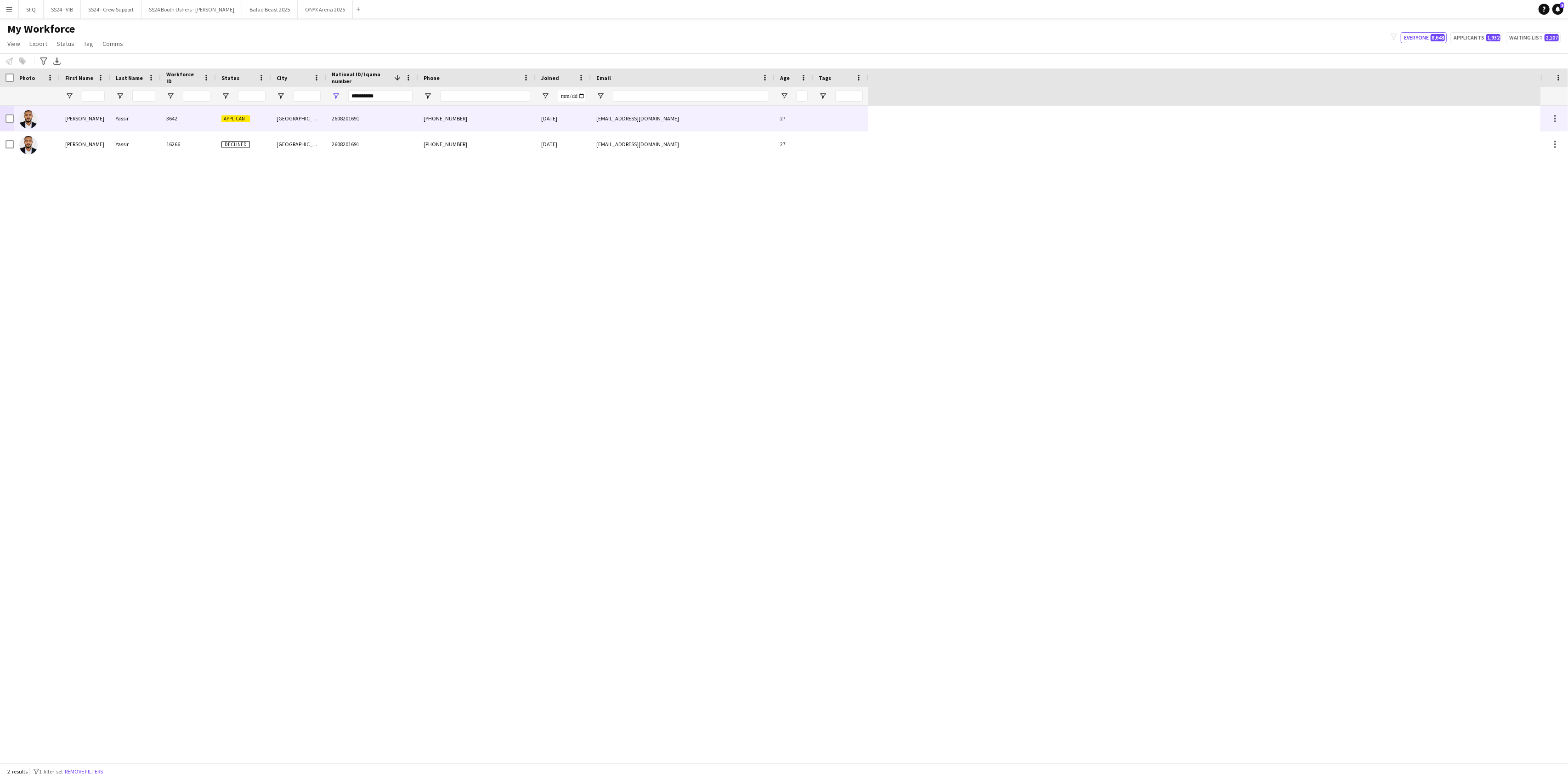
click at [38, 110] on div at bounding box center [37, 119] width 46 height 25
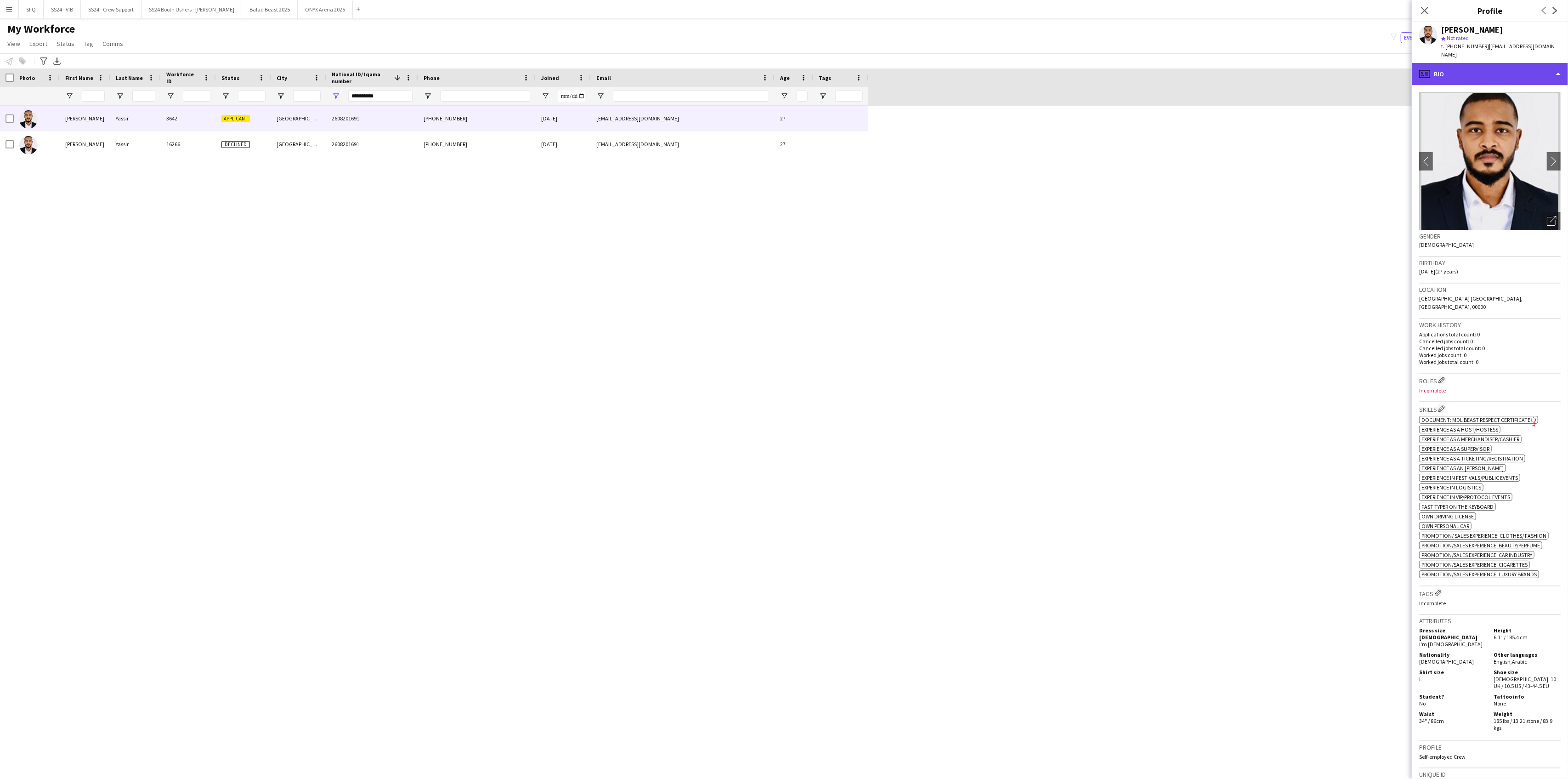
click at [1484, 71] on div "profile Bio" at bounding box center [1490, 73] width 156 height 22
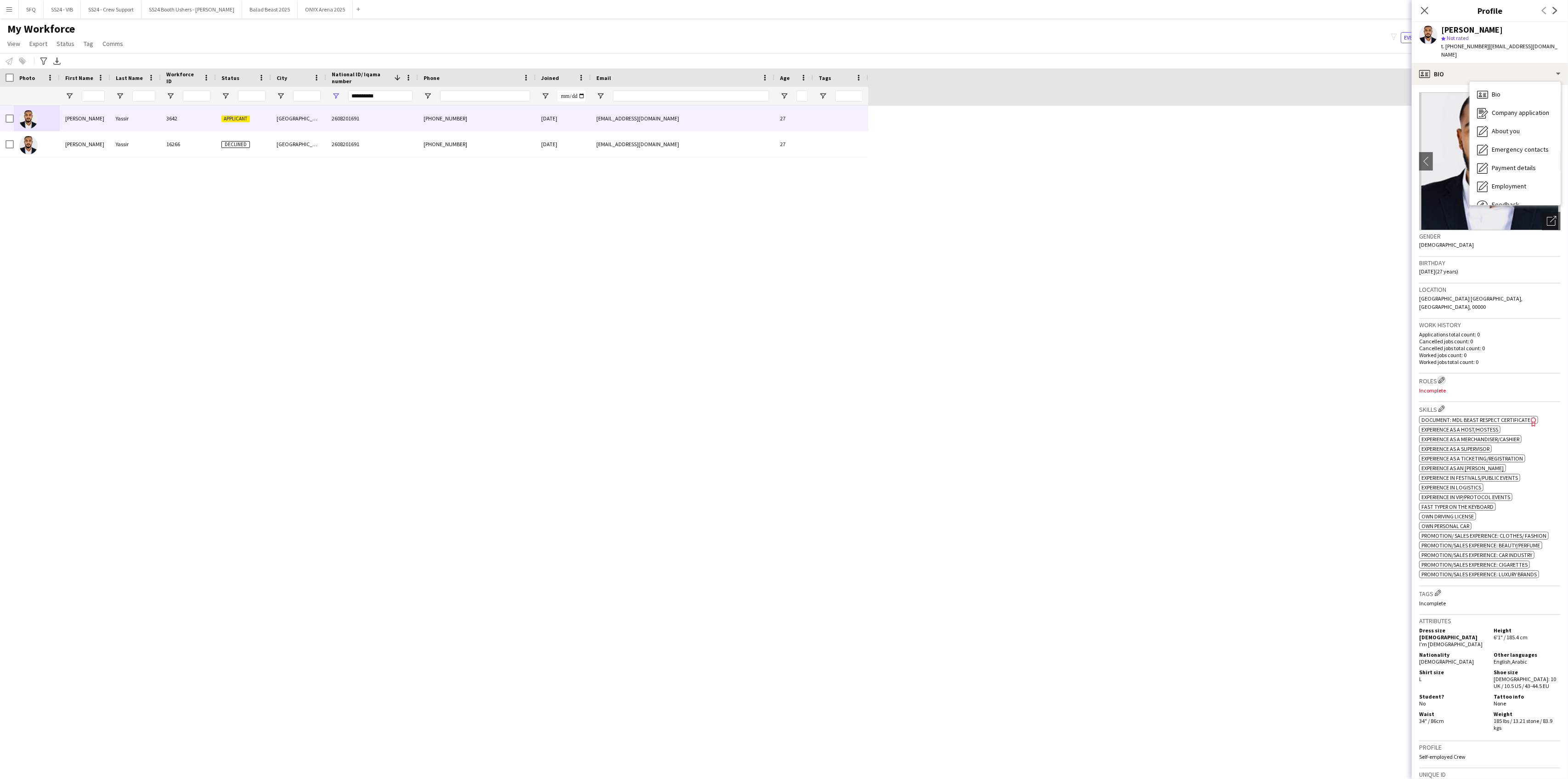
click at [1443, 377] on app-icon "Edit crew company roles" at bounding box center [1442, 380] width 7 height 7
click at [1478, 417] on span "Document: MDL Beast Respect Certificate" at bounding box center [1476, 420] width 108 height 7
click at [1440, 376] on button "Edit crew company roles" at bounding box center [1441, 380] width 9 height 9
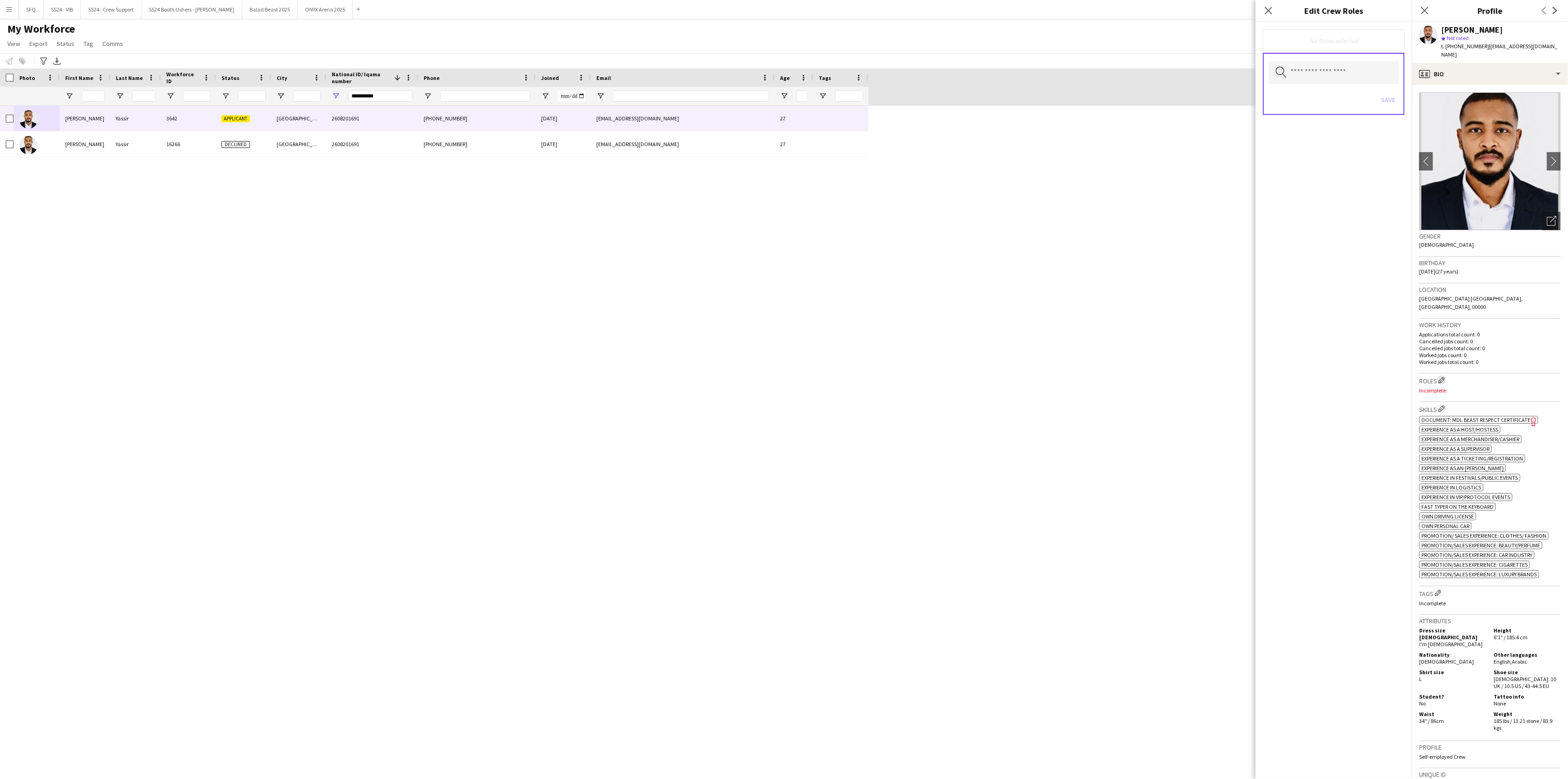
click at [1443, 376] on button "Edit crew company roles" at bounding box center [1441, 380] width 9 height 9
click at [1441, 402] on div "Skills Edit crew company skills ok-circled2 background Layer 1 cross-circle-red…" at bounding box center [1490, 494] width 142 height 184
click at [1442, 406] on app-icon "Edit crew company skills" at bounding box center [1442, 409] width 7 height 7
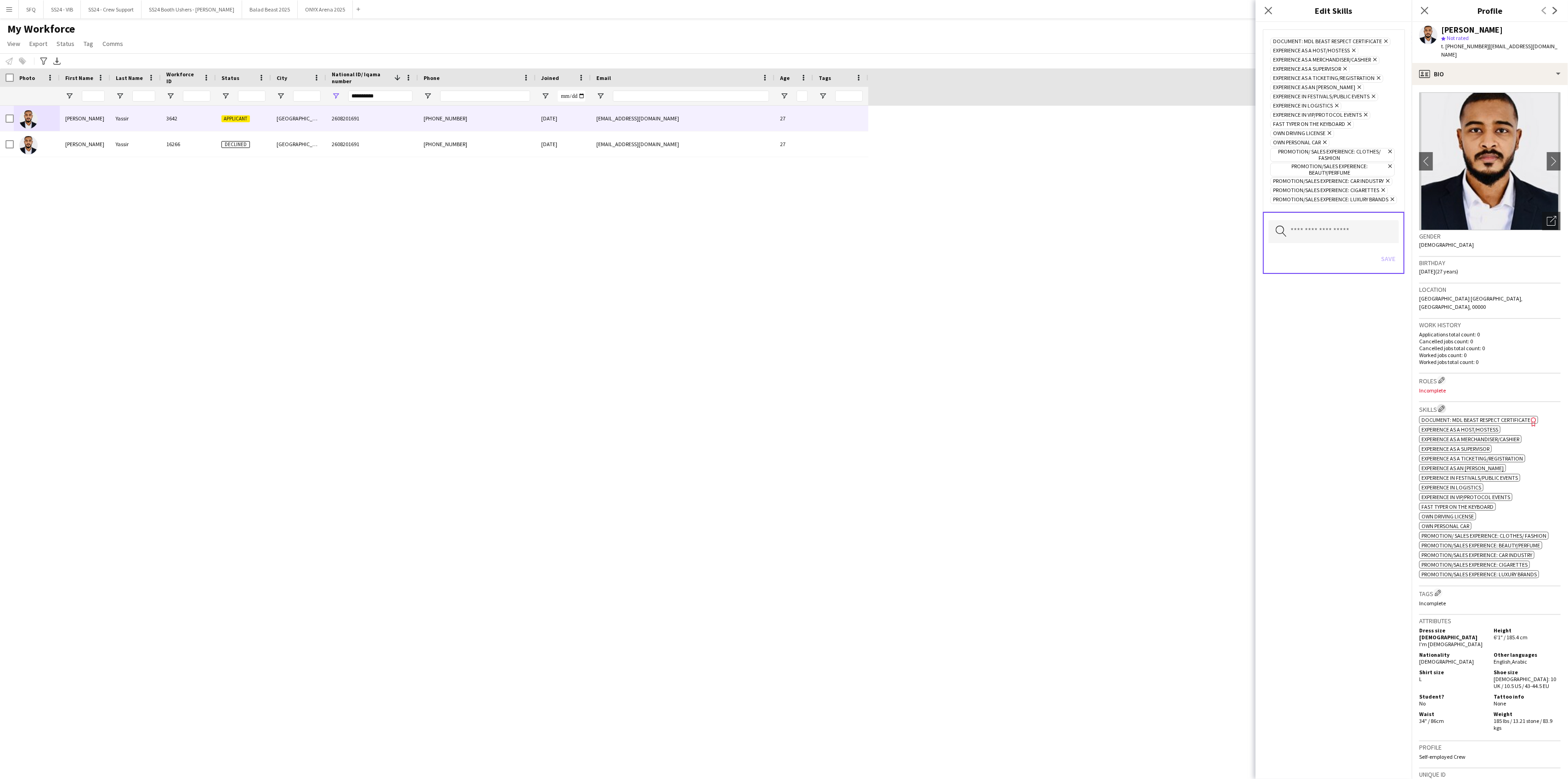
click at [1441, 406] on app-icon "Edit crew company skills" at bounding box center [1442, 409] width 7 height 7
click at [1386, 43] on icon "Remove" at bounding box center [1384, 41] width 6 height 6
click at [1391, 255] on button "Save" at bounding box center [1389, 250] width 22 height 15
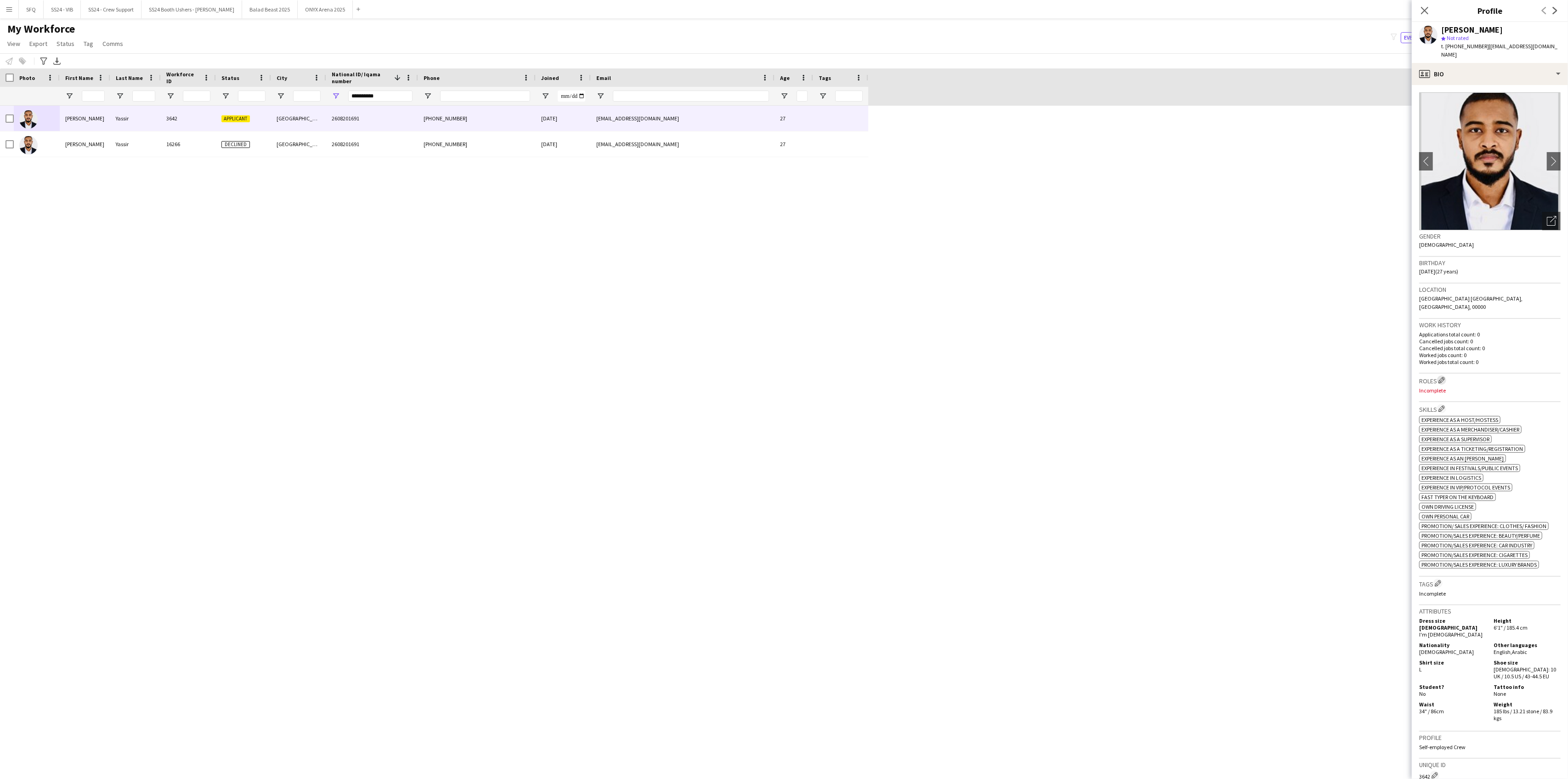
click at [1444, 377] on app-icon "Edit crew company roles" at bounding box center [1442, 380] width 7 height 7
click at [1334, 79] on input "text" at bounding box center [1334, 73] width 130 height 23
click at [1335, 117] on span "Accreditation/ Registration / Ticketing" at bounding box center [1334, 120] width 116 height 8
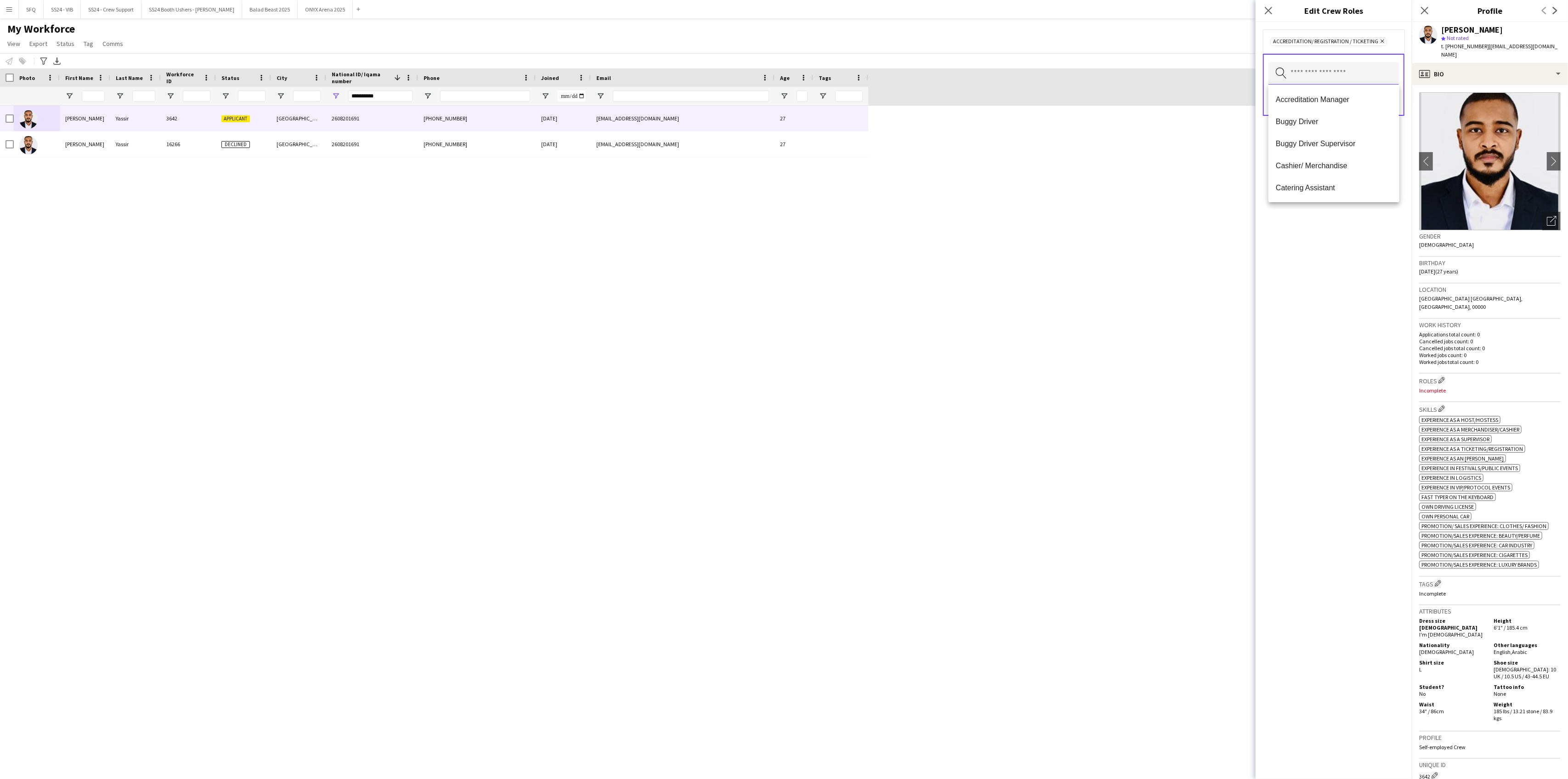
scroll to position [61, 0]
click at [1340, 169] on span "Customer Service Staff" at bounding box center [1334, 170] width 116 height 8
click at [1318, 129] on span "Buggy Driver" at bounding box center [1334, 130] width 116 height 8
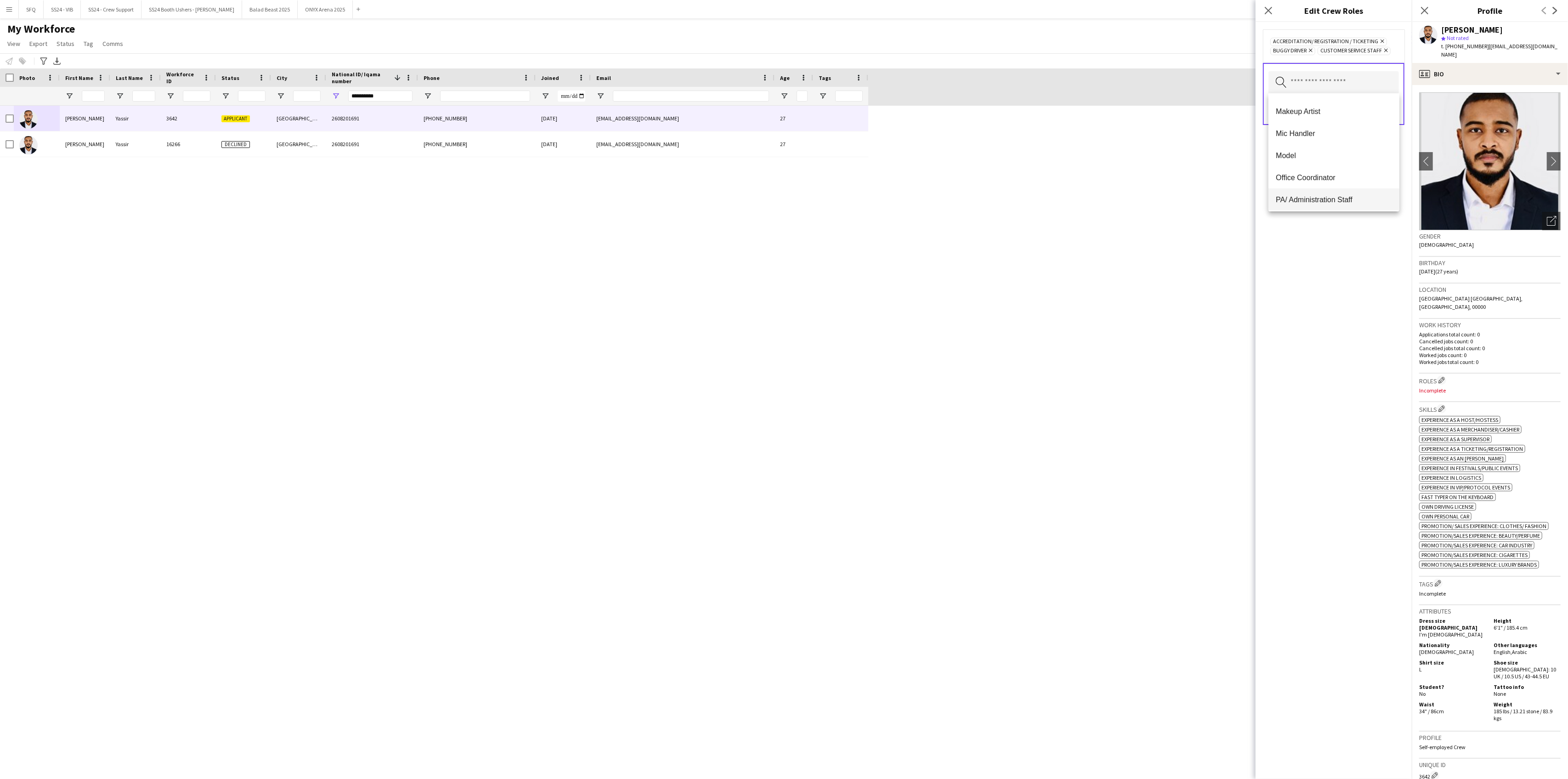
click at [1323, 194] on mat-option "PA/ Administration Staff" at bounding box center [1334, 200] width 130 height 22
click at [1313, 119] on span "Runner" at bounding box center [1334, 123] width 116 height 8
click at [1328, 162] on span "Traffic [PERSON_NAME]" at bounding box center [1334, 162] width 116 height 8
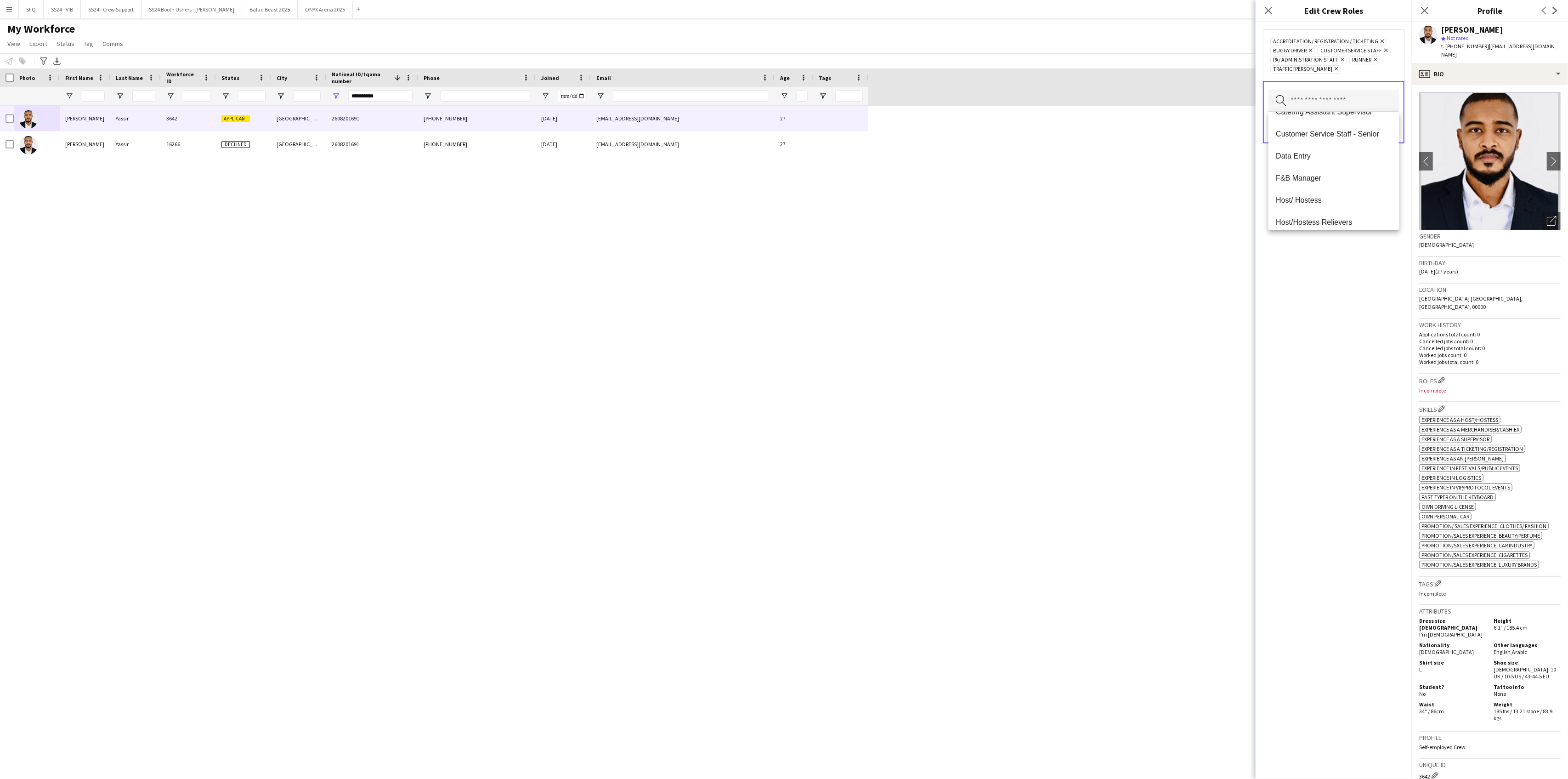
scroll to position [0, 0]
click at [1301, 315] on div "Accreditation/ Registration / Ticketing Remove Buggy Driver Remove Customer Ser…" at bounding box center [1334, 400] width 156 height 757
click at [1385, 121] on button "Save" at bounding box center [1389, 129] width 22 height 15
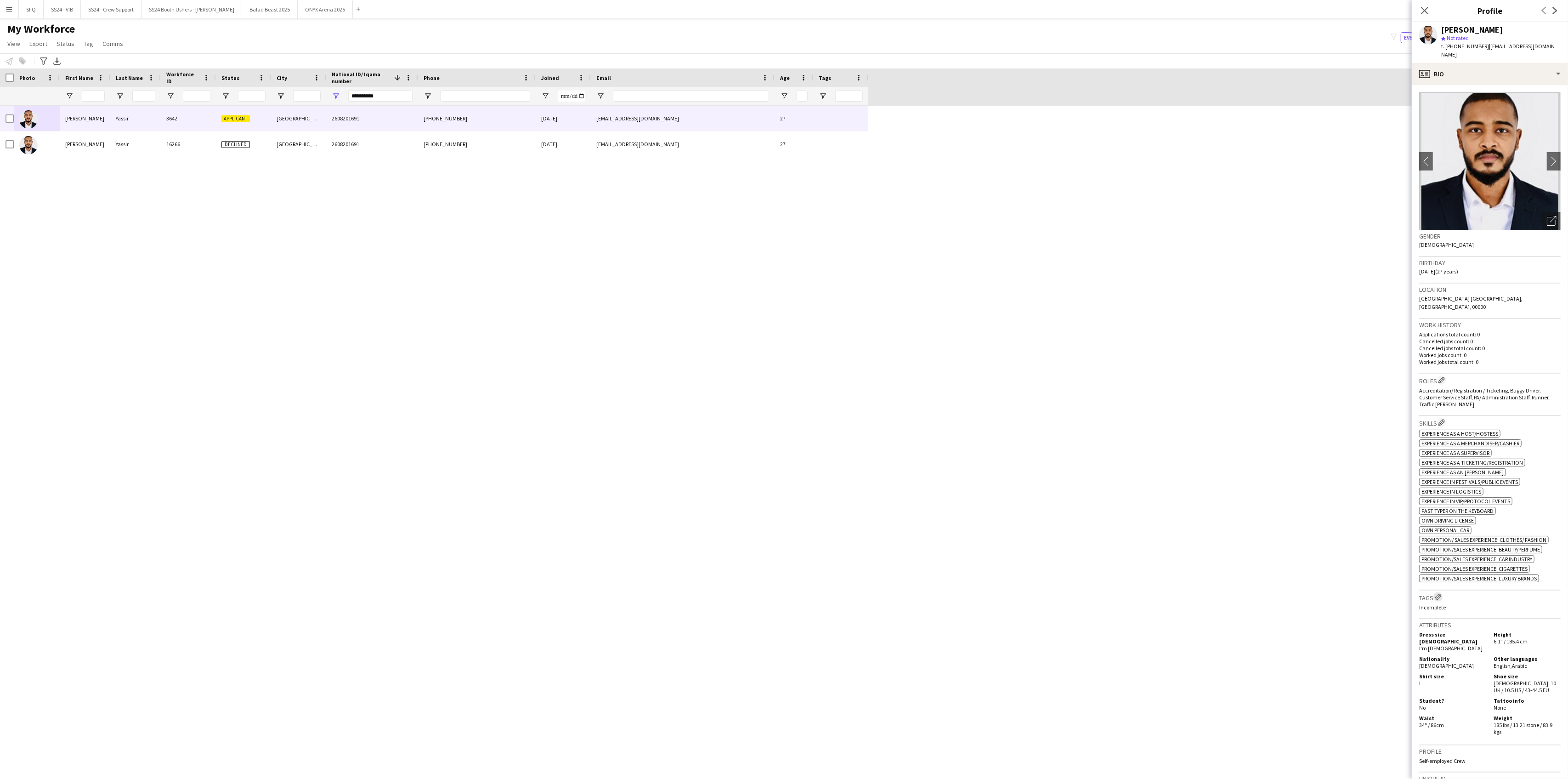
click at [1437, 594] on app-icon "Edit crew company tags" at bounding box center [1439, 597] width 7 height 7
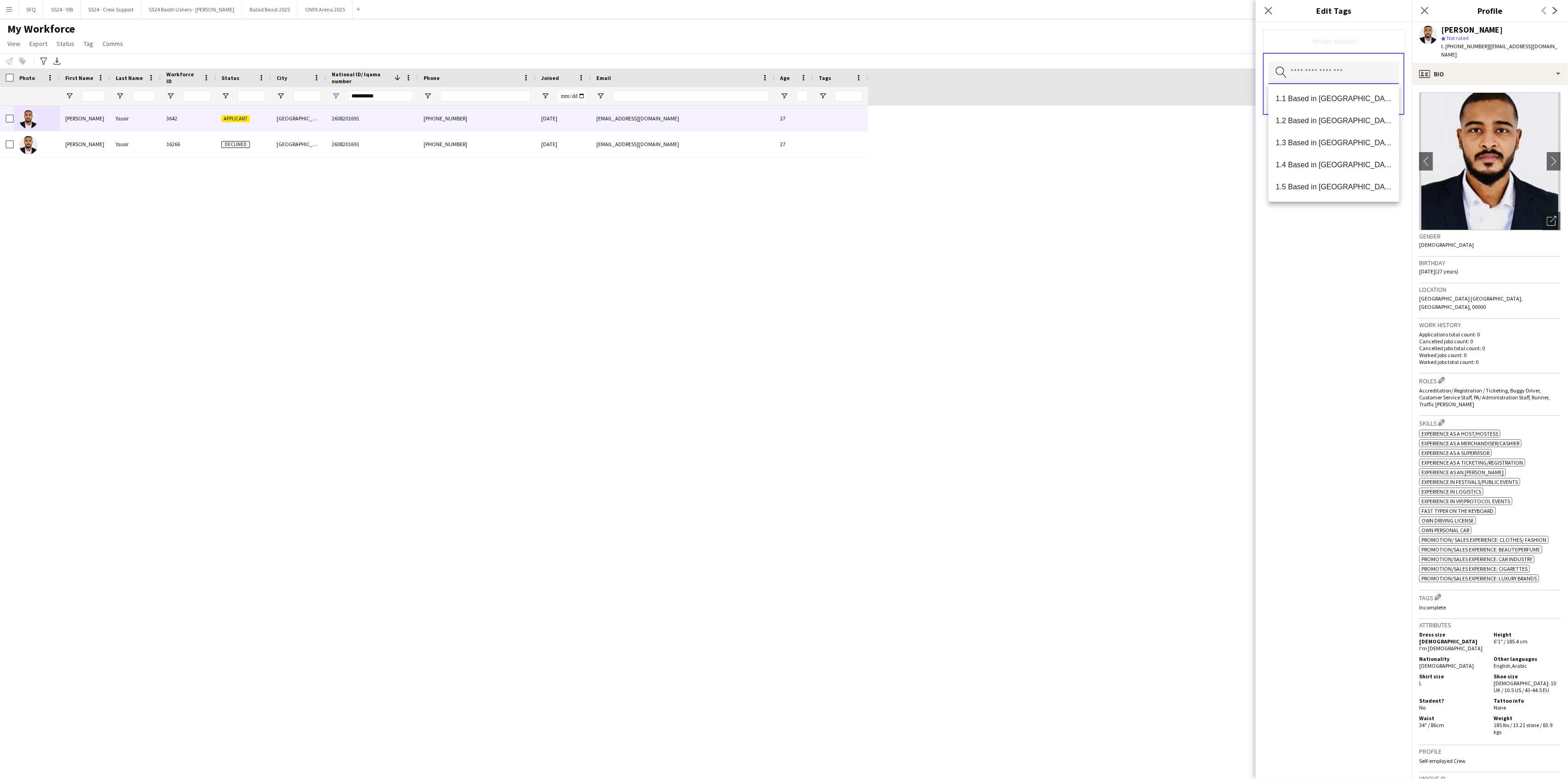
click at [1330, 79] on input "text" at bounding box center [1334, 73] width 130 height 23
click at [1329, 100] on span "1.1 Based in [GEOGRAPHIC_DATA]" at bounding box center [1334, 99] width 116 height 8
click at [1326, 148] on mat-option "Presentable B" at bounding box center [1334, 154] width 130 height 22
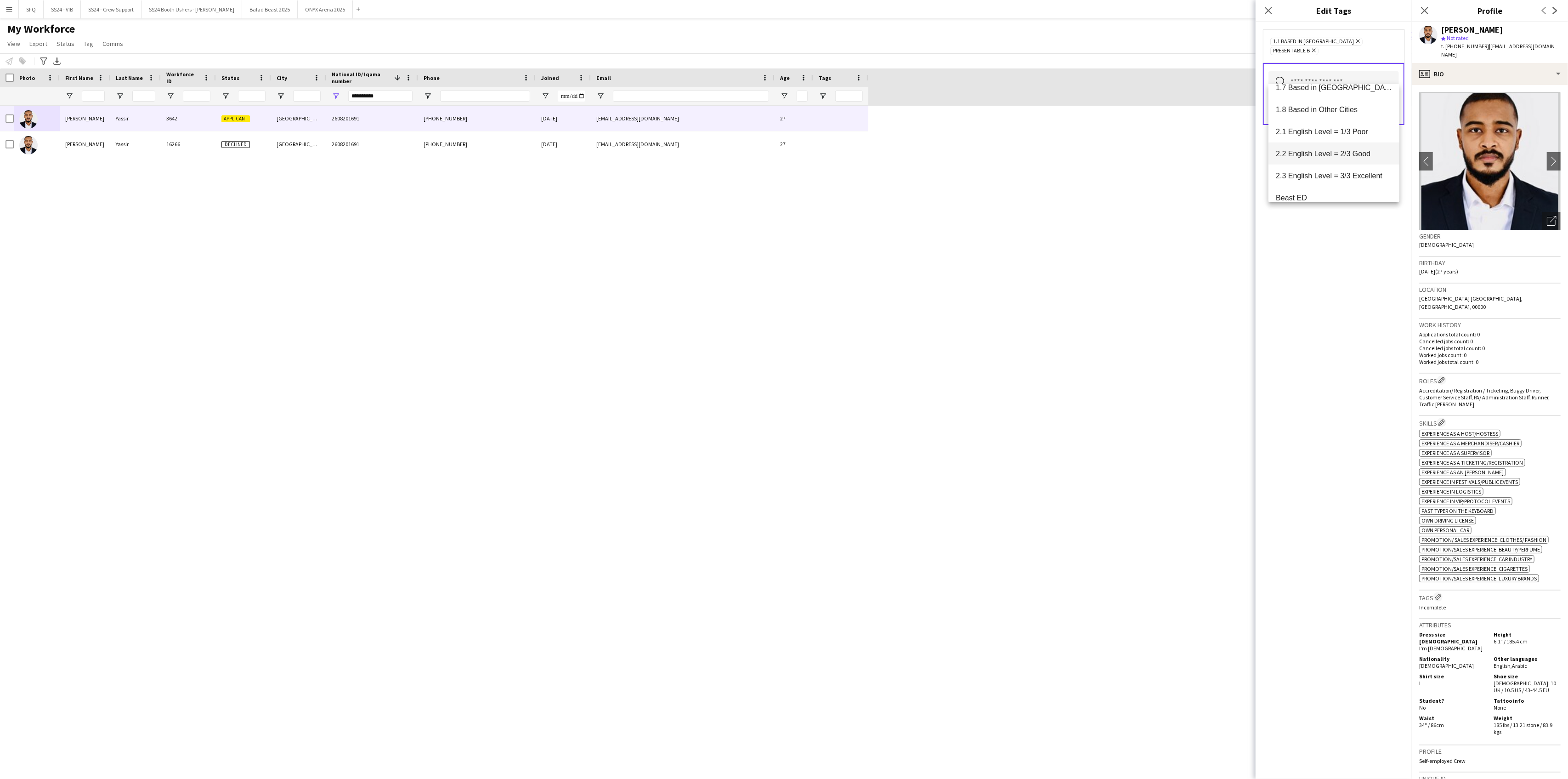
click at [1318, 157] on span "2.2 English Level = 2/3 Good" at bounding box center [1334, 154] width 116 height 8
click at [1332, 252] on div "1.1 Based in [GEOGRAPHIC_DATA] Remove 2.2 English Level = 2/3 Good Remove Prese…" at bounding box center [1334, 400] width 156 height 757
click at [1382, 115] on button "Save" at bounding box center [1389, 119] width 22 height 15
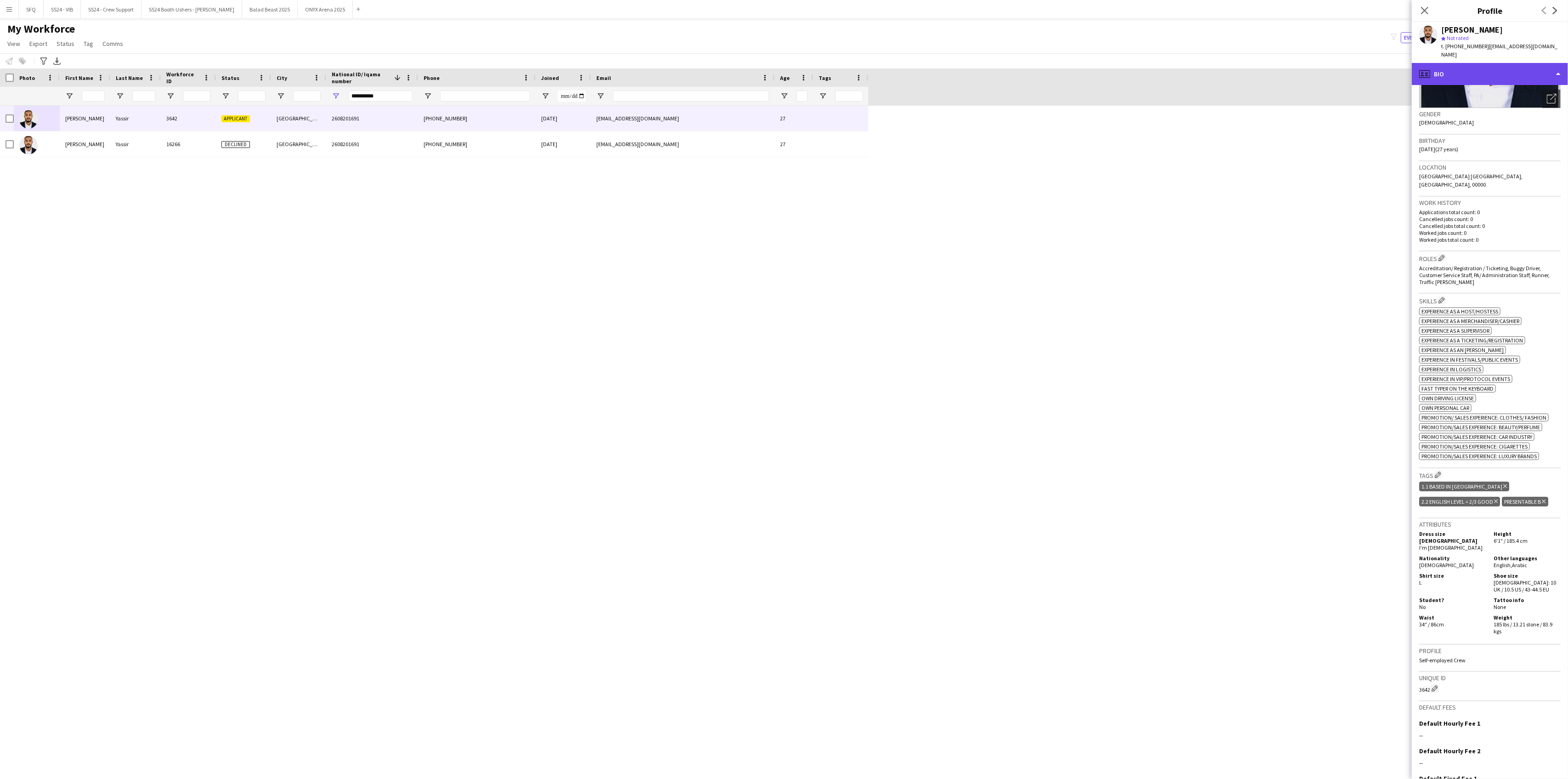
click at [1449, 72] on div "profile Bio" at bounding box center [1490, 73] width 156 height 22
click at [1496, 122] on div "About you About you" at bounding box center [1515, 131] width 91 height 18
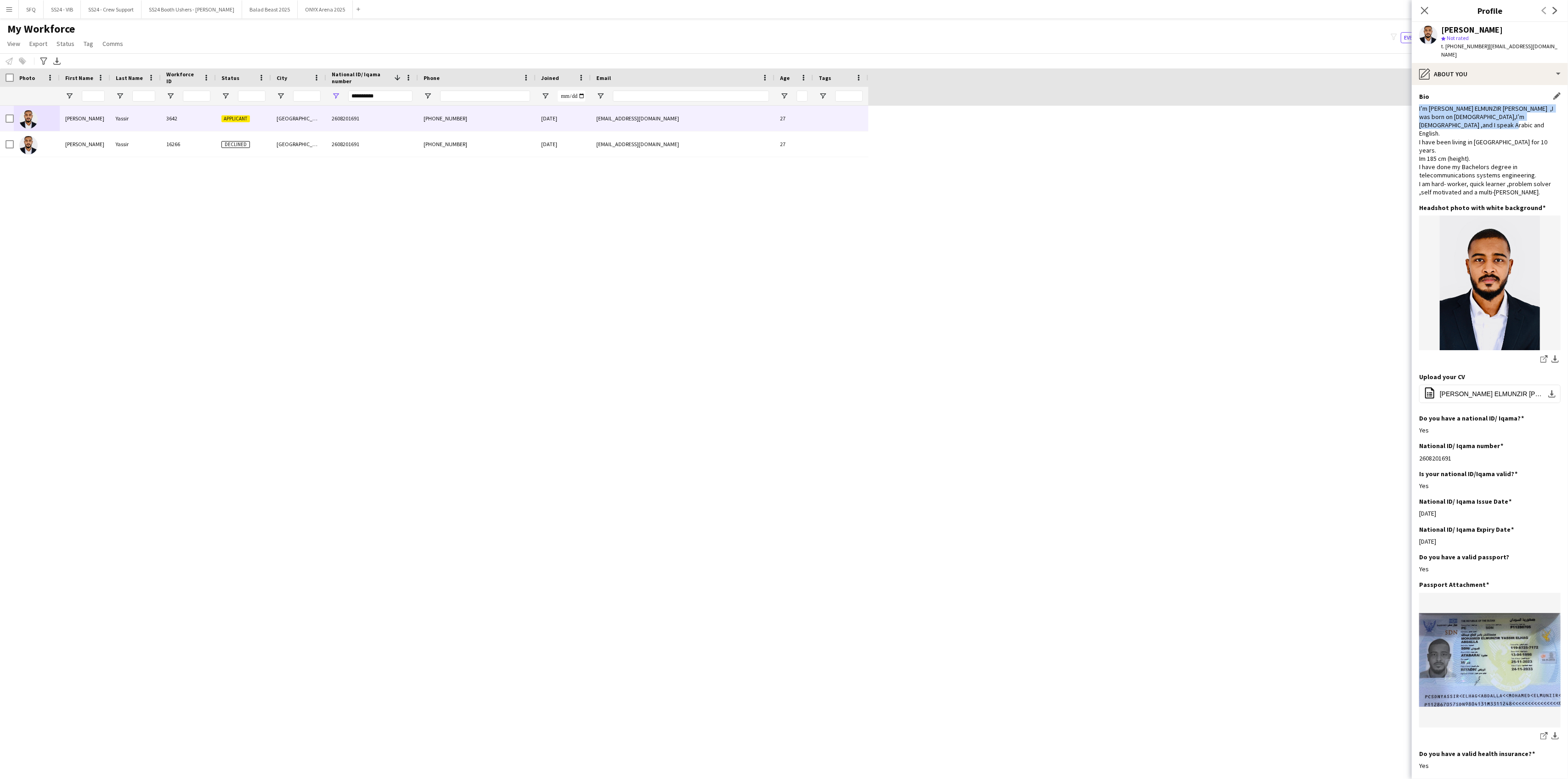
drag, startPoint x: 1420, startPoint y: 101, endPoint x: 1450, endPoint y: 121, distance: 36.1
click at [1450, 121] on div "I’m [PERSON_NAME] ELMUNZIR [PERSON_NAME] ,I was born on [DEMOGRAPHIC_DATA],I’m …" at bounding box center [1490, 150] width 142 height 92
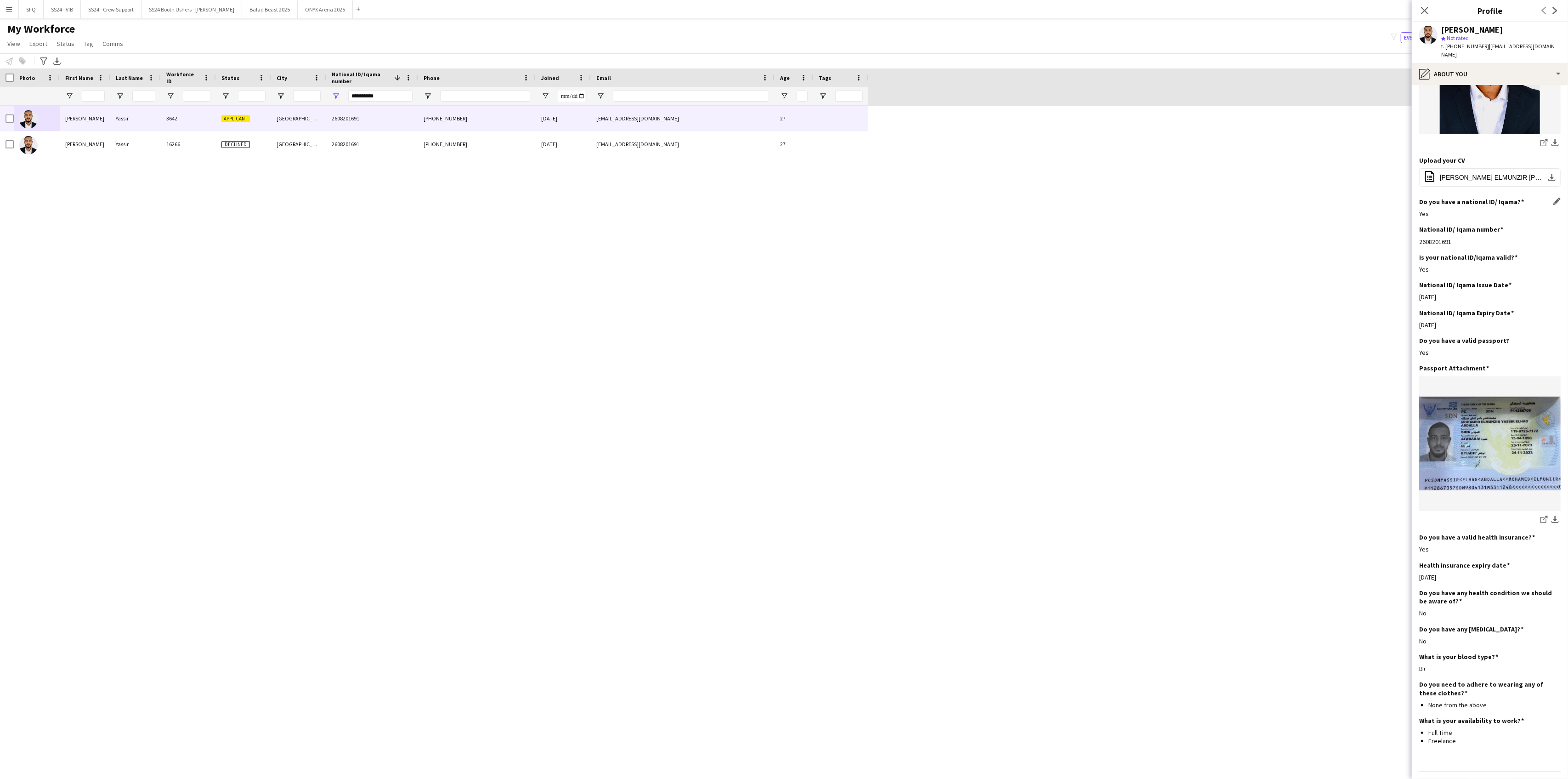
scroll to position [0, 0]
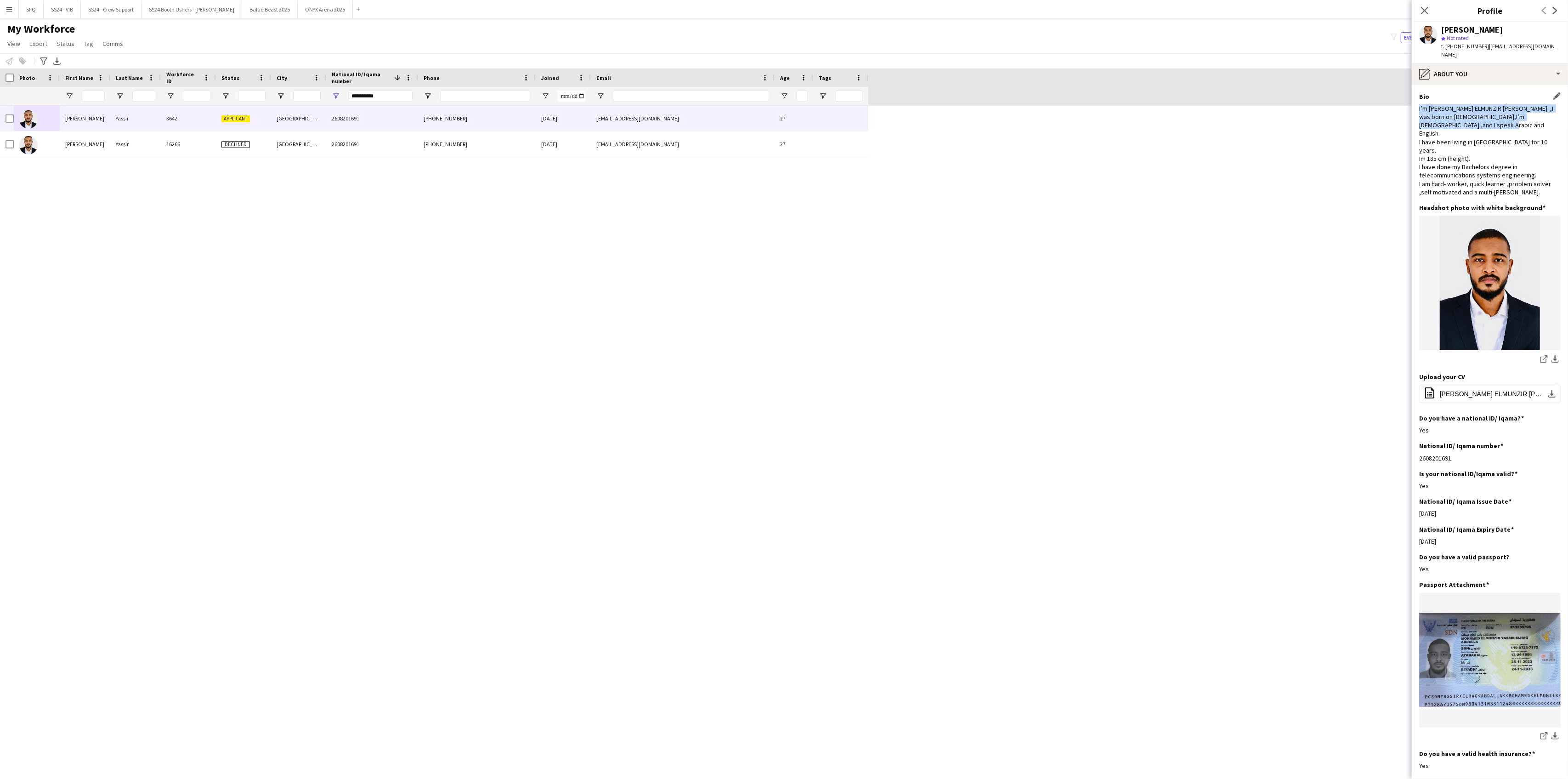
click at [1465, 119] on div "I’m [PERSON_NAME] ELMUNZIR [PERSON_NAME] ,I was born on [DEMOGRAPHIC_DATA],I’m …" at bounding box center [1490, 150] width 142 height 92
drag, startPoint x: 1517, startPoint y: 135, endPoint x: 1450, endPoint y: 126, distance: 67.6
click at [1450, 126] on div "I’m [PERSON_NAME] ELMUNZIR [PERSON_NAME] ,I was born on [DEMOGRAPHIC_DATA],I’m …" at bounding box center [1490, 150] width 142 height 92
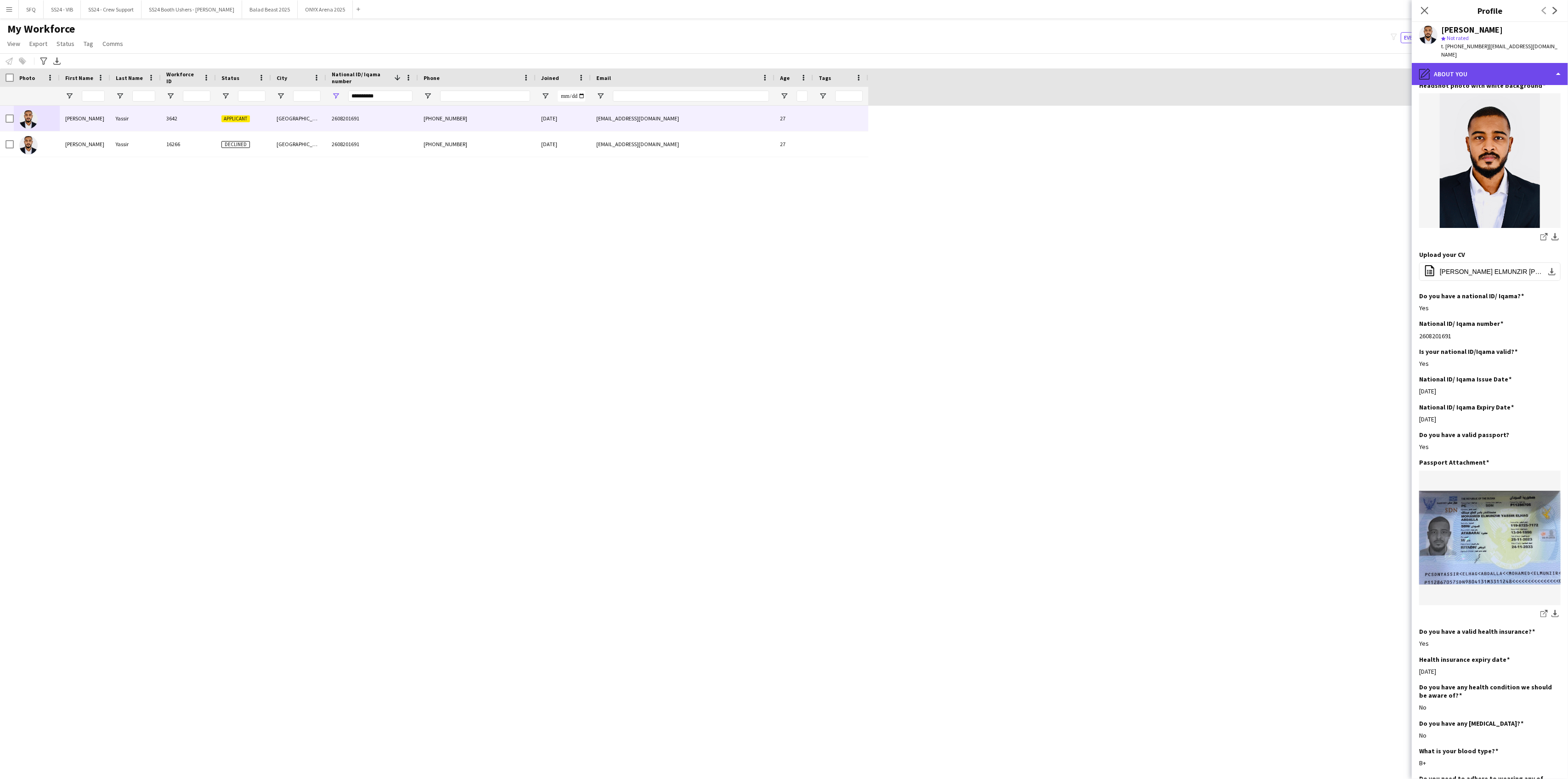
click at [1462, 64] on div "pencil4 About you" at bounding box center [1490, 73] width 156 height 22
click at [1495, 145] on span "Emergency contacts" at bounding box center [1520, 149] width 57 height 8
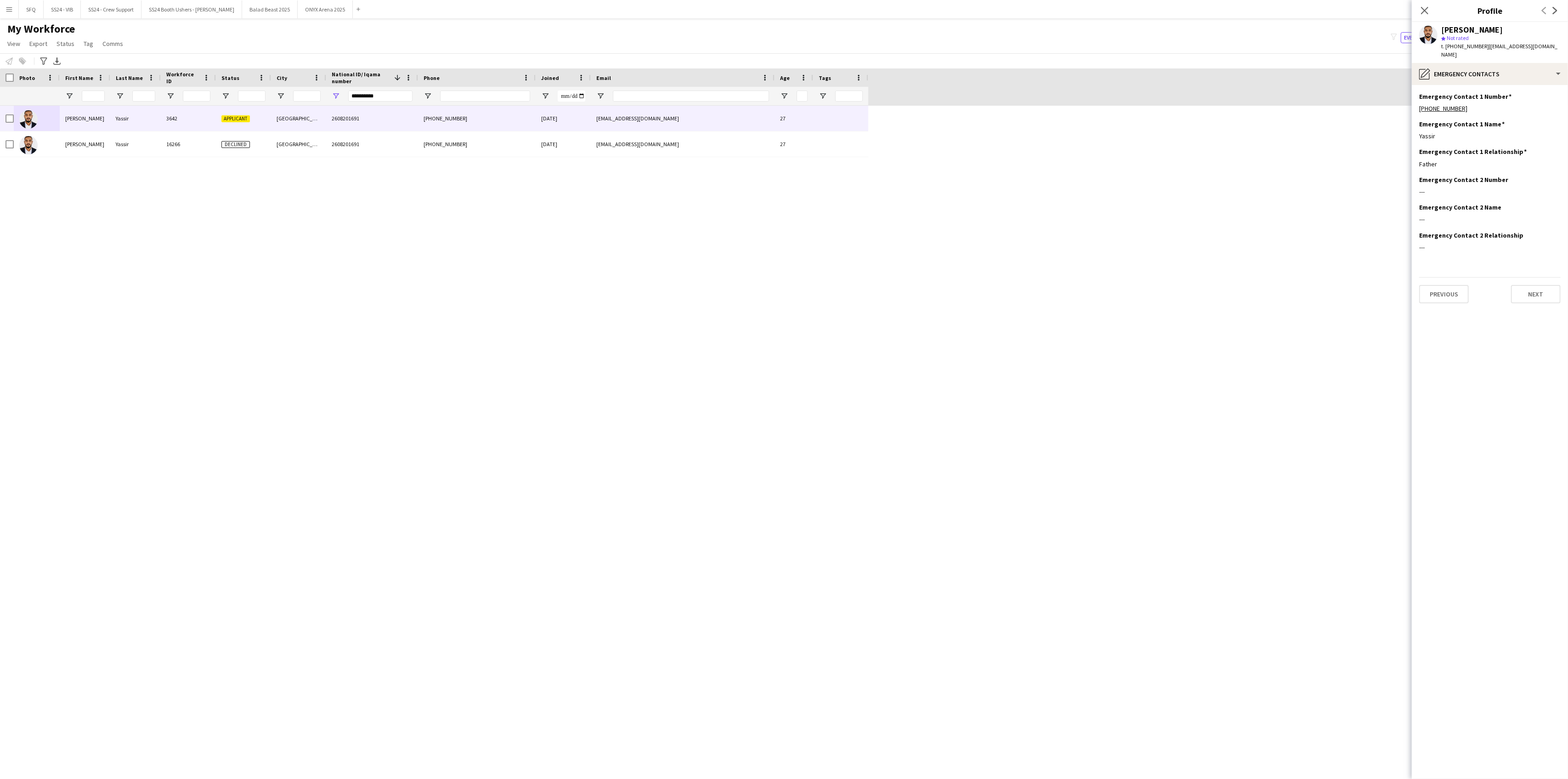
scroll to position [0, 0]
click at [1467, 63] on div "pencil4 Emergency contacts" at bounding box center [1490, 73] width 156 height 22
click at [1500, 164] on span "Payment details" at bounding box center [1514, 168] width 44 height 8
drag, startPoint x: 1417, startPoint y: 93, endPoint x: 1515, endPoint y: 250, distance: 185.1
click at [1515, 250] on app-section-data-types "Staff name as per the National ID/ [PERSON_NAME] Account Holder Name [PERSON_NA…" at bounding box center [1490, 432] width 156 height 694
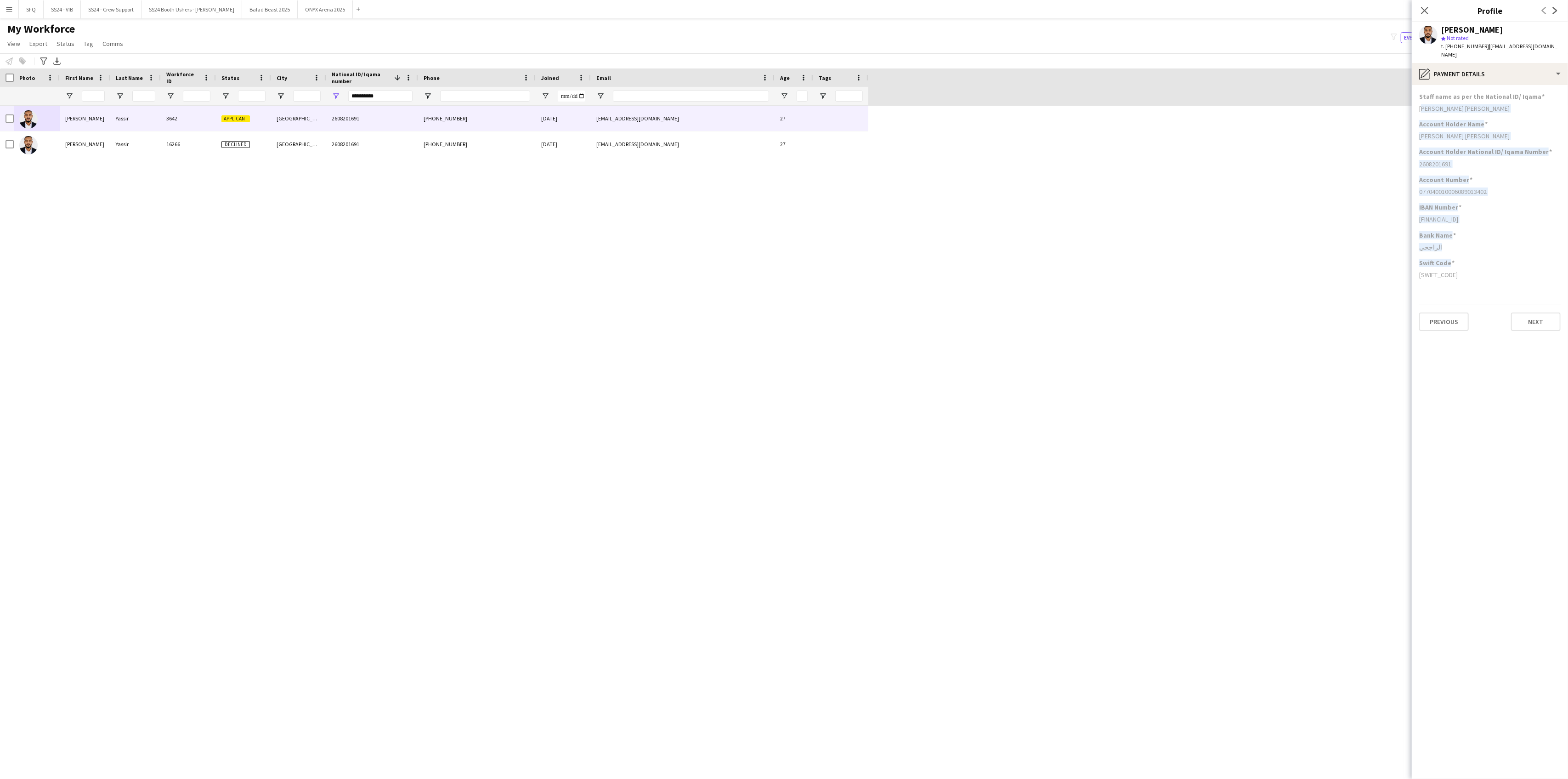
click at [1518, 121] on div "Account Holder Name [PERSON_NAME]" at bounding box center [1490, 134] width 142 height 28
click at [1473, 63] on div "pencil4 Payment details" at bounding box center [1490, 73] width 156 height 22
click at [1496, 182] on span "Employment" at bounding box center [1509, 186] width 34 height 8
click at [1456, 63] on div "pencil4 Employment" at bounding box center [1490, 73] width 156 height 22
click at [1512, 196] on div "Feedback Feedback" at bounding box center [1515, 205] width 91 height 18
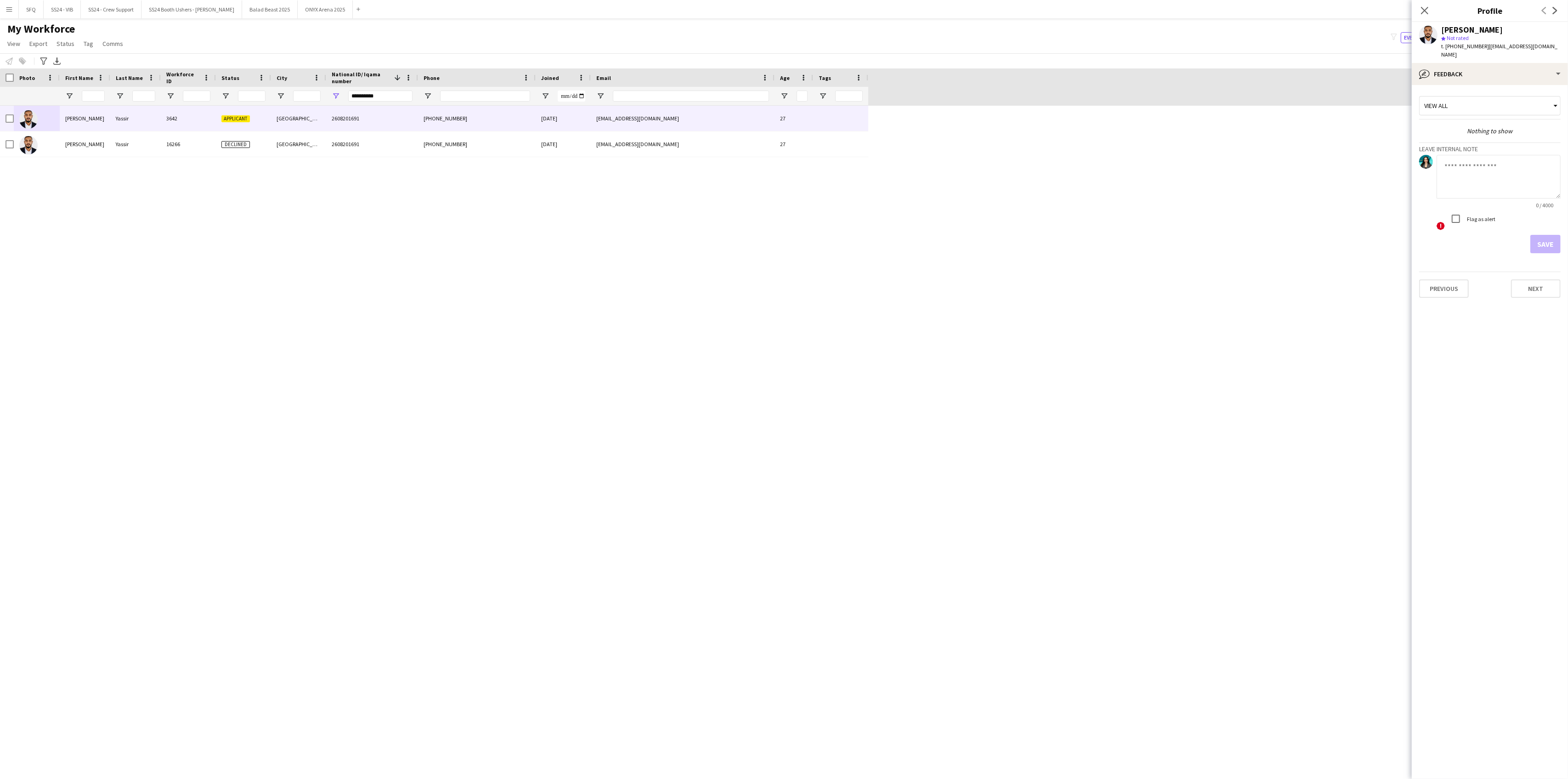
click at [1497, 158] on textarea at bounding box center [1499, 177] width 124 height 43
type textarea "*********"
click at [1533, 235] on button "Save" at bounding box center [1545, 244] width 30 height 18
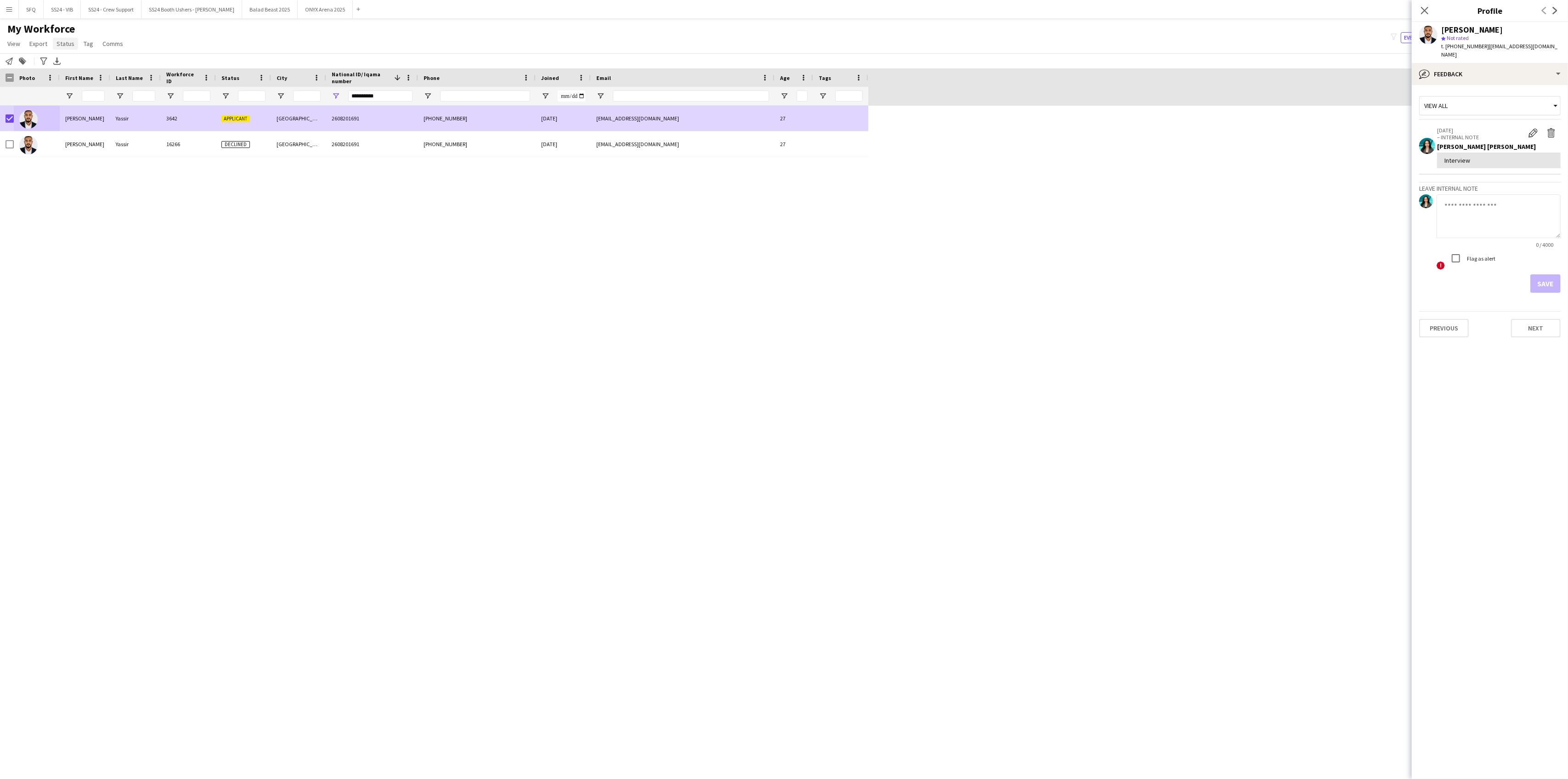
click at [74, 43] on link "Status" at bounding box center [65, 43] width 25 height 12
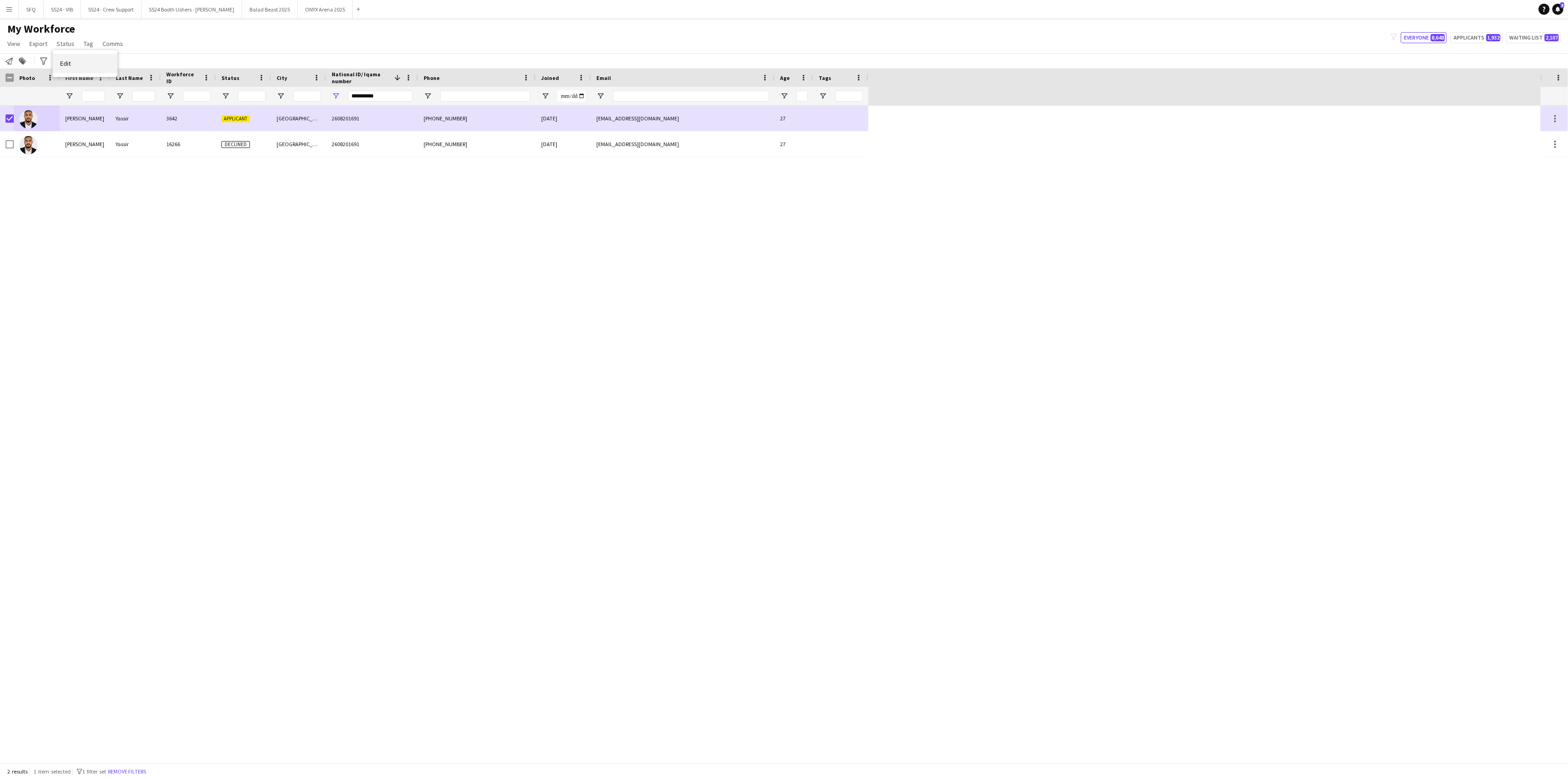
click at [71, 61] on link "Edit" at bounding box center [84, 63] width 64 height 19
click at [1452, 44] on span "Please select" at bounding box center [1448, 43] width 42 height 9
click at [1466, 64] on span "Active" at bounding box center [1490, 66] width 127 height 8
click at [1536, 116] on button "Submit" at bounding box center [1541, 111] width 40 height 18
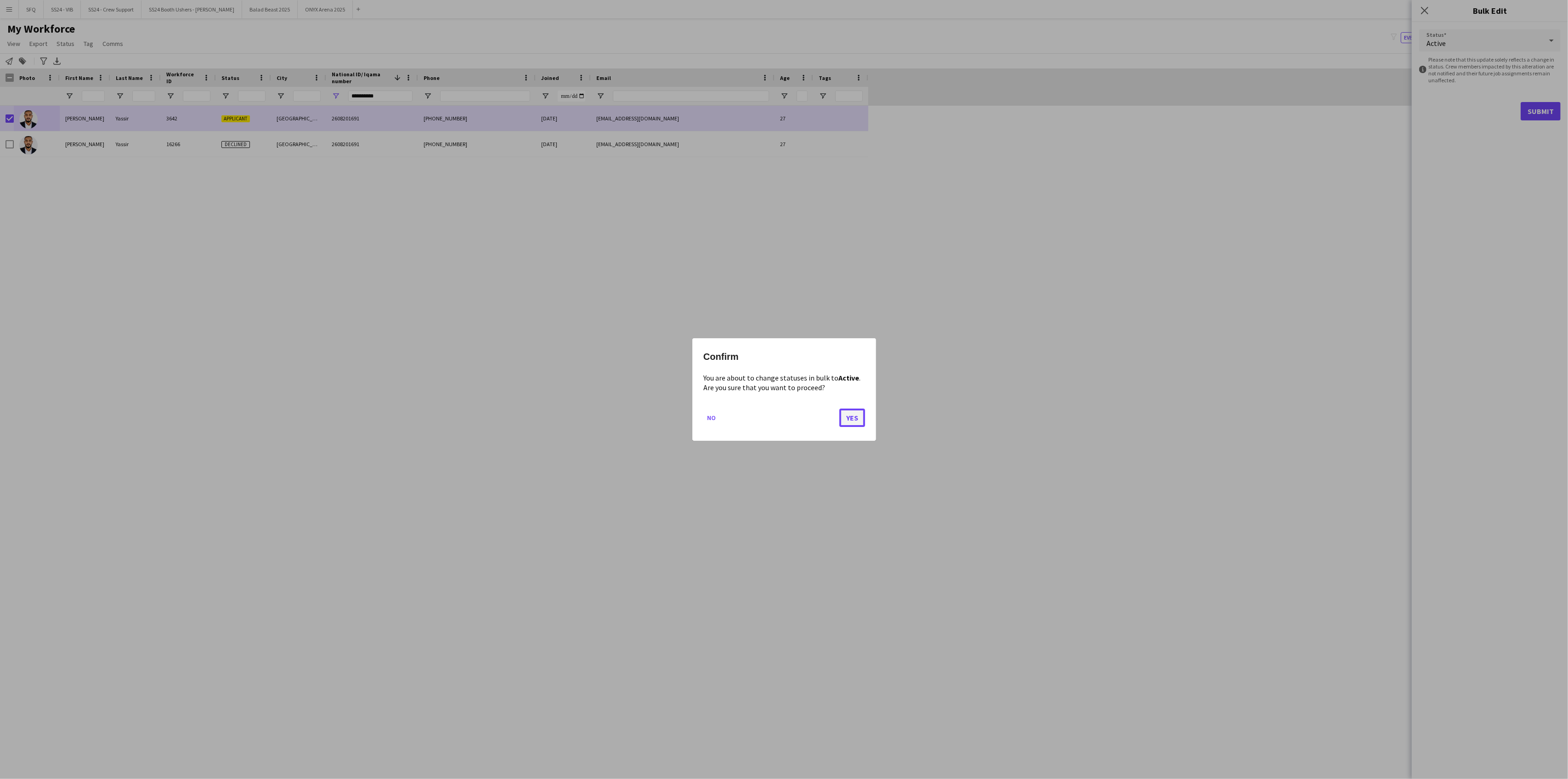
click at [855, 420] on button "Yes" at bounding box center [852, 417] width 26 height 18
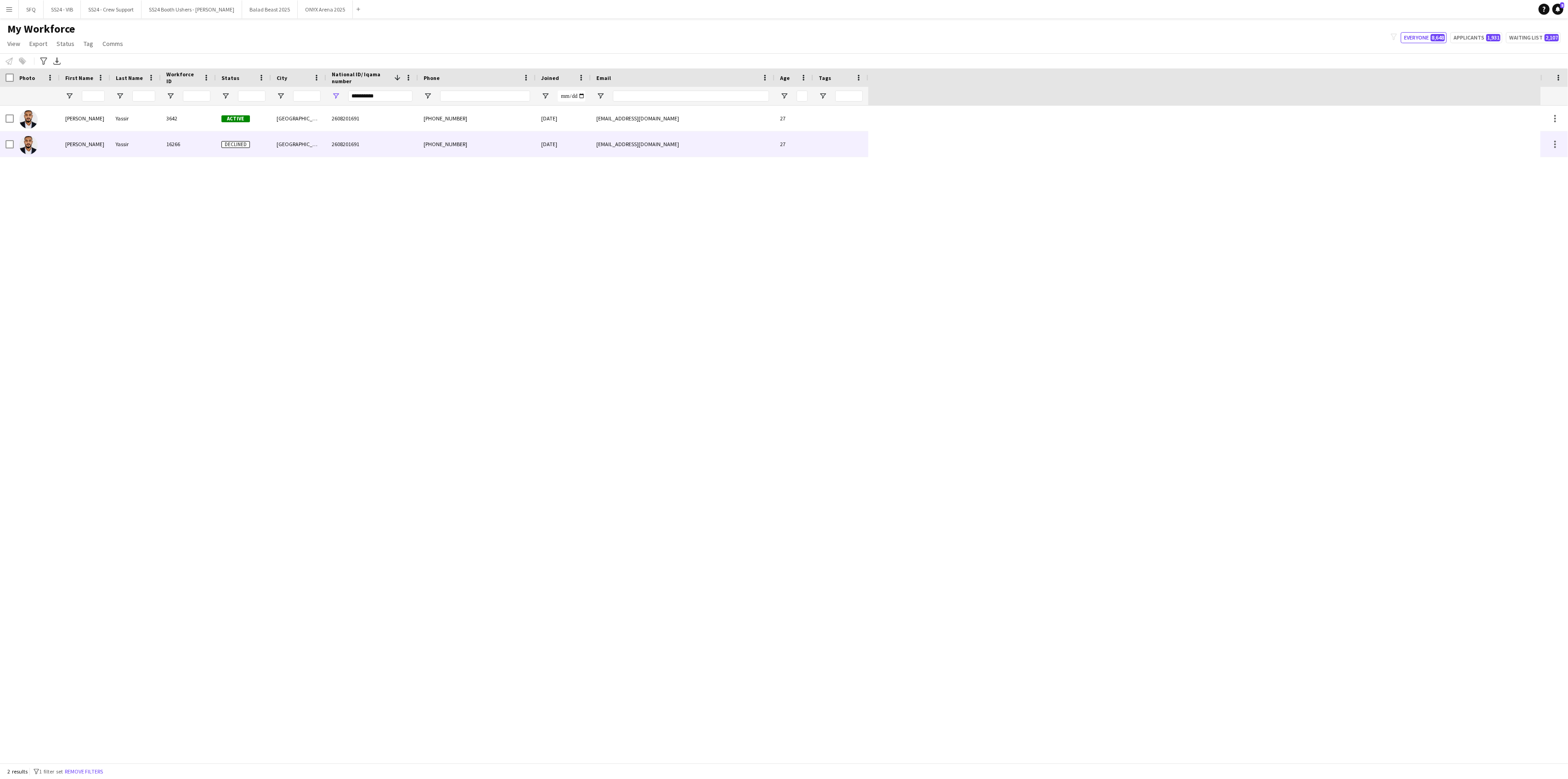
click at [35, 142] on img at bounding box center [28, 145] width 18 height 18
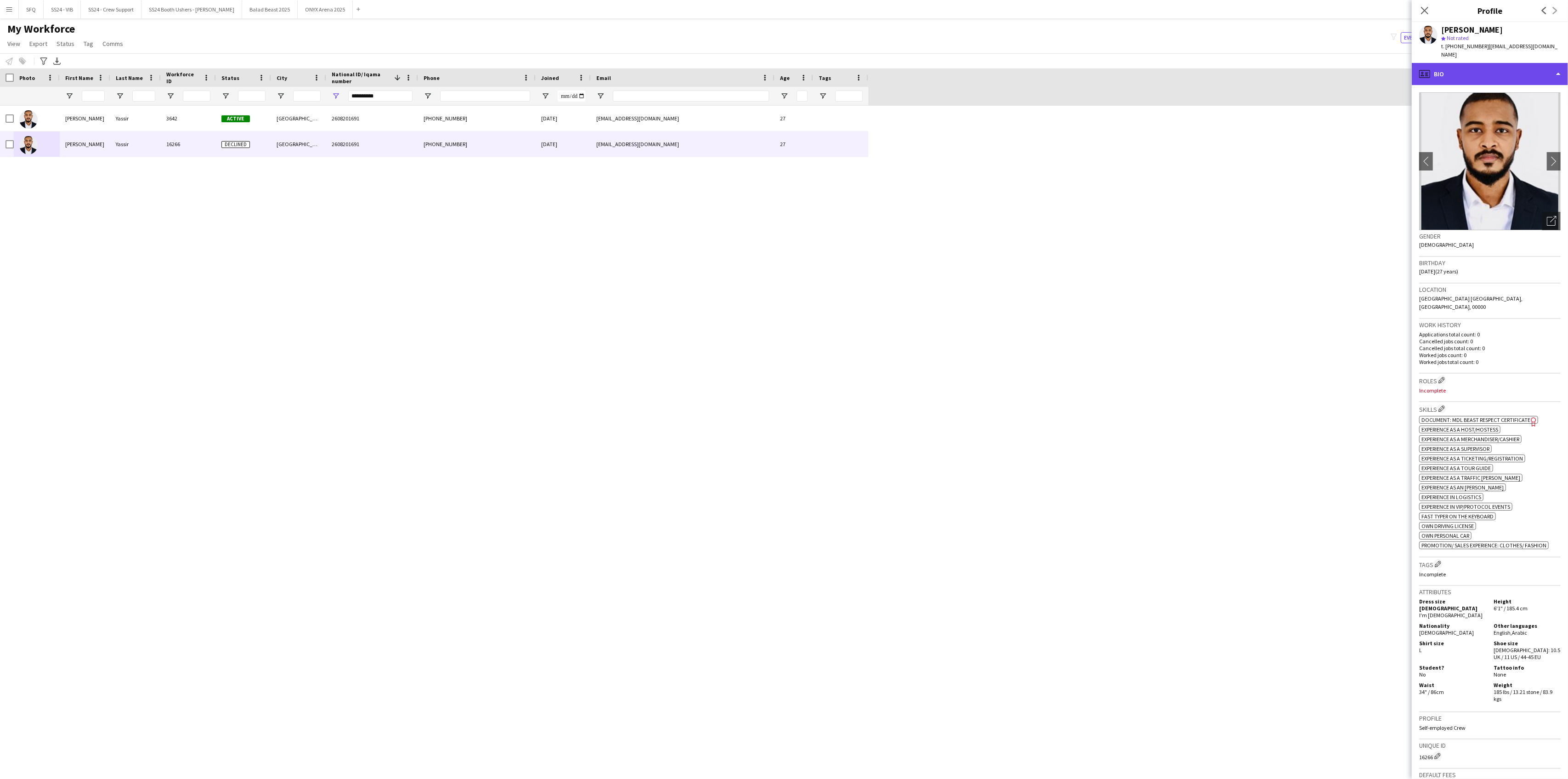
click at [1453, 69] on div "profile Bio" at bounding box center [1490, 73] width 156 height 22
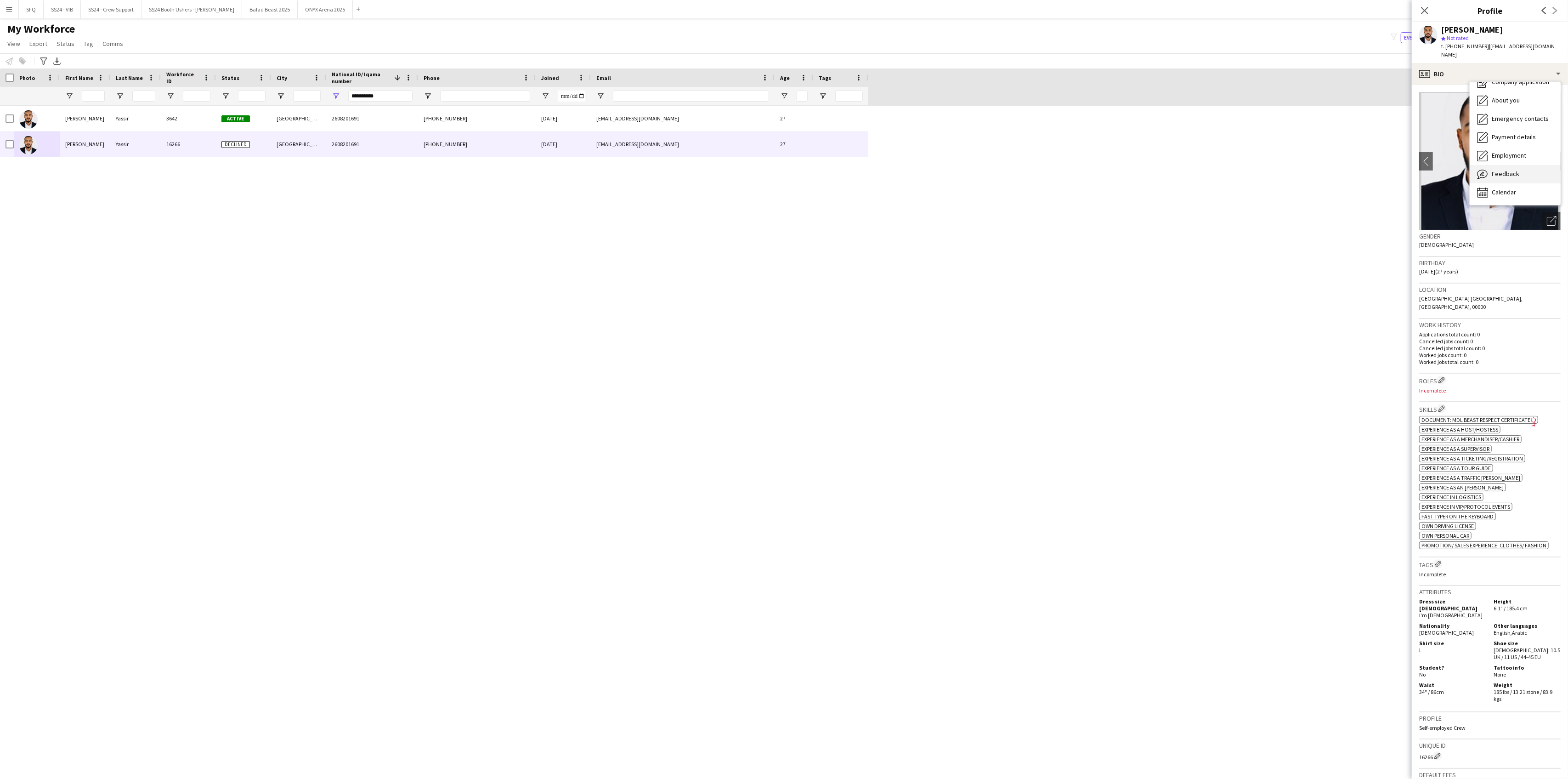
click at [1490, 165] on div "Feedback Feedback" at bounding box center [1515, 175] width 91 height 18
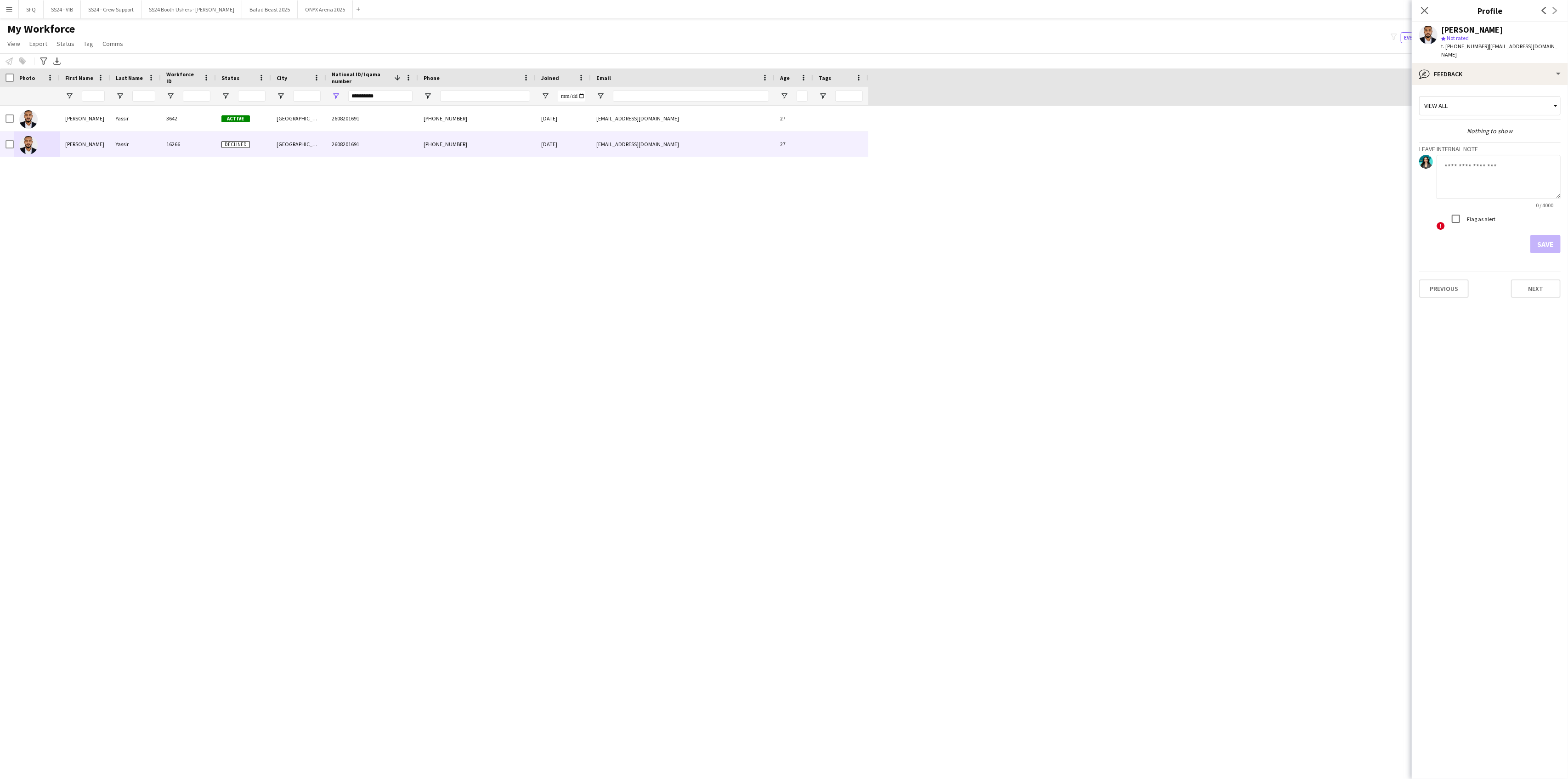
click at [1490, 164] on textarea at bounding box center [1499, 177] width 124 height 43
click at [405, 44] on div "My Workforce View Views Default view R4ven New view Update view Delete view Edi…" at bounding box center [784, 37] width 1568 height 31
